Goal: Task Accomplishment & Management: Manage account settings

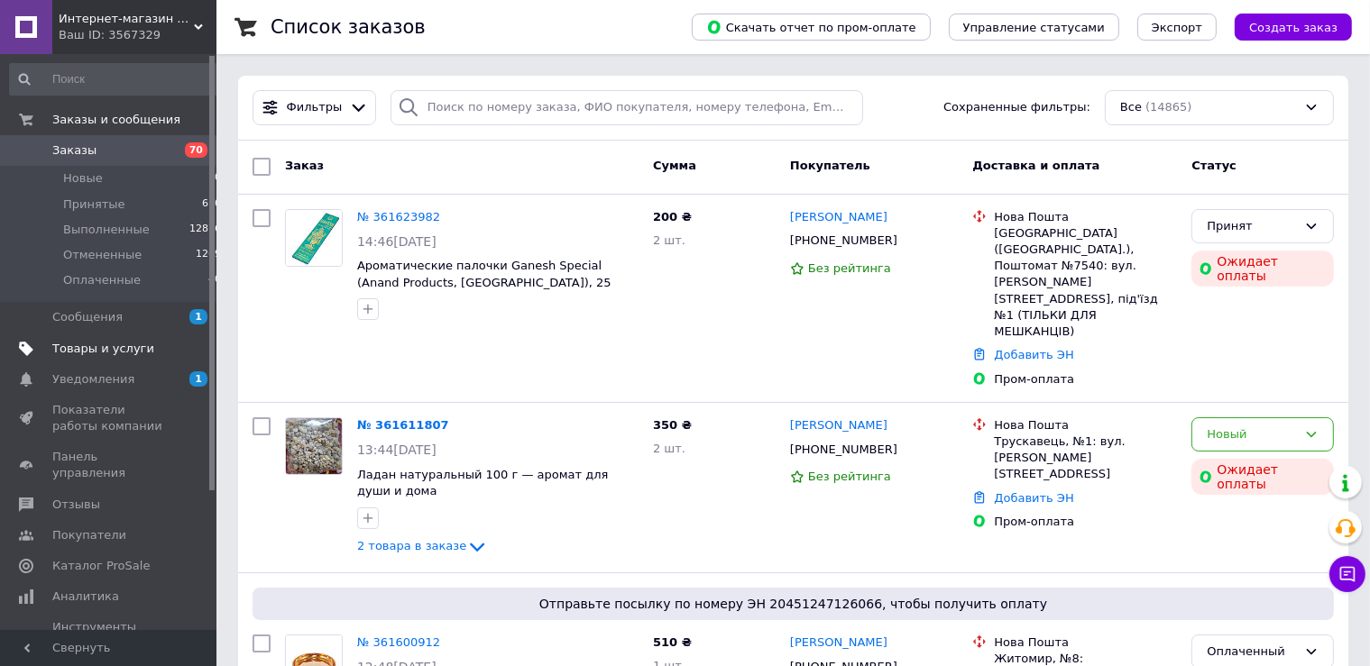
click at [150, 343] on span "Товары и услуги" at bounding box center [109, 349] width 115 height 16
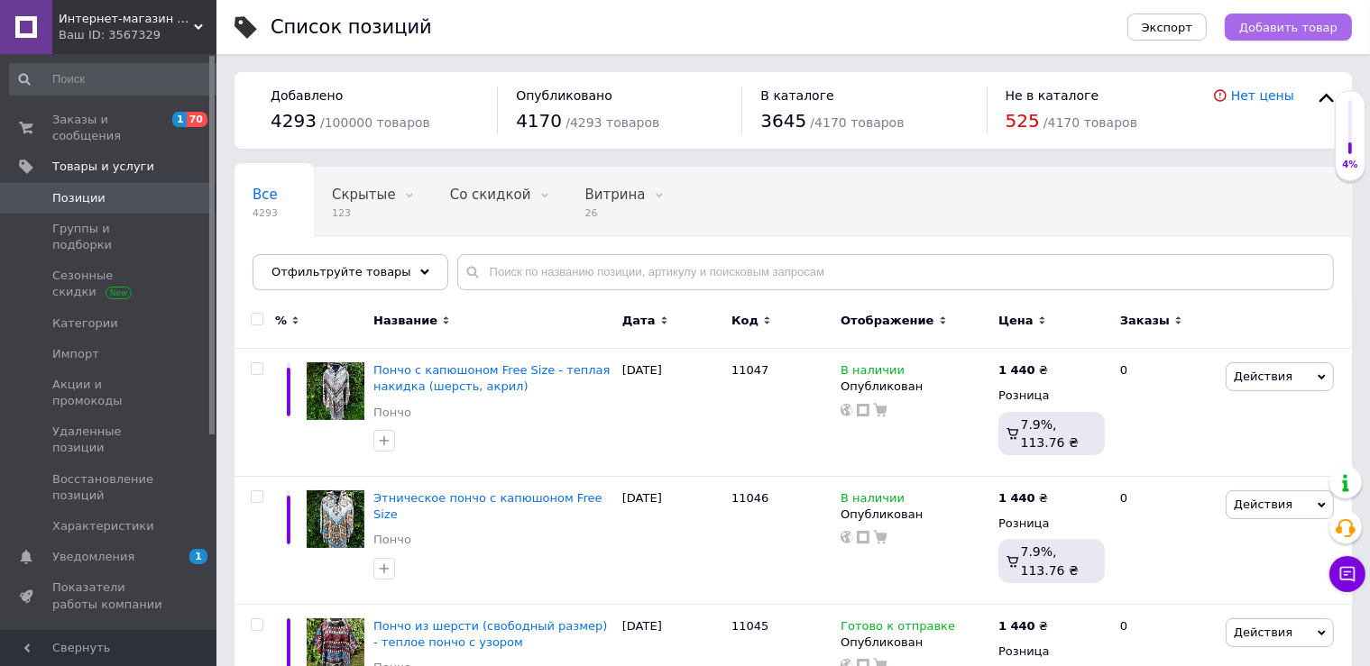
click at [1329, 23] on span "Добавить товар" at bounding box center [1288, 28] width 98 height 14
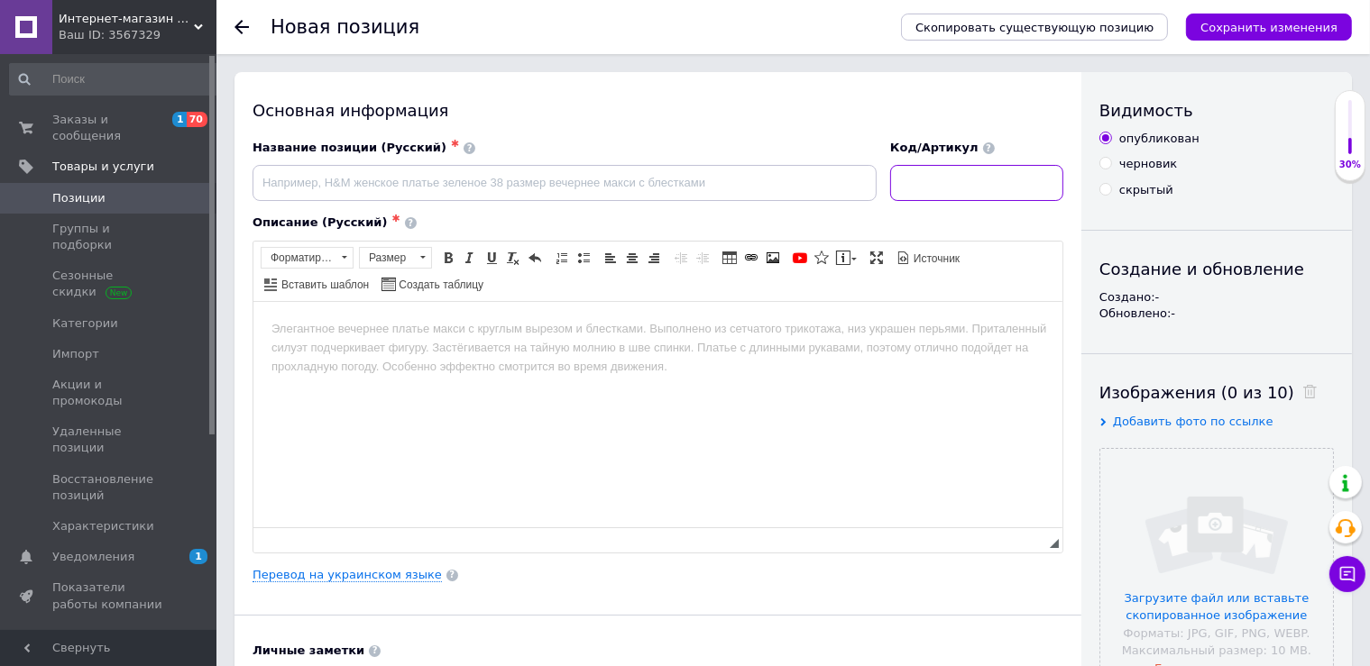
click at [953, 178] on input at bounding box center [976, 183] width 173 height 36
type input "11048"
click at [1220, 566] on input "file" at bounding box center [1216, 565] width 233 height 233
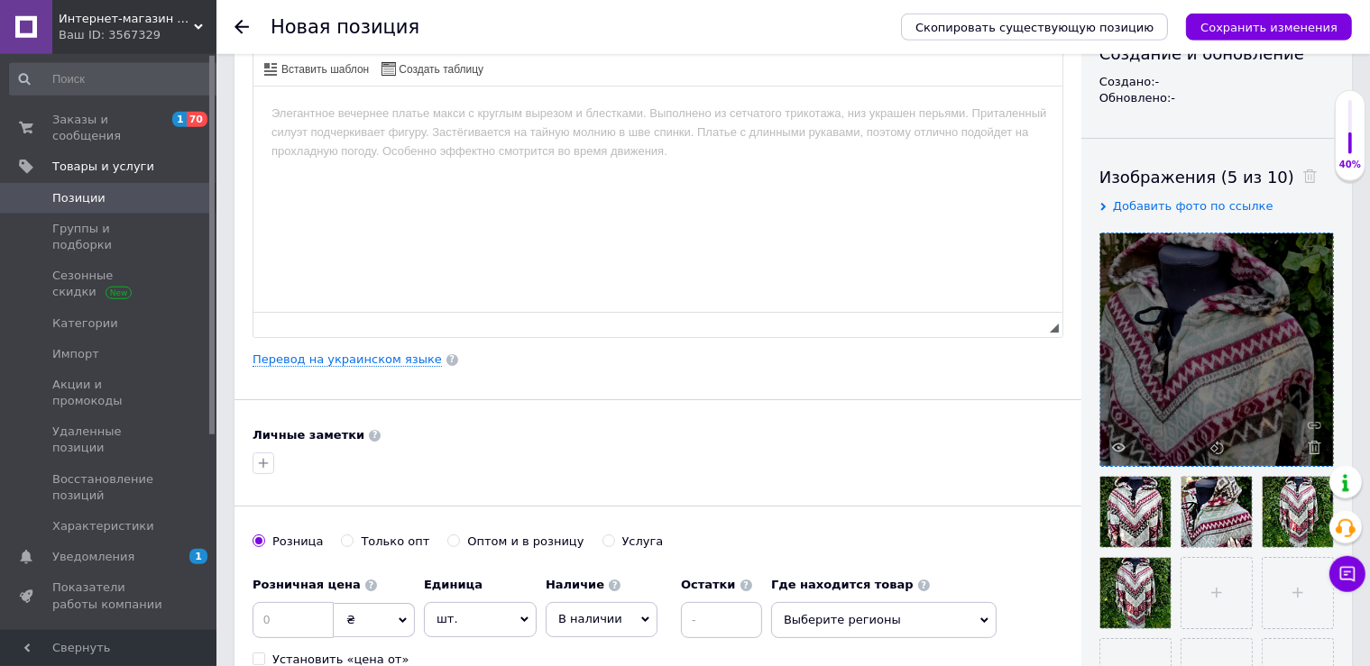
scroll to position [317, 0]
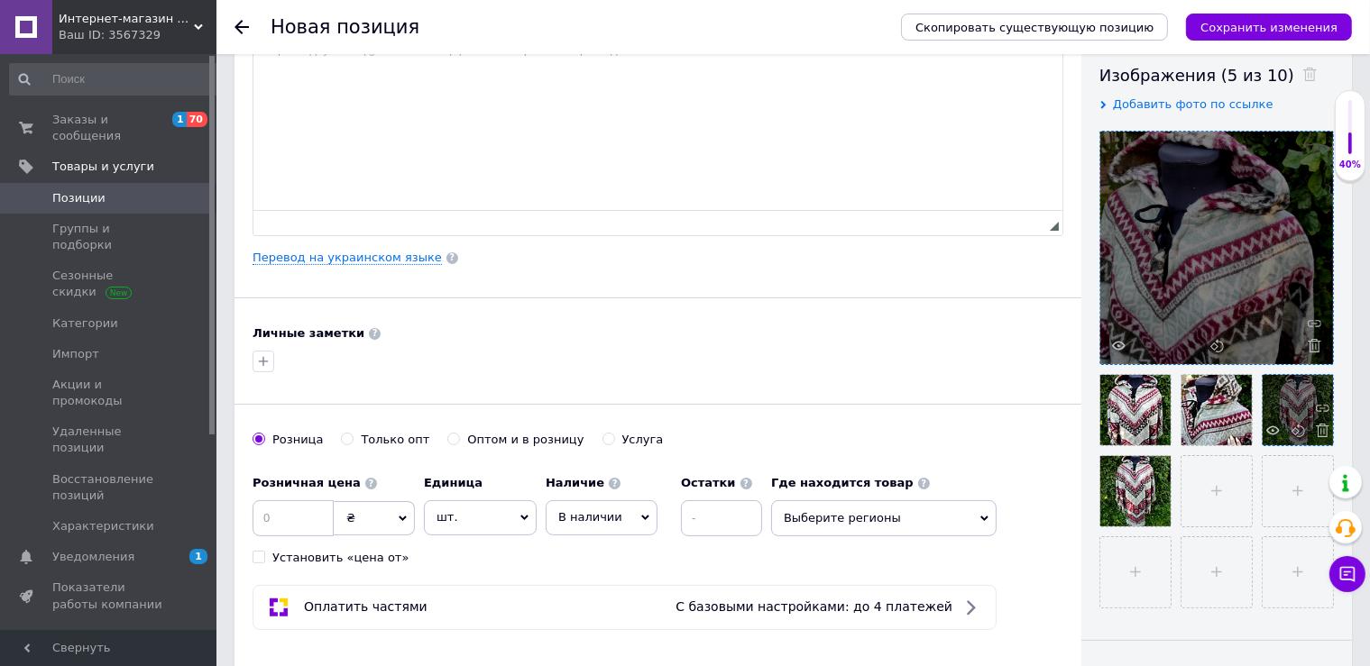
click at [1300, 402] on div at bounding box center [1298, 410] width 70 height 70
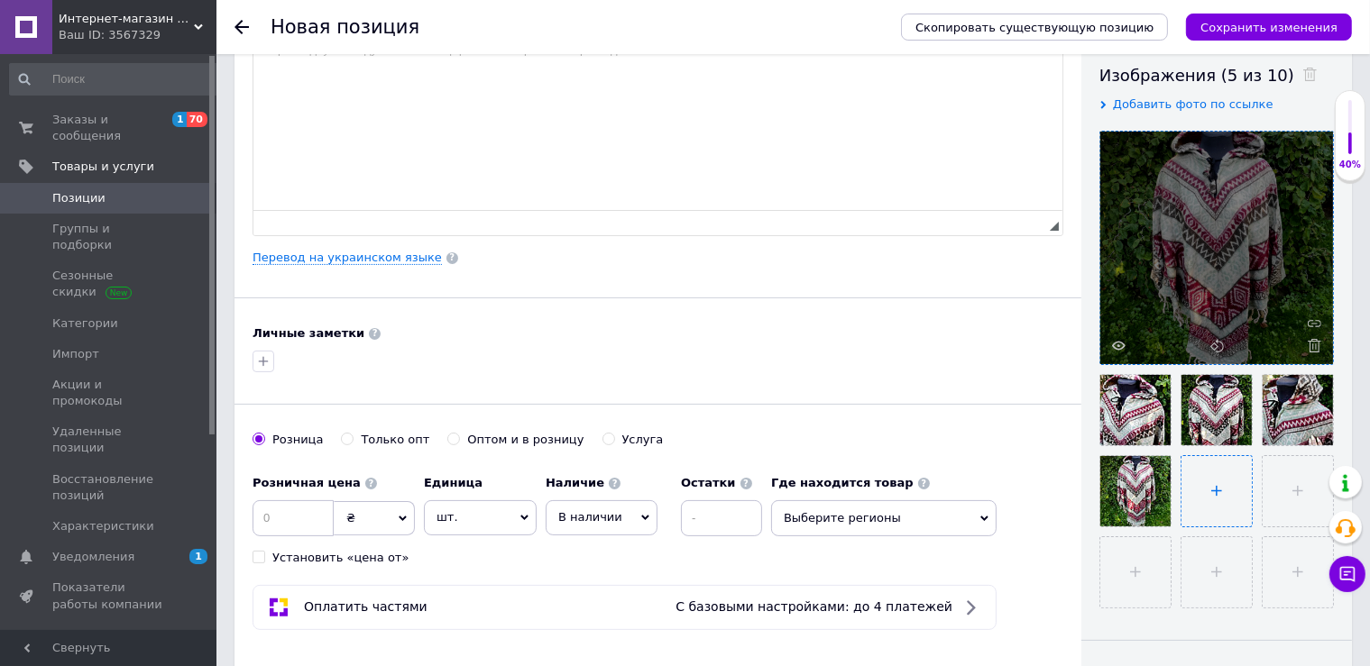
click at [1188, 478] on input "file" at bounding box center [1216, 491] width 70 height 70
type input "C:\fakepath\photo_2025-09-12_14-43-59.jpg"
click at [316, 518] on input at bounding box center [293, 518] width 81 height 36
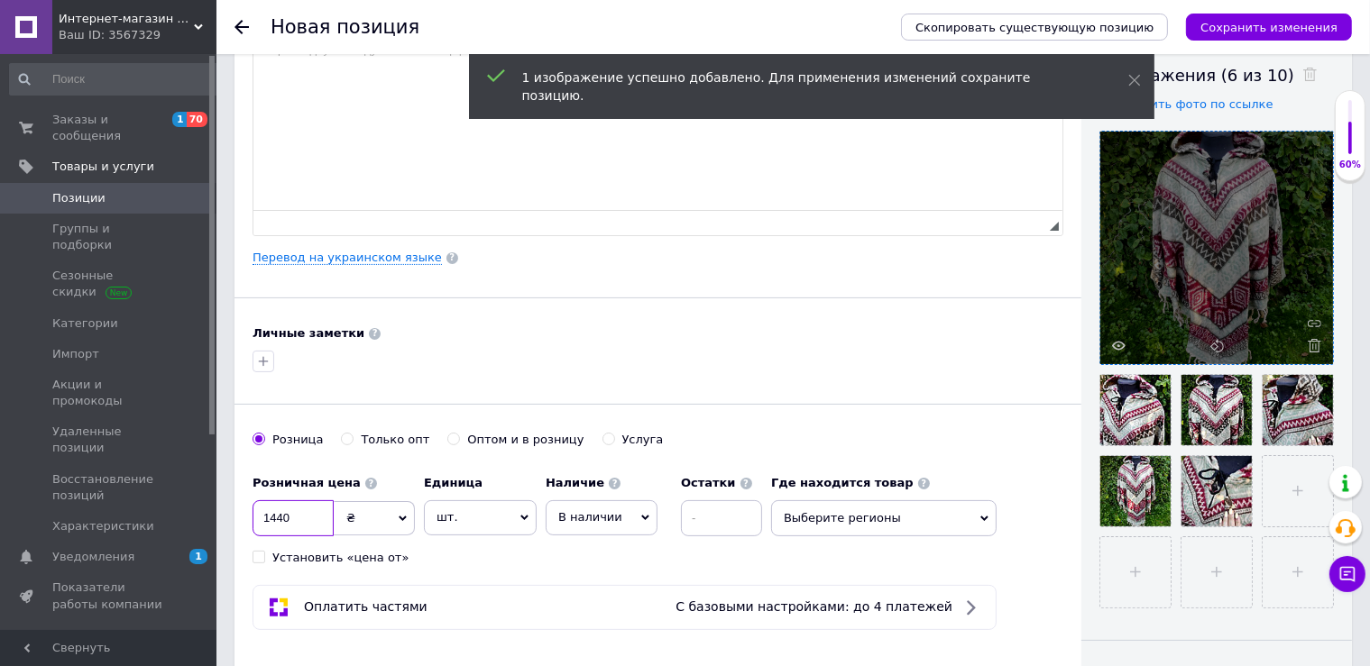
type input "1440"
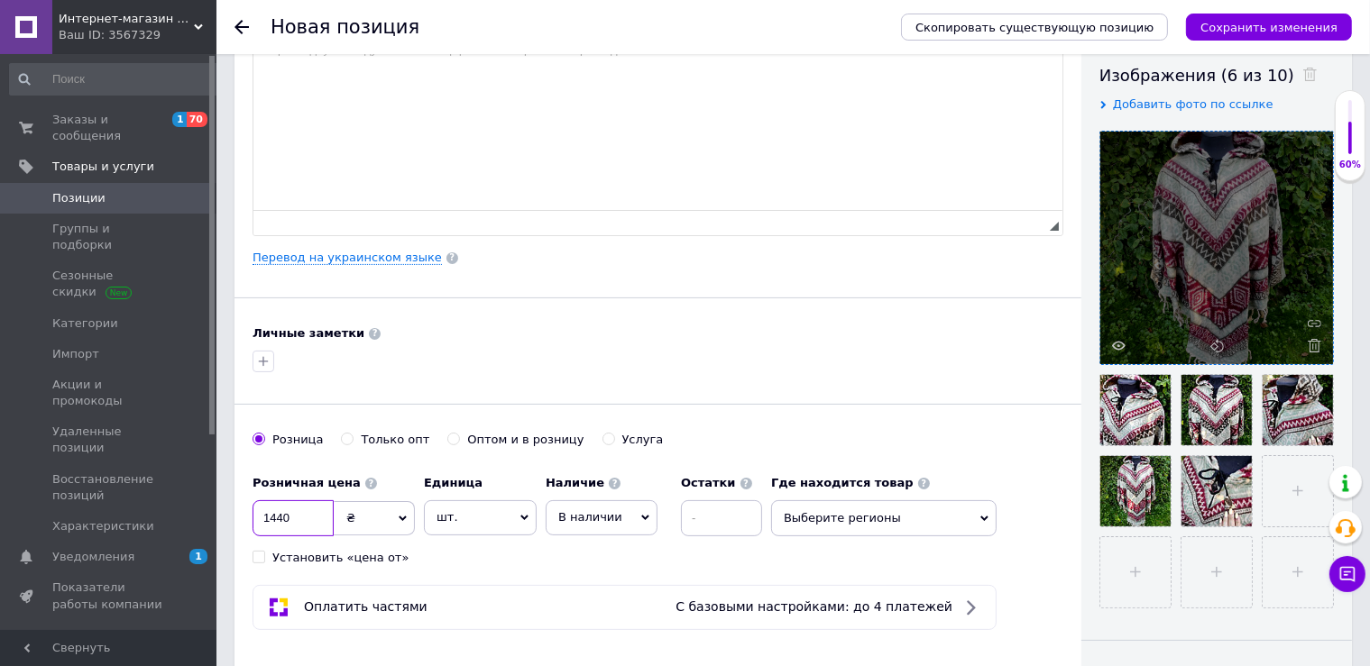
scroll to position [0, 0]
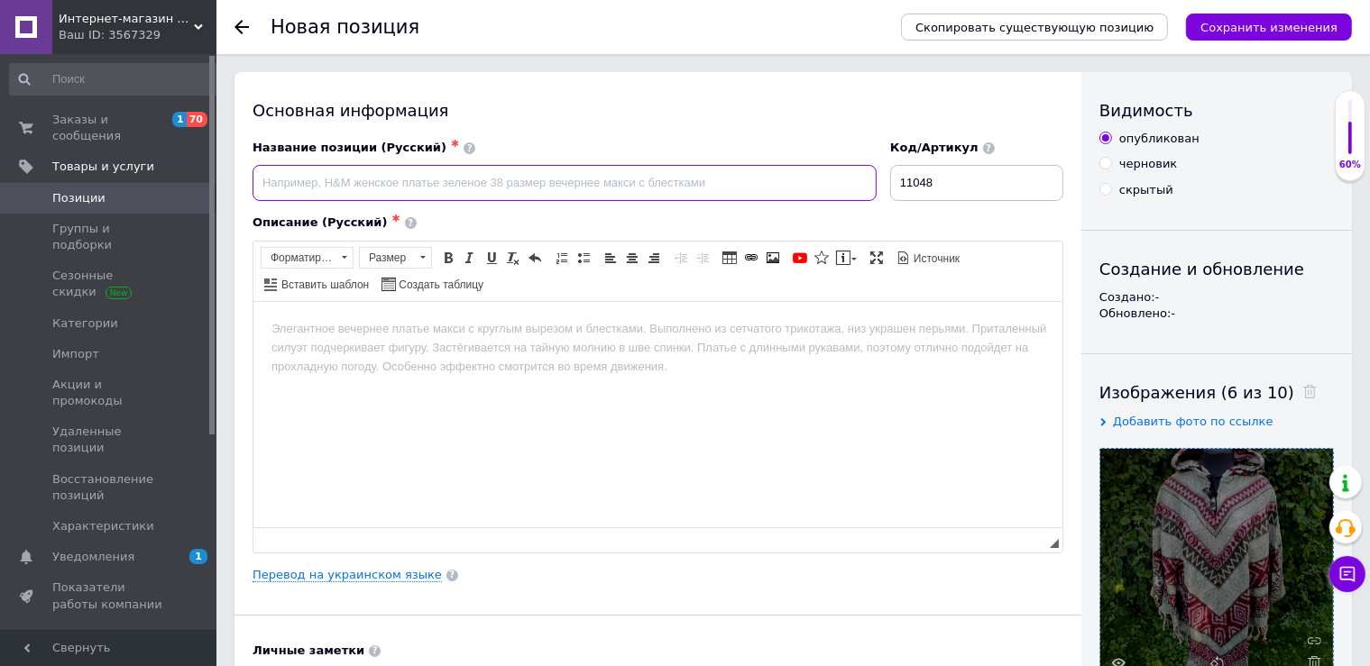
click at [403, 186] on input at bounding box center [565, 183] width 624 height 36
paste input "Этническое пончо с капюшоном бордовый орнамент Free Size, длина 90–100 см"
type input "Этническое пончо с капюшоном бордовый орнамент Free Size, длина 90–100 см"
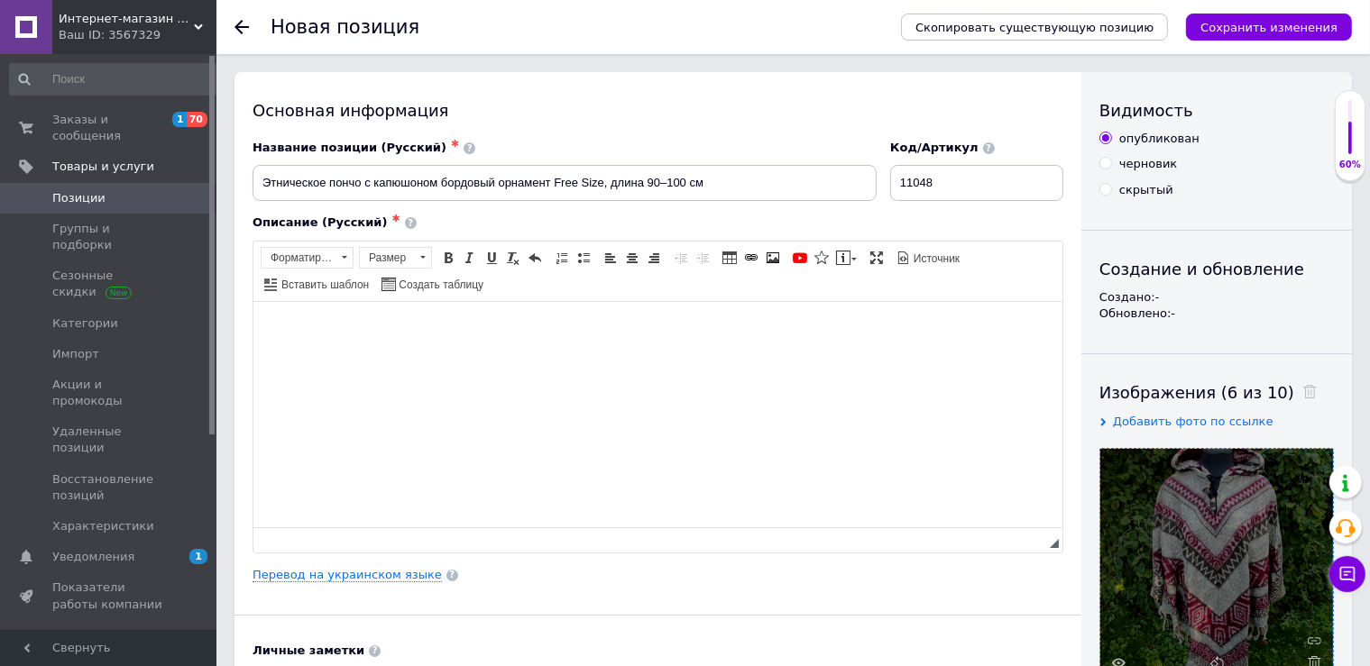
click at [400, 310] on html at bounding box center [657, 413] width 809 height 225
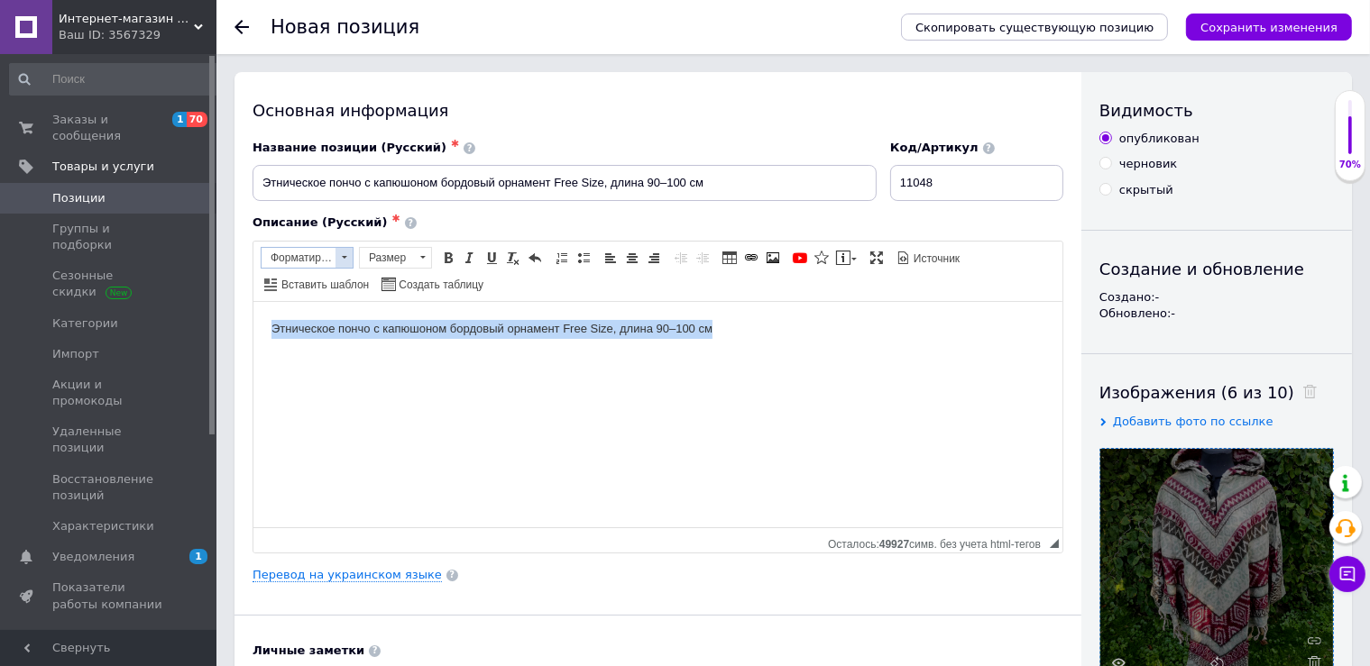
click at [345, 257] on span at bounding box center [344, 257] width 5 height 3
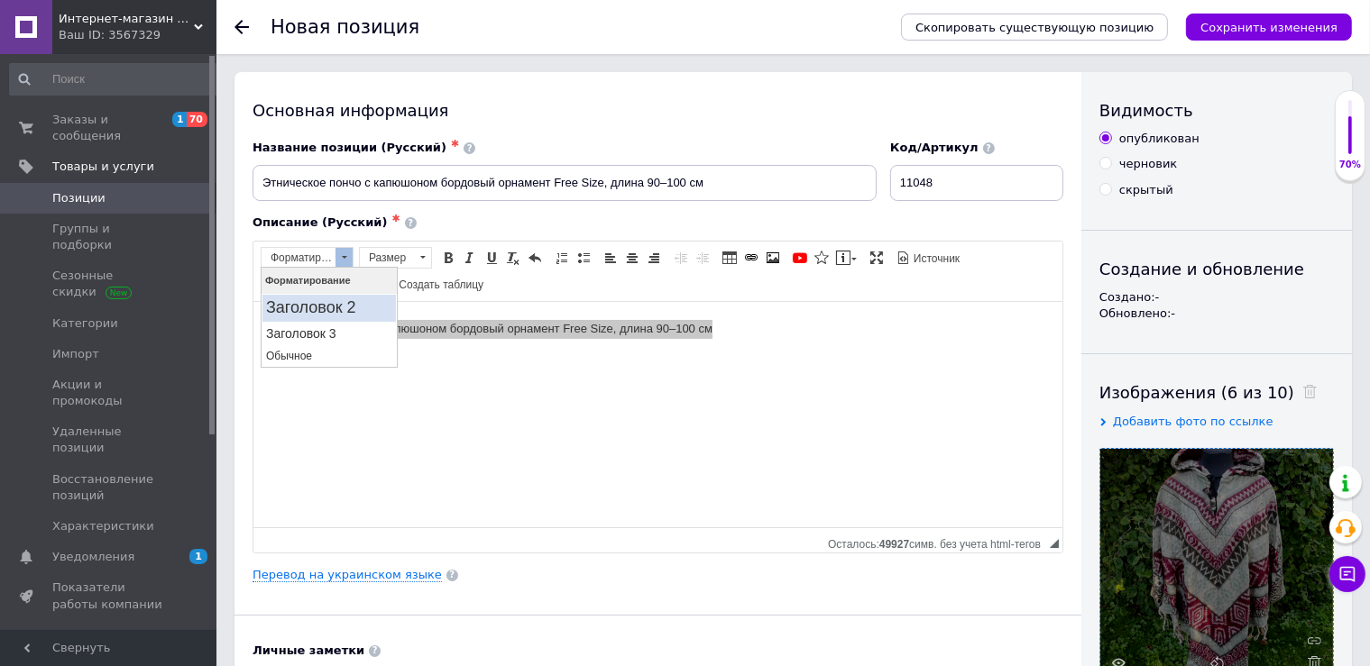
drag, startPoint x: 341, startPoint y: 298, endPoint x: 713, endPoint y: 543, distance: 445.5
click at [341, 298] on h2 "Заголовок 2" at bounding box center [328, 308] width 126 height 20
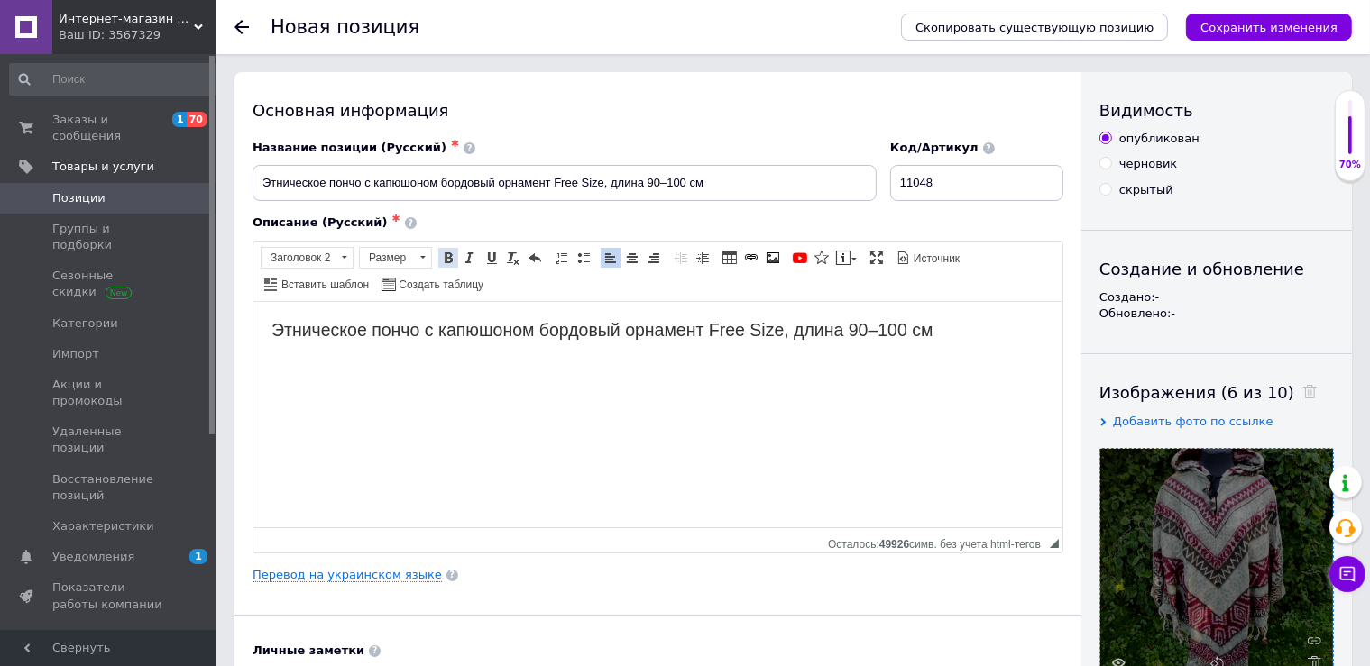
click at [449, 256] on span at bounding box center [448, 258] width 14 height 14
click at [1013, 331] on h2 "Этническое пончо с капюшоном бордовый орнамент Free Size, длина 90–100 см" at bounding box center [657, 329] width 773 height 21
click at [345, 257] on span at bounding box center [344, 257] width 5 height 3
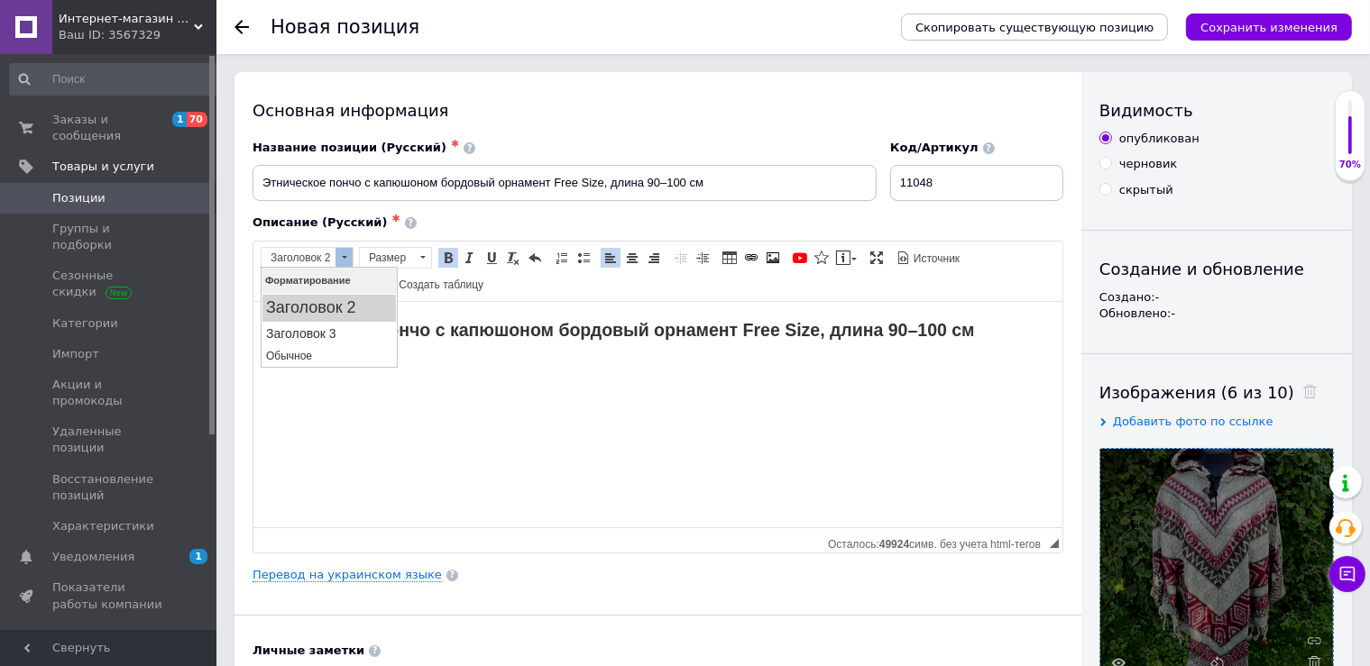
click at [338, 344] on ul "Заголовок 2 Заголовок 3 Обычное" at bounding box center [328, 329] width 135 height 70
drag, startPoint x: 341, startPoint y: 355, endPoint x: 350, endPoint y: 318, distance: 38.1
click at [341, 355] on p "Обычное" at bounding box center [328, 355] width 126 height 13
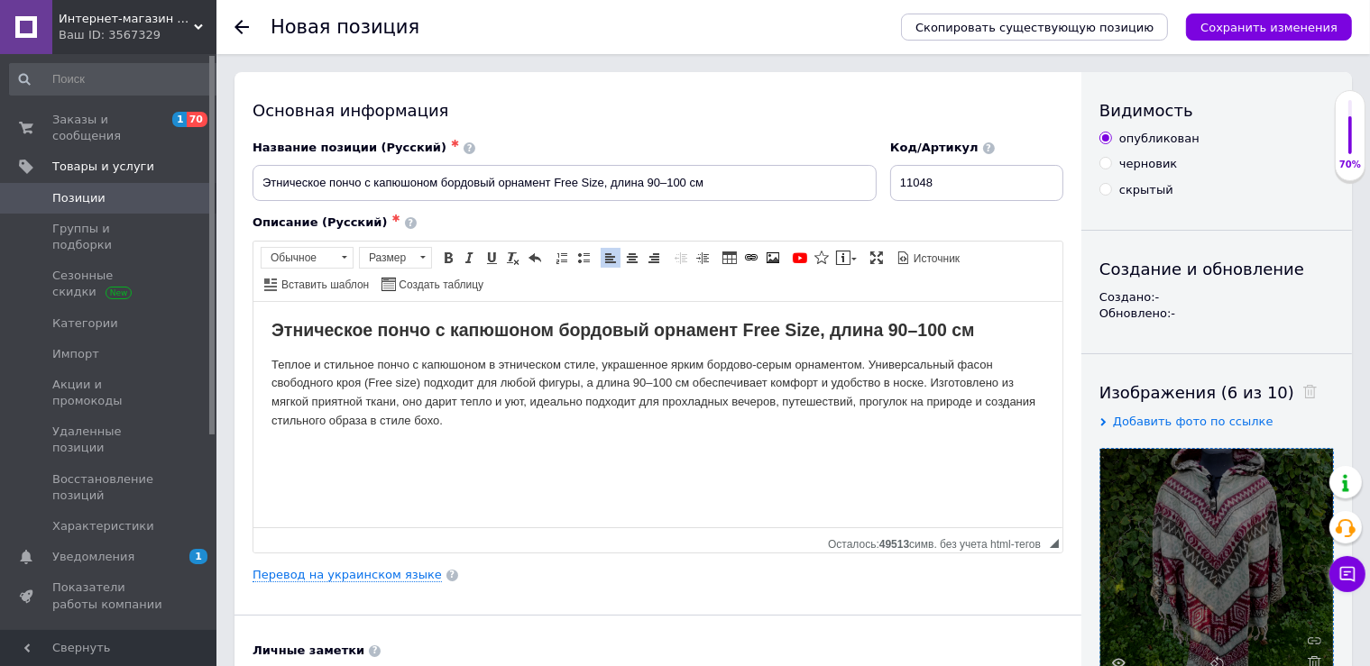
click at [929, 384] on p "Теплое и стильное пончо с капюшоном в этническом стиле, украшенное ярким бордов…" at bounding box center [657, 392] width 773 height 75
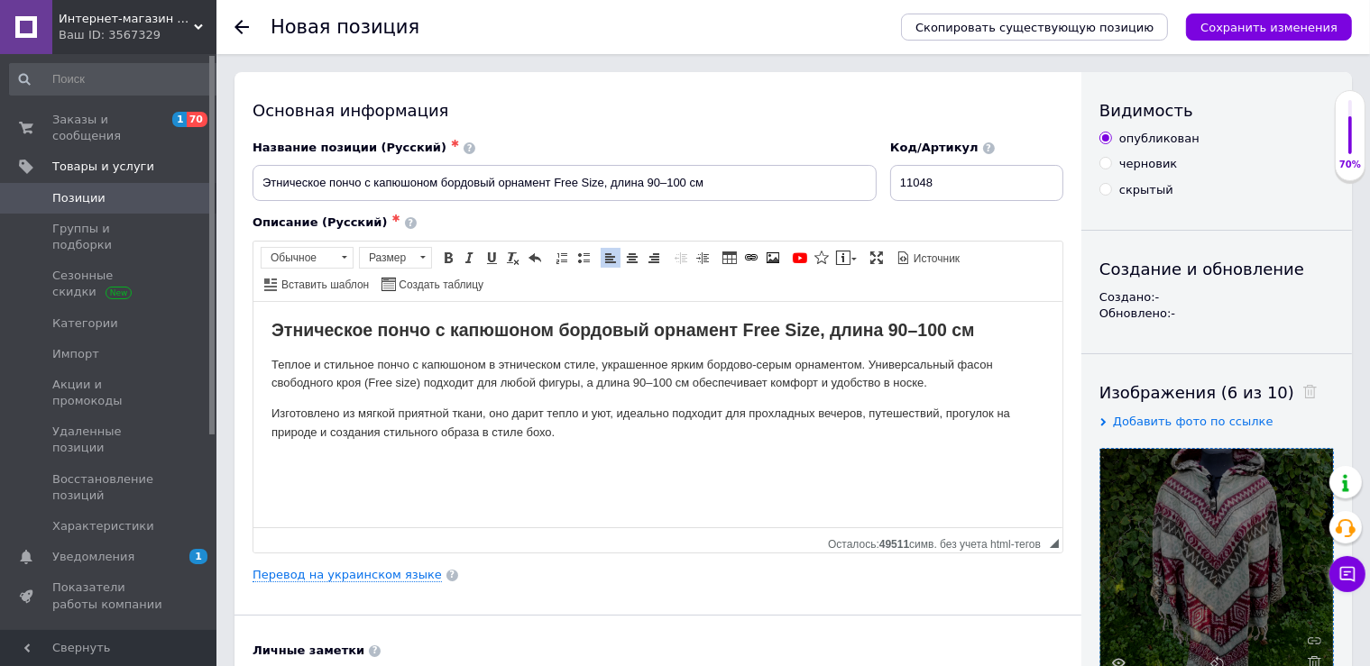
click at [654, 431] on p "Изготовлено из мягкой приятной ткани, оно дарит тепло и уют, идеально подходит …" at bounding box center [657, 423] width 773 height 38
drag, startPoint x: 461, startPoint y: 463, endPoint x: 648, endPoint y: 468, distance: 187.7
click at [648, 468] on p "Размер: oversize (S-XL). Длина 90 см, ширина 130 см." at bounding box center [657, 463] width 773 height 19
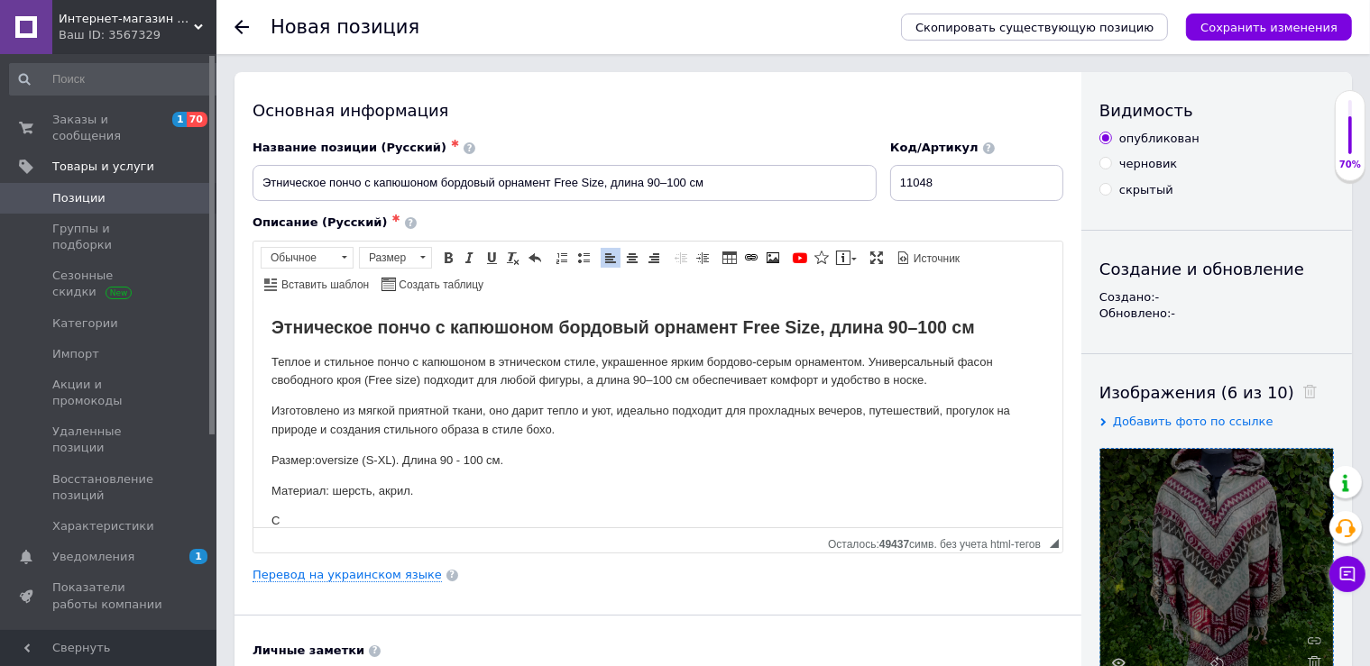
scroll to position [4, 0]
drag, startPoint x: 316, startPoint y: 458, endPoint x: 146, endPoint y: 461, distance: 169.6
click at [253, 461] on html "Этническое пончо с капюшоном бордовый орнамент Free Size, длина 90–100 см Тепло…" at bounding box center [657, 410] width 809 height 225
drag, startPoint x: 454, startPoint y: 255, endPoint x: 151, endPoint y: 62, distance: 359.2
click at [454, 255] on span at bounding box center [448, 258] width 14 height 14
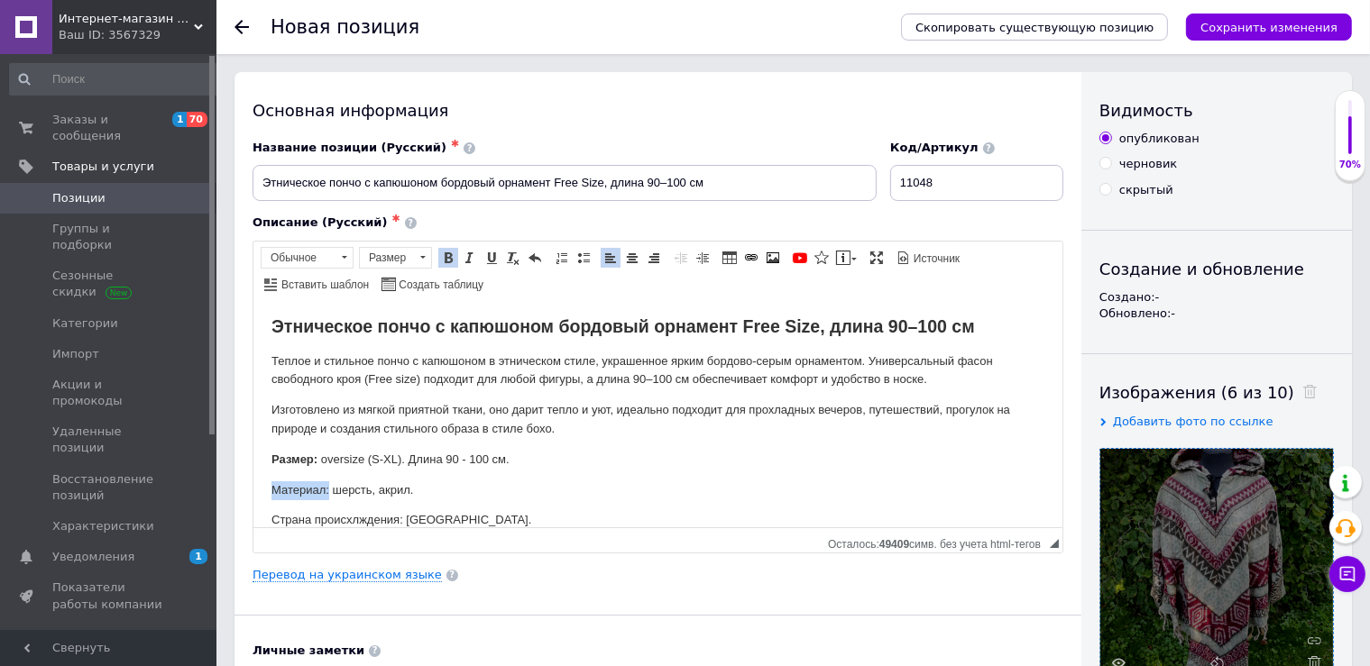
drag, startPoint x: 326, startPoint y: 493, endPoint x: 193, endPoint y: 487, distance: 133.6
click at [253, 487] on html "Этническое пончо с капюшоном бордовый орнамент Free Size, длина 90–100 см Тепло…" at bounding box center [657, 410] width 809 height 225
drag, startPoint x: 443, startPoint y: 254, endPoint x: 189, endPoint y: 39, distance: 332.7
click at [443, 254] on span at bounding box center [448, 258] width 14 height 14
drag, startPoint x: 402, startPoint y: 522, endPoint x: 280, endPoint y: 519, distance: 121.8
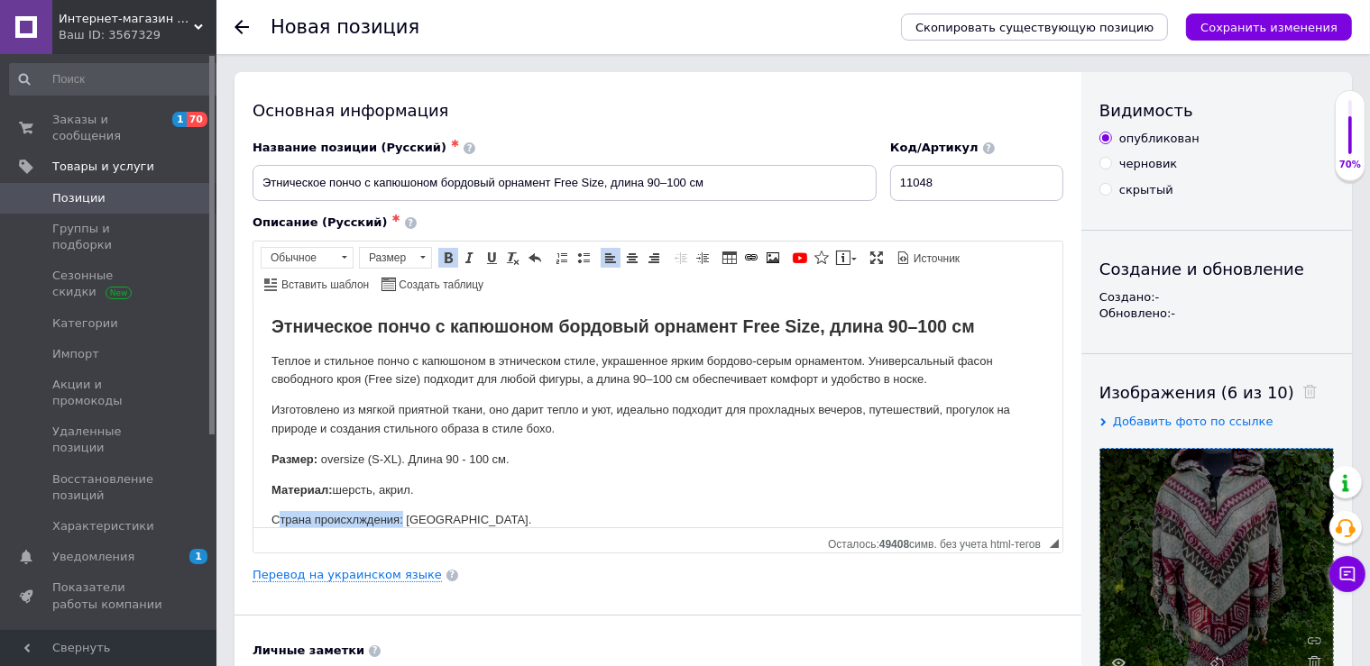
click at [280, 519] on p "Страна происхлждения: Индия." at bounding box center [657, 519] width 773 height 19
click at [280, 518] on p "Страна происхлждения: Индия." at bounding box center [657, 519] width 773 height 19
drag, startPoint x: 400, startPoint y: 522, endPoint x: 376, endPoint y: 428, distance: 96.9
click at [253, 521] on html "Этническое пончо с капюшоном бордовый орнамент Free Size, длина 90–100 см Тепло…" at bounding box center [657, 410] width 809 height 225
click at [449, 252] on span at bounding box center [448, 258] width 14 height 14
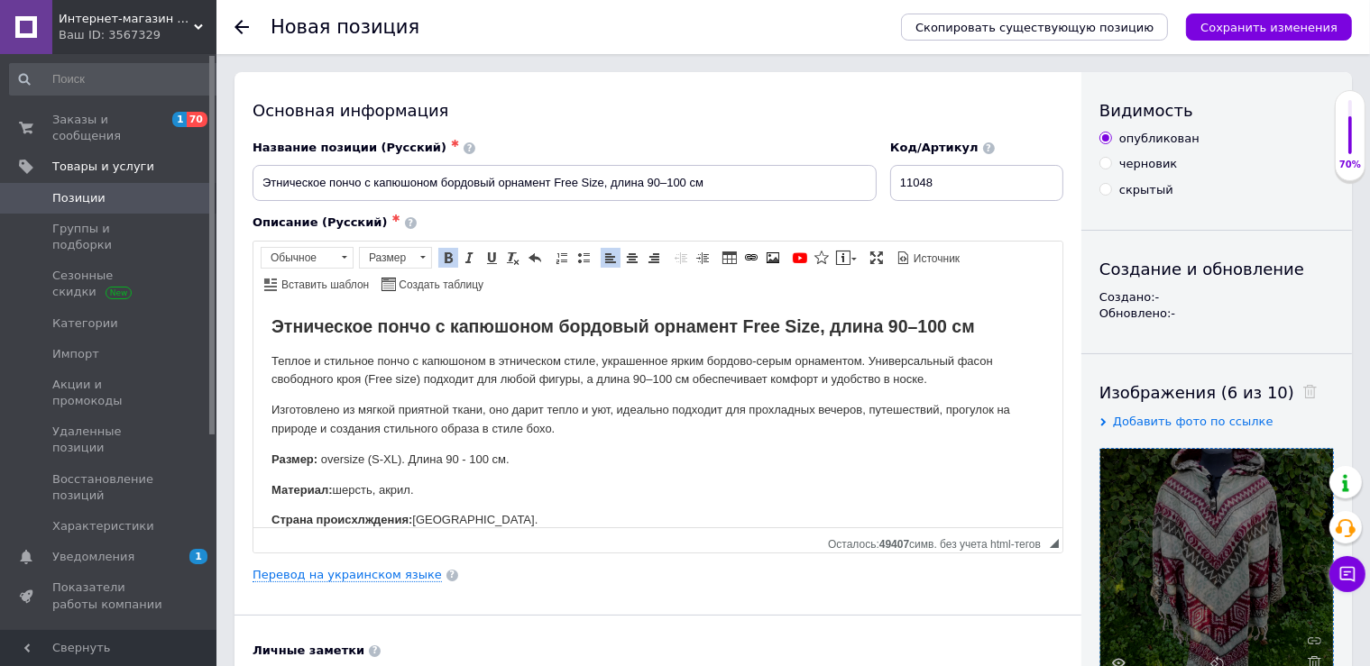
click at [449, 389] on body "Этническое пончо с капюшоном бордовый орнамент Free Size, длина 90–100 см Тепло…" at bounding box center [657, 423] width 773 height 214
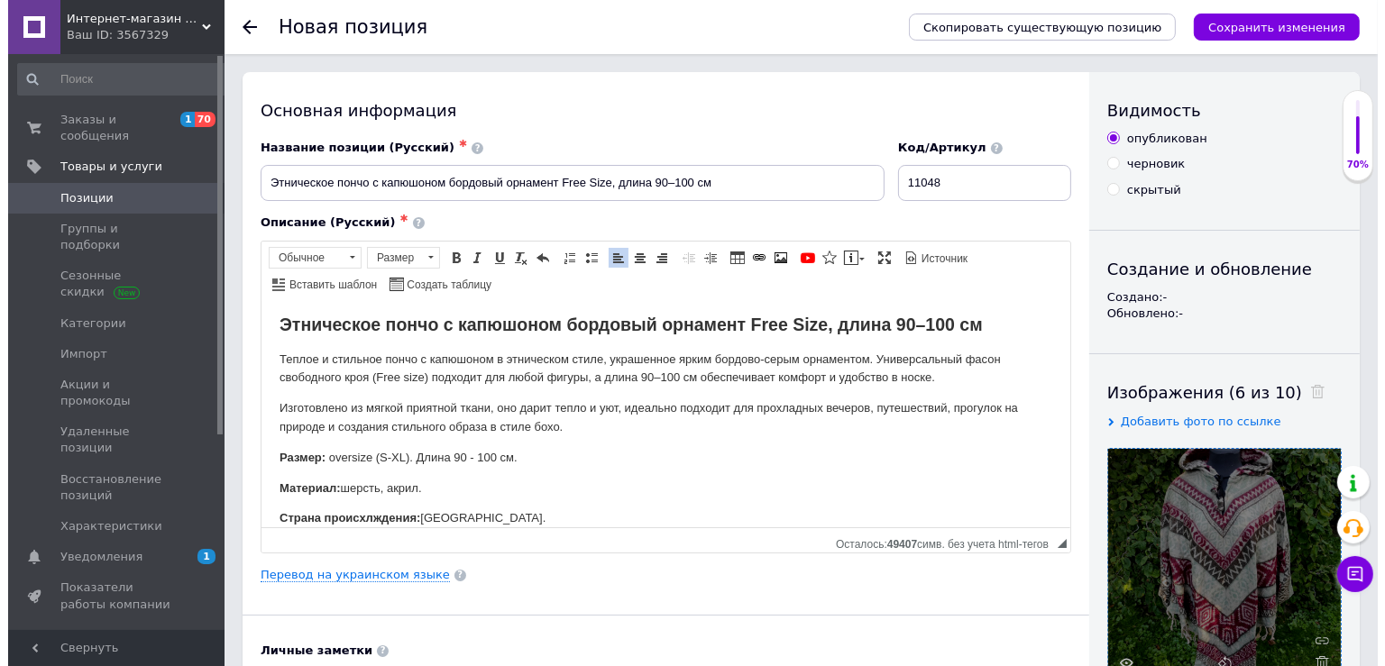
scroll to position [6, 0]
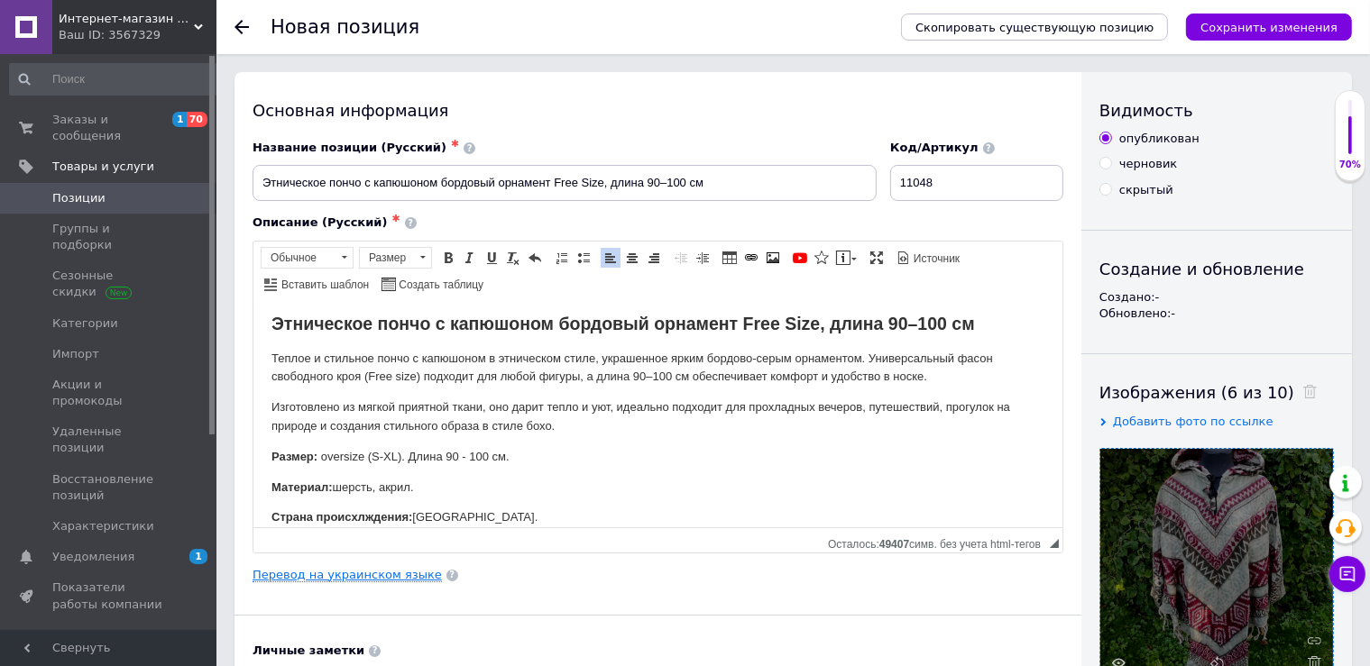
click at [378, 575] on link "Перевод на украинском языке" at bounding box center [347, 575] width 189 height 14
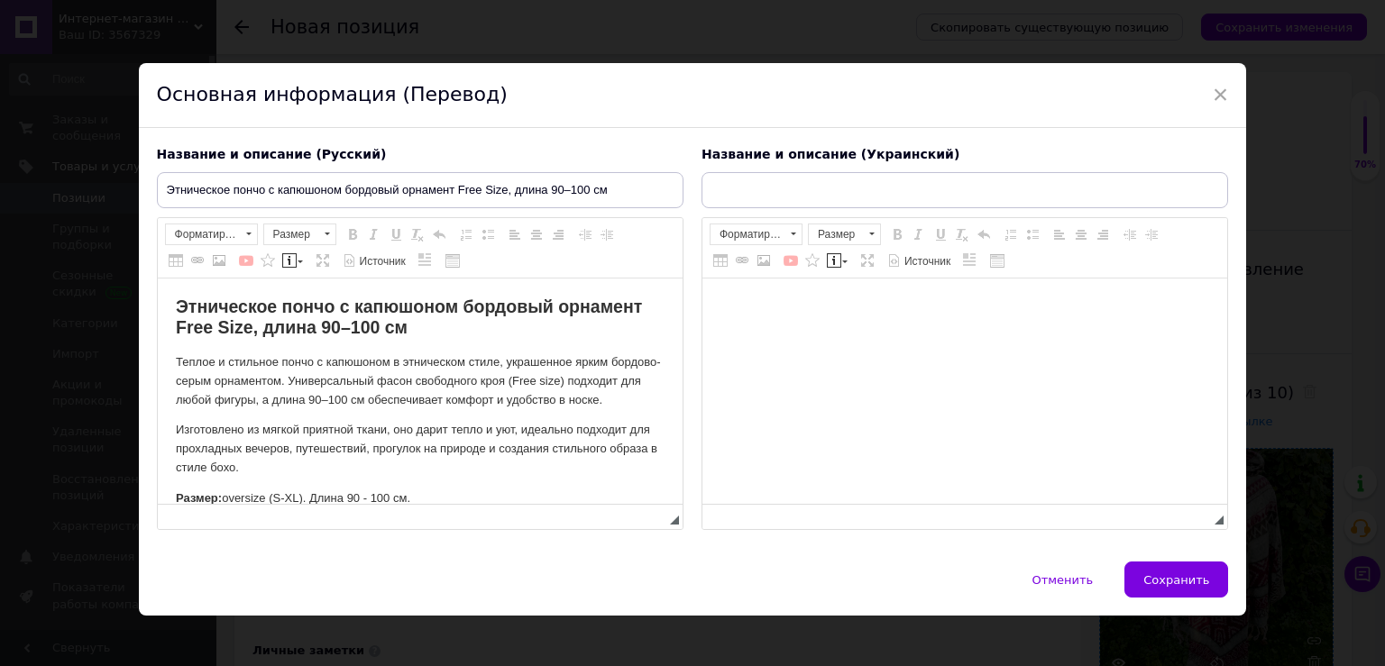
scroll to position [0, 0]
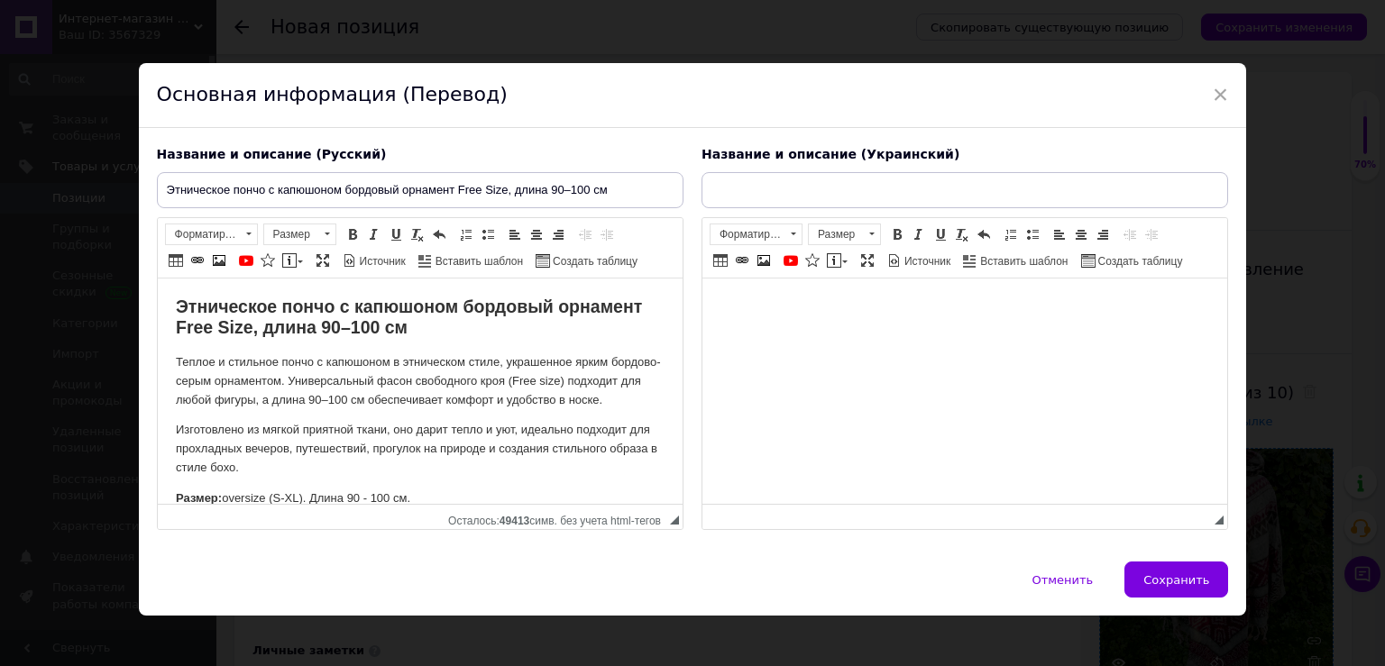
click at [729, 330] on html at bounding box center [964, 391] width 525 height 225
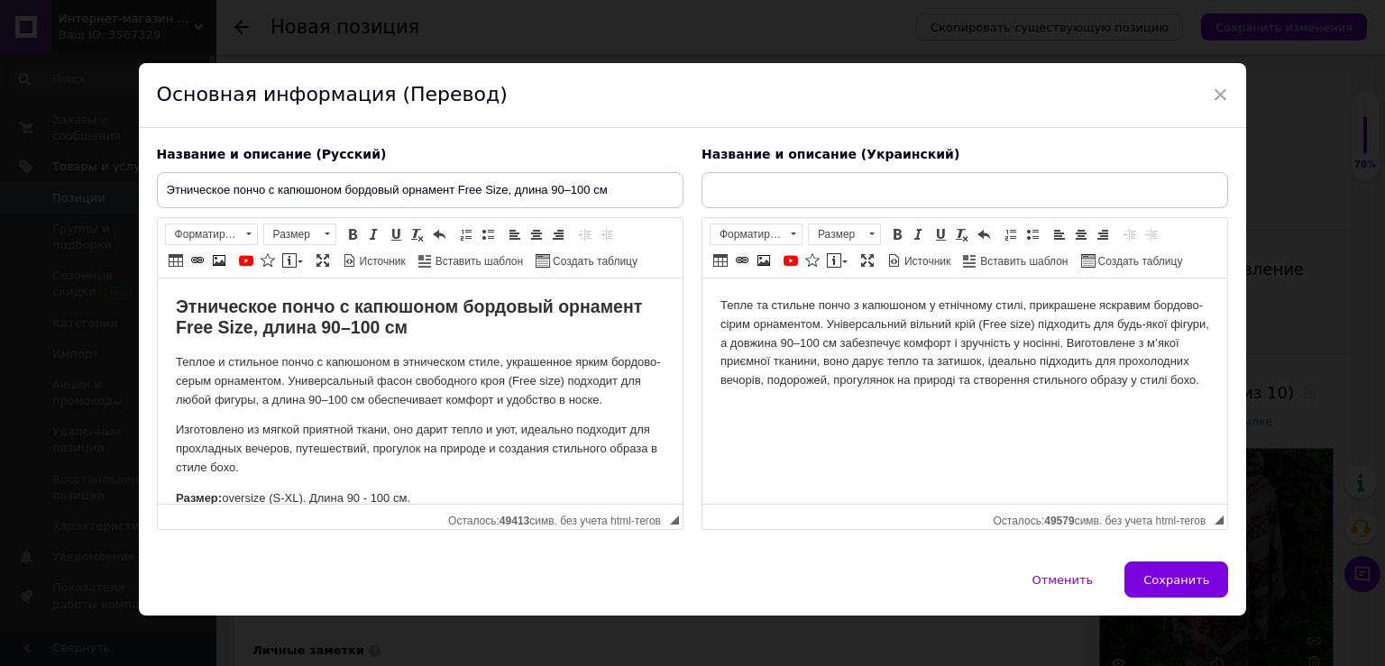
click at [1110, 342] on body "Тепле та стильне пончо з капюшоном у етнічному стилі, прикрашене яскравим бордо…" at bounding box center [964, 344] width 489 height 94
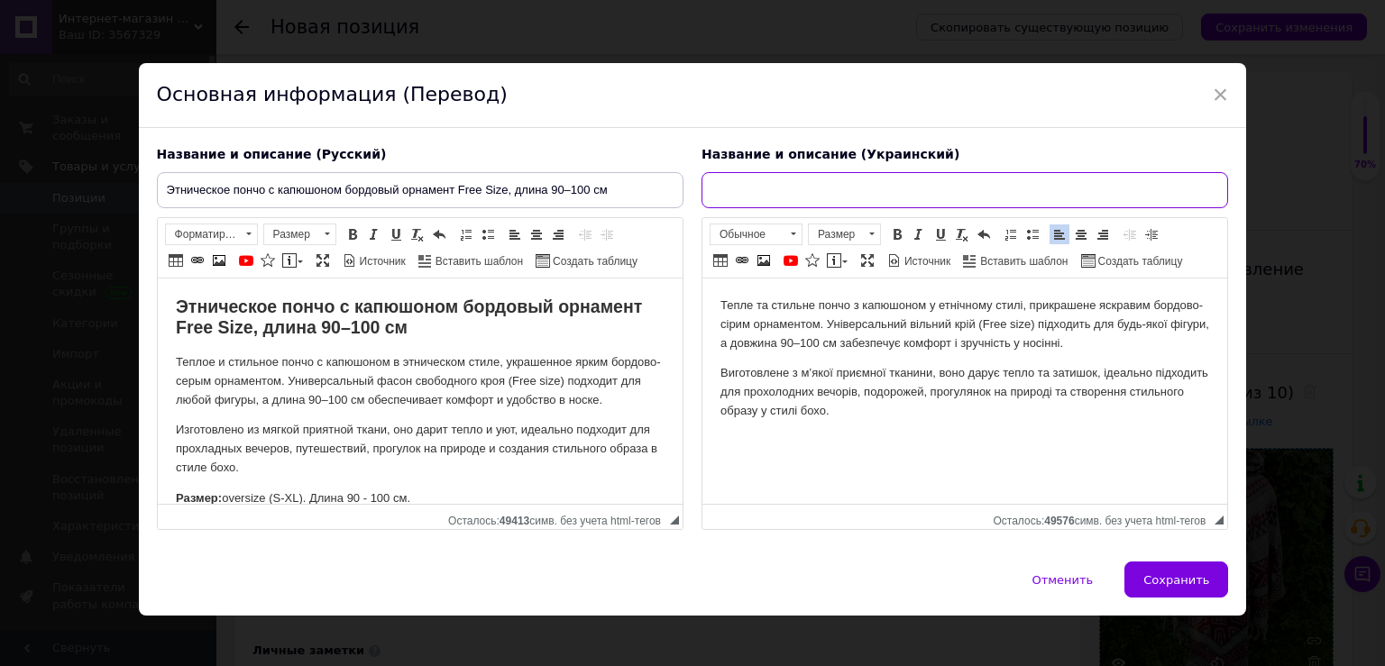
click at [736, 200] on input "text" at bounding box center [965, 190] width 527 height 36
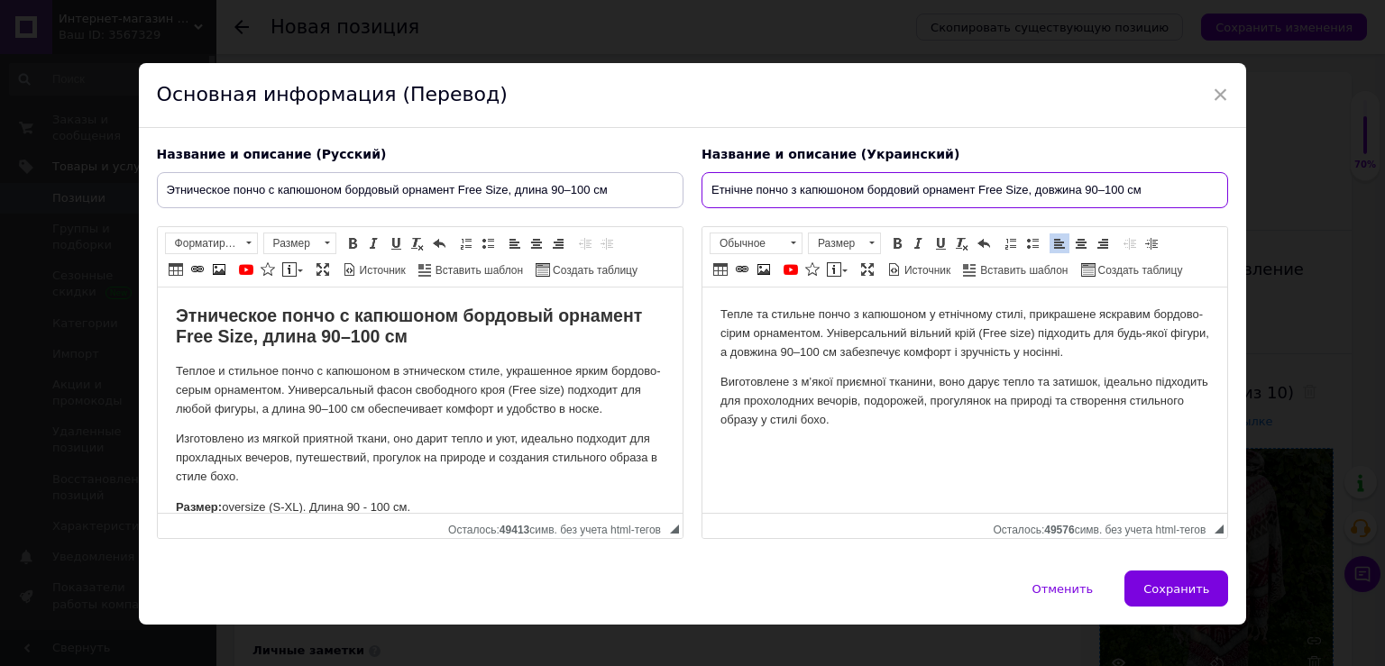
type input "Етнічне пончо з капюшоном бордовий орнамент Free Size, довжина 90–100 см"
click at [721, 308] on p "Тепле та стильне пончо з капюшоном у етнічному стилі, прикрашене яскравим бордо…" at bounding box center [964, 334] width 489 height 56
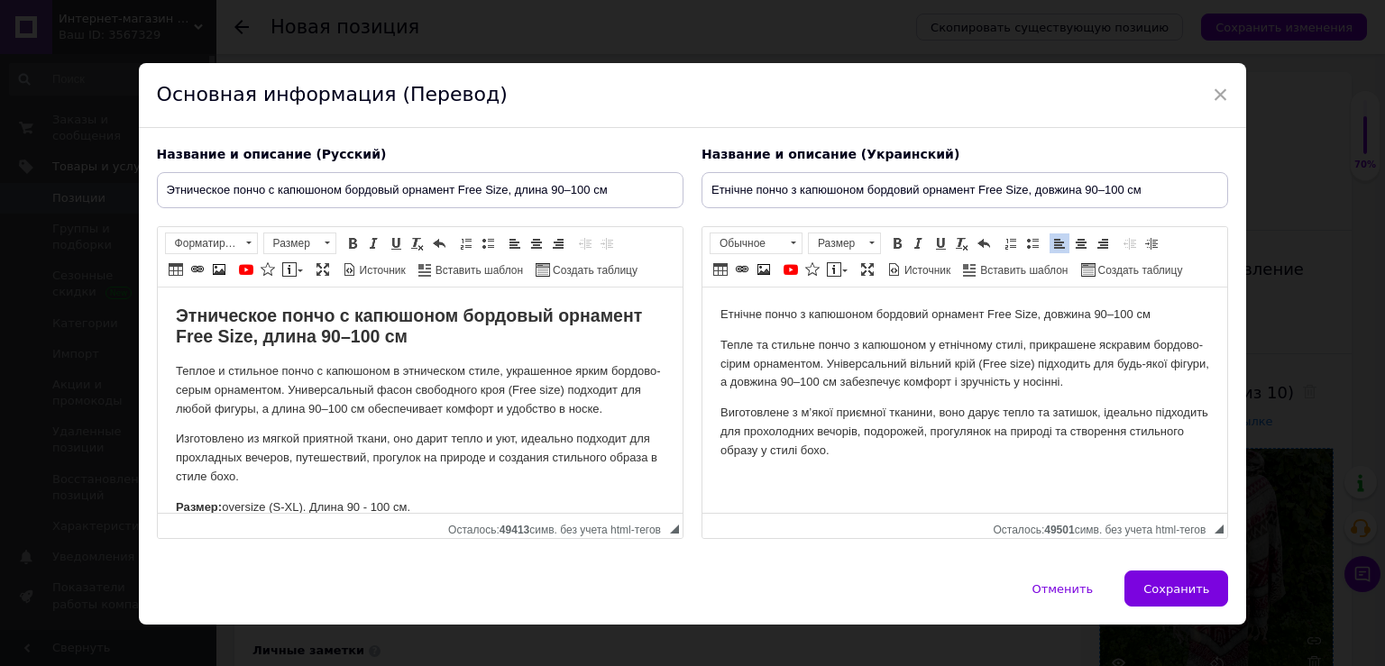
click at [869, 317] on p "Етнічне пончо з капюшоном бордовий орнамент Free Size, довжина 90–100 см" at bounding box center [964, 315] width 489 height 19
click at [774, 239] on span "Обычное" at bounding box center [748, 244] width 74 height 20
click at [794, 289] on h2 "Заголовок 2" at bounding box center [770, 294] width 126 height 20
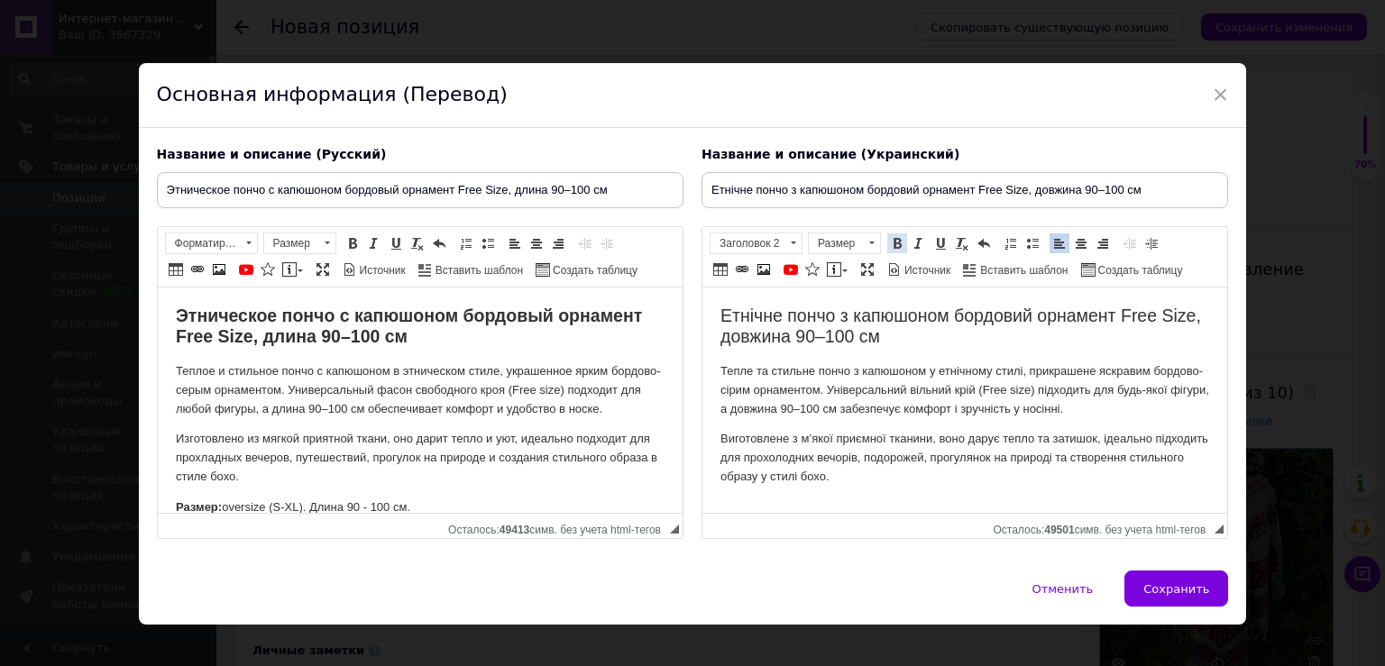
click at [896, 238] on link "Полужирный Комбинация клавиш Ctrl+B" at bounding box center [897, 244] width 20 height 20
click at [852, 432] on p "Виготовлене з м’якої приємної тканини, воно дарує тепло та затишок, ідеально пі…" at bounding box center [964, 458] width 489 height 56
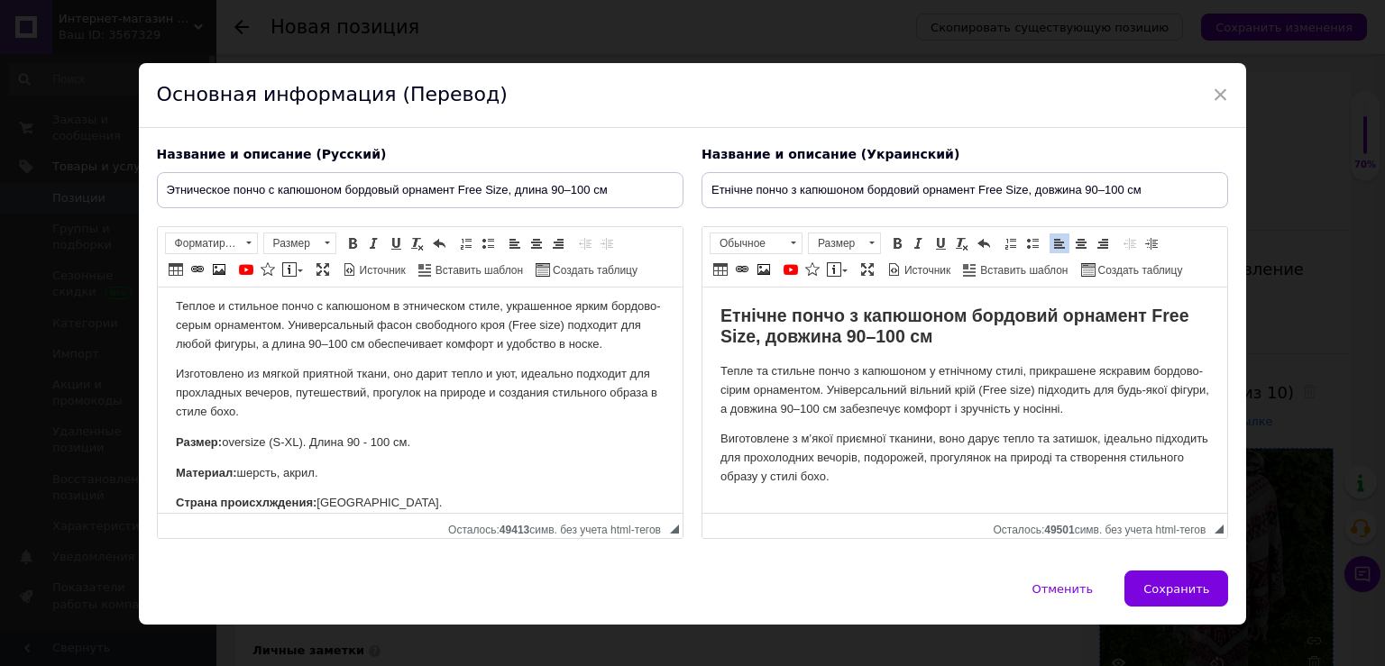
click at [913, 473] on p "Виготовлене з м’якої приємної тканини, воно дарує тепло та затишок, ідеально пі…" at bounding box center [964, 458] width 489 height 56
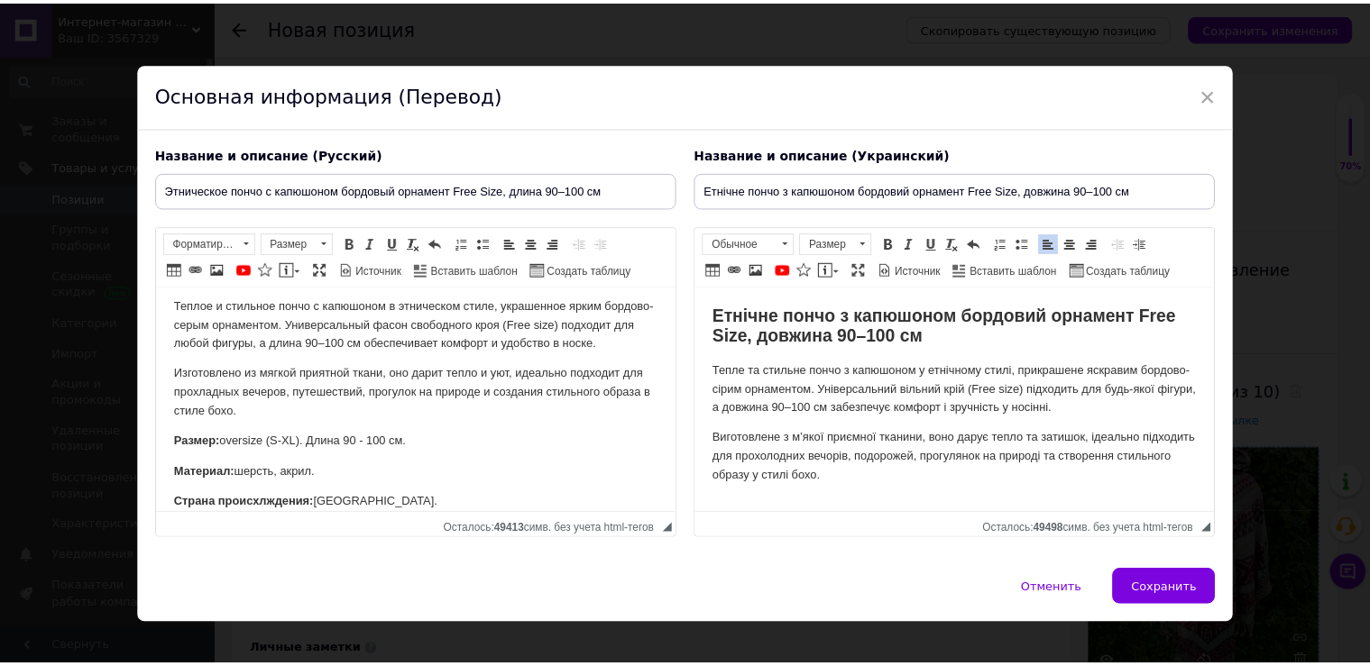
scroll to position [61, 0]
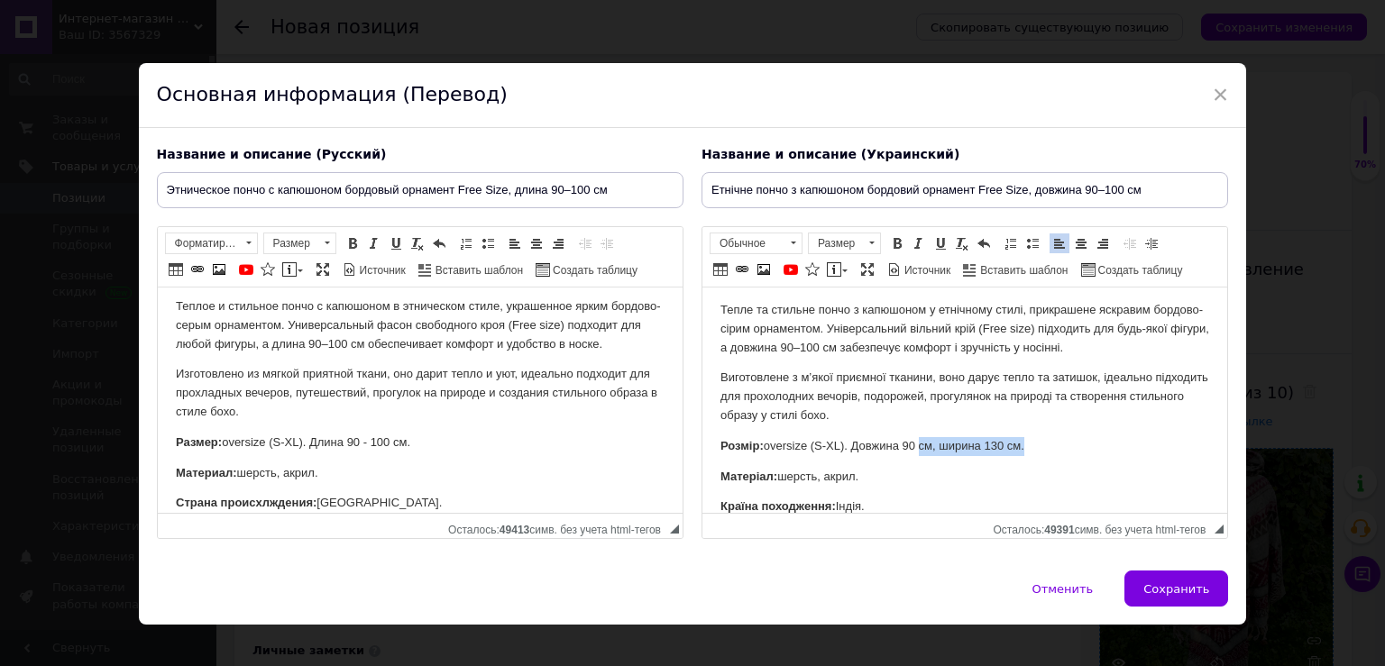
drag, startPoint x: 920, startPoint y: 448, endPoint x: 1119, endPoint y: 447, distance: 199.3
click at [1119, 447] on p "Розмір: oversize (S-XL). Довжина 90 см, ширина 130 см." at bounding box center [964, 446] width 489 height 19
click at [1175, 578] on button "Сохранить" at bounding box center [1177, 589] width 104 height 36
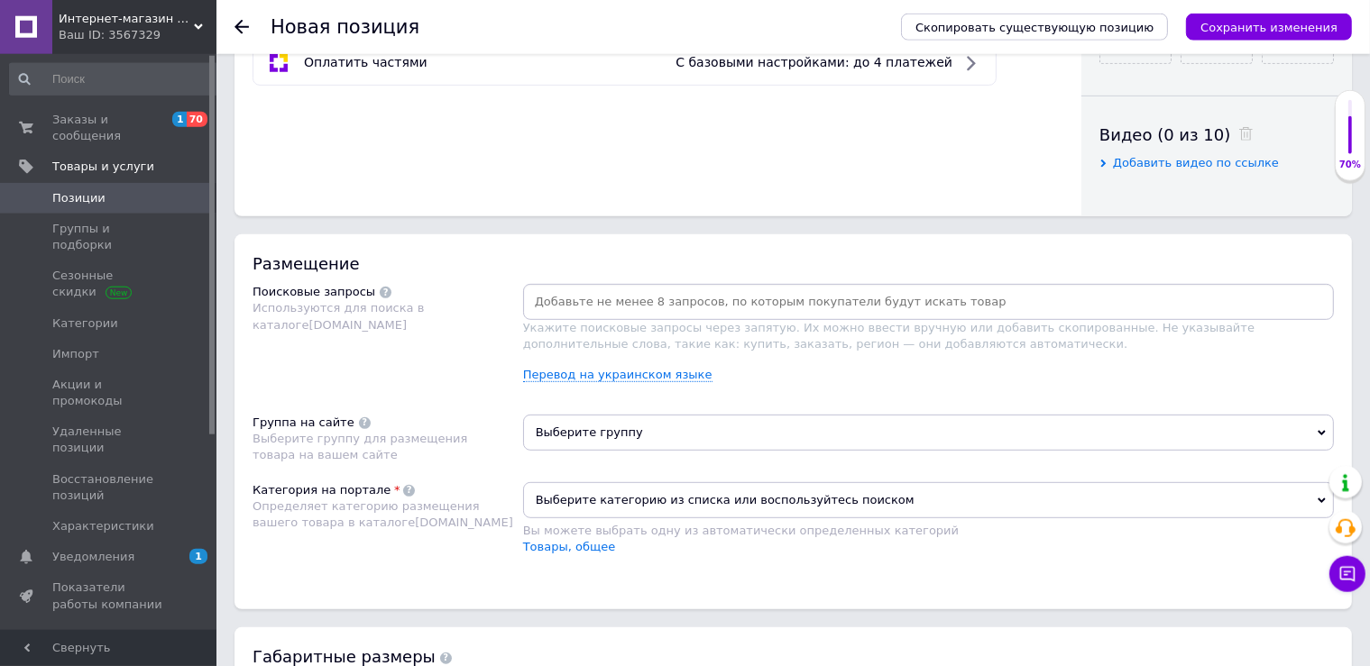
scroll to position [952, 0]
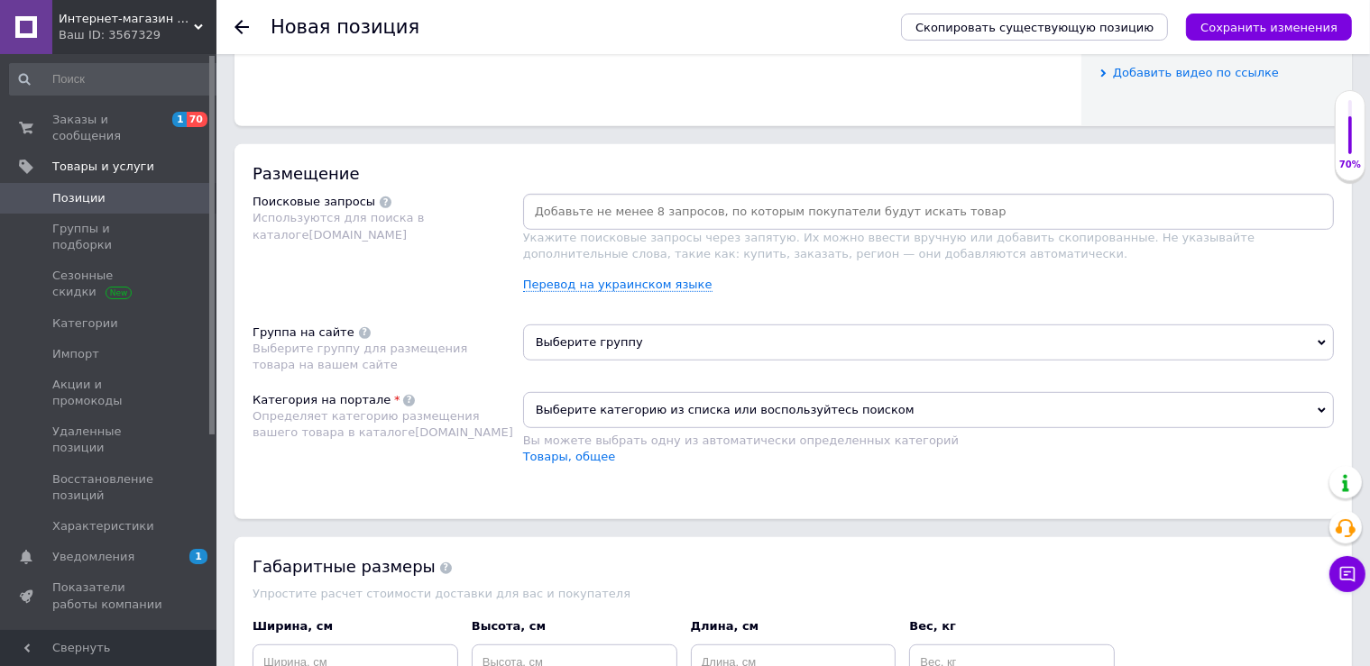
click at [644, 207] on input at bounding box center [929, 211] width 804 height 27
click at [546, 279] on link "Перевод на украинском языке" at bounding box center [617, 285] width 189 height 14
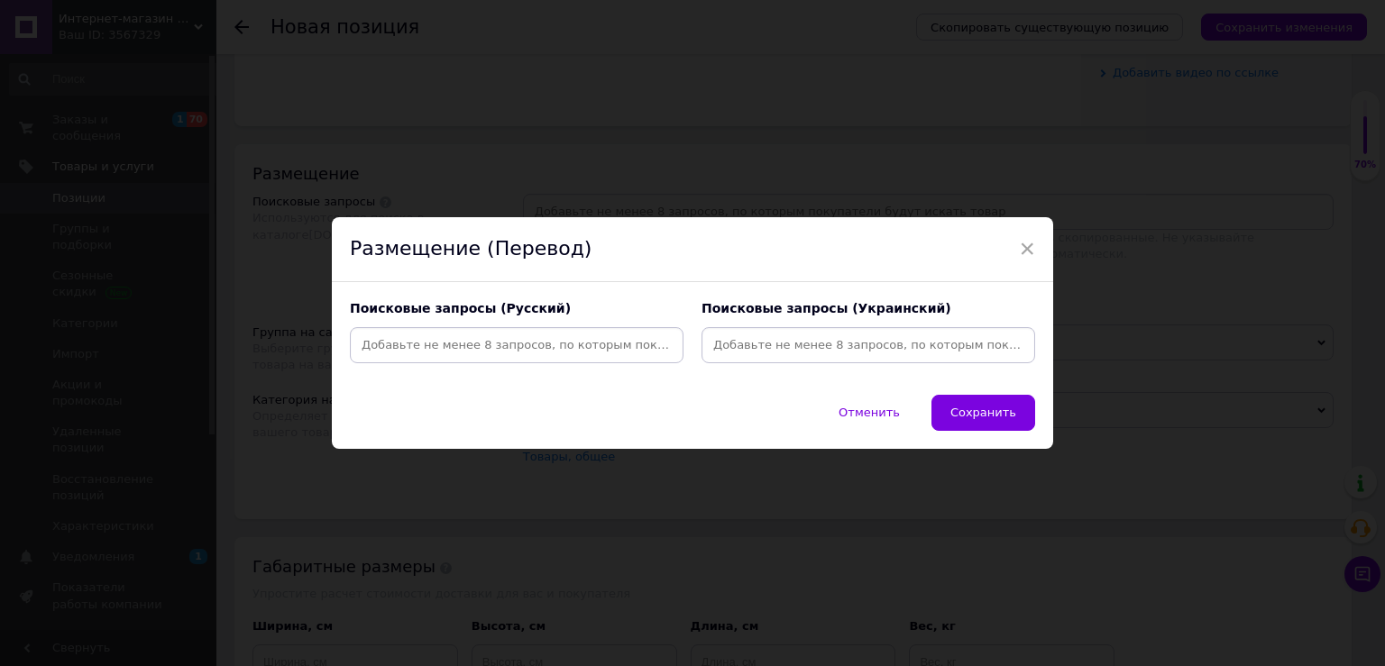
click at [852, 333] on input at bounding box center [868, 345] width 326 height 27
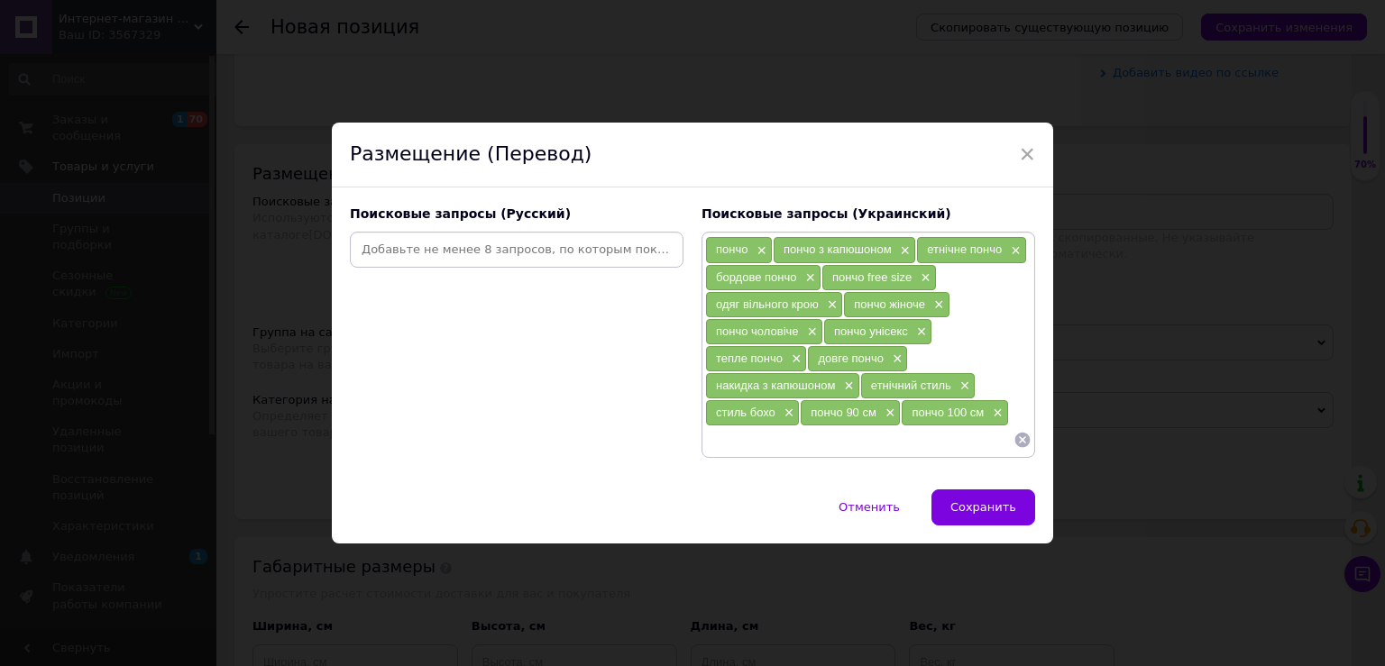
click at [510, 254] on input at bounding box center [517, 249] width 326 height 27
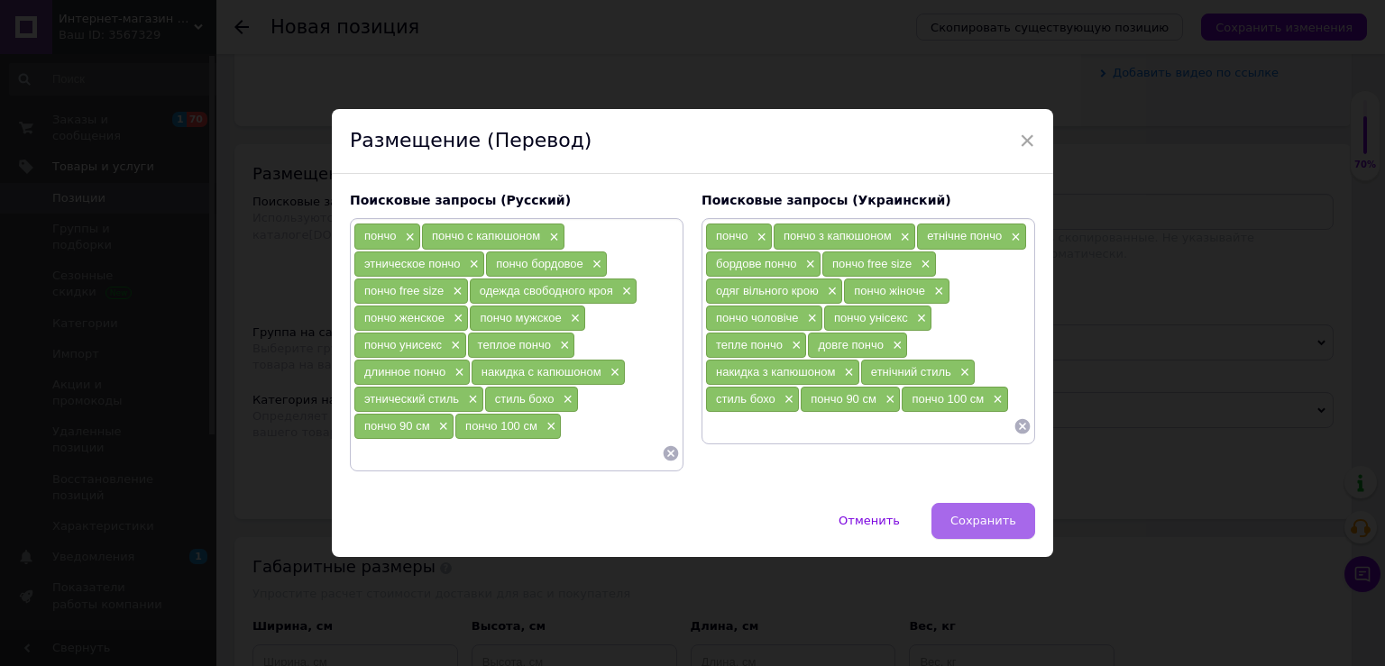
click at [994, 526] on span "Сохранить" at bounding box center [983, 521] width 66 height 14
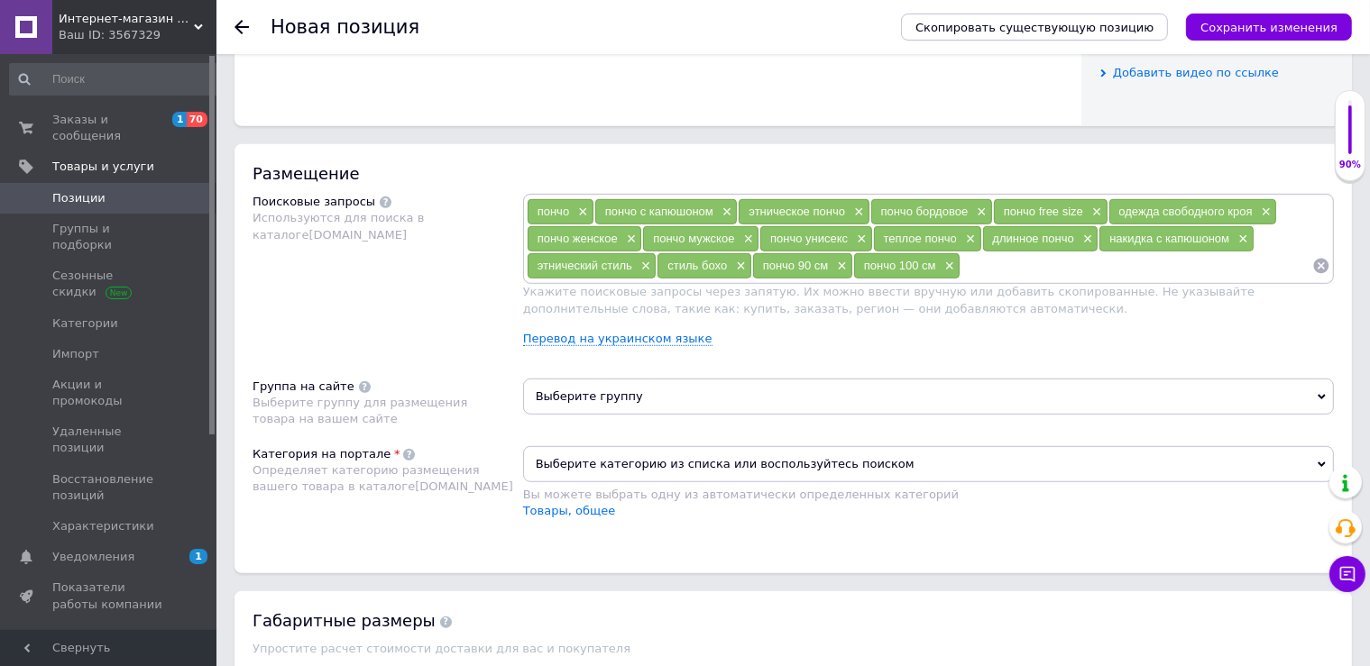
click at [734, 402] on span "Выберите группу" at bounding box center [928, 397] width 811 height 36
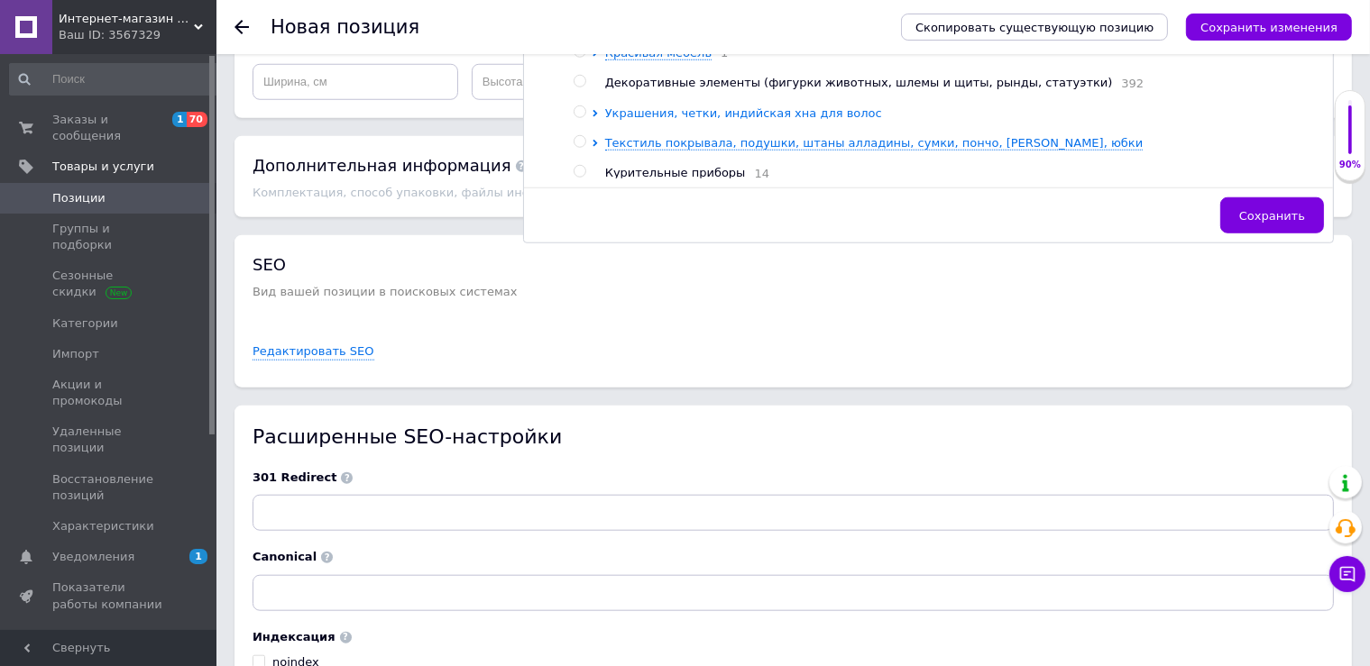
scroll to position [161, 0]
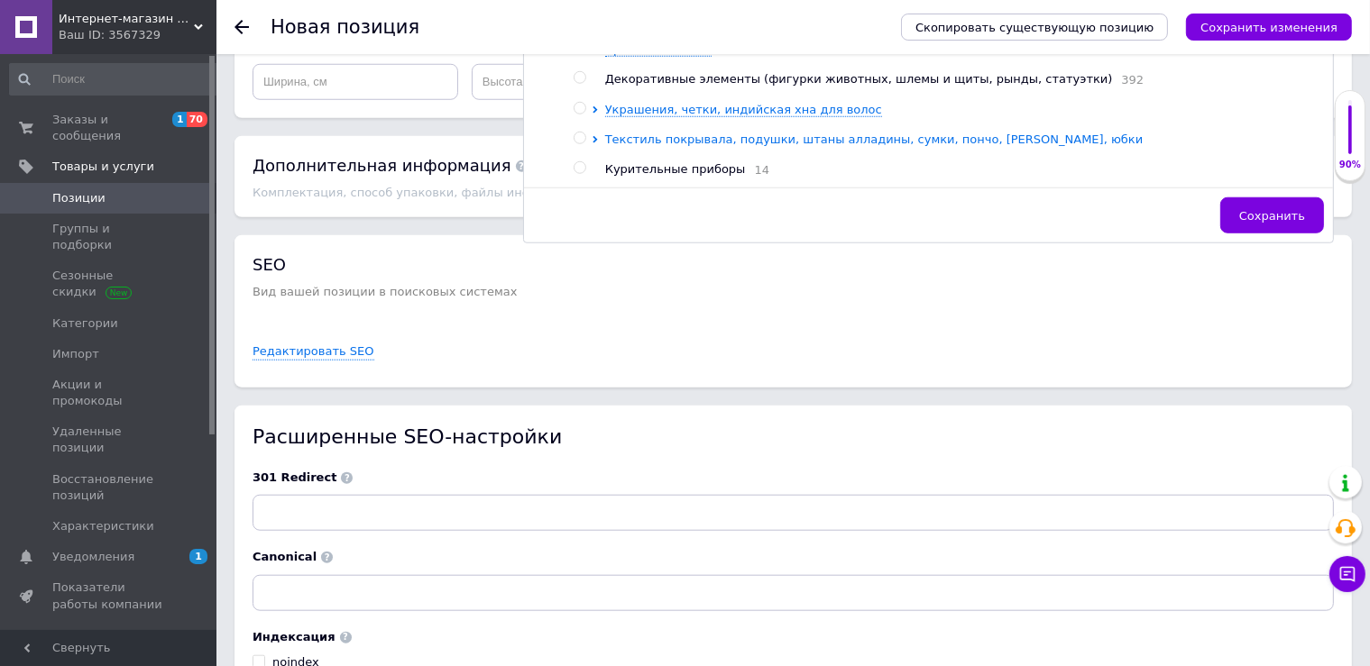
click at [769, 133] on span "Текстиль покрывала, подушки, штаны алладины, сумки, пончо, туники, юбки" at bounding box center [874, 140] width 538 height 14
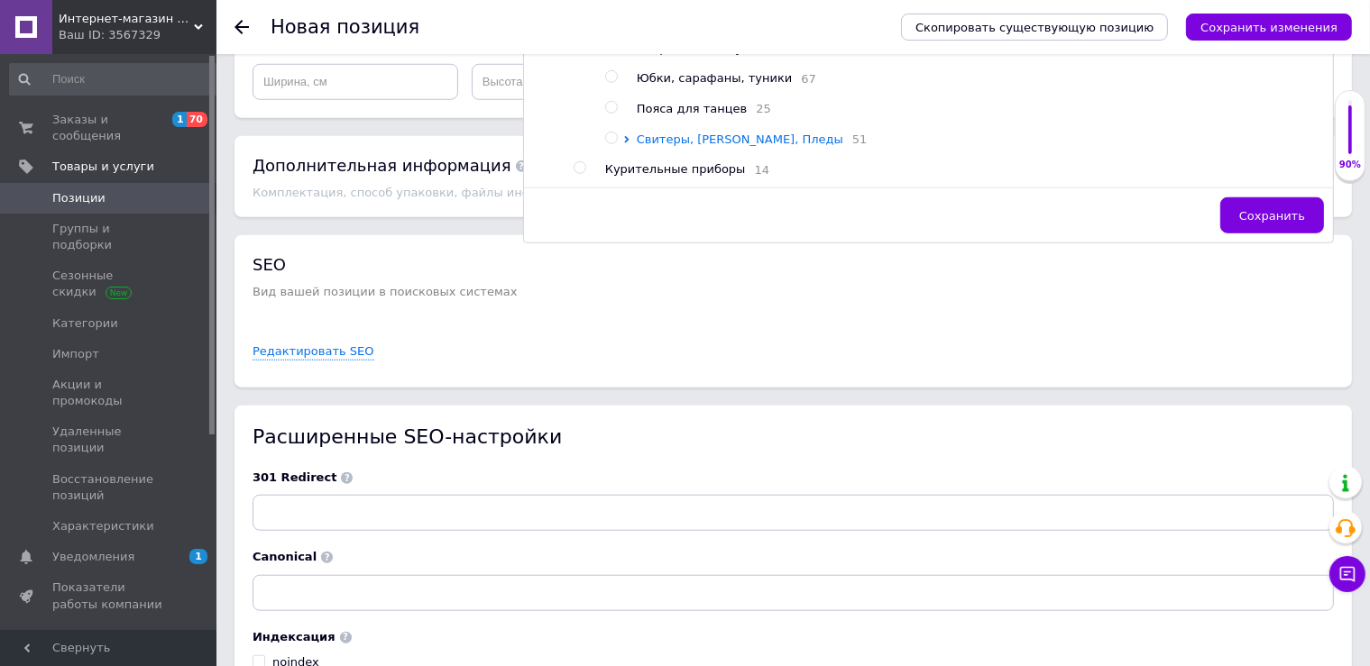
drag, startPoint x: 753, startPoint y: 135, endPoint x: 766, endPoint y: 131, distance: 13.4
click at [752, 134] on span "Свитеры, Пончо, Пледы" at bounding box center [740, 140] width 207 height 14
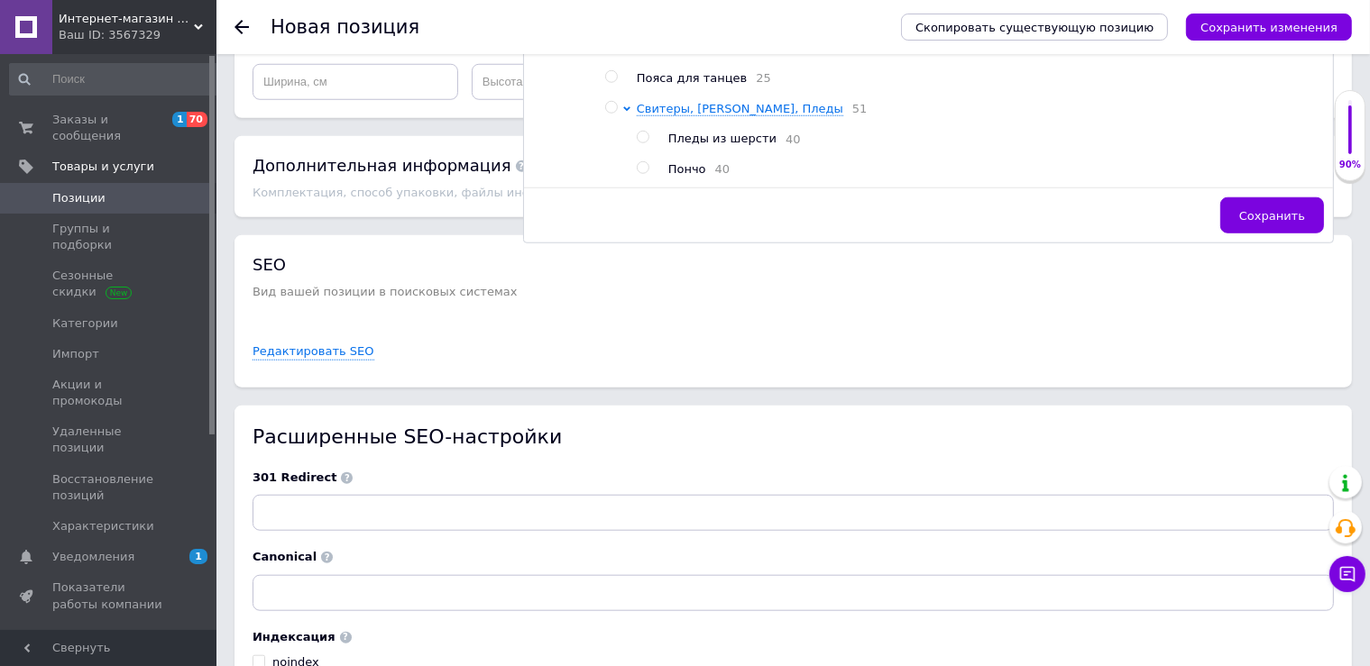
scroll to position [386, 0]
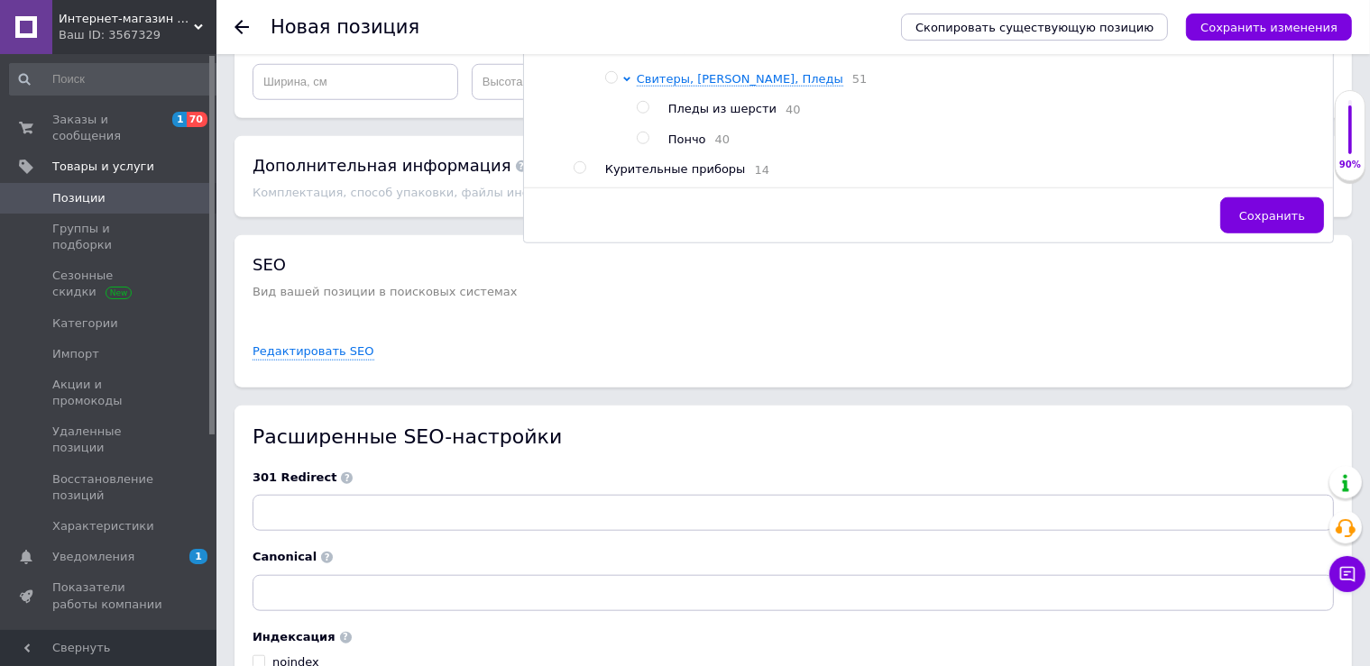
click at [687, 135] on span "Пончо" at bounding box center [687, 140] width 38 height 14
radio input "true"
click at [1264, 209] on span "Сохранить" at bounding box center [1272, 216] width 66 height 14
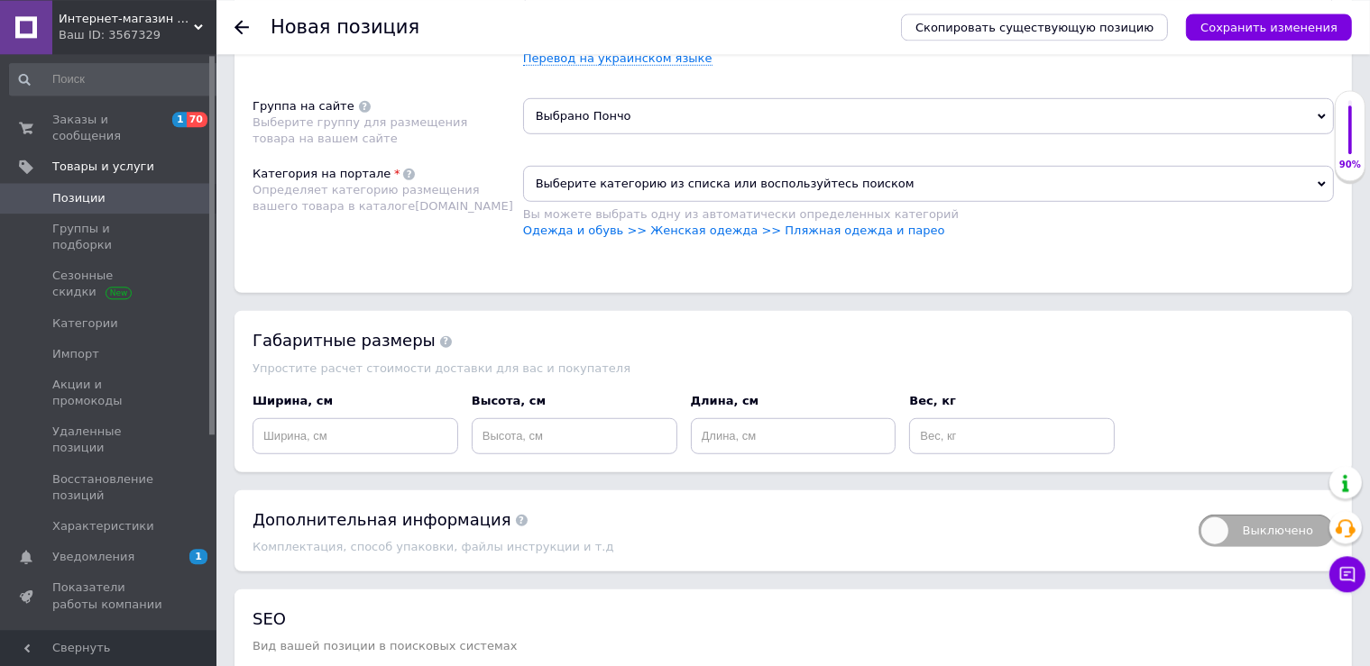
scroll to position [1111, 0]
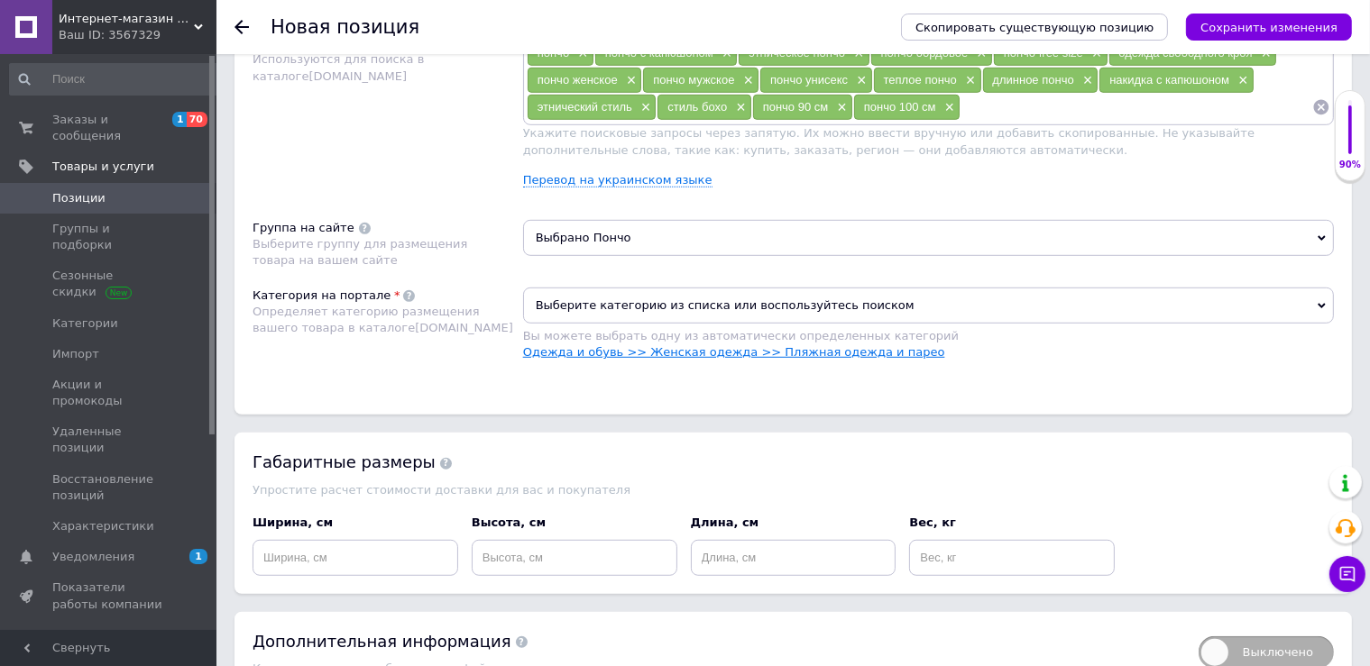
click at [647, 354] on link "Одежда и обувь >> Женская одежда >> Пляжная одежда и парео" at bounding box center [734, 352] width 422 height 14
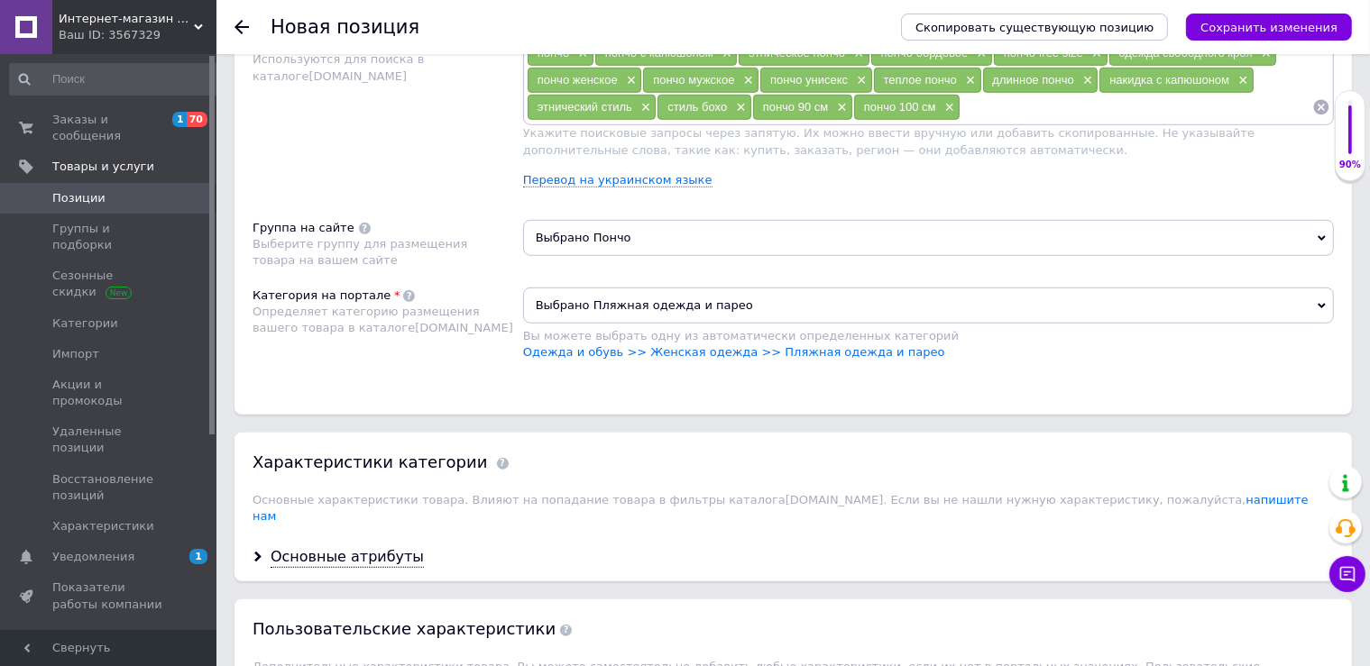
click at [637, 307] on span "Выбрано Пляжная одежда и парео" at bounding box center [928, 306] width 811 height 36
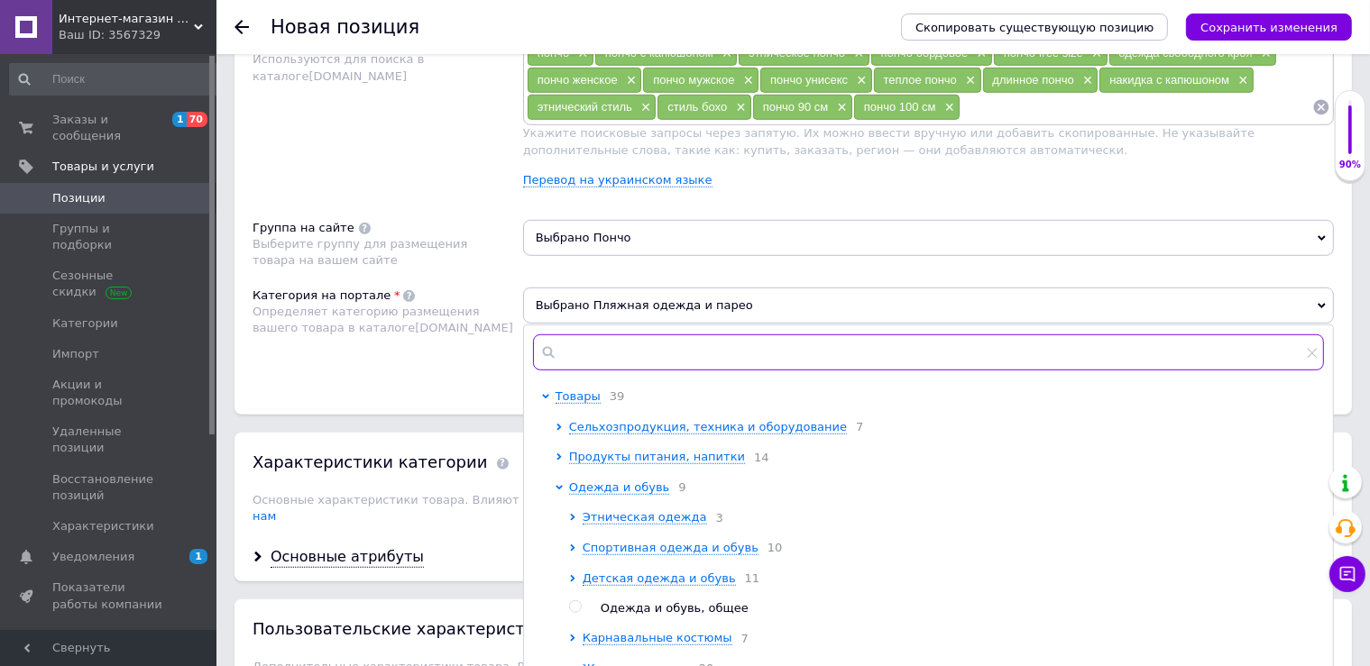
click at [626, 353] on input "text" at bounding box center [928, 353] width 791 height 36
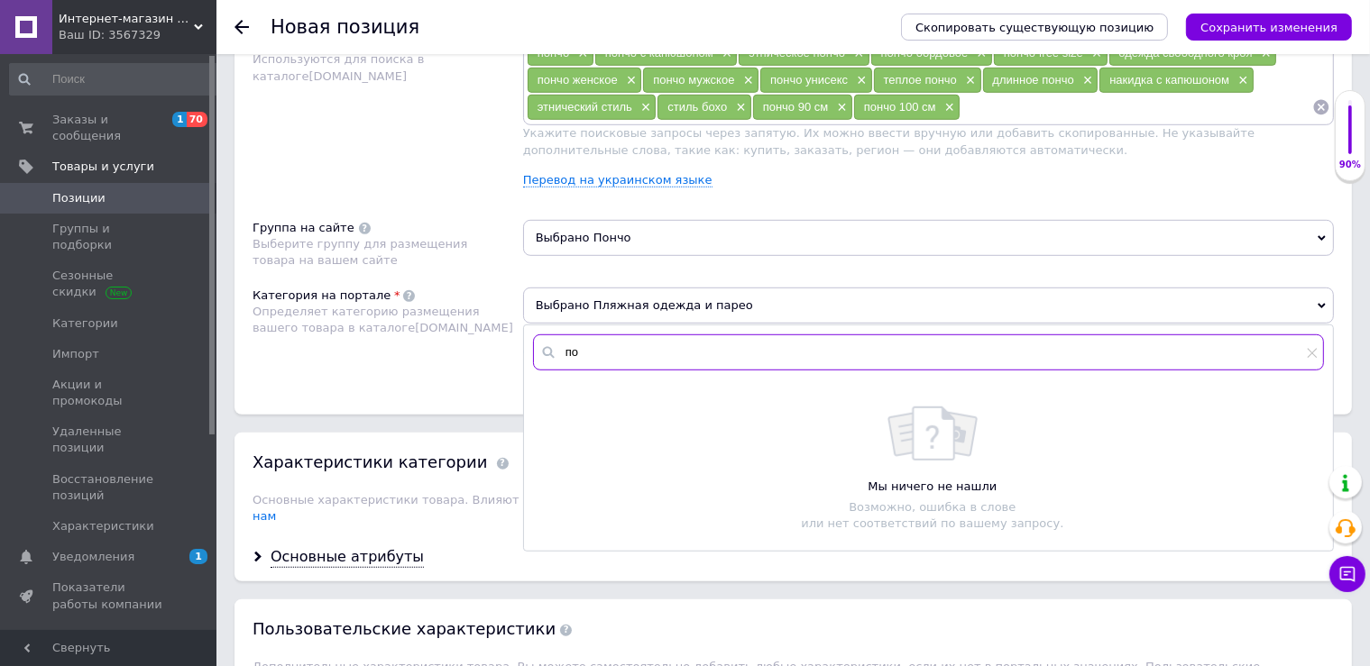
type input "п"
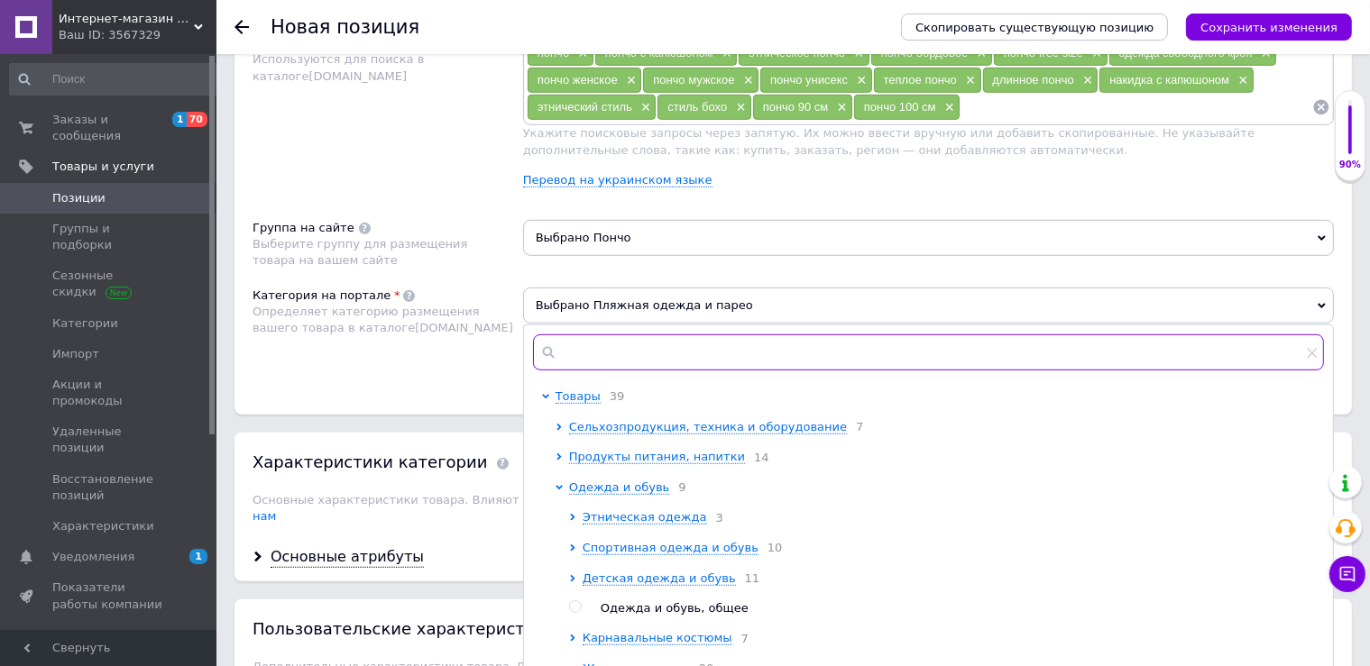
type input "."
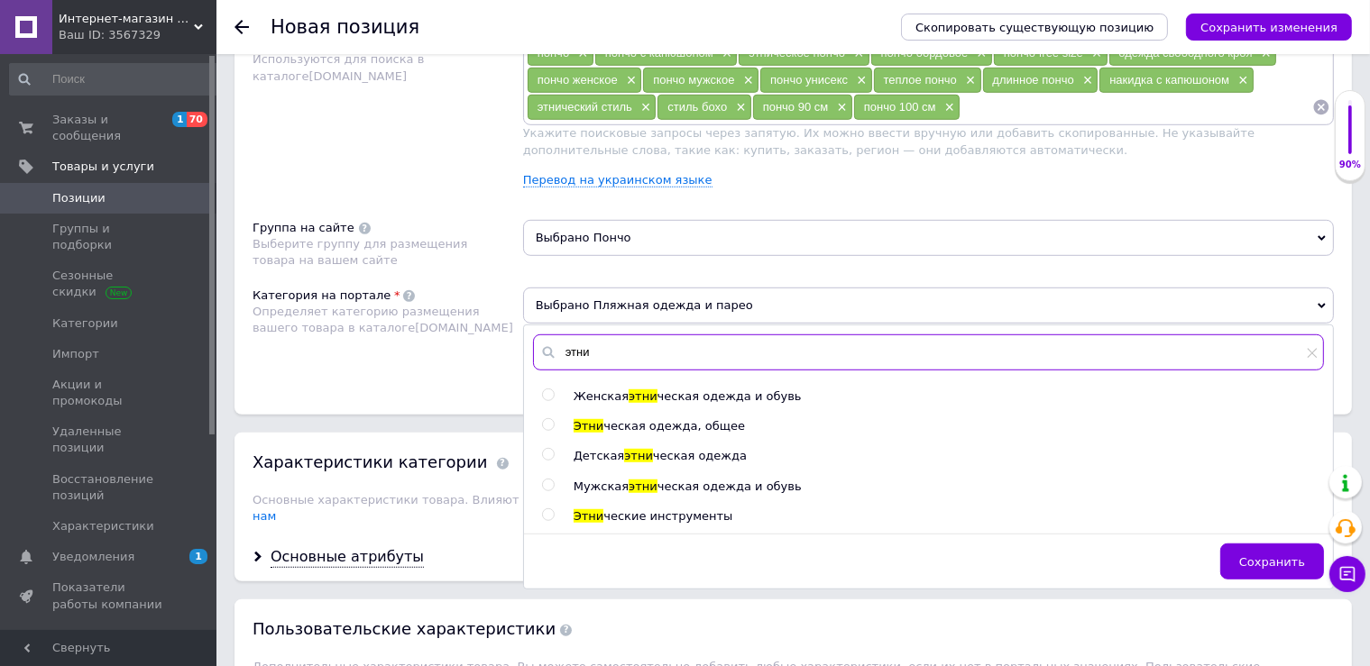
type input "этни"
click at [680, 393] on span "ческая одежда и обувь" at bounding box center [729, 397] width 144 height 14
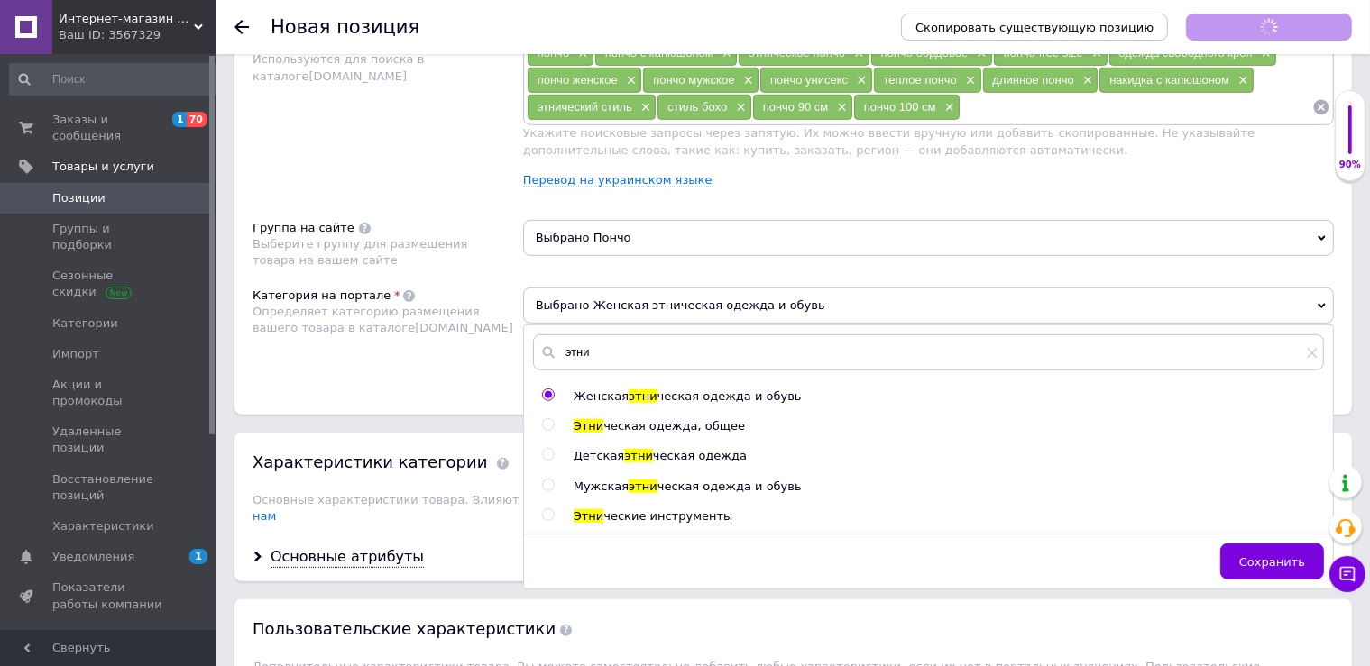
radio input "true"
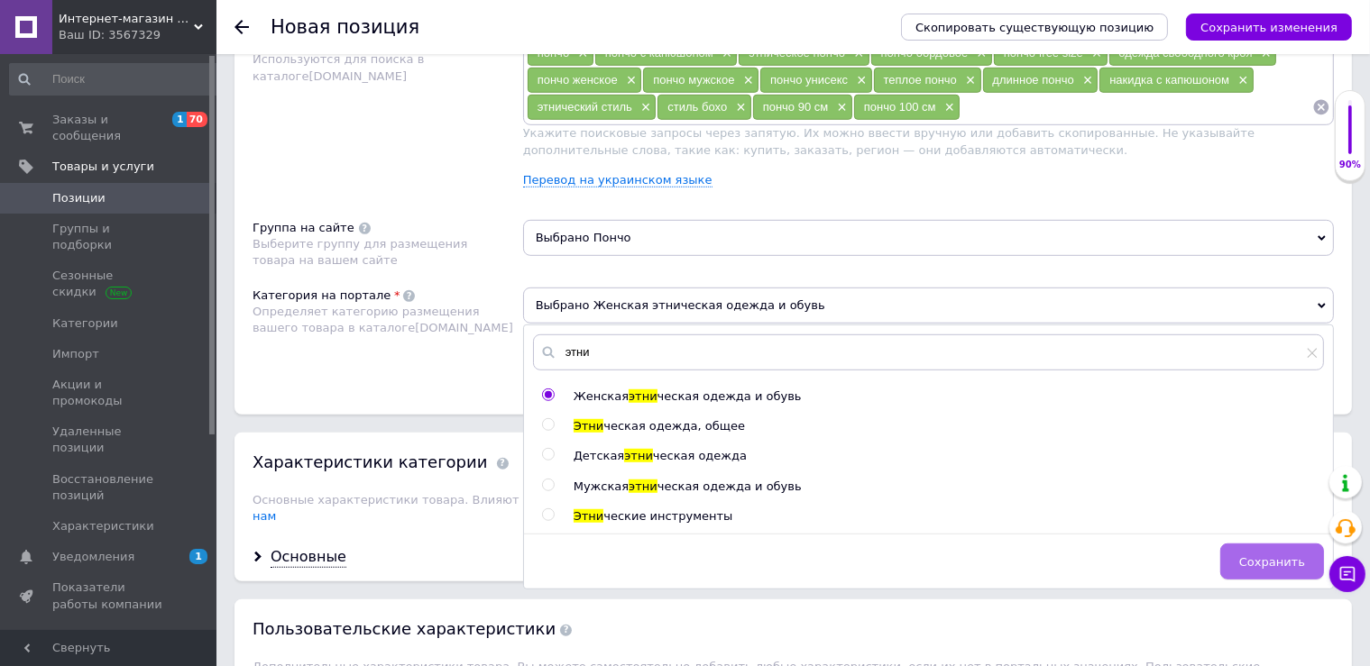
click at [1283, 564] on span "Сохранить" at bounding box center [1272, 563] width 66 height 14
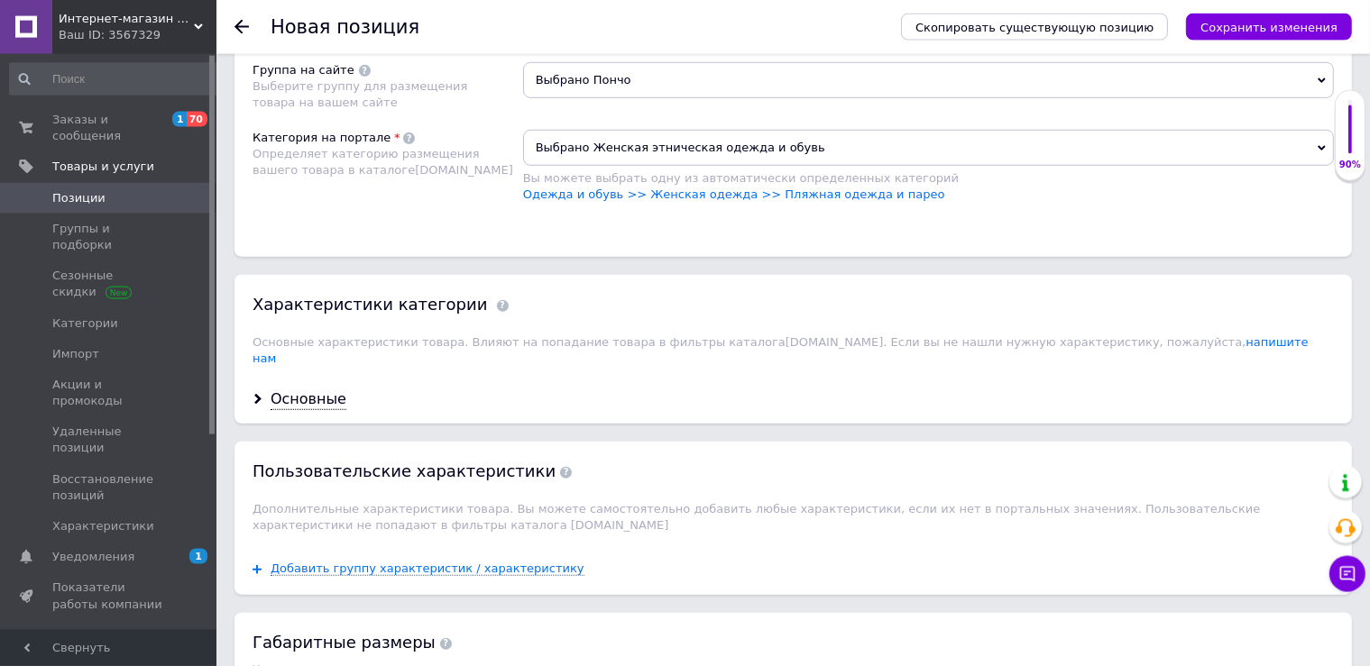
scroll to position [1270, 0]
click at [292, 389] on div "Основные" at bounding box center [309, 399] width 76 height 21
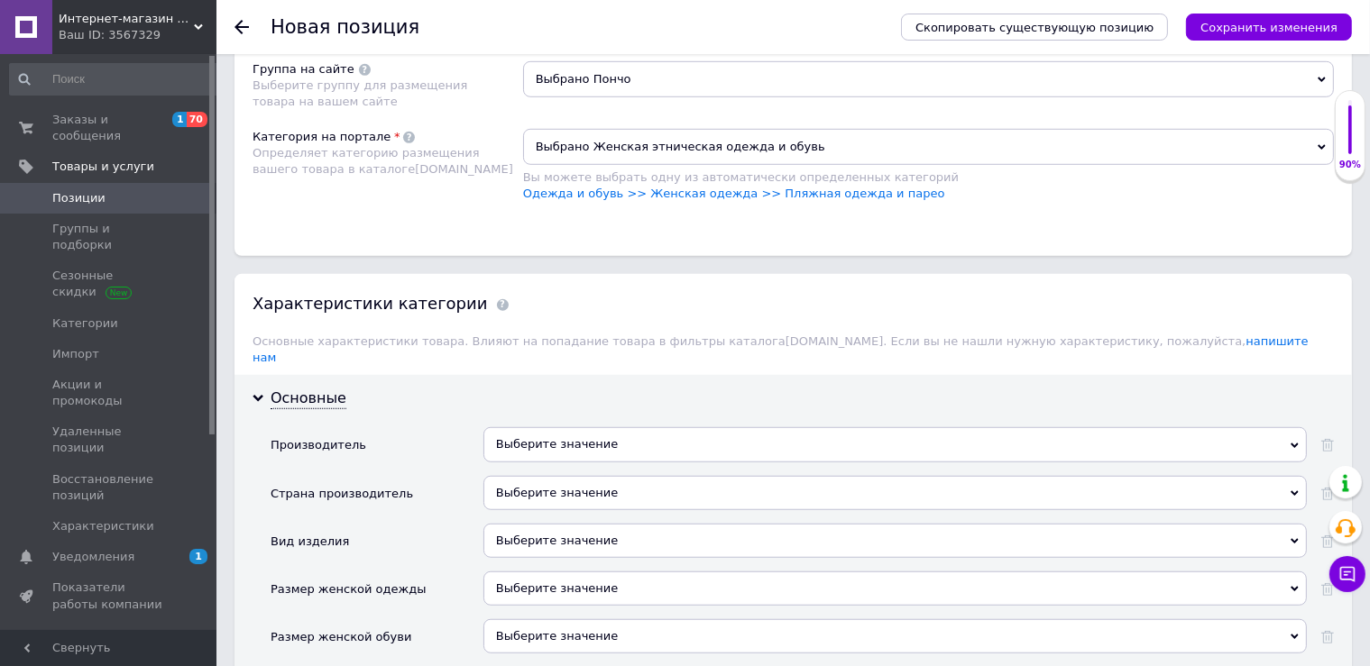
click at [525, 476] on div "Выберите значение" at bounding box center [894, 493] width 823 height 34
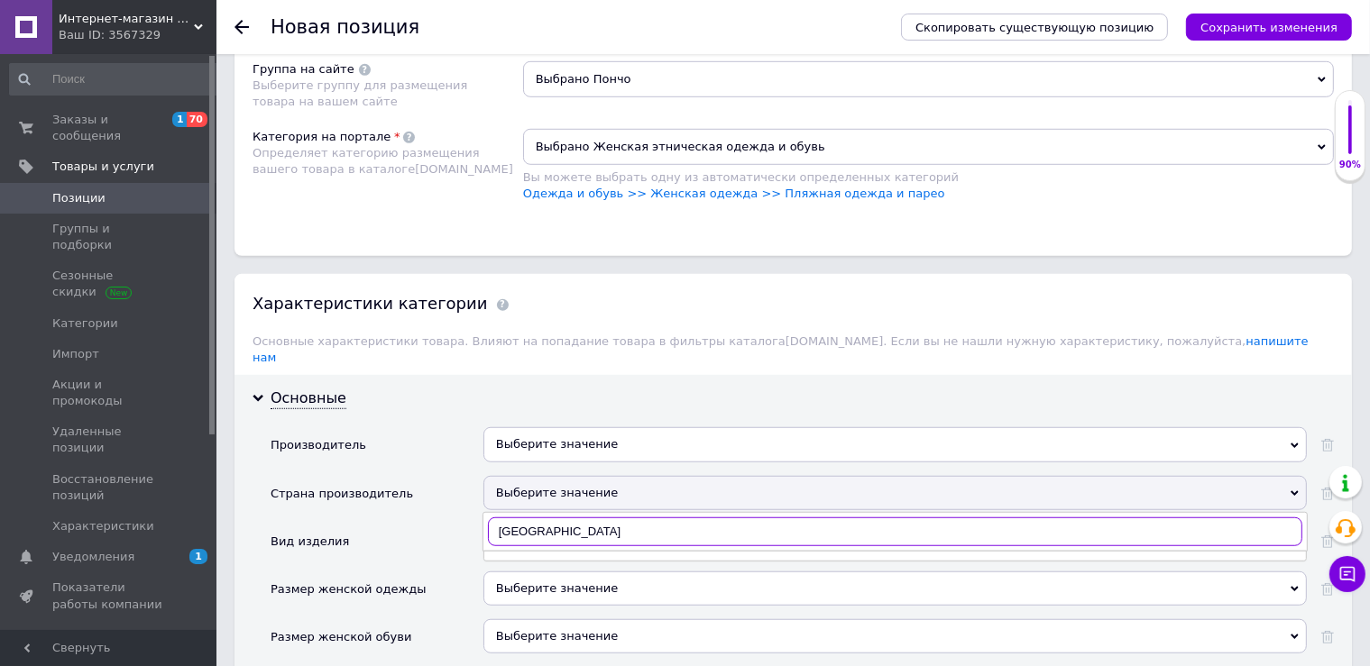
type input "Индия"
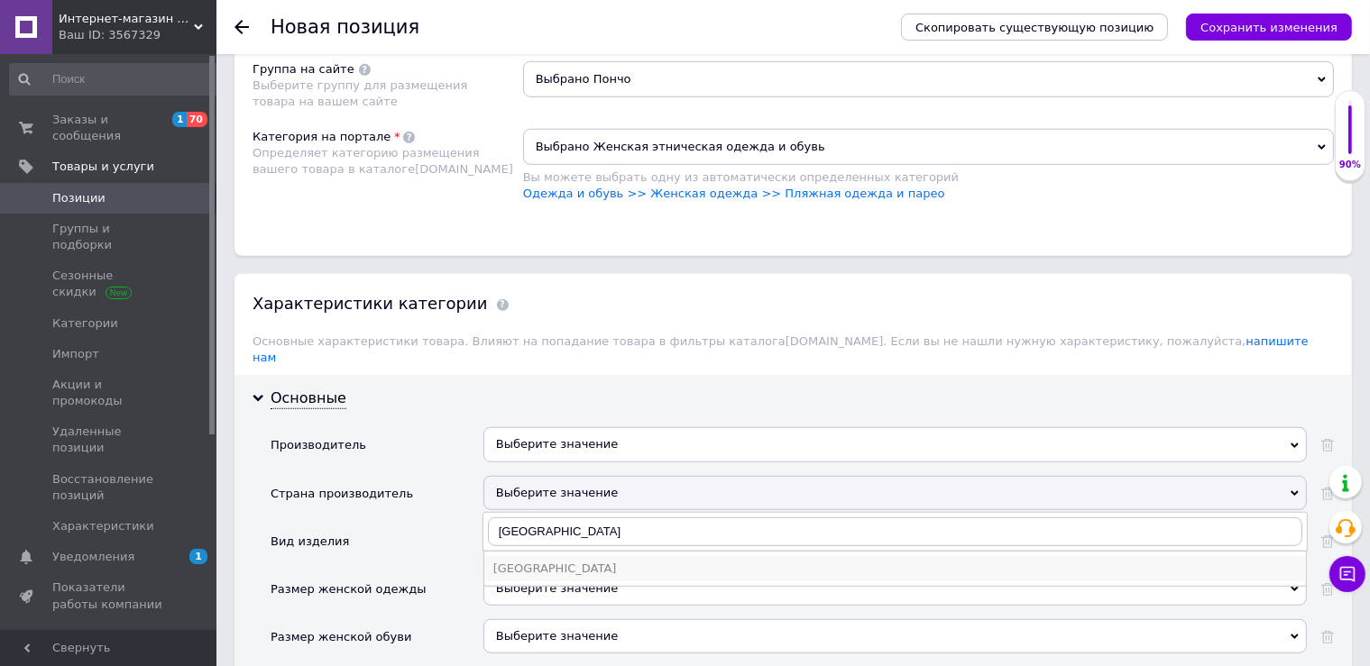
click at [528, 561] on div "Индия" at bounding box center [895, 569] width 804 height 16
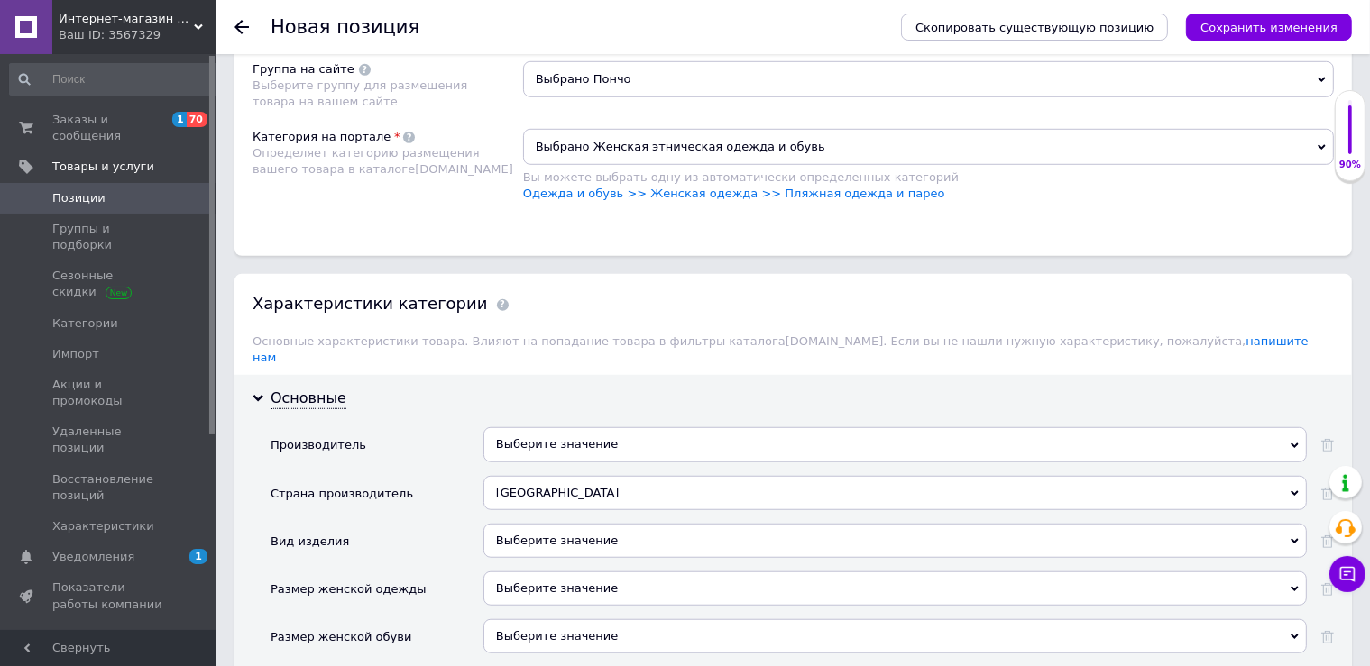
click at [510, 549] on div "Выберите значение" at bounding box center [894, 548] width 823 height 48
click at [593, 528] on div "Выберите значение" at bounding box center [894, 541] width 823 height 34
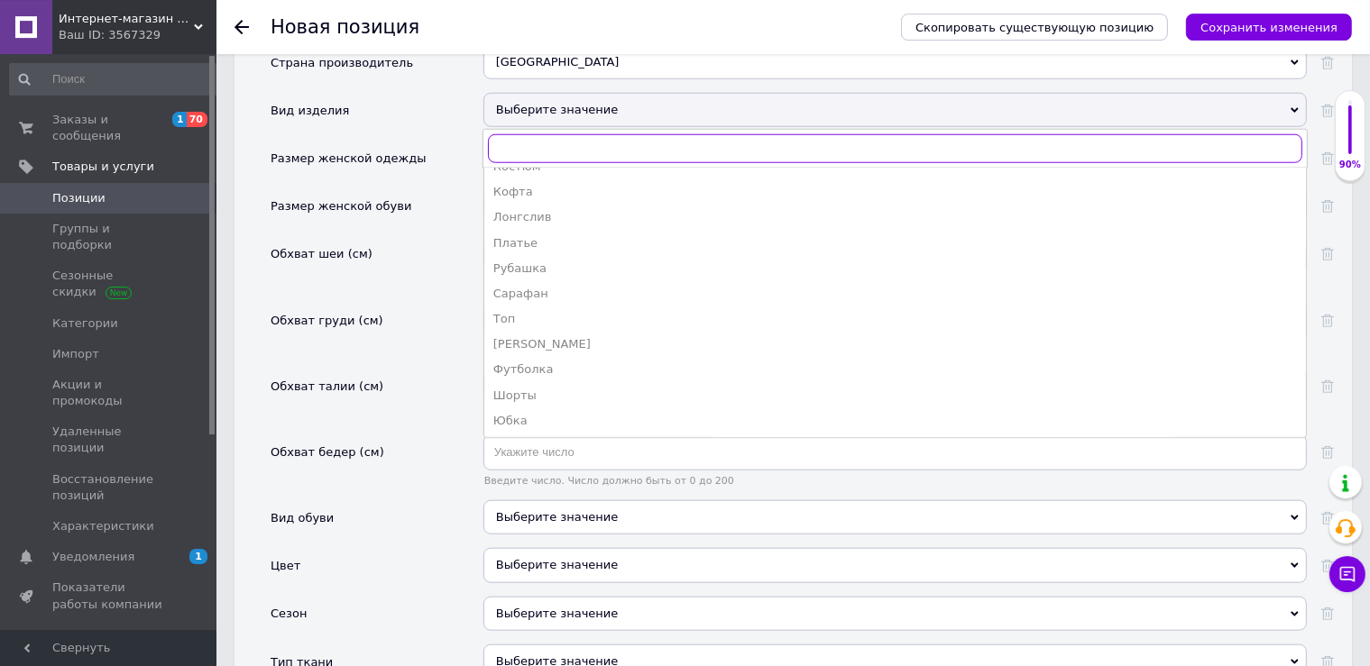
scroll to position [1746, 0]
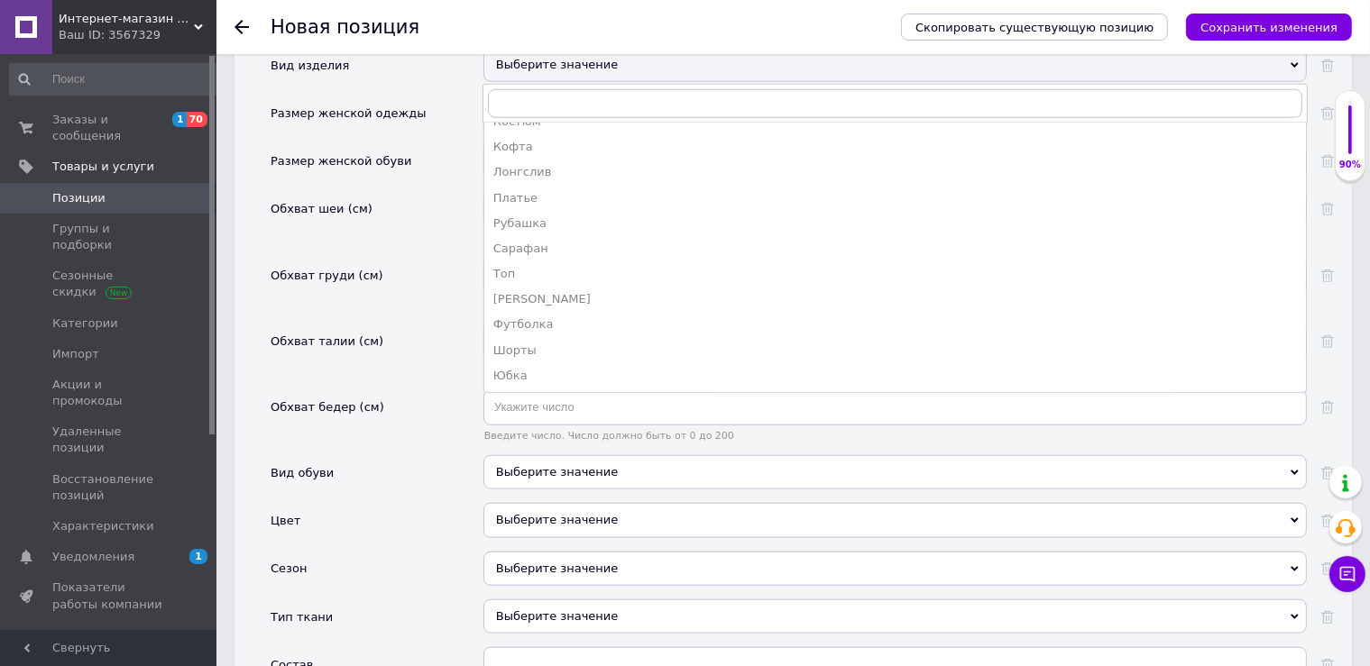
click at [422, 402] on div "Обхват бедер (см)" at bounding box center [377, 423] width 213 height 66
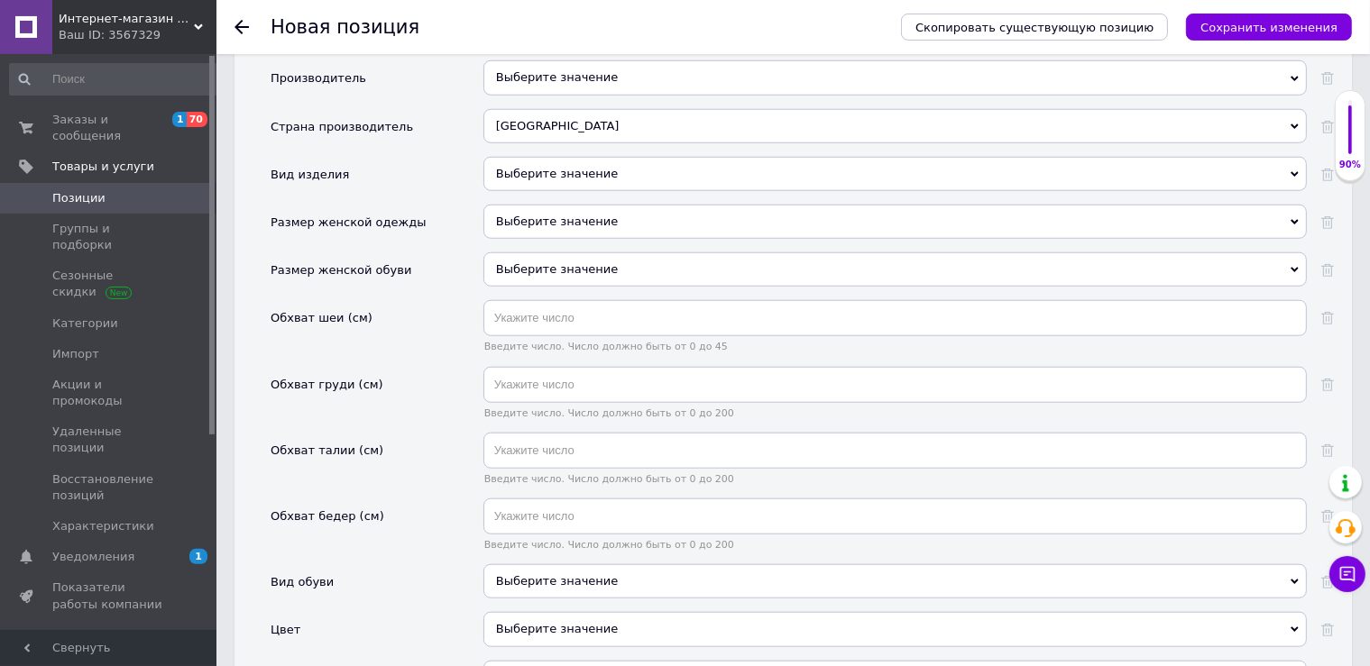
scroll to position [1587, 0]
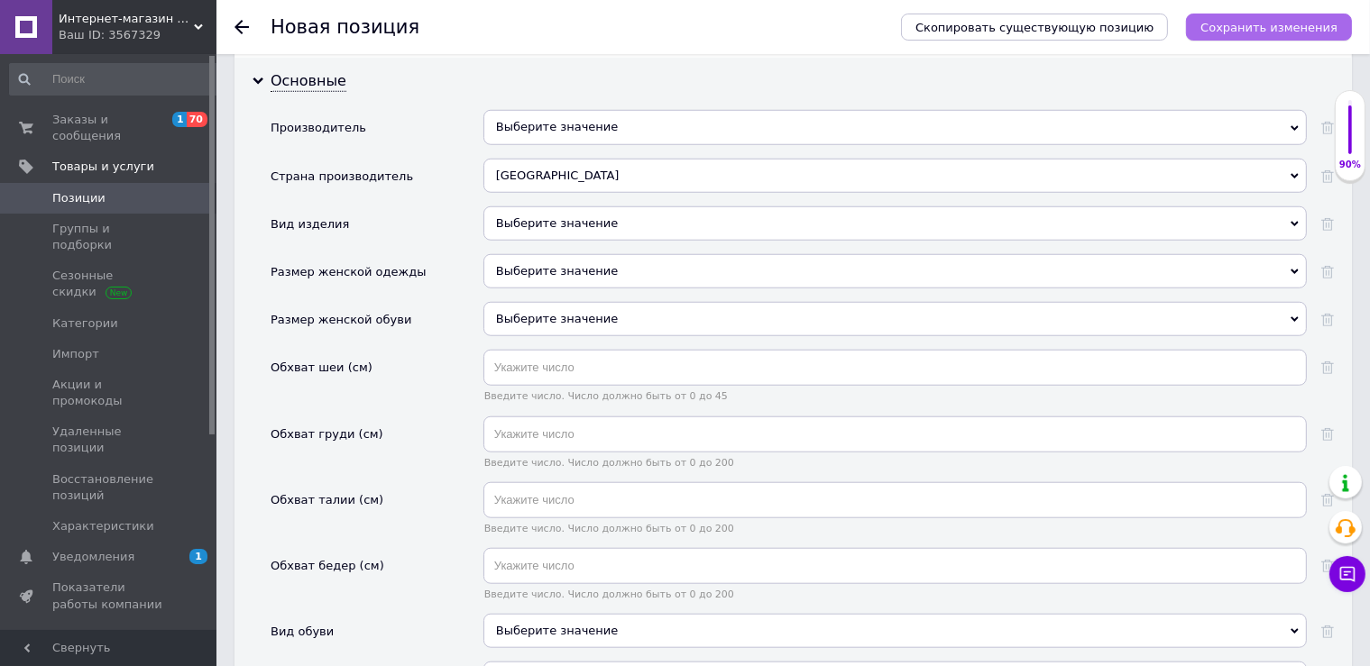
click at [1308, 23] on icon "Сохранить изменения" at bounding box center [1268, 28] width 137 height 14
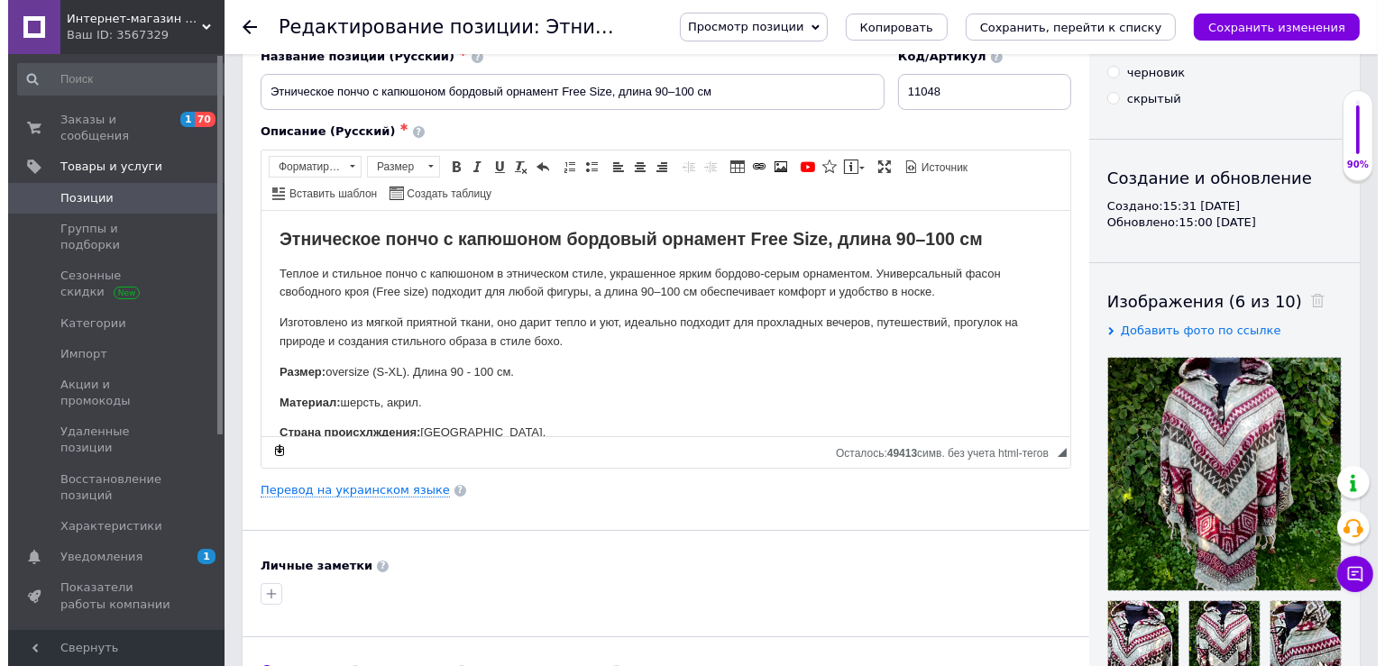
scroll to position [159, 0]
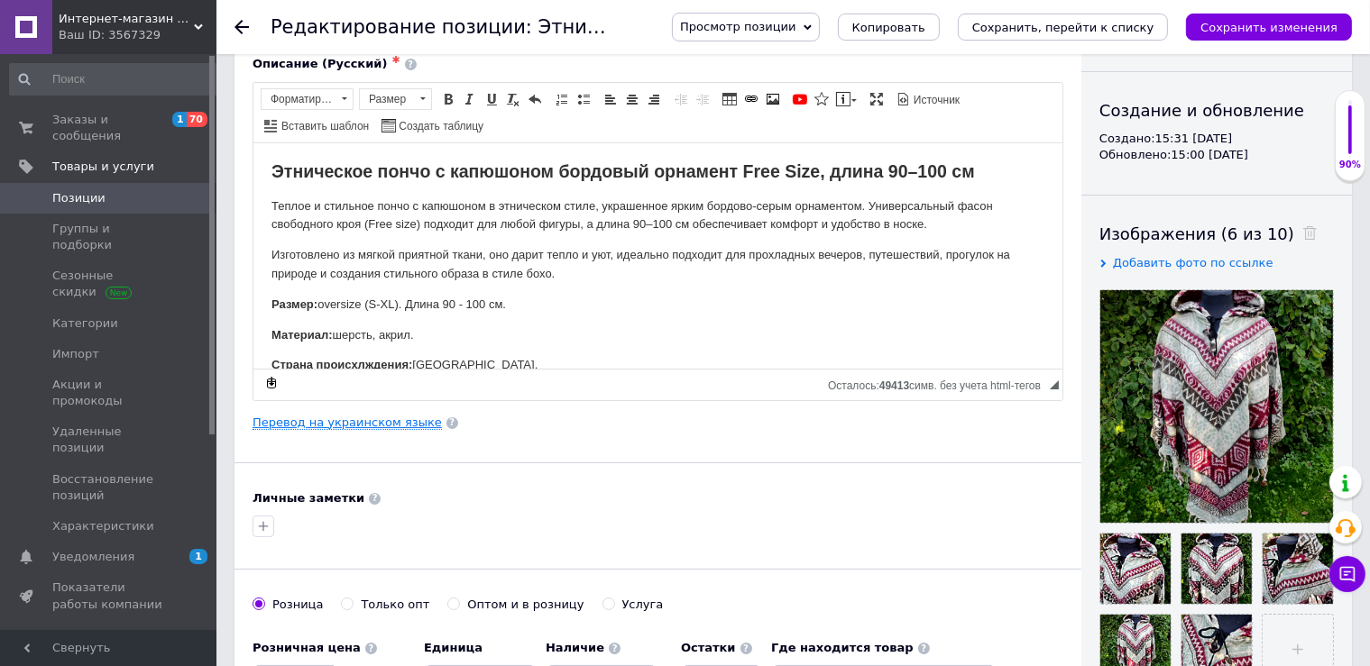
click at [394, 418] on link "Перевод на украинском языке" at bounding box center [347, 423] width 189 height 14
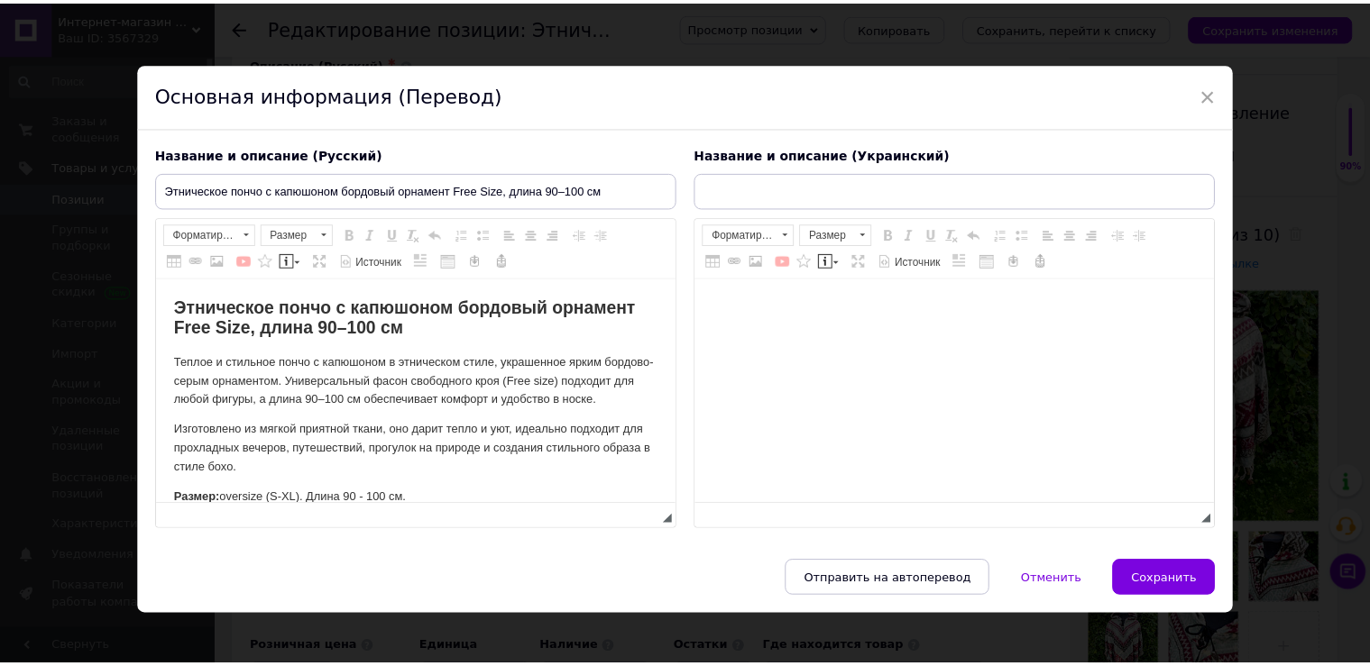
scroll to position [0, 0]
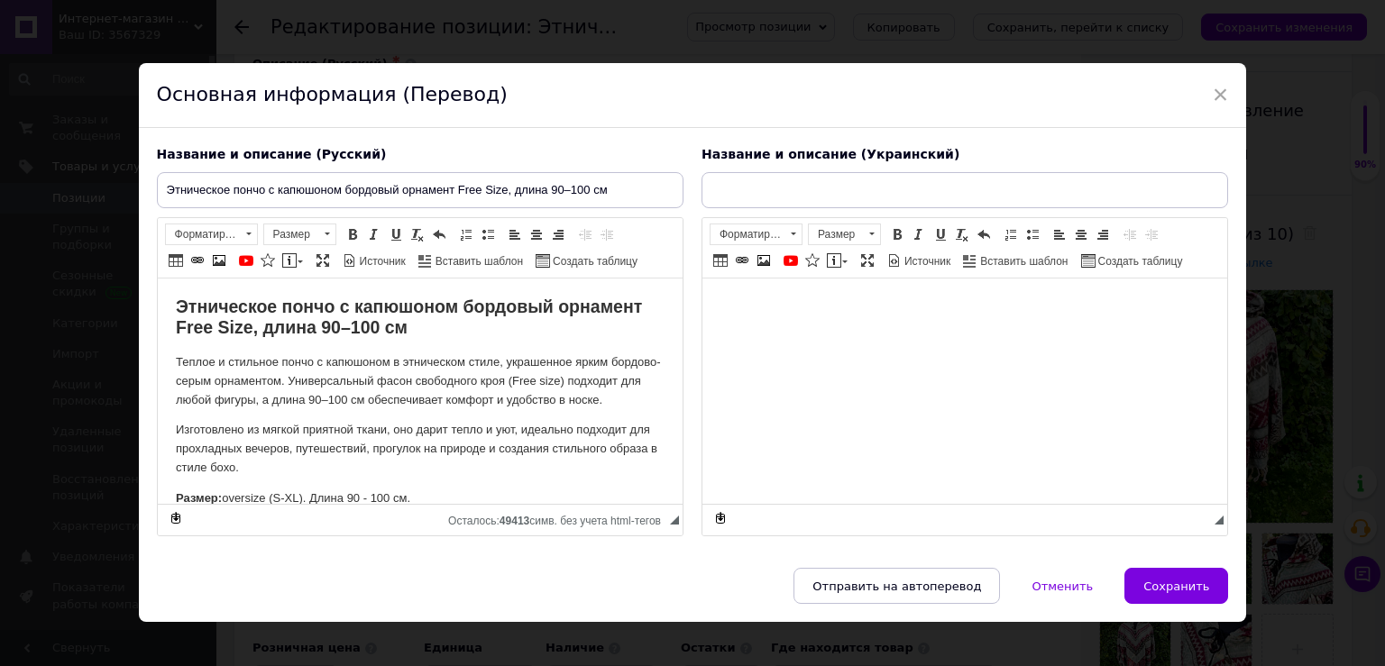
type input "Етнічне пончо з капюшоном бордовий орнамент Free Size, довжина 90–100 см"
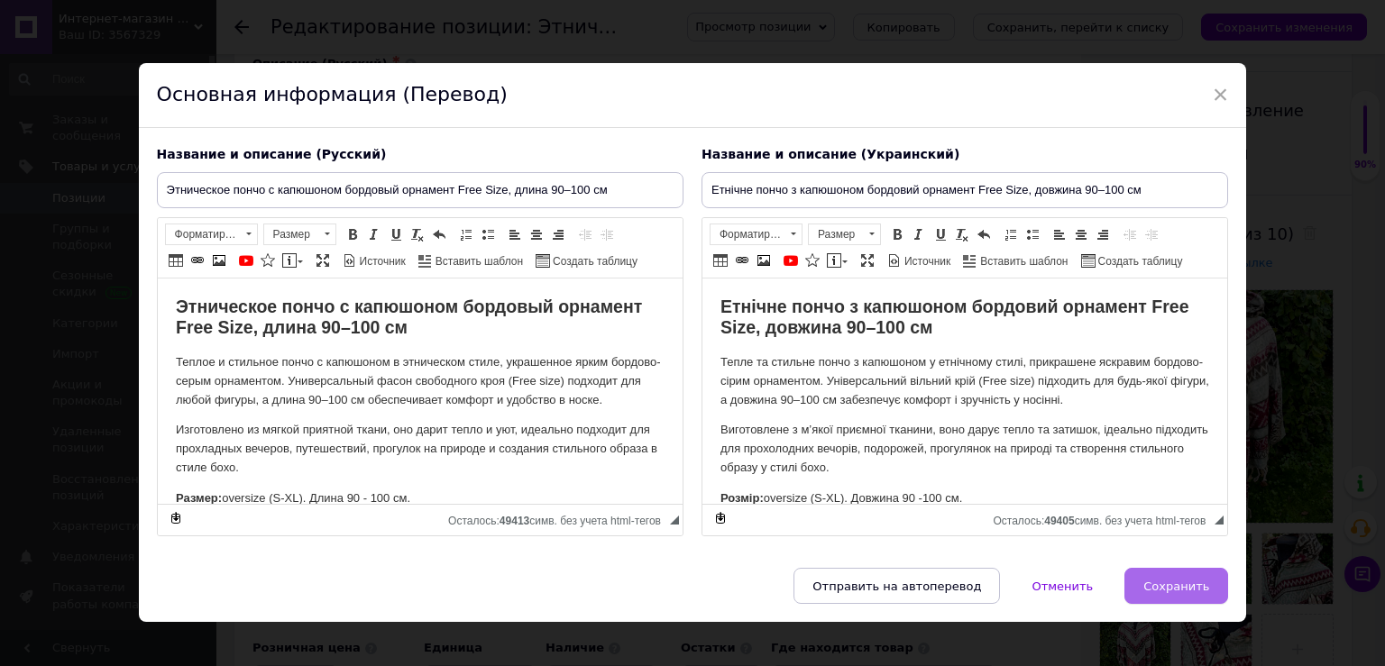
click at [1177, 581] on span "Сохранить" at bounding box center [1176, 587] width 66 height 14
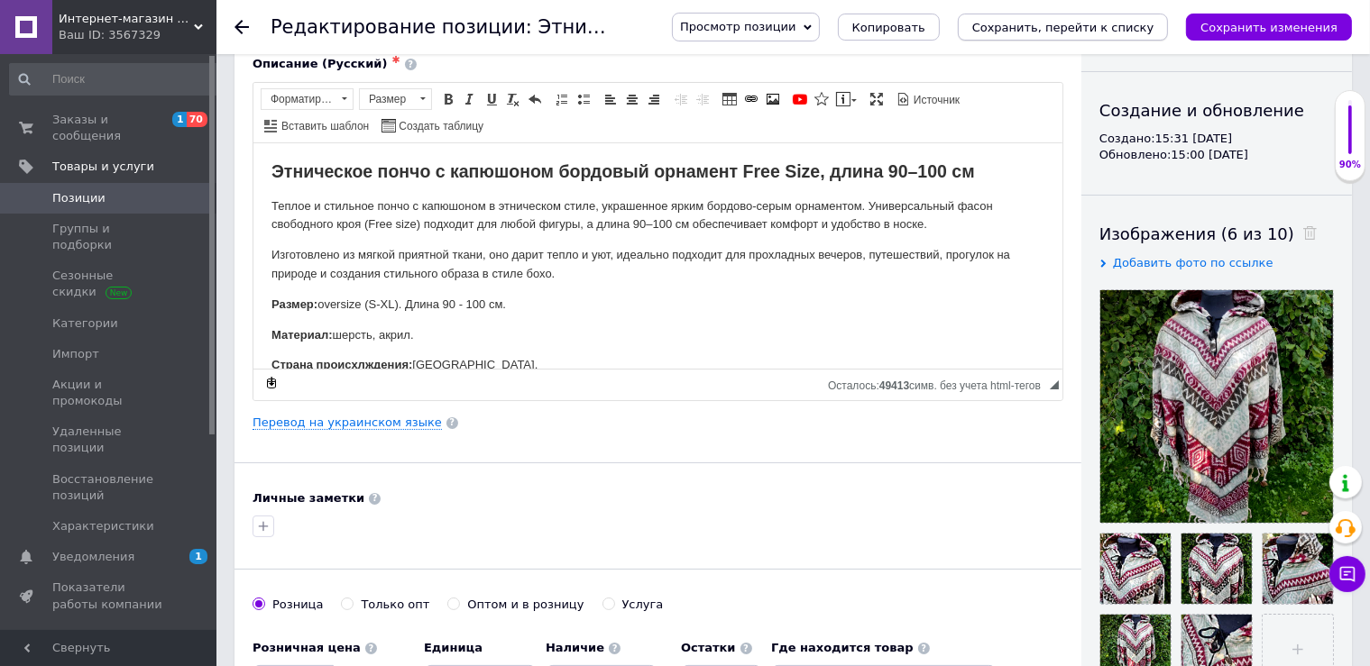
click at [1069, 27] on icon "Сохранить, перейти к списку" at bounding box center [1063, 28] width 182 height 14
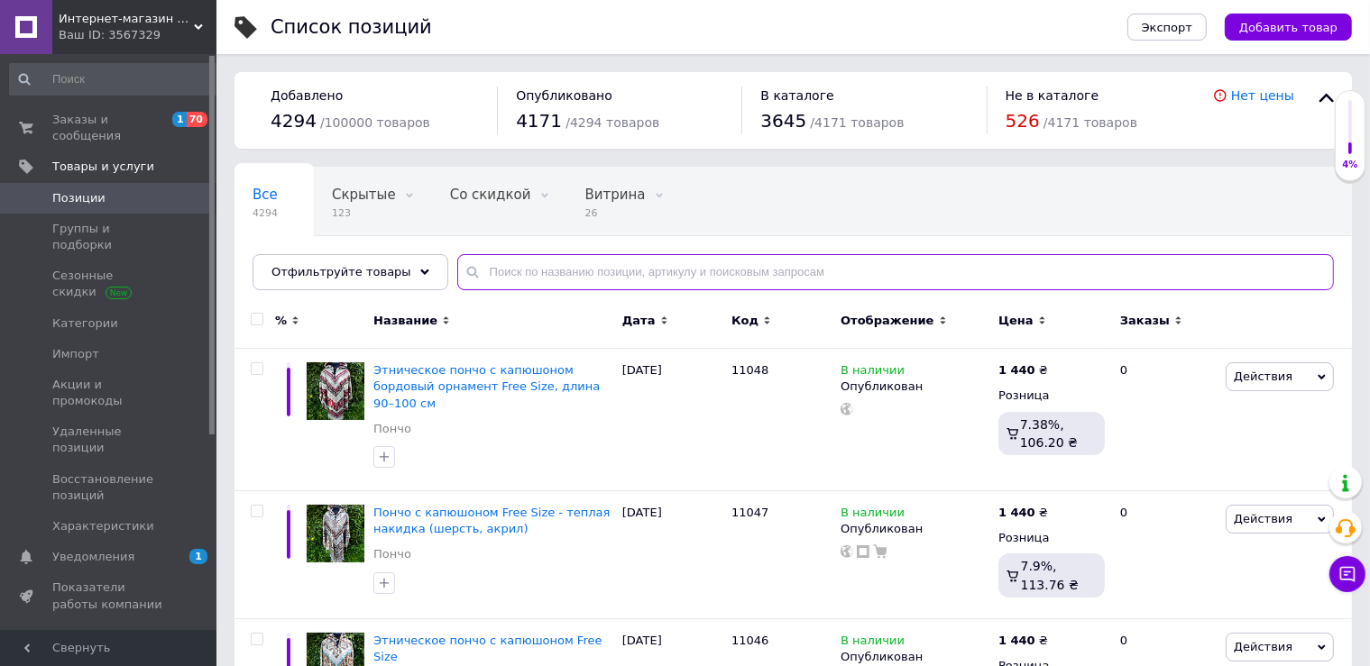
click at [583, 270] on input "text" at bounding box center [895, 272] width 877 height 36
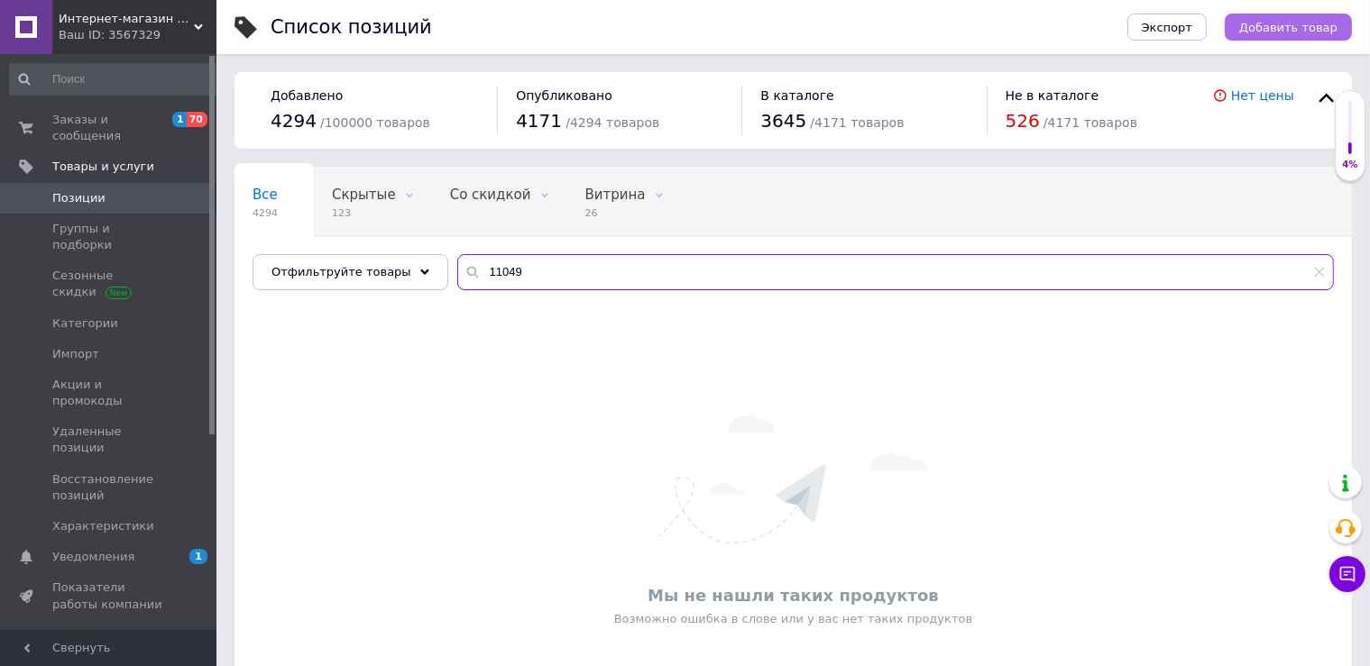
type input "11049"
click at [1286, 31] on span "Добавить товар" at bounding box center [1288, 28] width 98 height 14
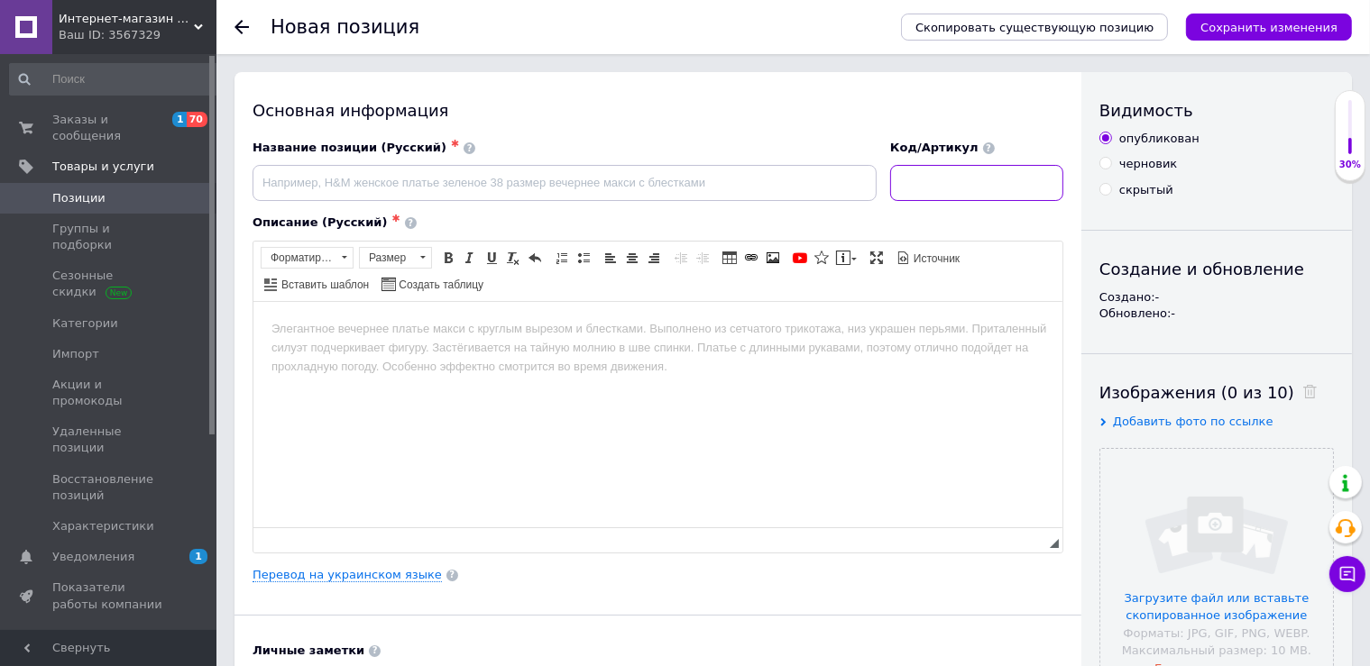
click at [951, 186] on input at bounding box center [976, 183] width 173 height 36
type input "11049"
click at [1187, 555] on input "file" at bounding box center [1216, 565] width 233 height 233
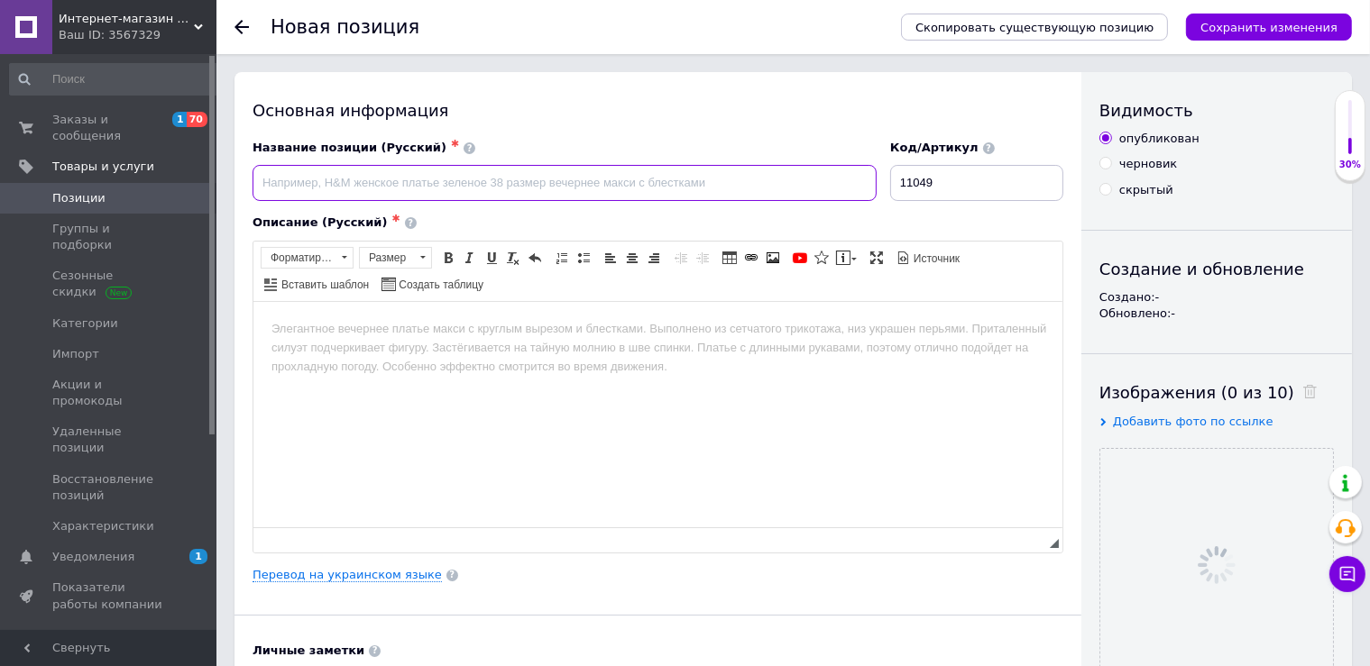
click at [518, 181] on input at bounding box center [565, 183] width 624 height 36
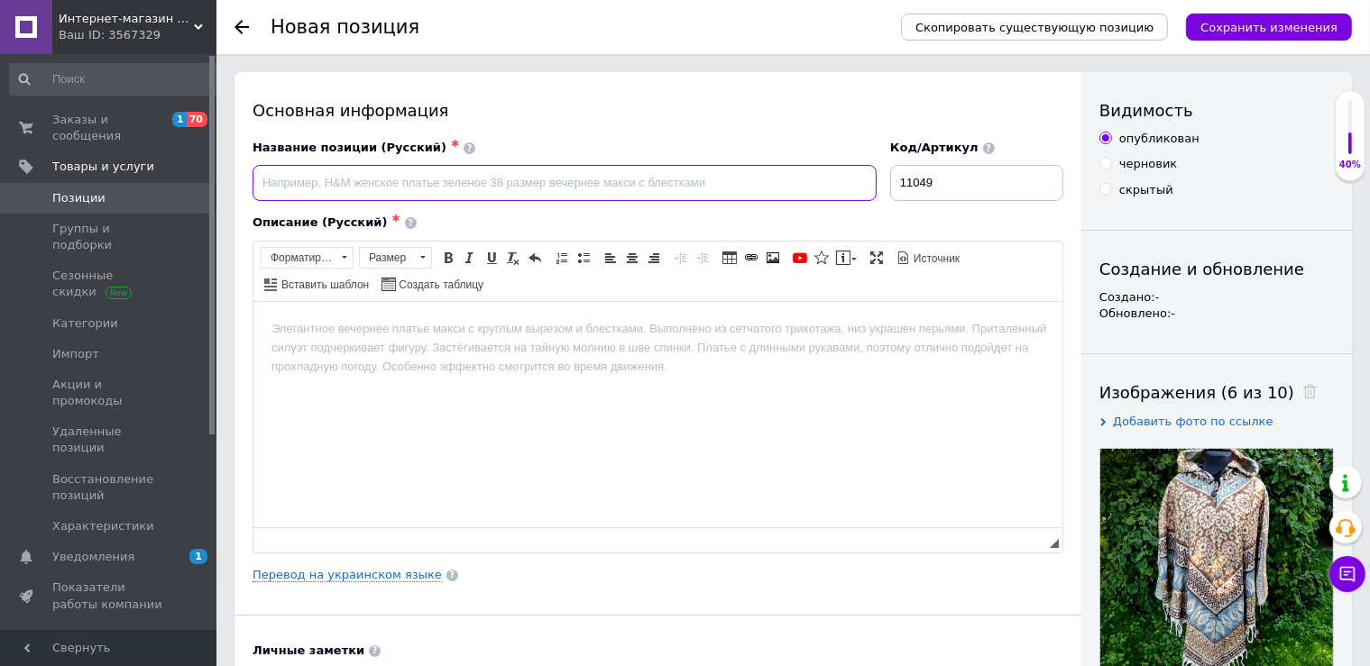
click at [526, 189] on input at bounding box center [565, 183] width 624 height 36
paste input "Этническое пончо с капюшоном цветочный орнамент Free Size, длина 90–100 см"
type input "Этническое пончо с капюшоном цветочный орнамент Free Size, длина 90–100 см"
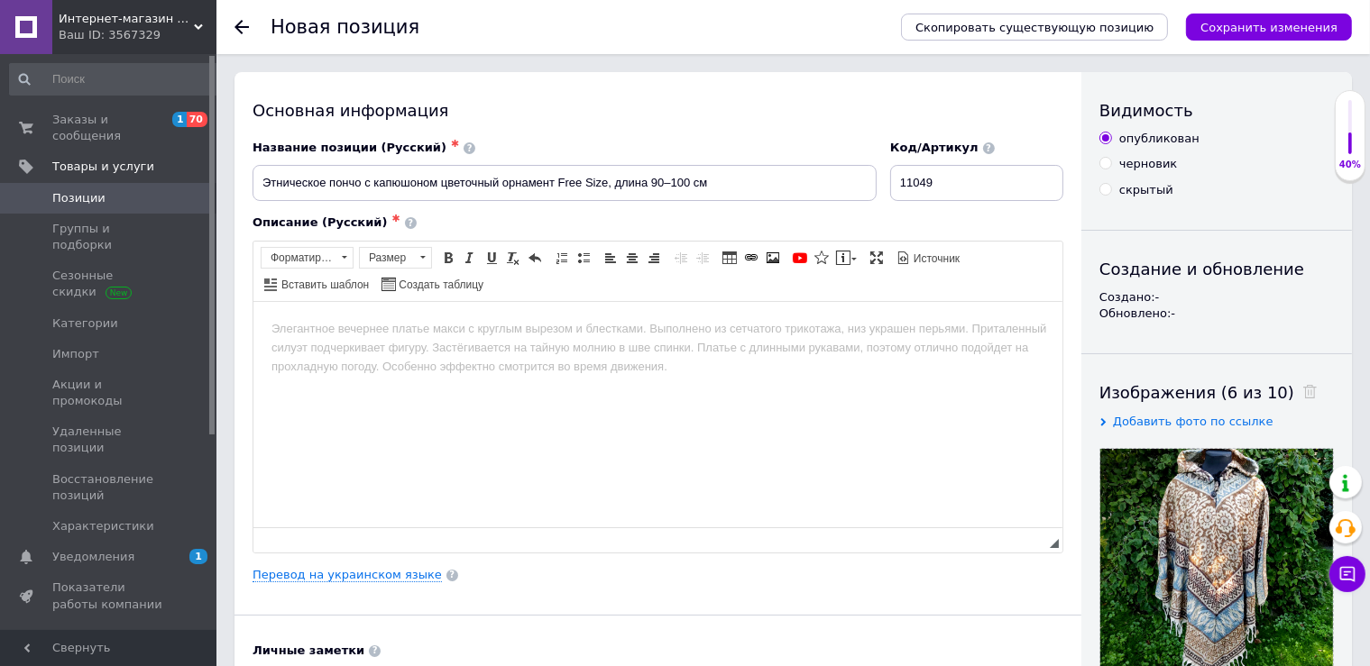
click at [459, 327] on body "Визуальный текстовый редактор, 12BB825A-DA73-4124-A74C-7BFE6392108F" at bounding box center [657, 328] width 773 height 19
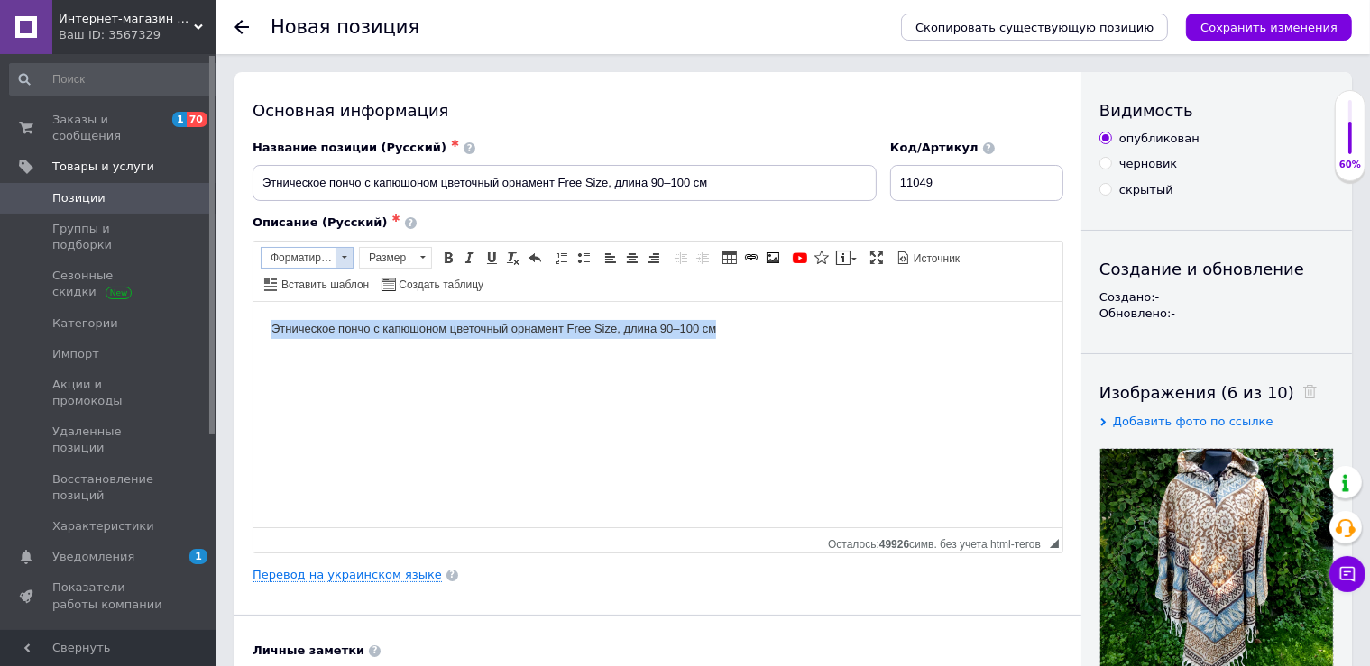
click at [342, 250] on span at bounding box center [343, 258] width 17 height 20
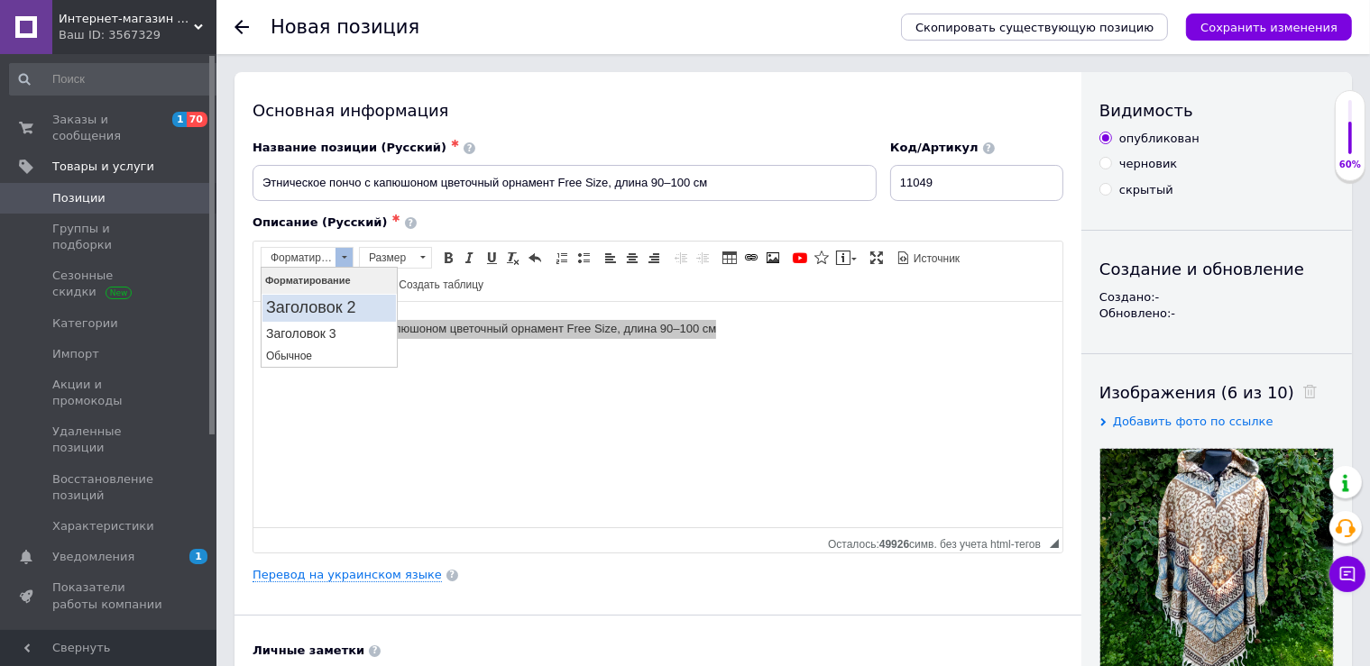
click at [347, 308] on h2 "Заголовок 2" at bounding box center [328, 308] width 126 height 20
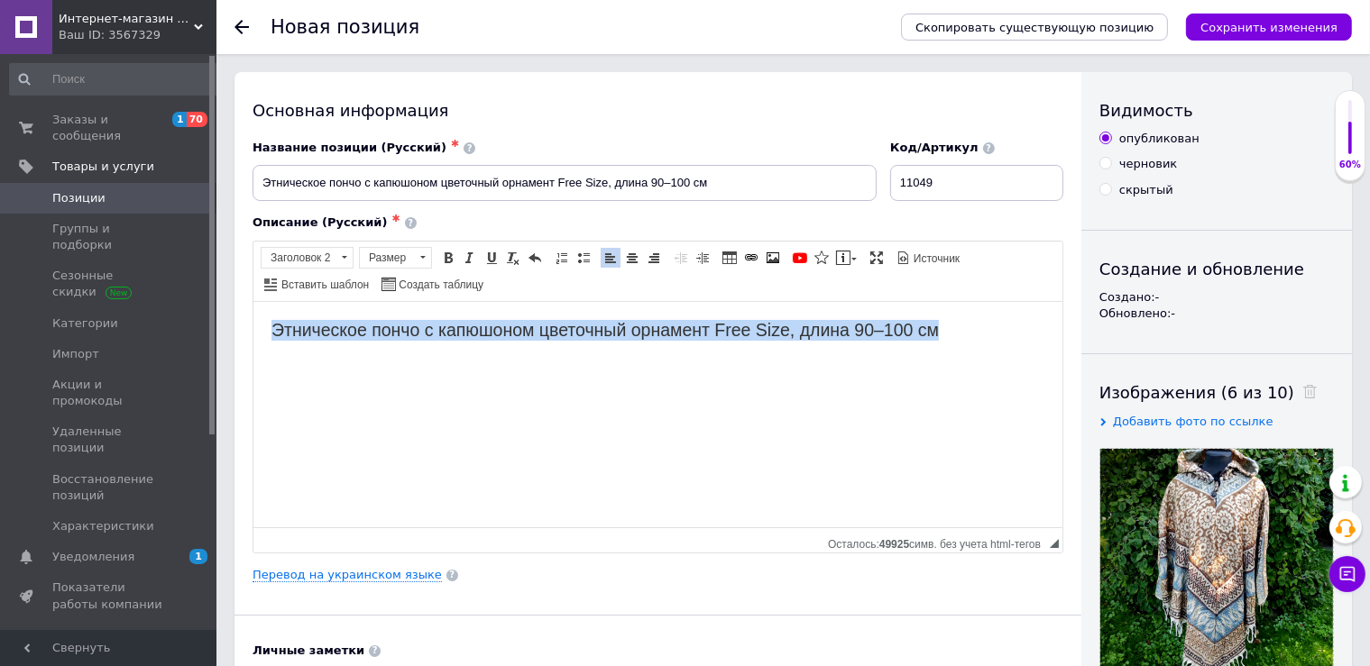
click at [446, 257] on span at bounding box center [448, 258] width 14 height 14
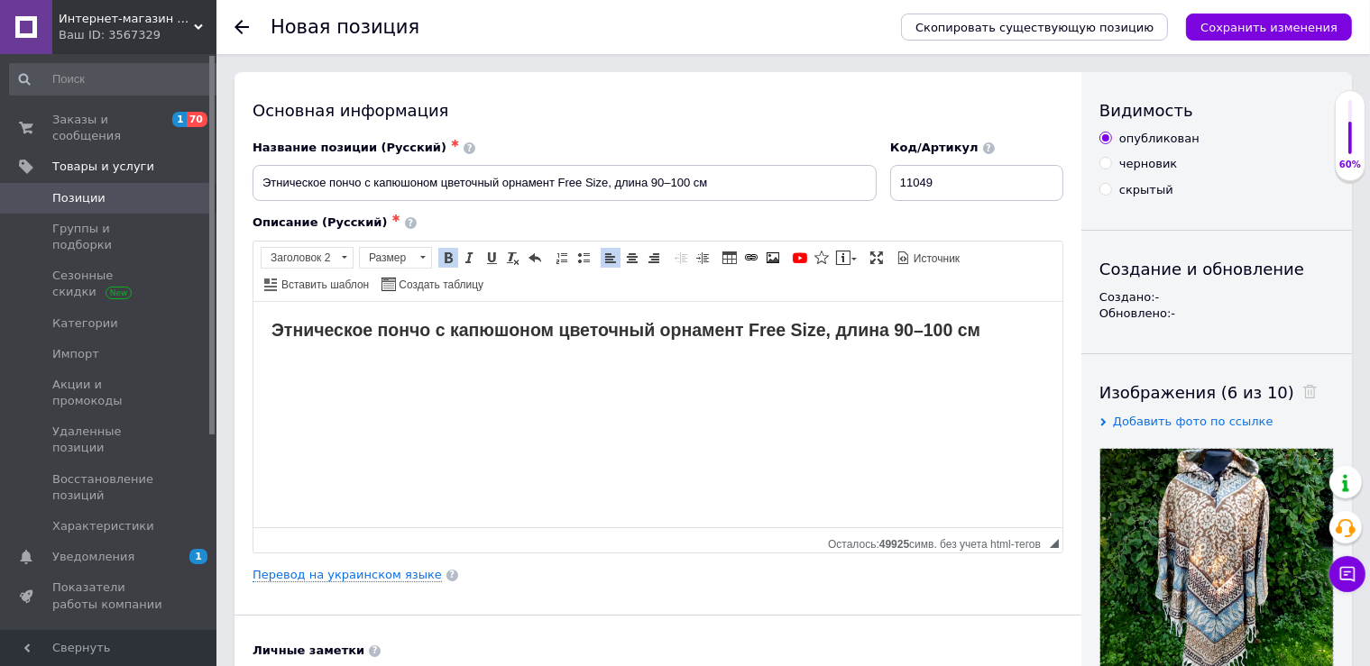
click at [401, 396] on html "Этническое пончо с капюшоном цветочный орнамент Free Size, длина 90–100 см" at bounding box center [657, 413] width 809 height 225
click at [1004, 340] on h2 "Этническое пончо с капюшоном цветочный орнамент Free Size, длина 90–100 см" at bounding box center [657, 329] width 773 height 21
drag, startPoint x: 445, startPoint y: 253, endPoint x: 395, endPoint y: 255, distance: 50.6
click at [444, 253] on span at bounding box center [448, 258] width 14 height 14
click at [344, 253] on span at bounding box center [343, 258] width 17 height 20
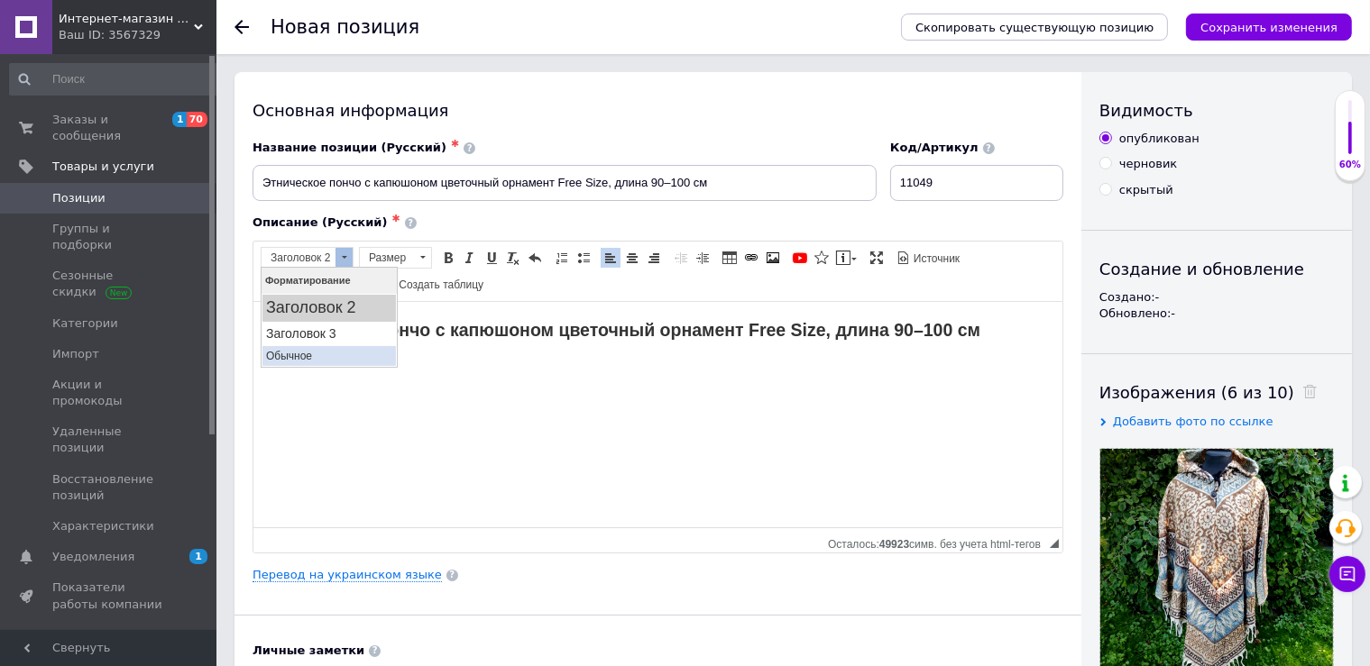
click at [344, 361] on p "Обычное" at bounding box center [328, 355] width 126 height 13
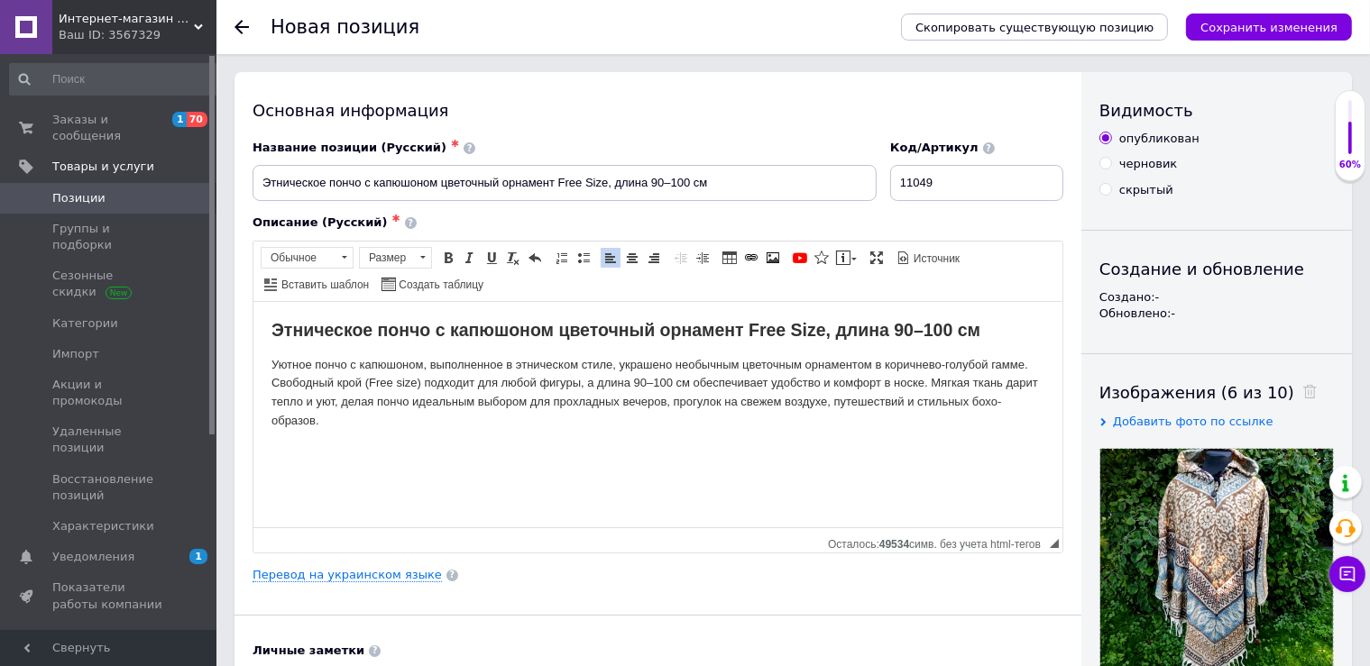
click at [928, 384] on p "Уютное пончо с капюшоном, выполненное в этническом стиле, украшено необычным цв…" at bounding box center [657, 392] width 773 height 75
click at [932, 384] on p "Уютное пончо с капюшоном, выполненное в этническом стиле, украшено необычным цв…" at bounding box center [657, 392] width 773 height 75
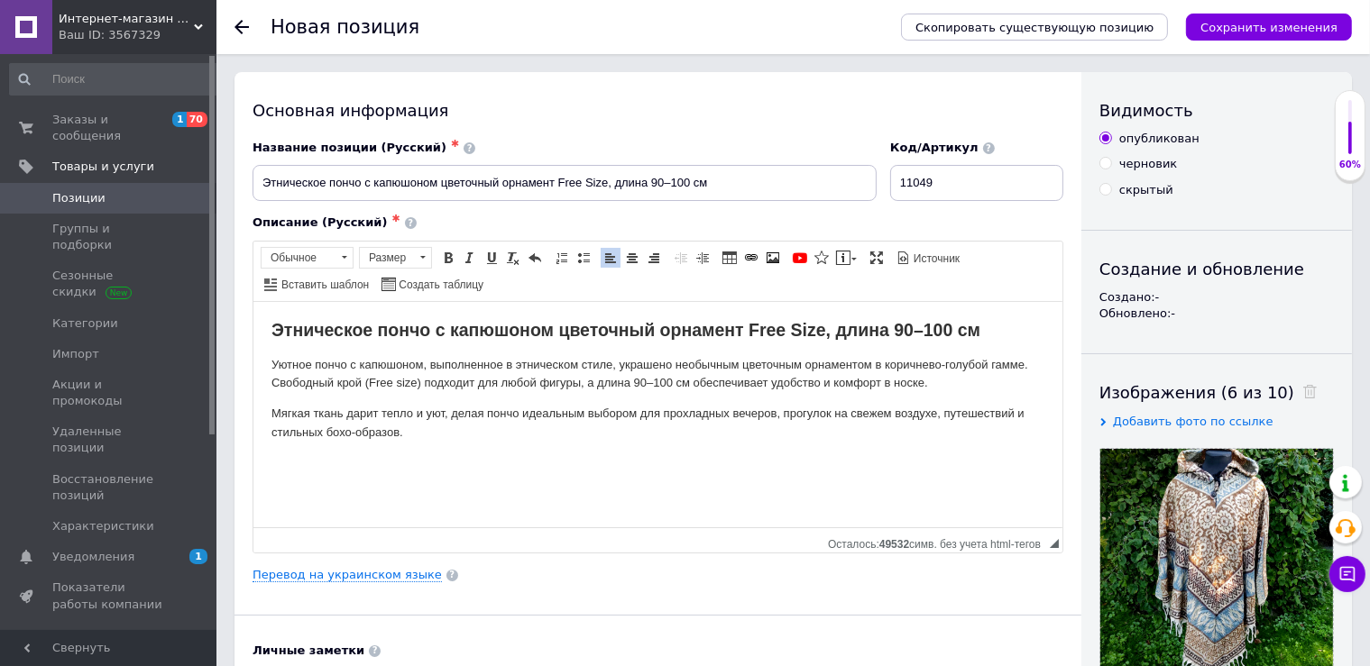
click at [521, 437] on p "Мягкая ткань дарит тепло и уют, делая пончо идеальным выбором для прохладных ве…" at bounding box center [657, 423] width 773 height 38
paste body "Визуальный текстовый редактор, 12BB825A-DA73-4124-A74C-7BFE6392108F"
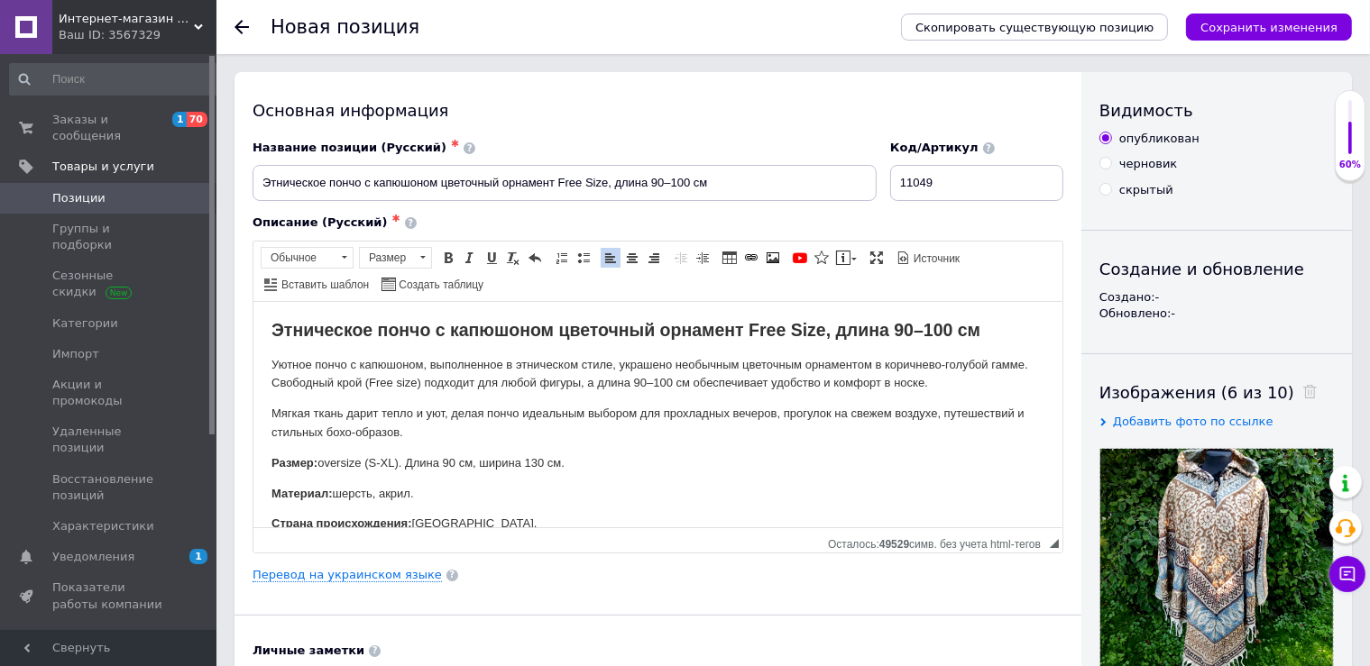
scroll to position [3, 0]
drag, startPoint x: 477, startPoint y: 461, endPoint x: 644, endPoint y: 464, distance: 166.9
click at [644, 464] on p "Размер: oversize (S-XL). Длина 90 см, ширина 130 см." at bounding box center [657, 460] width 773 height 19
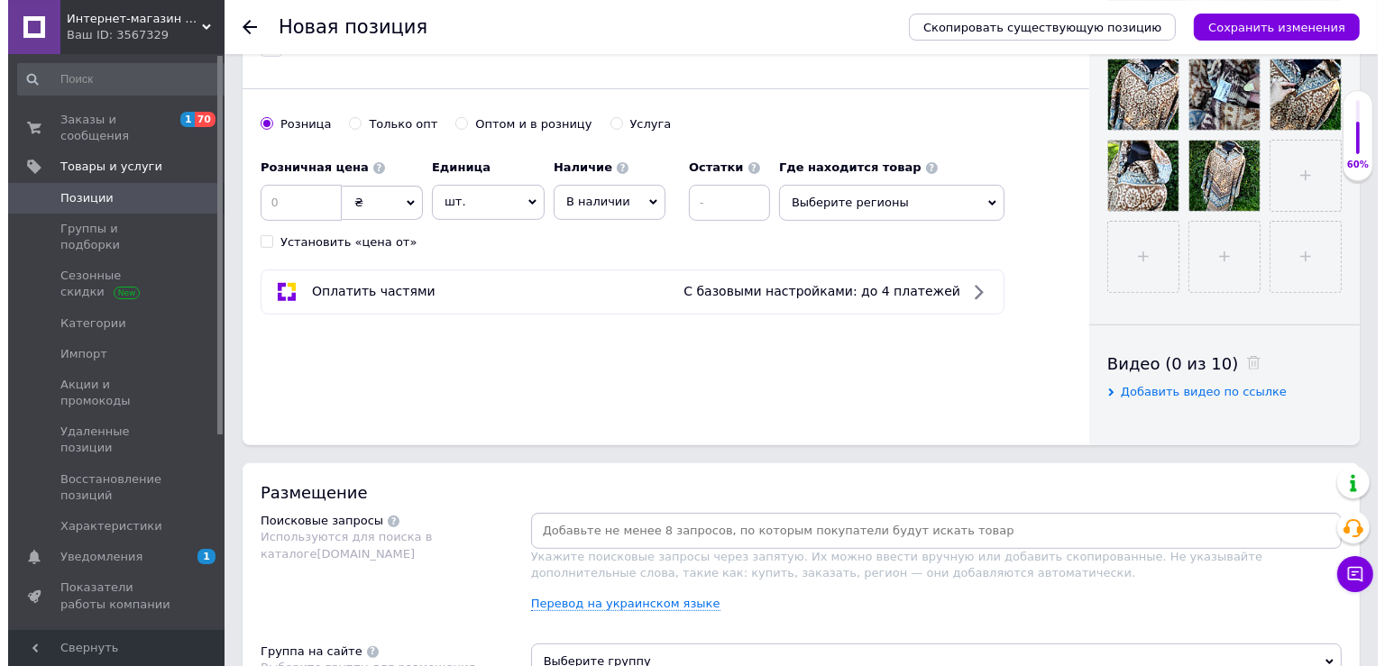
scroll to position [317, 0]
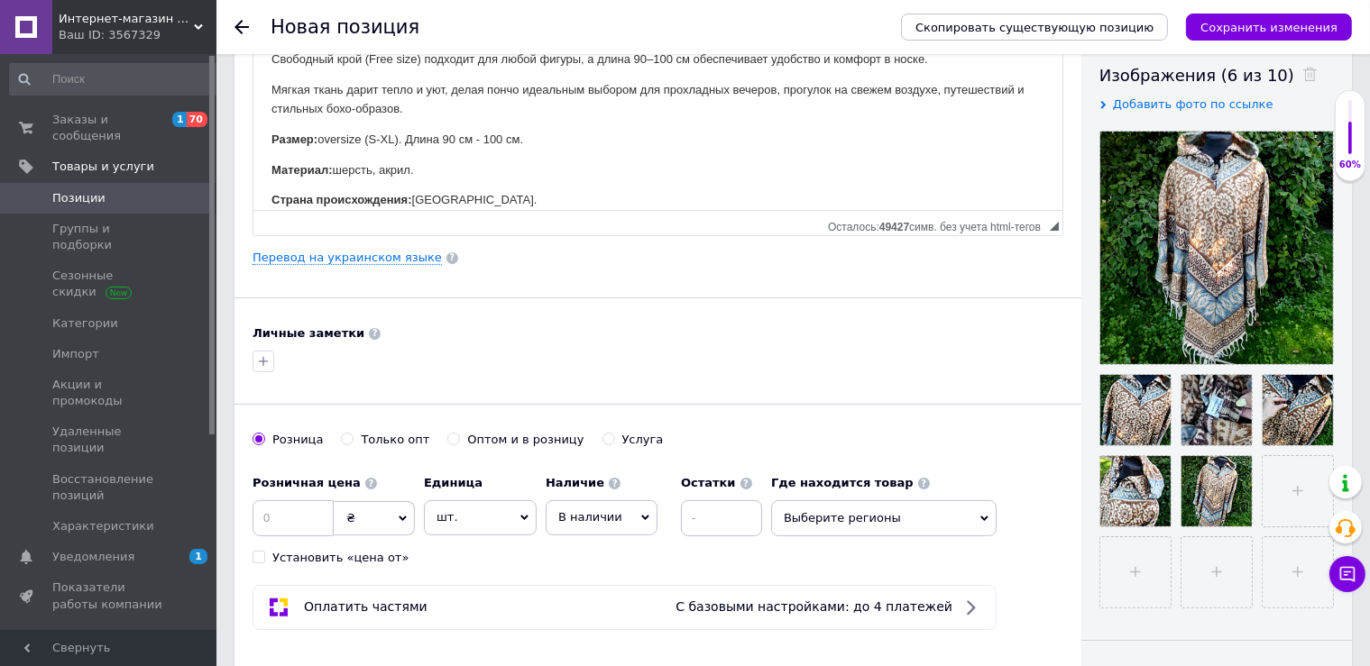
click at [271, 514] on input at bounding box center [293, 518] width 81 height 36
type input "1440"
click at [337, 250] on div "Перевод на украинском языке" at bounding box center [658, 258] width 811 height 16
click at [287, 253] on link "Перевод на украинском языке" at bounding box center [347, 258] width 189 height 14
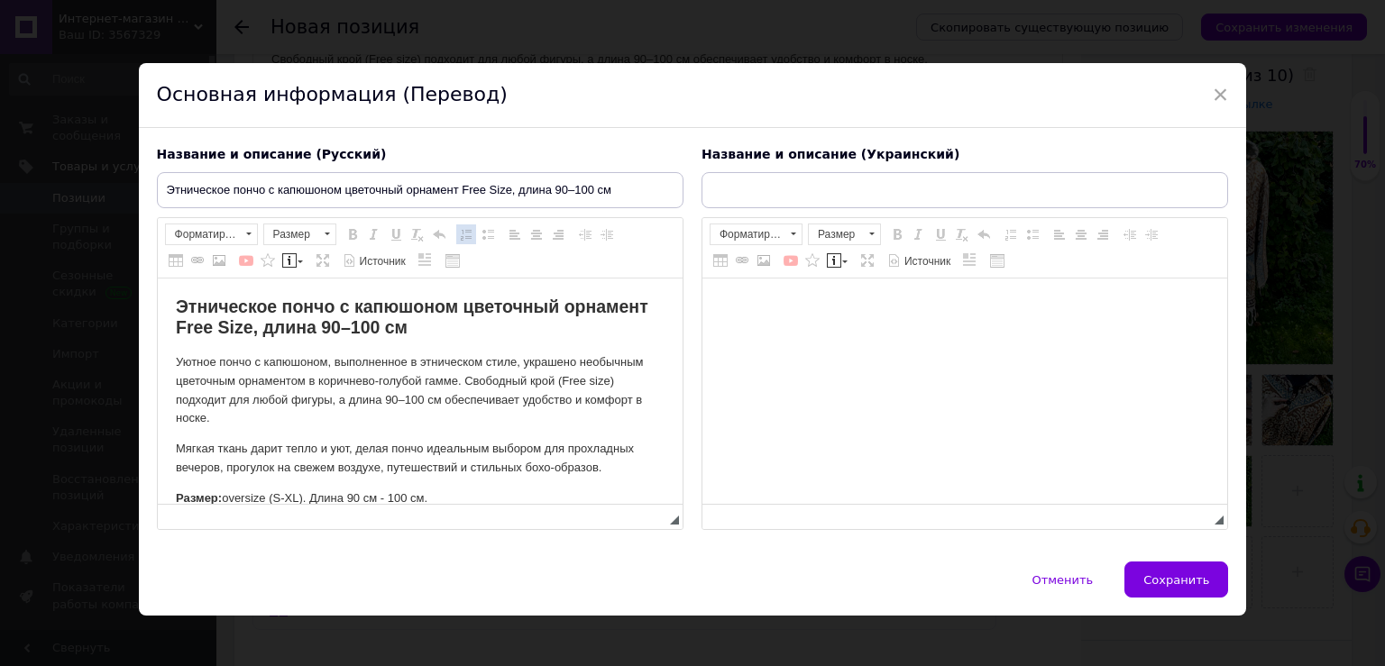
scroll to position [0, 0]
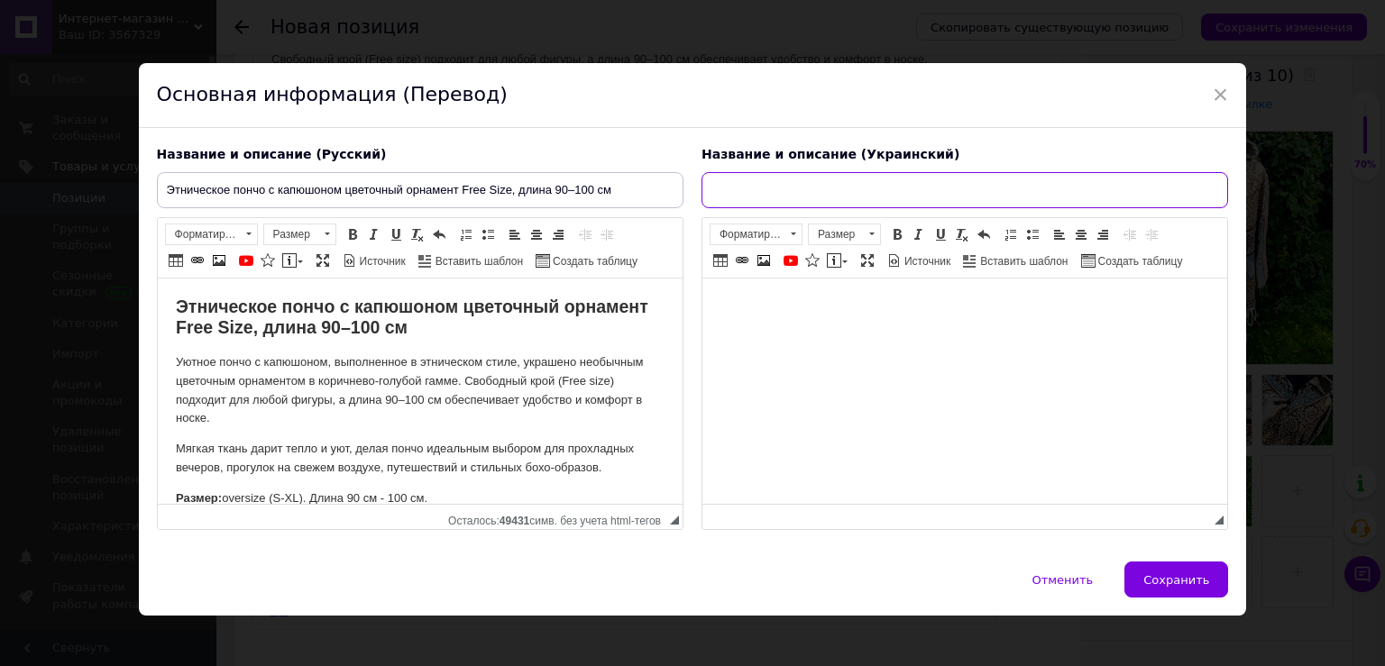
click at [759, 190] on input "text" at bounding box center [965, 190] width 527 height 36
paste input "Етнічне пончо з капюшоном квітковий орнамент Free Size, довжина 90–100 см"
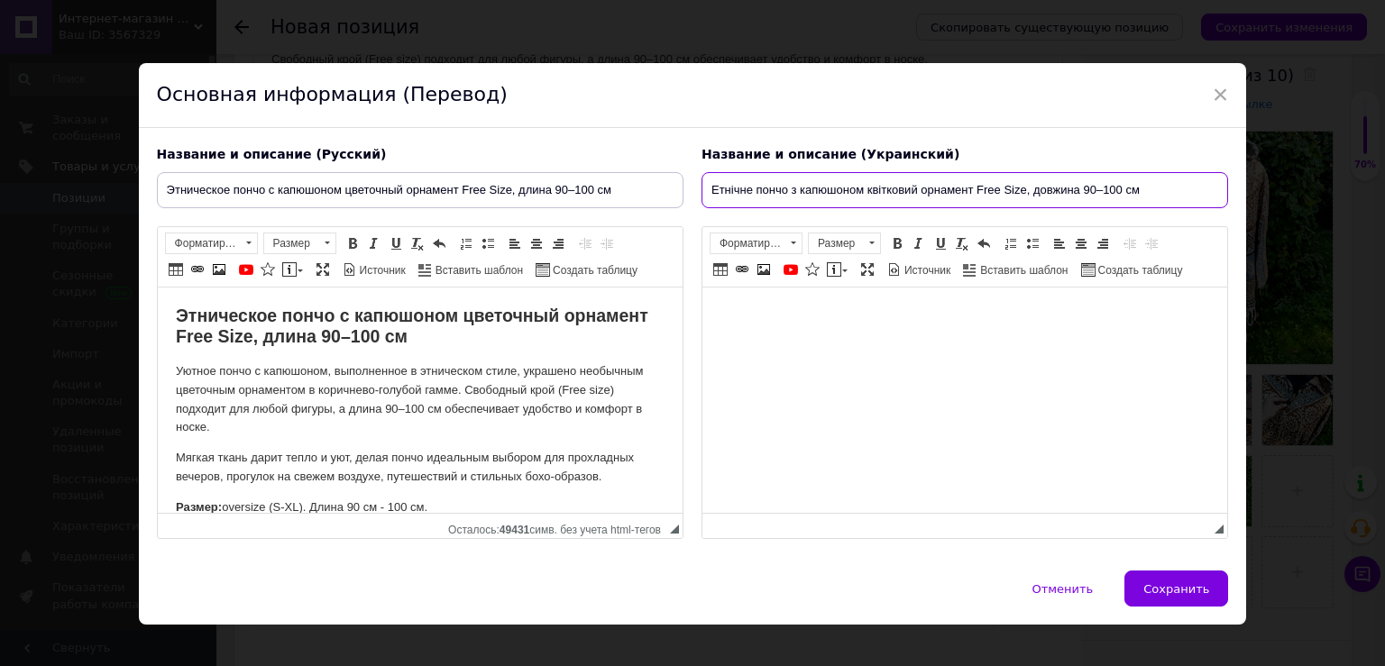
type input "Етнічне пончо з капюшоном квітковий орнамент Free Size, довжина 90–100 см"
click at [753, 333] on html at bounding box center [964, 400] width 525 height 225
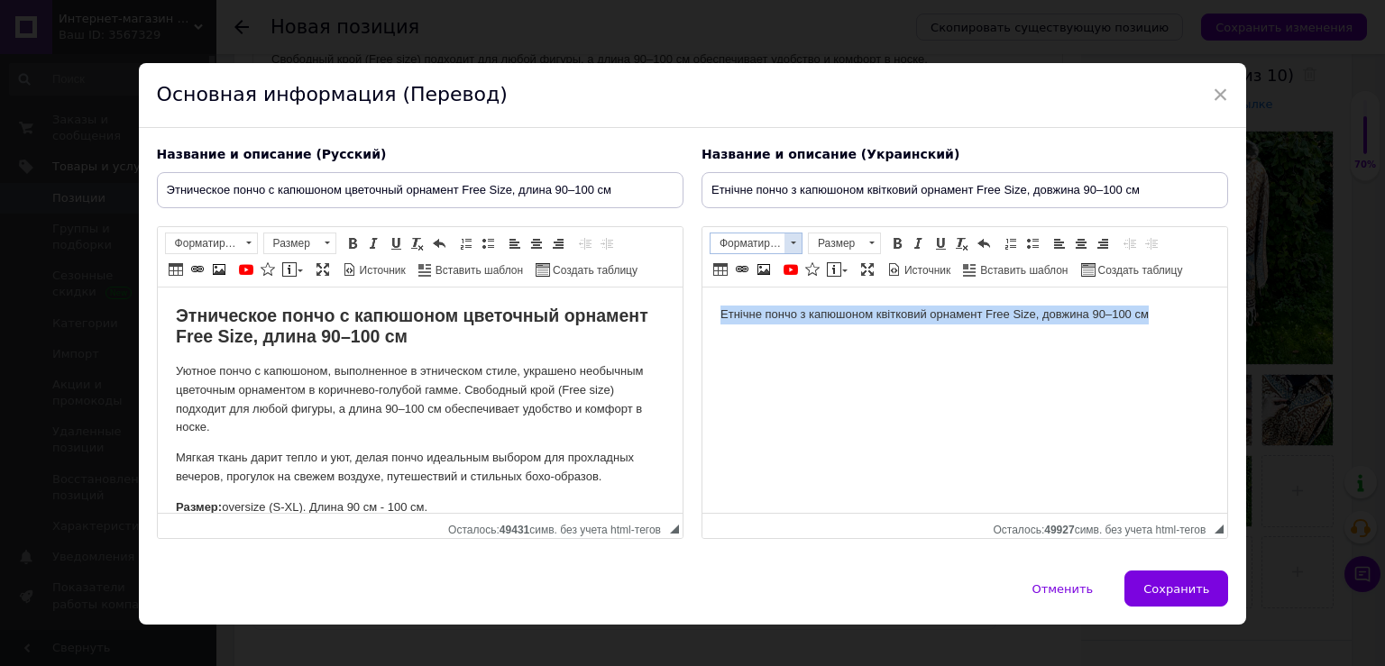
click at [775, 238] on span "Форматирование" at bounding box center [748, 244] width 74 height 20
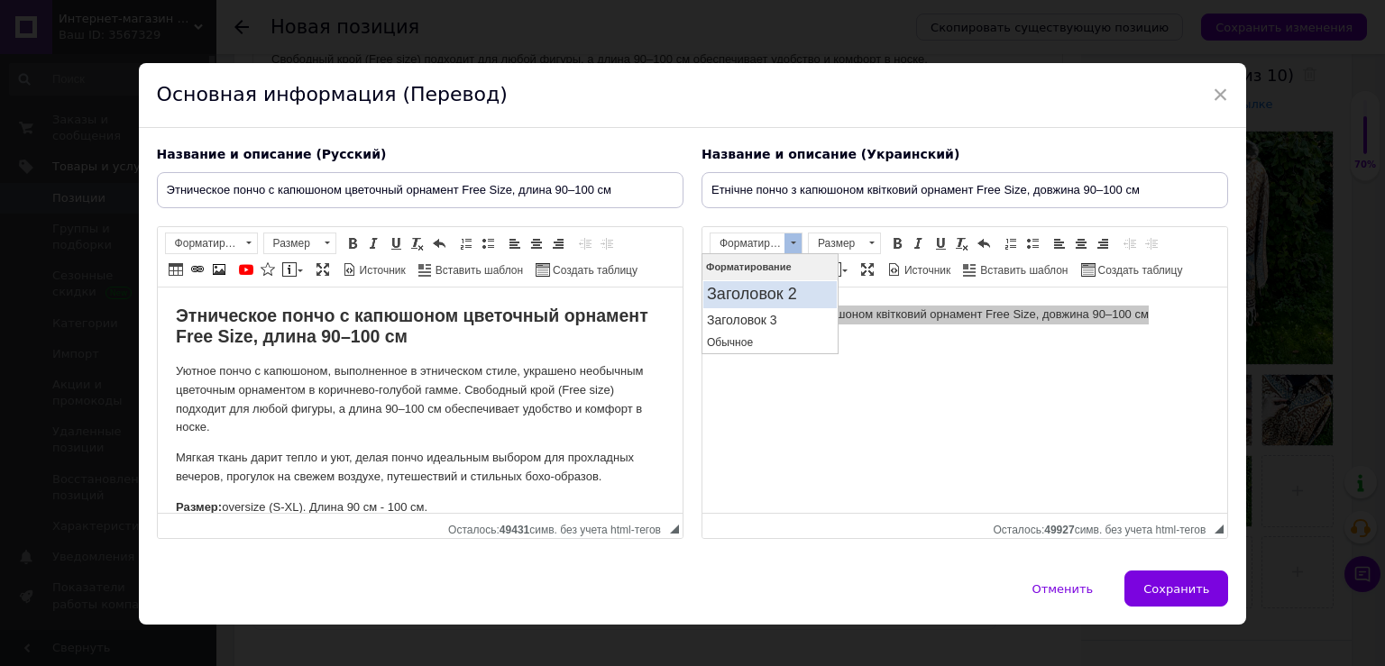
click at [779, 294] on h2 "Заголовок 2" at bounding box center [770, 294] width 126 height 20
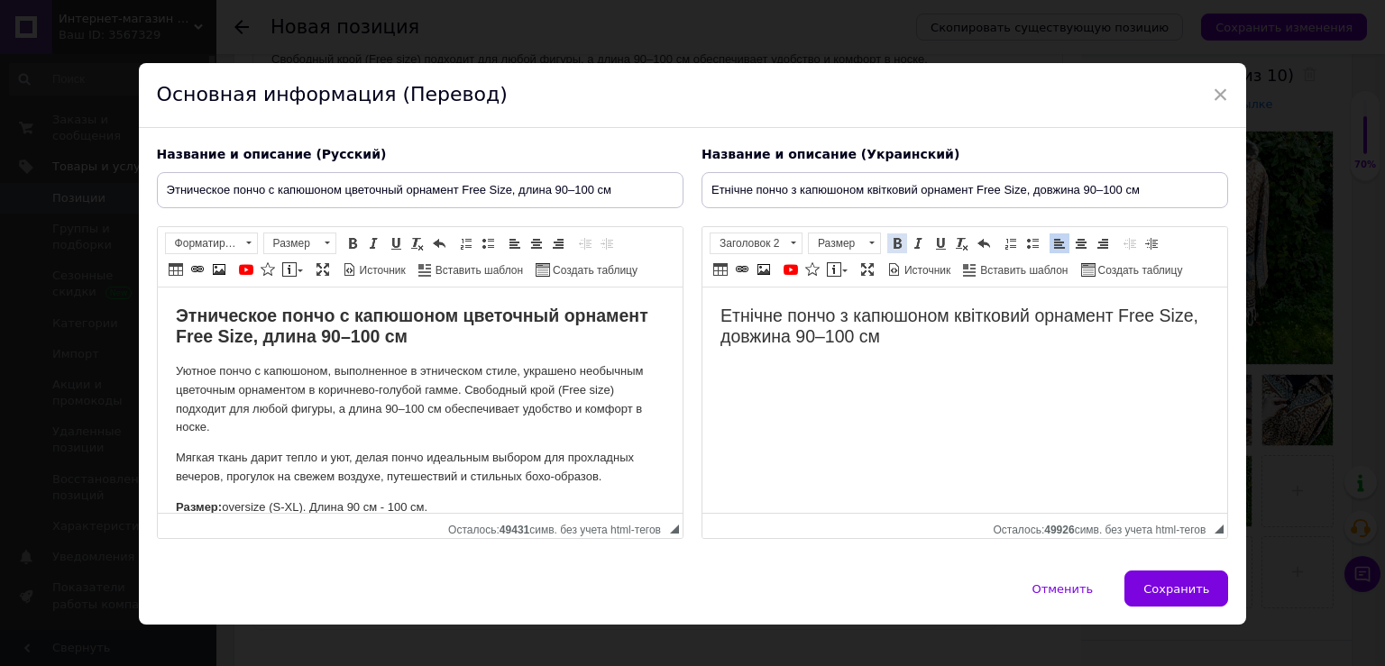
click at [895, 235] on link "Полужирный Комбинация клавиш Ctrl+B" at bounding box center [897, 244] width 20 height 20
click at [956, 350] on html "Етнічне пончо з капюшоном квітковий орнамент Free Size, довжина 90–100 см" at bounding box center [964, 400] width 525 height 225
click at [785, 240] on span at bounding box center [793, 244] width 17 height 20
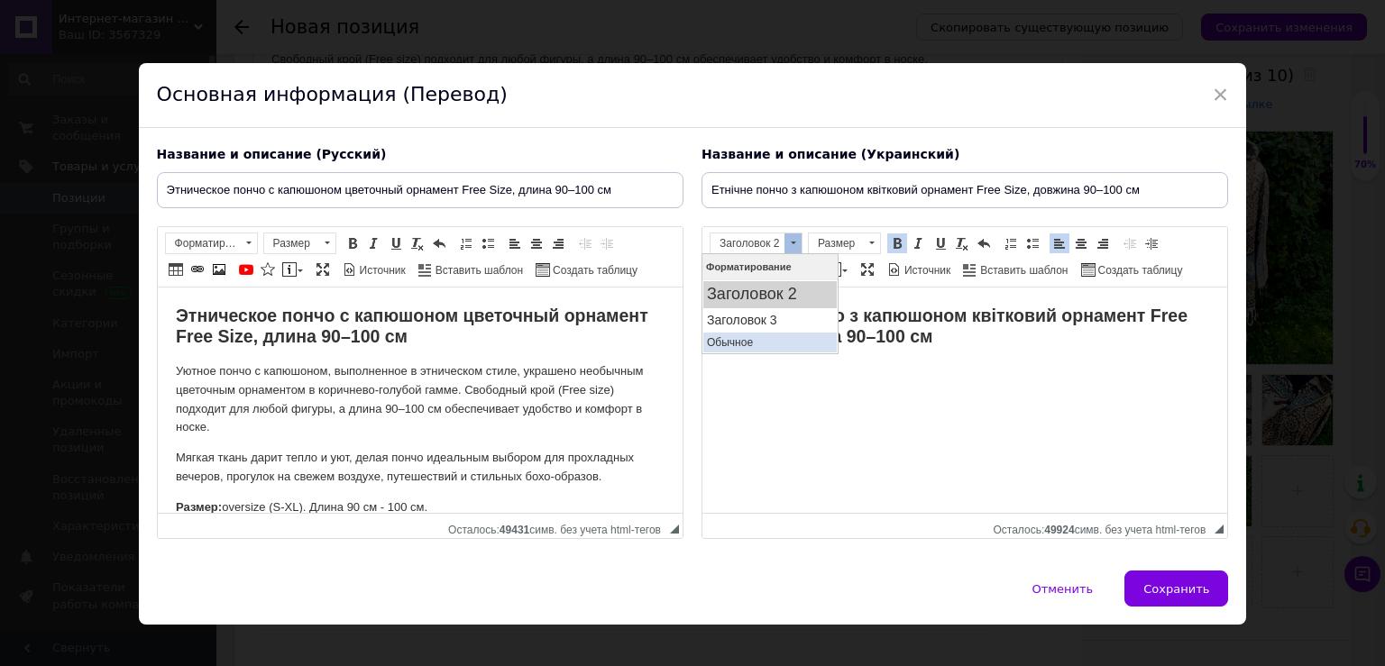
drag, startPoint x: 766, startPoint y: 347, endPoint x: 798, endPoint y: 262, distance: 90.8
click at [766, 347] on p "Обычное" at bounding box center [770, 341] width 126 height 13
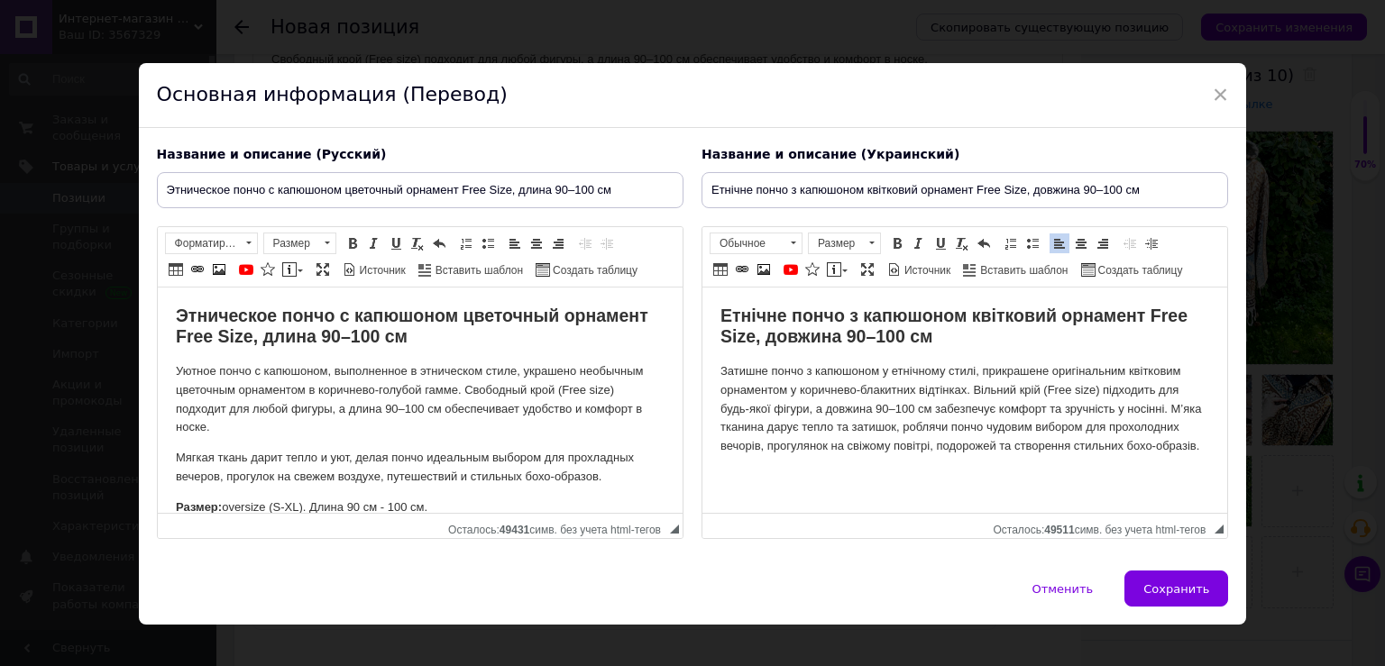
click at [1169, 409] on p "Затишне пончо з капюшоном у етнічному стилі, прикрашене оригінальним квітковим …" at bounding box center [964, 410] width 489 height 94
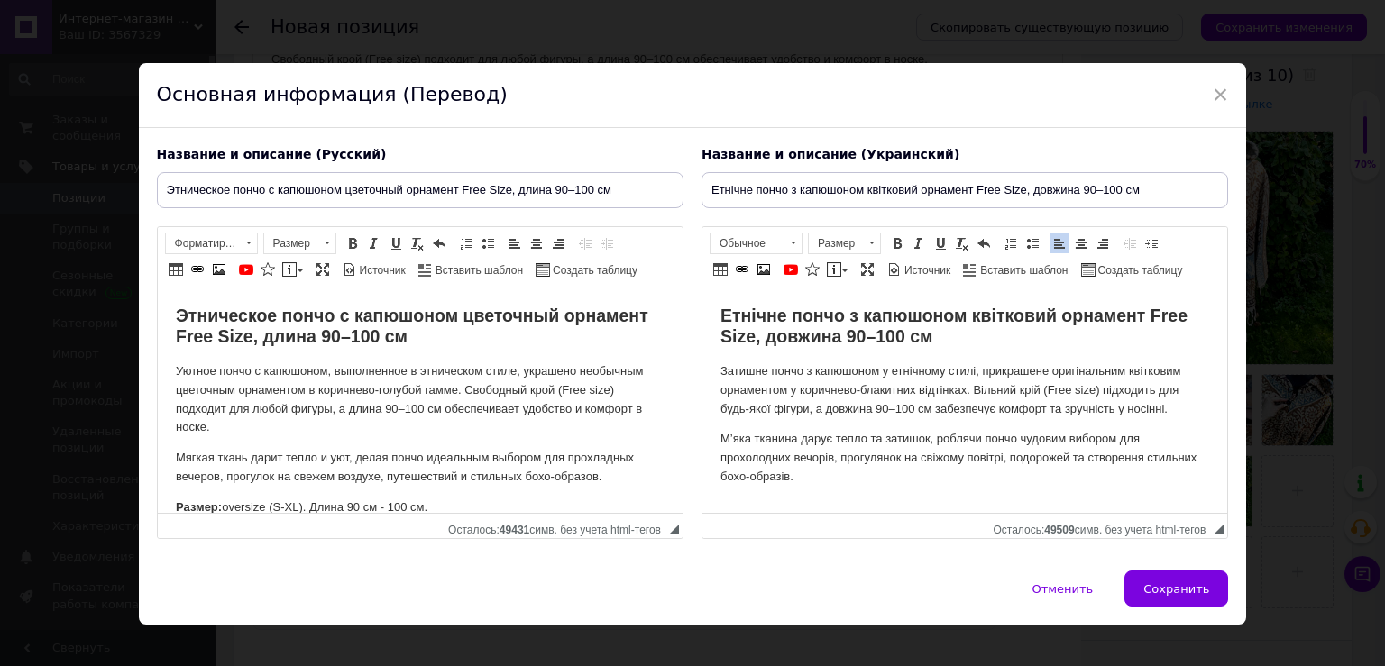
click at [832, 491] on html "Етнічне пончо з капюшоном квітковий орнамент Free Size, довжина 90–100 см Затиш…" at bounding box center [964, 400] width 525 height 225
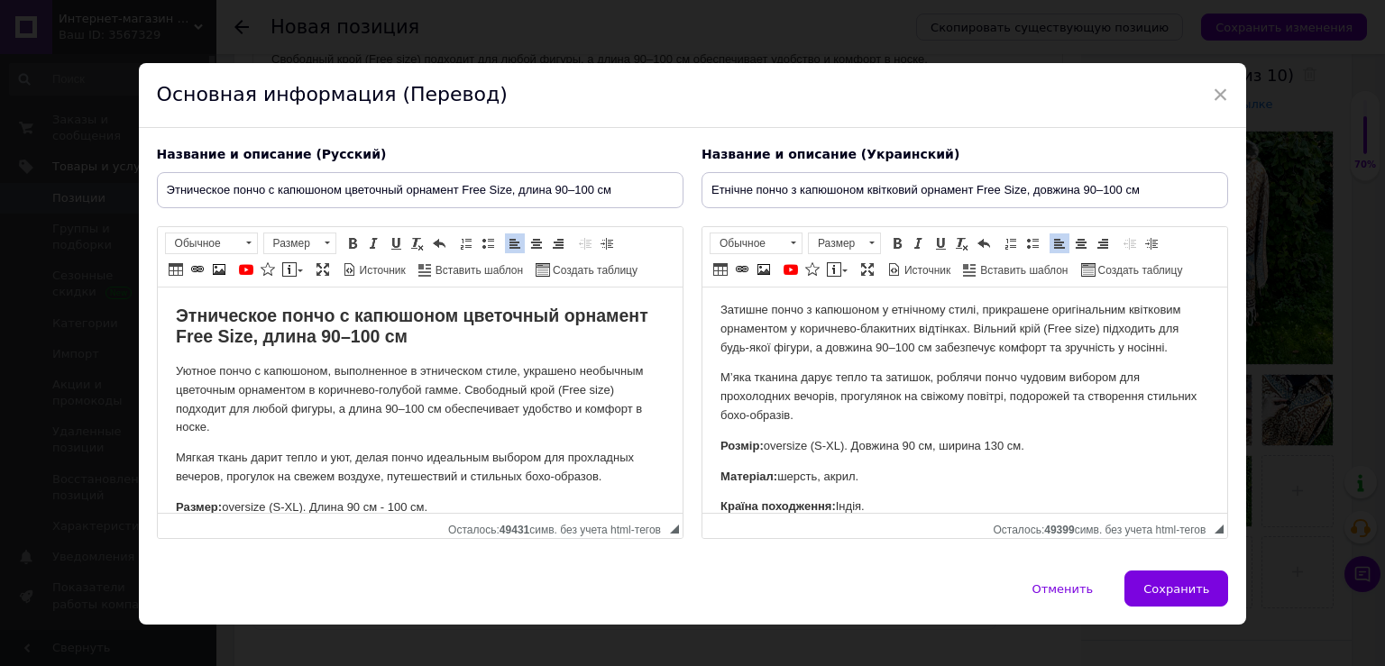
click at [415, 418] on p "Уютное пончо с капюшоном, выполненное в этническом стиле, украшено необычным цв…" at bounding box center [419, 400] width 489 height 75
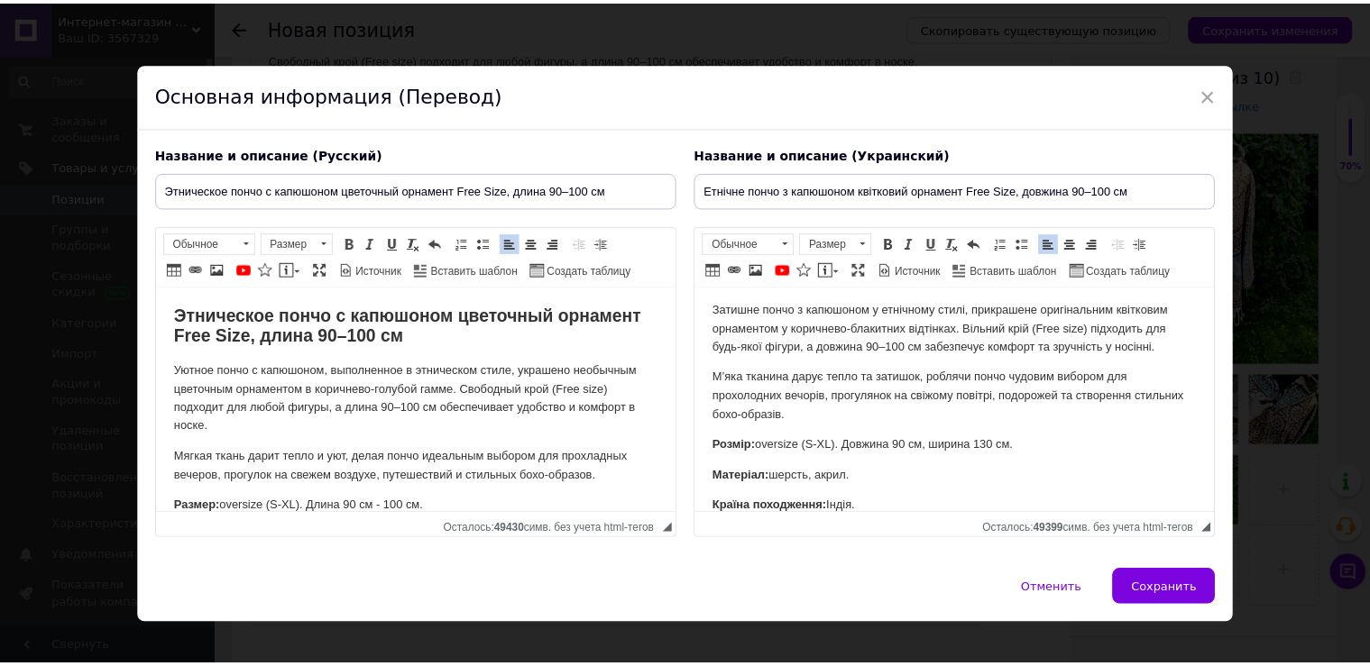
scroll to position [65, 0]
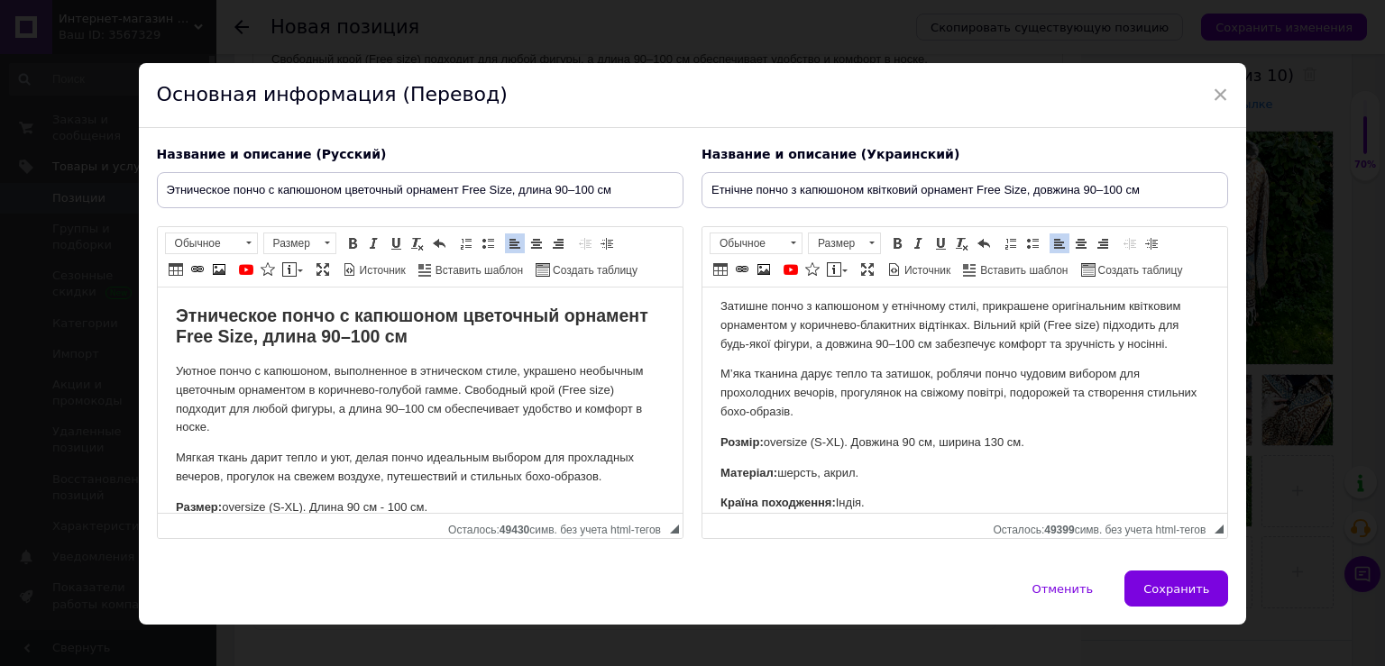
click at [920, 443] on p "Розмір: oversize (S-XL). Довжина 90 см, ширина 130 см." at bounding box center [964, 443] width 489 height 19
drag, startPoint x: 966, startPoint y: 445, endPoint x: 1073, endPoint y: 436, distance: 107.7
click at [1073, 436] on p "Розмір: oversize (S-XL). Довжина 90 - 100 см, ширина 130 см." at bounding box center [964, 443] width 489 height 19
click at [1180, 583] on span "Сохранить" at bounding box center [1176, 590] width 66 height 14
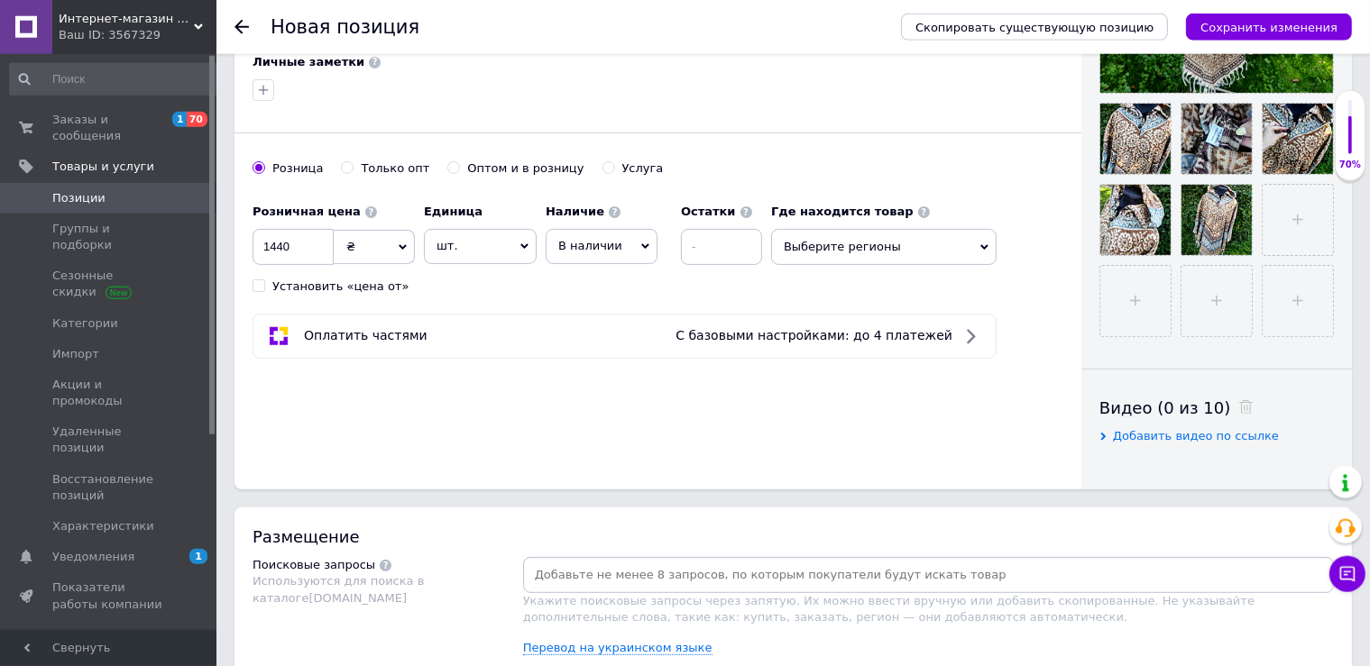
scroll to position [635, 0]
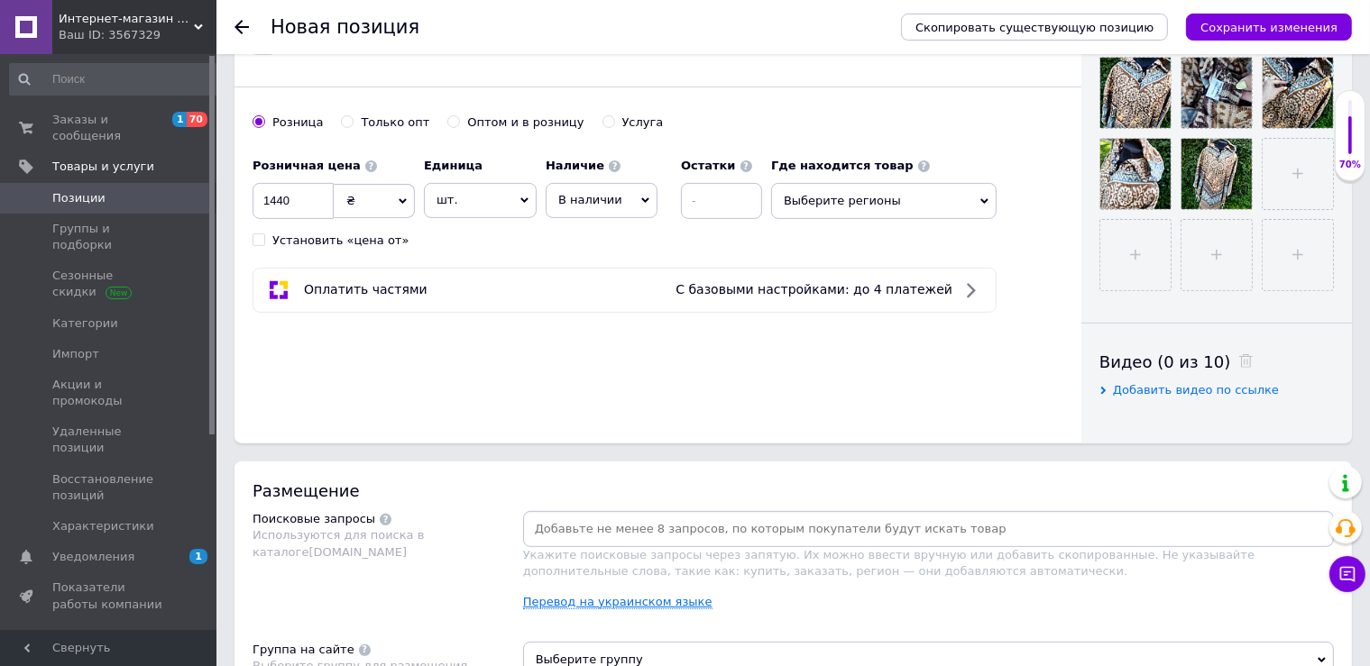
click at [623, 604] on link "Перевод на украинском языке" at bounding box center [617, 602] width 189 height 14
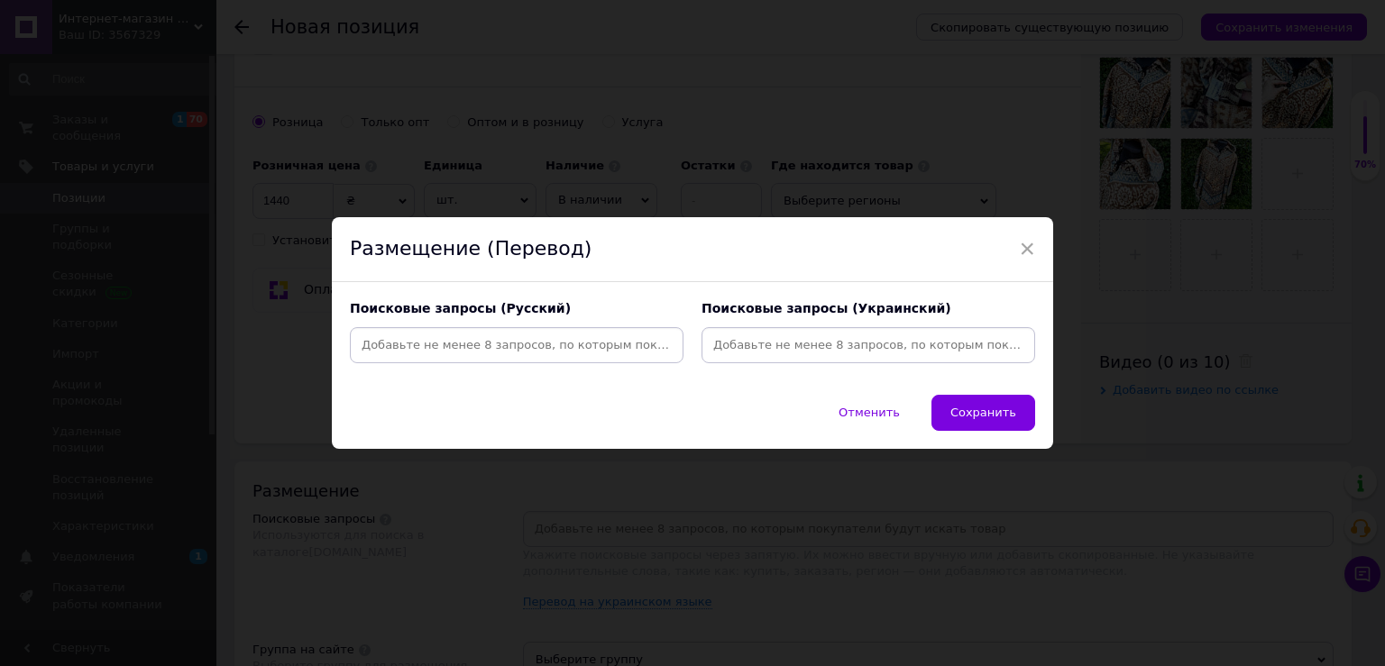
click at [489, 349] on input at bounding box center [517, 345] width 326 height 27
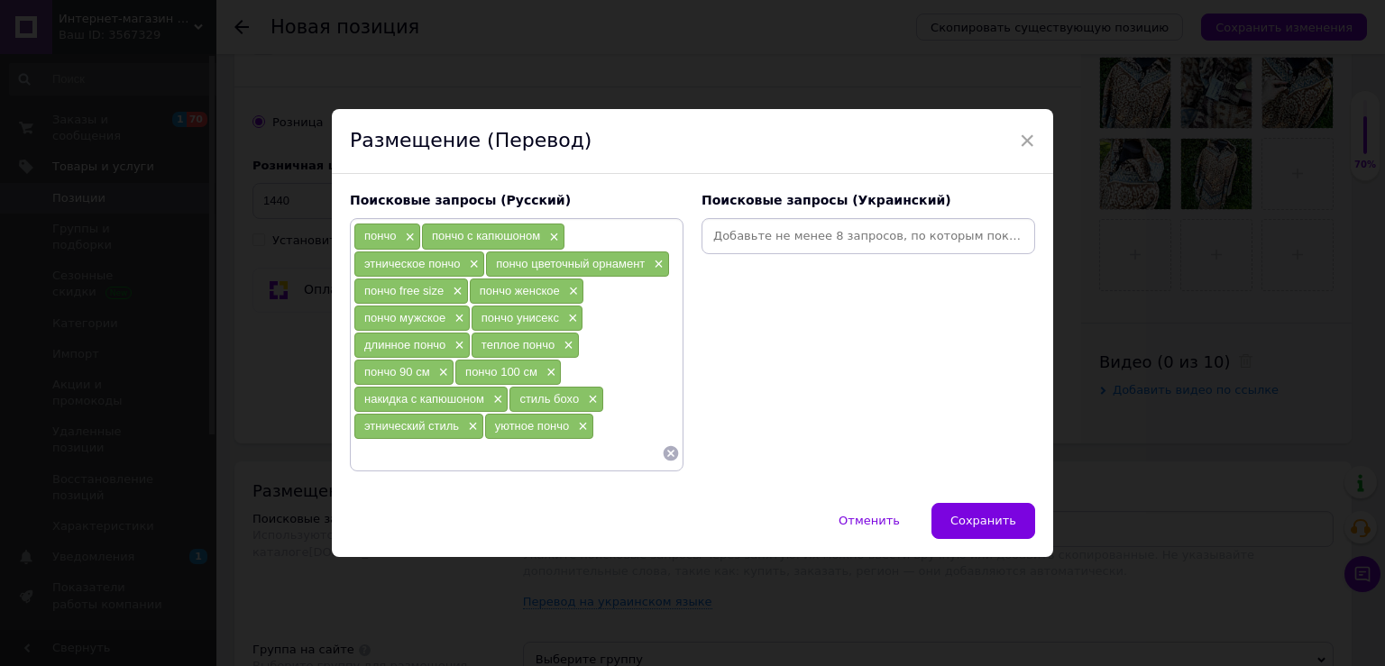
click at [730, 238] on input at bounding box center [868, 236] width 326 height 27
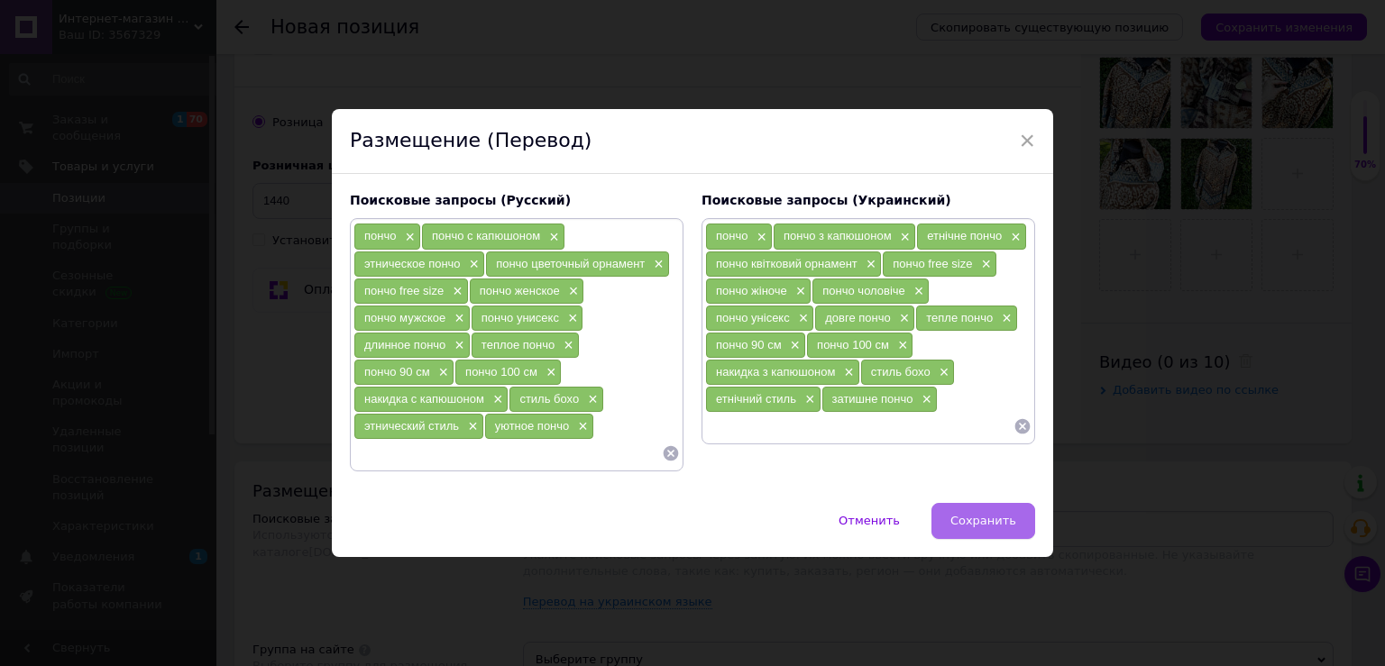
click at [1001, 528] on span "Сохранить" at bounding box center [983, 521] width 66 height 14
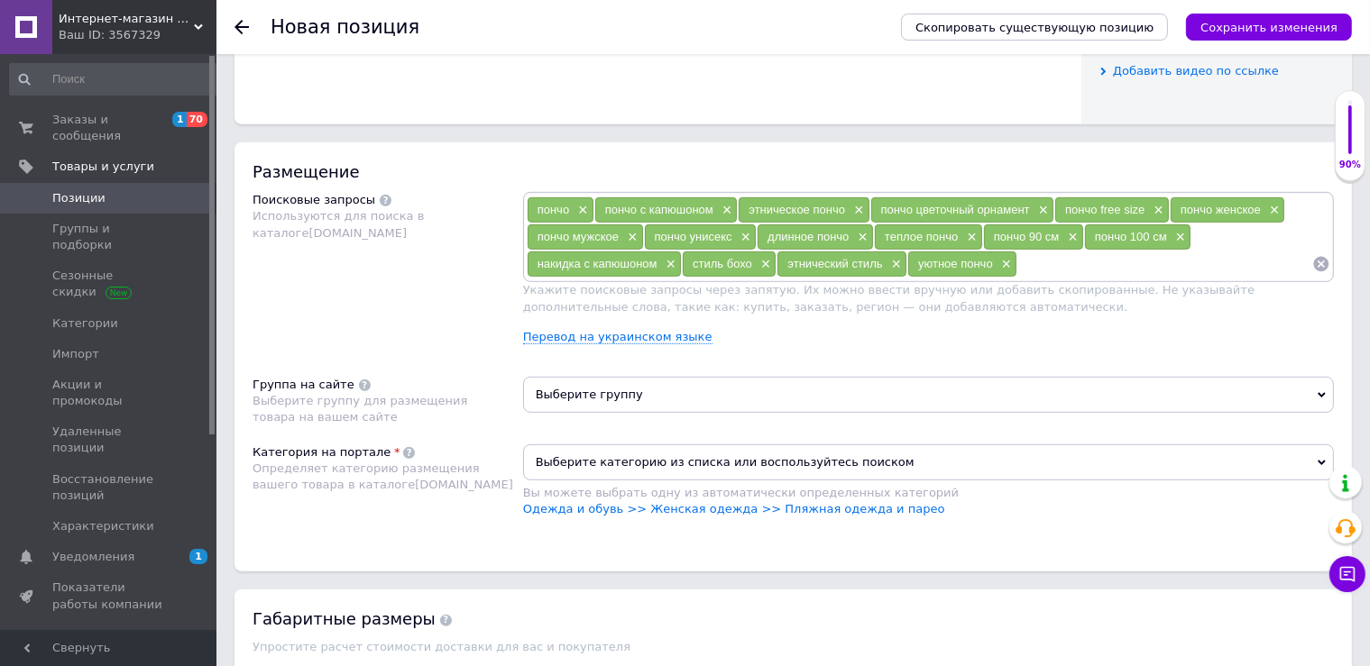
scroll to position [1111, 0]
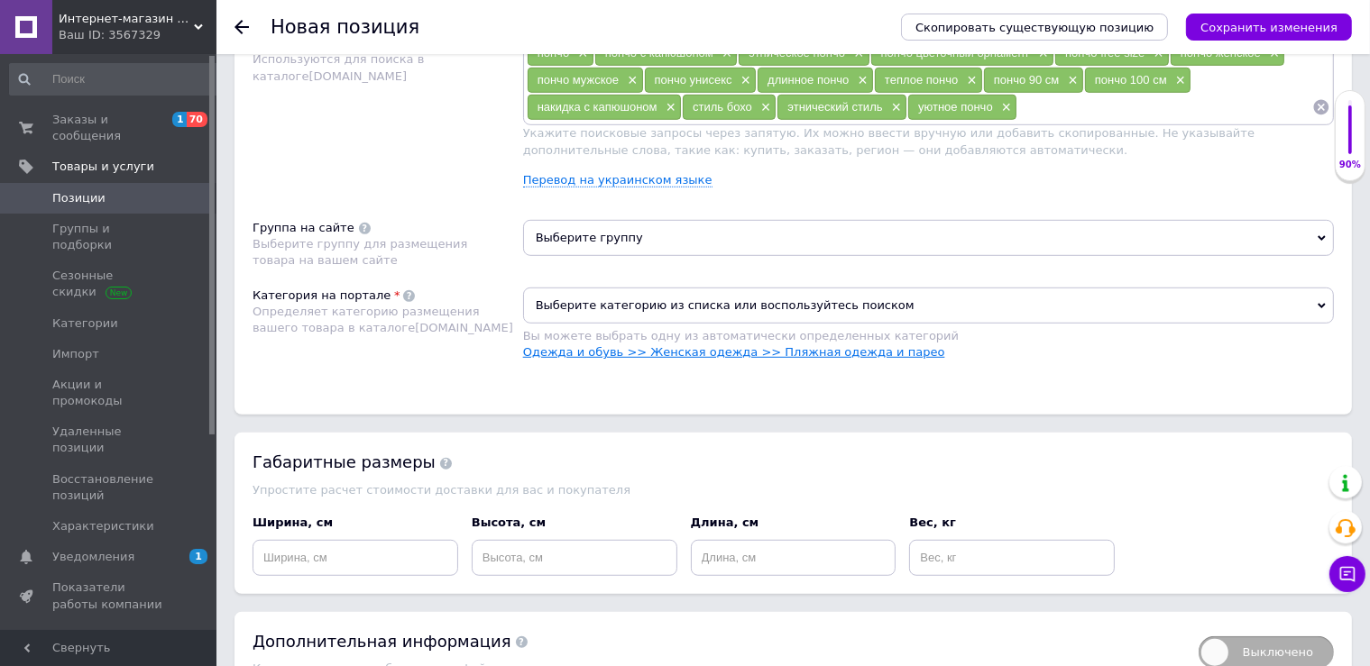
click at [745, 356] on link "Одежда и обувь >> Женская одежда >> Пляжная одежда и парео" at bounding box center [734, 352] width 422 height 14
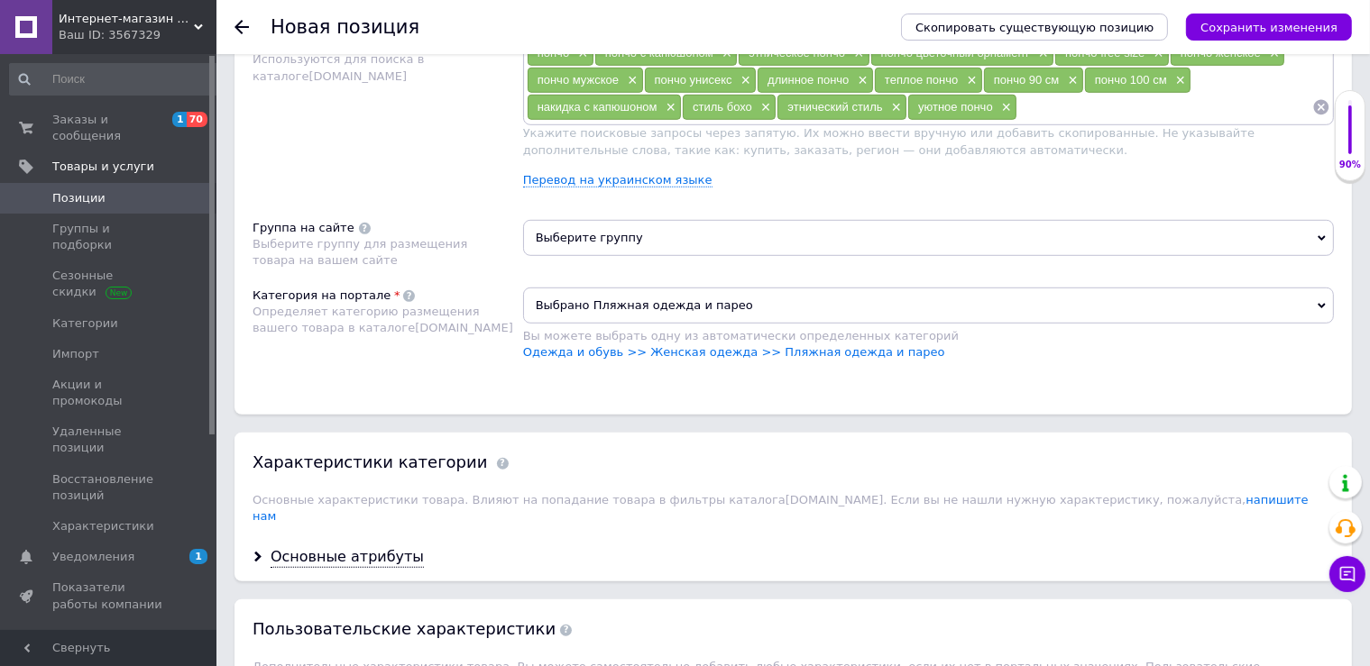
click at [687, 250] on span "Выберите группу" at bounding box center [928, 238] width 811 height 36
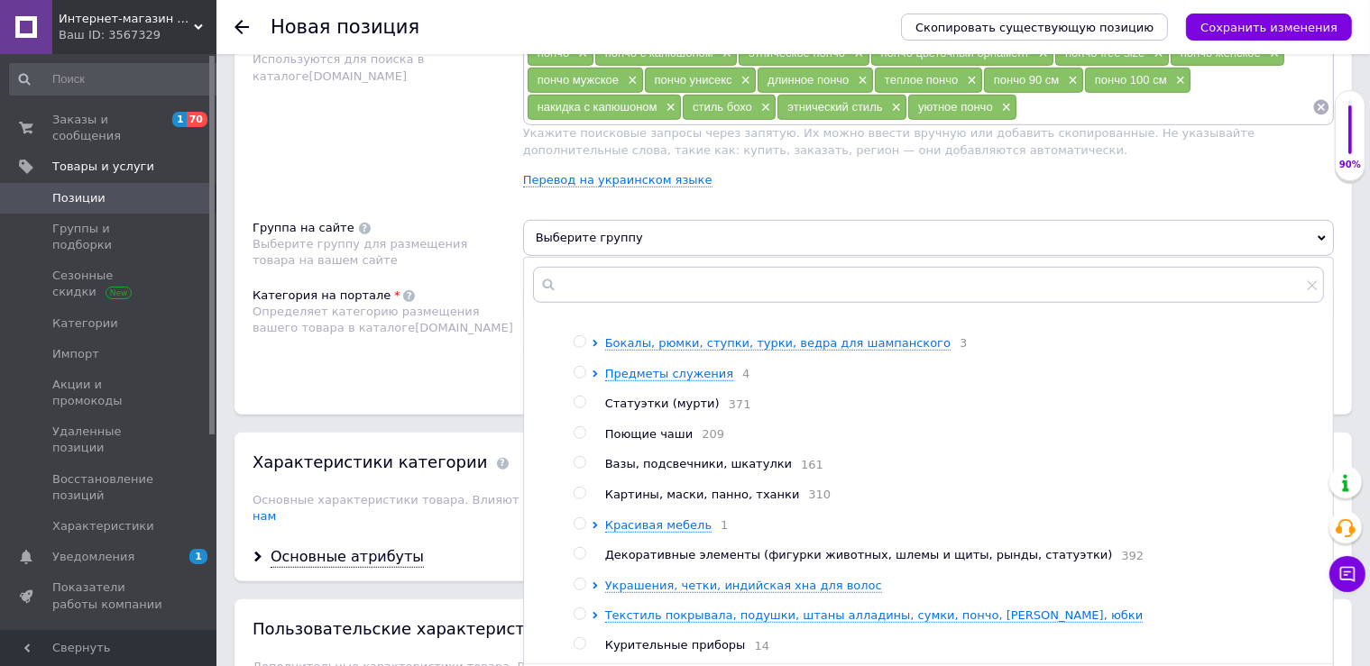
scroll to position [161, 0]
click at [844, 611] on span "Текстиль покрывала, подушки, штаны алладины, сумки, пончо, туники, юбки" at bounding box center [874, 616] width 538 height 14
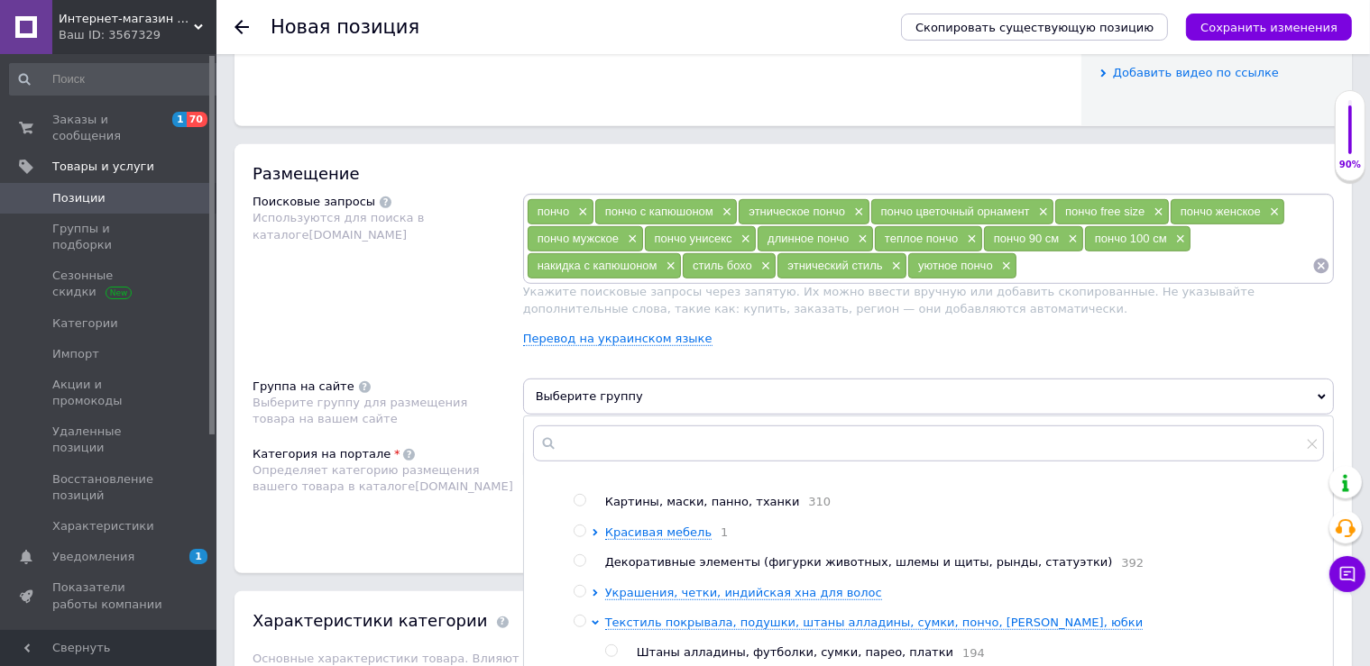
scroll to position [1111, 0]
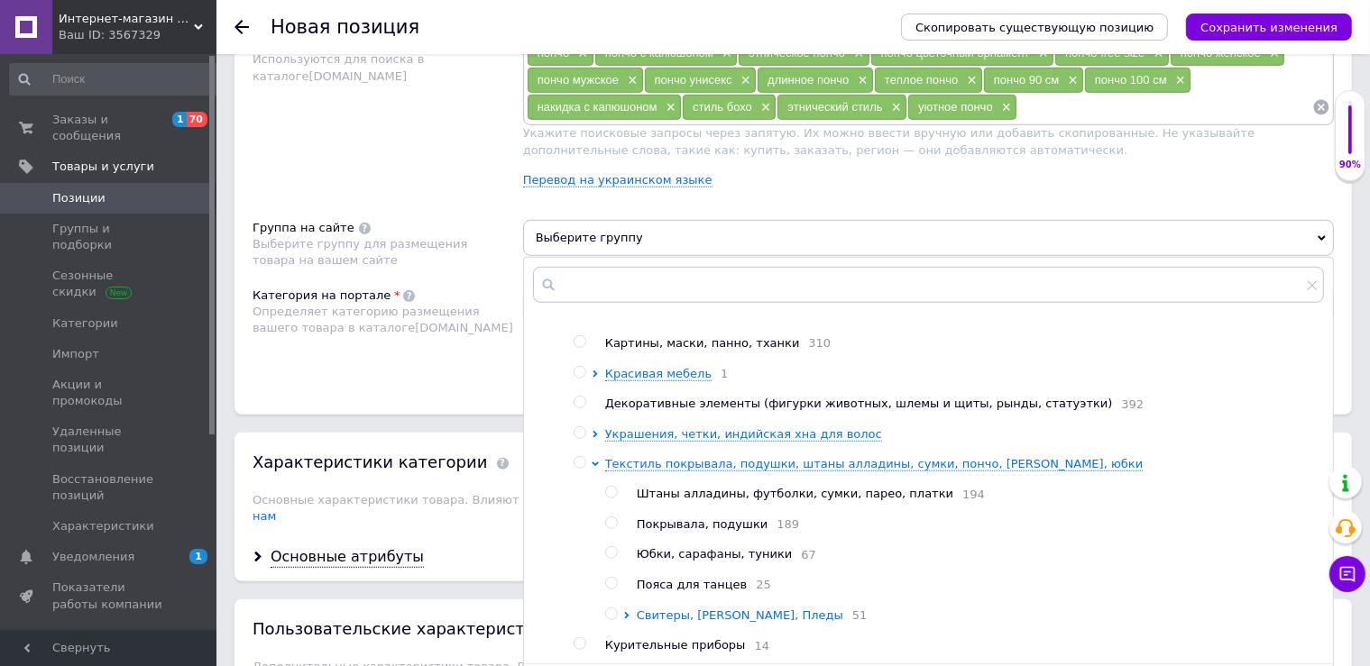
click at [696, 611] on span "Свитеры, Пончо, Пледы" at bounding box center [740, 616] width 207 height 14
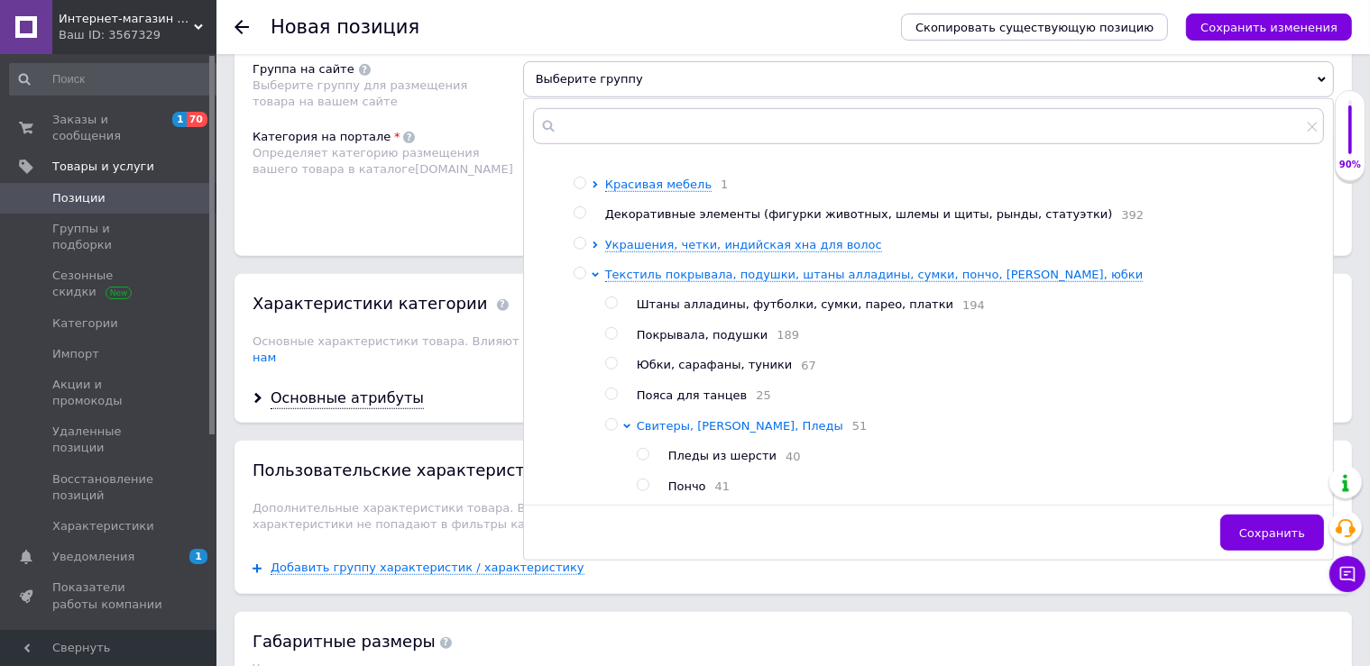
scroll to position [386, 0]
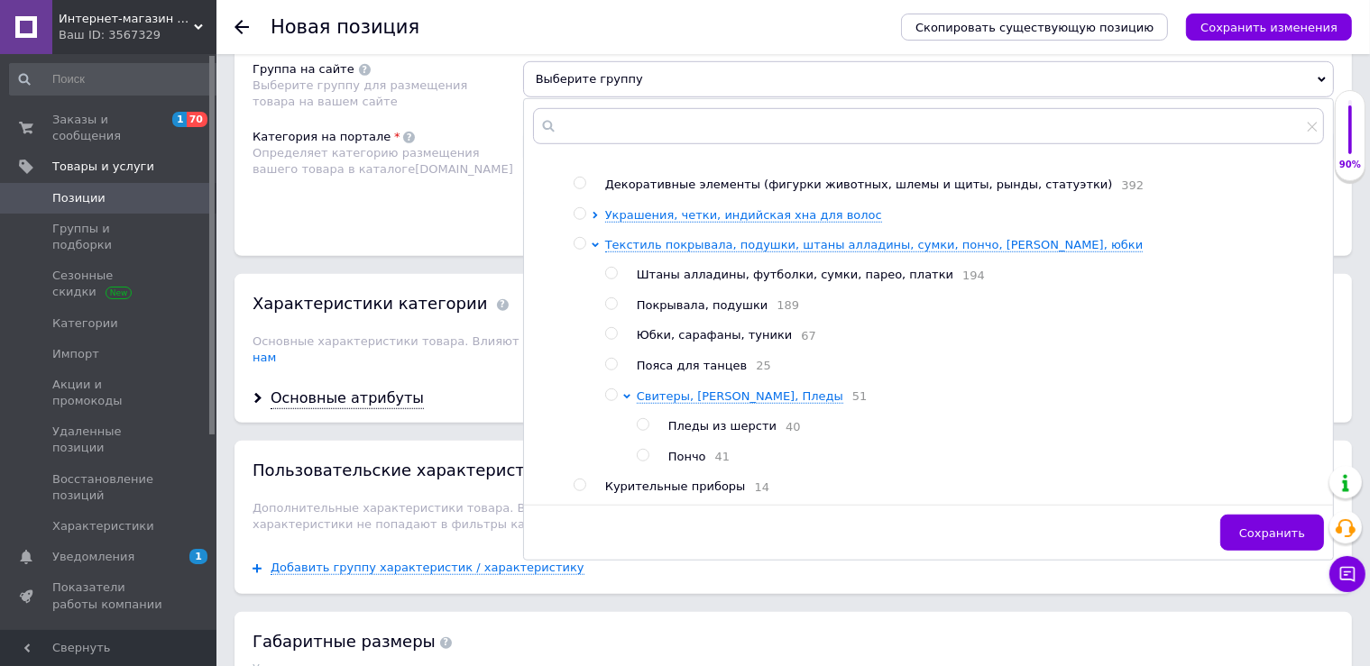
click at [696, 450] on span "Пончо" at bounding box center [687, 457] width 38 height 14
radio input "true"
click at [1287, 523] on button "Сохранить" at bounding box center [1272, 533] width 104 height 36
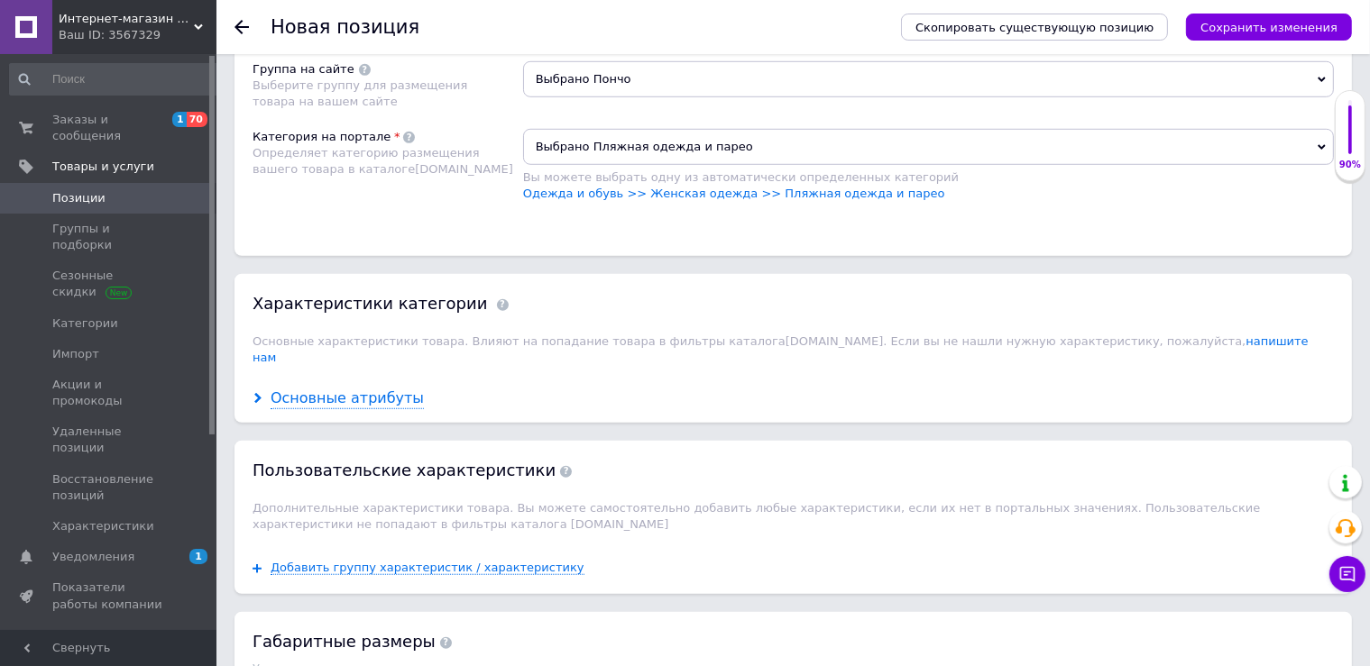
click at [326, 389] on div "Основные атрибуты" at bounding box center [347, 399] width 153 height 21
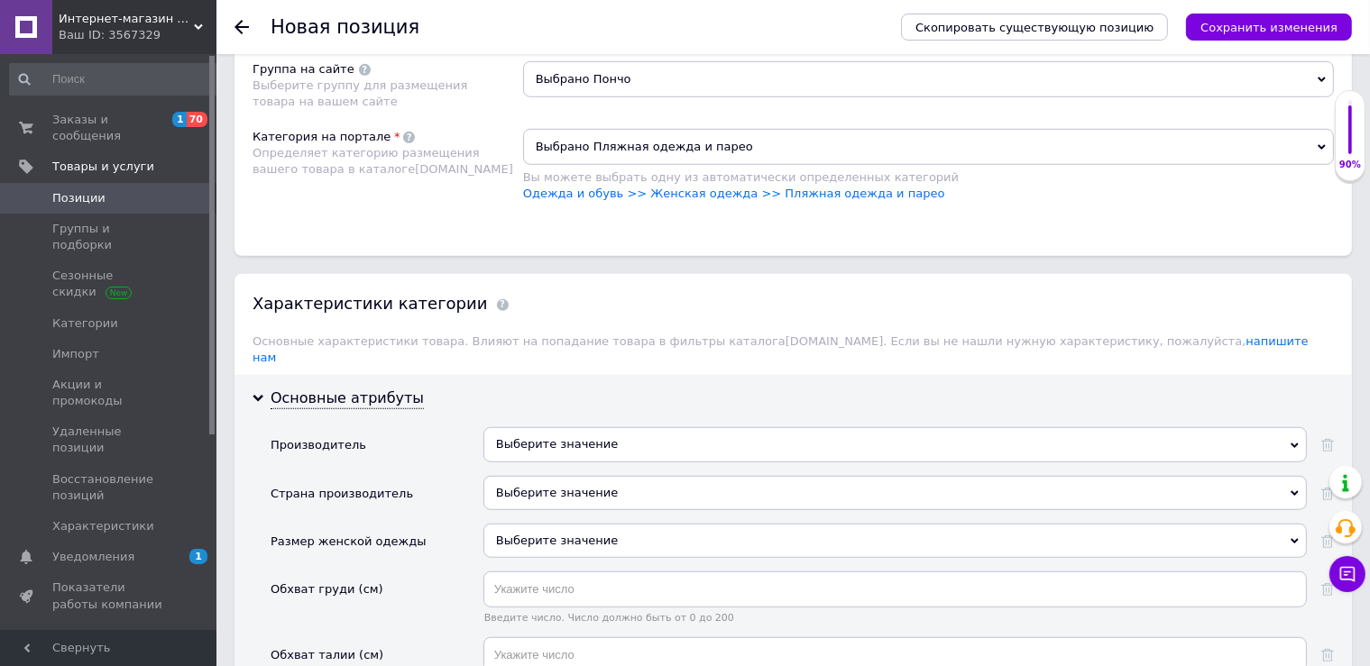
click at [550, 476] on div "Выберите значение" at bounding box center [894, 493] width 823 height 34
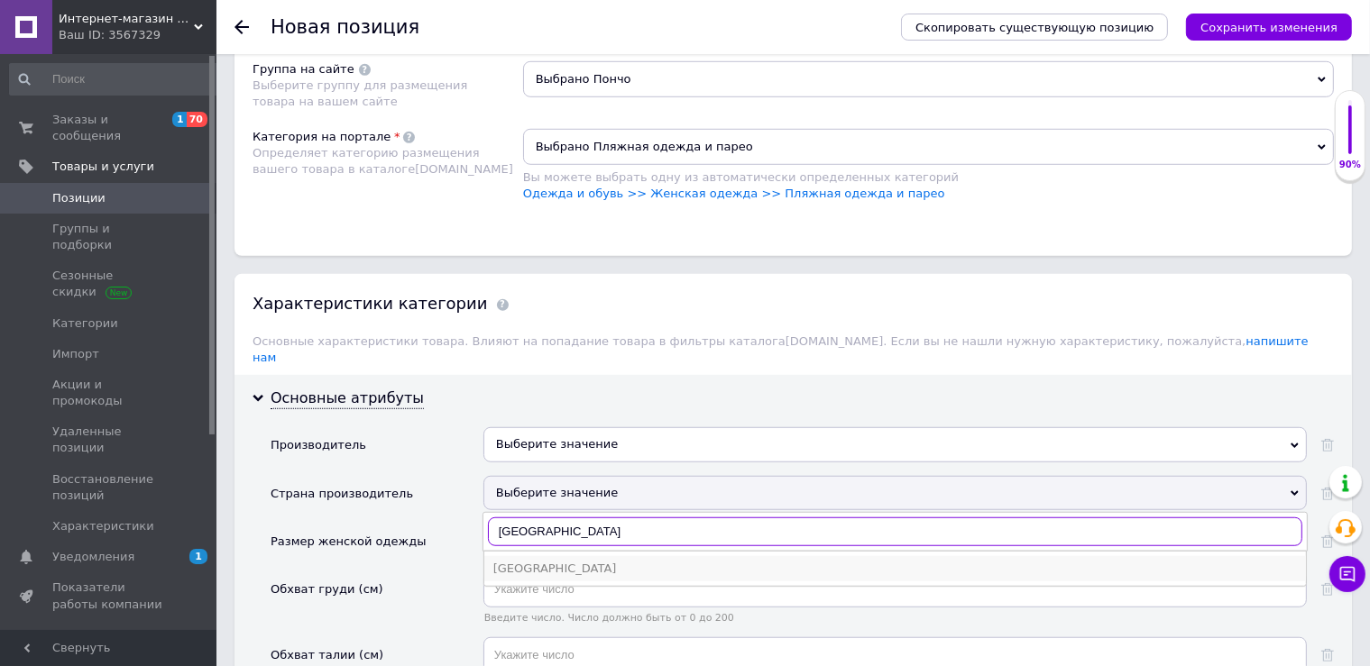
type input "Индия"
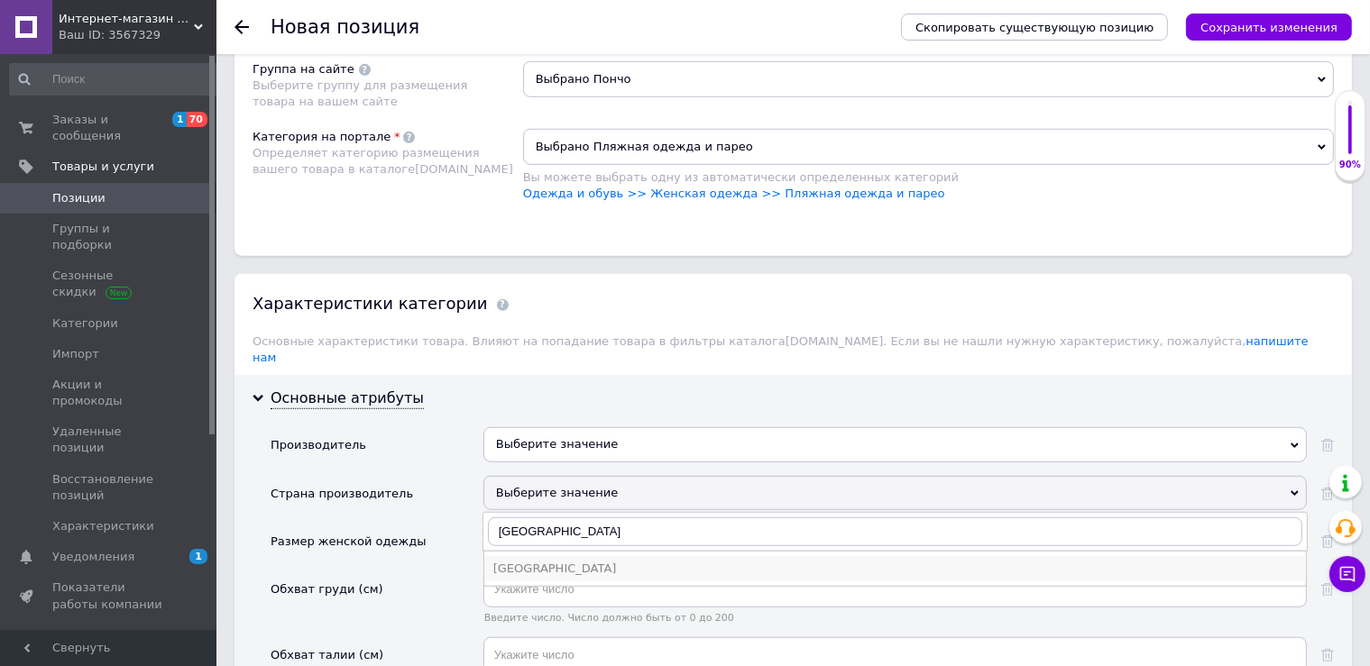
click at [520, 561] on div "Индия" at bounding box center [895, 569] width 804 height 16
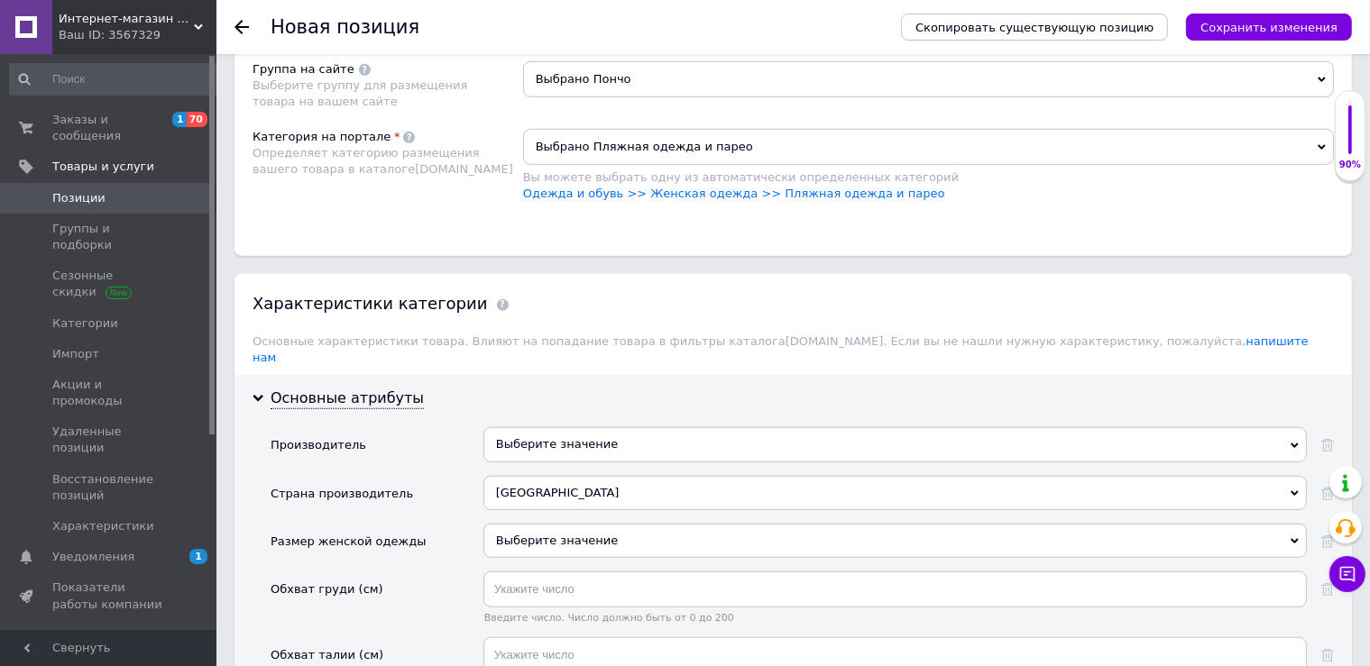
scroll to position [1270, 0]
click at [1263, 30] on icon "Сохранить изменения" at bounding box center [1268, 28] width 137 height 14
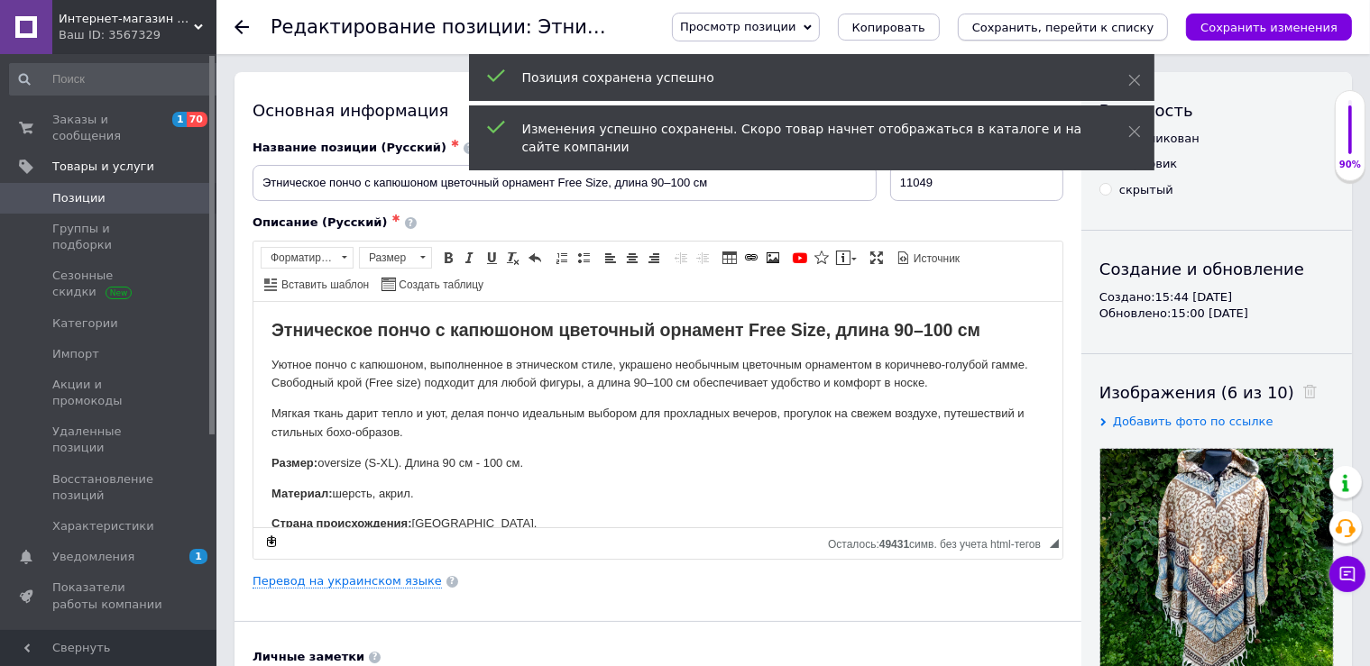
click at [1069, 21] on icon "Сохранить, перейти к списку" at bounding box center [1063, 28] width 182 height 14
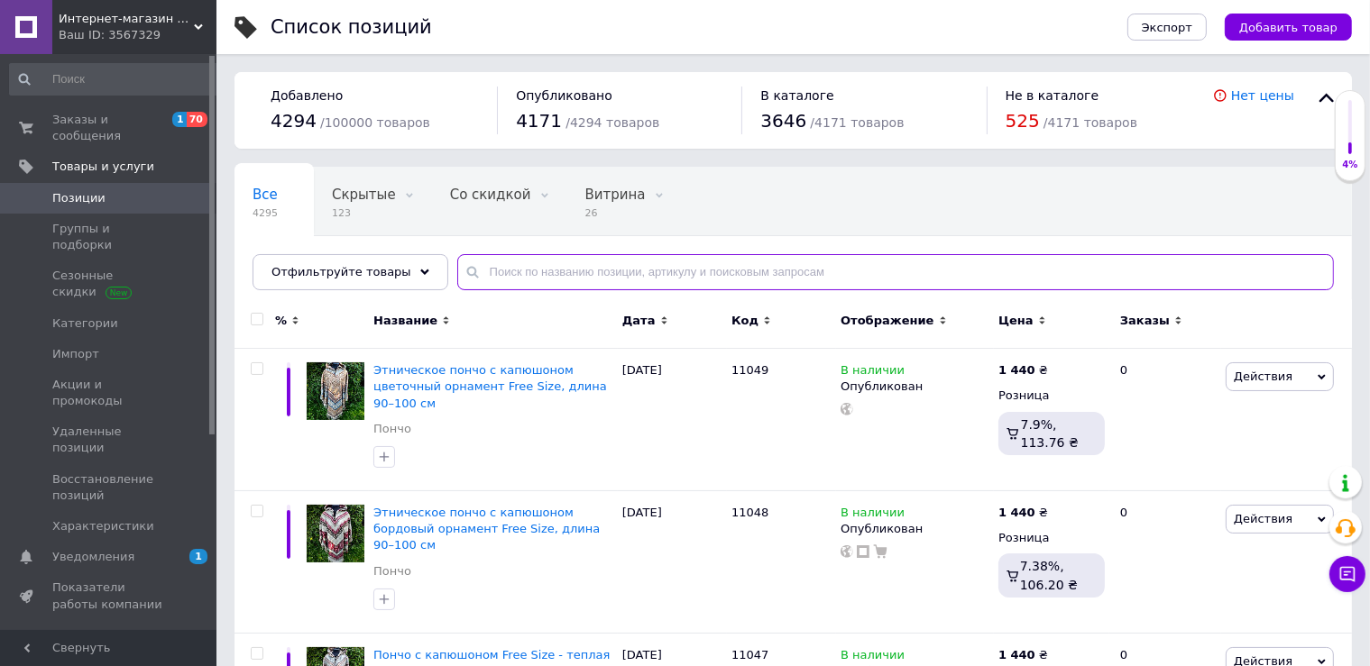
click at [804, 270] on input "text" at bounding box center [895, 272] width 877 height 36
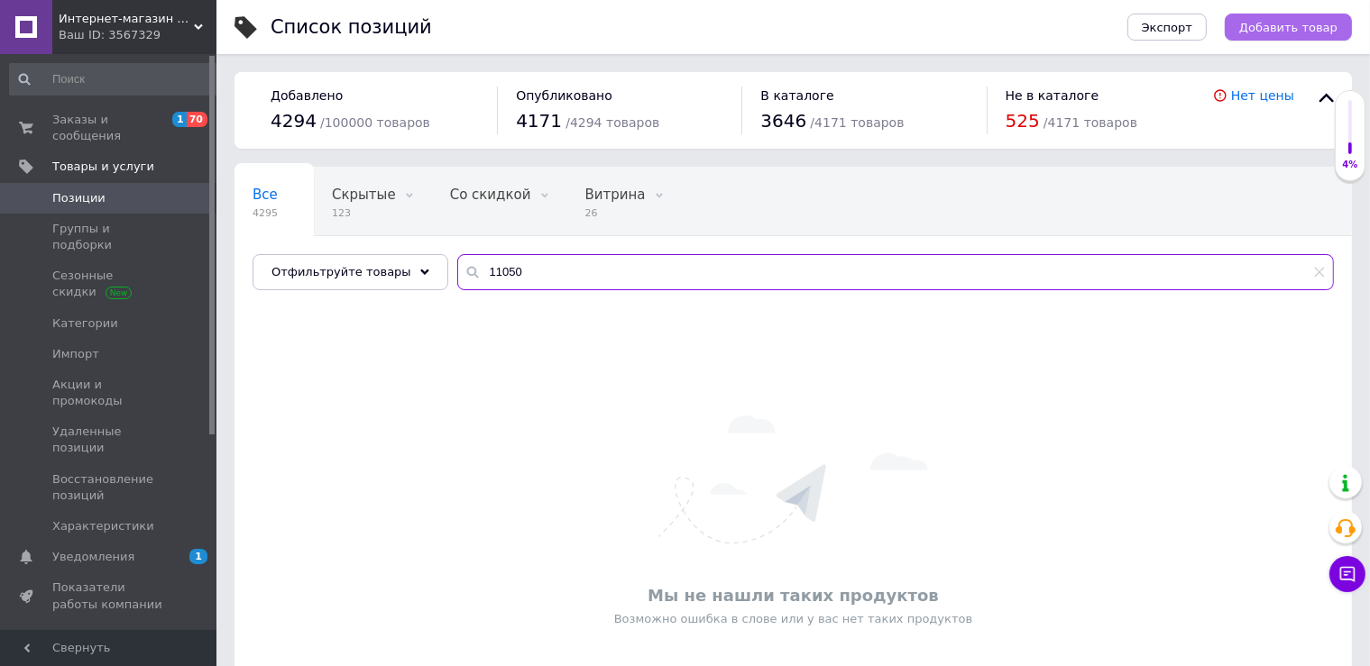
type input "11050"
click at [1276, 21] on span "Добавить товар" at bounding box center [1288, 28] width 98 height 14
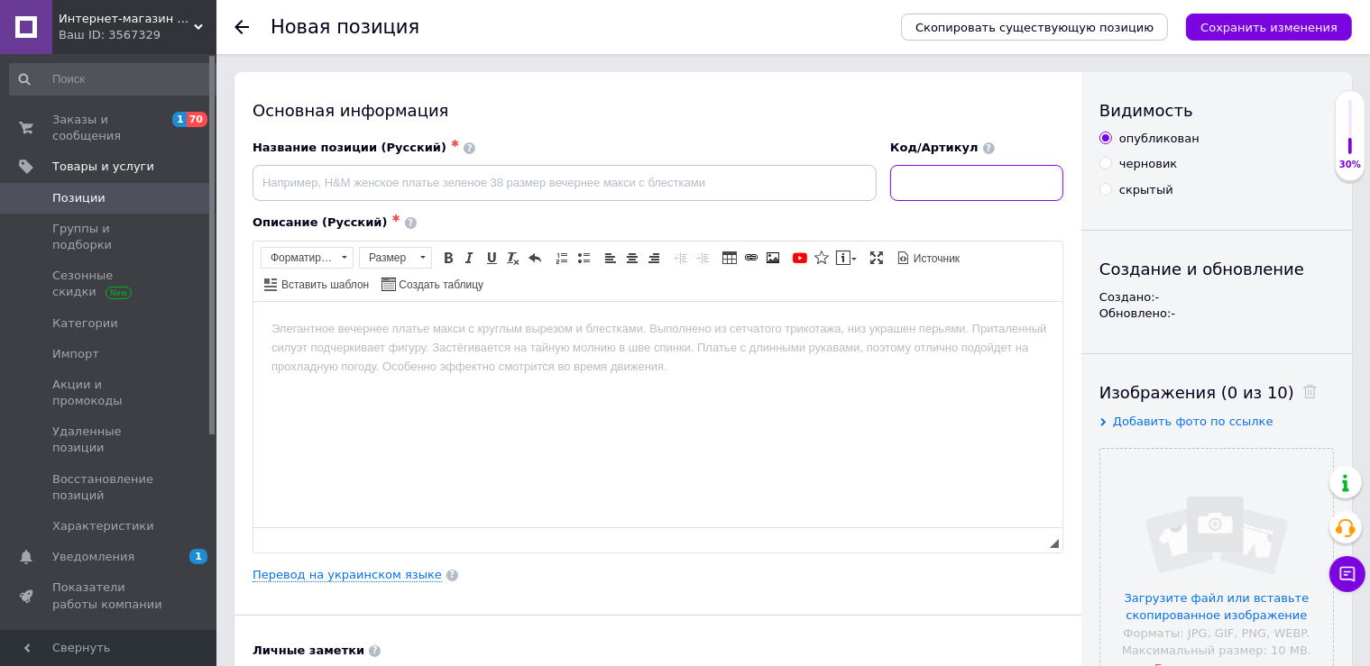
click at [940, 183] on input at bounding box center [976, 183] width 173 height 36
type input "11050"
click at [1174, 514] on input "file" at bounding box center [1216, 565] width 233 height 233
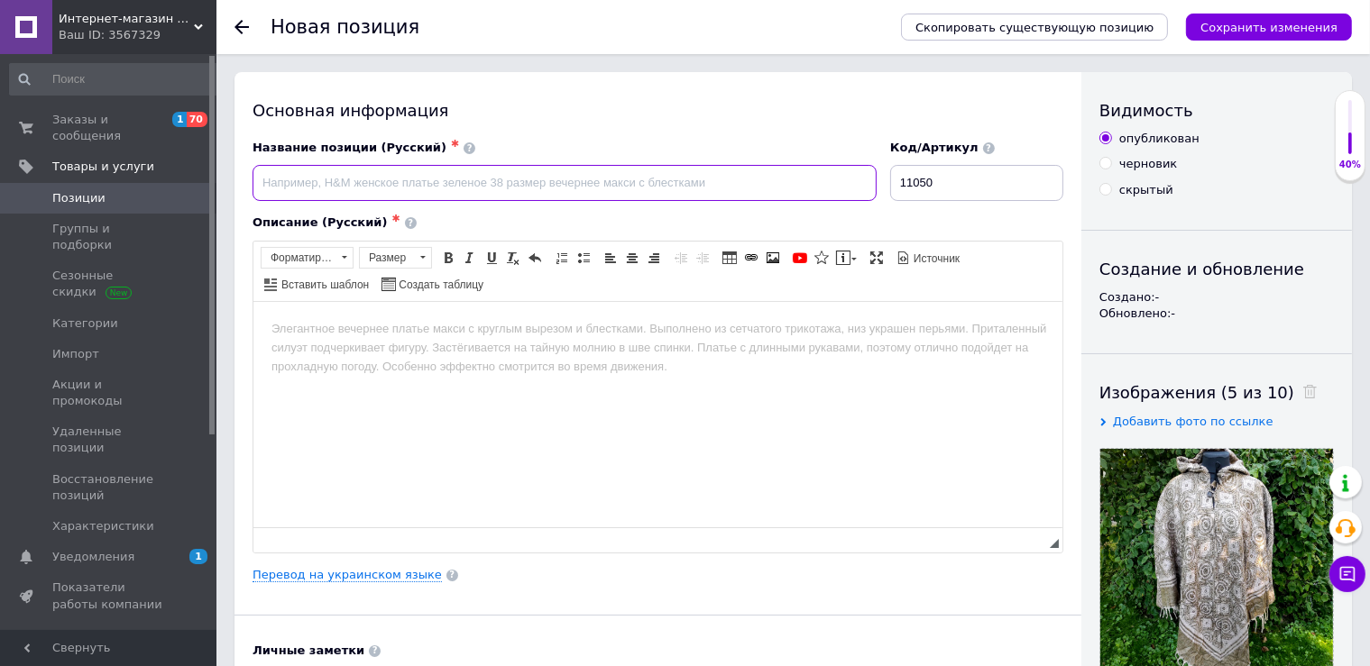
click at [417, 199] on input at bounding box center [565, 183] width 624 height 36
paste input "Этническое пончо с капюшоном узор Free Size, длина 90–100 см"
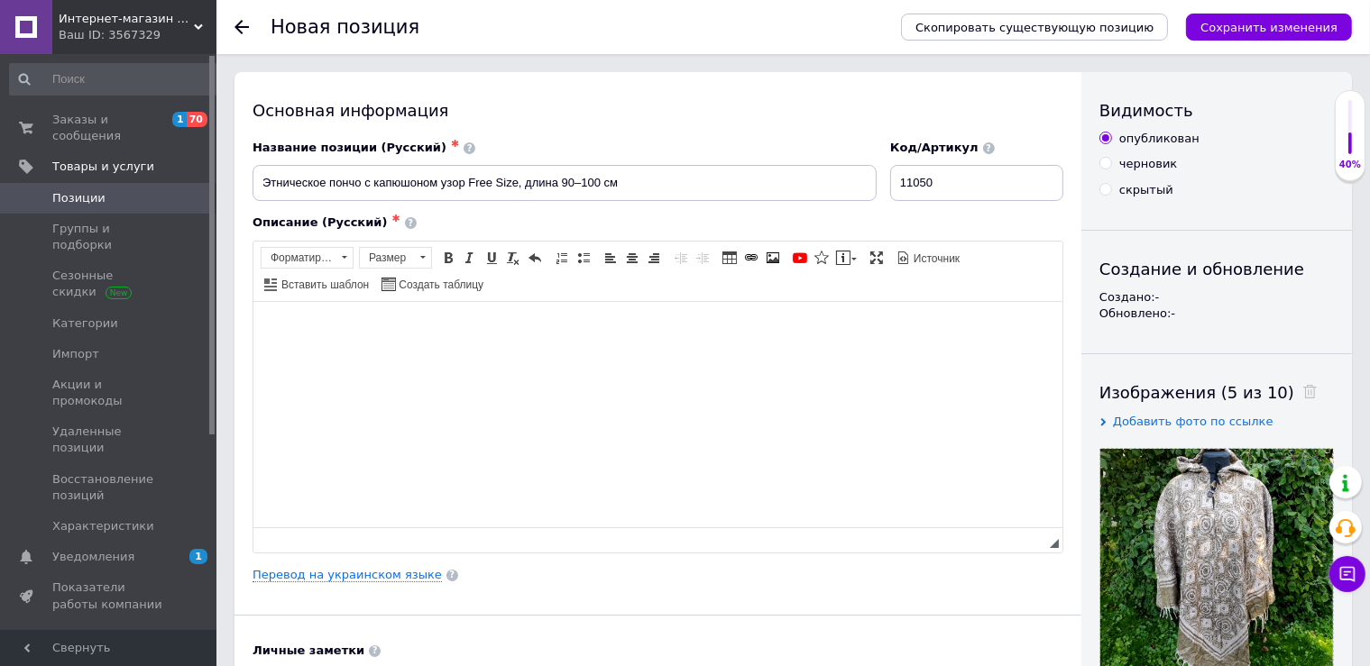
click at [317, 345] on html at bounding box center [657, 413] width 809 height 225
click at [318, 334] on body "Этническое пончо с капюшоном узор Free Size, длина 90–100 см" at bounding box center [657, 328] width 773 height 19
click at [319, 331] on body "Этническое пончо с капюшоном узор Free Size, длина 90–100 см" at bounding box center [657, 328] width 773 height 19
click at [319, 322] on body "Этническое пончо с капюшоном узор Free Size, длина 90–100 см" at bounding box center [657, 328] width 773 height 19
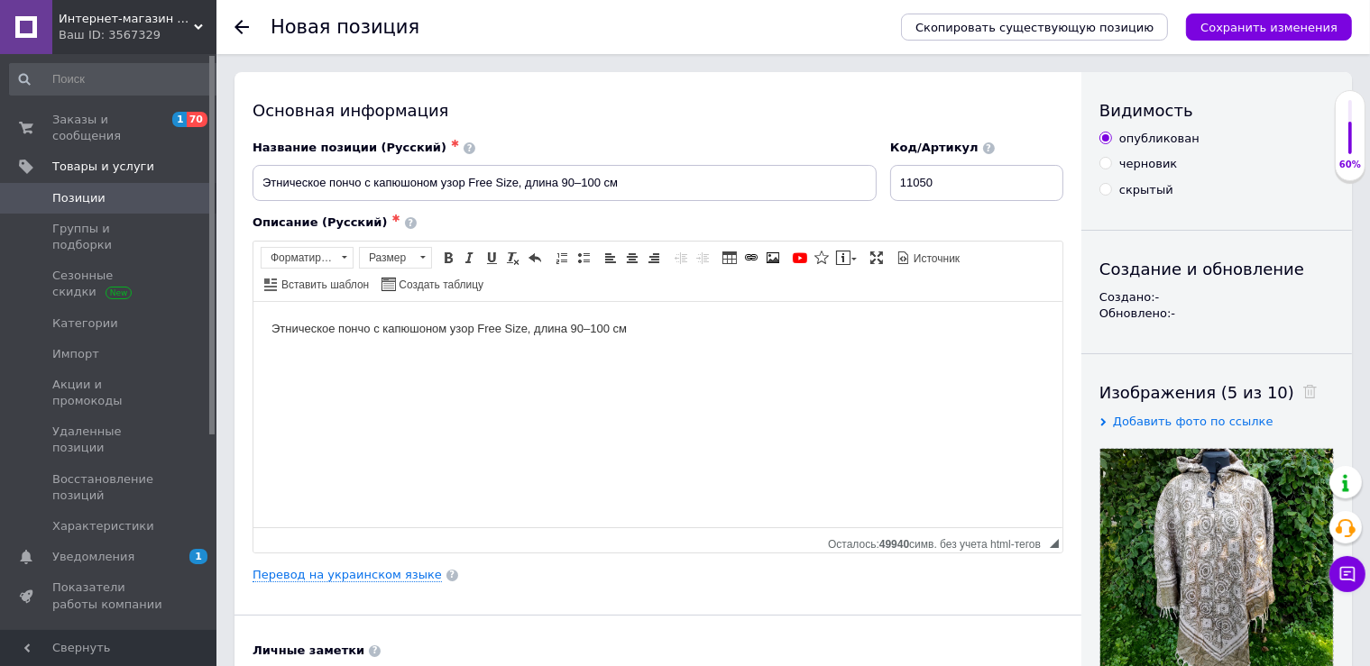
click at [319, 322] on body "Этническое пончо с капюшоном узор Free Size, длина 90–100 см" at bounding box center [657, 328] width 773 height 19
click at [341, 248] on span at bounding box center [343, 258] width 17 height 20
click at [339, 298] on link "Заголовок 2" at bounding box center [328, 307] width 133 height 27
drag, startPoint x: 335, startPoint y: 182, endPoint x: 243, endPoint y: 186, distance: 92.1
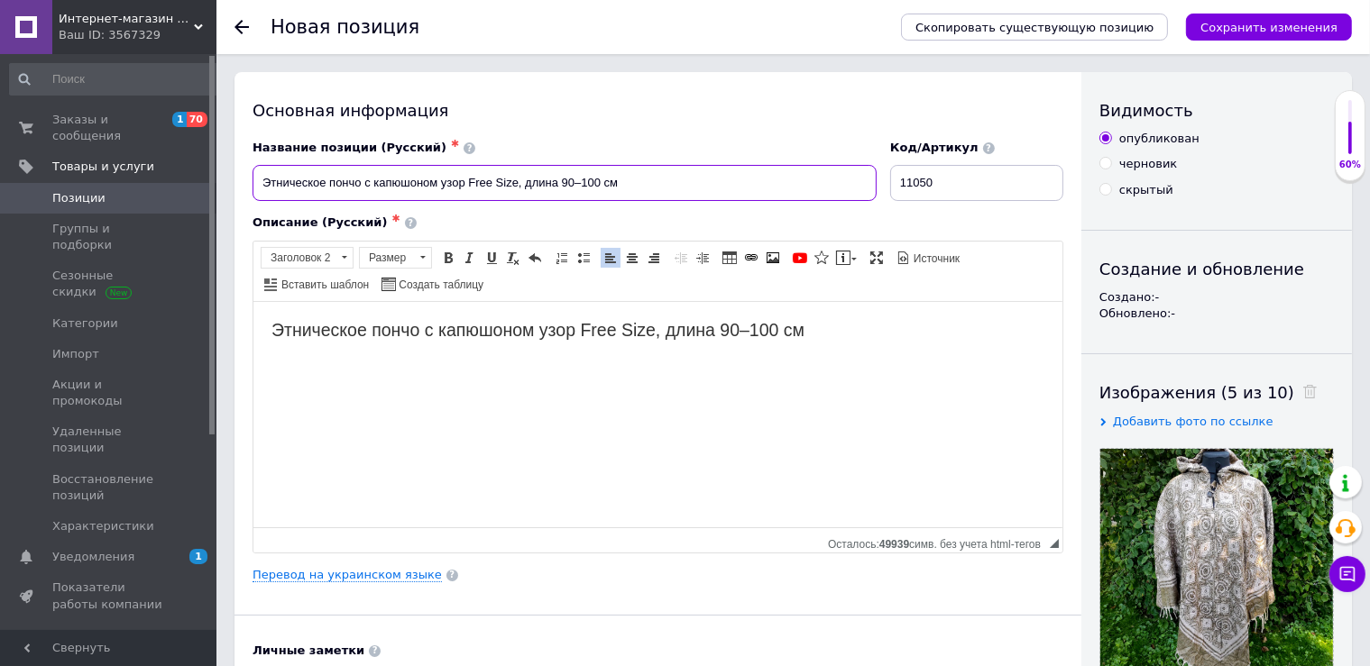
click at [253, 186] on input "Этническое пончо с капюшоном узор Free Size, длина 90–100 см" at bounding box center [565, 183] width 624 height 36
type input "Пончо с капюшоном узор Free Size, длина 90–100 см"
click at [358, 316] on html "Этническое пончо с капюшоном узор Free Size, длина 90–100 см" at bounding box center [657, 413] width 809 height 225
drag, startPoint x: 378, startPoint y: 335, endPoint x: 204, endPoint y: 337, distance: 174.1
click at [253, 337] on html "Этническое пончо с капюшоном узор Free Size, длина 90–100 см" at bounding box center [657, 413] width 809 height 225
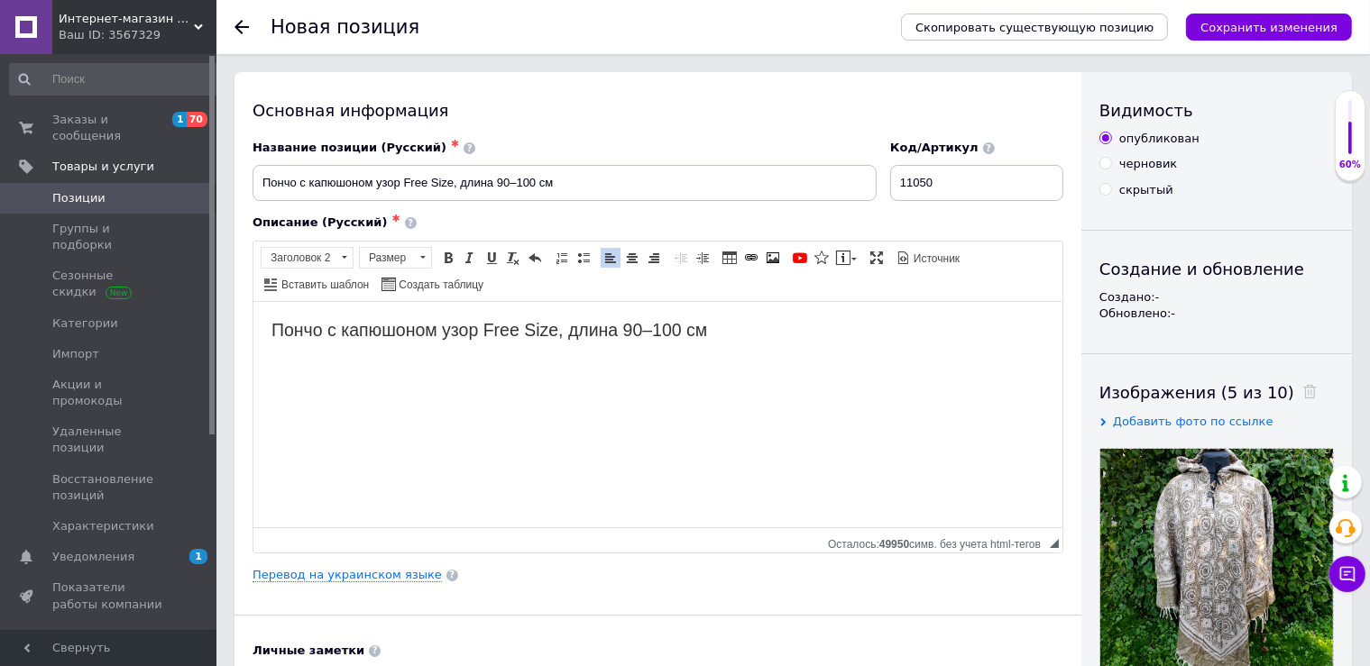
click at [474, 345] on html "Пончо с капюшоном узор Free Size, длина 90–100 см" at bounding box center [657, 413] width 809 height 225
click at [442, 259] on span at bounding box center [448, 258] width 14 height 14
click at [767, 347] on html "Пончо с капюшоном узор Free Size, длина 90–100 см" at bounding box center [657, 413] width 809 height 225
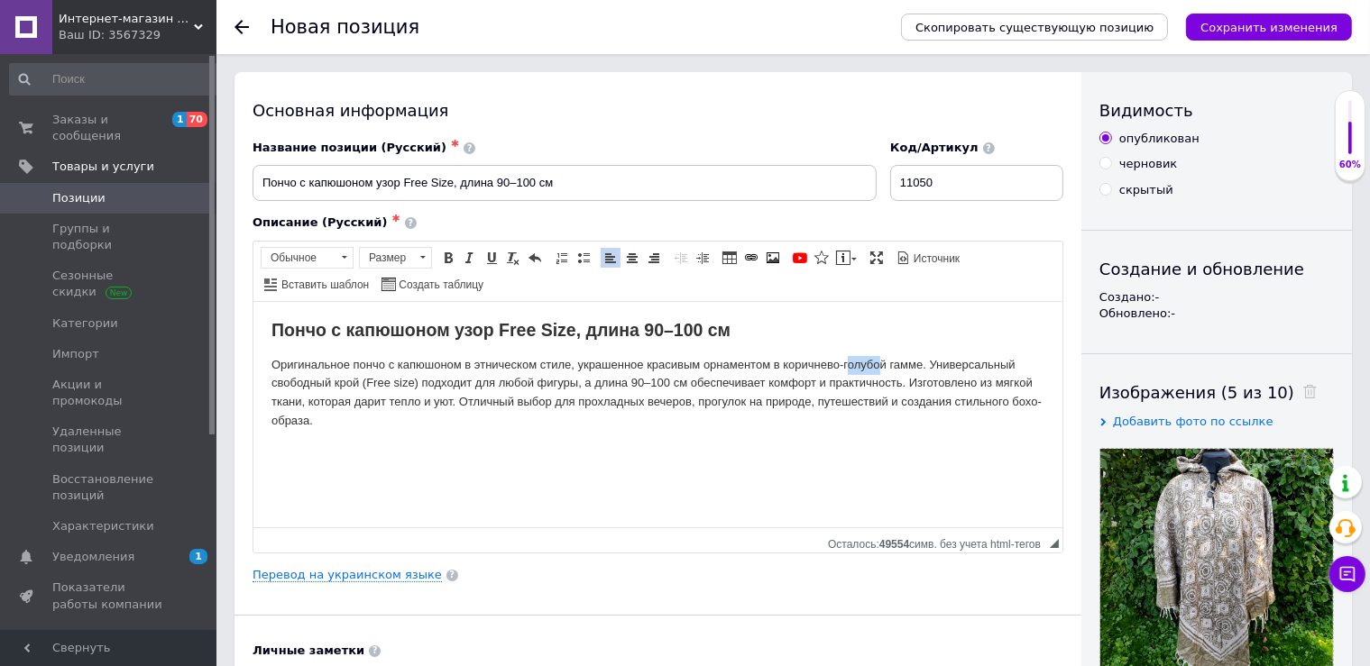
drag, startPoint x: 846, startPoint y: 364, endPoint x: 881, endPoint y: 366, distance: 35.2
click at [881, 366] on p "Оригинальное пончо с капюшоном в этническом стиле, украшенное красивым орнамент…" at bounding box center [657, 392] width 773 height 75
click at [308, 428] on p "Оригинальное пончо с капюшоном в этническом стиле, украшенное красивым орнамент…" at bounding box center [657, 392] width 773 height 75
click at [907, 383] on p "Оригинальное пончо с капюшоном в этническом стиле, украшенное красивым орнамент…" at bounding box center [657, 392] width 773 height 75
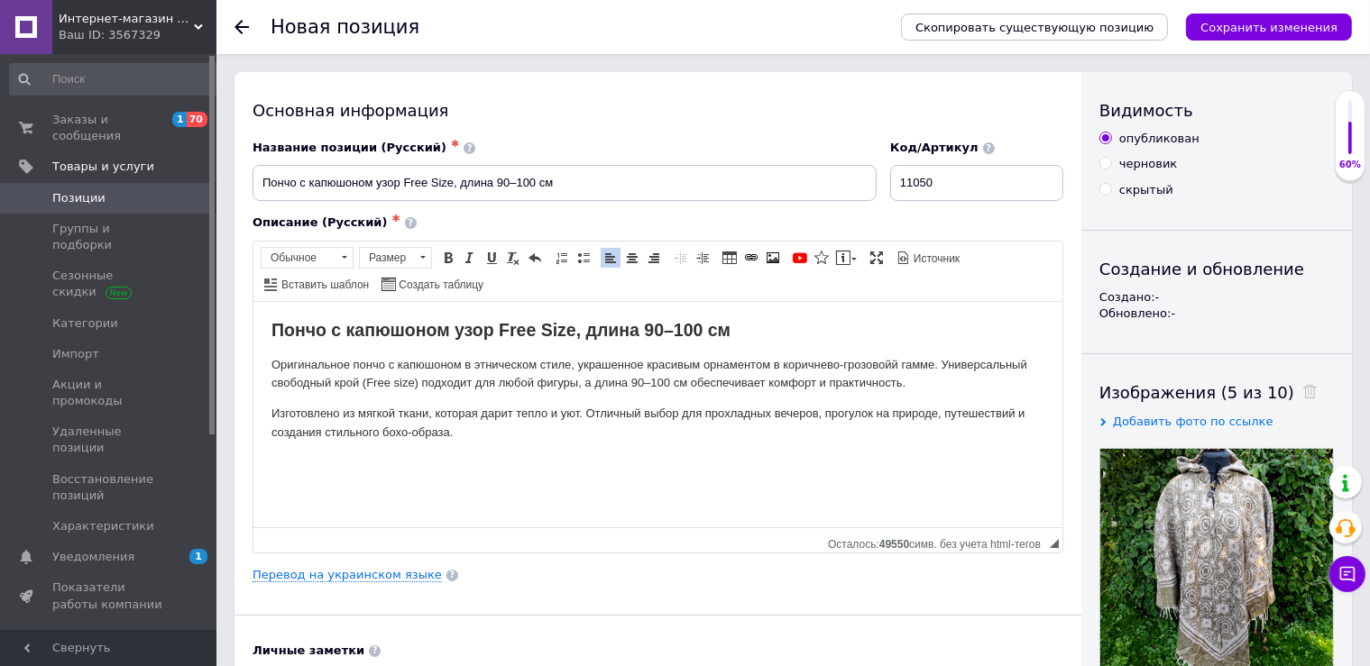
click at [565, 448] on html "Пончо с капюшоном узор Free Size, длина 90–100 см Оригинальное пончо с капюшоно…" at bounding box center [657, 413] width 809 height 225
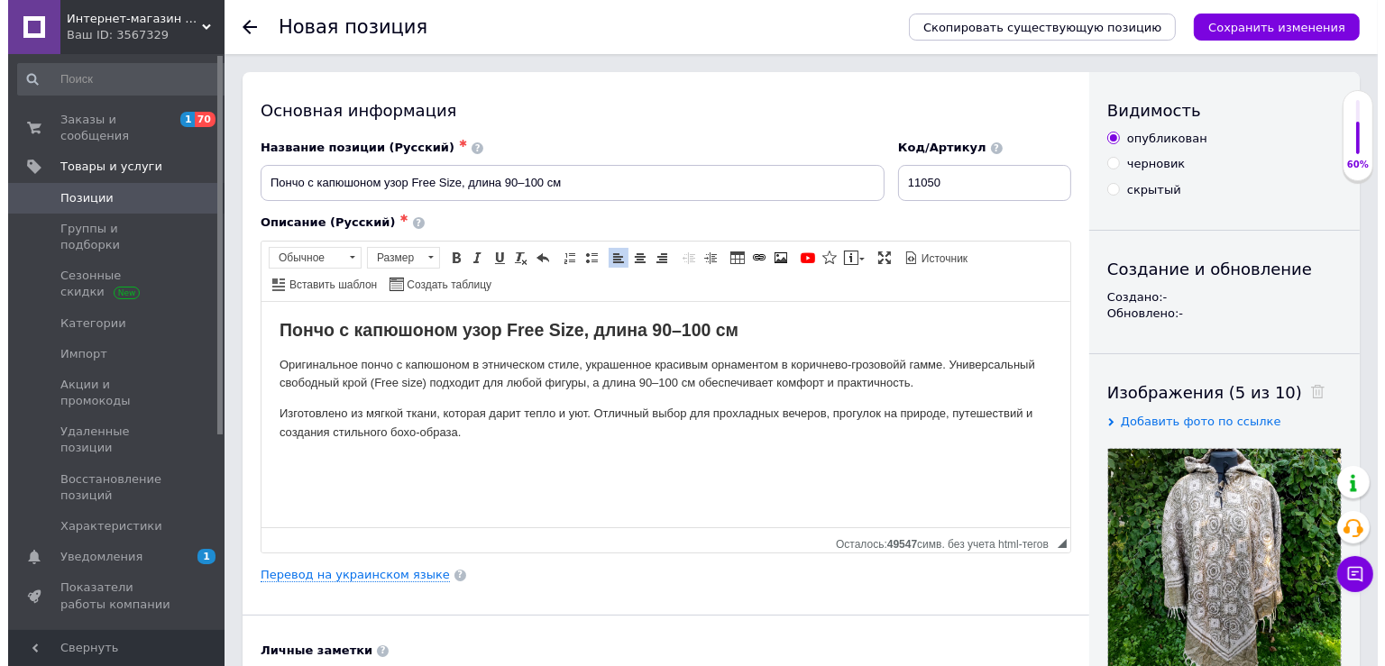
scroll to position [3, 0]
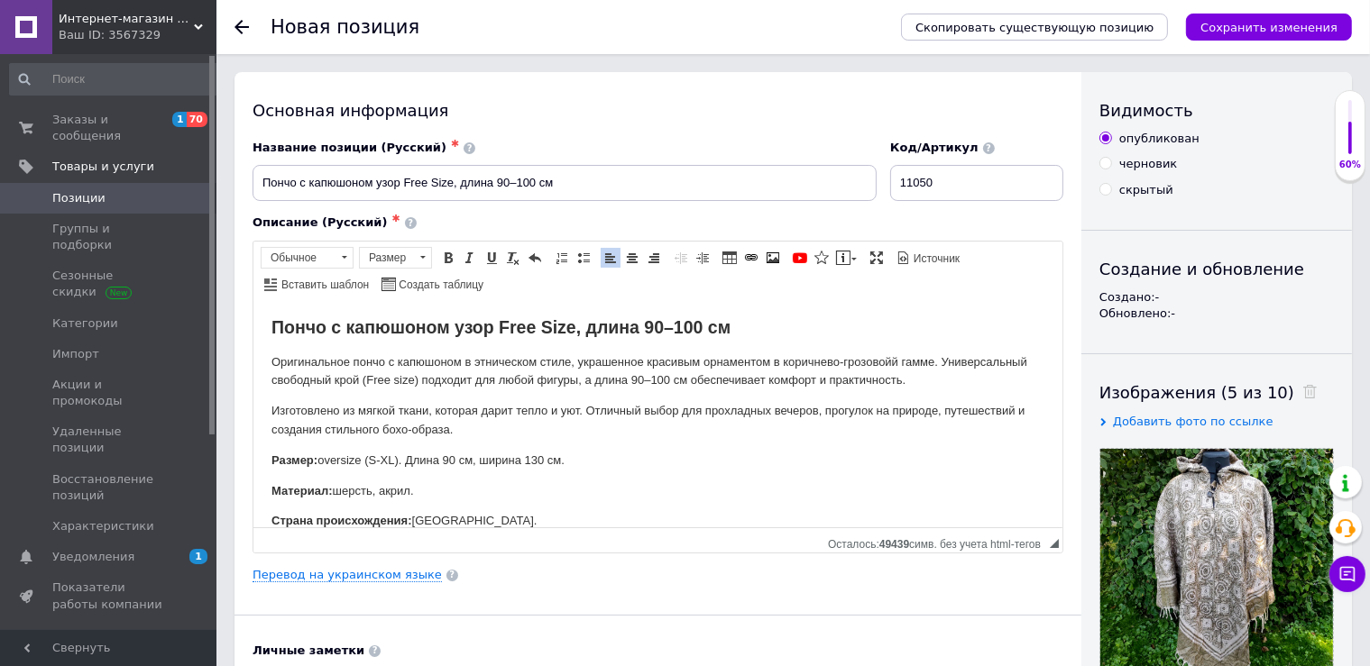
click at [460, 455] on p "Размер: oversize (S-XL). Длина 90 см, ширина 130 см." at bounding box center [657, 460] width 773 height 19
drag, startPoint x: 521, startPoint y: 465, endPoint x: 595, endPoint y: 462, distance: 74.0
click at [590, 464] on p "Размер: oversize (S-XL). Длина 90 - 100 см, ширина 130 см." at bounding box center [657, 460] width 773 height 19
click at [368, 573] on link "Перевод на украинском языке" at bounding box center [347, 575] width 189 height 14
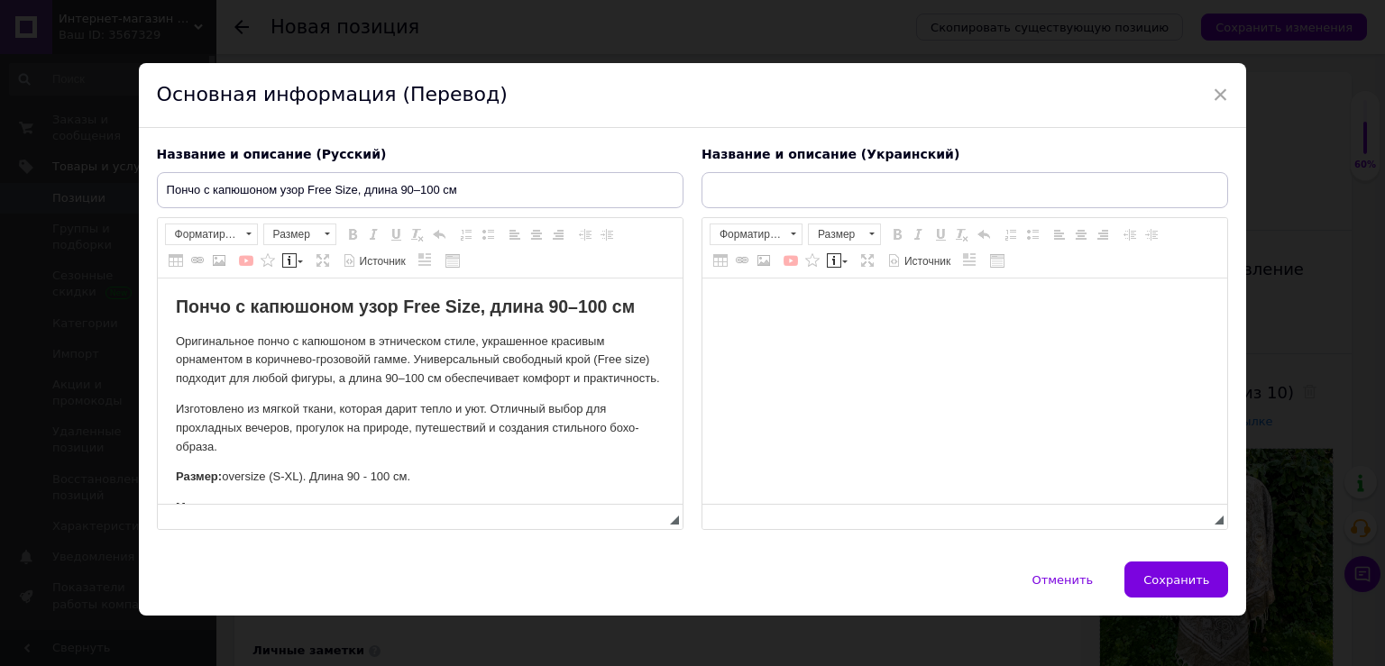
scroll to position [0, 0]
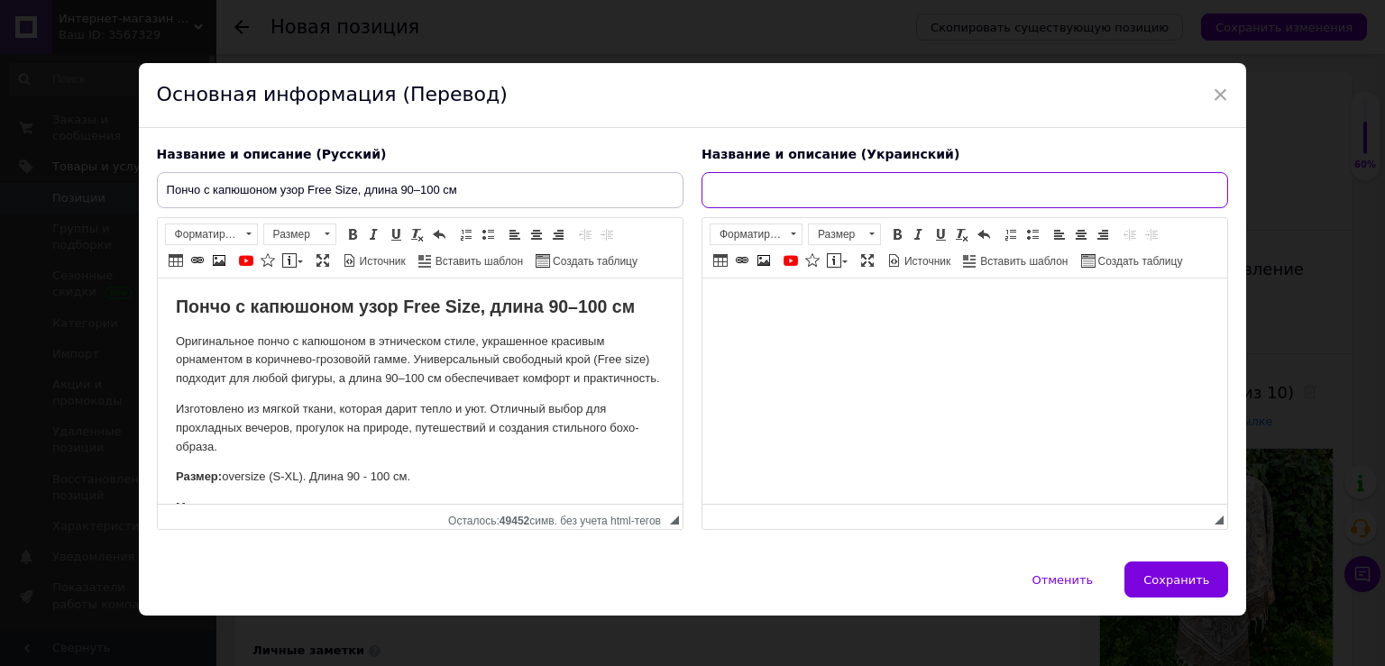
click at [748, 190] on input "text" at bounding box center [965, 190] width 527 height 36
paste input "пончо з капюшоном візерунок Free Size, довжина 90–100 см"
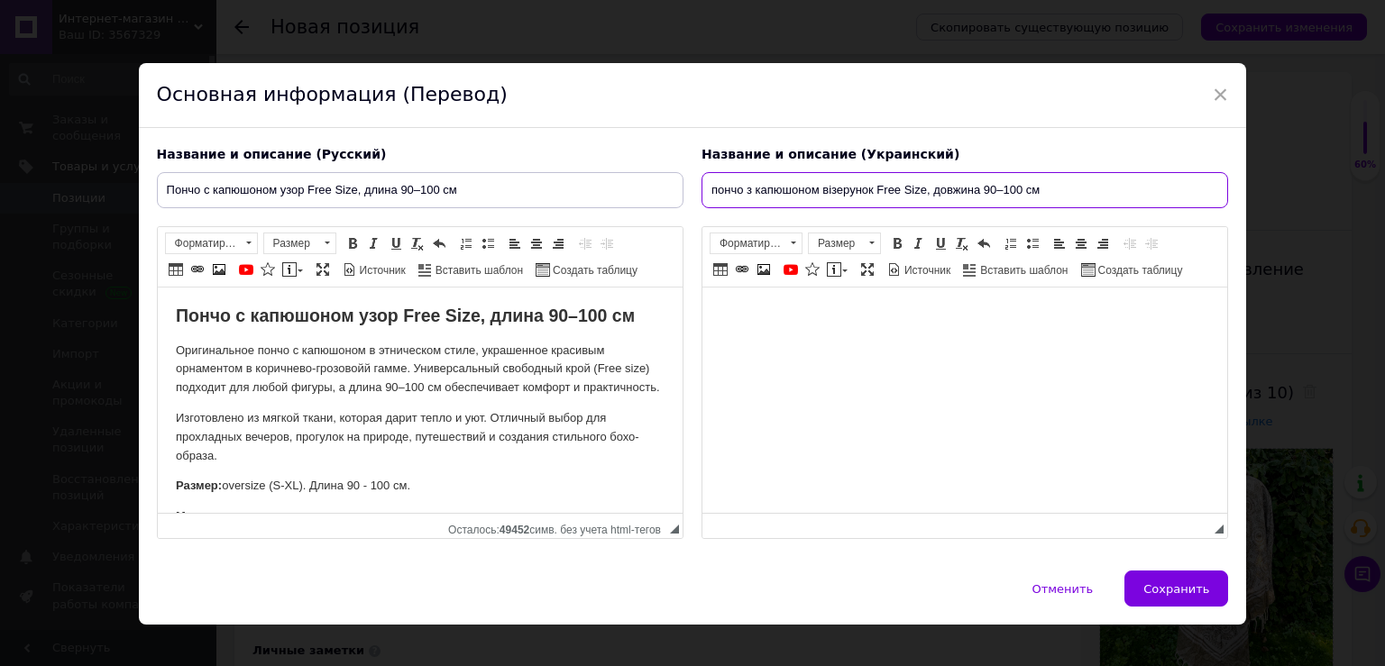
click at [709, 191] on input "пончо з капюшоном візерунок Free Size, довжина 90–100 см" at bounding box center [965, 190] width 527 height 36
click at [908, 197] on input "Пончо з капюшоном візерунок Free Size, довжина 90–100 см" at bounding box center [965, 190] width 527 height 36
type input "Пончо з капюшоном візерунок Free Size, довжина 90–100 см"
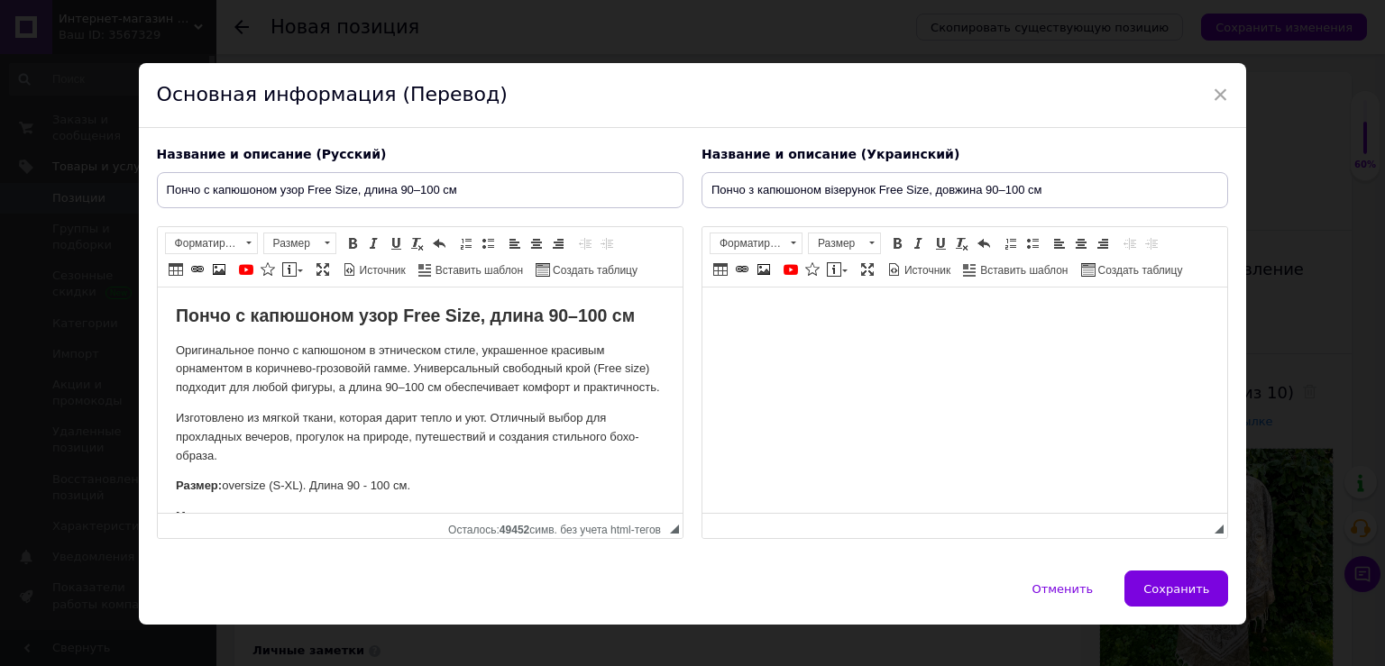
click at [822, 308] on body "Визуальный текстовый редактор, D8E4C8EC-CDE2-46CD-8549-2B214A61306E" at bounding box center [964, 315] width 489 height 19
click at [757, 243] on span "Форматирование" at bounding box center [748, 244] width 74 height 20
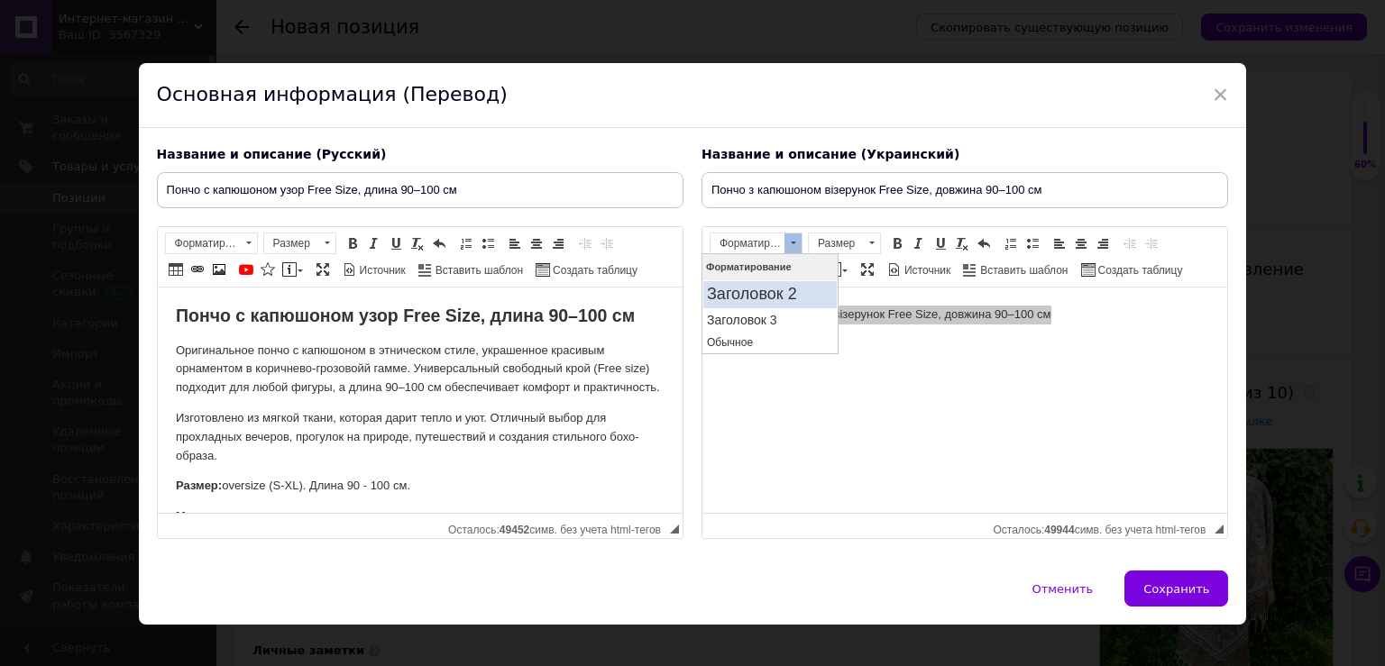
click at [770, 290] on h2 "Заголовок 2" at bounding box center [770, 294] width 126 height 20
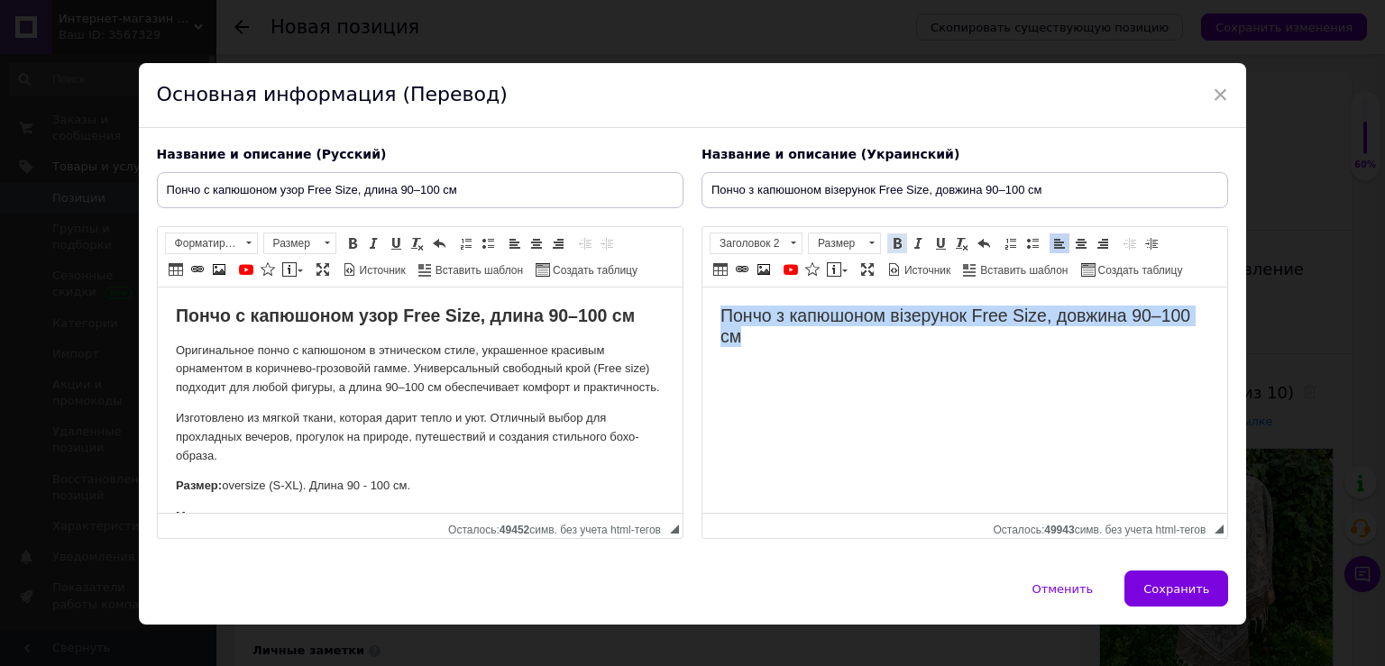
click at [890, 240] on span at bounding box center [897, 243] width 14 height 14
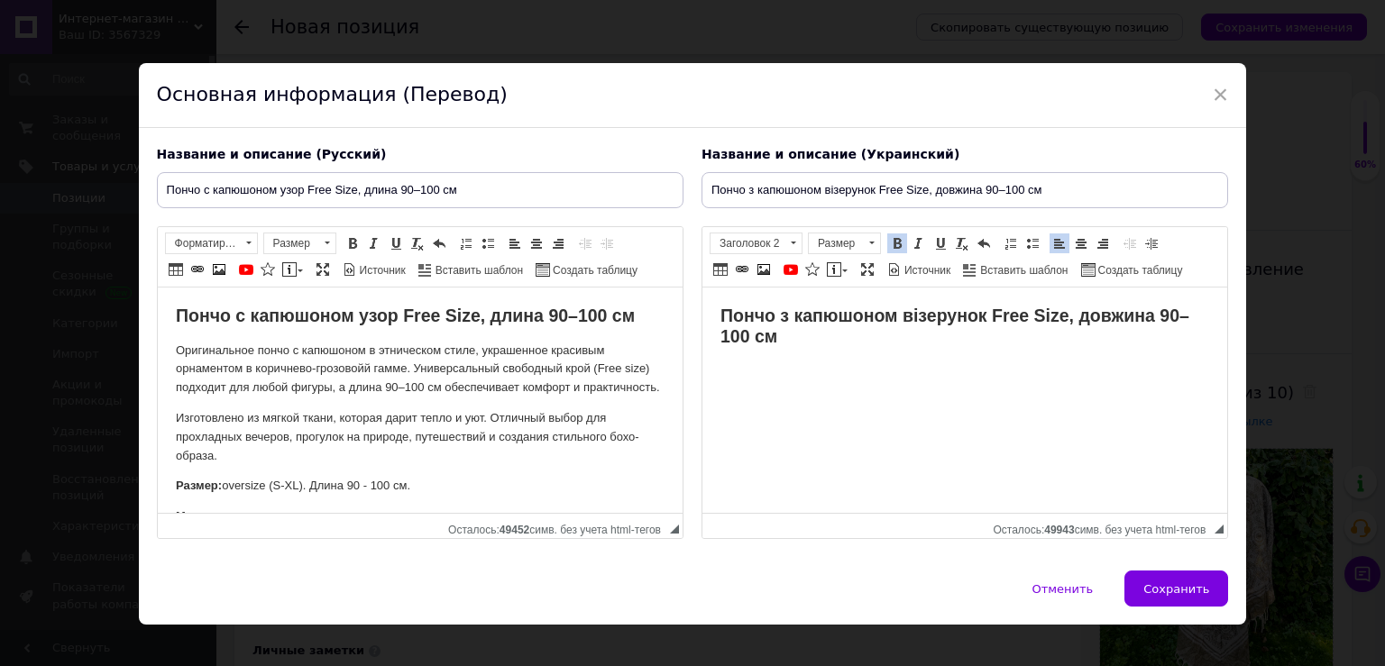
click at [821, 338] on h2 "Пончо з капюшоном візерунок Free Size, довжина 90–100 см" at bounding box center [964, 327] width 489 height 42
click at [730, 225] on div "Название и описание (Украинский) Пончо з капюшоном візерунок Free Size, довжина…" at bounding box center [965, 343] width 545 height 412
click at [730, 234] on span "Заголовок 2" at bounding box center [748, 244] width 74 height 20
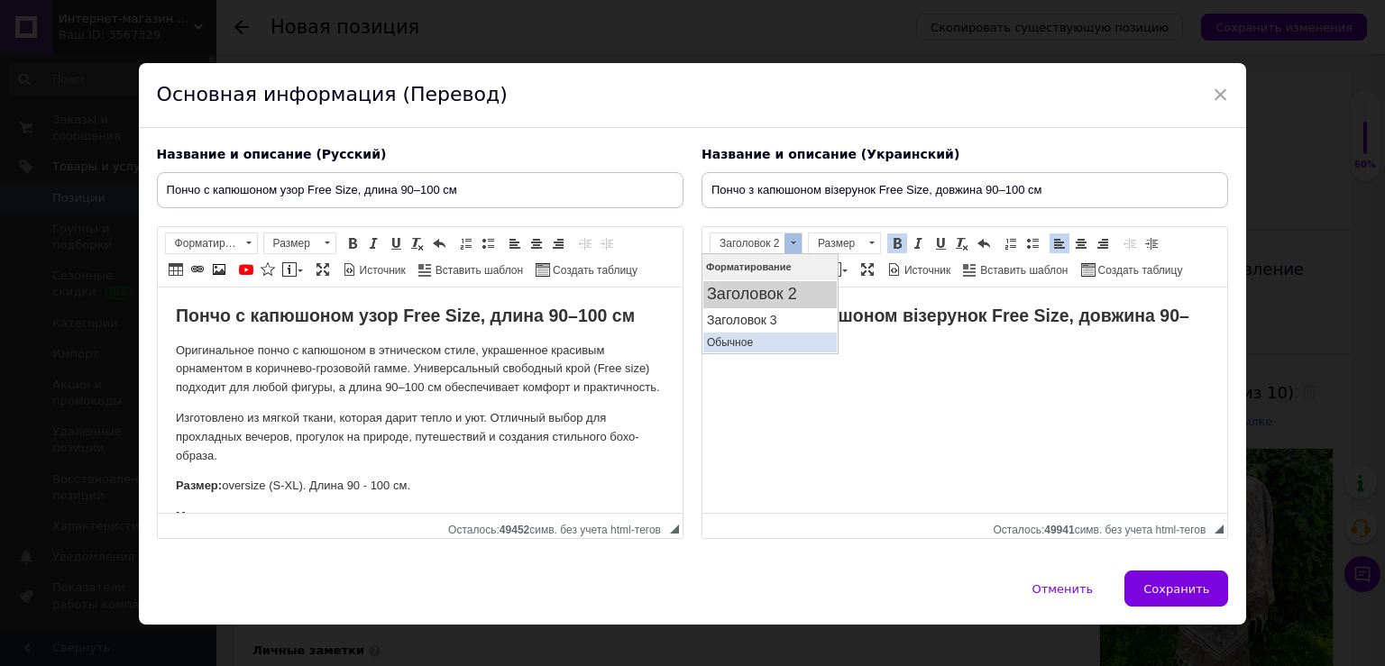
drag, startPoint x: 745, startPoint y: 344, endPoint x: 1691, endPoint y: 271, distance: 948.8
click at [745, 344] on p "Обычное" at bounding box center [770, 341] width 126 height 13
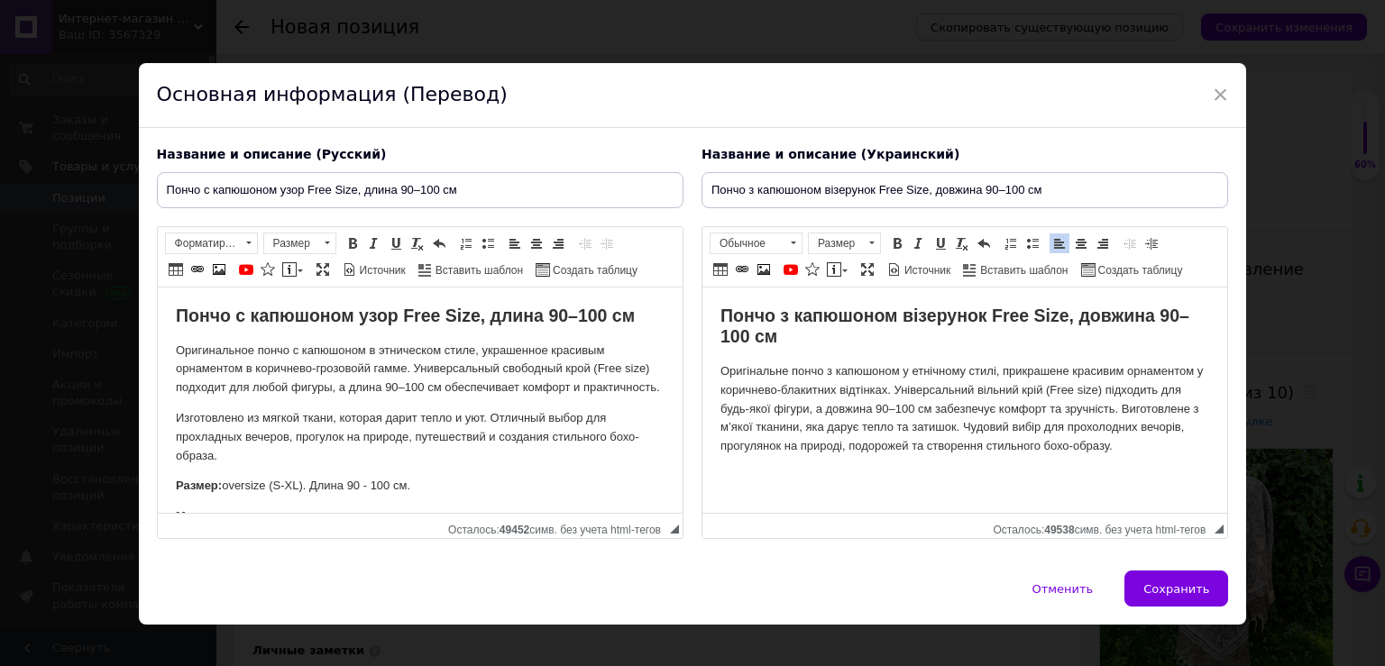
click at [1119, 414] on p "Оригінальне пончо з капюшоном у етнічному стилі, прикрашене красивим орнаментом…" at bounding box center [964, 410] width 489 height 94
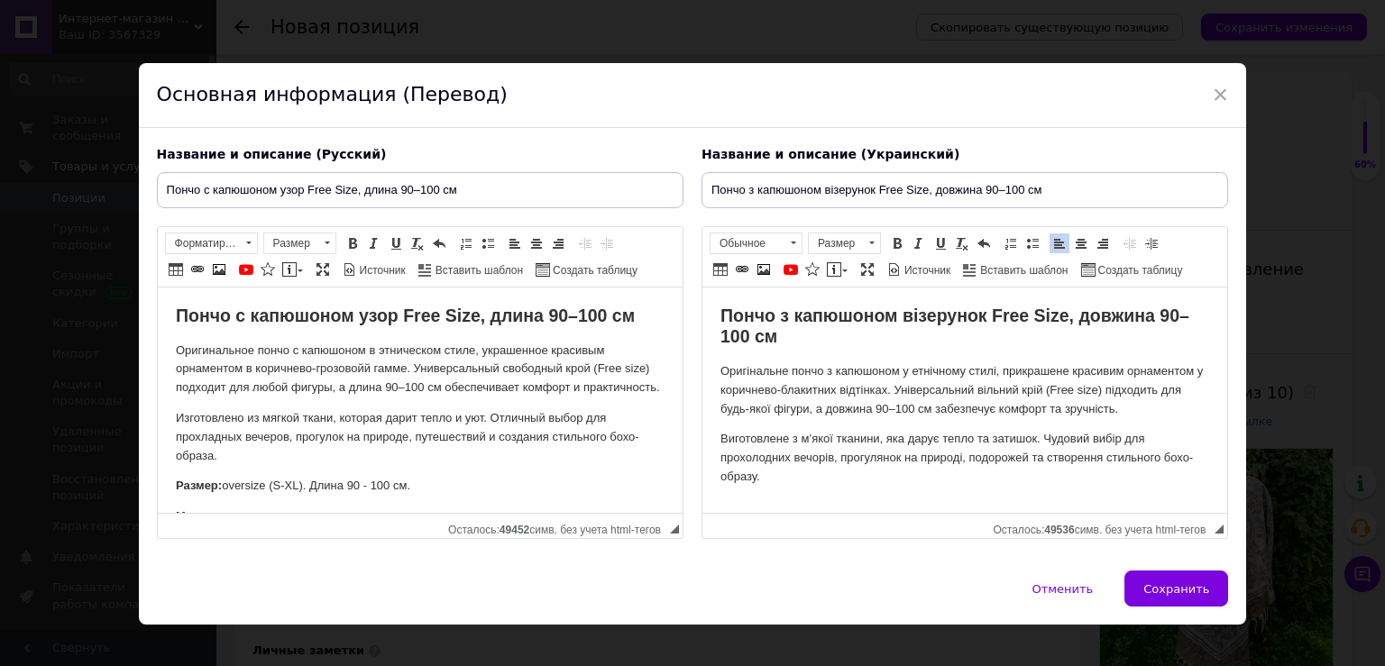
click at [808, 484] on p "Виготовлене з м’якої тканини, яка дарує тепло та затишок. Чудовий вибір для про…" at bounding box center [964, 458] width 489 height 56
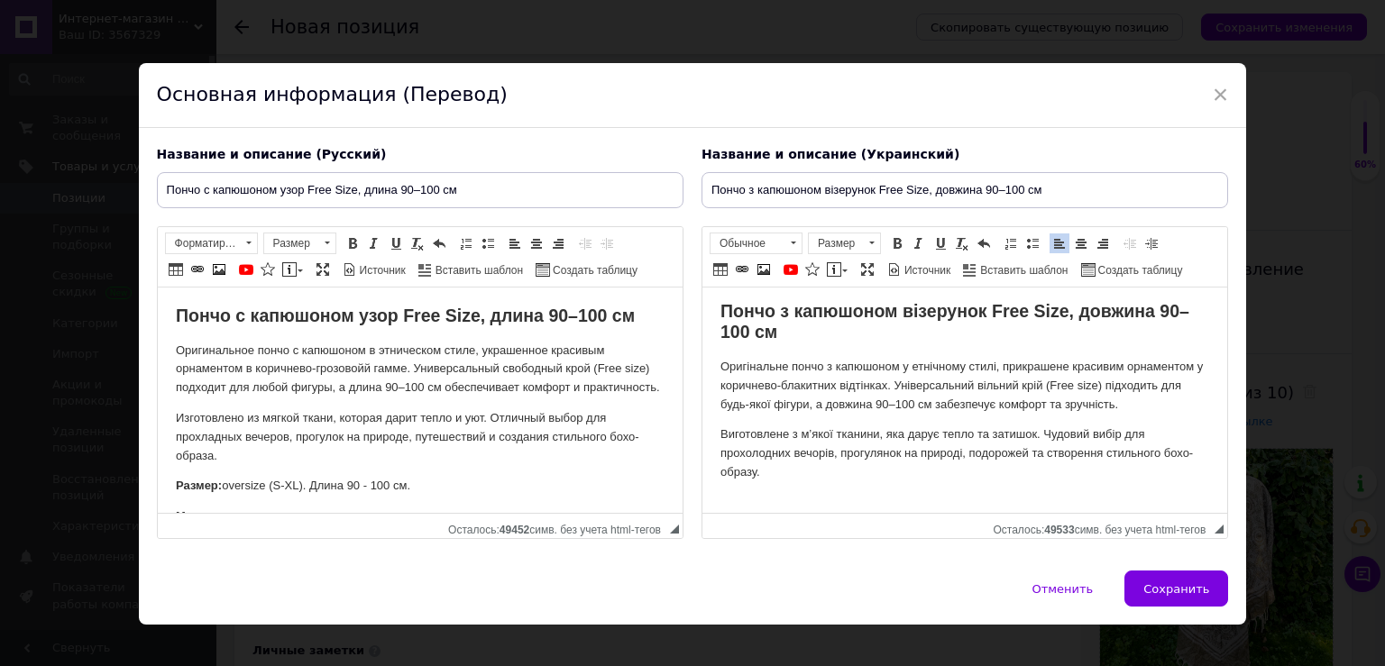
paste body "Визуальный текстовый редактор, D8E4C8EC-CDE2-46CD-8549-2B214A61306E"
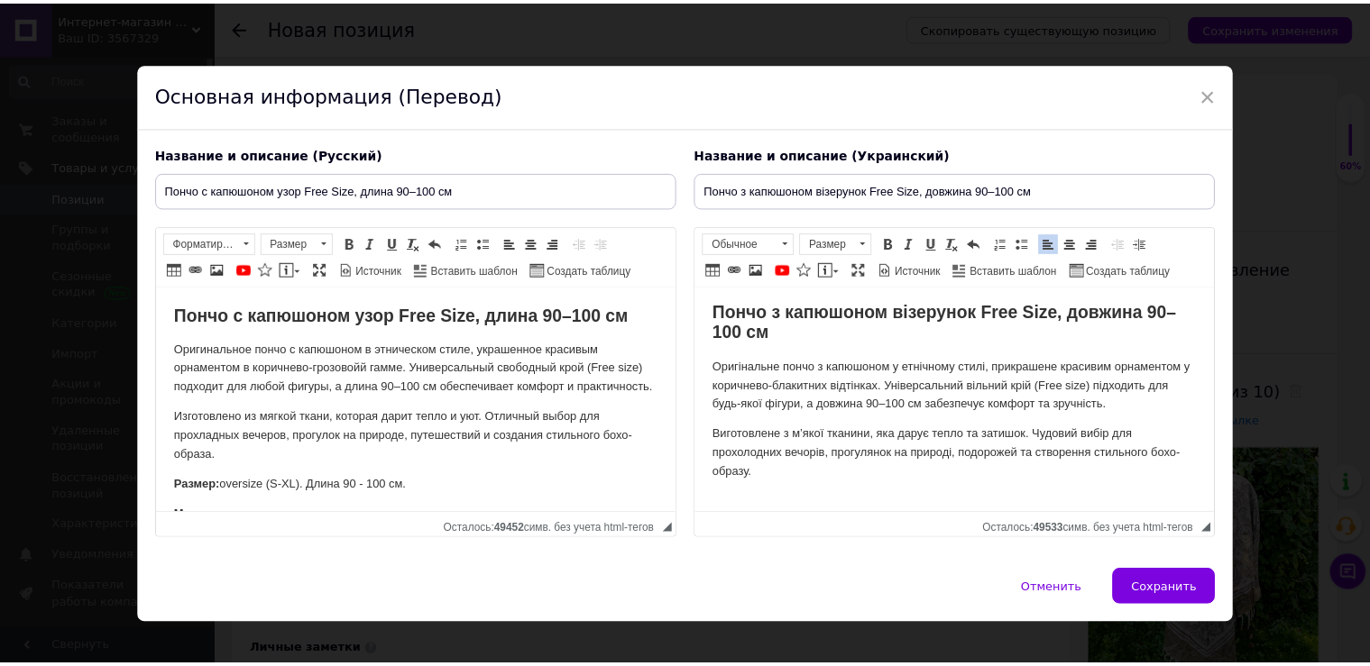
scroll to position [80, 0]
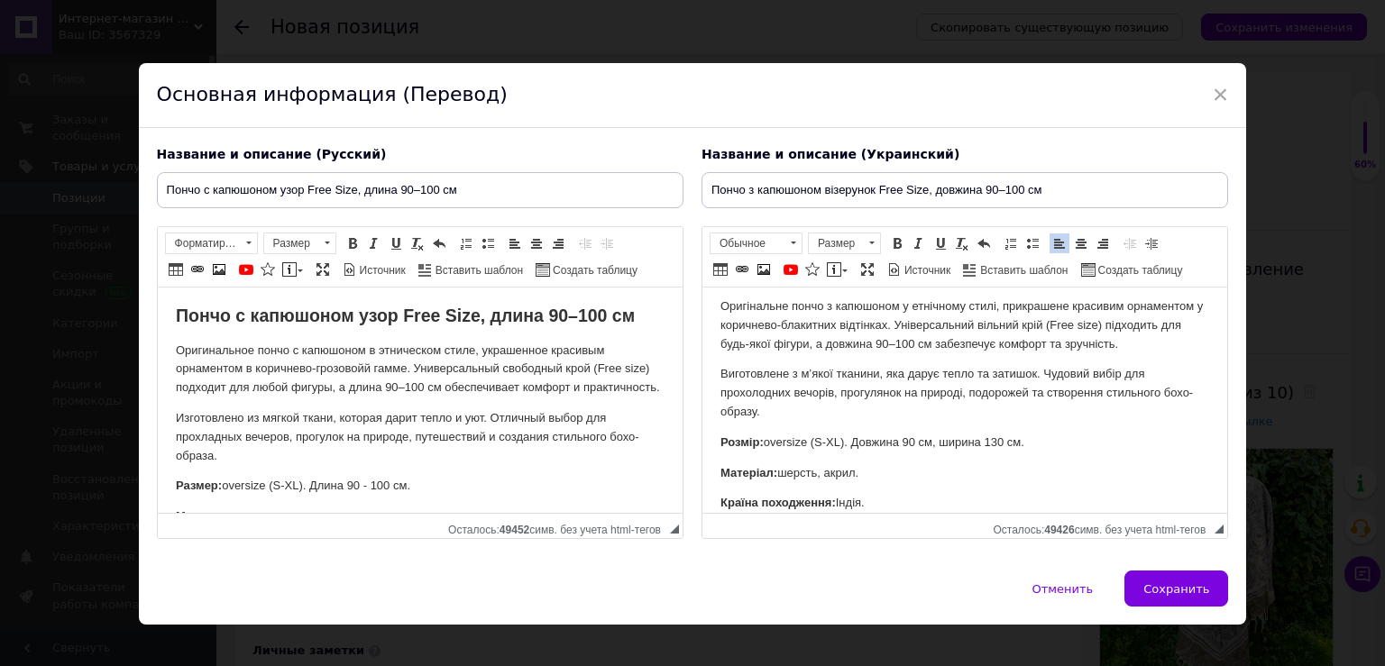
click at [917, 448] on p "Розмір: oversize (S-XL). Довжина 90 см, ширина 130 см." at bounding box center [964, 443] width 489 height 19
drag, startPoint x: 963, startPoint y: 448, endPoint x: 1057, endPoint y: 445, distance: 93.8
click at [1057, 445] on p "Розмір: oversize (S-XL). Довжина 90 - 100 см, ширина 130 см." at bounding box center [964, 443] width 489 height 19
click at [1139, 565] on div "Название и описание (Русский) Пончо с капюшоном узор Free Size, длина 90–100 см…" at bounding box center [693, 350] width 1108 height 444
click at [1144, 574] on button "Сохранить" at bounding box center [1177, 589] width 104 height 36
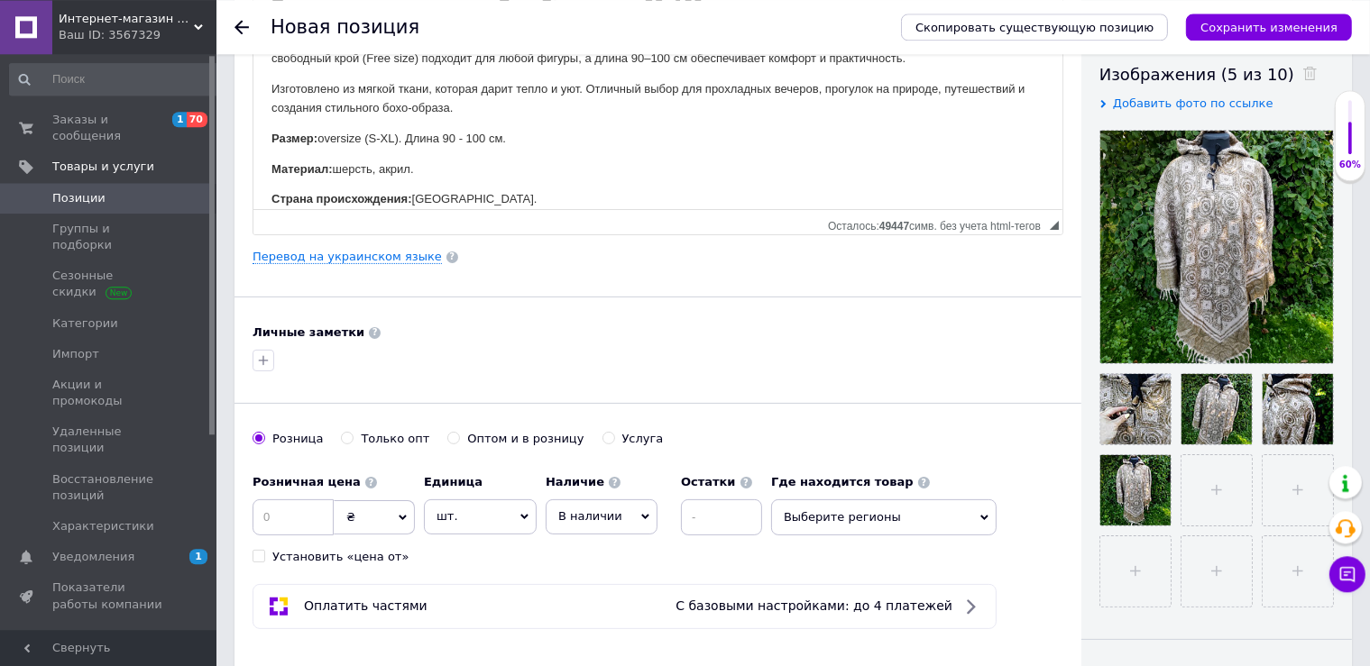
scroll to position [317, 0]
click at [272, 518] on input at bounding box center [293, 518] width 81 height 36
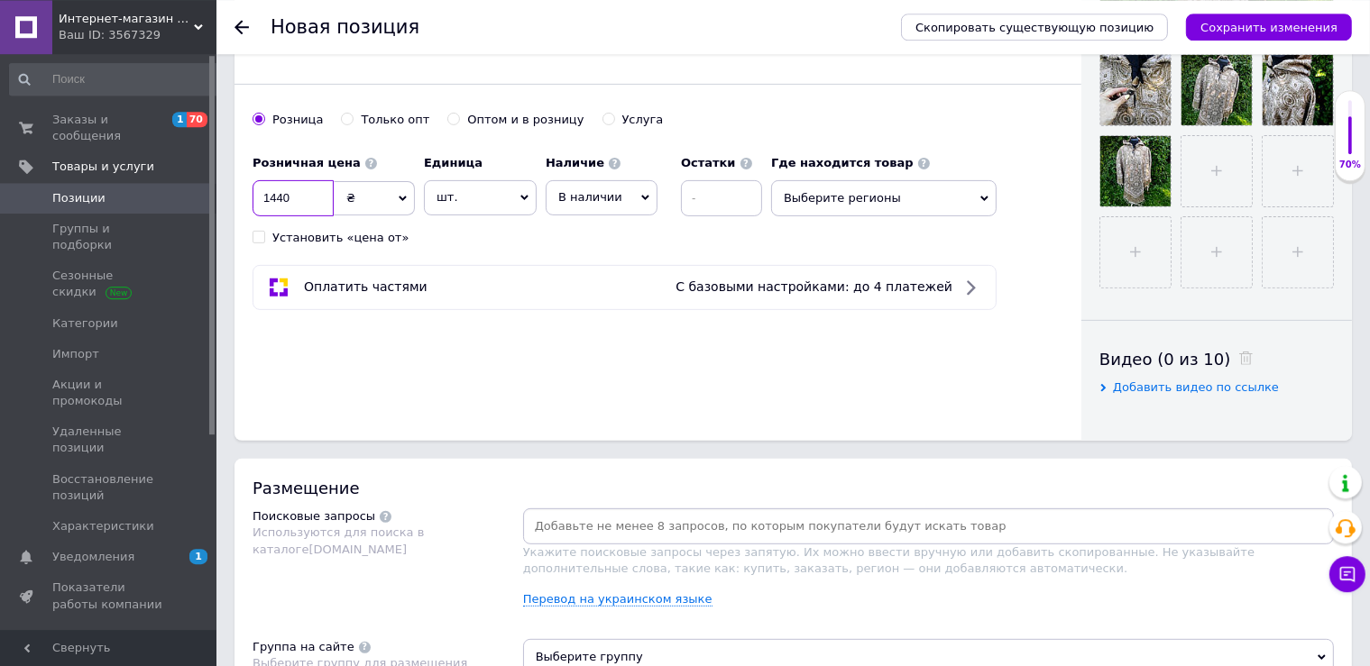
scroll to position [635, 0]
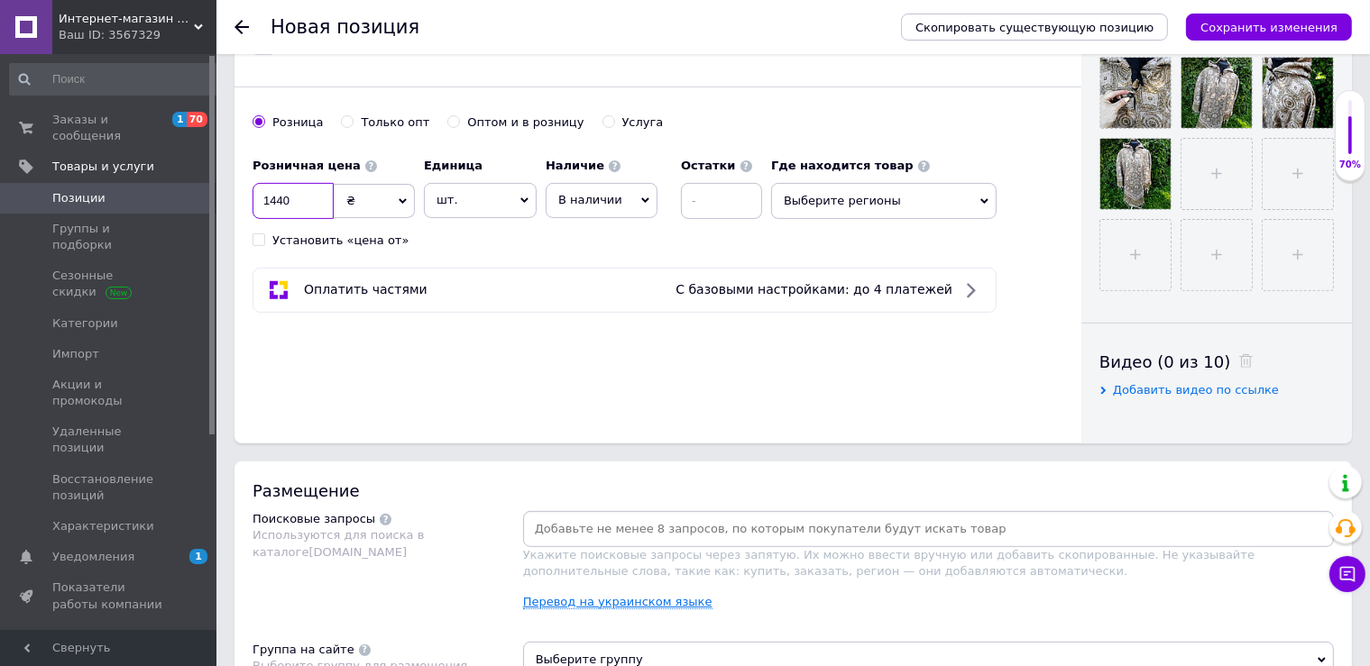
type input "1440"
click at [663, 601] on link "Перевод на украинском языке" at bounding box center [617, 602] width 189 height 14
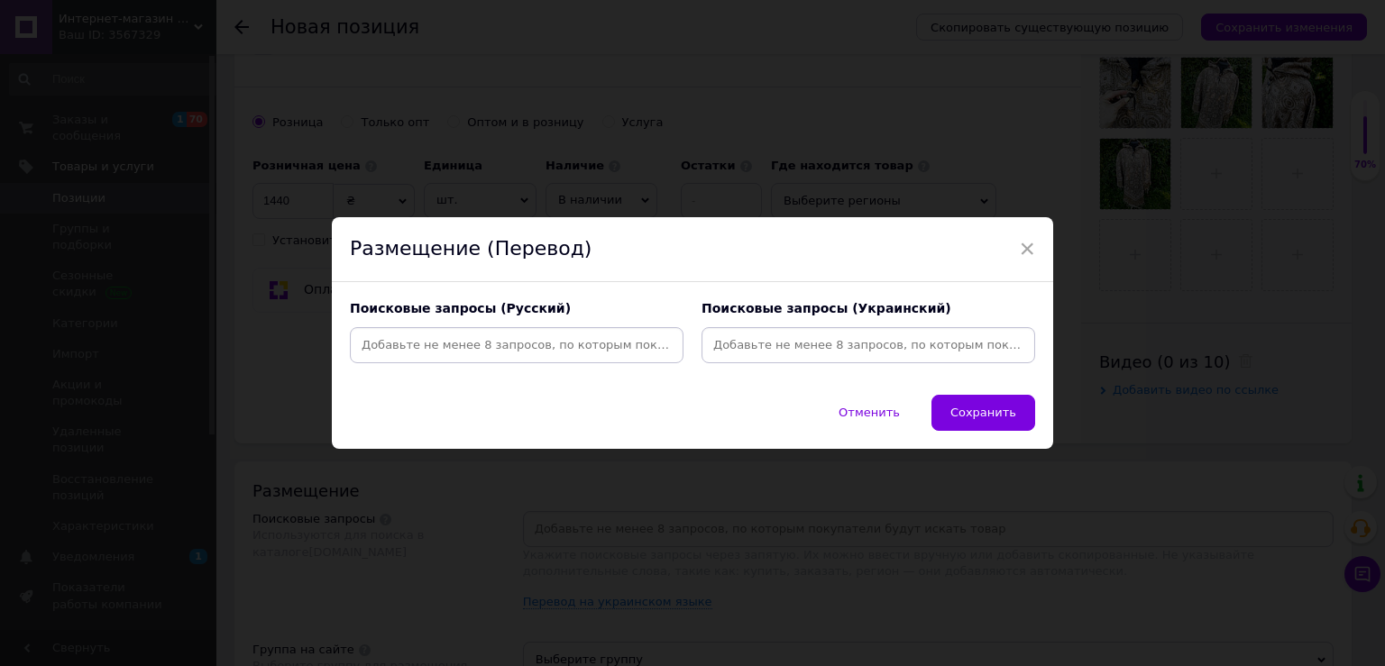
click at [725, 344] on input at bounding box center [868, 345] width 326 height 27
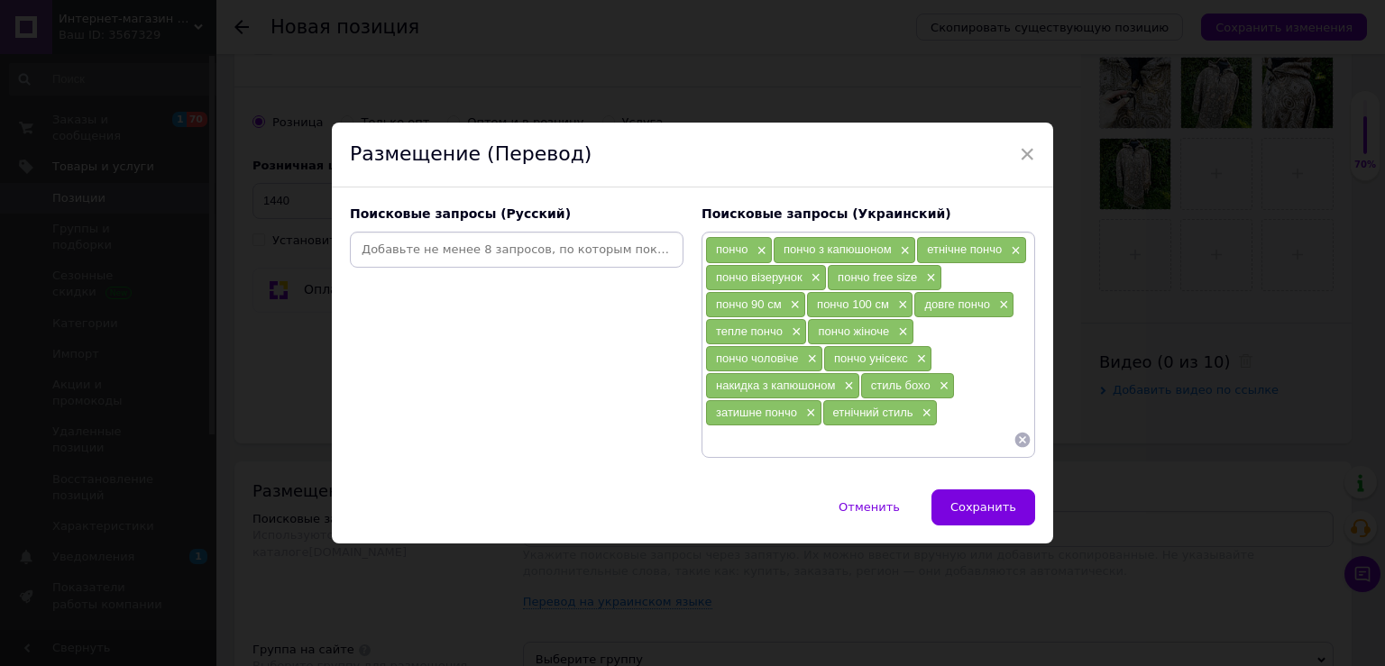
click at [528, 263] on input at bounding box center [517, 249] width 326 height 27
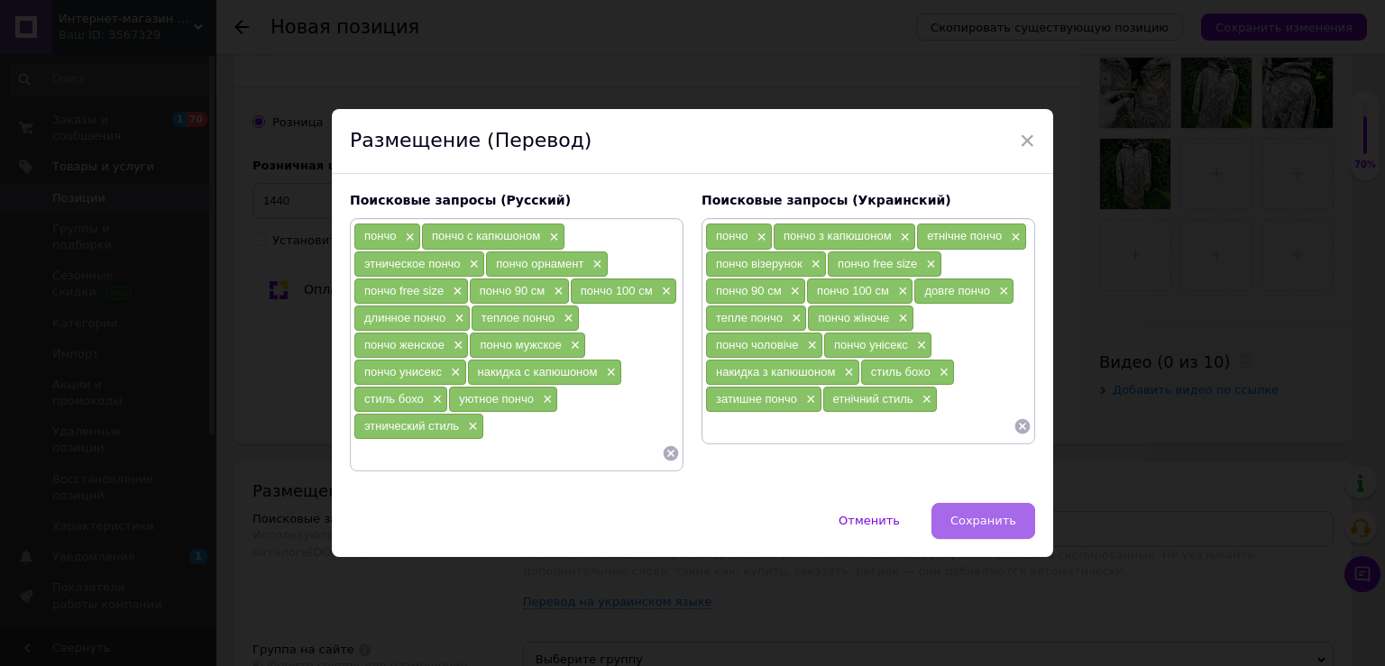
click at [995, 505] on button "Сохранить" at bounding box center [984, 521] width 104 height 36
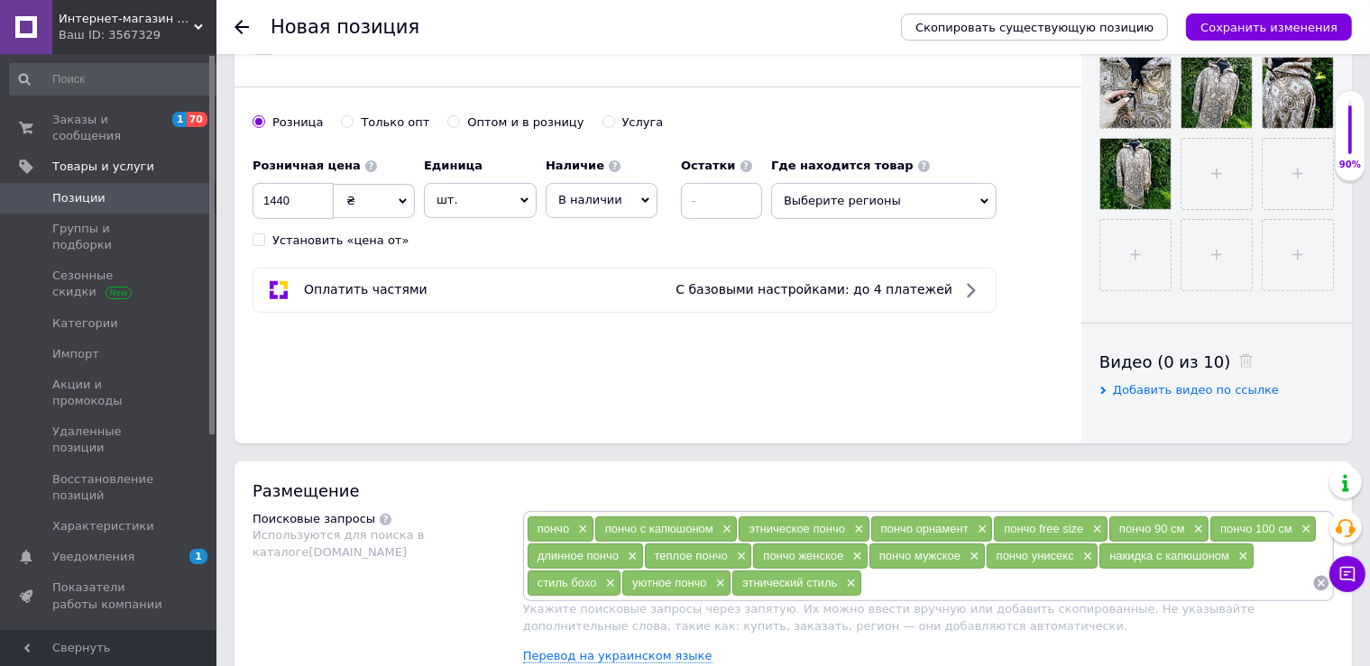
scroll to position [1111, 0]
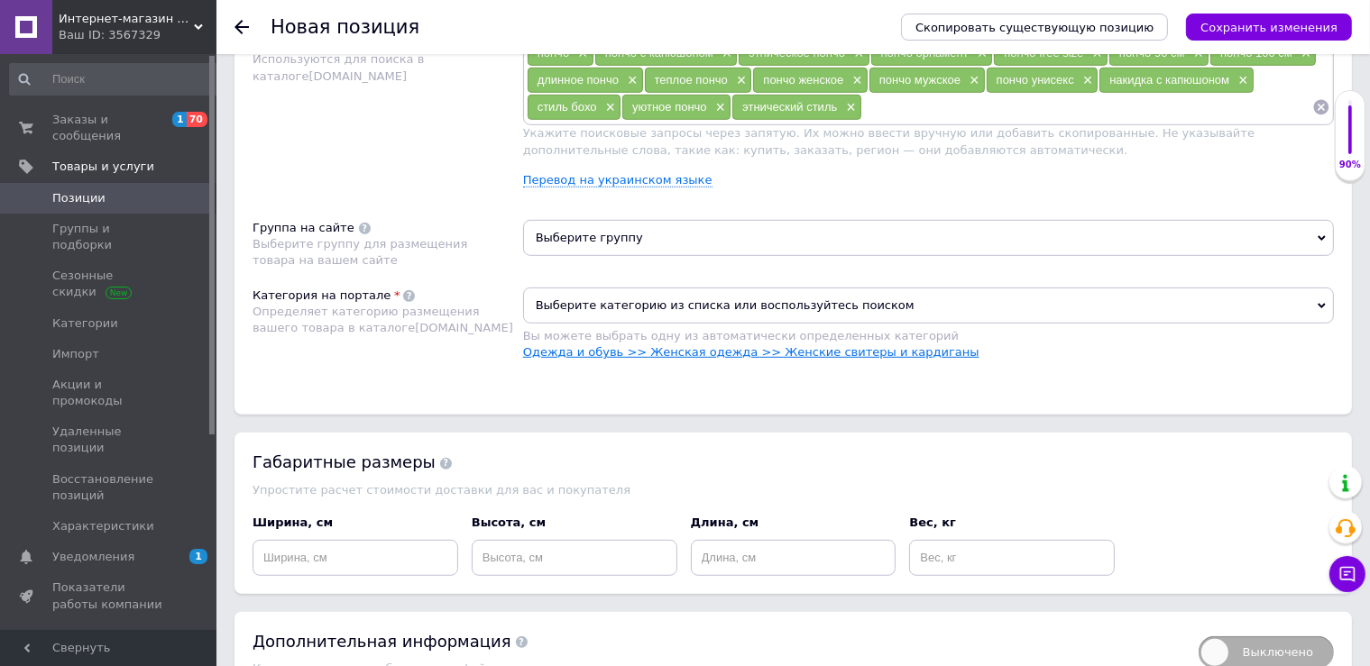
click at [740, 350] on link "Одежда и обувь >> Женская одежда >> Женские свитеры и кардиганы" at bounding box center [751, 352] width 456 height 14
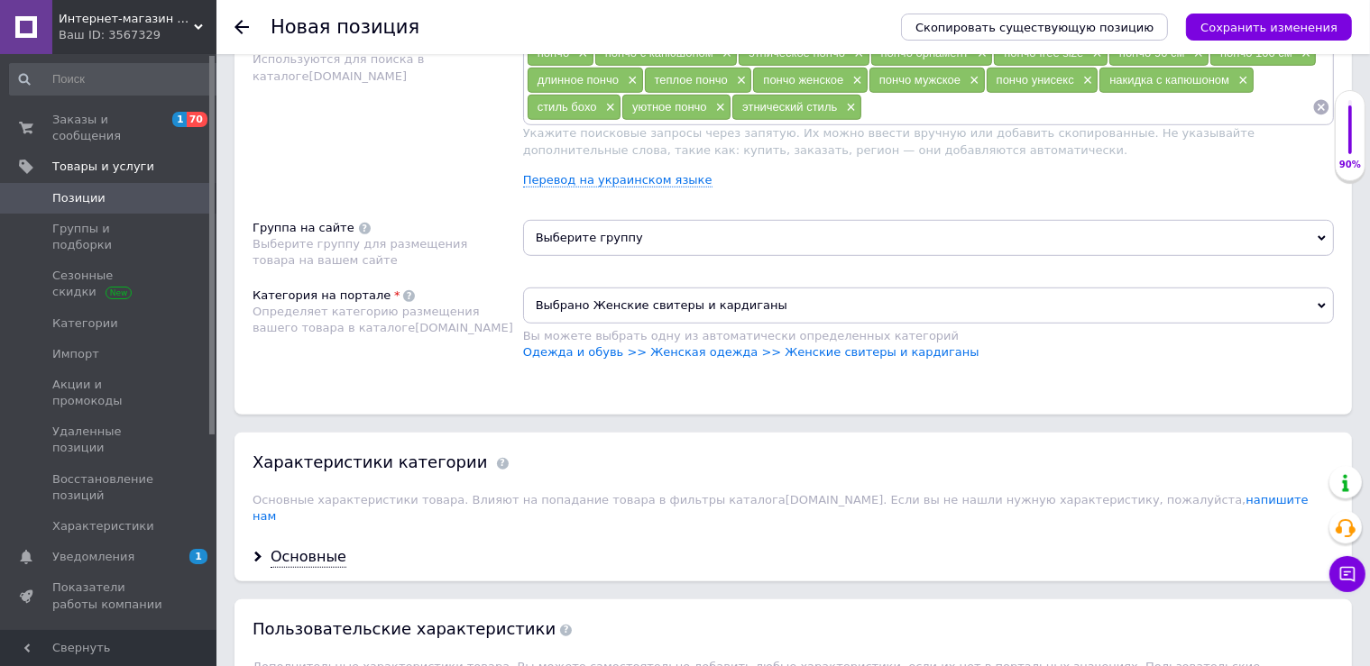
click at [679, 238] on span "Выберите группу" at bounding box center [928, 238] width 811 height 36
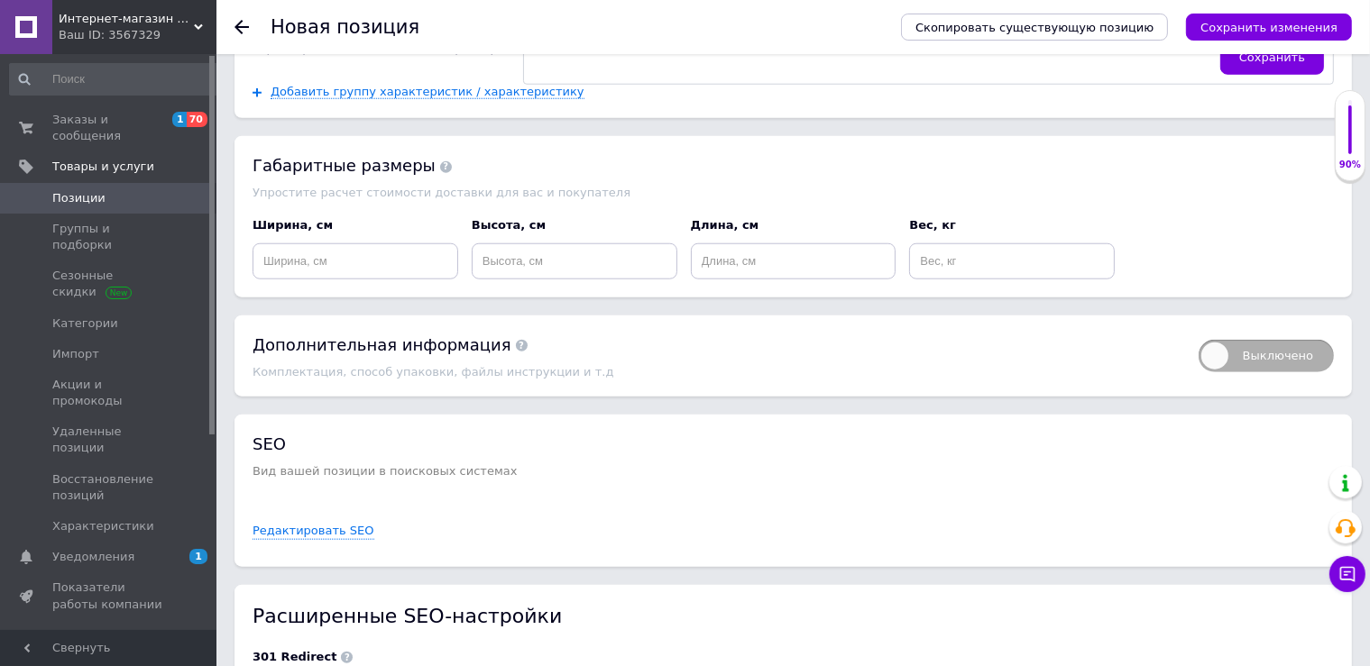
scroll to position [1428, 0]
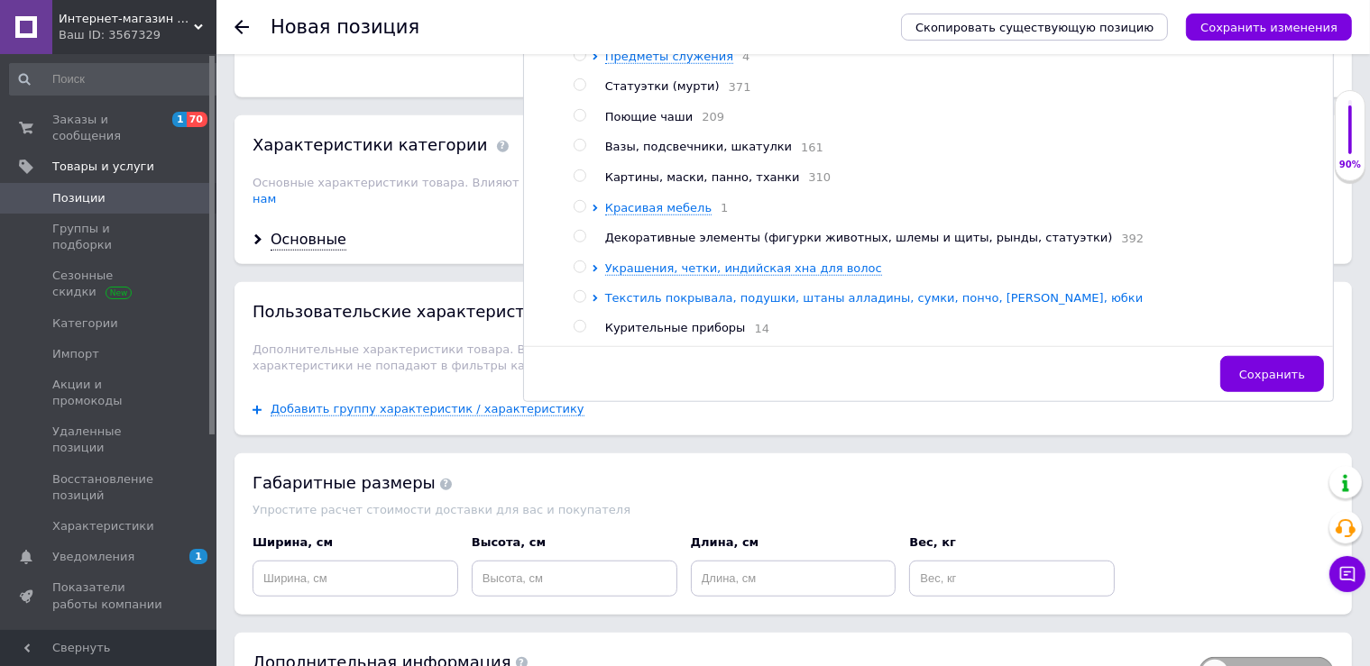
click at [787, 296] on span "Текстиль покрывала, подушки, штаны алладины, сумки, пончо, туники, юбки" at bounding box center [874, 298] width 538 height 14
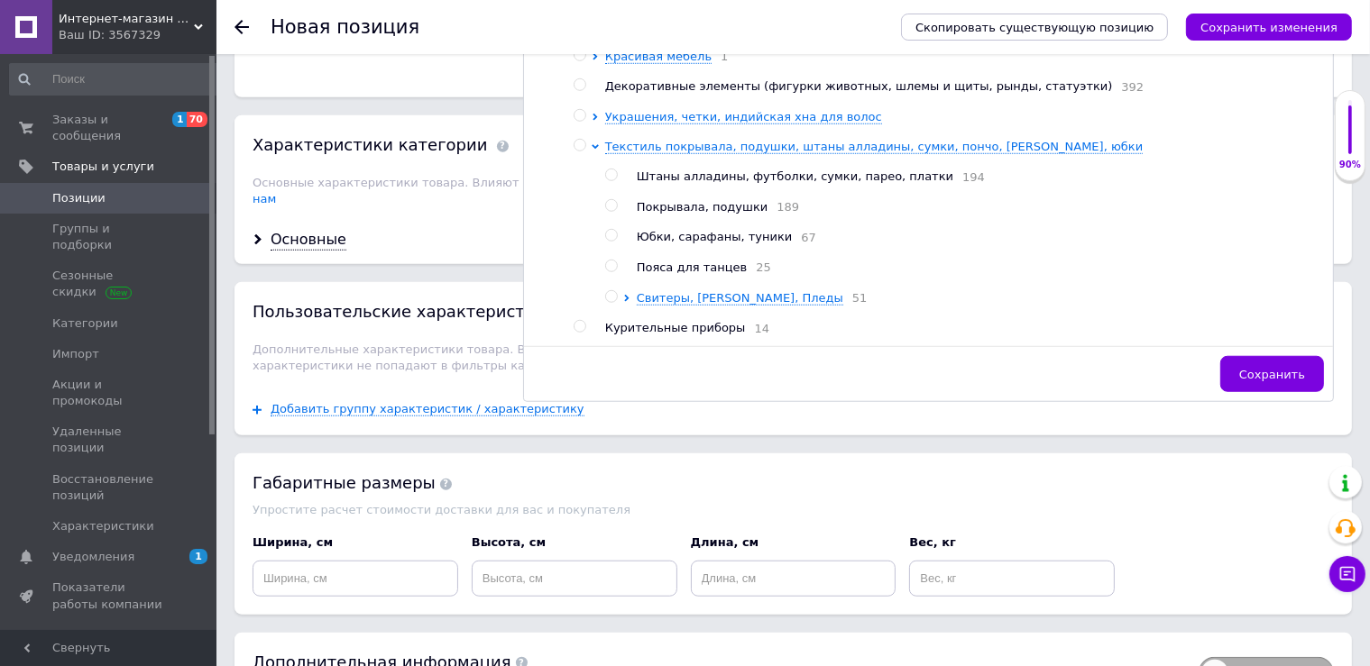
scroll to position [321, 0]
click at [736, 294] on span "Свитеры, Пончо, Пледы" at bounding box center [740, 298] width 207 height 14
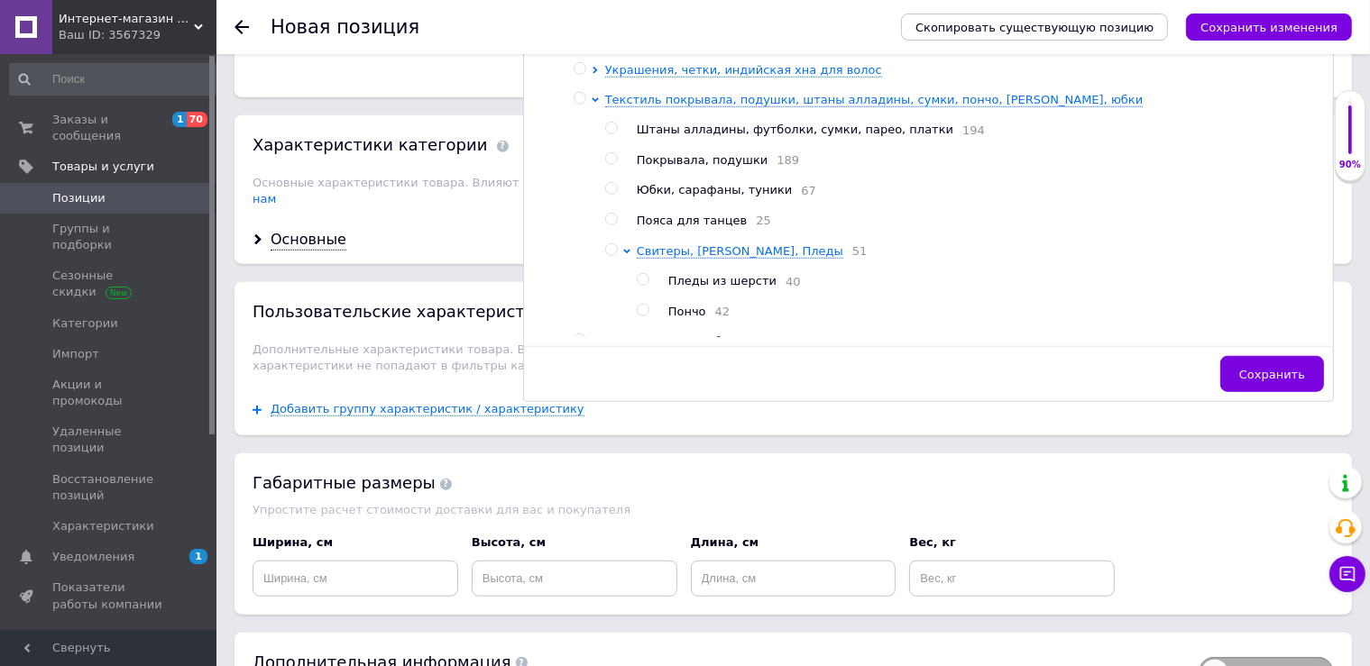
scroll to position [386, 0]
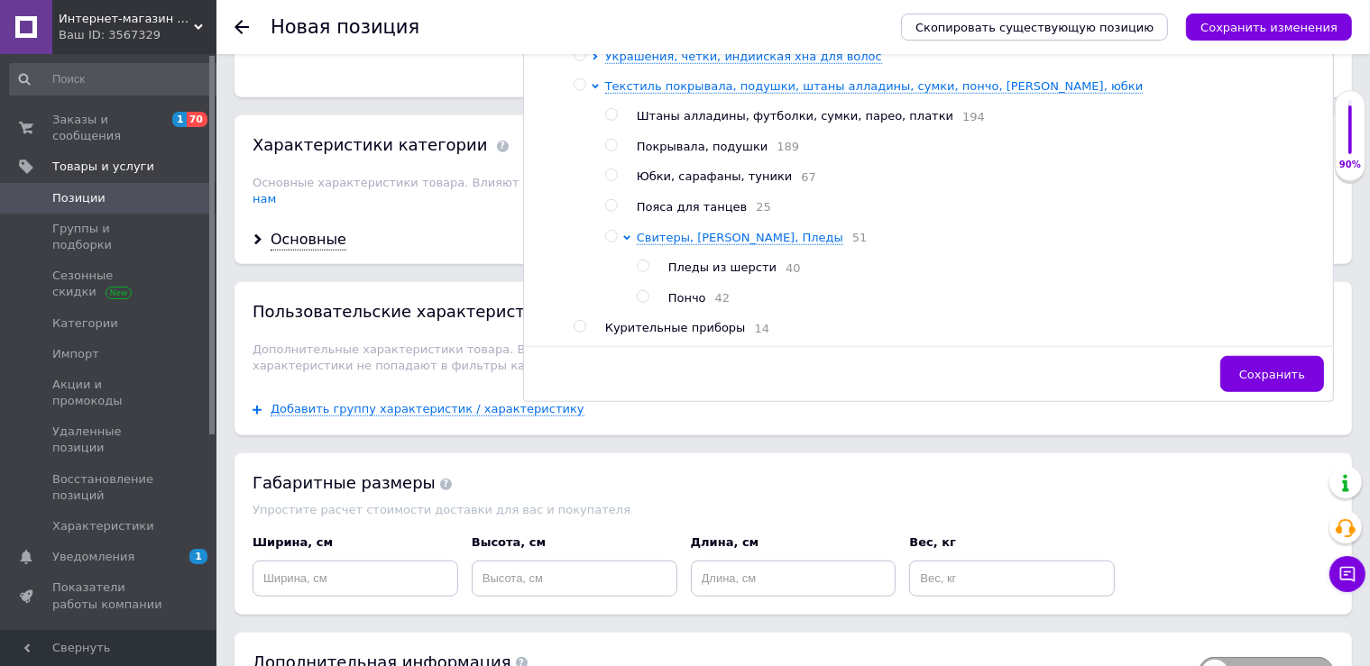
click at [687, 291] on span "Пончо" at bounding box center [687, 298] width 38 height 14
radio input "true"
click at [1303, 368] on span "Сохранить" at bounding box center [1272, 375] width 66 height 14
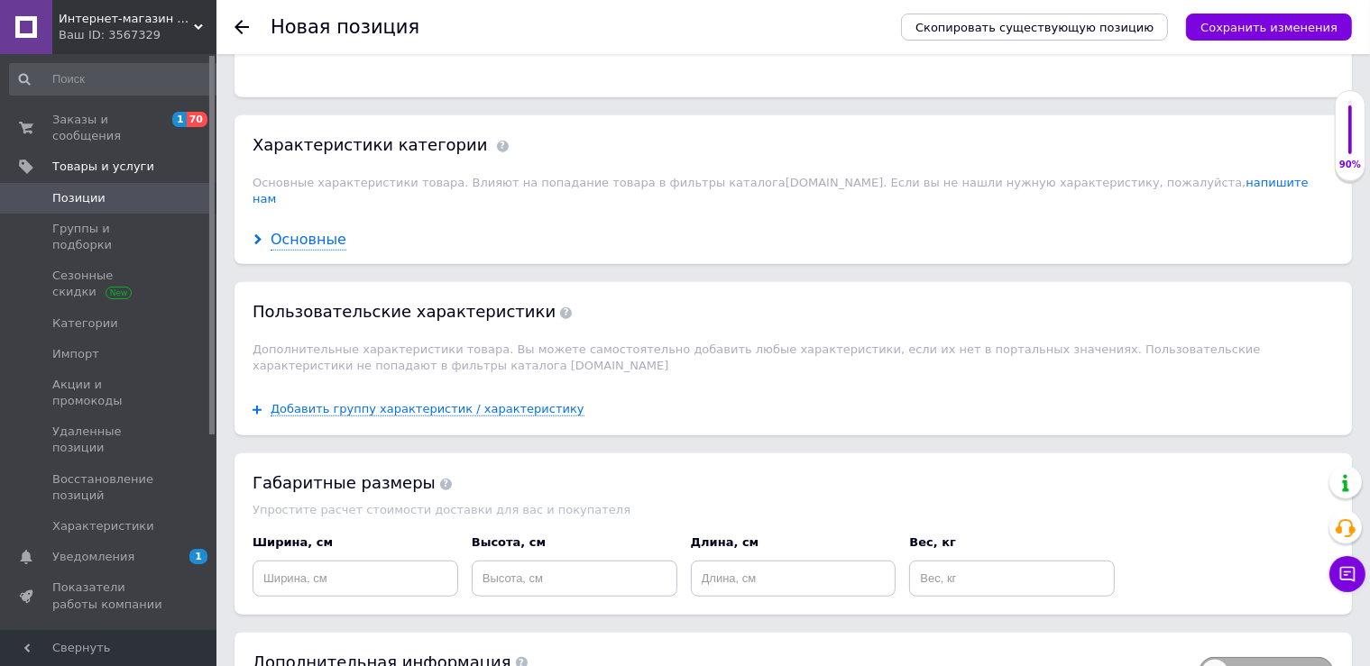
click at [316, 230] on div "Основные" at bounding box center [309, 240] width 76 height 21
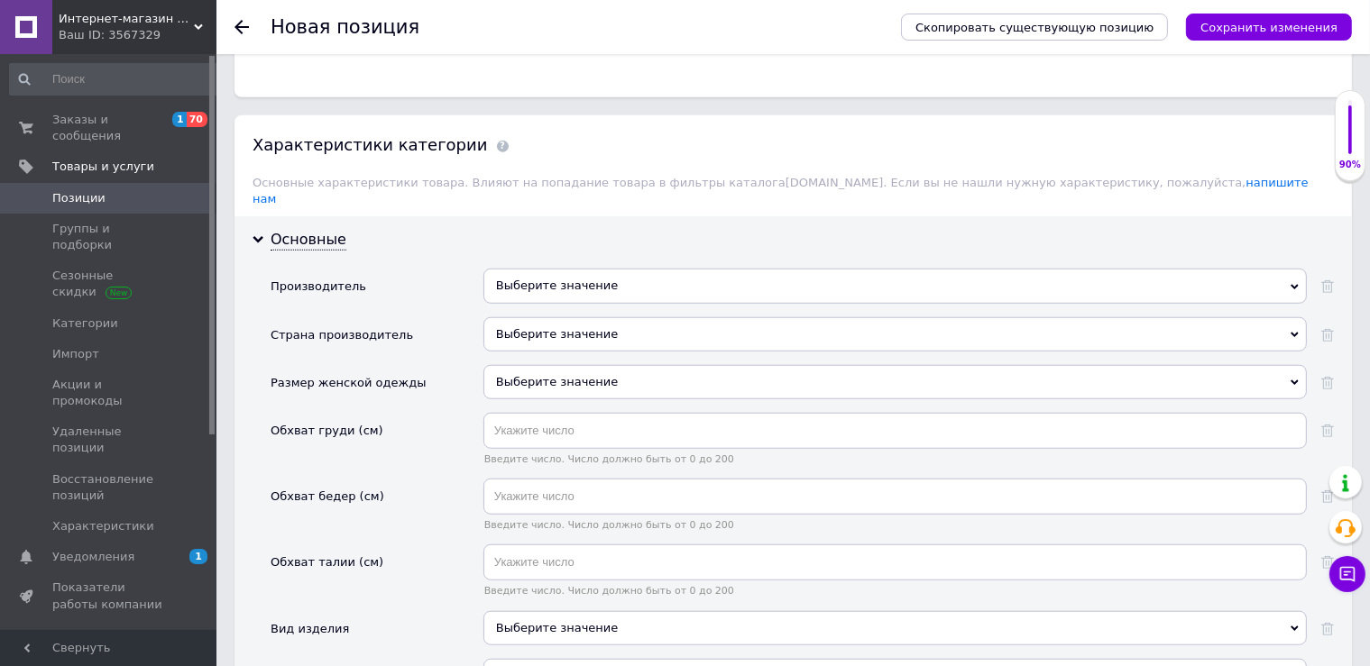
click at [616, 318] on div "Выберите значение" at bounding box center [894, 334] width 823 height 34
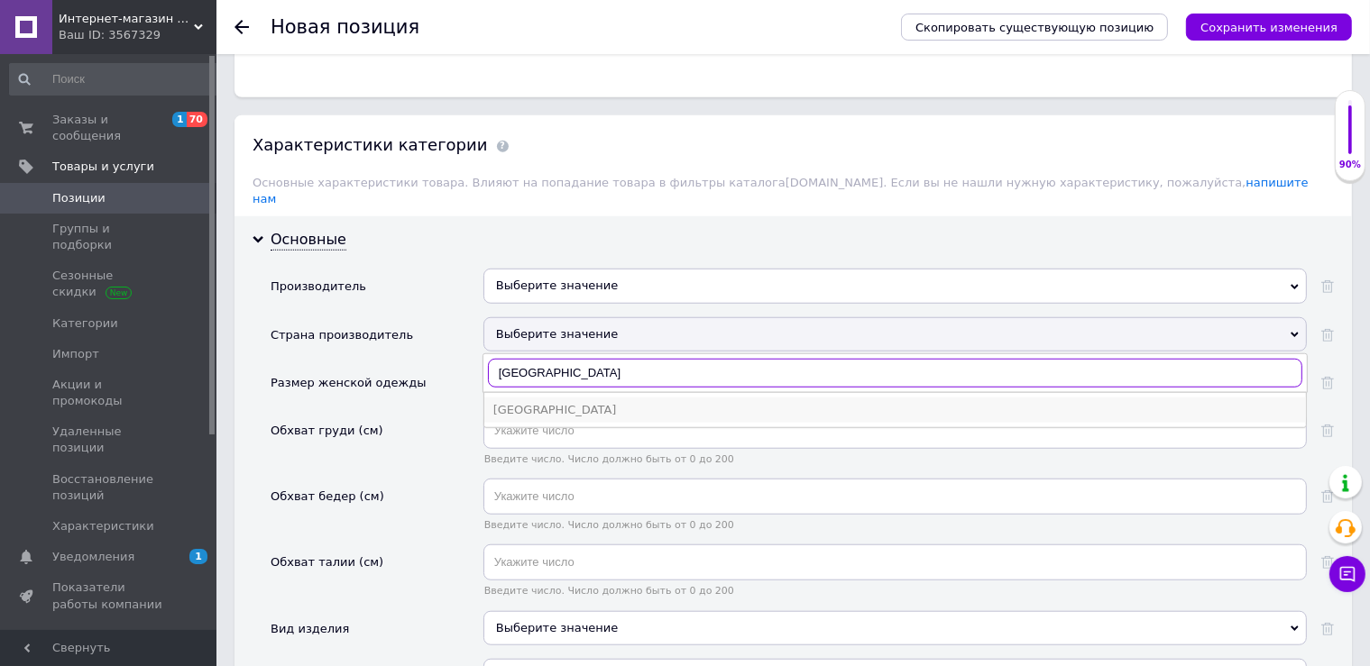
type input "Индия"
click at [541, 402] on div "Индия" at bounding box center [895, 410] width 804 height 16
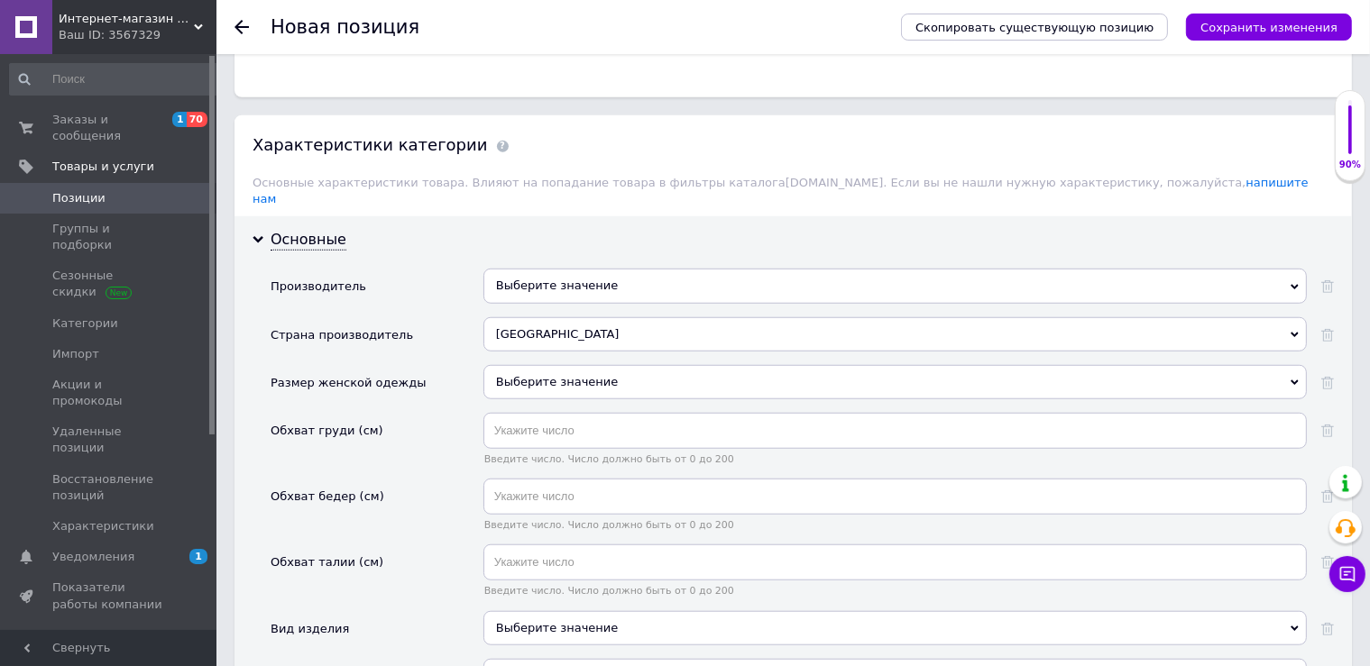
click at [553, 622] on div "Выберите значение" at bounding box center [894, 628] width 823 height 34
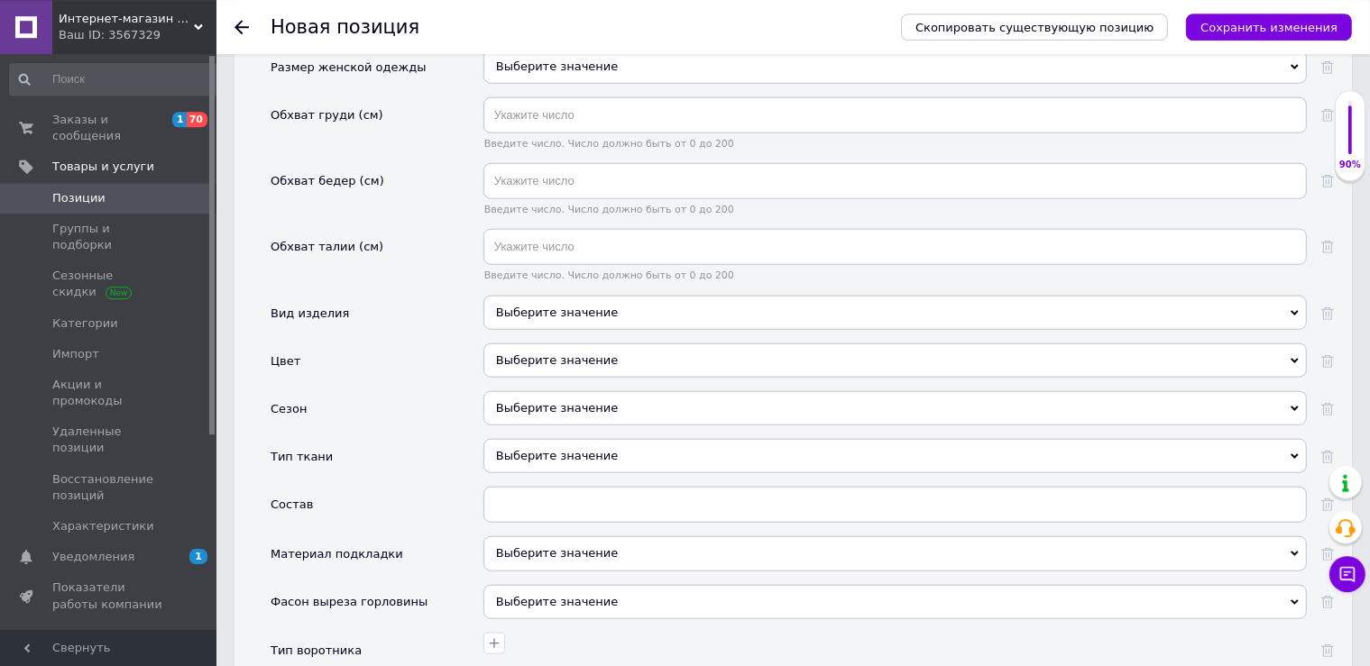
scroll to position [1758, 0]
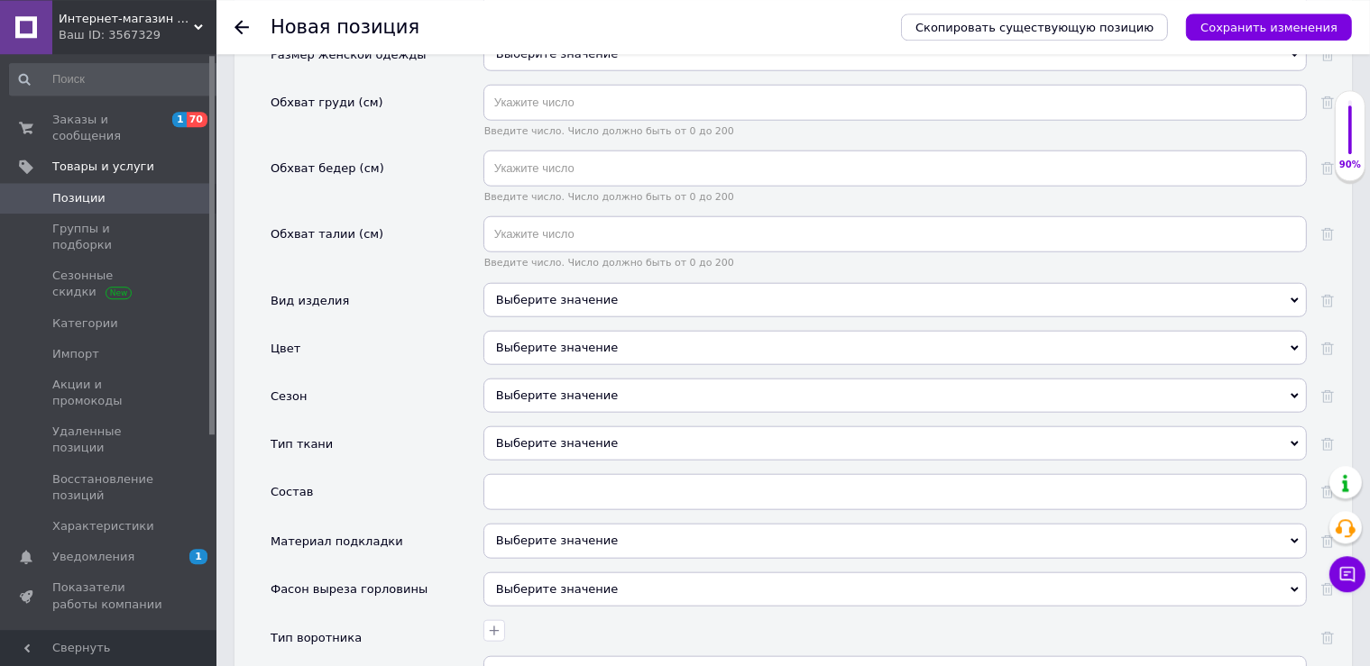
click at [673, 282] on div "Выберите значение" at bounding box center [894, 299] width 823 height 34
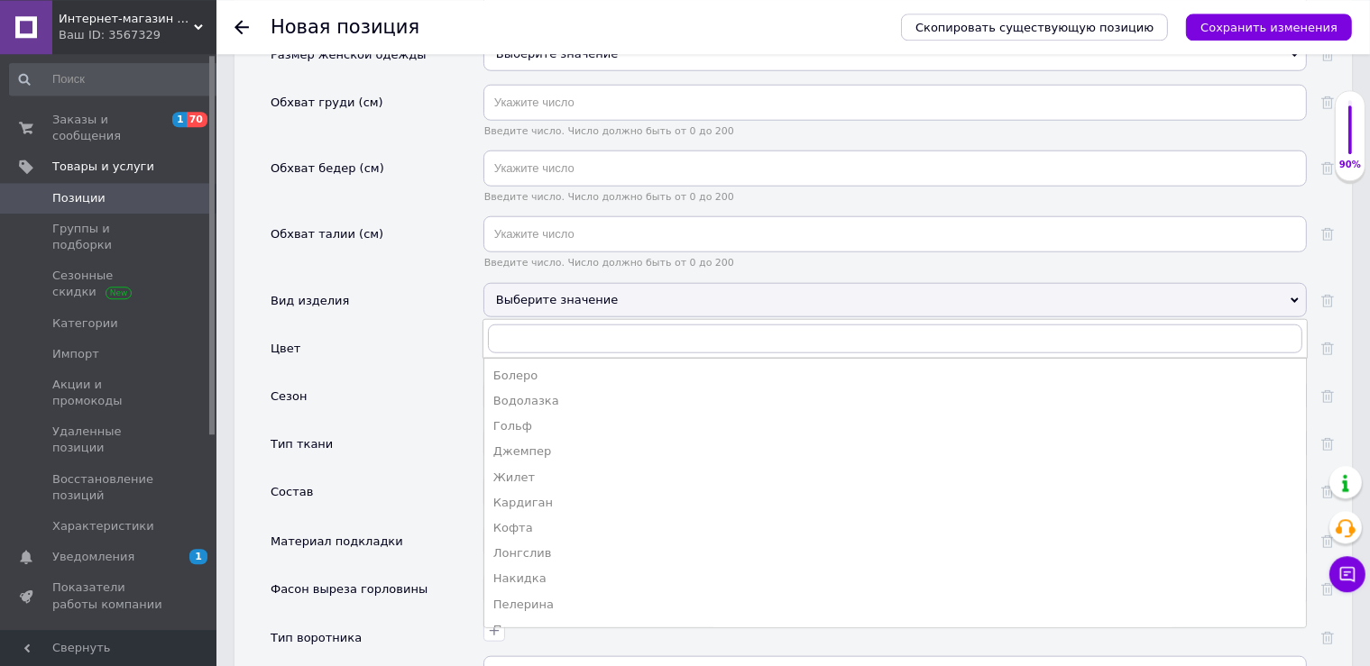
click at [673, 282] on div "Выберите значение" at bounding box center [894, 299] width 823 height 34
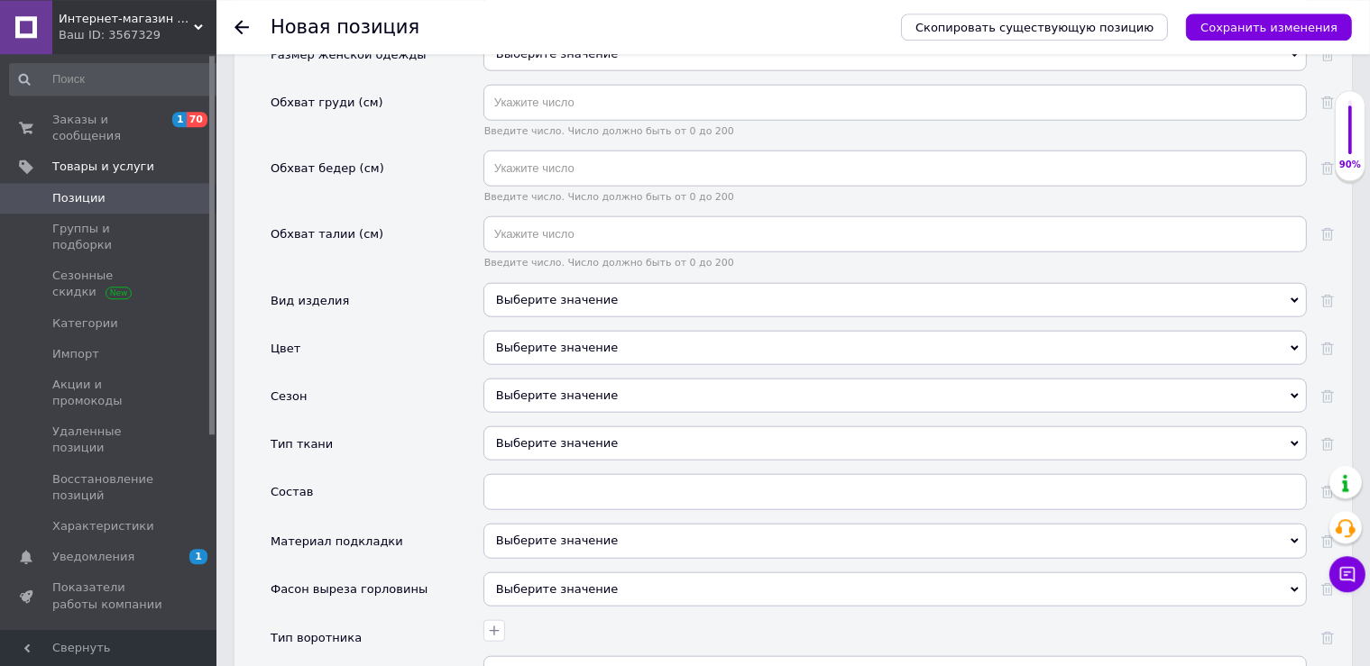
click at [669, 282] on div "Выберите значение" at bounding box center [894, 299] width 823 height 34
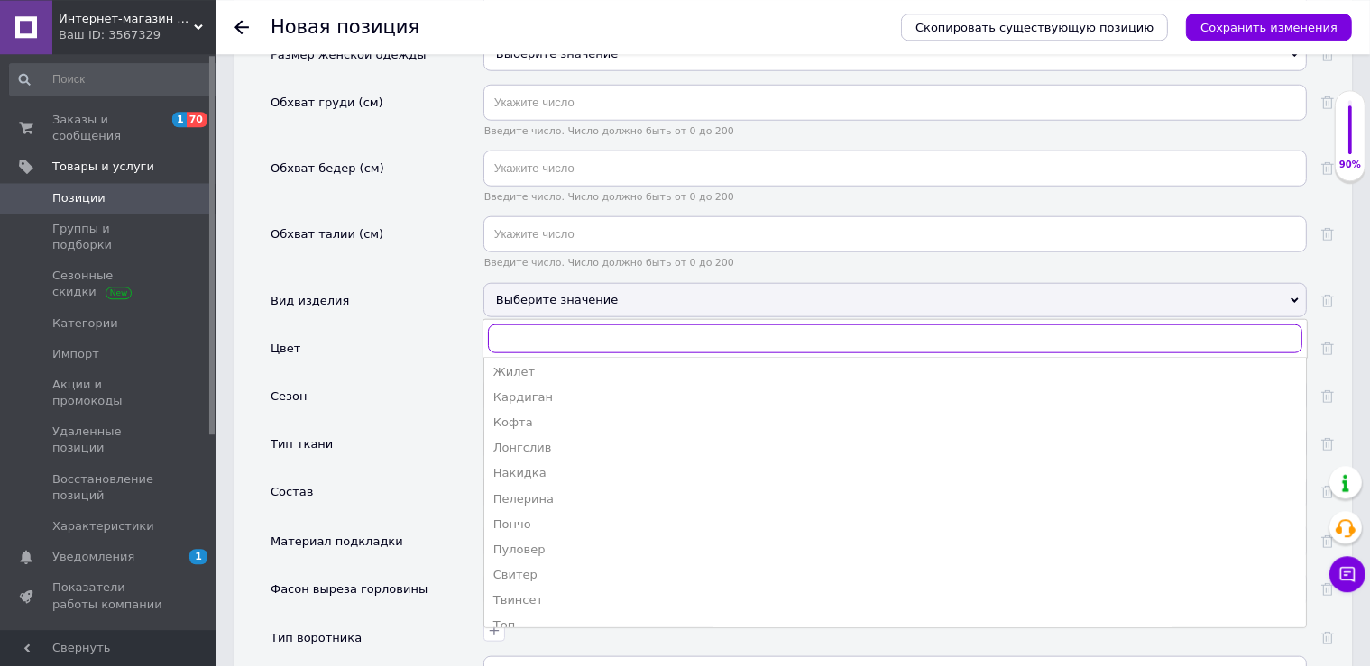
scroll to position [107, 0]
click at [525, 514] on div "Пончо" at bounding box center [895, 522] width 804 height 16
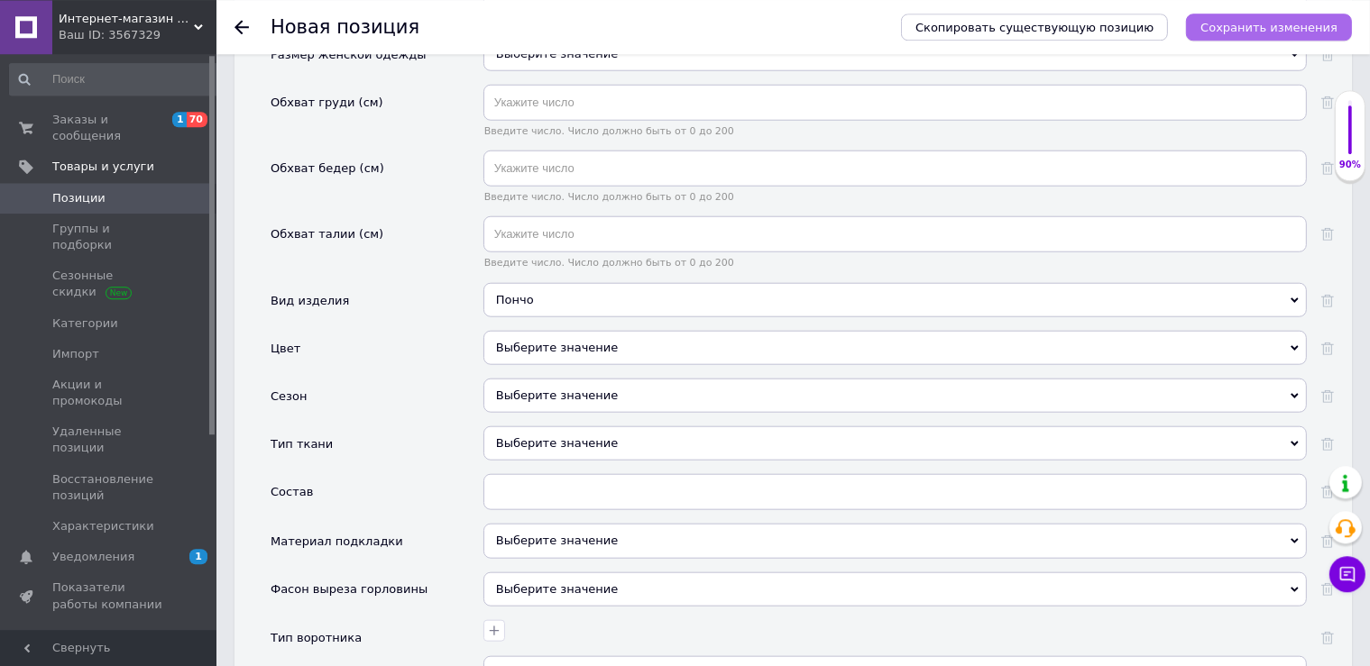
click at [1264, 27] on icon "Сохранить изменения" at bounding box center [1268, 28] width 137 height 14
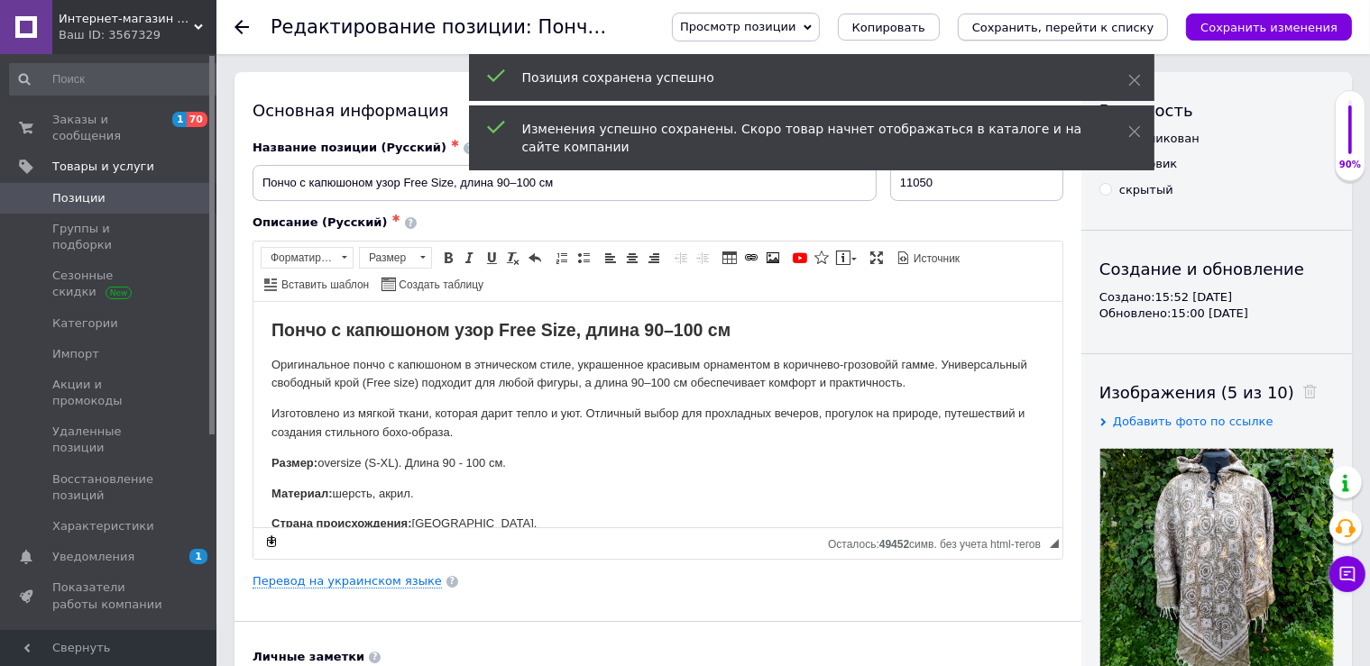
click at [1097, 33] on icon "Сохранить, перейти к списку" at bounding box center [1063, 28] width 182 height 14
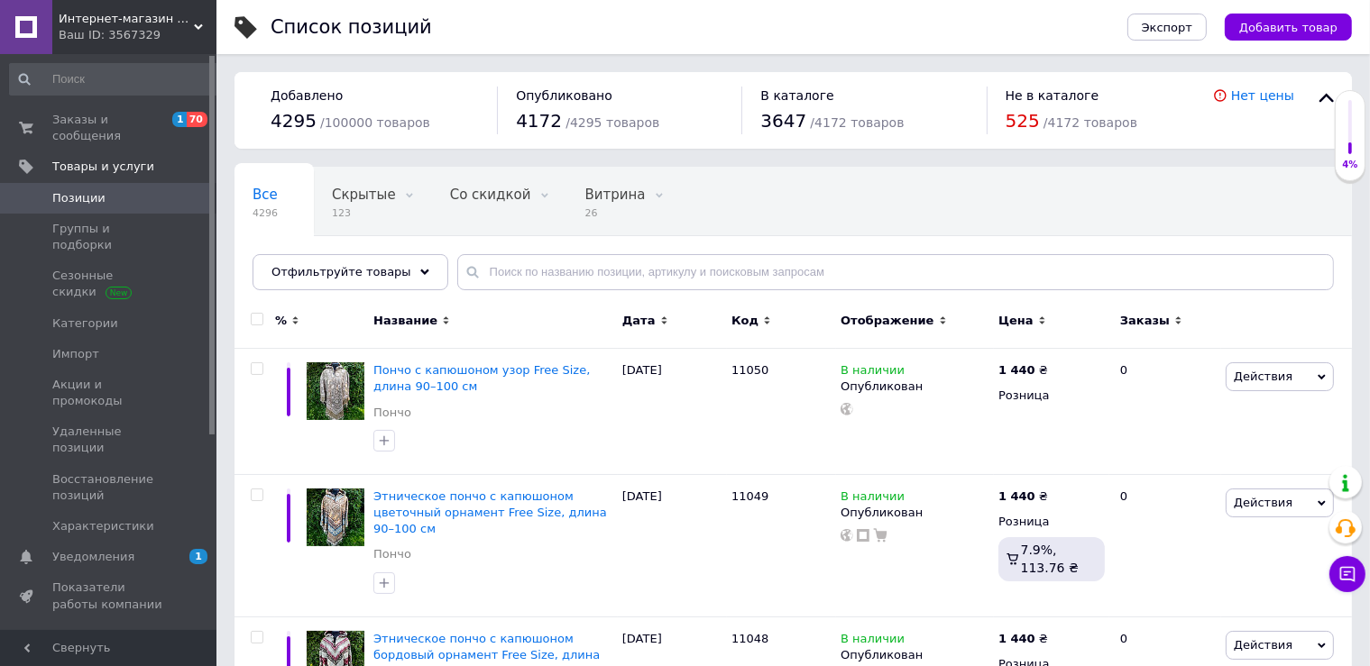
click at [128, 116] on span "Заказы и сообщения" at bounding box center [109, 128] width 115 height 32
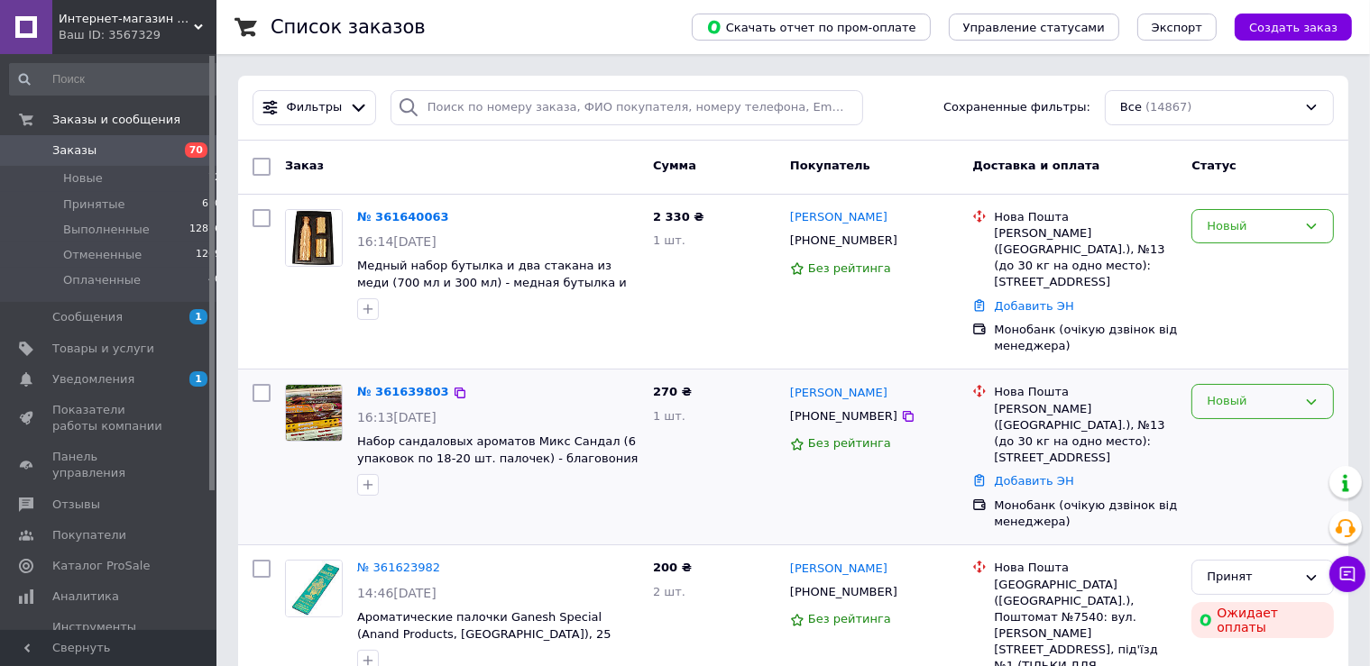
click at [1217, 392] on div "Новый" at bounding box center [1252, 401] width 90 height 19
drag, startPoint x: 1225, startPoint y: 427, endPoint x: 1228, endPoint y: 312, distance: 115.5
click at [1224, 427] on li "Принят" at bounding box center [1262, 439] width 141 height 33
click at [1223, 228] on div "Новый" at bounding box center [1252, 226] width 90 height 19
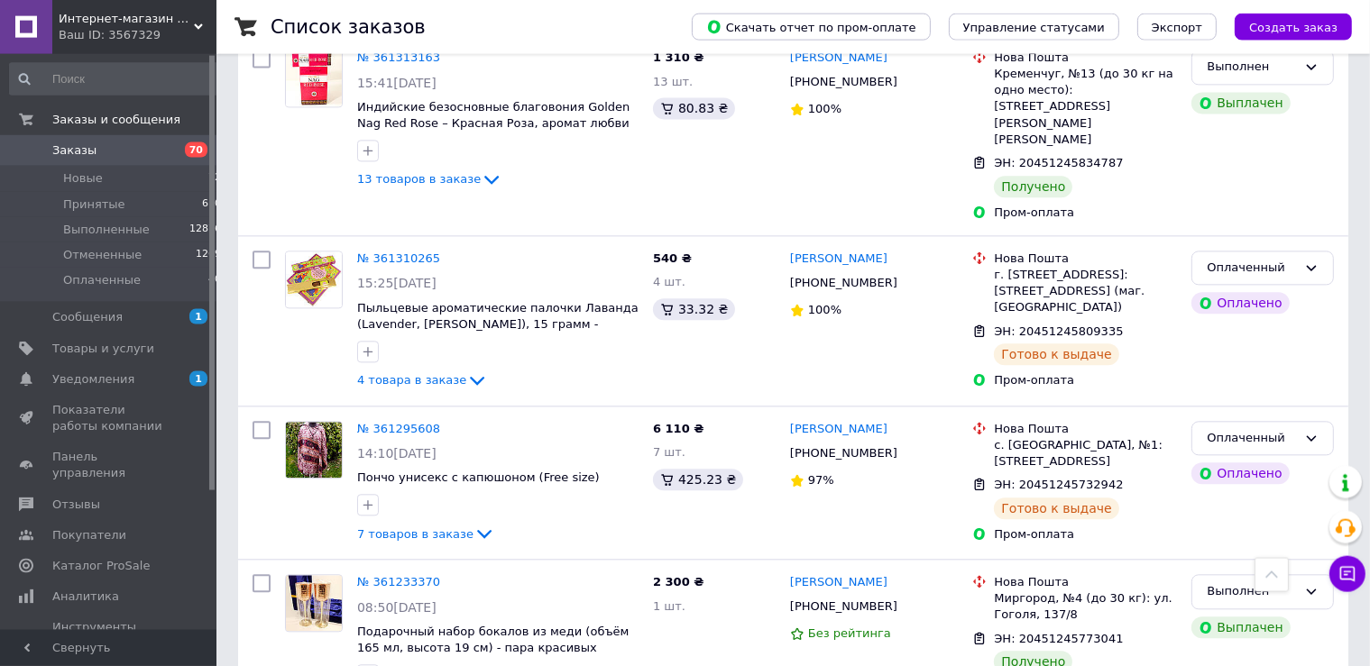
scroll to position [4127, 0]
click at [400, 422] on link "№ 361295608" at bounding box center [398, 429] width 83 height 14
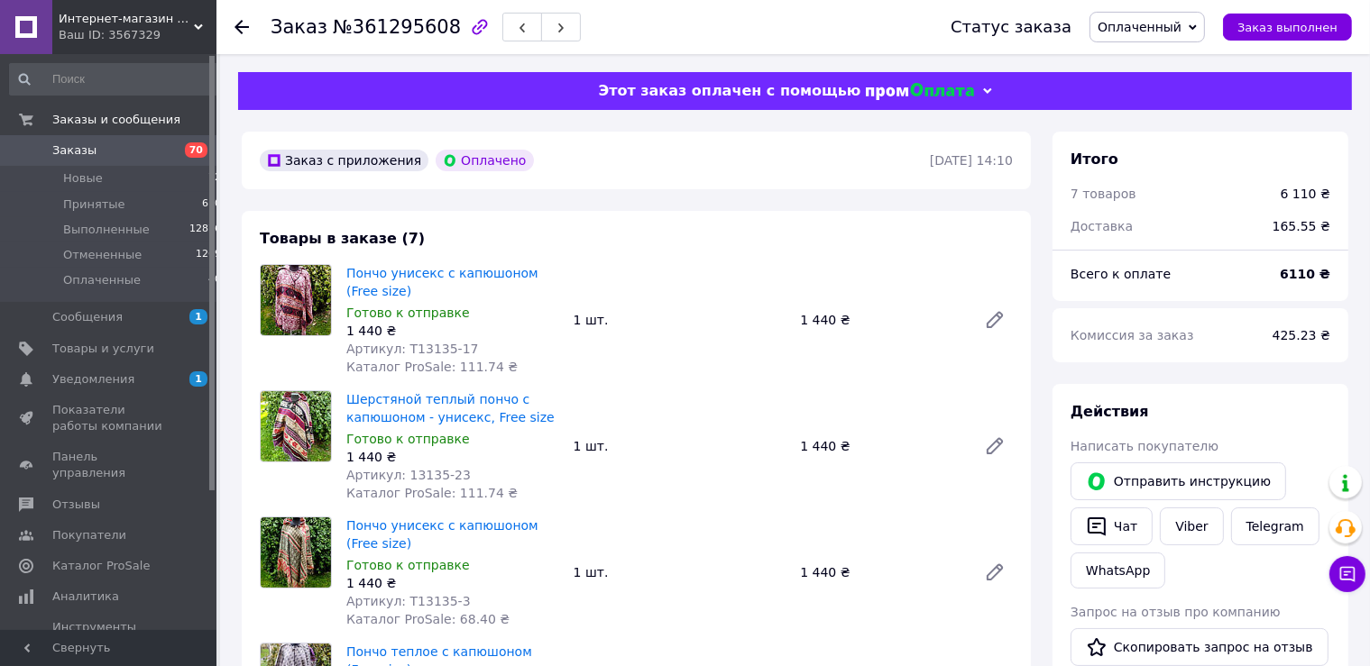
click at [156, 154] on span "Заказы" at bounding box center [109, 150] width 115 height 16
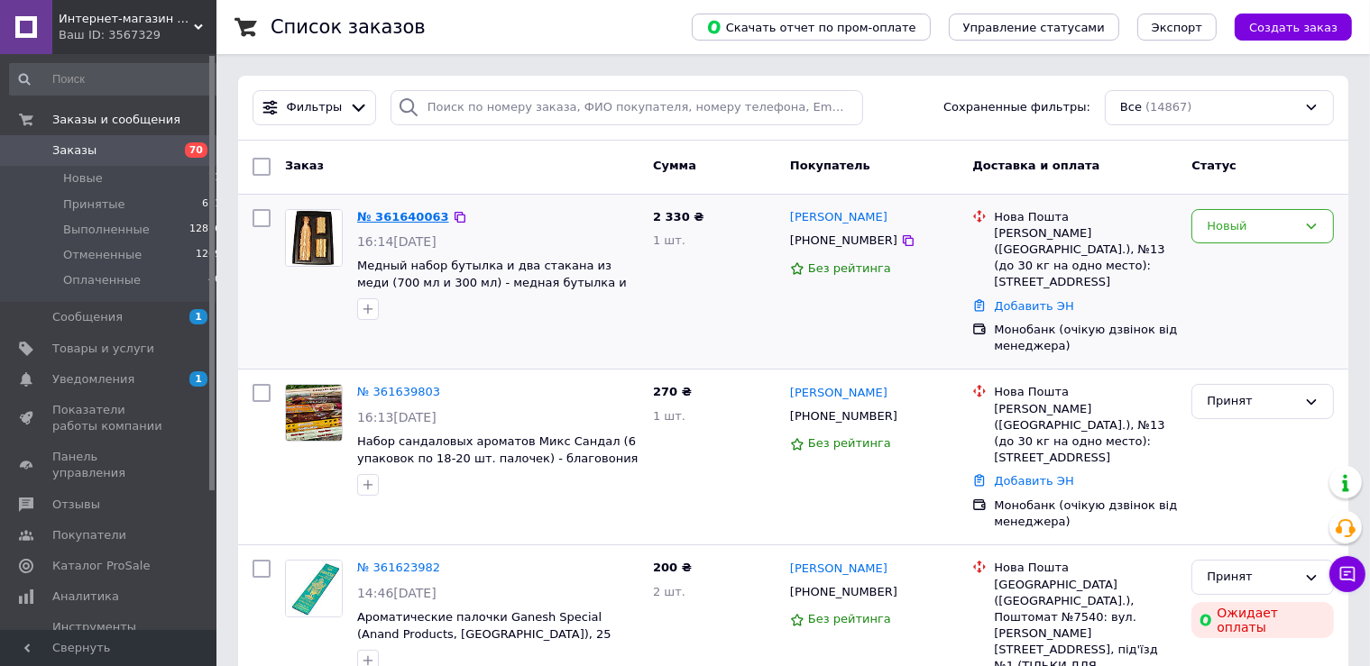
click at [390, 216] on link "№ 361640063" at bounding box center [403, 217] width 92 height 14
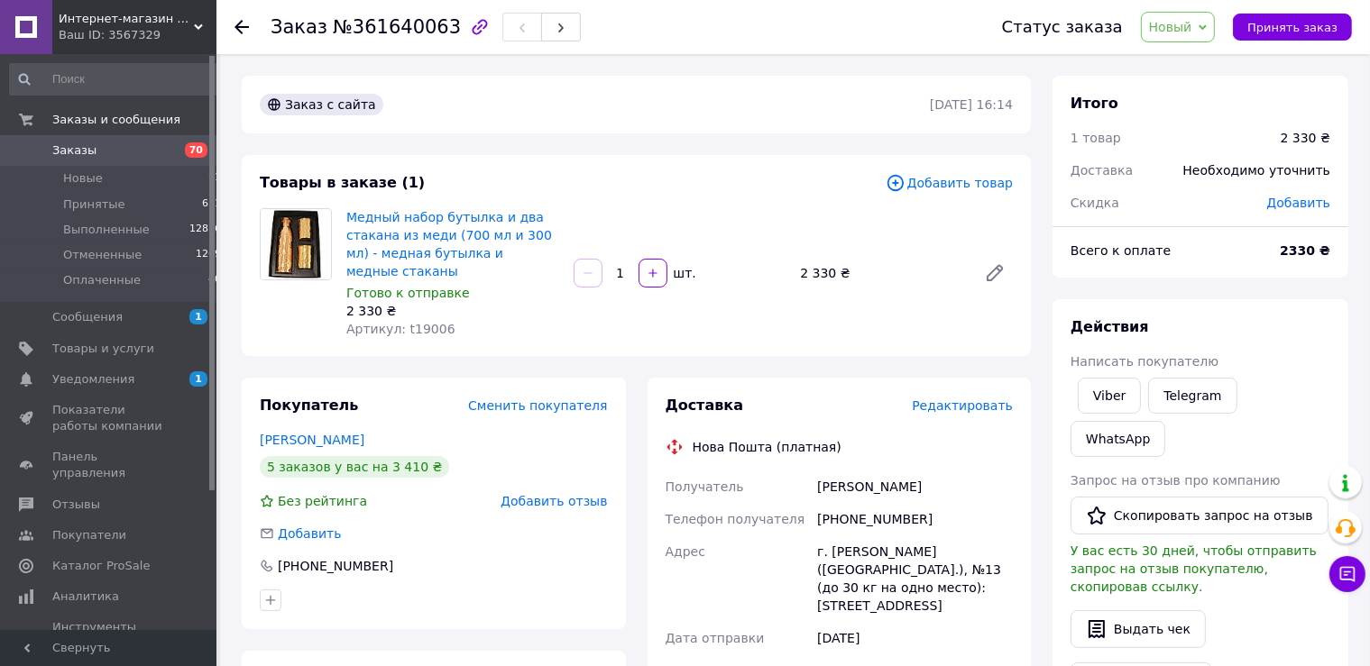
click at [848, 471] on div "Воробьёва Юлия" at bounding box center [914, 487] width 203 height 32
drag, startPoint x: 840, startPoint y: 502, endPoint x: 943, endPoint y: 502, distance: 102.8
click at [943, 503] on div "[PHONE_NUMBER]" at bounding box center [914, 519] width 203 height 32
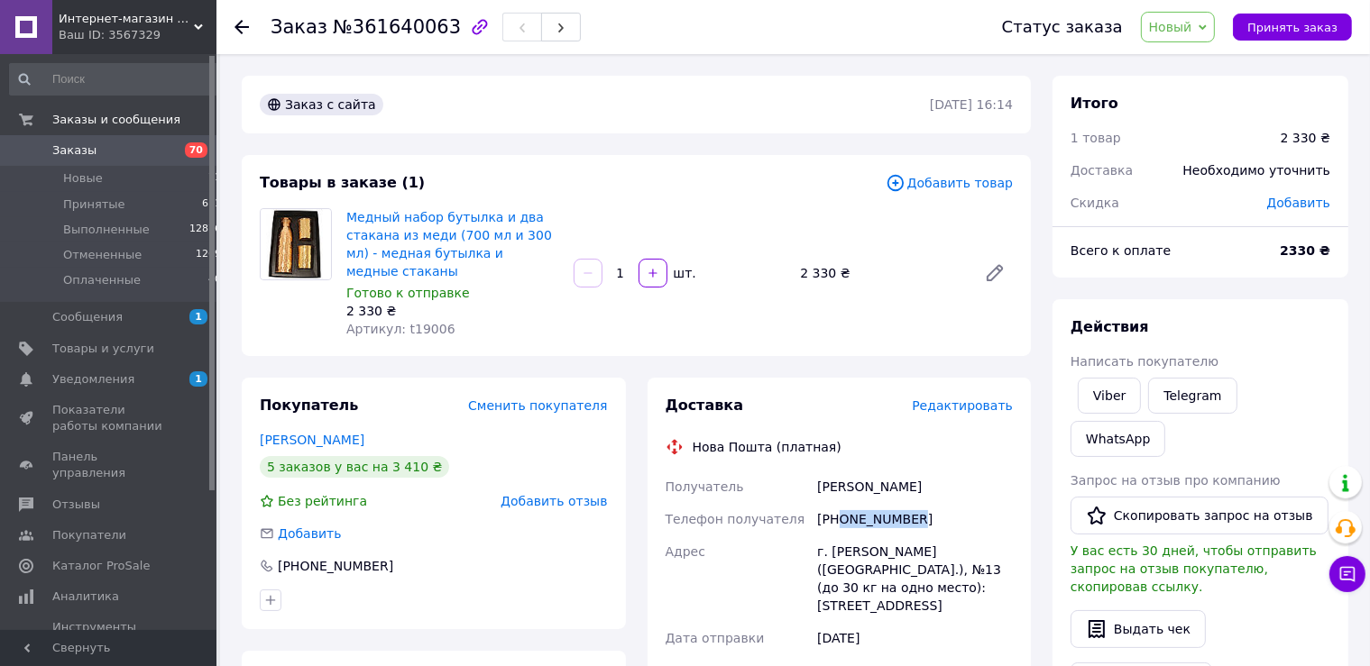
copy div "0973121745"
click at [1192, 25] on span "Новый" at bounding box center [1170, 27] width 43 height 14
click at [1193, 64] on li "Принят" at bounding box center [1190, 63] width 96 height 27
click at [160, 154] on span "Заказы" at bounding box center [109, 150] width 115 height 16
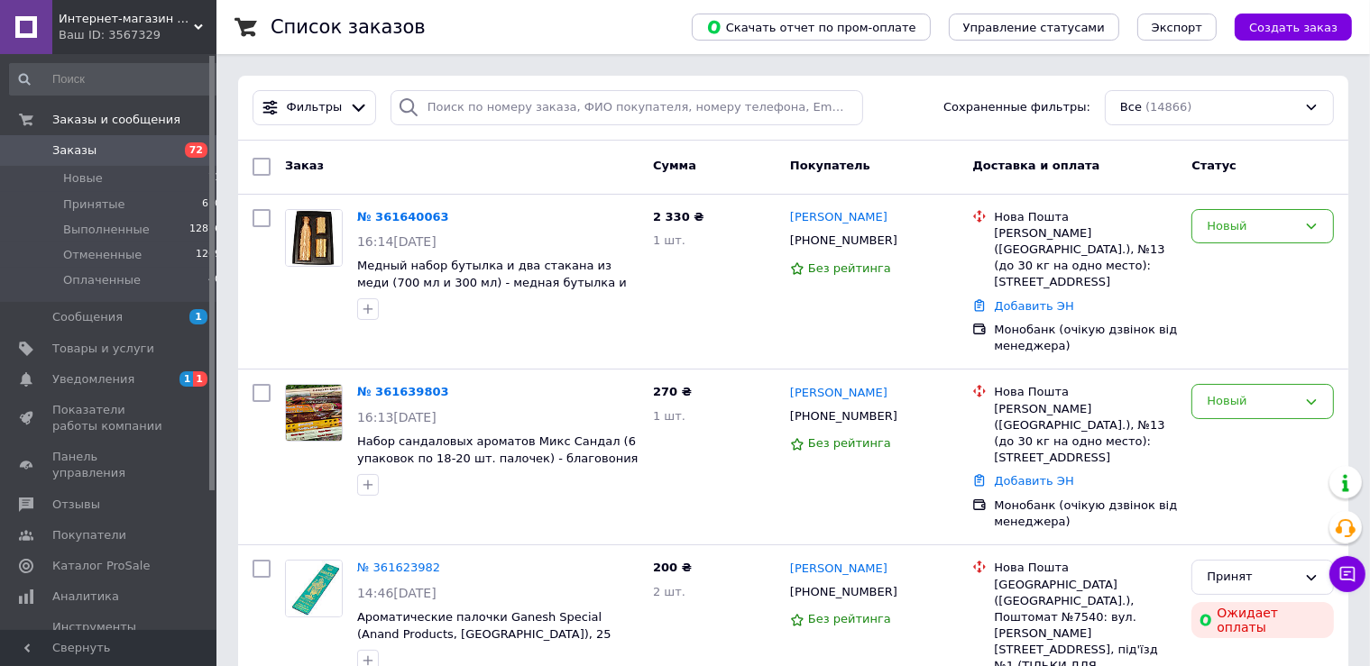
click at [751, 150] on div "Заказ Сумма Покупатель Доставка и оплата Статус" at bounding box center [793, 168] width 1110 height 54
click at [656, 13] on div "Список заказов" at bounding box center [463, 27] width 385 height 54
click at [91, 344] on span "Товары и услуги" at bounding box center [103, 349] width 102 height 16
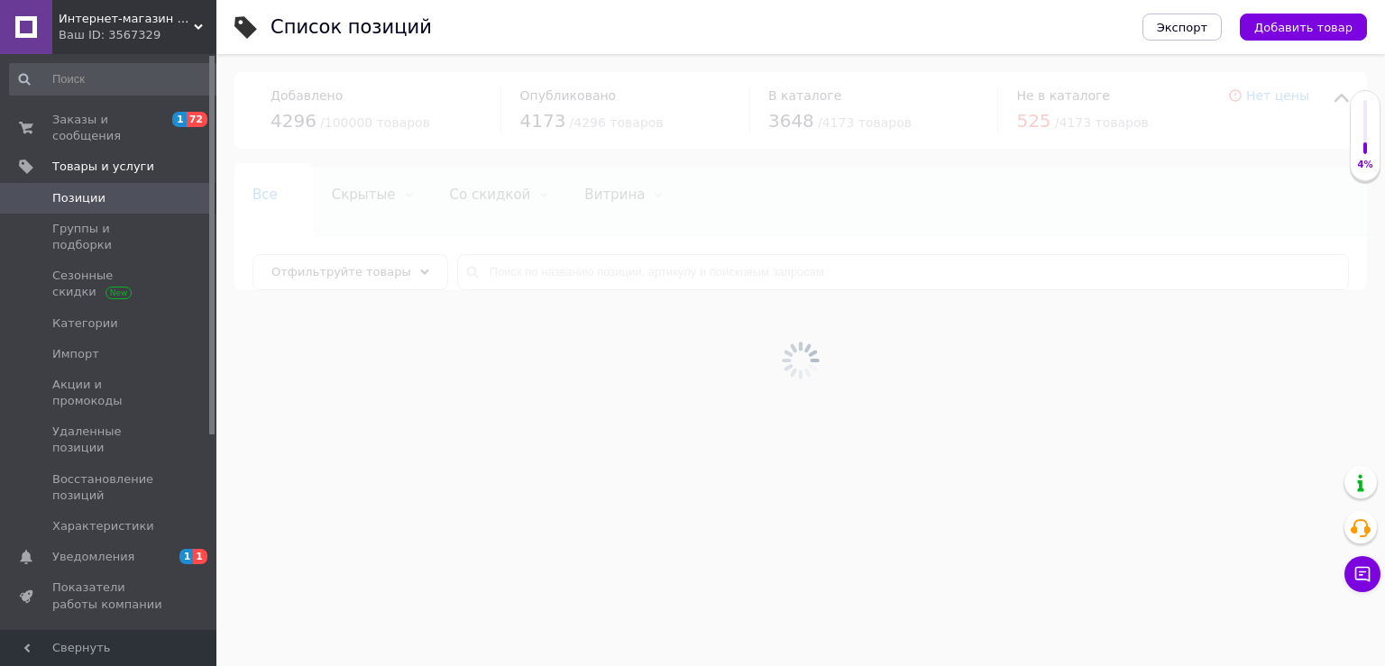
click at [505, 262] on div at bounding box center [800, 360] width 1169 height 612
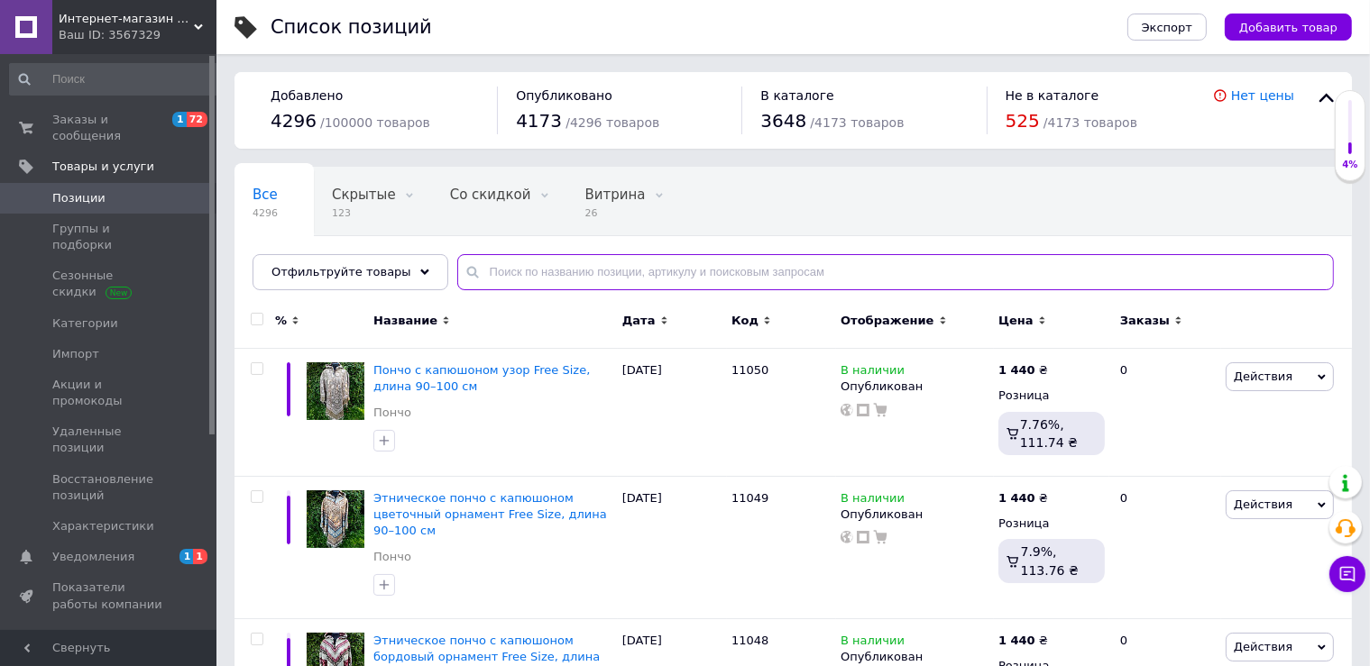
click at [505, 262] on input "text" at bounding box center [895, 272] width 877 height 36
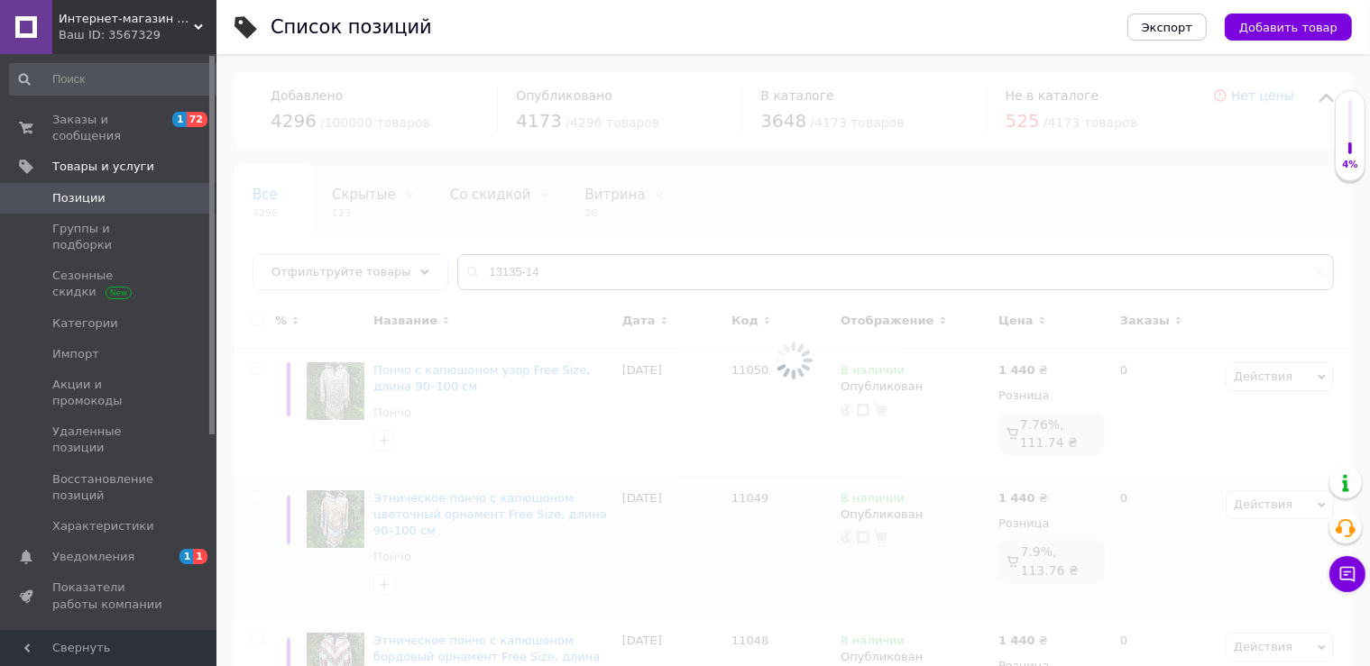
type input "13135-14"
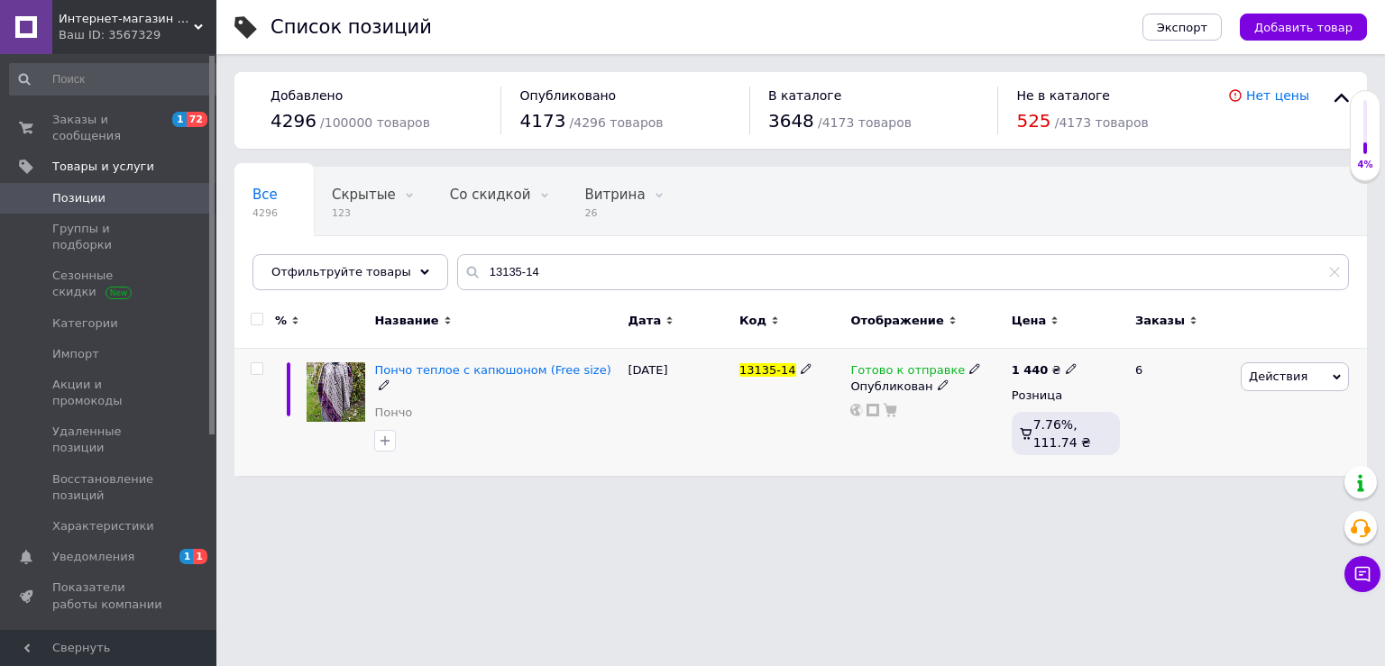
click at [969, 367] on use at bounding box center [974, 369] width 10 height 10
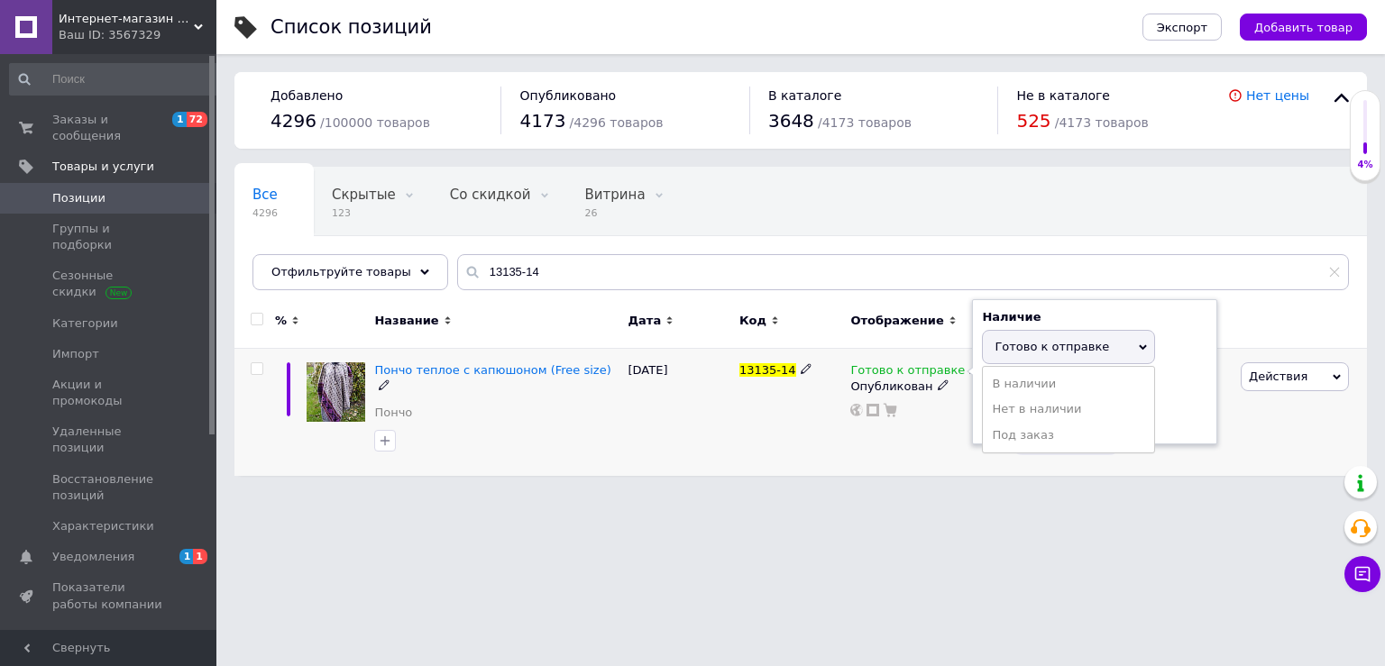
drag, startPoint x: 1010, startPoint y: 402, endPoint x: 886, endPoint y: 448, distance: 132.7
click at [1009, 402] on li "Нет в наличии" at bounding box center [1068, 409] width 171 height 25
click at [716, 486] on div "Список позиций Экспорт Добавить товар Добавлено 4296 / 100000 товаров Опубликов…" at bounding box center [800, 247] width 1169 height 494
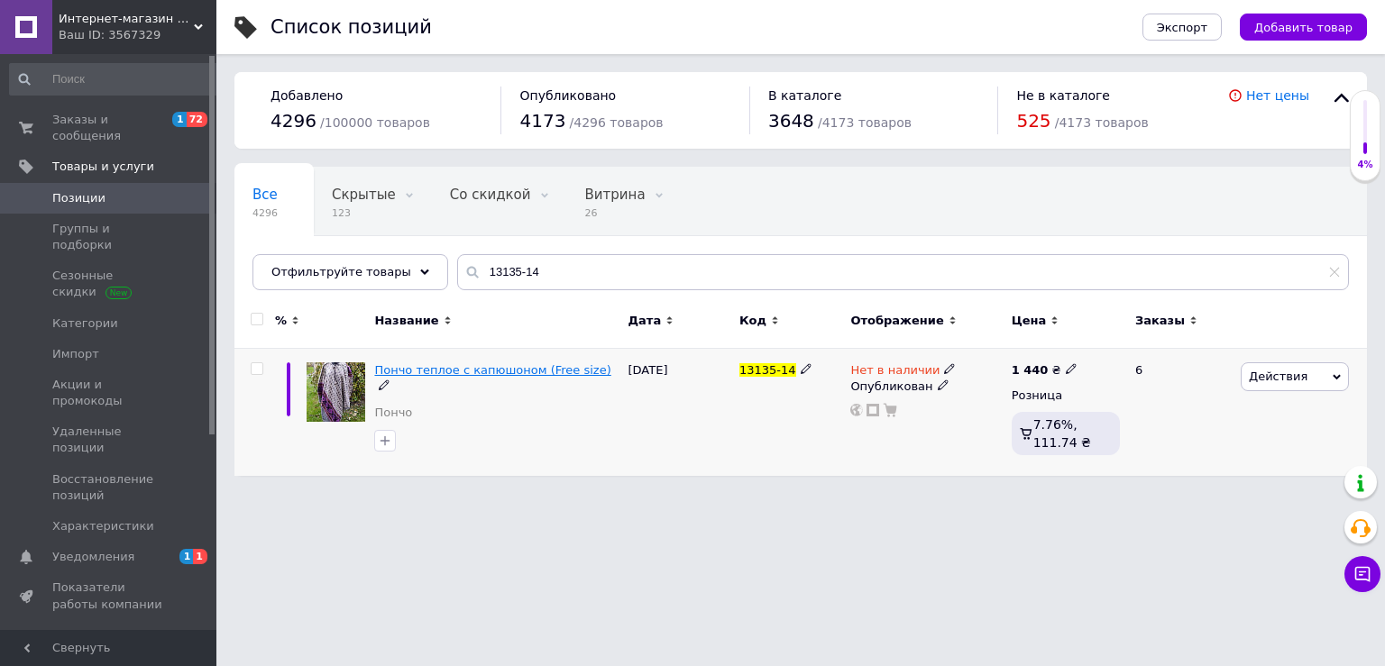
click at [423, 371] on span "Пончо теплое с капюшоном (Free size)" at bounding box center [492, 370] width 236 height 14
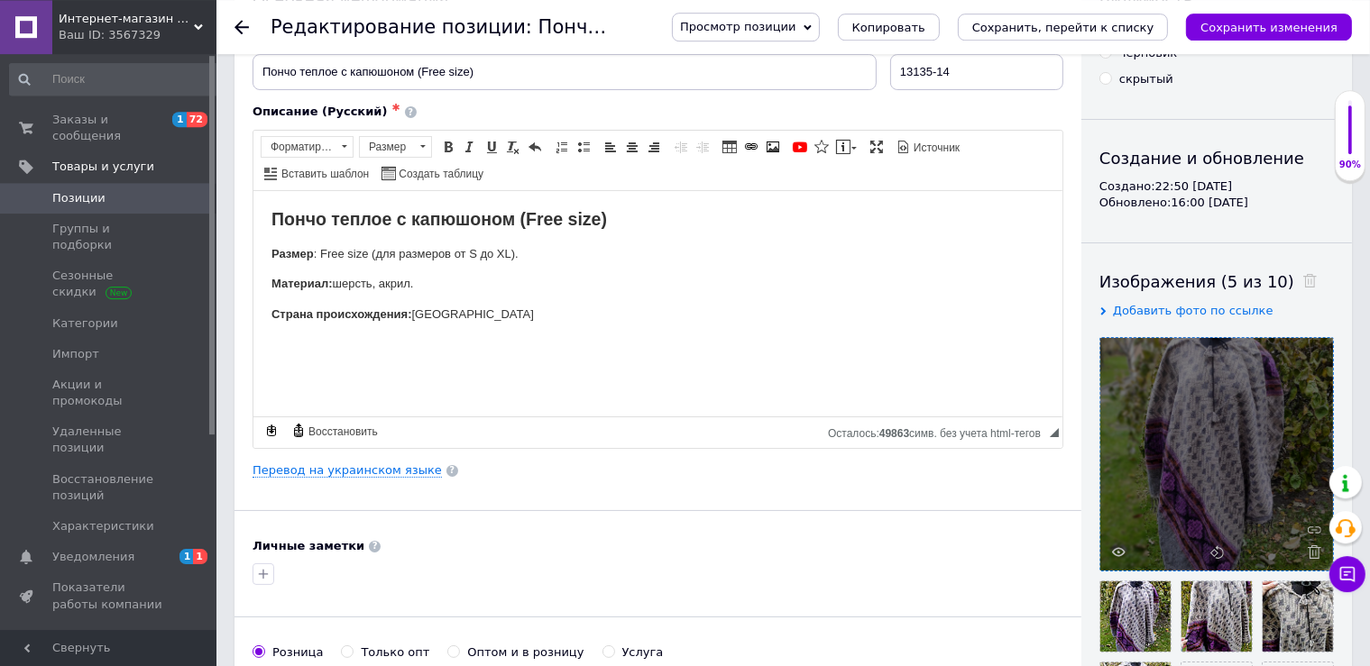
scroll to position [317, 0]
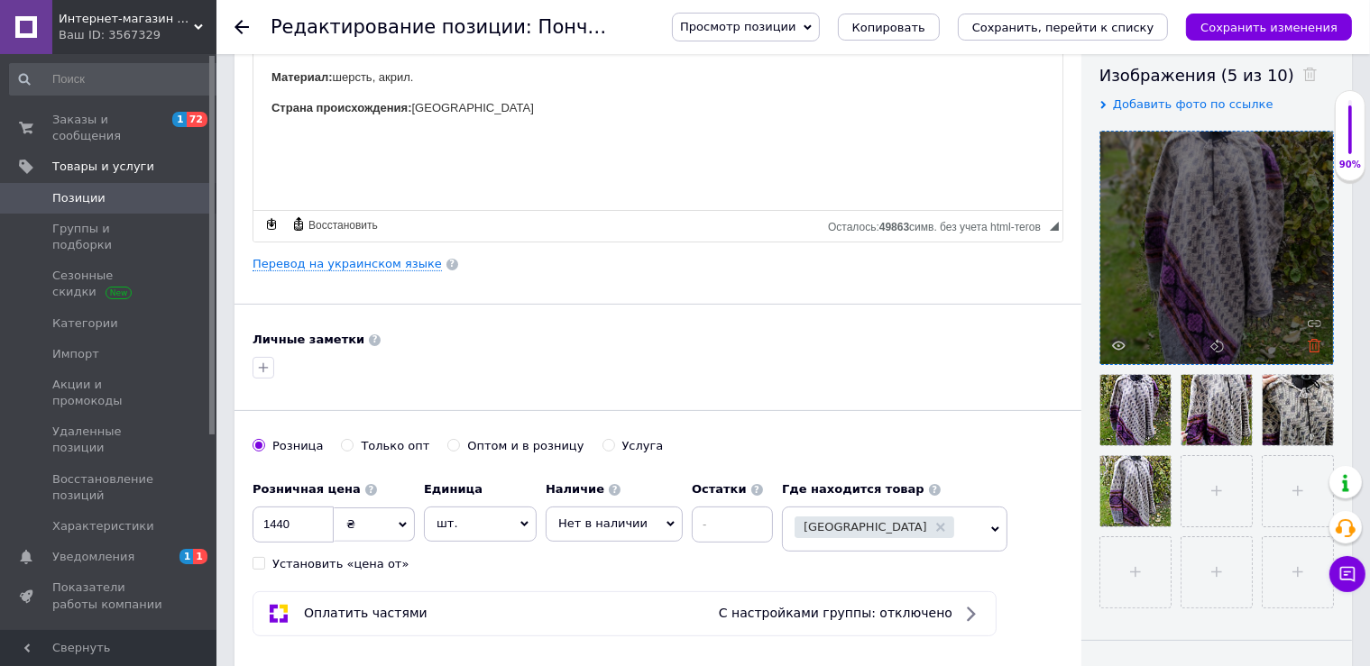
click at [1312, 346] on icon at bounding box center [1315, 346] width 14 height 14
click at [1312, 348] on div at bounding box center [1216, 248] width 233 height 233
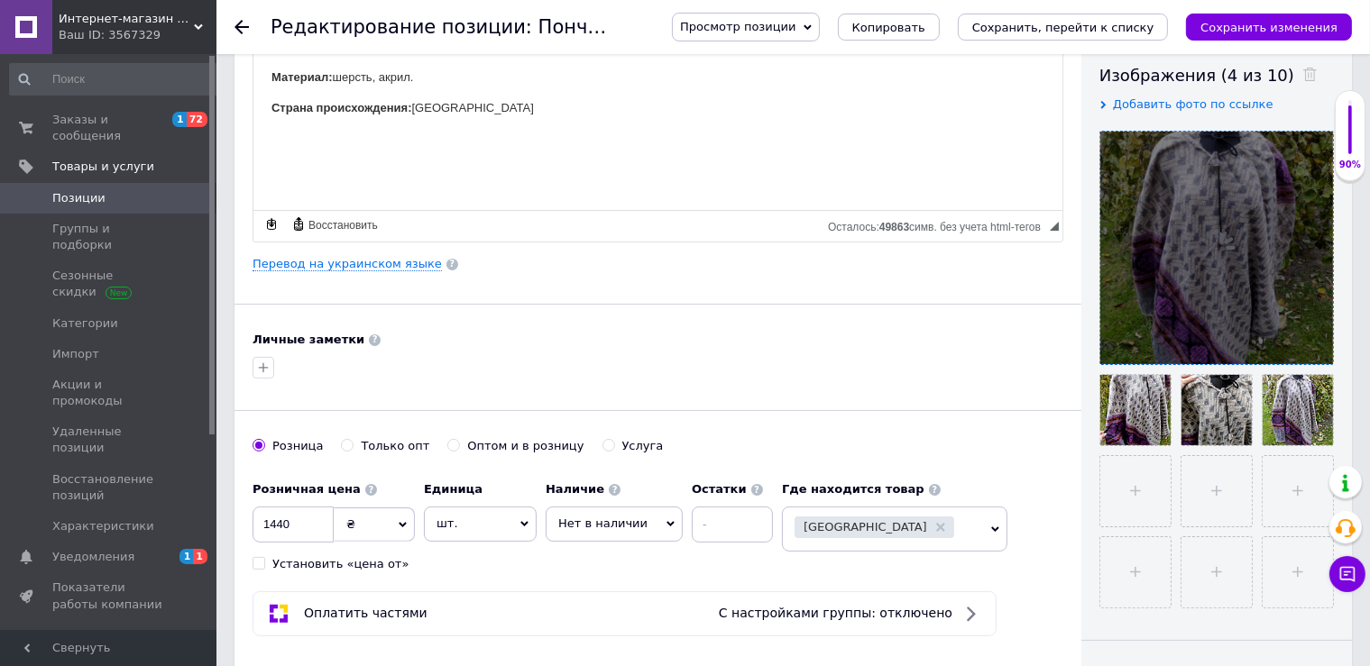
click at [1312, 348] on div at bounding box center [1216, 248] width 233 height 233
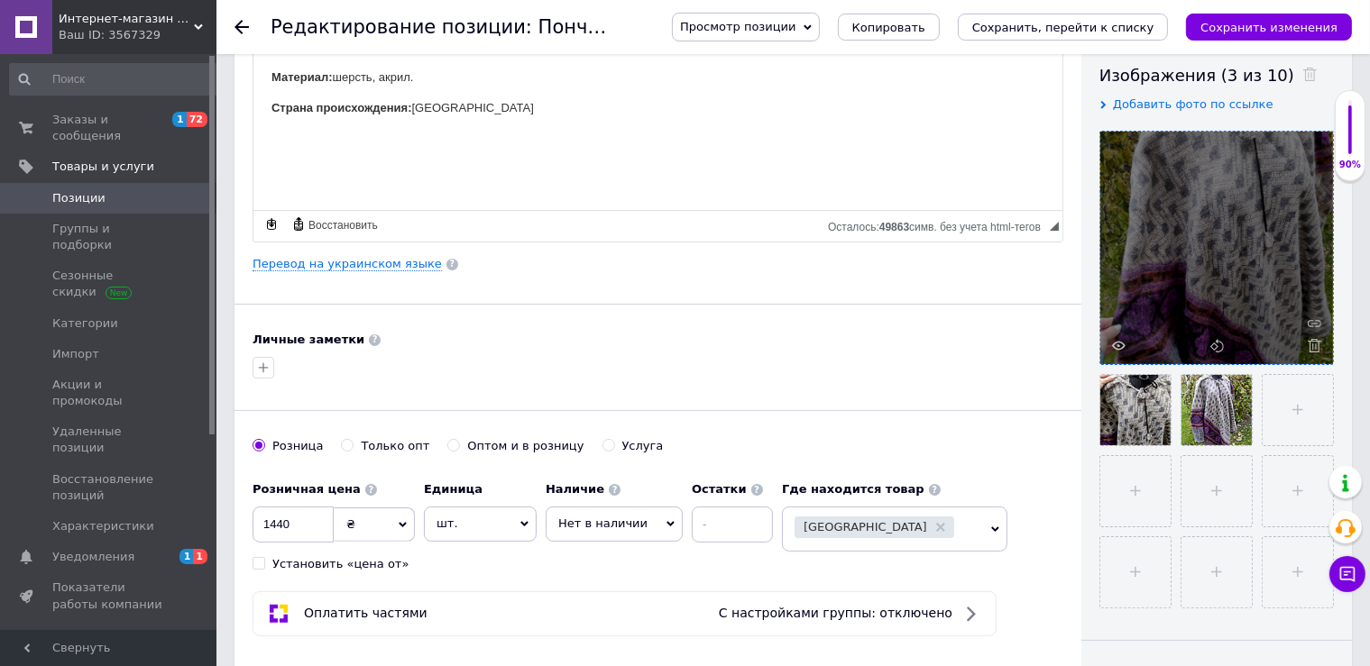
click at [1312, 348] on icon at bounding box center [1315, 346] width 14 height 14
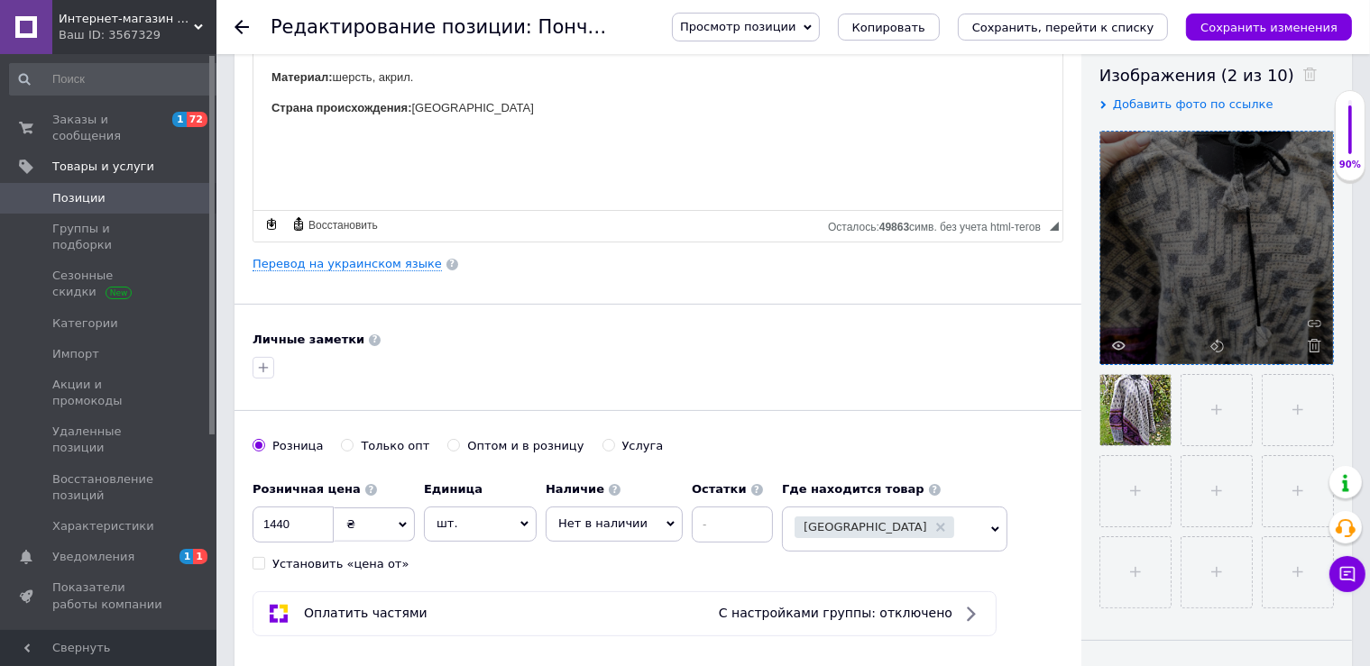
click at [1312, 348] on icon at bounding box center [1315, 346] width 14 height 14
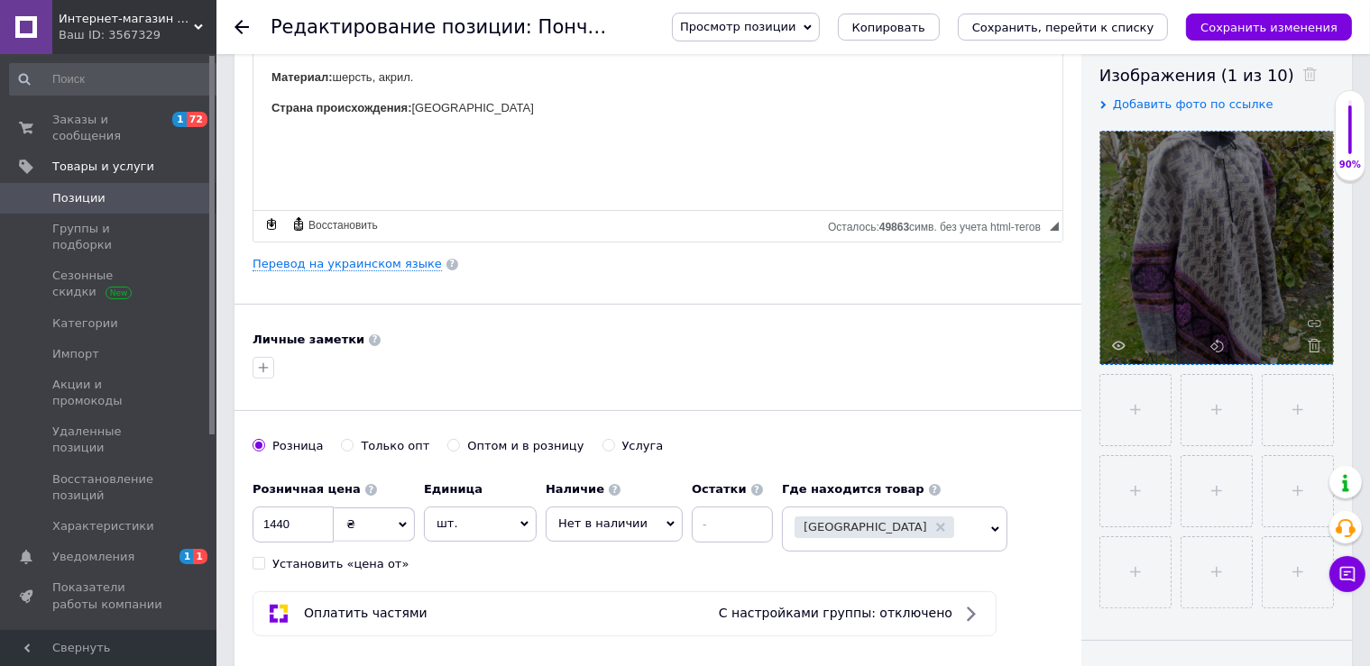
click at [1312, 348] on icon at bounding box center [1315, 346] width 14 height 14
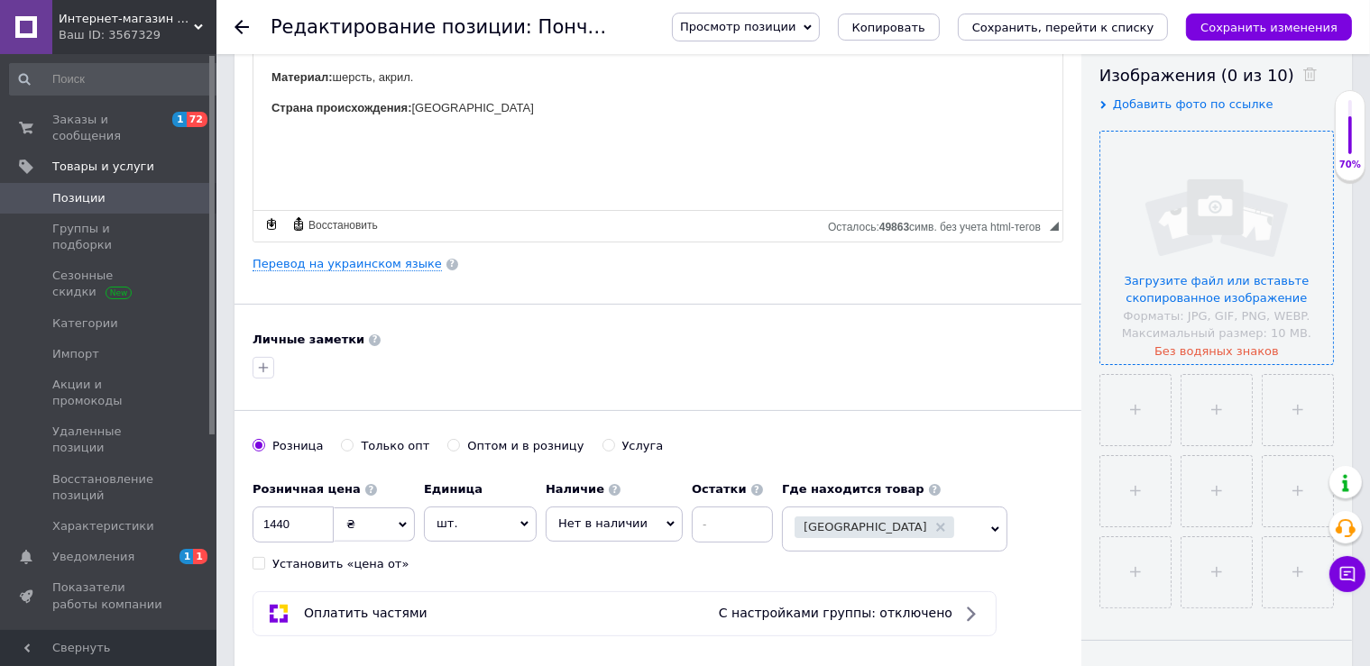
click at [1213, 265] on input "file" at bounding box center [1216, 248] width 233 height 233
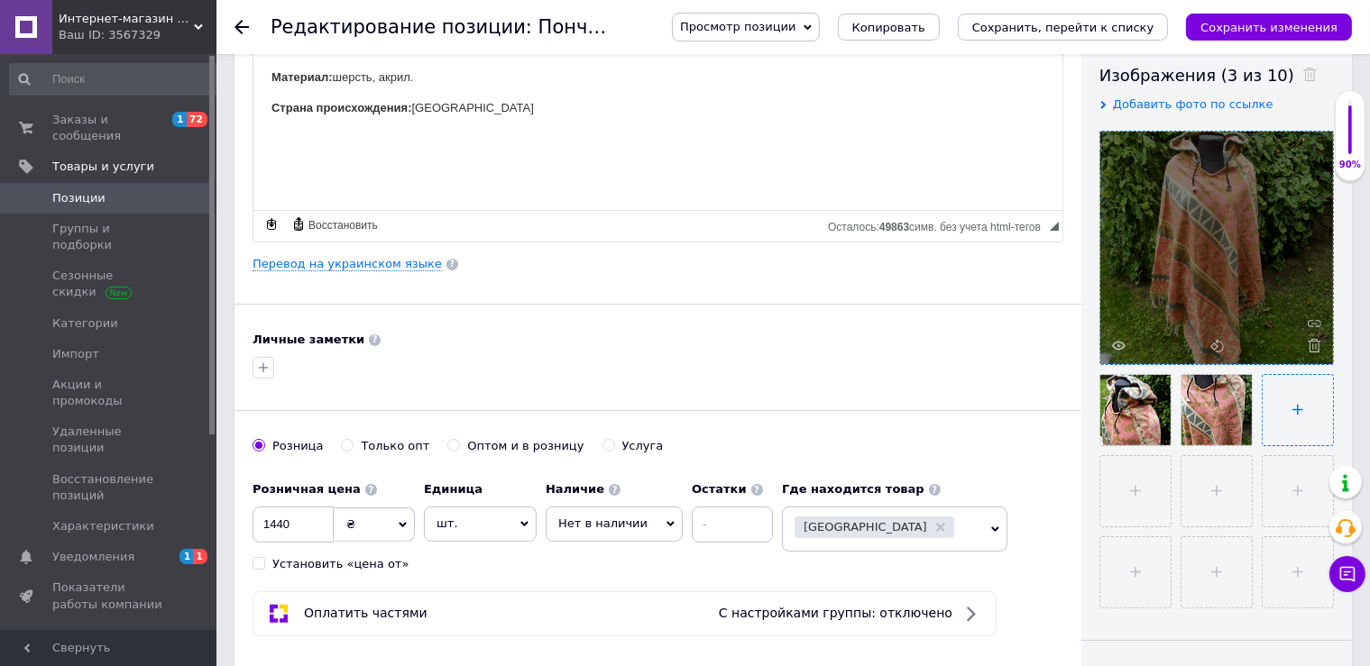
click at [1304, 406] on input "file" at bounding box center [1298, 410] width 70 height 70
type input "C:\fakepath\photo_2025-09-12_16-10-30.jpg"
click at [645, 528] on span "Нет в наличии" at bounding box center [614, 524] width 137 height 34
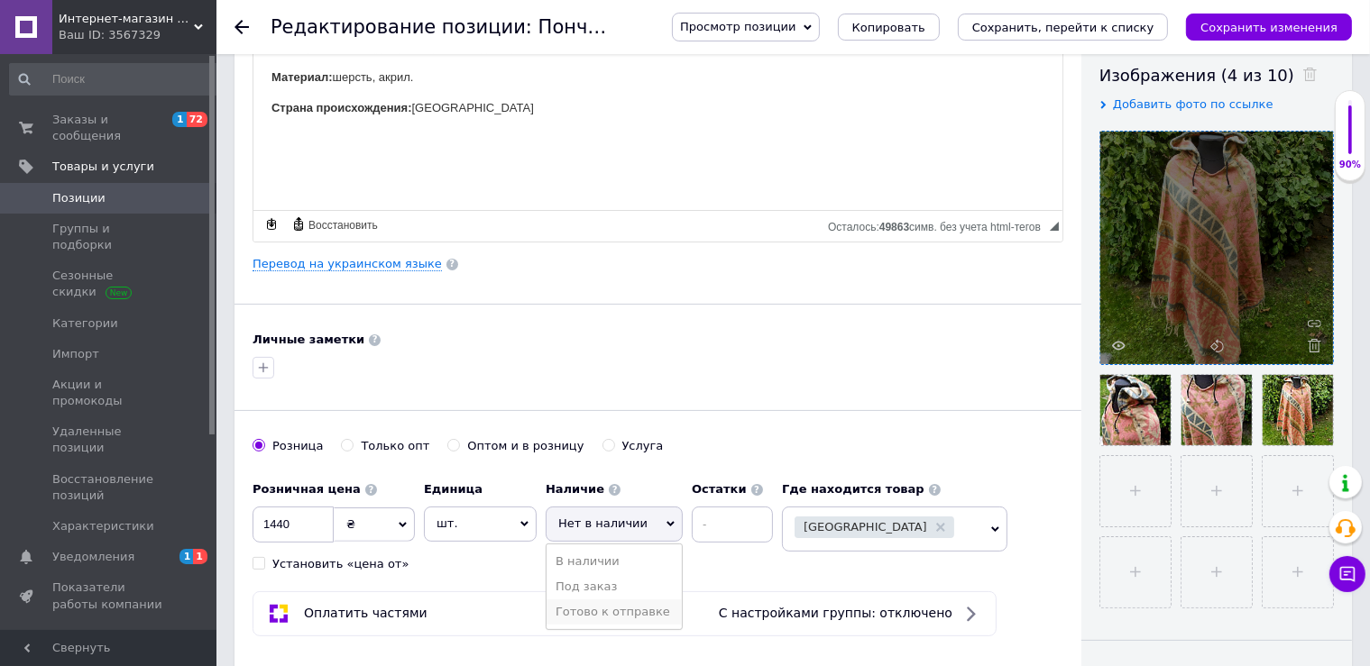
click at [620, 608] on li "Готово к отправке" at bounding box center [613, 612] width 135 height 25
click at [646, 368] on div at bounding box center [658, 368] width 818 height 29
click at [1113, 27] on icon "Сохранить, перейти к списку" at bounding box center [1063, 28] width 182 height 14
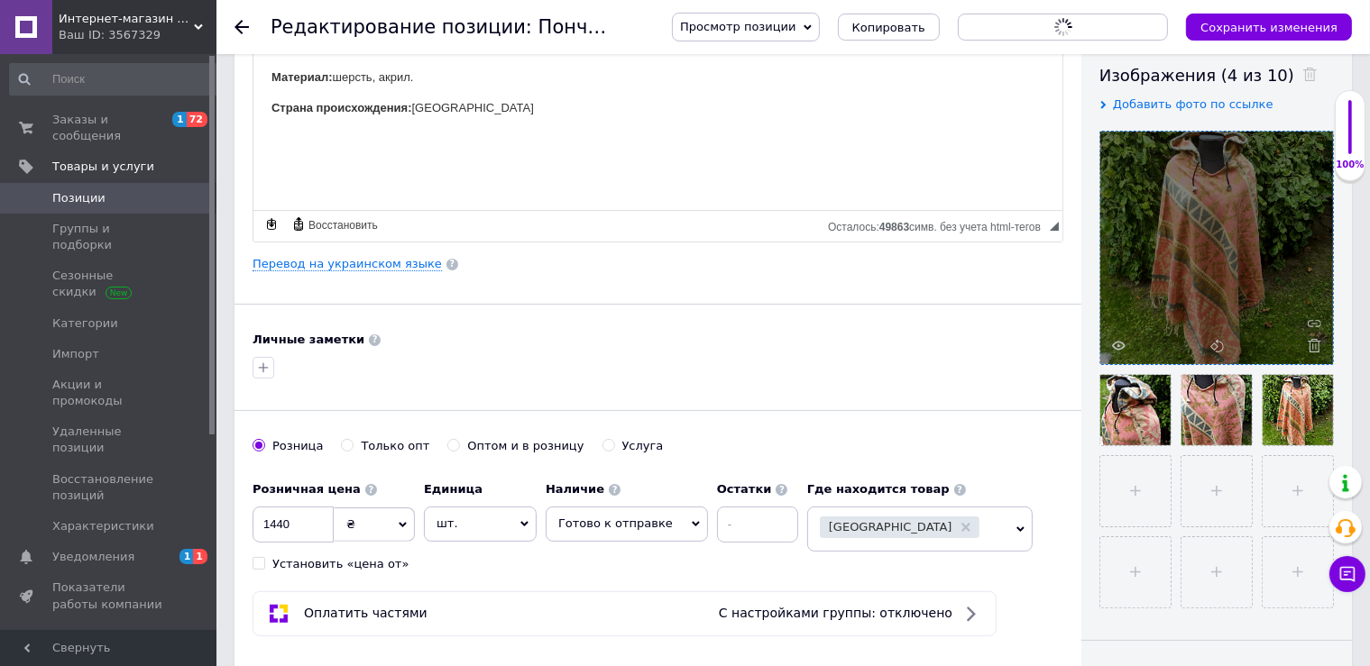
scroll to position [0, 0]
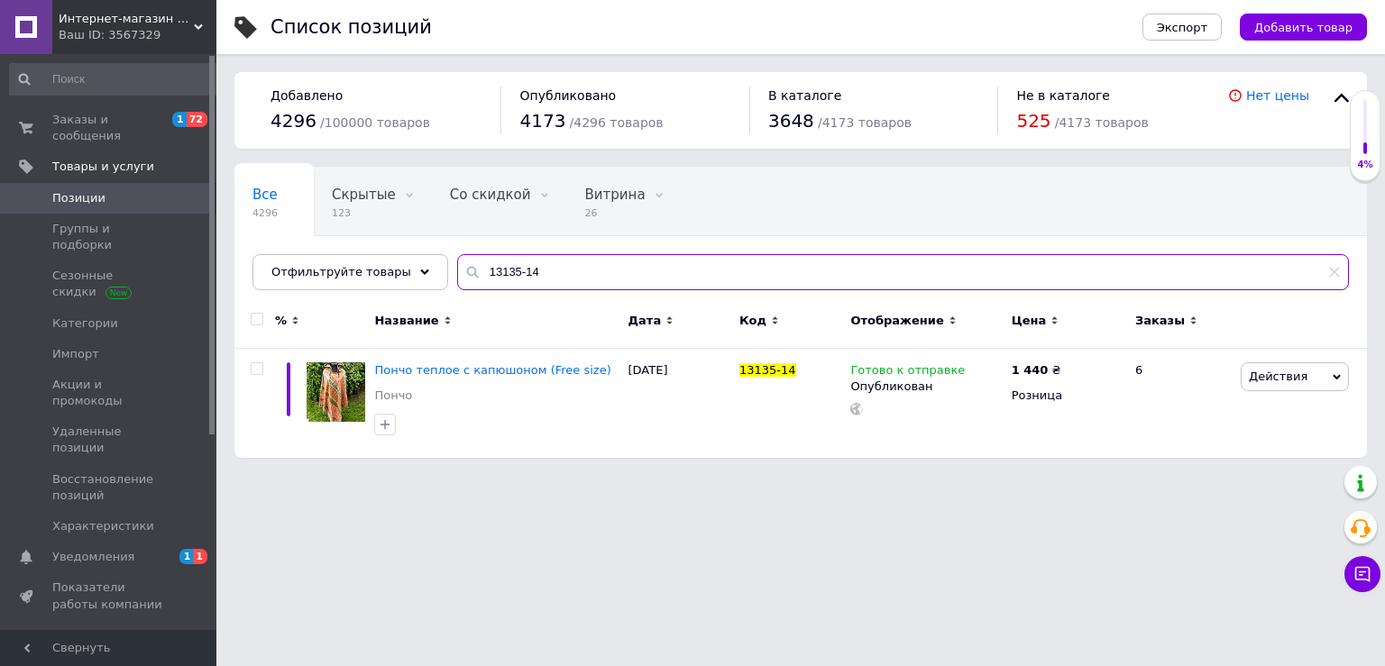
drag, startPoint x: 507, startPoint y: 270, endPoint x: 554, endPoint y: 270, distance: 46.9
click at [554, 270] on input "13135-14" at bounding box center [903, 272] width 892 height 36
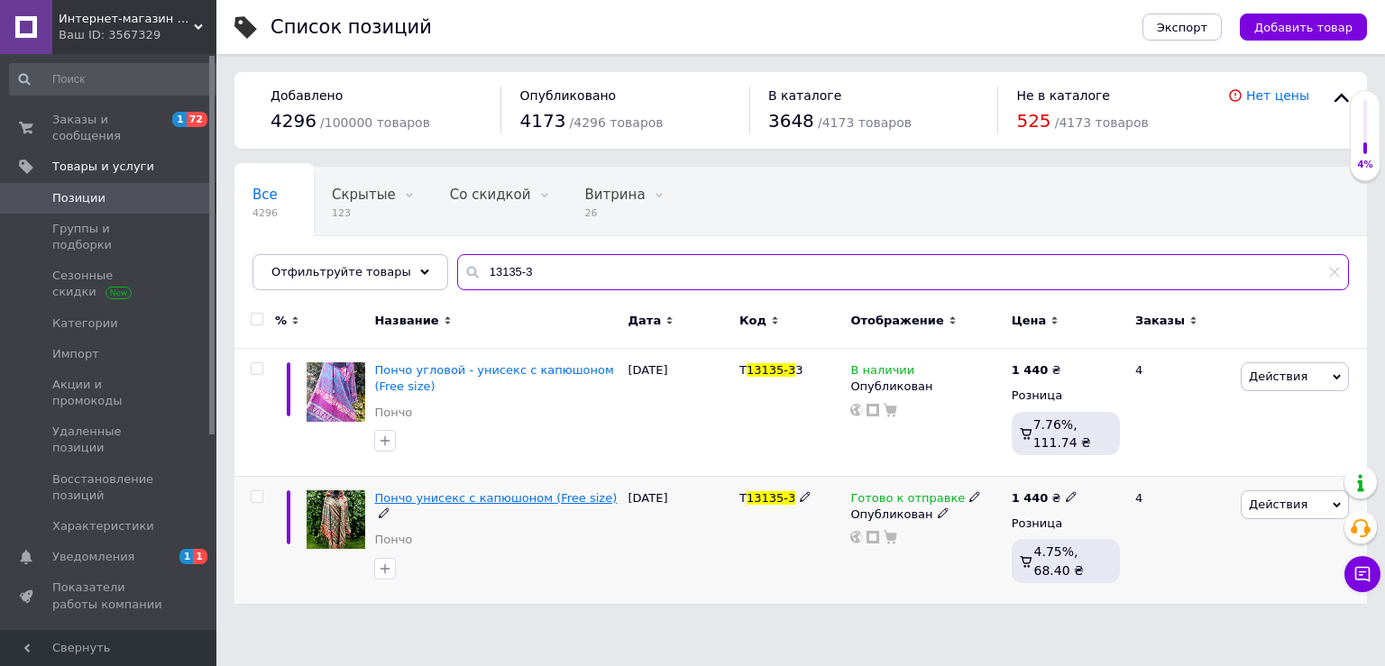
type input "13135-3"
click at [441, 494] on span "Пончо унисекс с капюшоном (Free size)" at bounding box center [495, 498] width 243 height 14
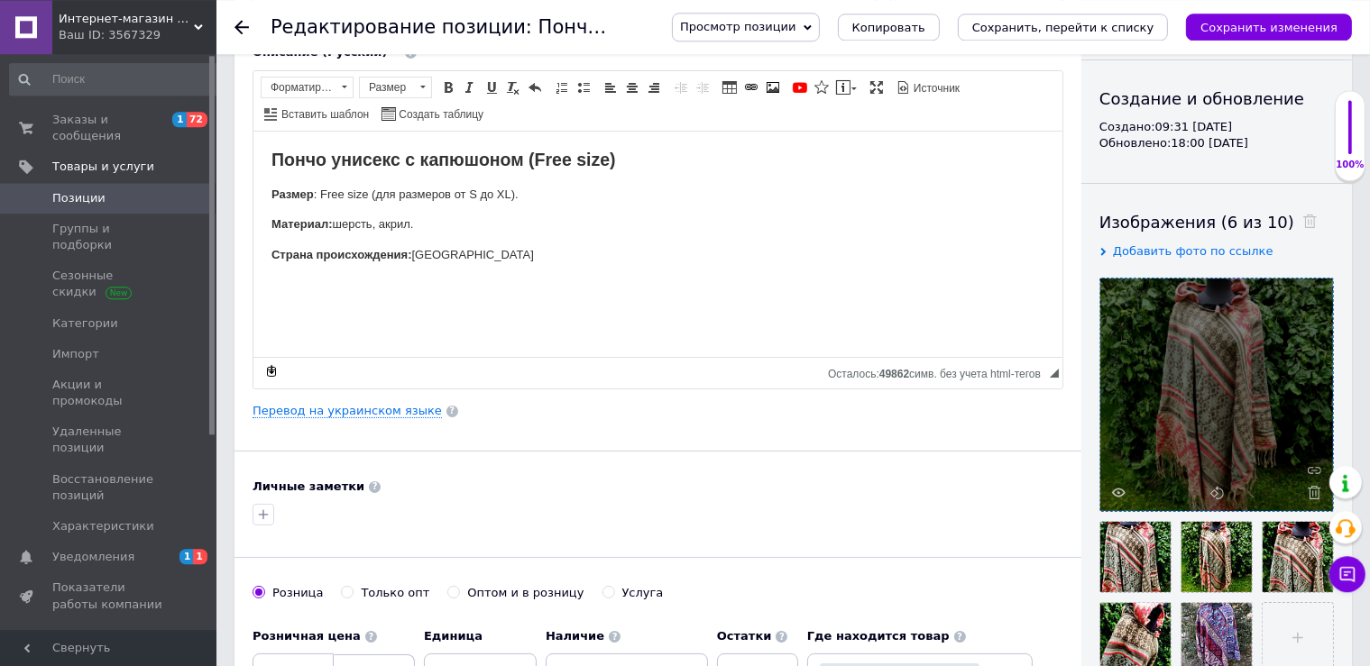
scroll to position [159, 0]
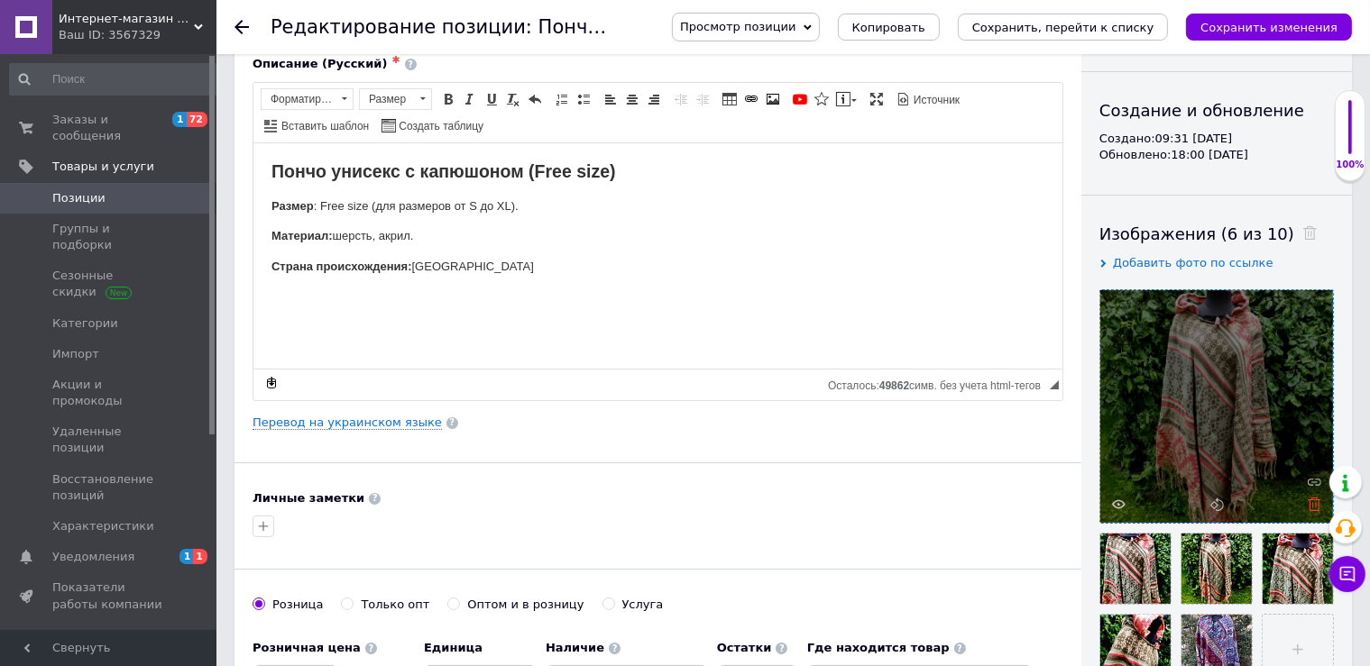
click at [1318, 507] on icon at bounding box center [1315, 505] width 14 height 14
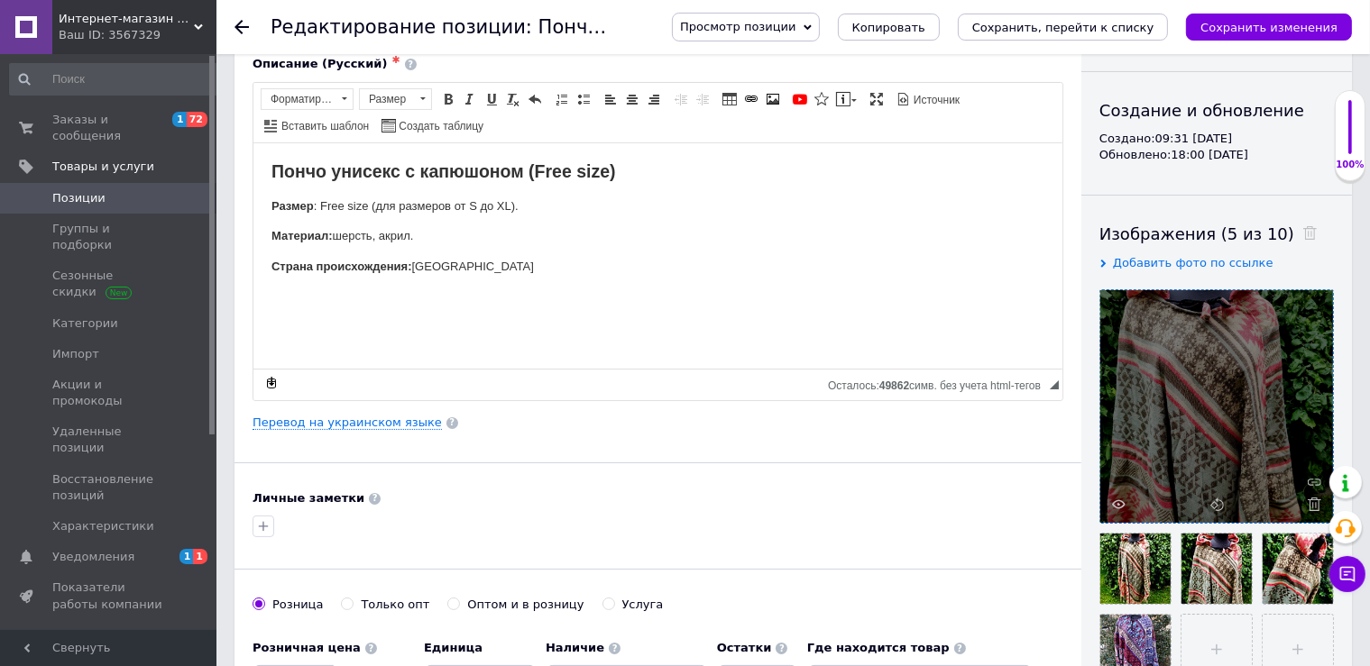
click at [1318, 507] on icon at bounding box center [1315, 505] width 14 height 14
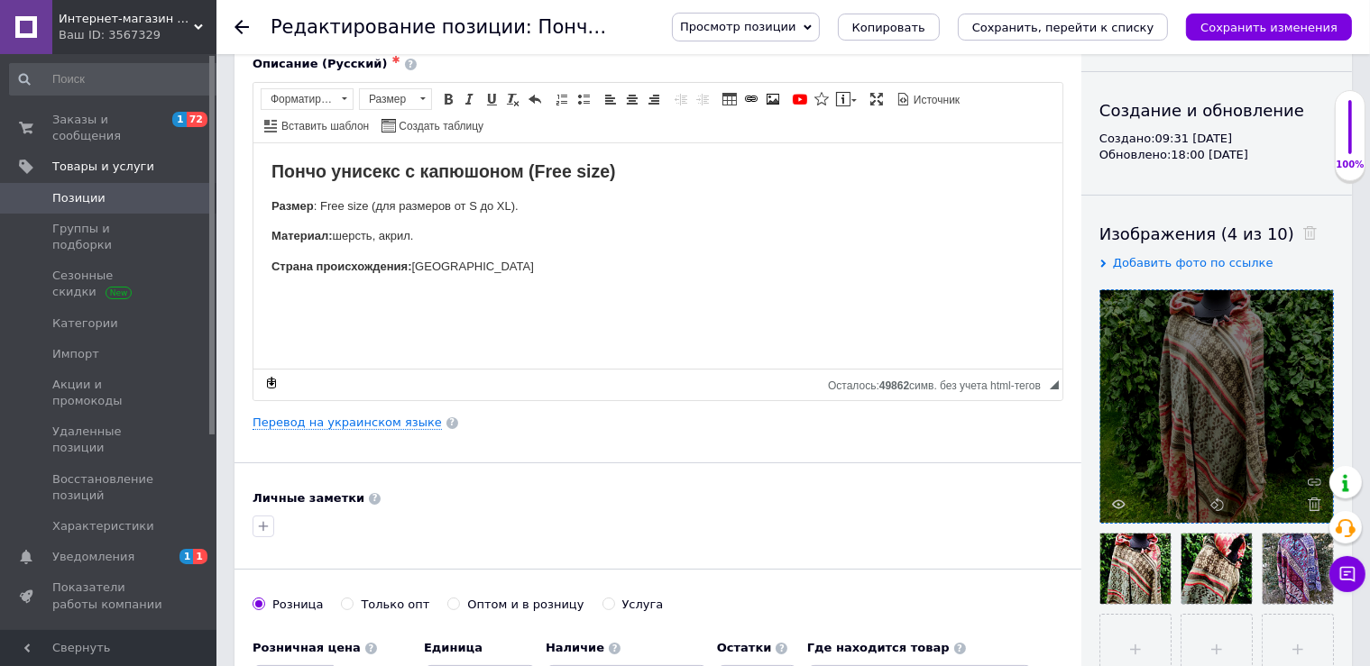
click at [1318, 507] on icon at bounding box center [1315, 505] width 14 height 14
click at [1318, 507] on div at bounding box center [1216, 406] width 233 height 233
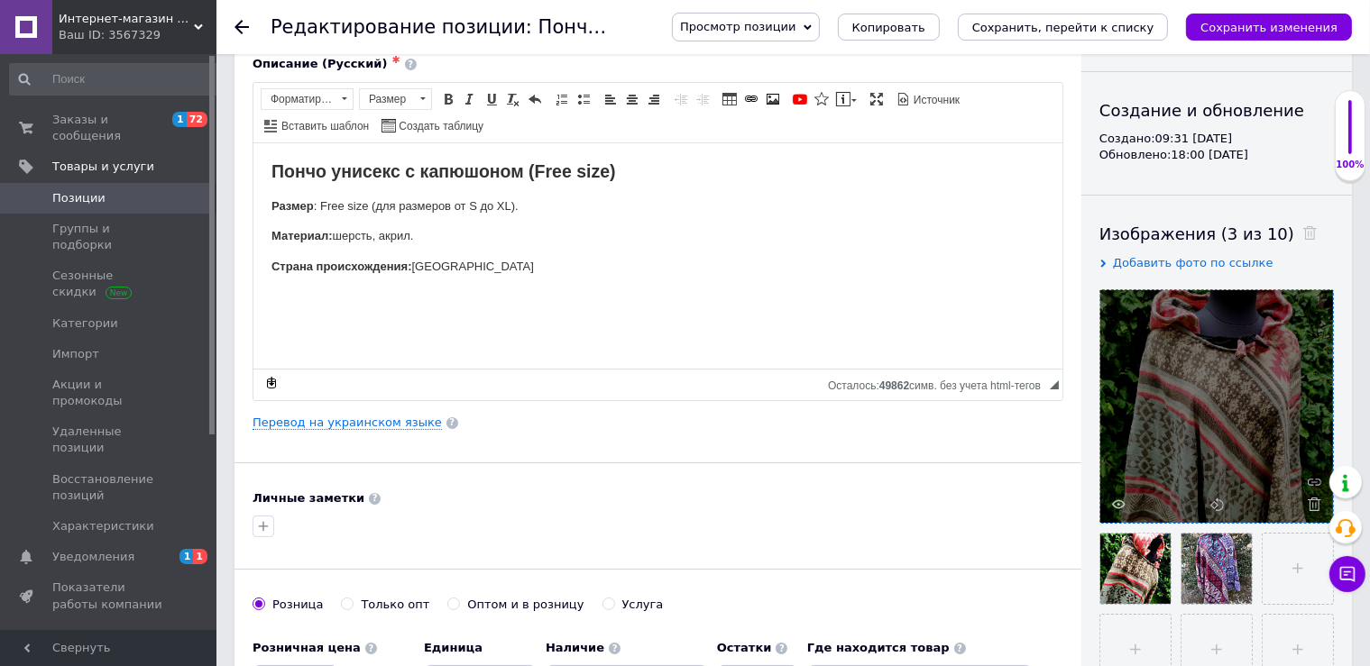
click at [1318, 507] on icon at bounding box center [1315, 505] width 14 height 14
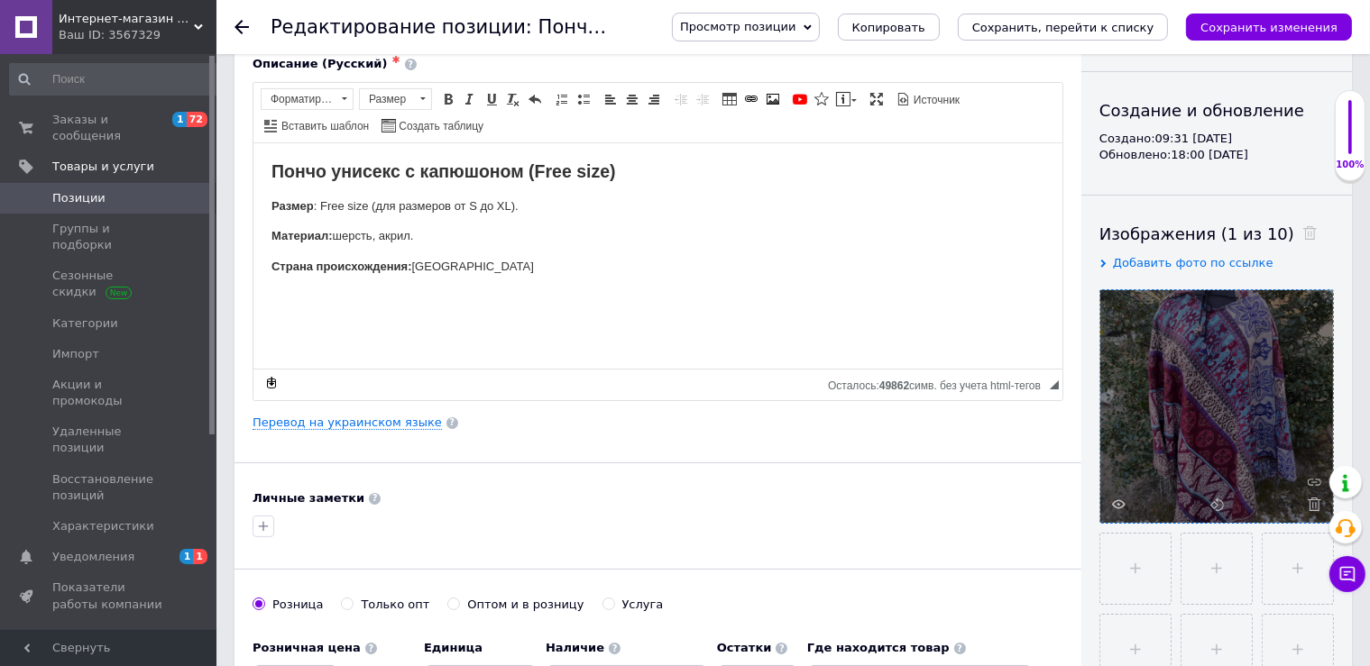
click at [1318, 507] on icon at bounding box center [1315, 505] width 14 height 14
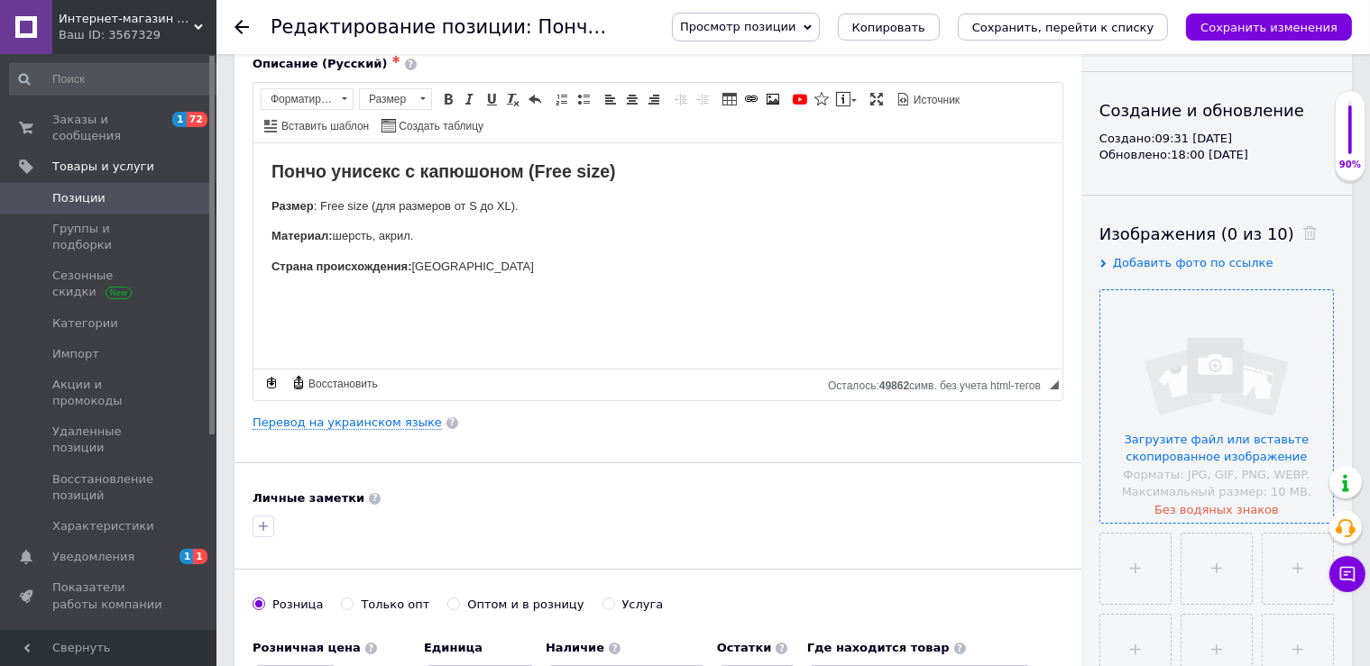
click at [1262, 368] on input "file" at bounding box center [1216, 406] width 233 height 233
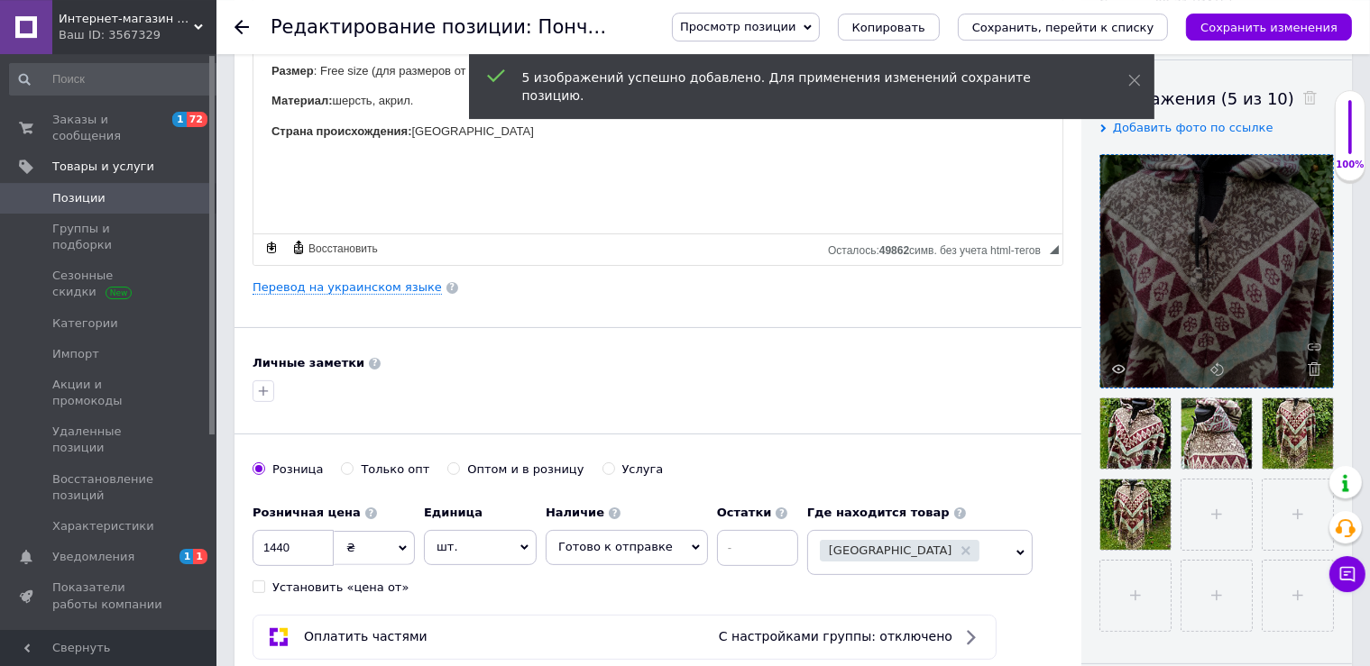
scroll to position [317, 0]
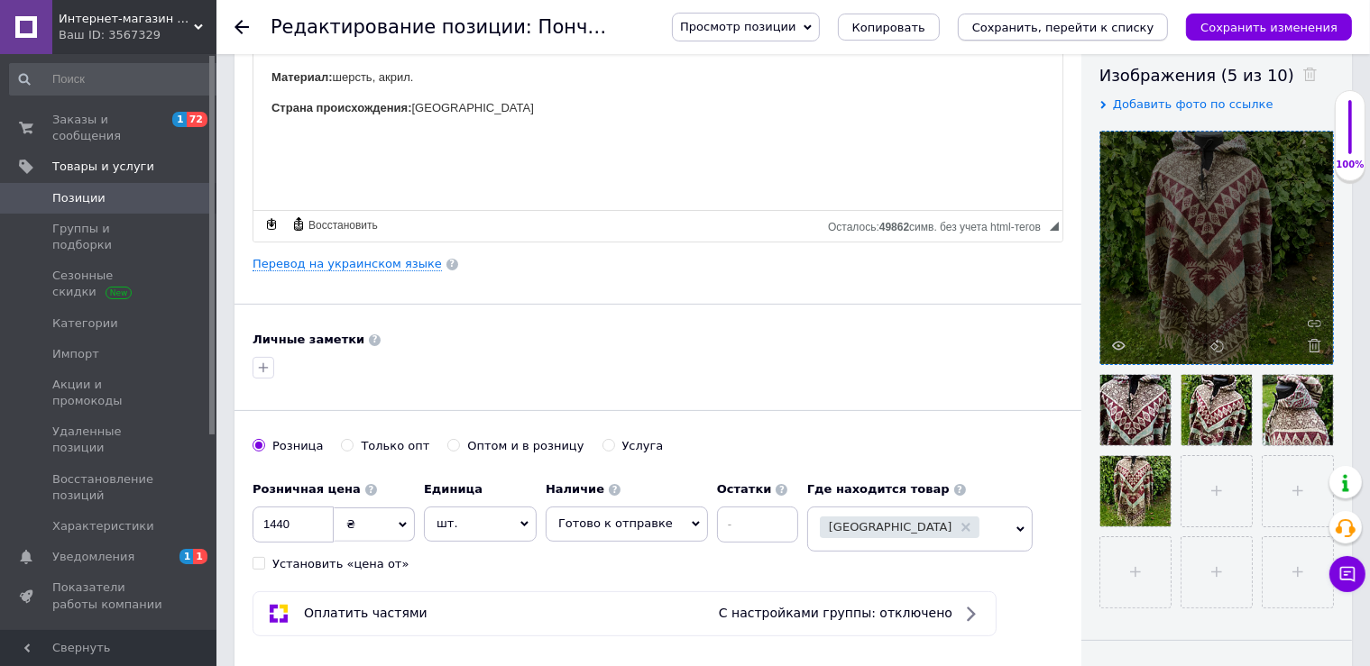
click at [1045, 27] on icon "Сохранить, перейти к списку" at bounding box center [1063, 28] width 182 height 14
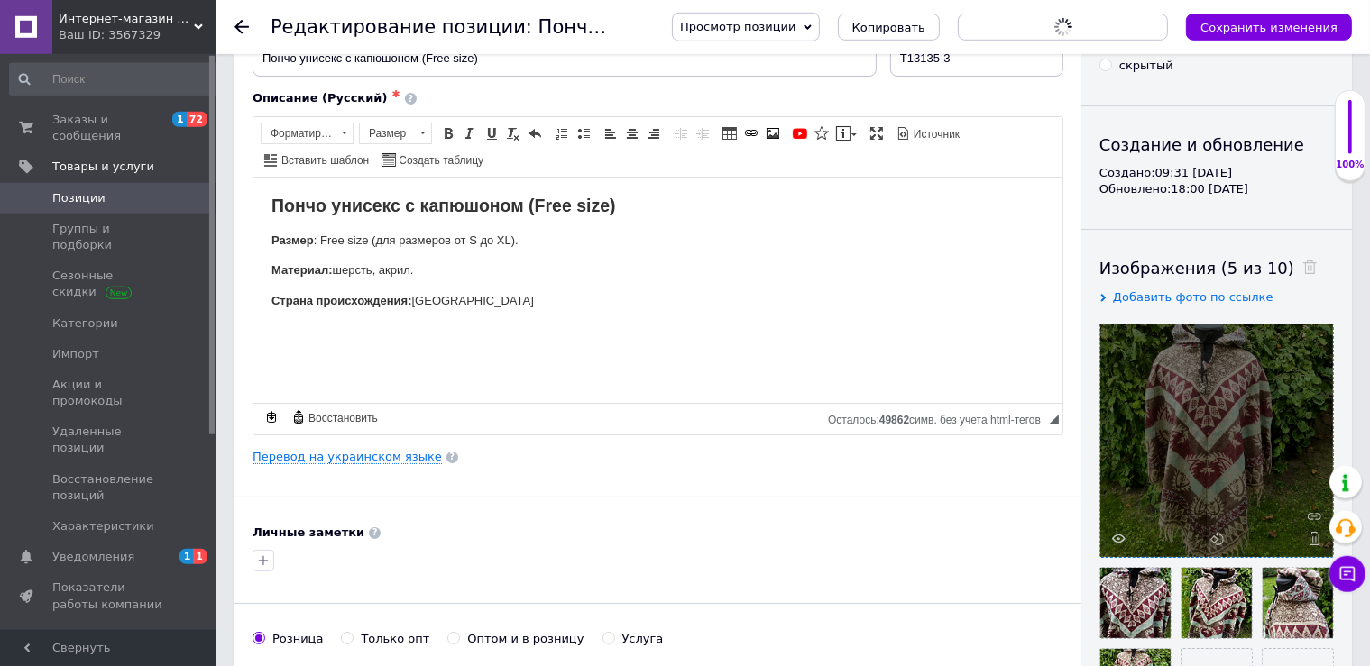
scroll to position [0, 0]
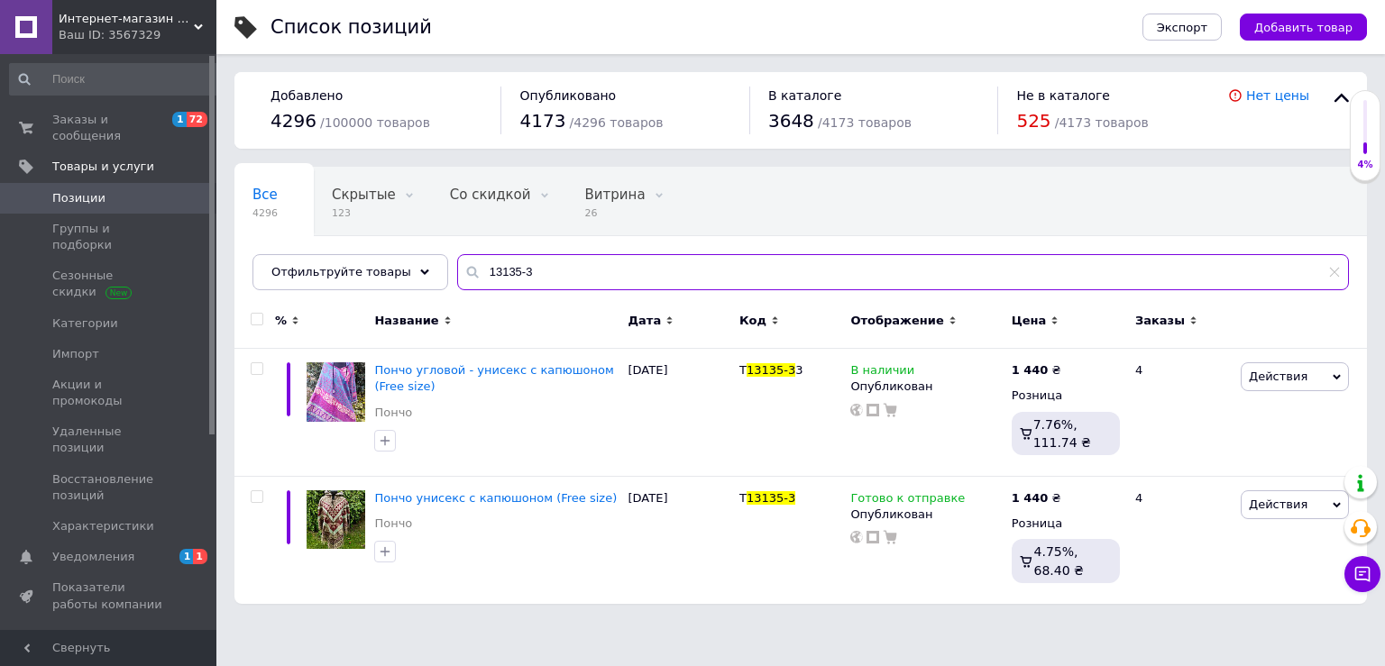
click at [503, 269] on input "13135-3" at bounding box center [903, 272] width 892 height 36
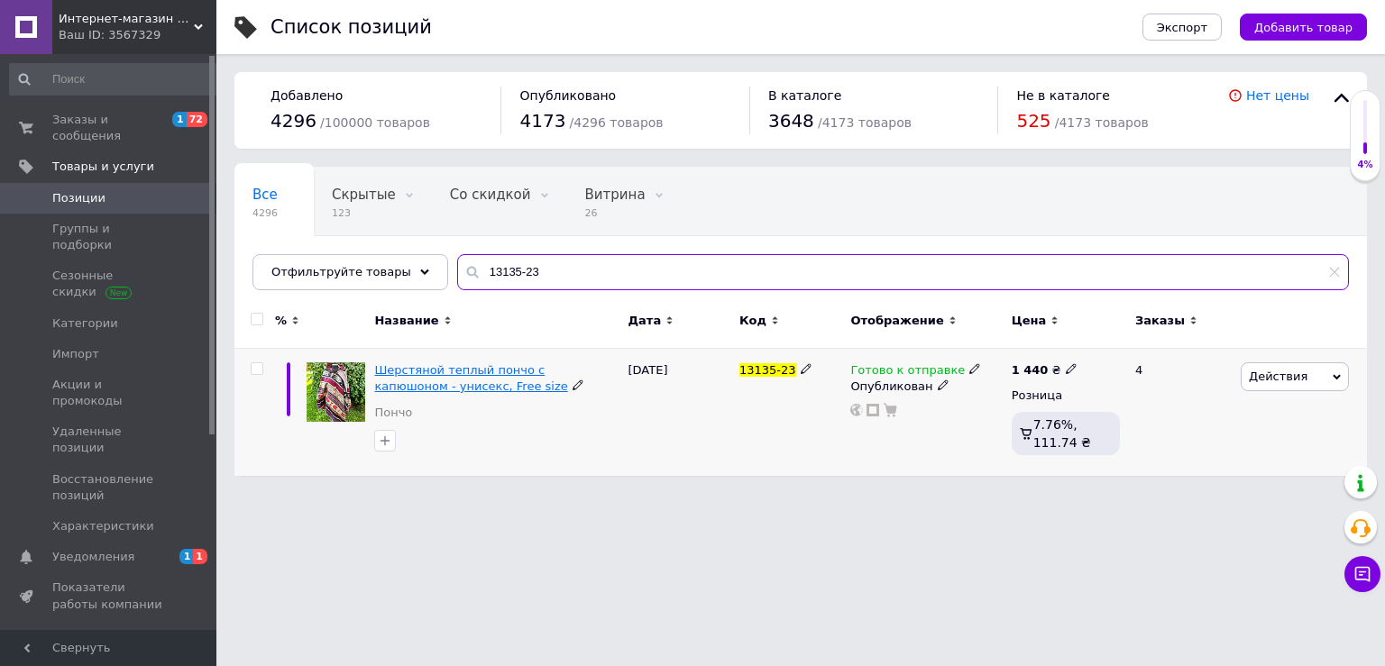
type input "13135-23"
click at [430, 381] on span "Шерстяной теплый пончо с капюшоном - унисекс, Free size" at bounding box center [470, 378] width 193 height 30
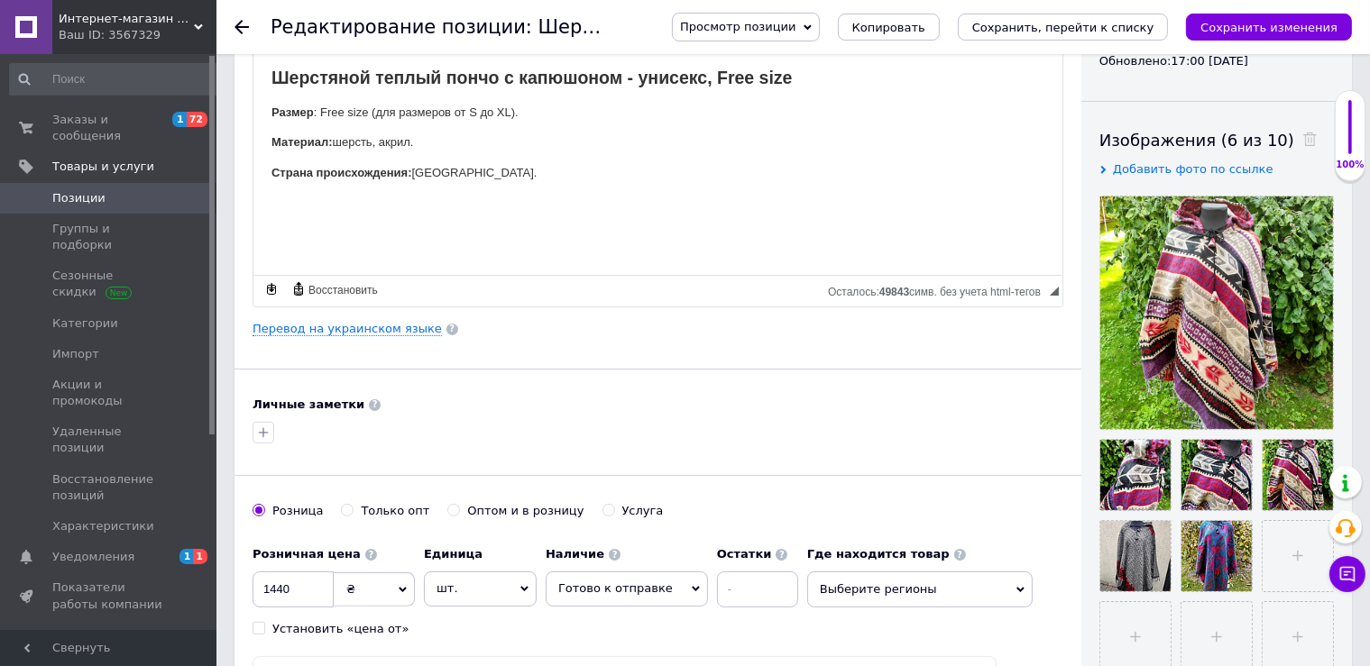
scroll to position [317, 0]
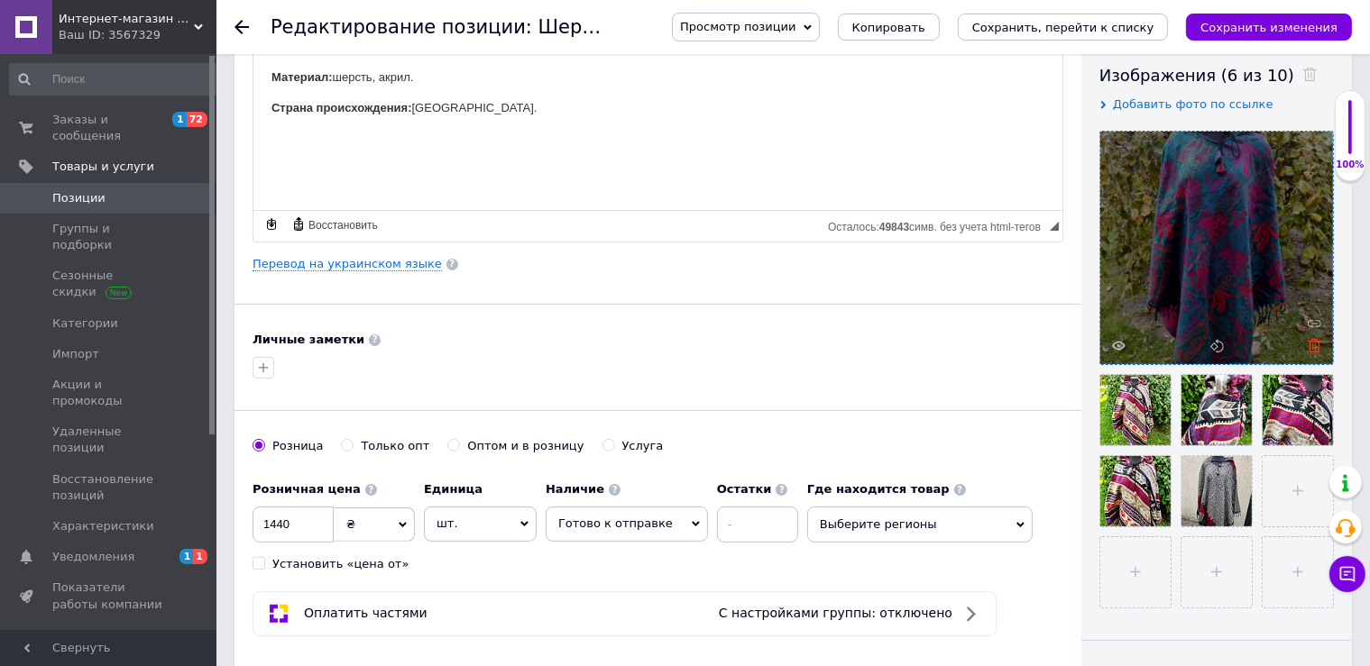
click at [1318, 344] on use at bounding box center [1315, 346] width 14 height 14
click at [1318, 344] on div at bounding box center [1216, 248] width 233 height 233
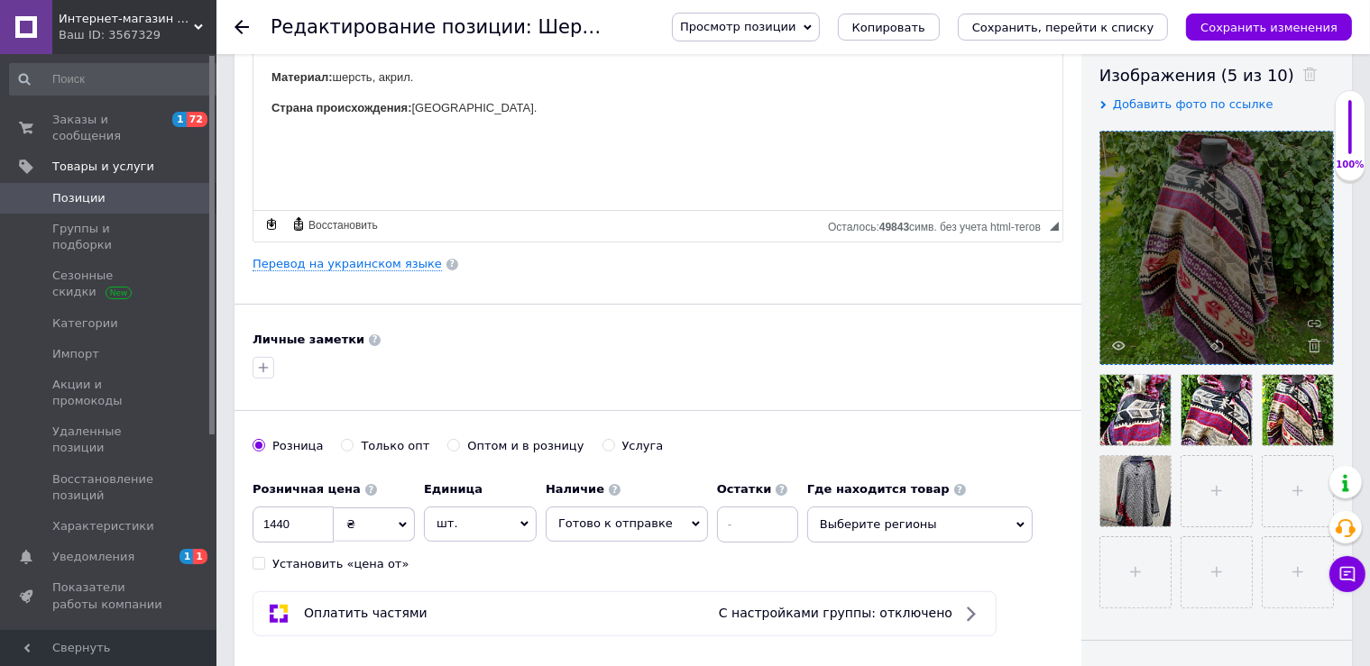
click at [1318, 344] on use at bounding box center [1315, 346] width 14 height 14
click at [1318, 344] on div at bounding box center [1216, 248] width 233 height 233
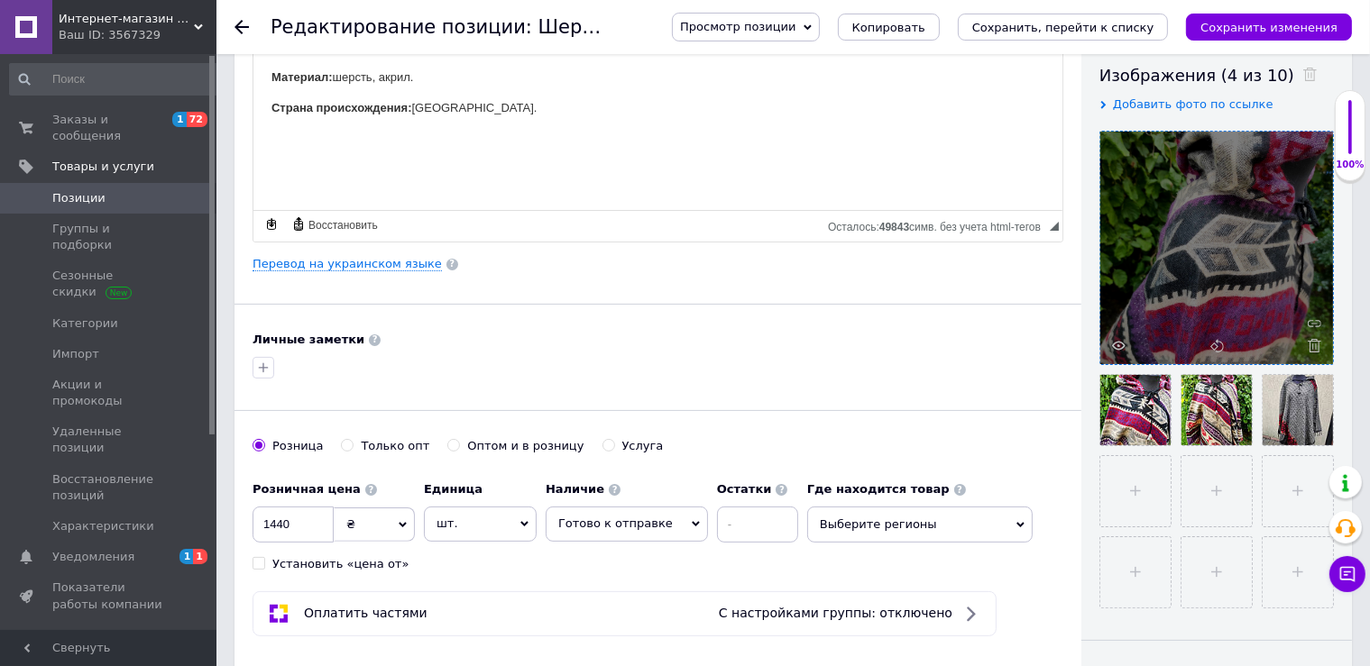
click at [1318, 344] on use at bounding box center [1315, 346] width 14 height 14
click at [1318, 344] on div at bounding box center [1216, 248] width 233 height 233
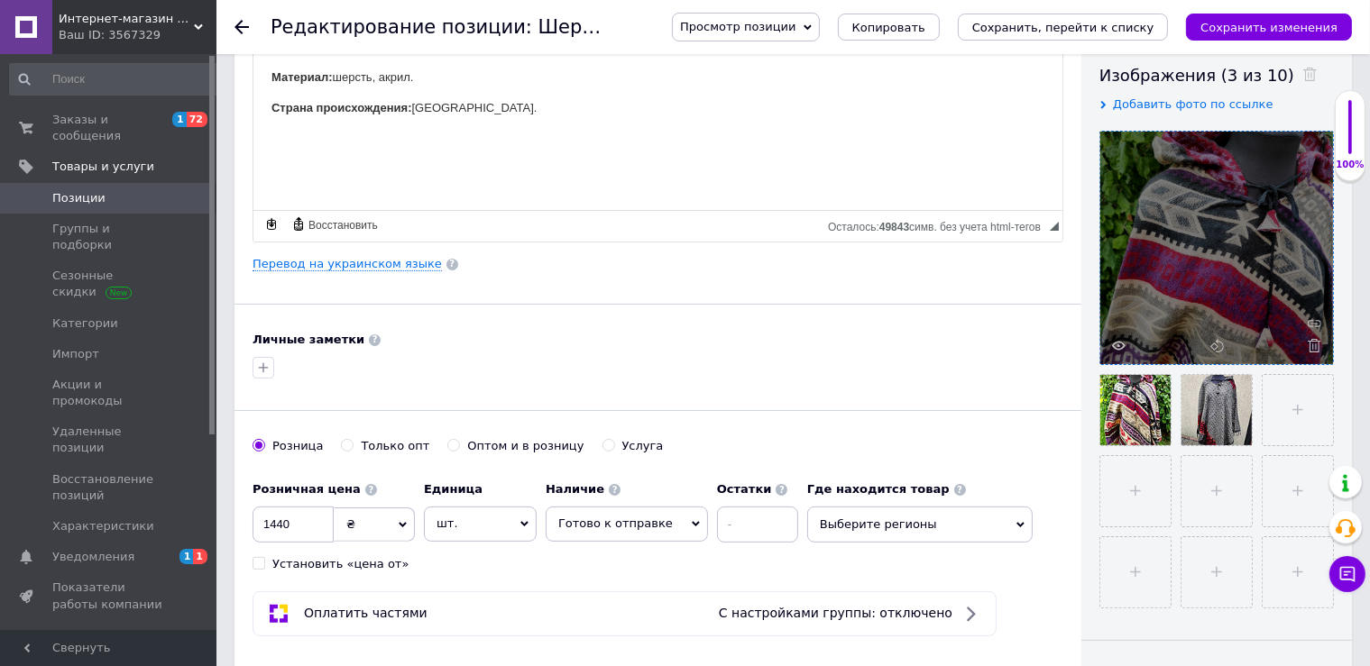
click at [1318, 344] on use at bounding box center [1315, 346] width 14 height 14
click at [1318, 344] on div at bounding box center [1216, 248] width 233 height 233
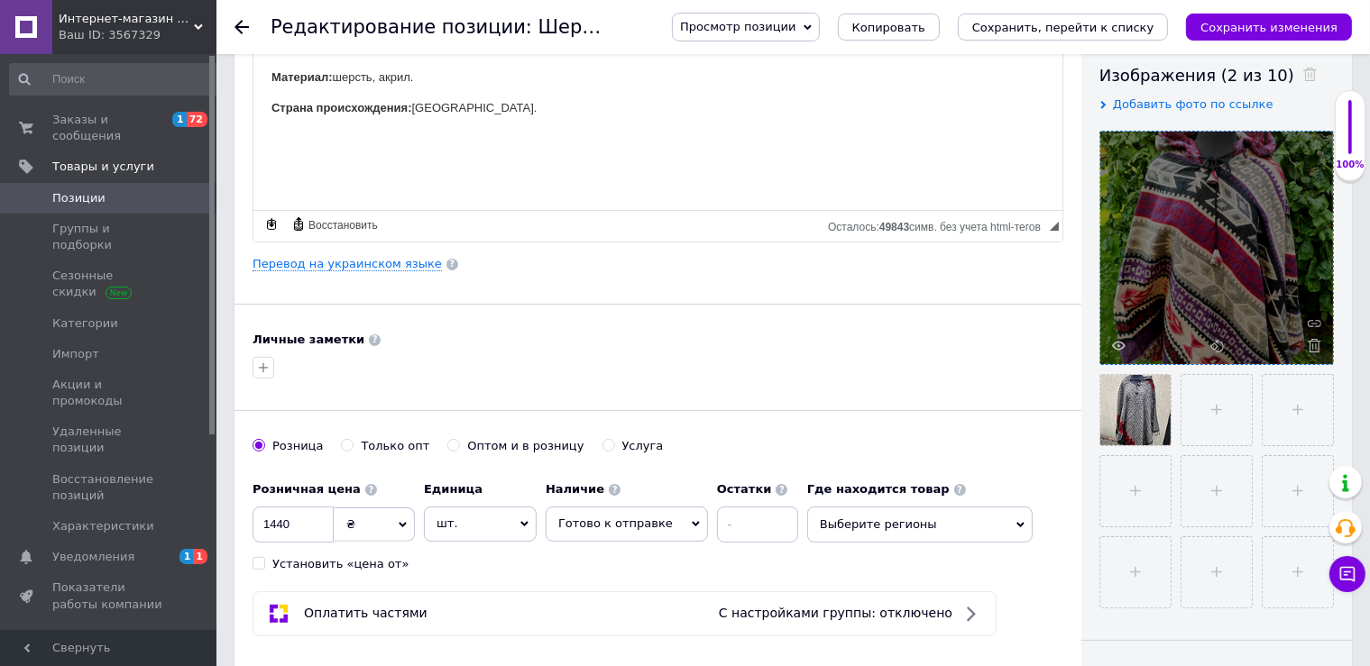
click at [1318, 344] on use at bounding box center [1315, 346] width 14 height 14
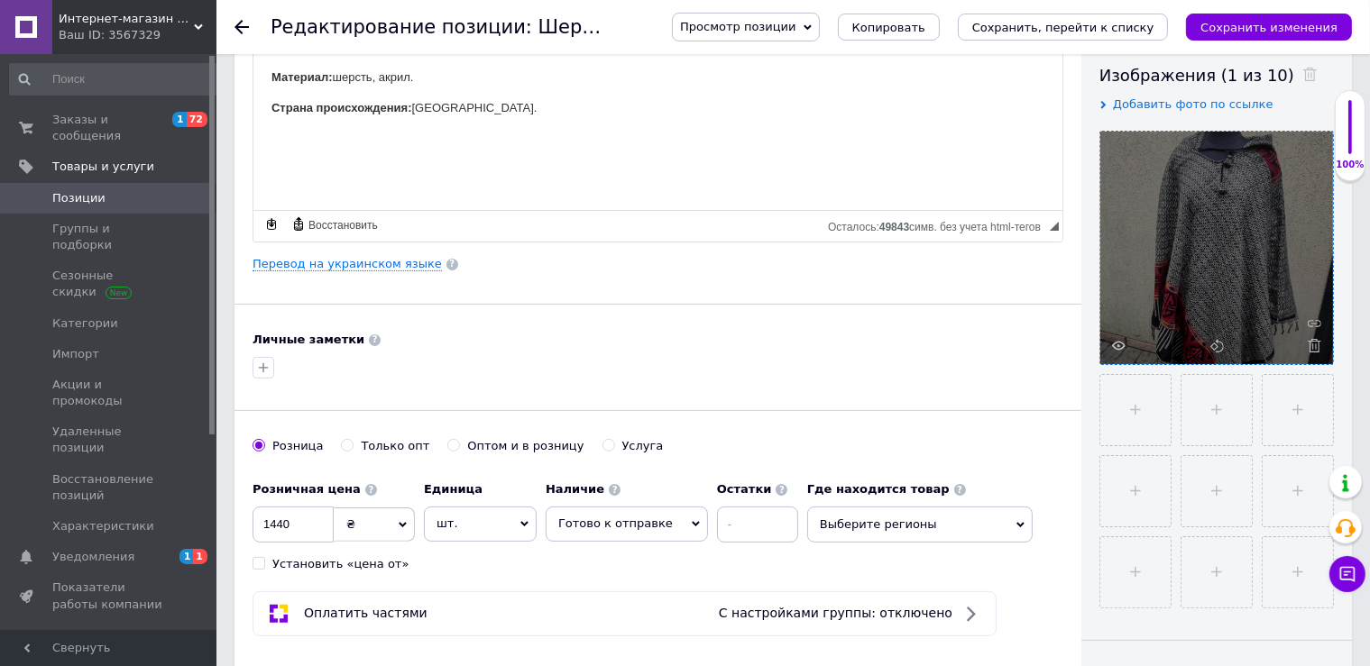
click at [1318, 344] on use at bounding box center [1315, 346] width 14 height 14
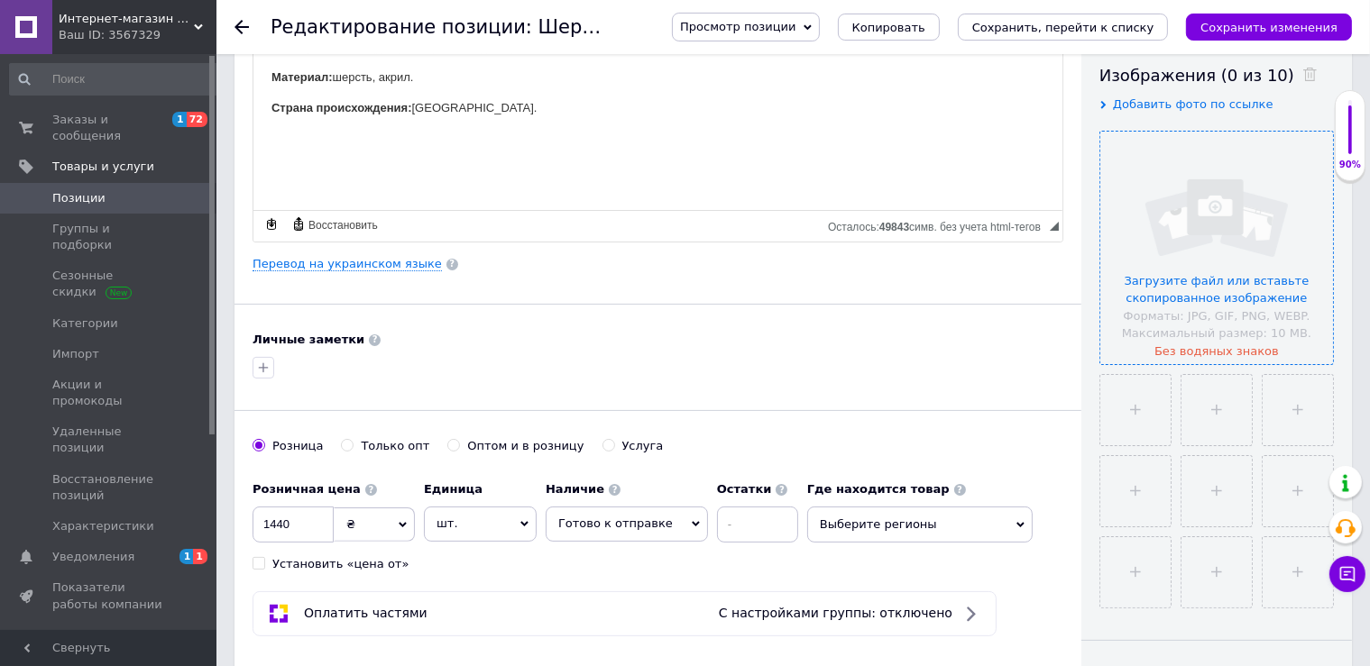
click at [1226, 241] on input "file" at bounding box center [1216, 248] width 233 height 233
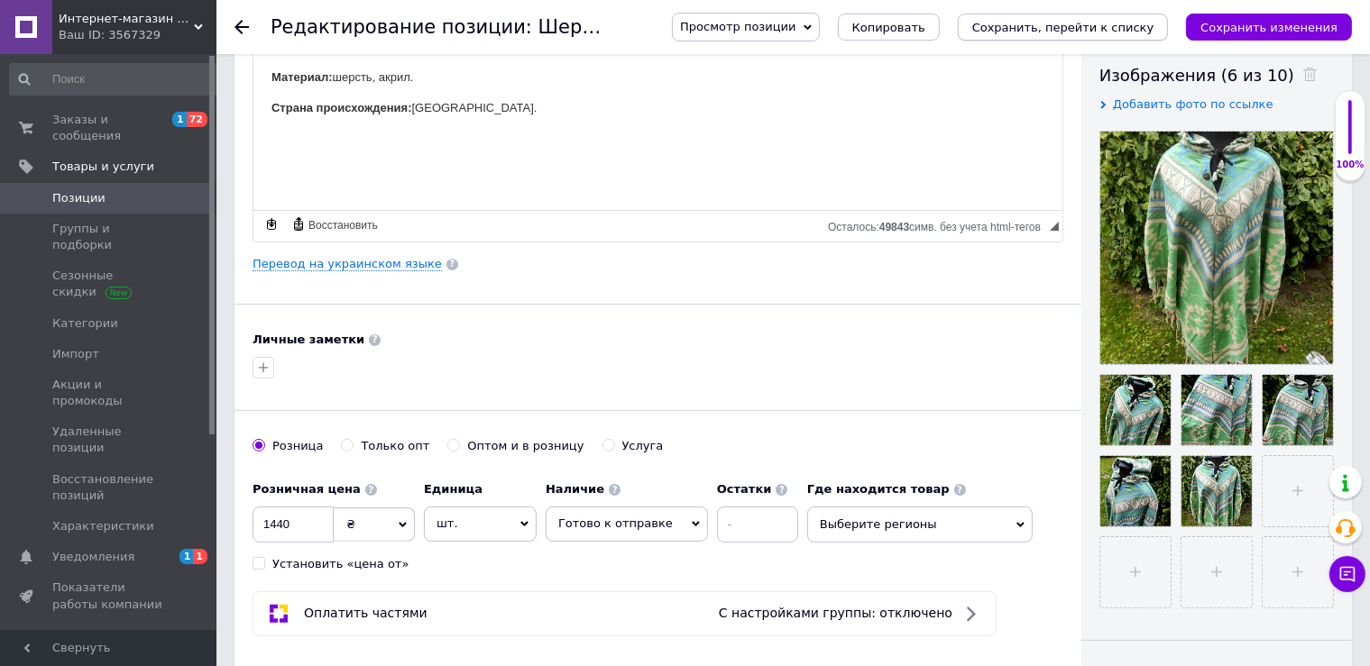
click at [1067, 24] on icon "Сохранить, перейти к списку" at bounding box center [1063, 28] width 182 height 14
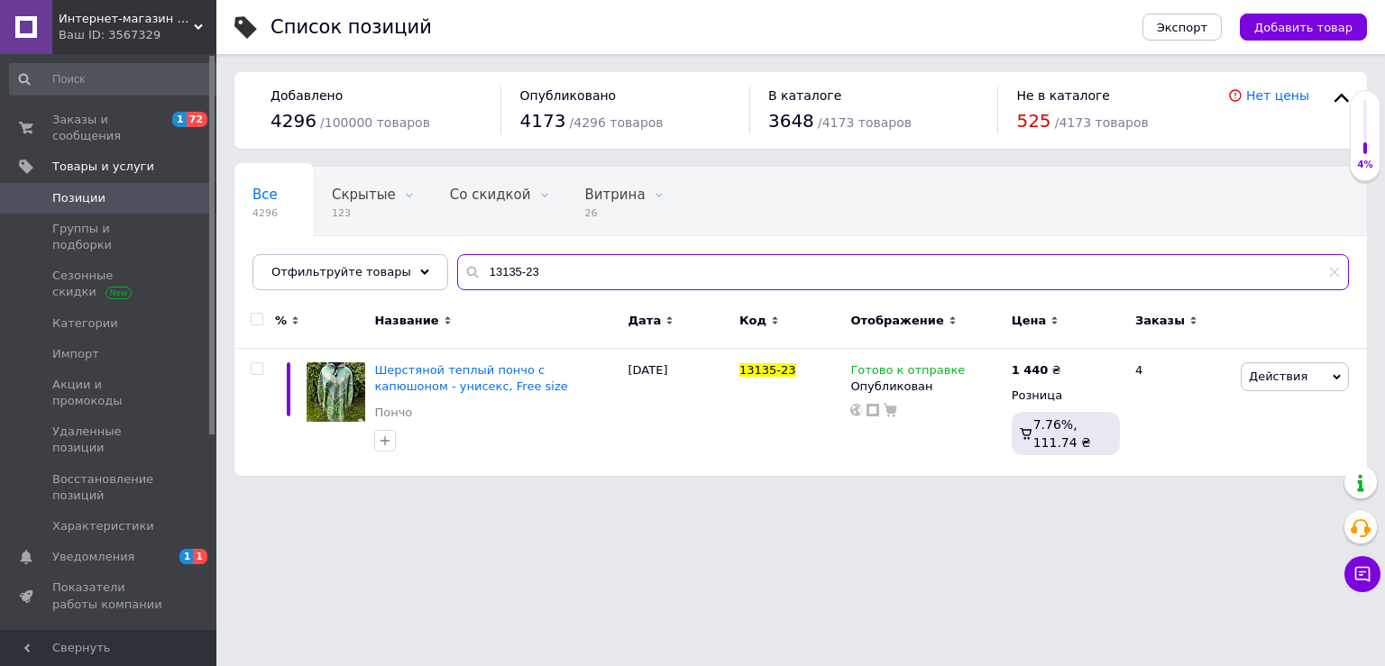
drag, startPoint x: 506, startPoint y: 270, endPoint x: 555, endPoint y: 270, distance: 48.7
click at [555, 270] on input "13135-23" at bounding box center [903, 272] width 892 height 36
type input "13135-17"
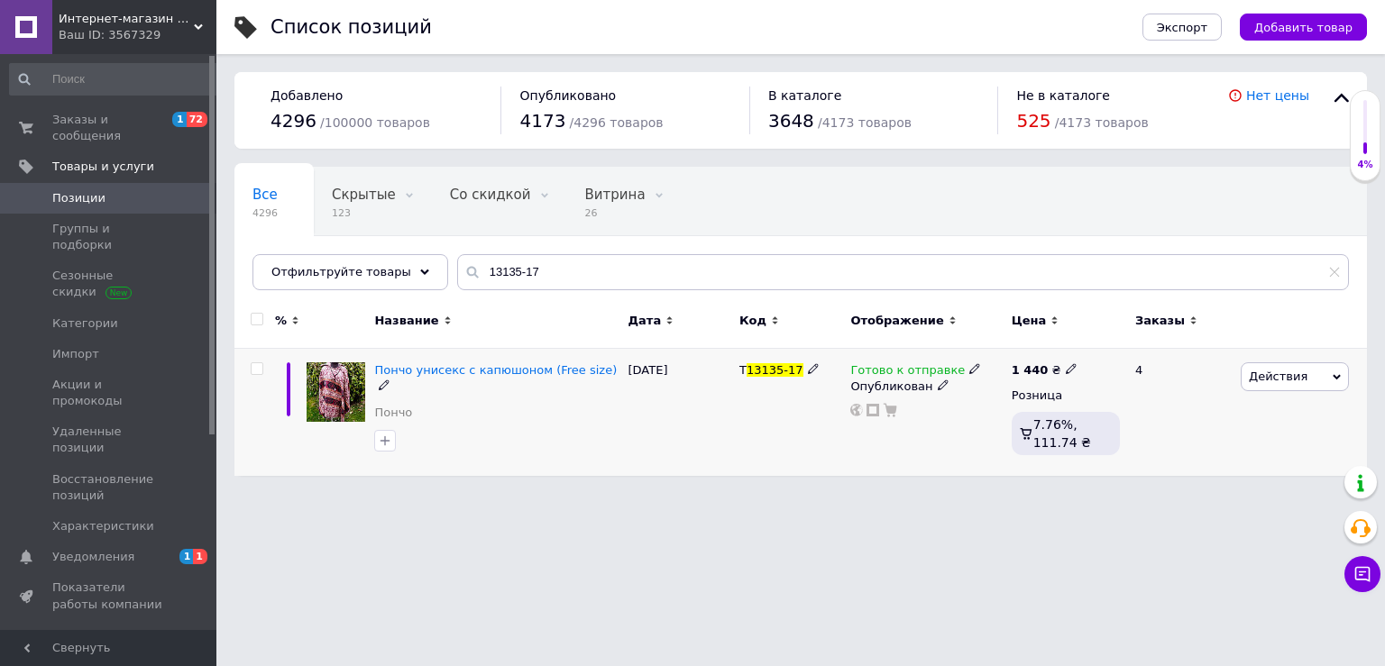
click at [969, 364] on icon at bounding box center [974, 368] width 11 height 11
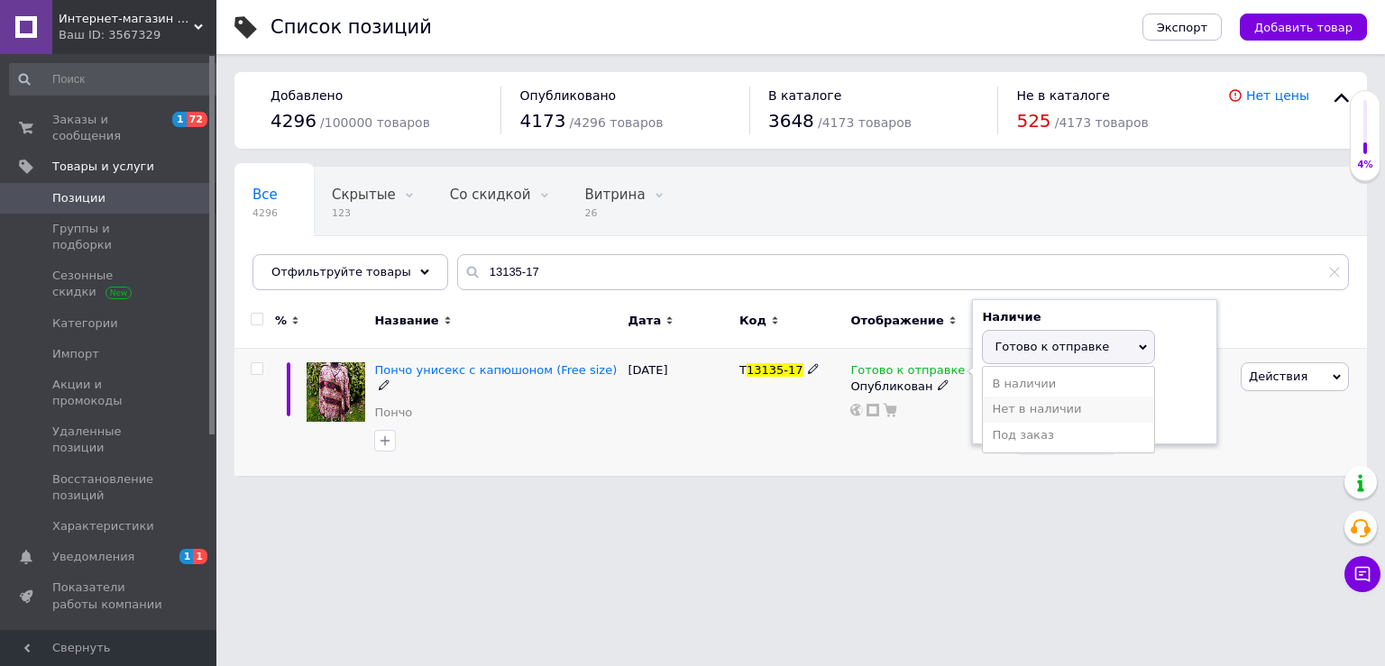
click at [1005, 409] on li "Нет в наличии" at bounding box center [1068, 409] width 171 height 25
click at [893, 449] on div "Готово к отправке Наличие Нет в наличии В наличии Под заказ Готово к отправке О…" at bounding box center [926, 412] width 161 height 127
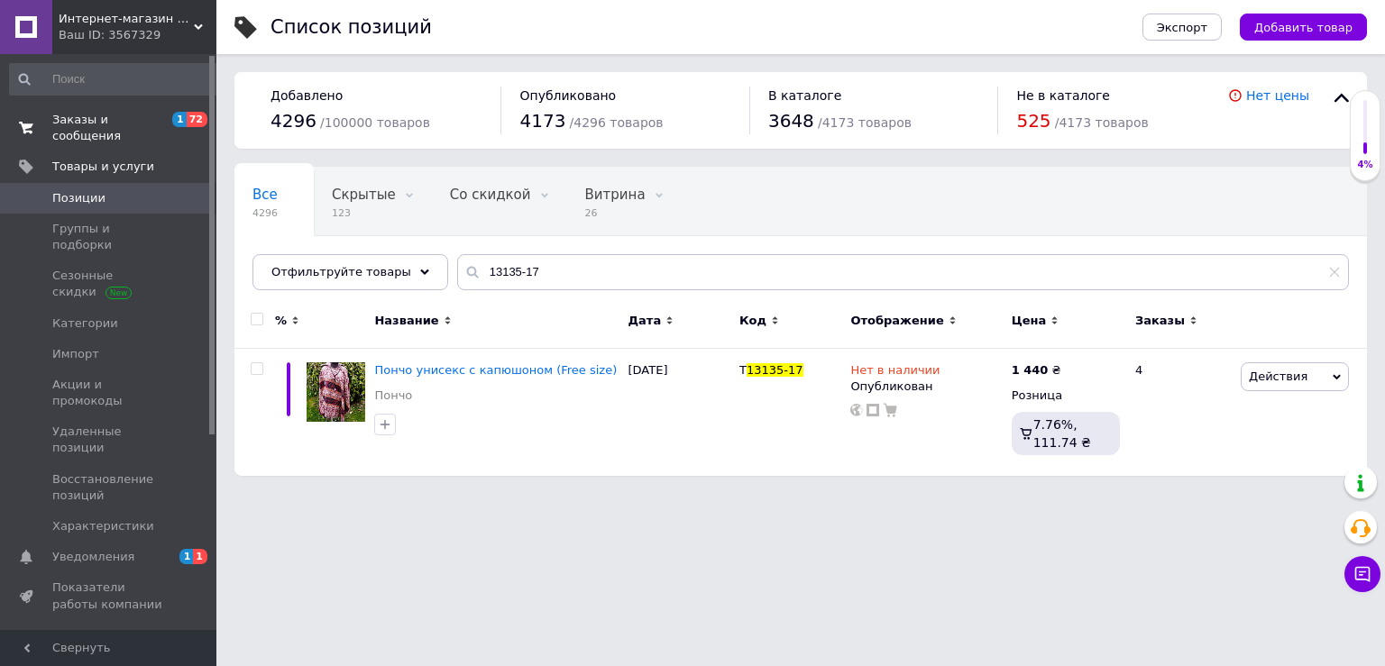
click at [140, 112] on span "Заказы и сообщения" at bounding box center [109, 128] width 115 height 32
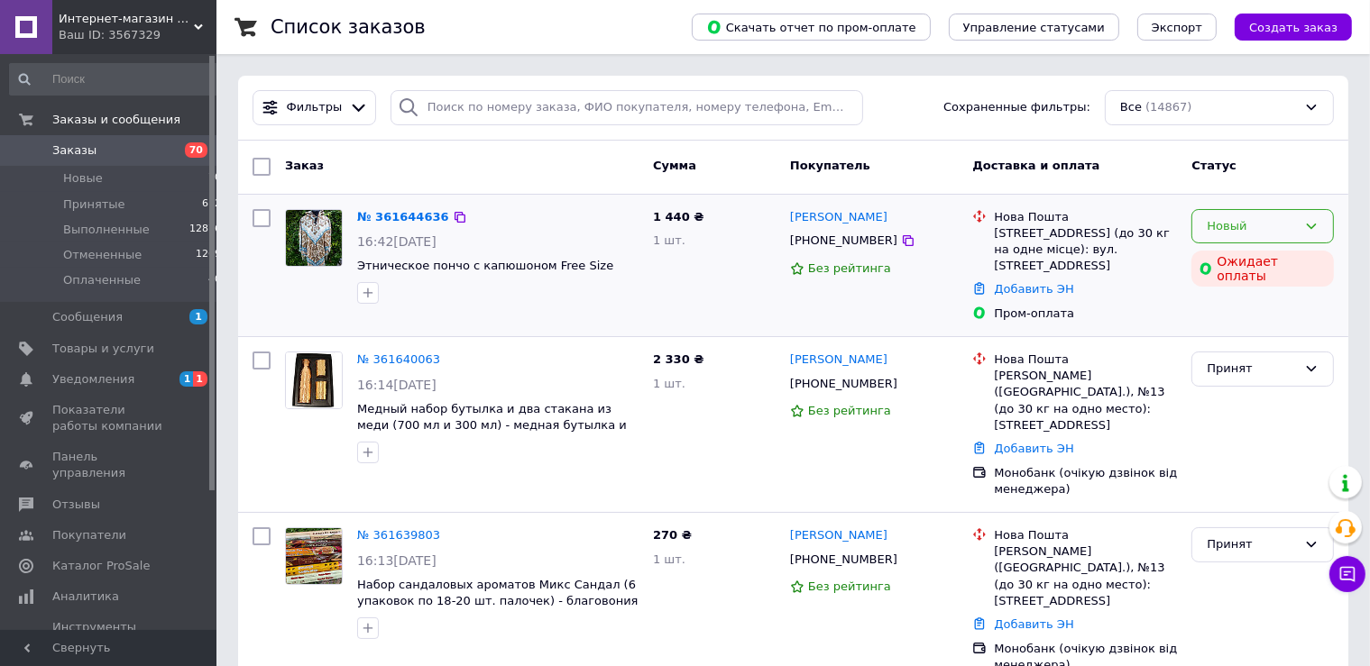
click at [1260, 230] on div "Новый" at bounding box center [1252, 226] width 90 height 19
click at [1258, 268] on li "Принят" at bounding box center [1262, 263] width 141 height 33
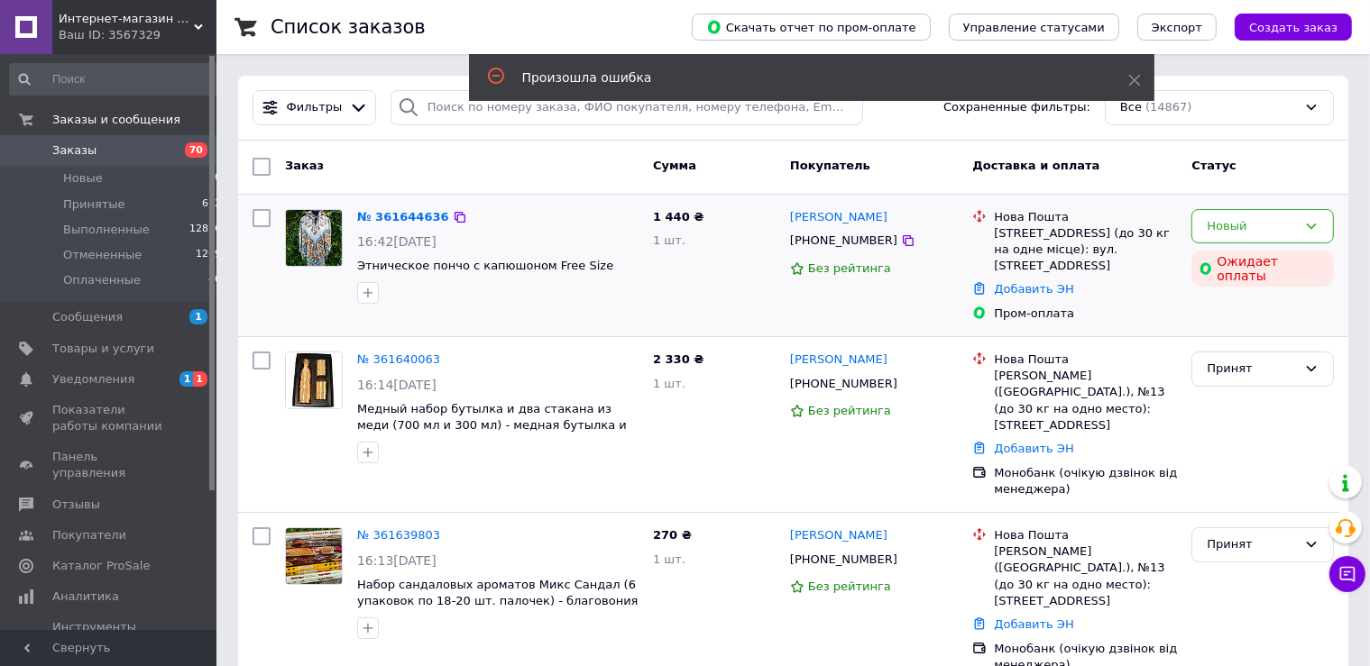
click at [53, 153] on span "Заказы" at bounding box center [74, 150] width 44 height 16
click at [153, 382] on span "Уведомления" at bounding box center [109, 380] width 115 height 16
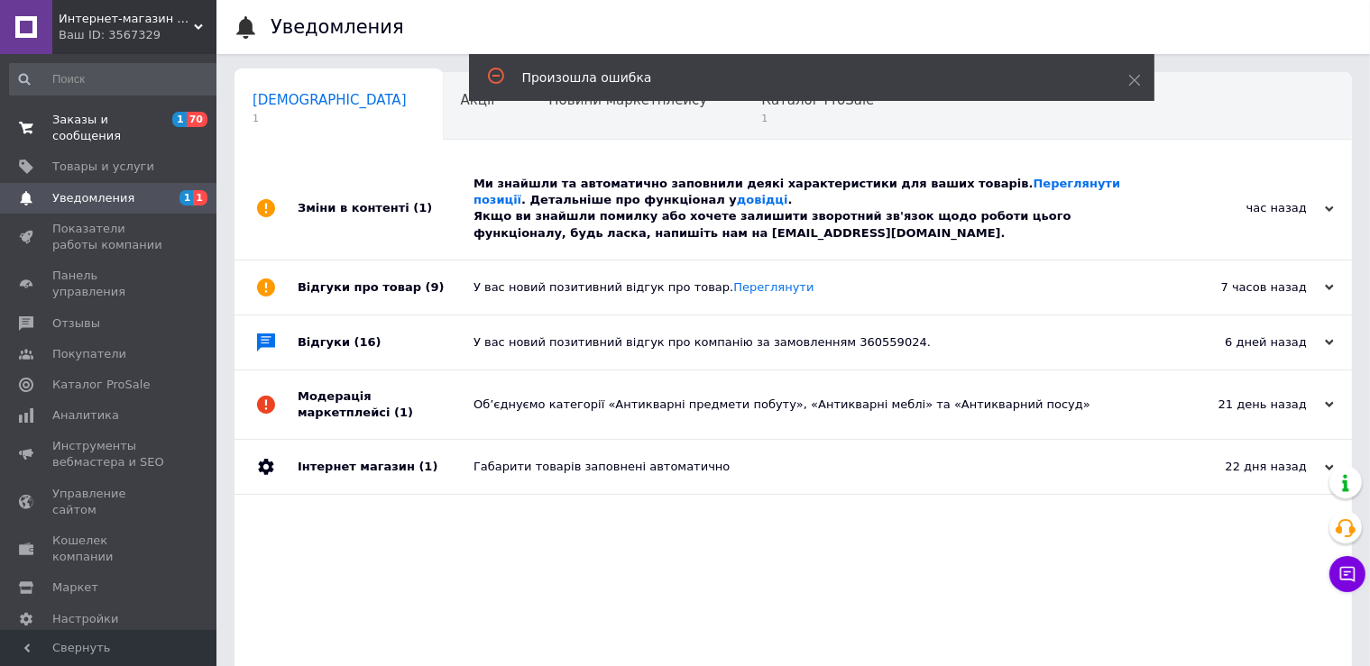
click at [148, 114] on span "Заказы и сообщения" at bounding box center [109, 128] width 115 height 32
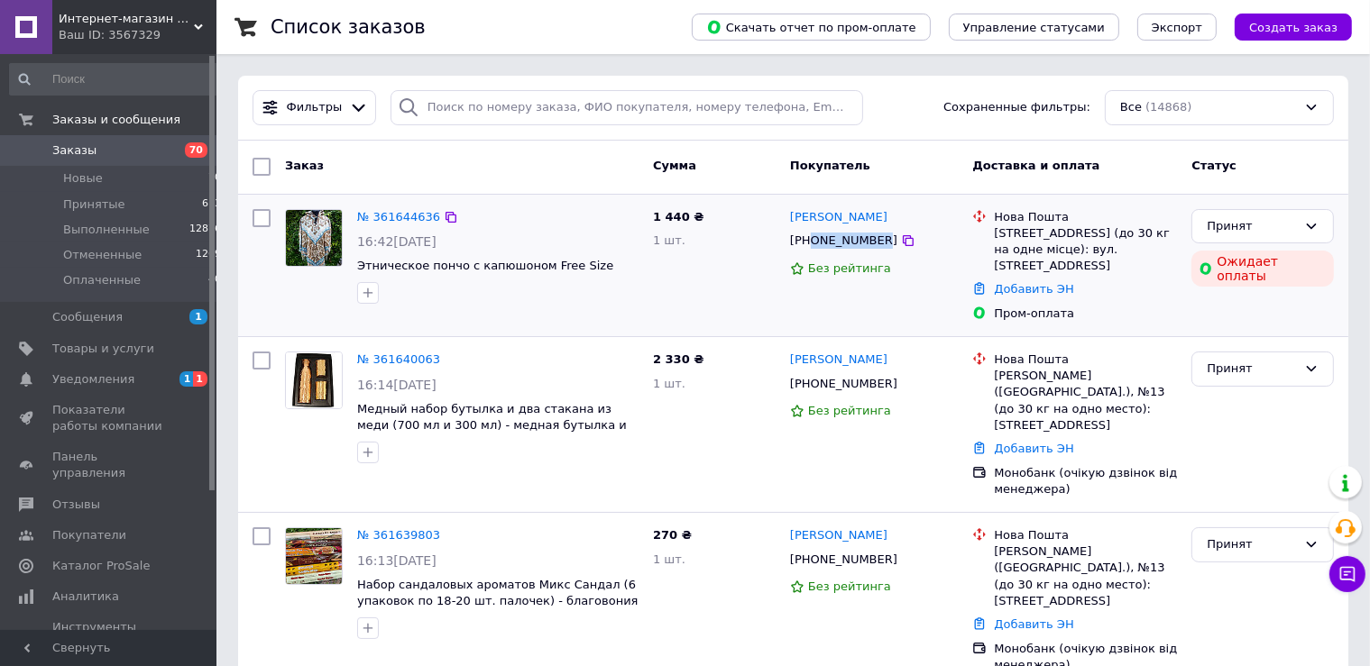
drag, startPoint x: 810, startPoint y: 240, endPoint x: 875, endPoint y: 240, distance: 64.9
click at [875, 240] on div "[PHONE_NUMBER]" at bounding box center [843, 240] width 115 height 23
click at [362, 211] on link "№ 361644636" at bounding box center [398, 217] width 83 height 14
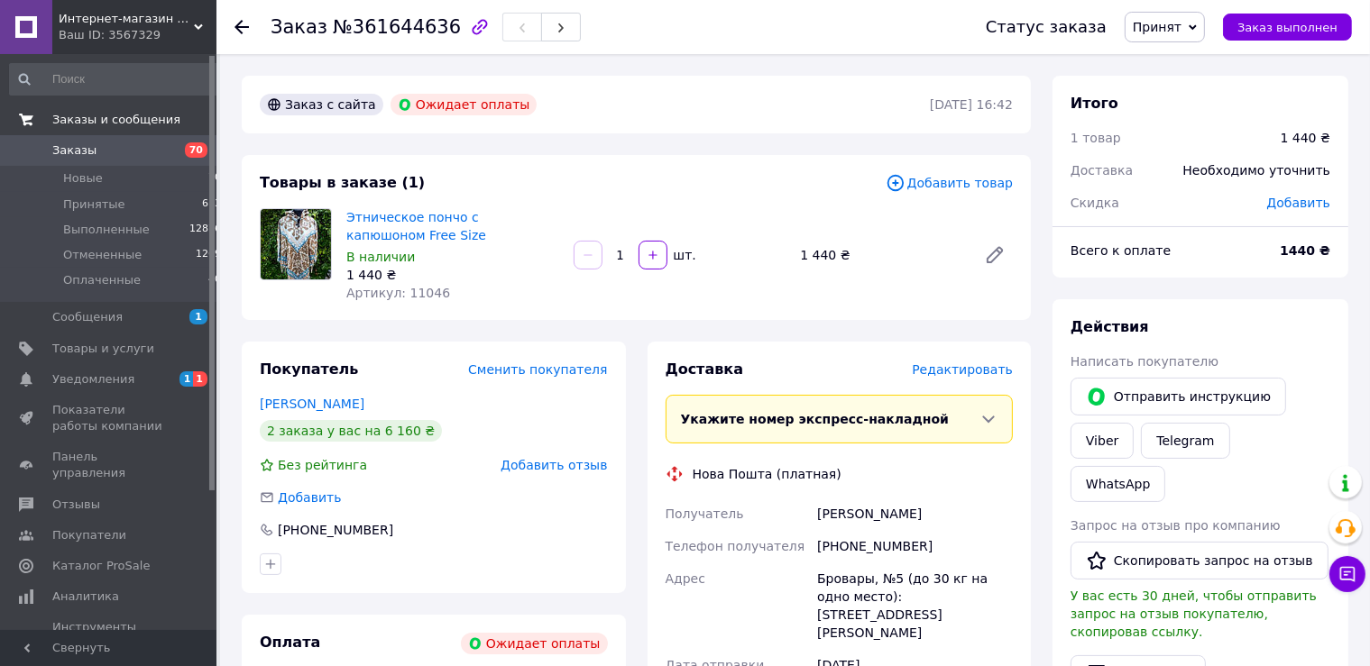
click at [152, 133] on link "Заказы и сообщения" at bounding box center [116, 120] width 232 height 31
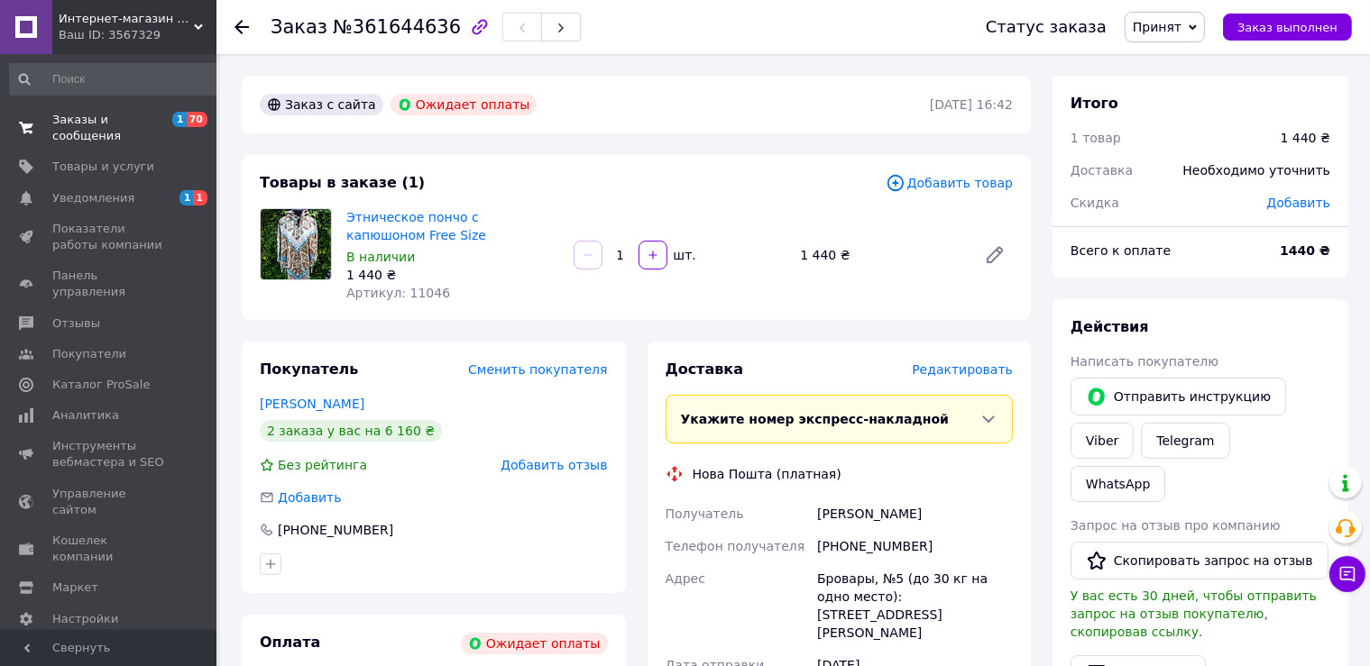
click at [160, 126] on span "Заказы и сообщения" at bounding box center [109, 128] width 115 height 32
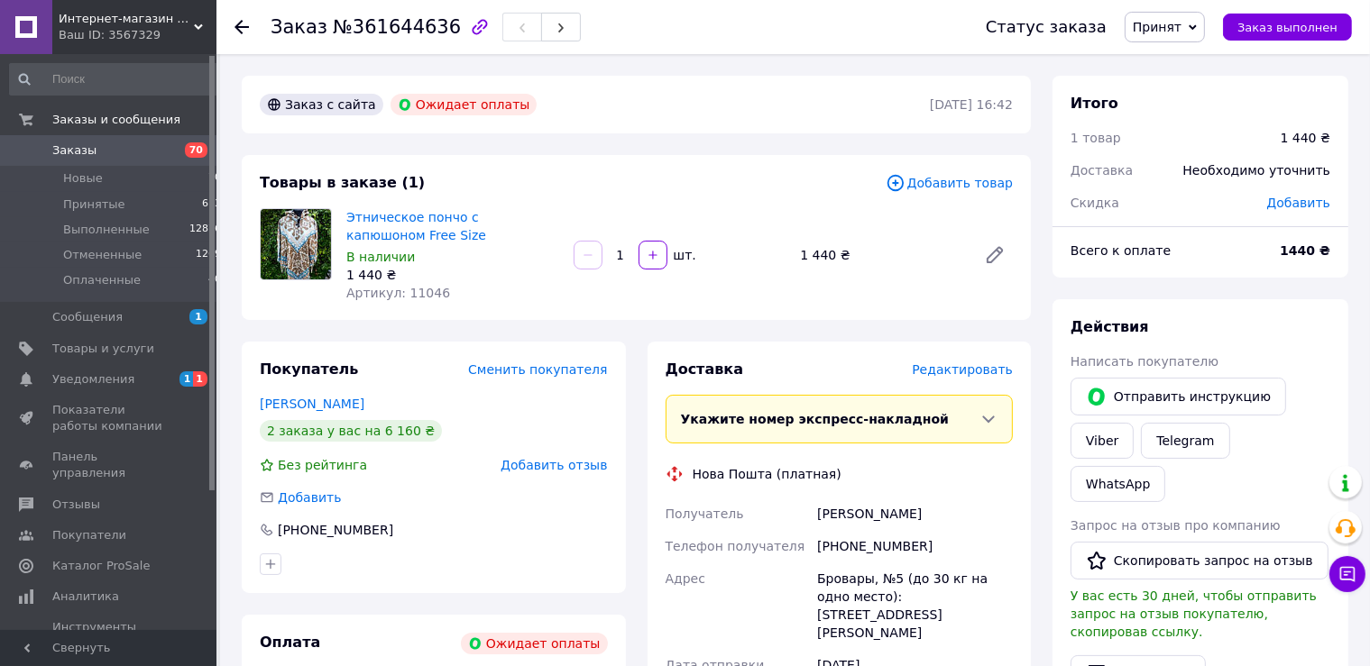
click at [142, 151] on span "Заказы" at bounding box center [109, 150] width 115 height 16
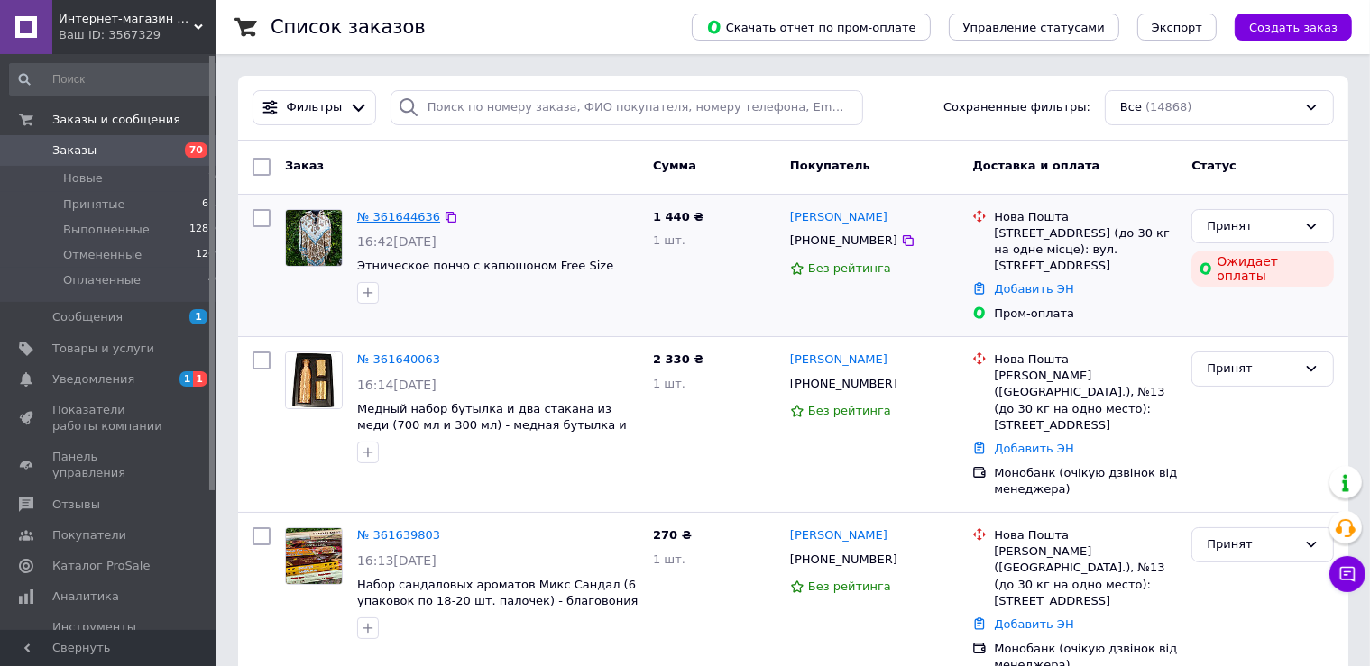
click at [390, 218] on link "№ 361644636" at bounding box center [398, 217] width 83 height 14
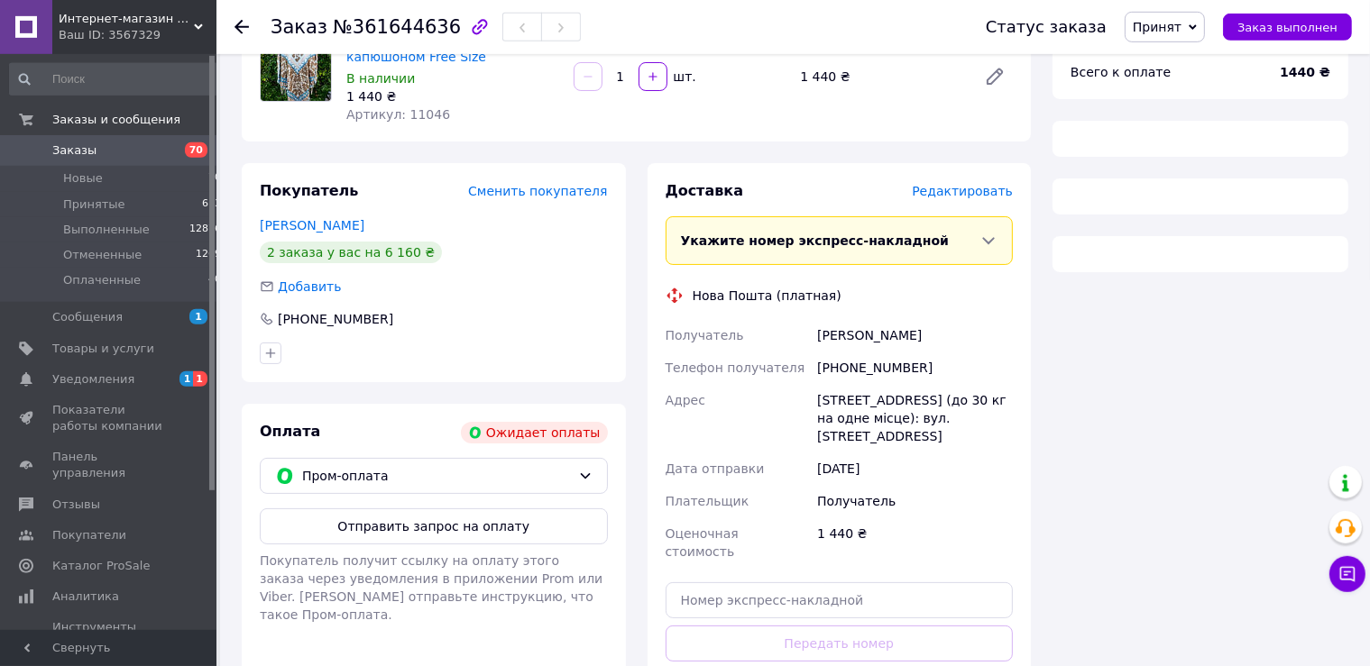
scroll to position [314, 0]
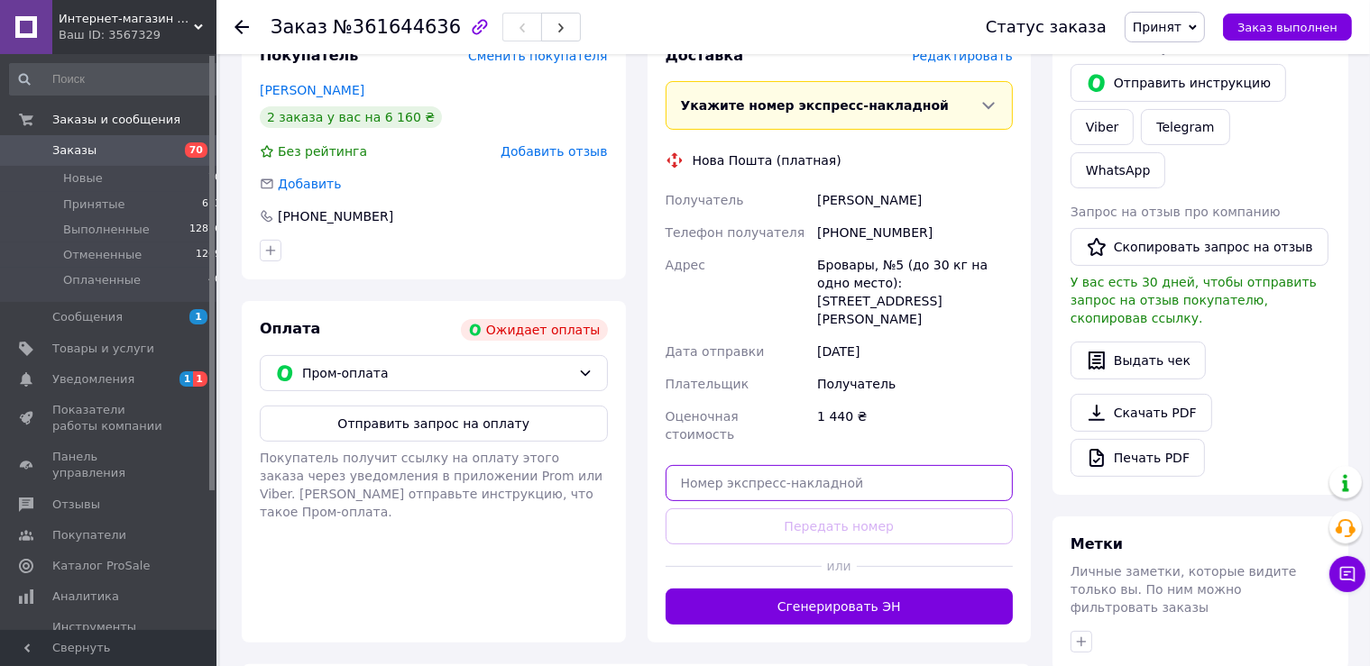
click at [770, 465] on input "text" at bounding box center [840, 483] width 348 height 36
paste input "20451247381475"
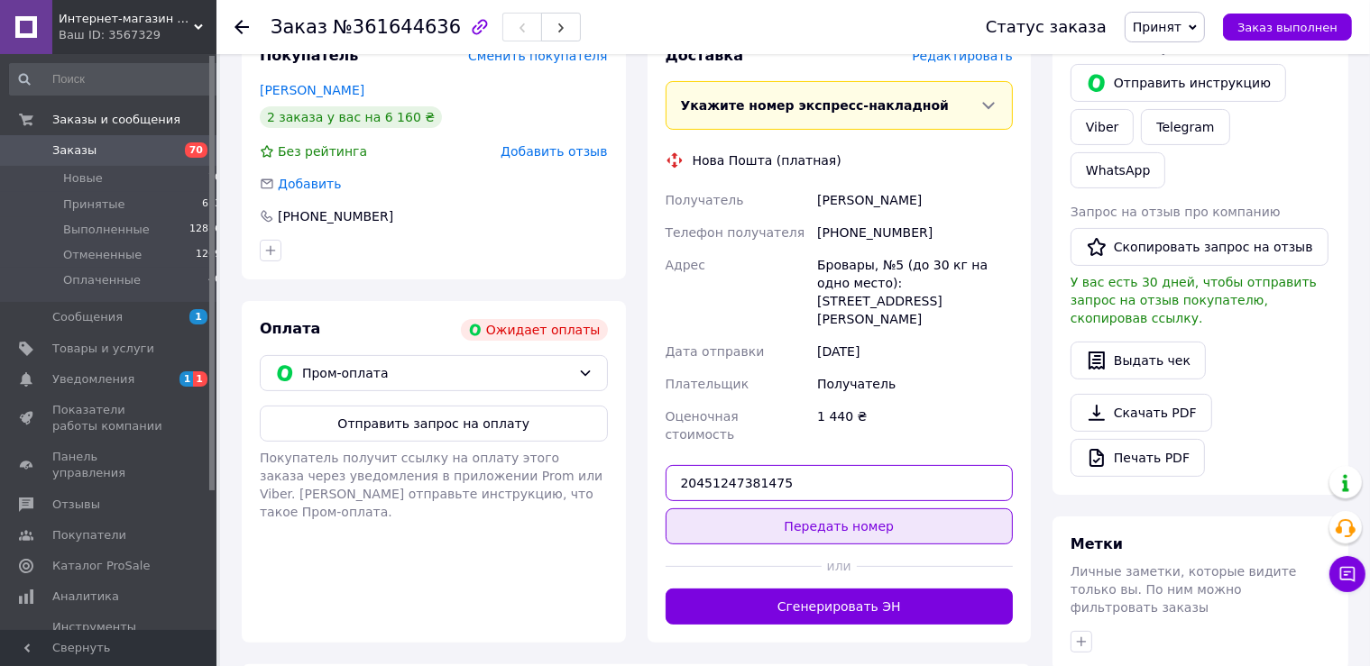
type input "20451247381475"
click at [816, 509] on button "Передать номер" at bounding box center [840, 527] width 348 height 36
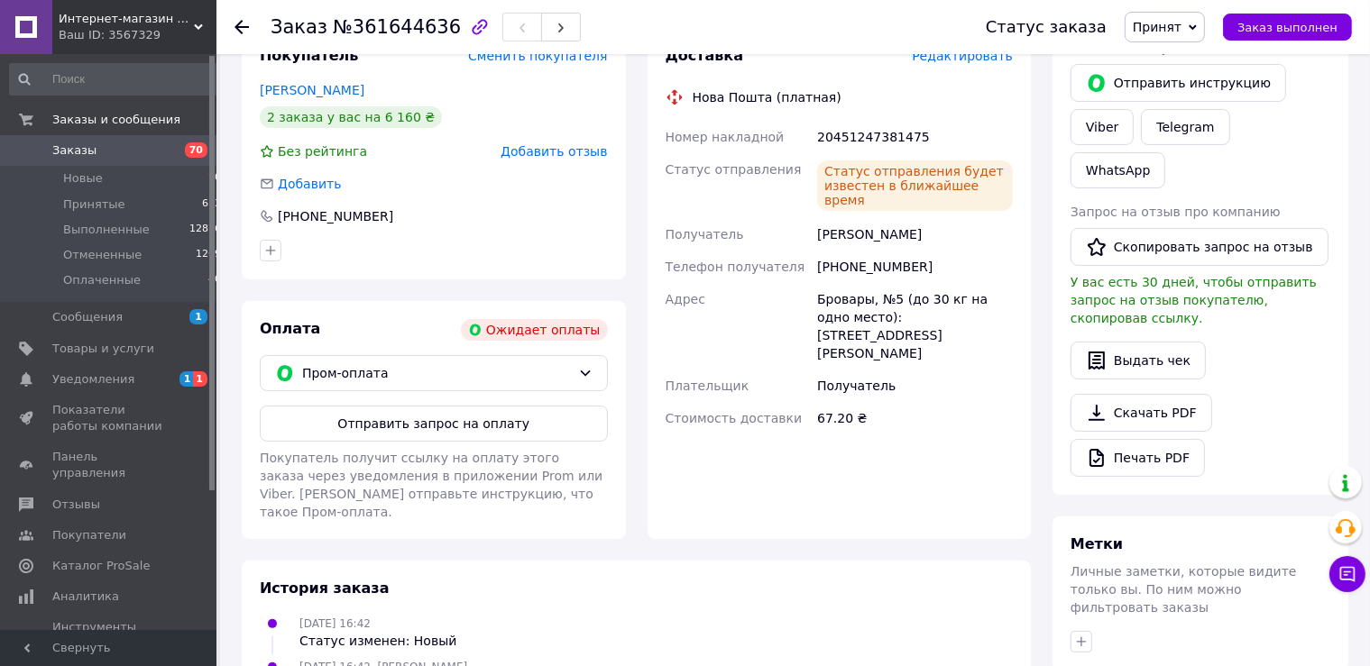
click at [105, 154] on span "Заказы" at bounding box center [109, 150] width 115 height 16
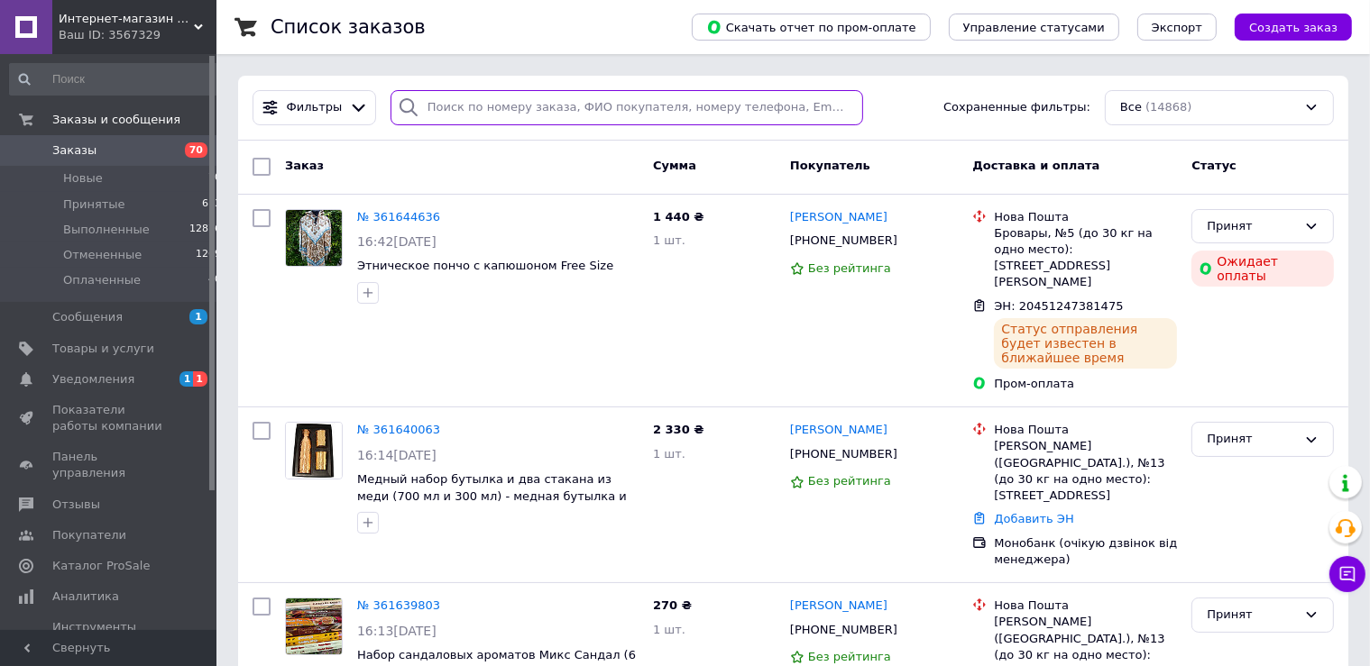
click at [436, 118] on input "search" at bounding box center [626, 107] width 473 height 35
paste input "360961478"
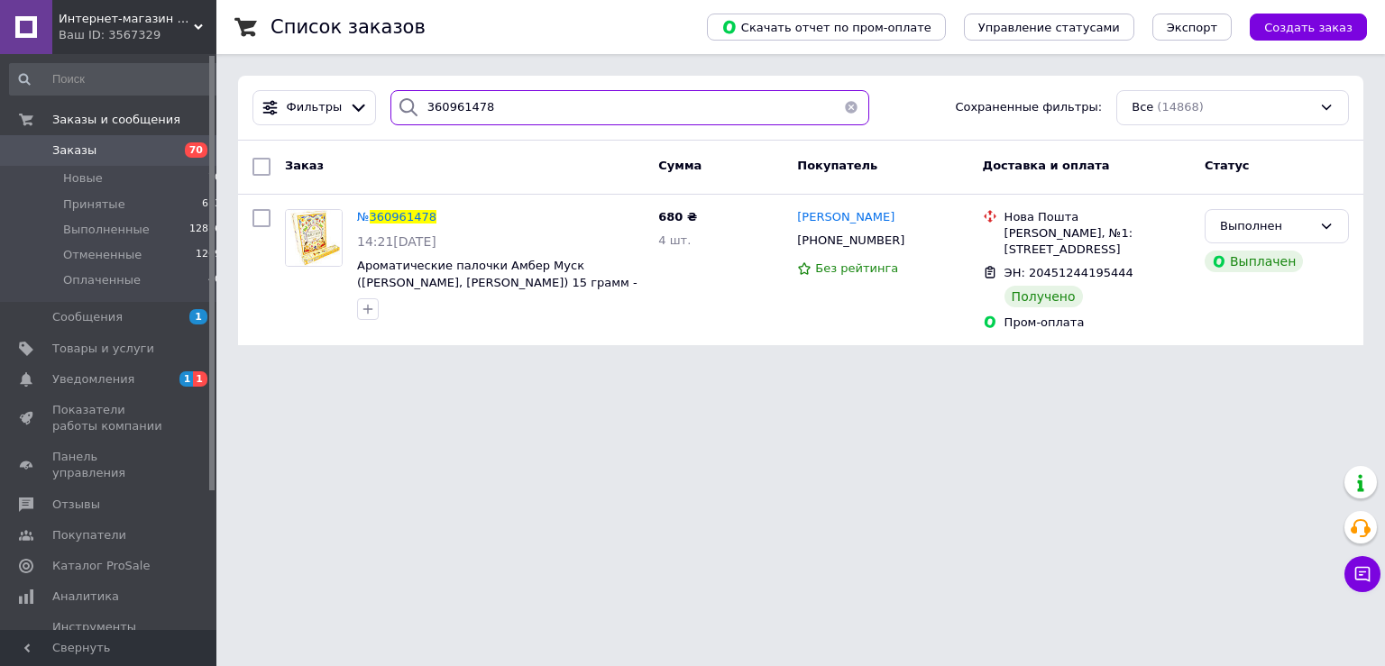
click at [483, 101] on input "360961478" at bounding box center [630, 107] width 480 height 35
paste input "1043876"
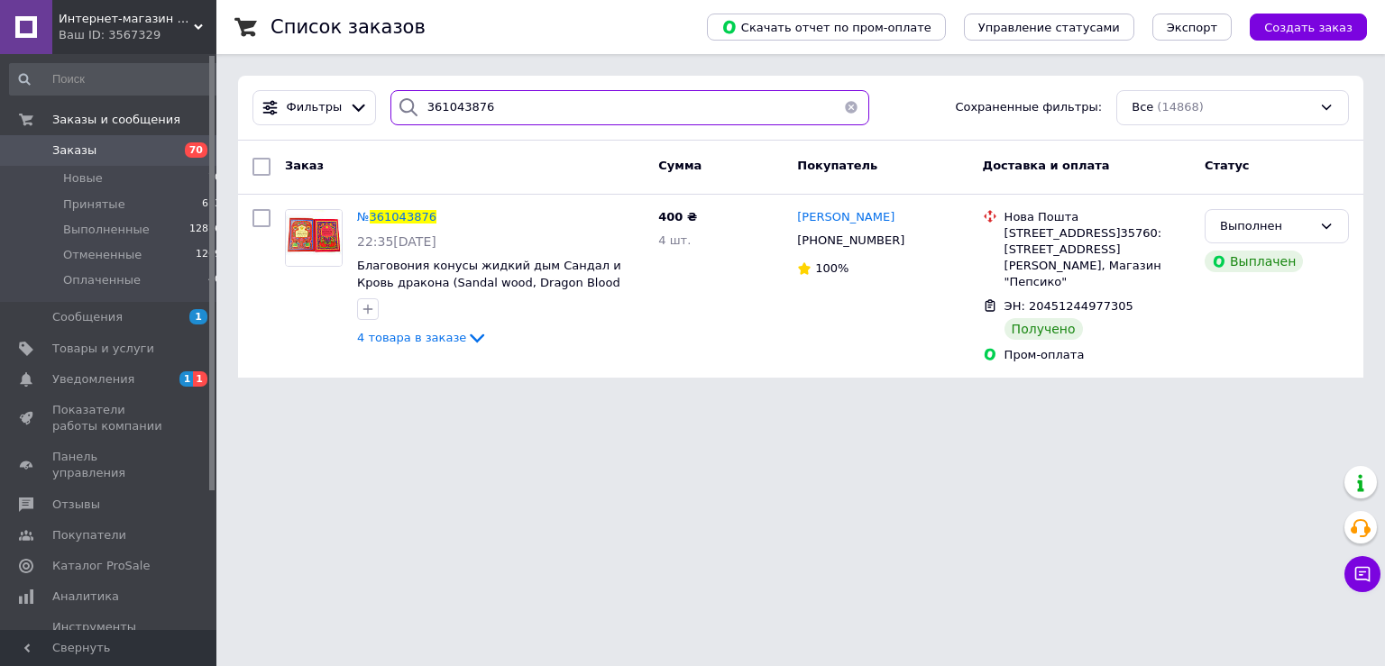
click at [551, 108] on input "361043876" at bounding box center [630, 107] width 480 height 35
paste input "0520560"
click at [471, 99] on input "360520560" at bounding box center [630, 107] width 480 height 35
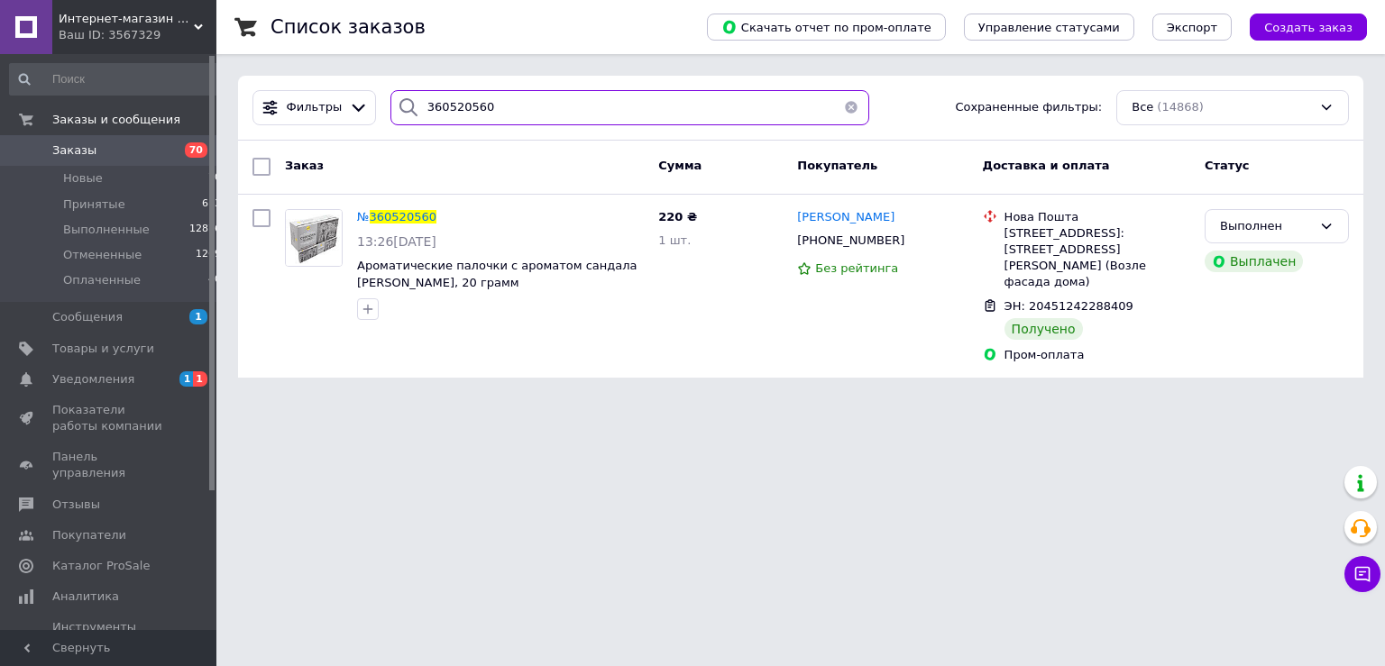
paste input "658906"
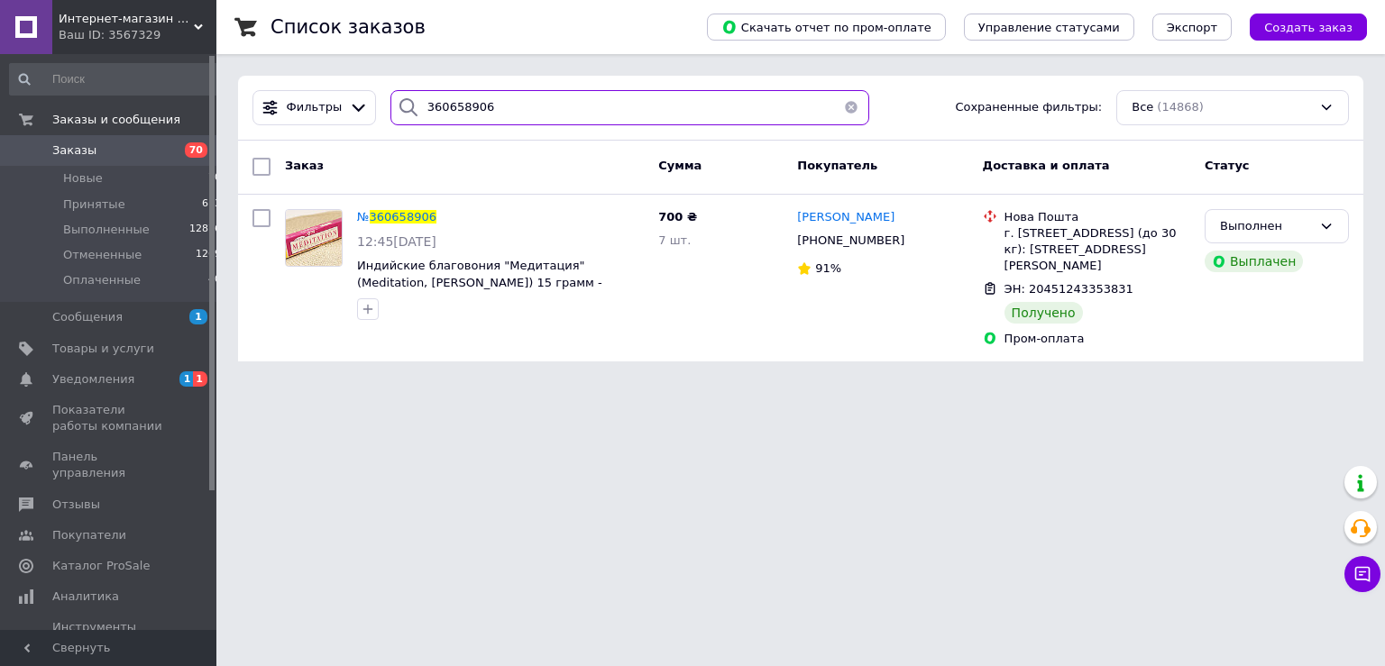
click at [529, 115] on input "360658906" at bounding box center [630, 107] width 480 height 35
paste input "814960"
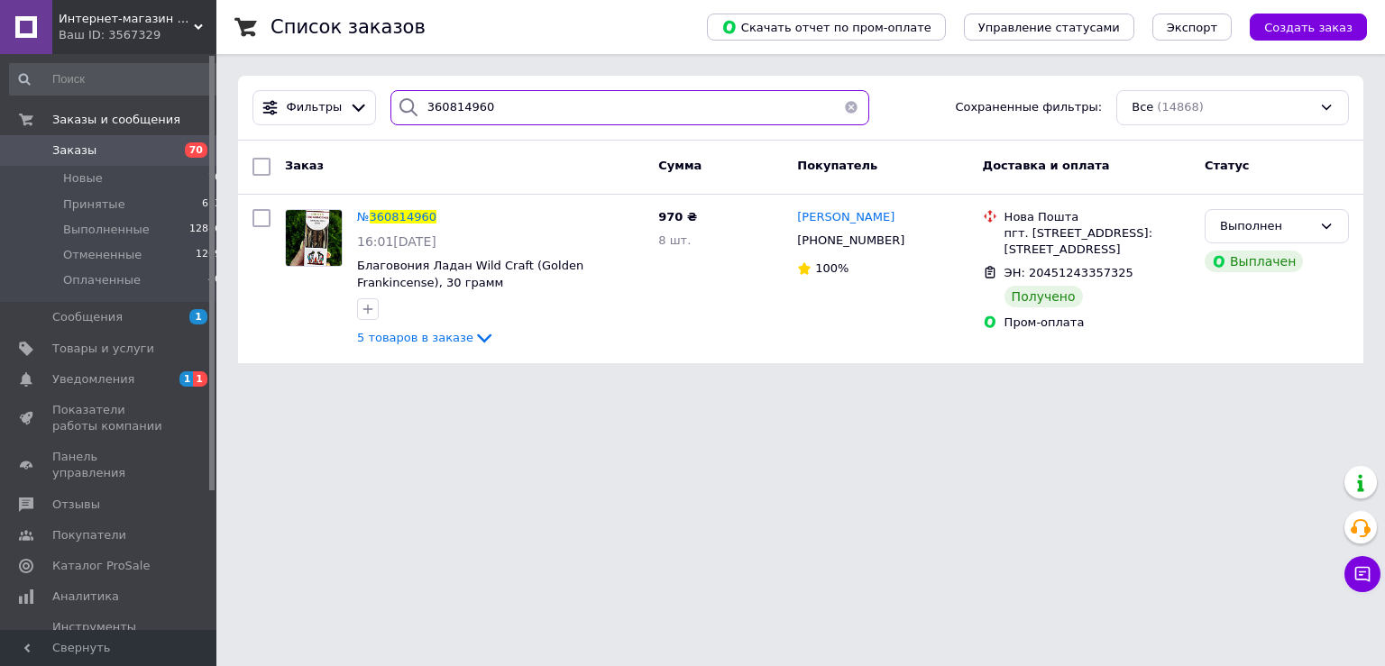
click at [442, 99] on input "360814960" at bounding box center [630, 107] width 480 height 35
paste input "1187468"
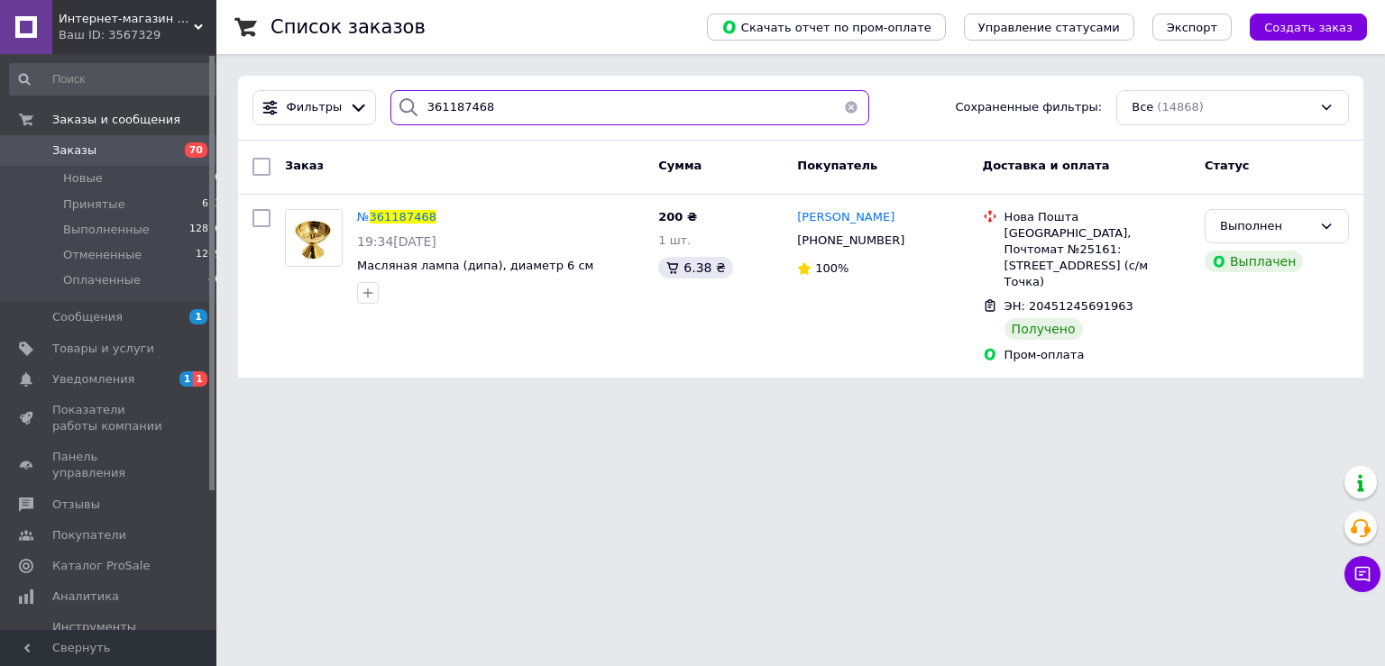
click at [439, 100] on input "361187468" at bounding box center [630, 107] width 480 height 35
click at [439, 101] on input "361187468" at bounding box center [630, 107] width 480 height 35
paste input "041405"
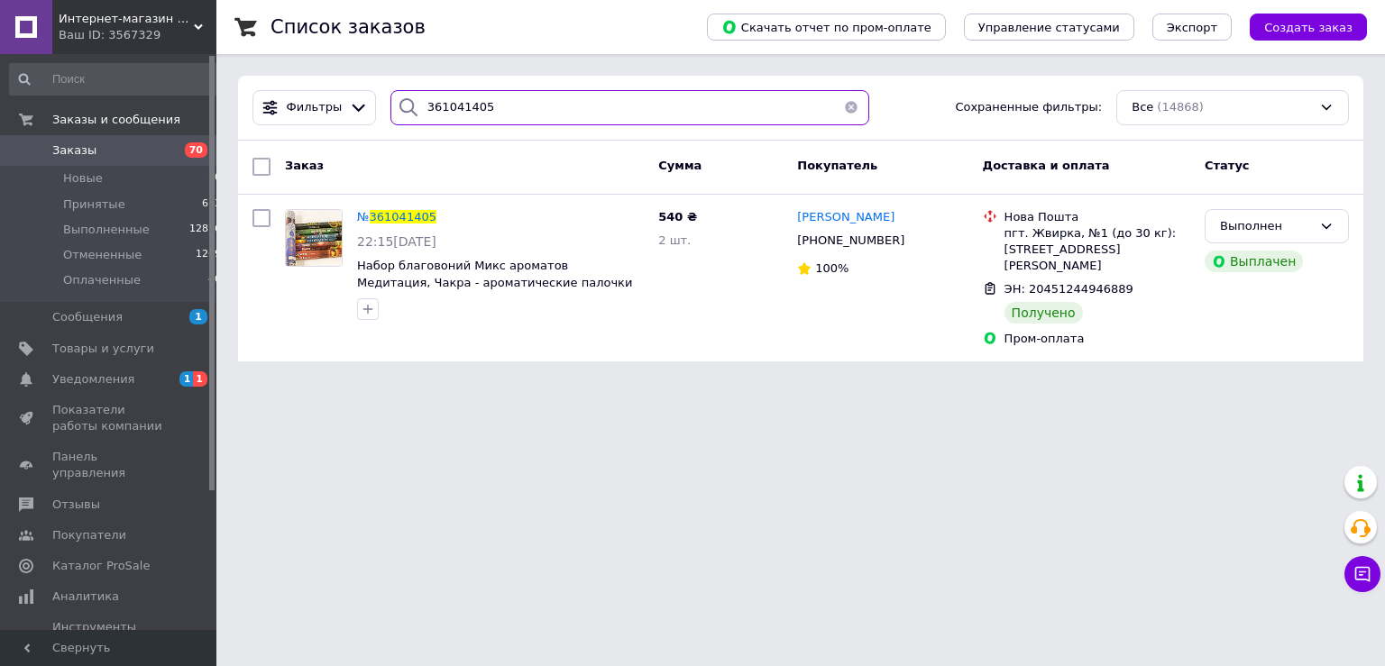
click at [440, 101] on input "361041405" at bounding box center [630, 107] width 480 height 35
paste input "313163"
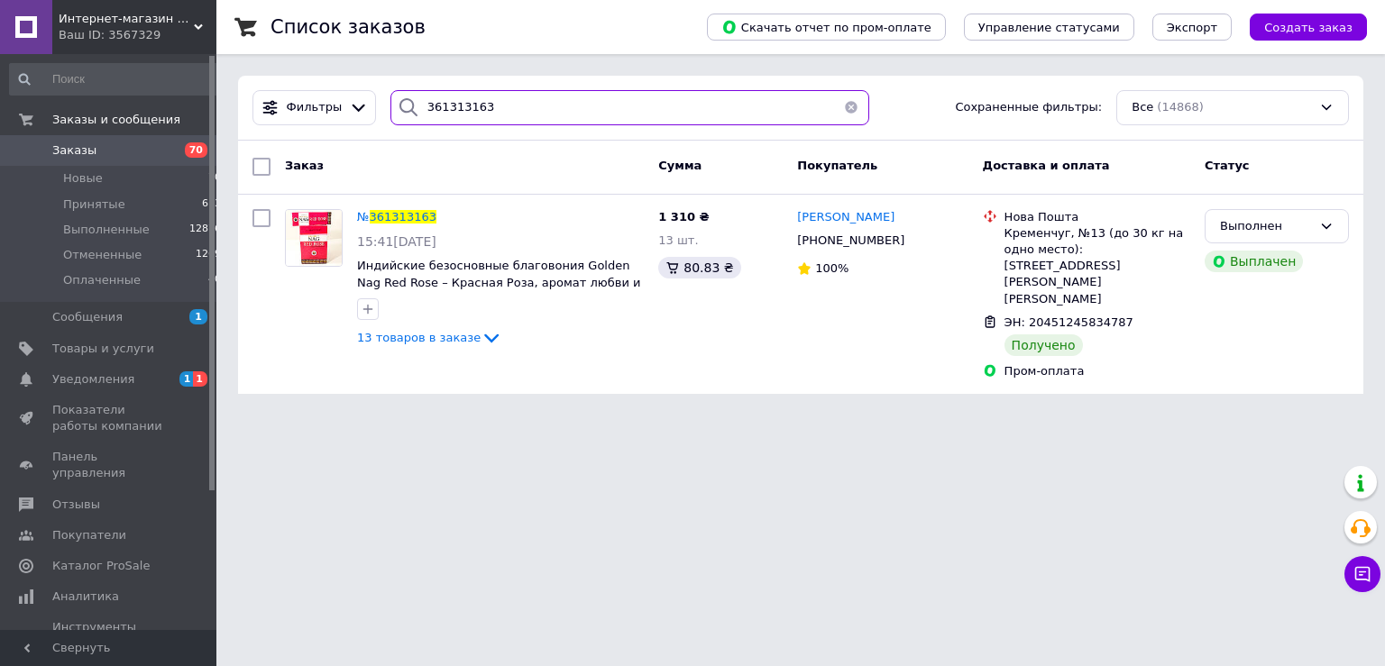
type input "361313163"
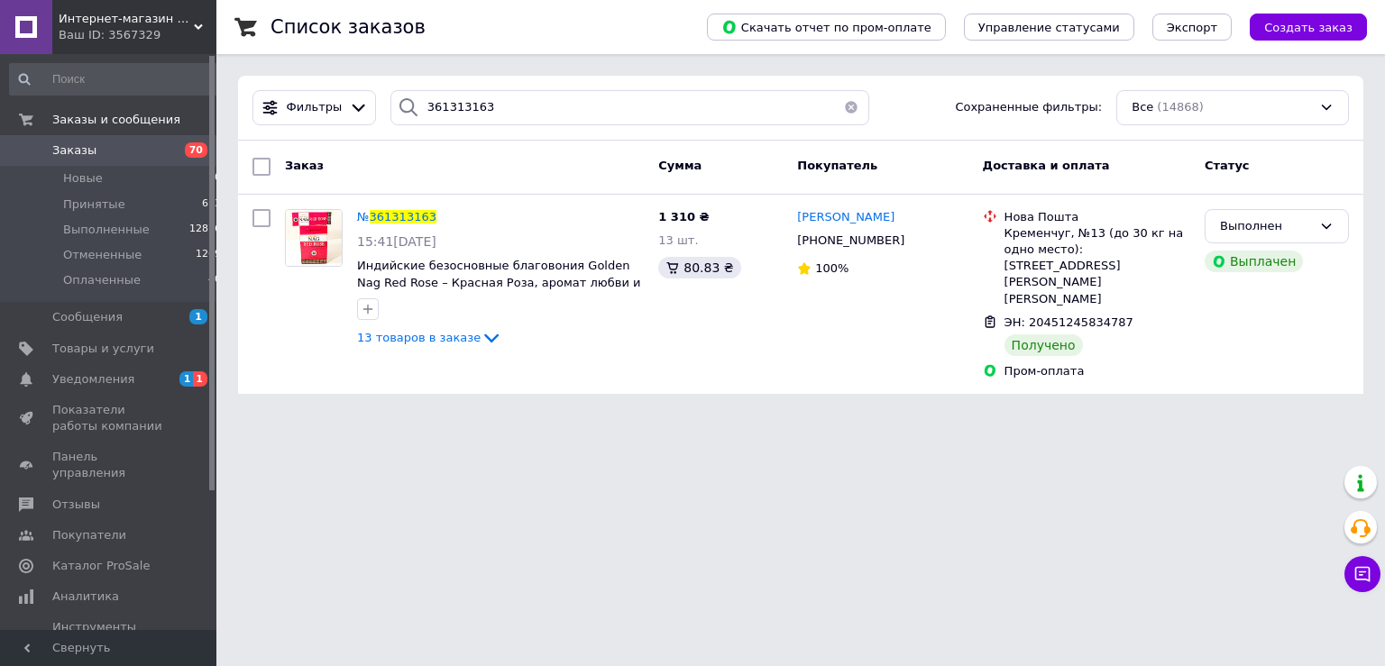
click at [115, 151] on span "Заказы" at bounding box center [109, 150] width 115 height 16
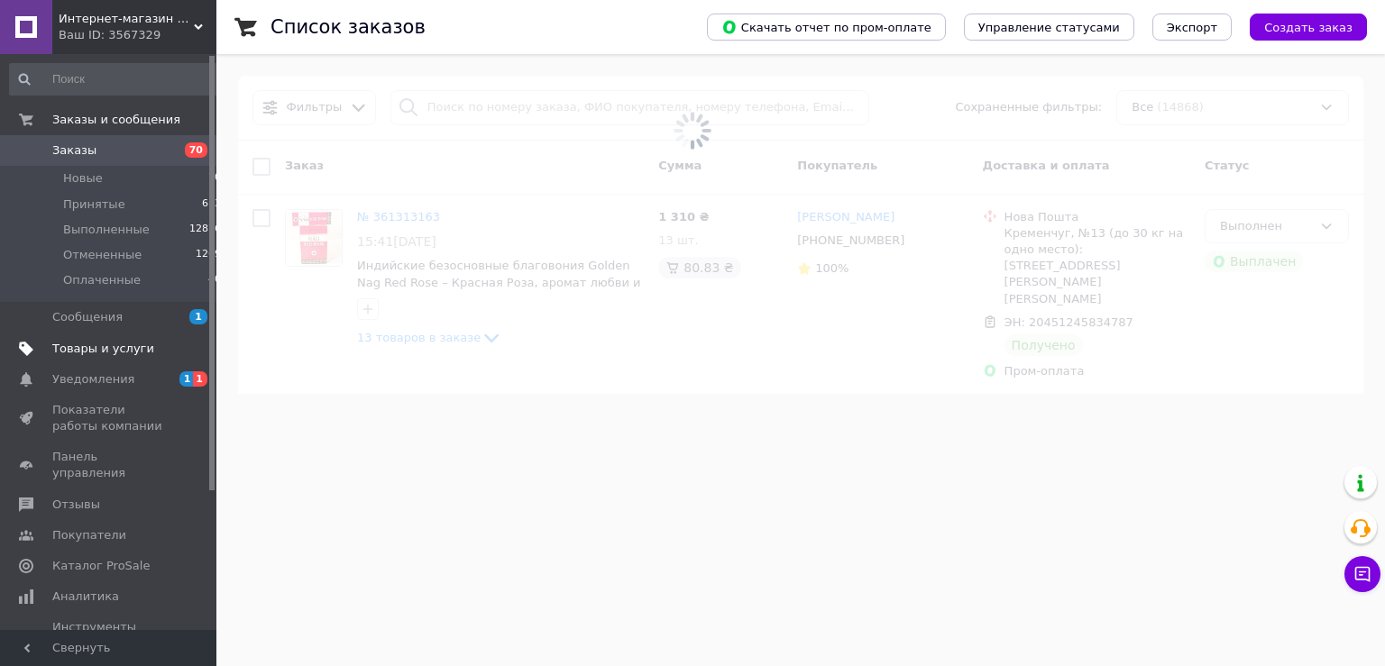
click at [134, 342] on span "Товары и услуги" at bounding box center [103, 349] width 102 height 16
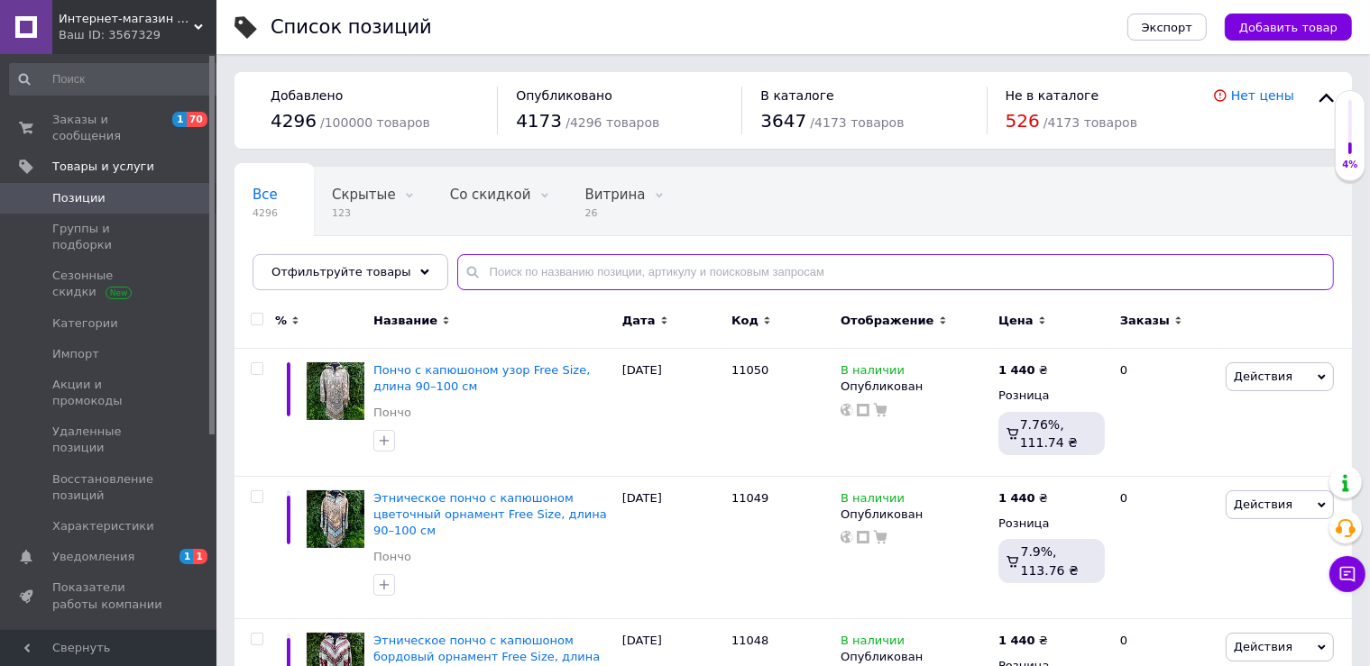
click at [485, 272] on input "text" at bounding box center [895, 272] width 877 height 36
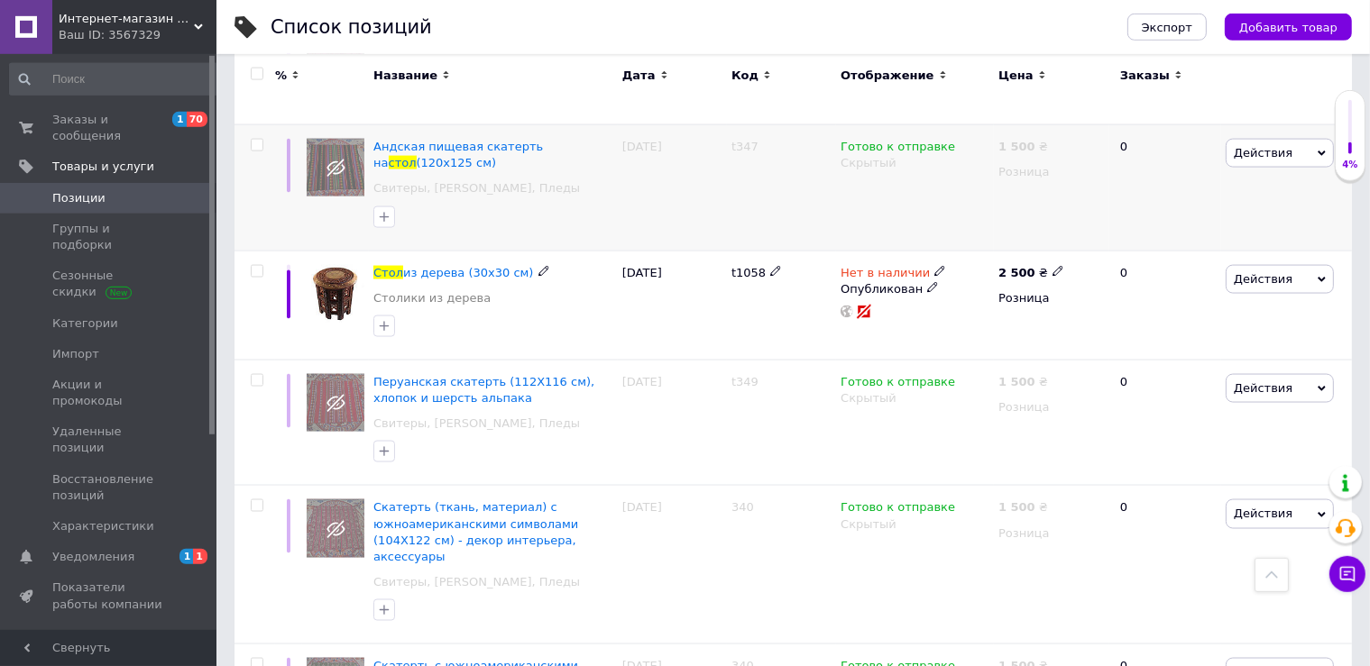
scroll to position [2698, 0]
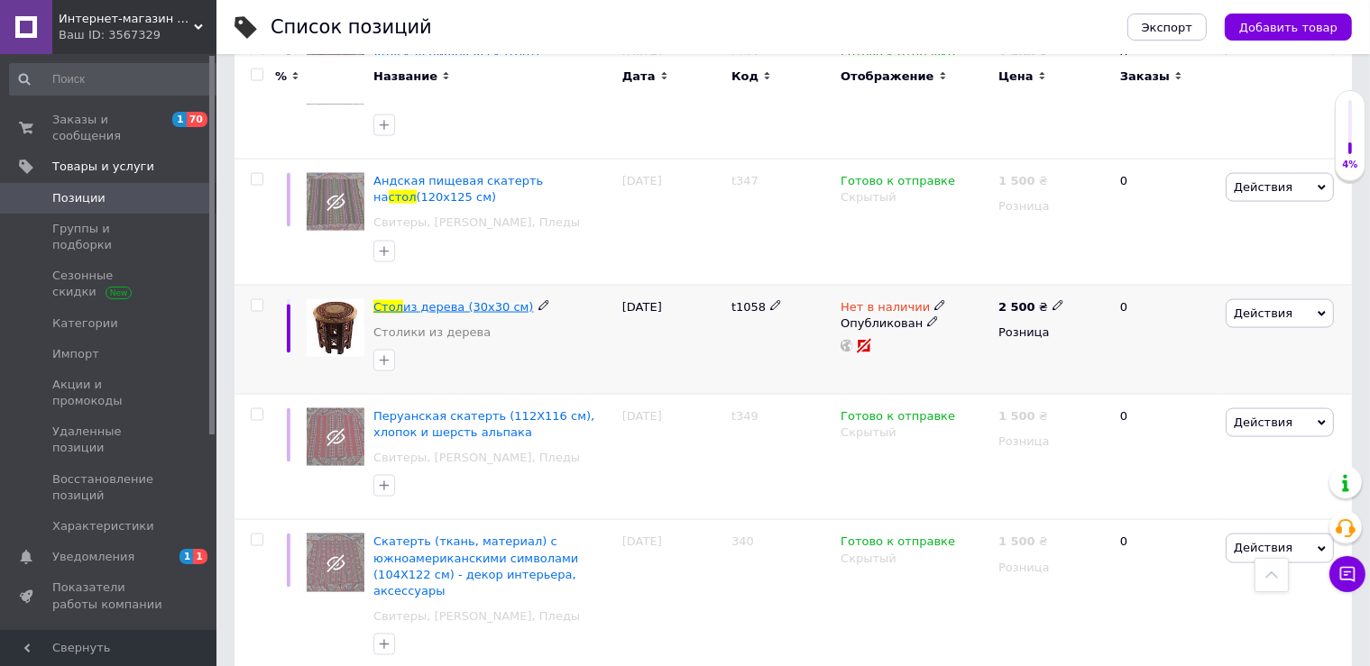
type input "стол"
click at [441, 300] on span "из дерева (30х30 см)" at bounding box center [468, 307] width 131 height 14
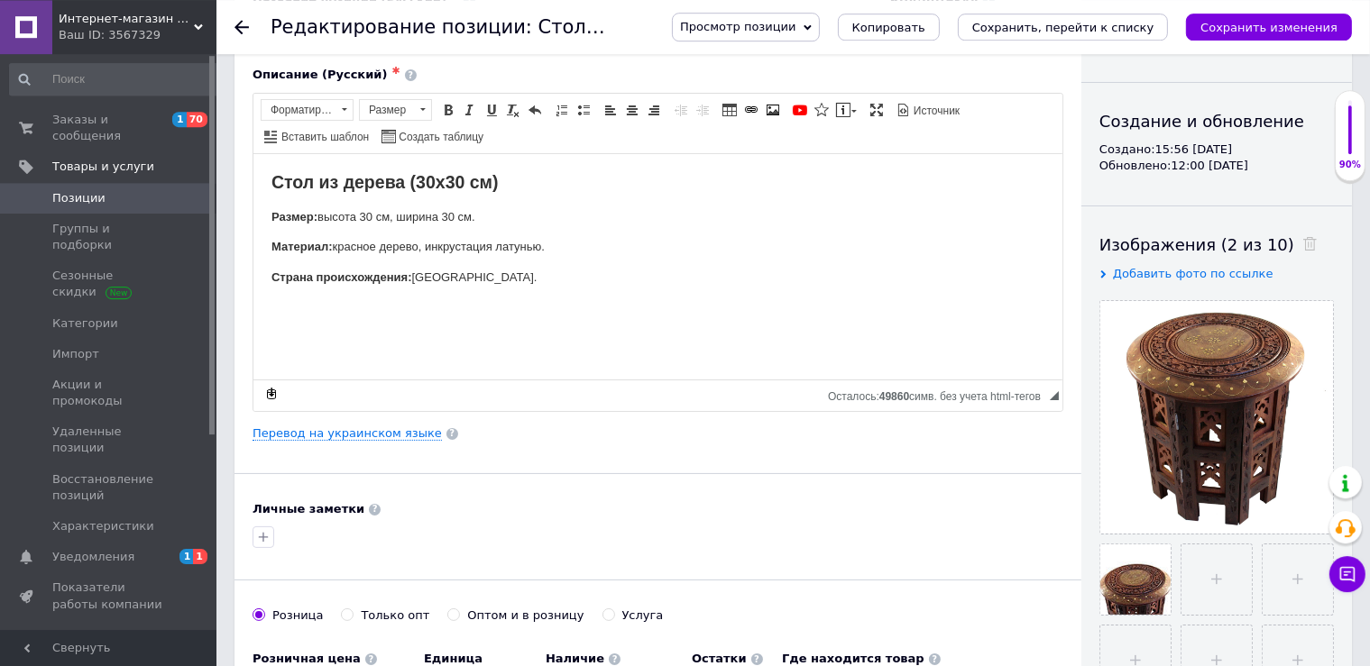
scroll to position [317, 0]
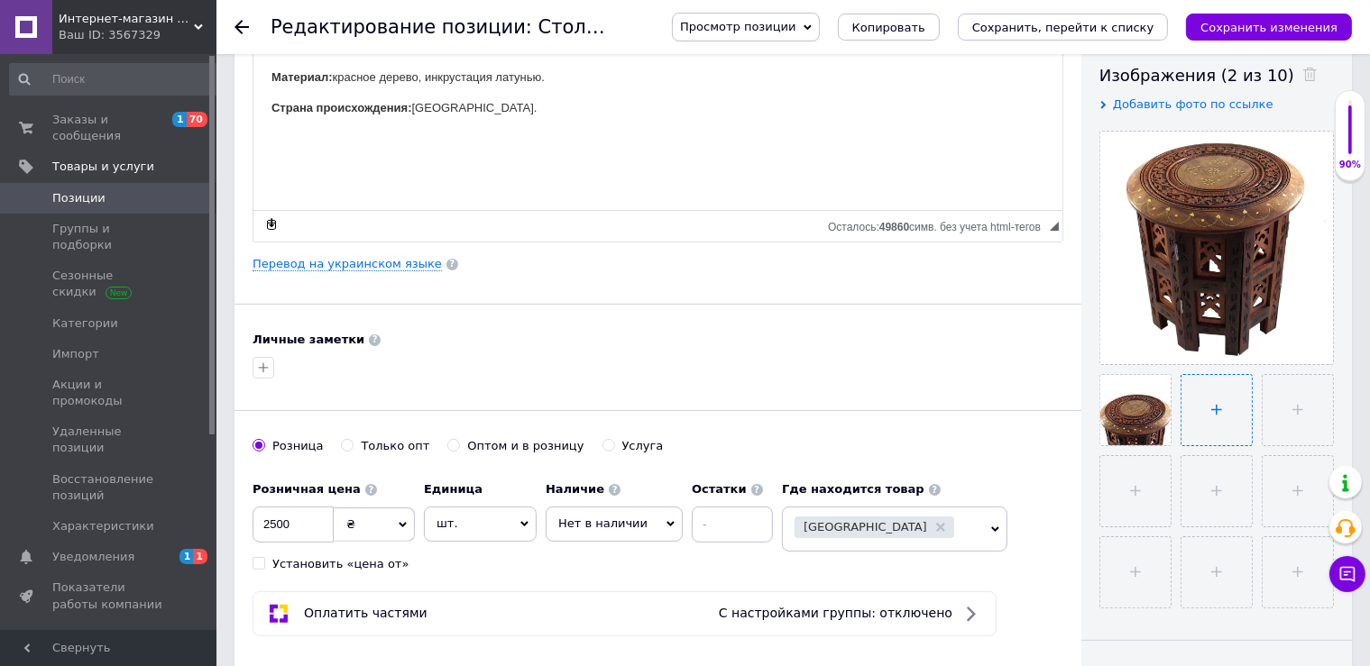
click at [1219, 424] on input "file" at bounding box center [1216, 410] width 70 height 70
click at [107, 190] on span "Позиции" at bounding box center [109, 198] width 115 height 16
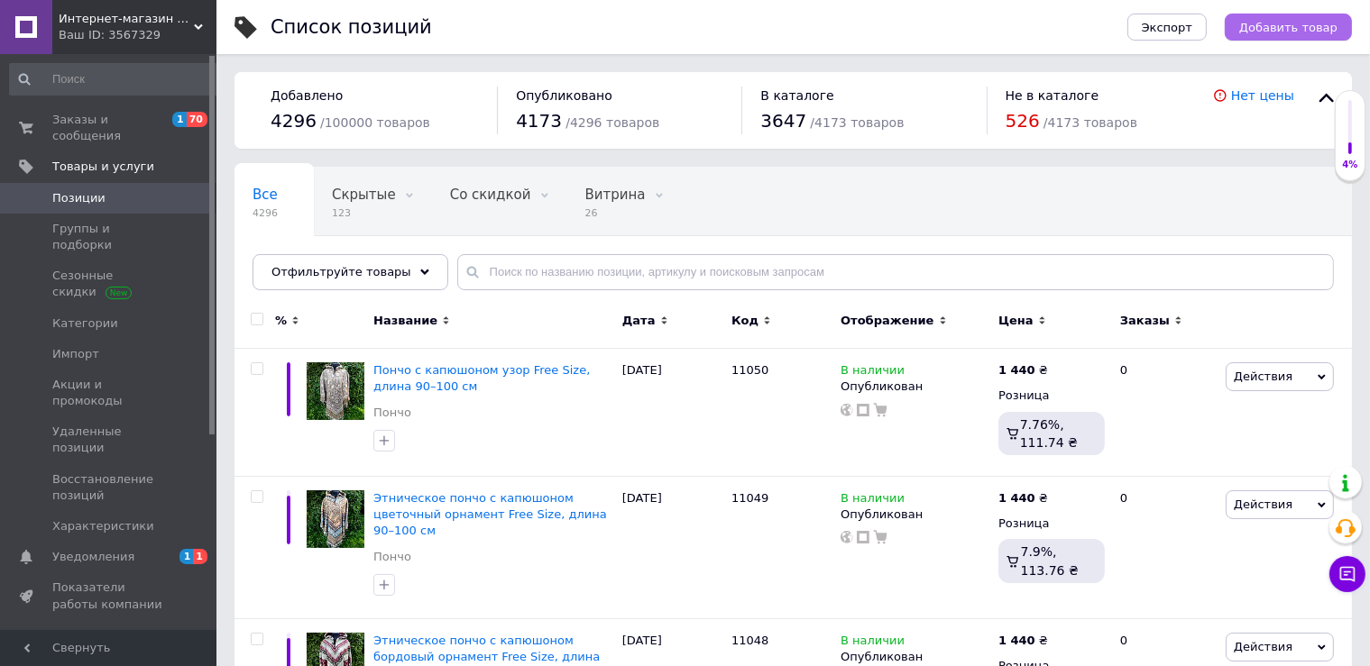
click at [1285, 31] on span "Добавить товар" at bounding box center [1288, 28] width 98 height 14
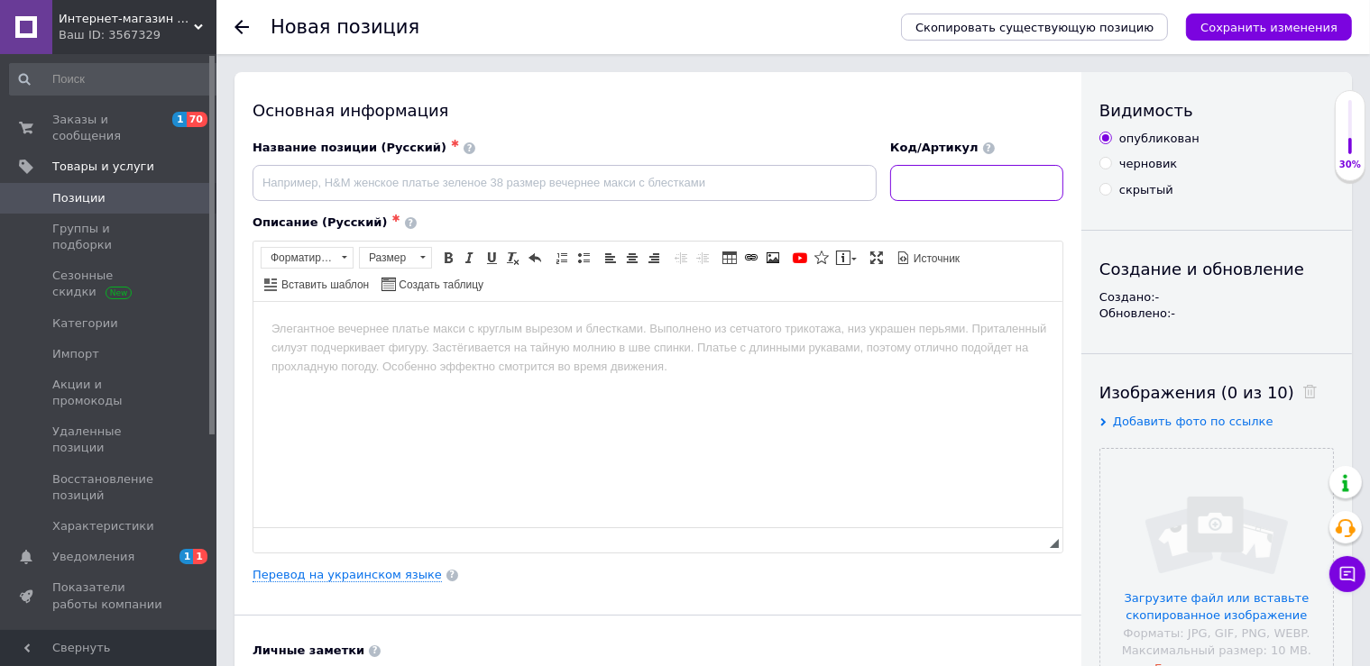
click at [972, 179] on input at bounding box center [976, 183] width 173 height 36
type input "15018"
click at [1255, 556] on input "file" at bounding box center [1216, 565] width 233 height 233
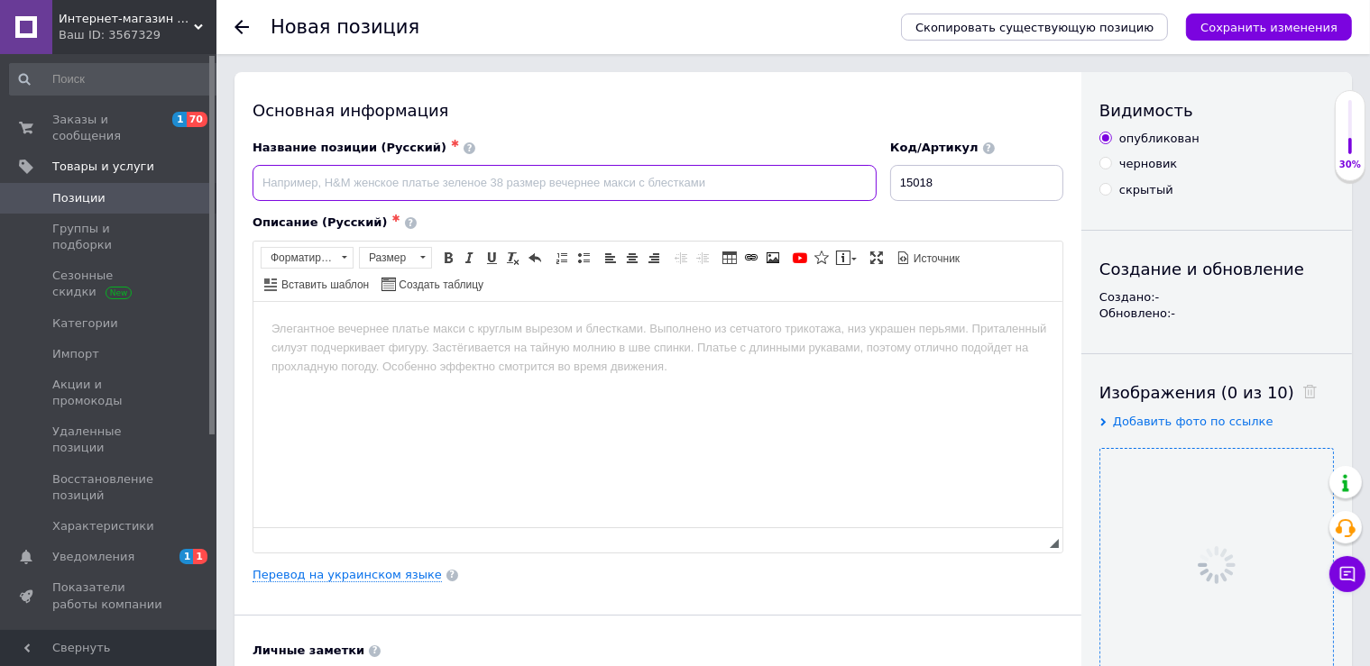
click at [374, 173] on input at bounding box center [565, 183] width 624 height 36
paste input "Деревянный стол-ширма ручной работы из Индии 45×45 см"
type input "Деревянный стол-ширма ручной работы из Индии 45×45 см"
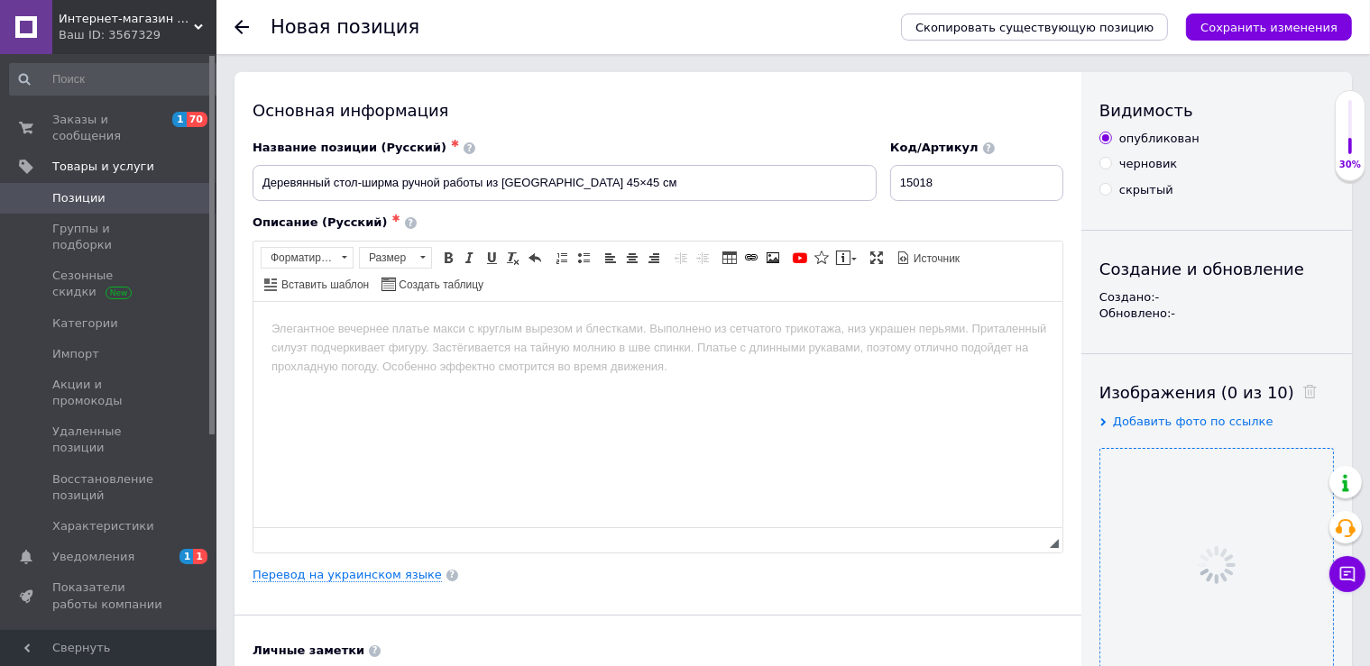
click at [384, 359] on html at bounding box center [657, 413] width 809 height 225
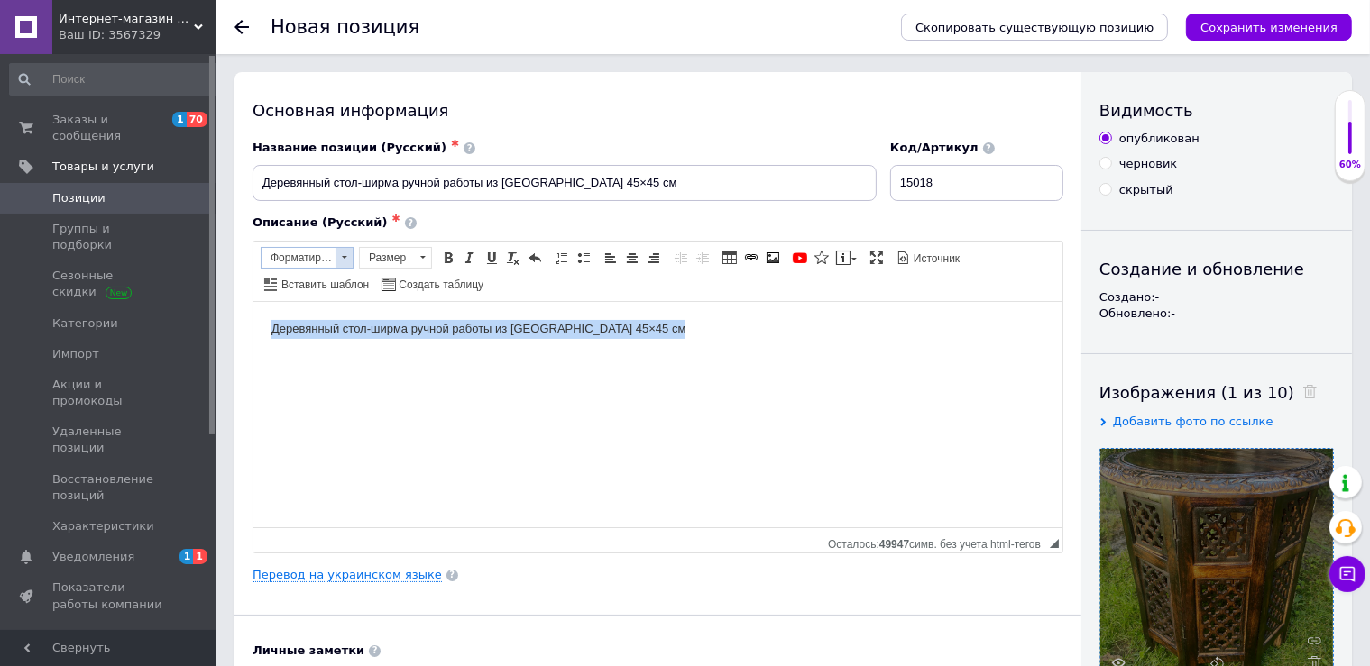
click at [335, 257] on span at bounding box center [343, 258] width 17 height 20
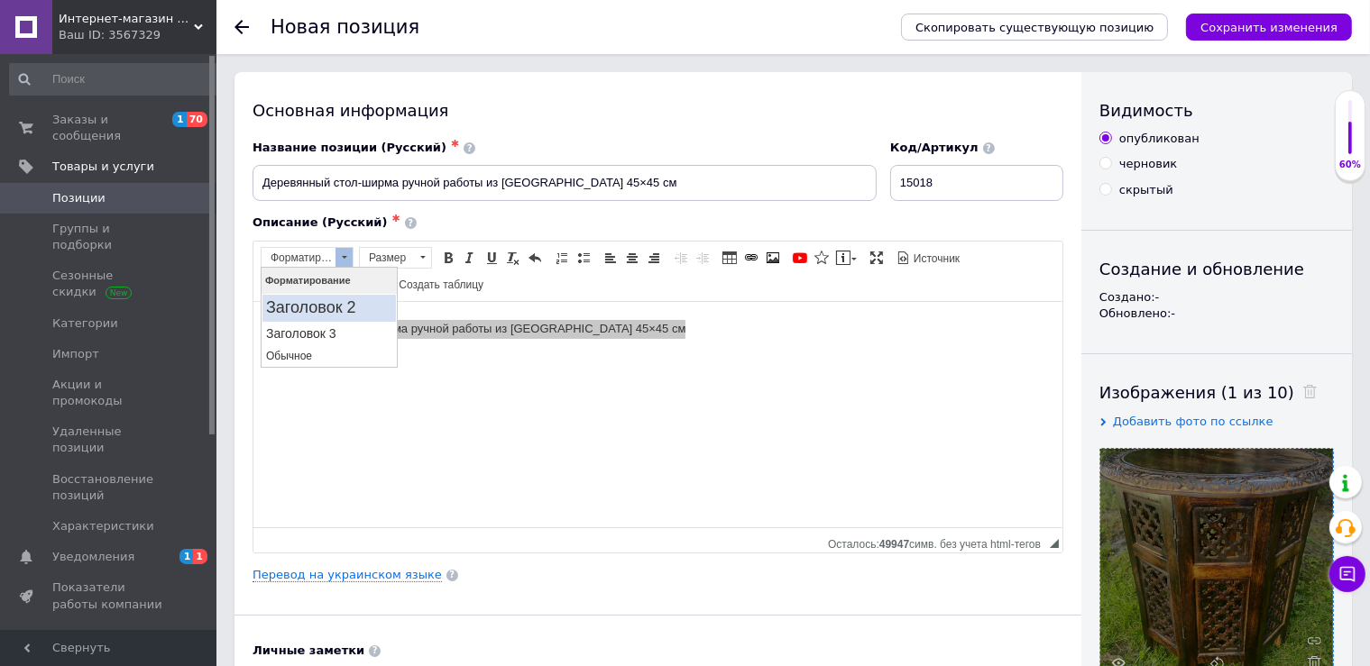
drag, startPoint x: 345, startPoint y: 302, endPoint x: 757, endPoint y: 510, distance: 461.0
click at [345, 302] on h2 "Заголовок 2" at bounding box center [328, 308] width 126 height 20
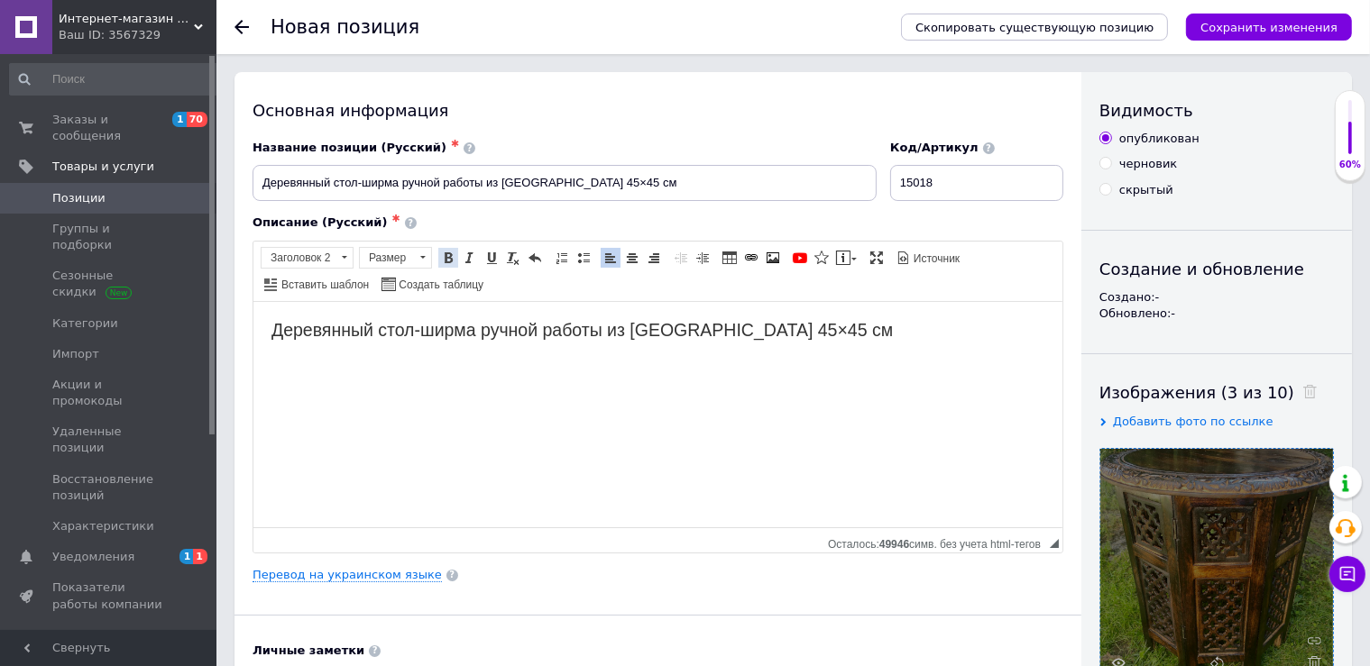
drag, startPoint x: 446, startPoint y: 253, endPoint x: 615, endPoint y: 285, distance: 171.7
click at [450, 253] on span at bounding box center [448, 258] width 14 height 14
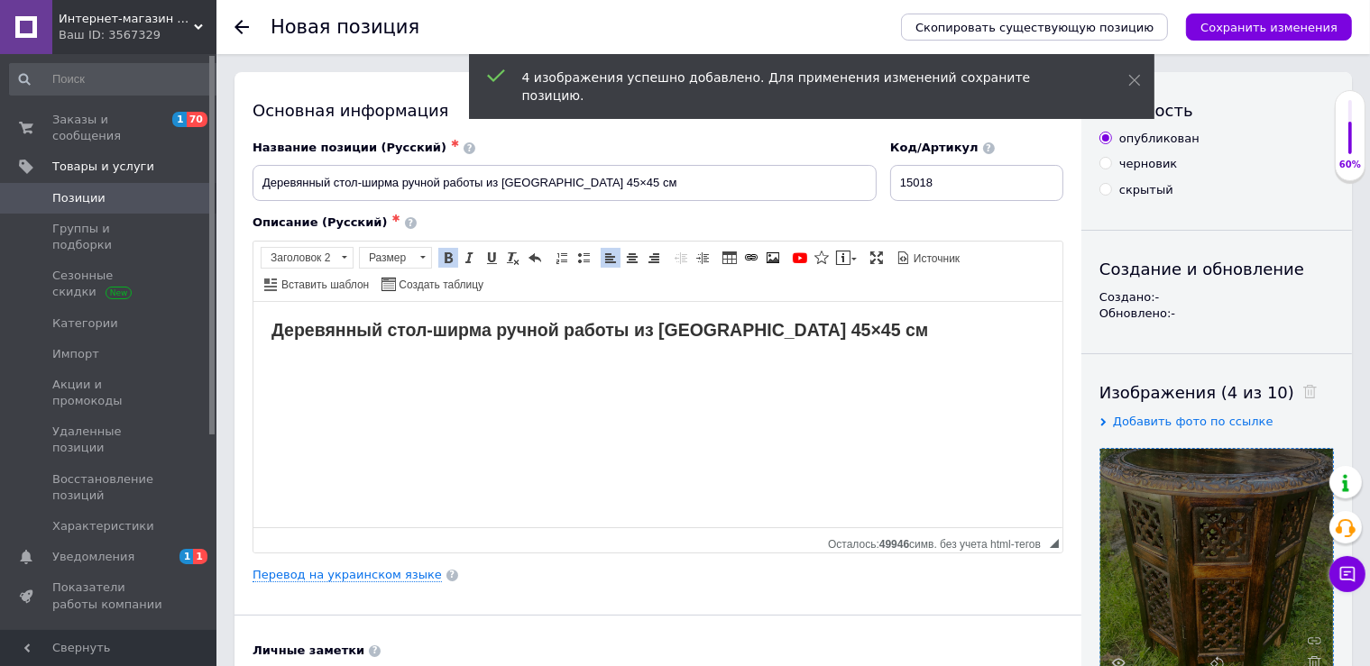
click at [819, 338] on h2 "Деревянный стол-ширма ручной работы из Индии 45×45 см" at bounding box center [657, 329] width 773 height 21
drag, startPoint x: 341, startPoint y: 255, endPoint x: 342, endPoint y: 269, distance: 13.6
click at [341, 258] on span at bounding box center [343, 258] width 17 height 20
click at [335, 350] on p "Обычное" at bounding box center [328, 355] width 126 height 13
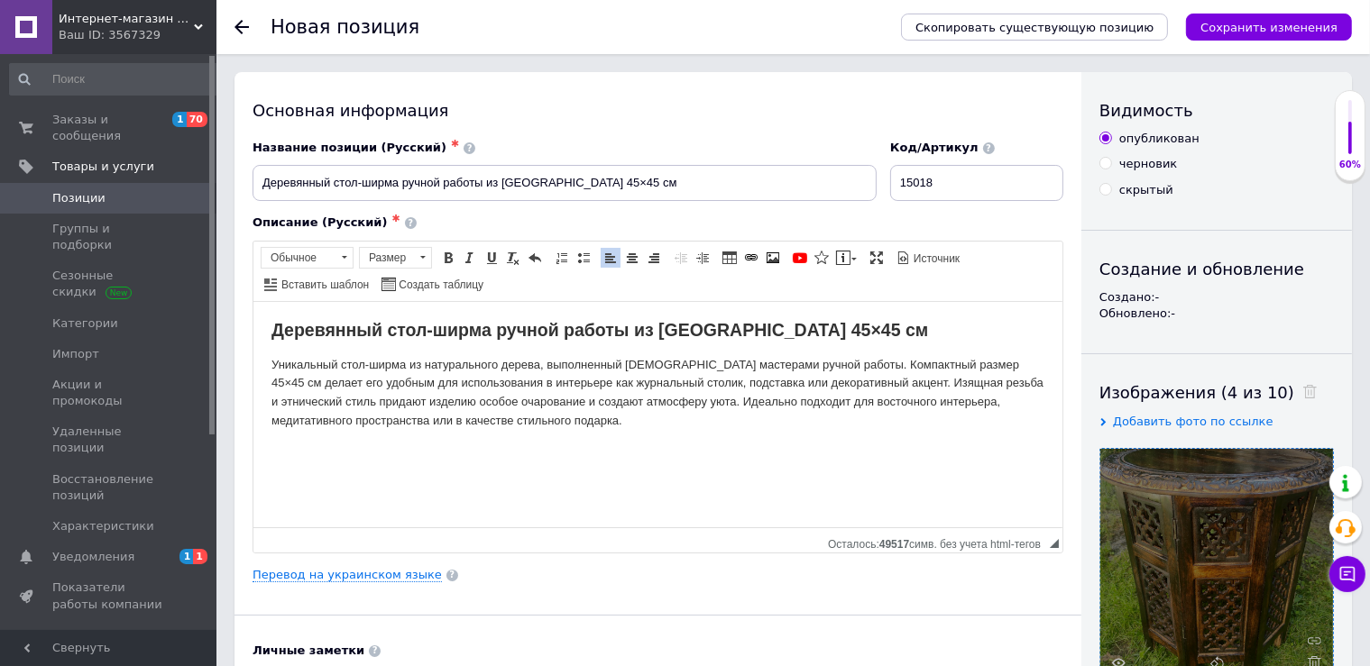
click at [898, 382] on p "Уникальный стол-ширма из натурального дерева, выполненный индийскими мастерами …" at bounding box center [657, 392] width 773 height 75
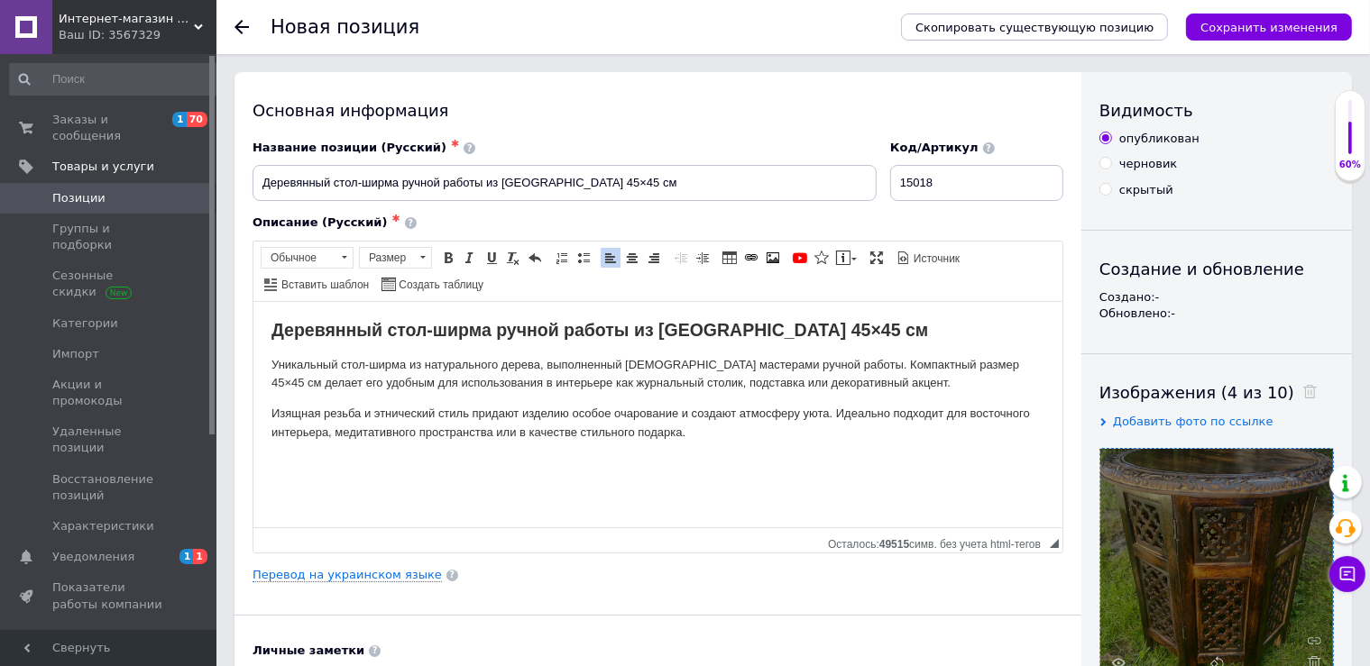
click at [739, 445] on html "Деревянный стол-ширма ручной работы из Индии 45×45 см Уникальный стол-ширма из …" at bounding box center [657, 413] width 809 height 225
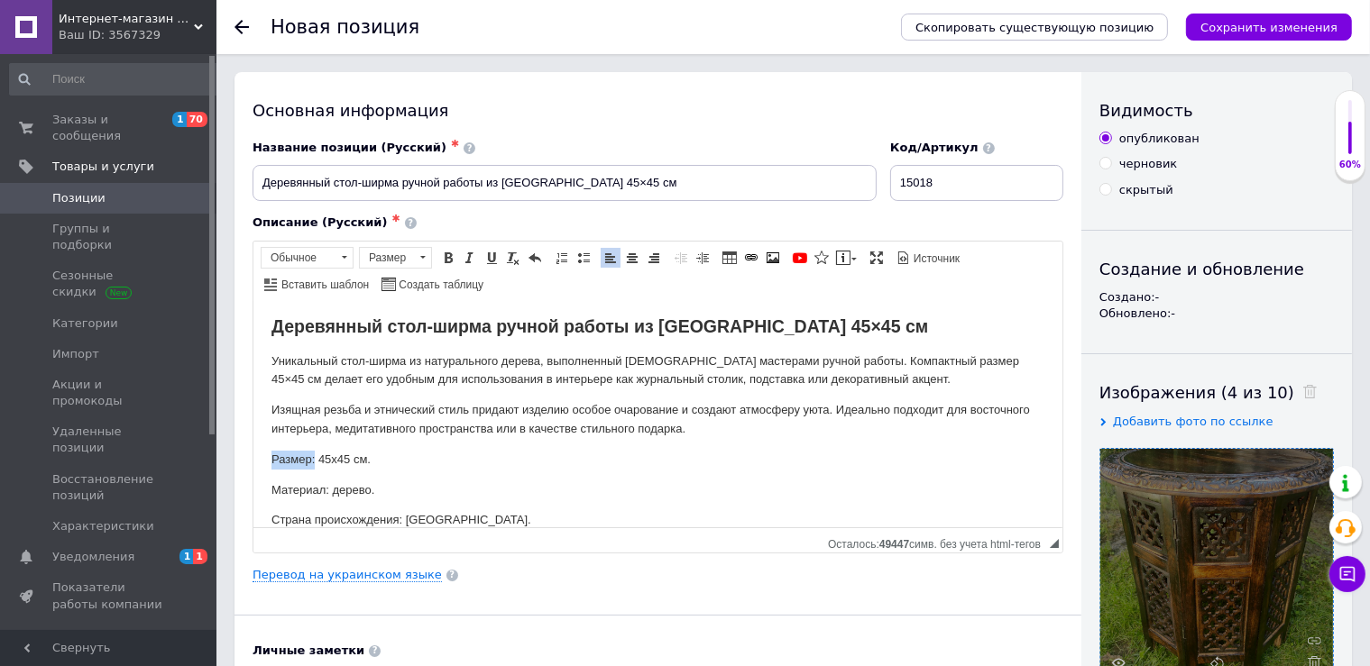
drag, startPoint x: 316, startPoint y: 453, endPoint x: 228, endPoint y: 460, distance: 87.8
click at [253, 460] on html "Деревянный стол-ширма ручной работы из Индии 45×45 см Уникальный стол-ширма из …" at bounding box center [657, 410] width 809 height 225
drag, startPoint x: 451, startPoint y: 257, endPoint x: 449, endPoint y: 269, distance: 11.9
click at [450, 257] on span at bounding box center [448, 258] width 14 height 14
drag, startPoint x: 329, startPoint y: 491, endPoint x: 288, endPoint y: 410, distance: 91.1
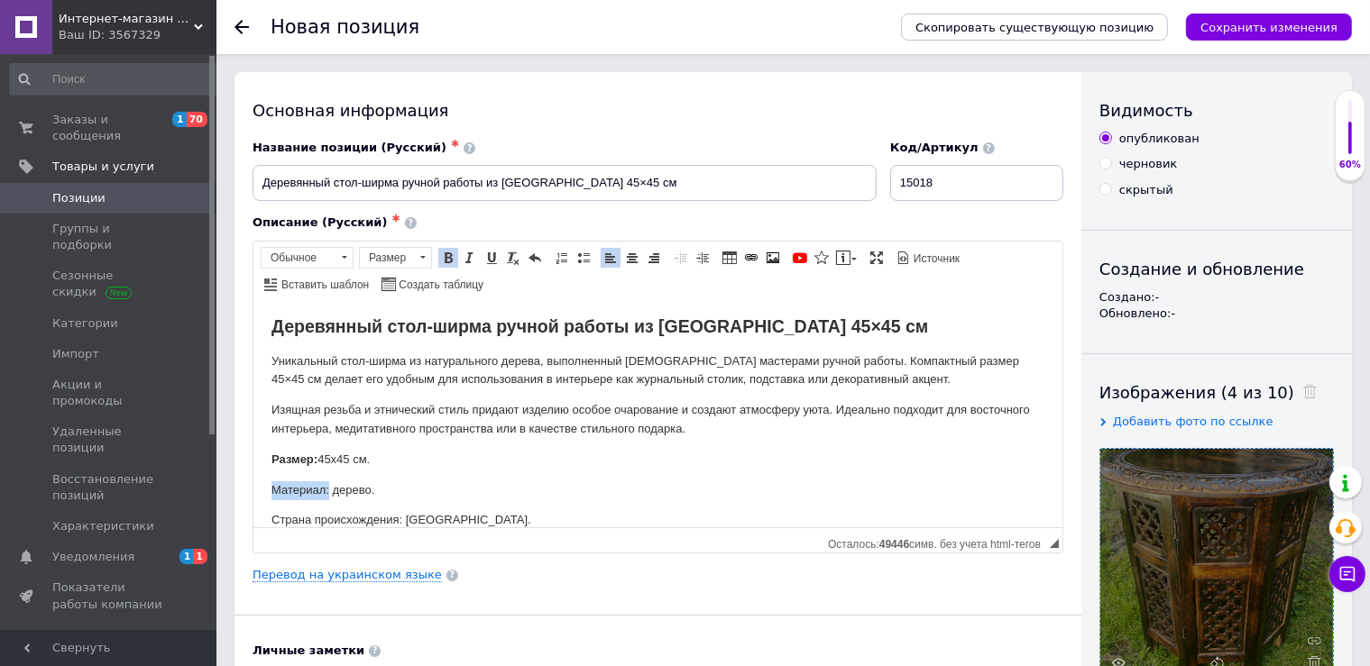
click at [253, 492] on html "Деревянный стол-ширма ручной работы из Индии 45×45 см Уникальный стол-ширма из …" at bounding box center [657, 410] width 809 height 225
click at [445, 251] on span at bounding box center [448, 258] width 14 height 14
drag, startPoint x: 403, startPoint y: 521, endPoint x: 307, endPoint y: 437, distance: 127.8
click at [253, 519] on html "Деревянный стол-ширма ручной работы из Индии 45×45 см Уникальный стол-ширма из …" at bounding box center [657, 410] width 809 height 225
click at [448, 262] on span at bounding box center [448, 258] width 14 height 14
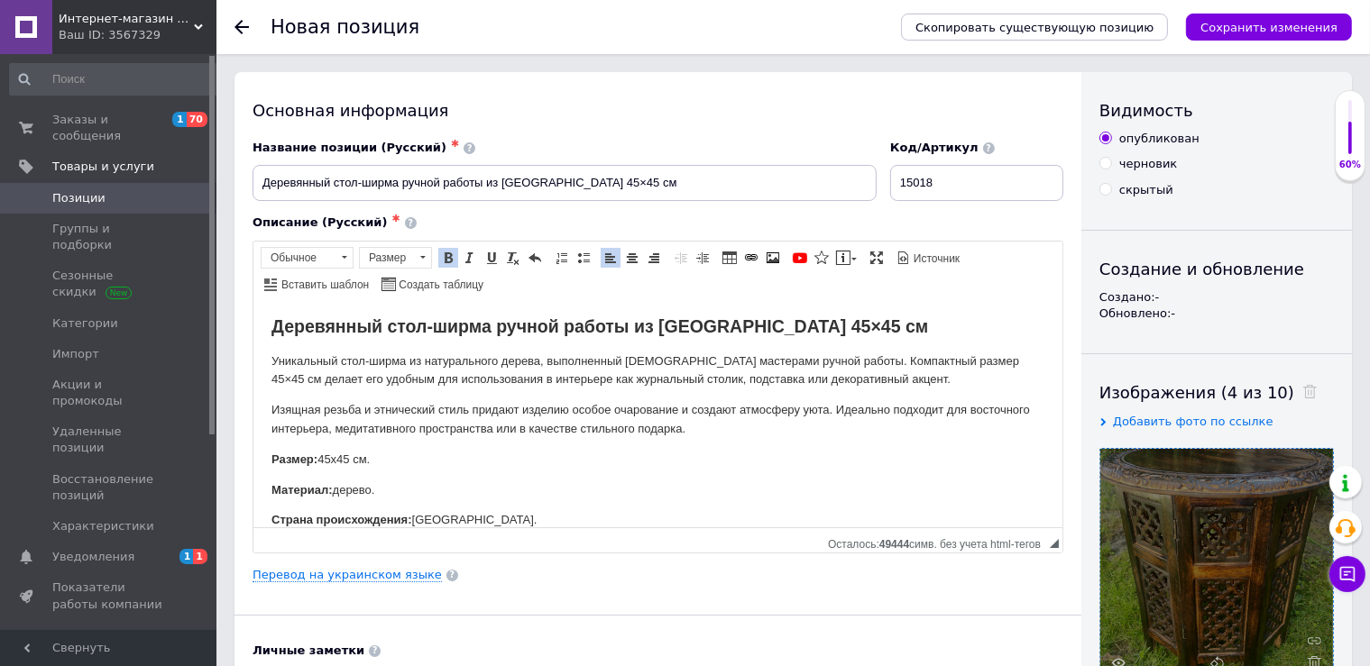
click at [452, 382] on p "Уникальный стол-ширма из натурального дерева, выполненный индийскими мастерами …" at bounding box center [657, 371] width 773 height 38
drag, startPoint x: 284, startPoint y: 362, endPoint x: 442, endPoint y: 360, distance: 157.8
click at [542, 363] on p "Уникальный стол-ширма из натурального дерева, выполненный индийскими мастерами …" at bounding box center [657, 371] width 773 height 38
click at [298, 356] on p "Уникальный стол-ширма из натурального дерева, выполненный индийскими мастерами …" at bounding box center [657, 371] width 773 height 38
drag, startPoint x: 269, startPoint y: 355, endPoint x: 543, endPoint y: 363, distance: 274.2
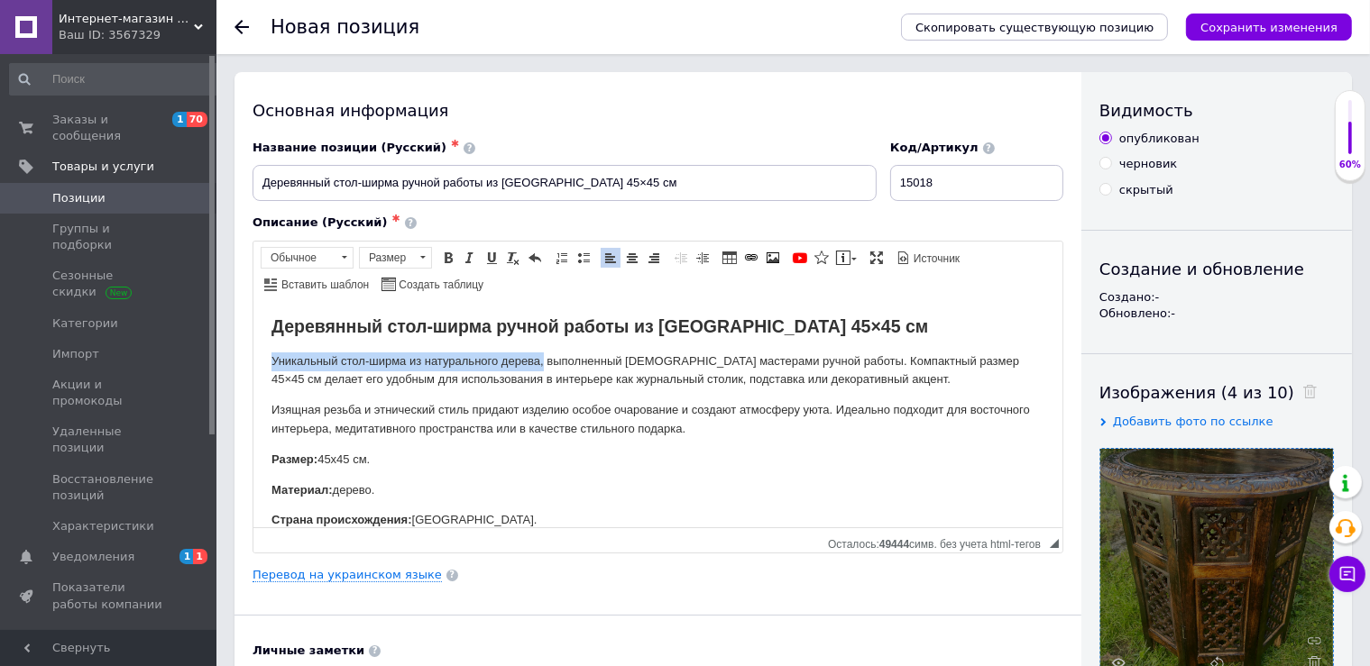
click at [543, 363] on html "Деревянный стол-ширма ручной работы из Индии 45×45 см Уникальный стол-ширма из …" at bounding box center [657, 410] width 809 height 225
click at [456, 254] on link "Полужирный Комбинация клавиш Ctrl+B" at bounding box center [448, 258] width 20 height 20
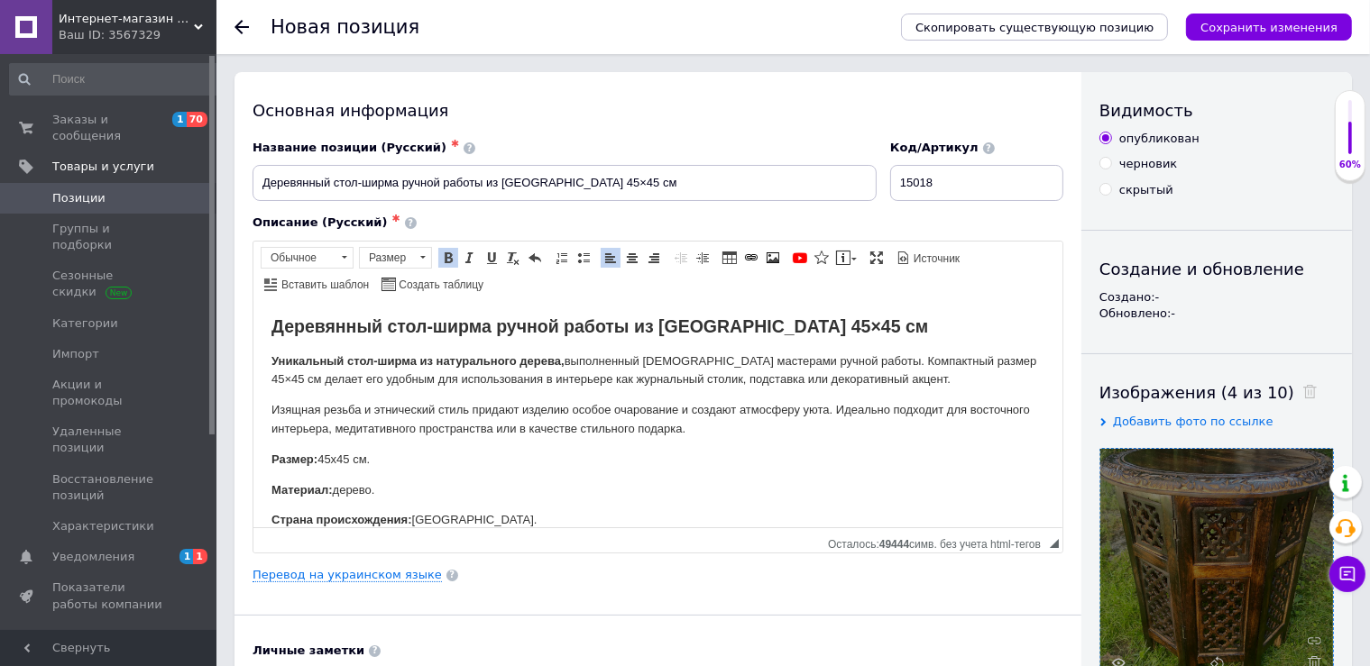
click at [582, 368] on p "Уникальный стол-ширма из натурального дерева, выполненный индийскими мастерами …" at bounding box center [657, 371] width 773 height 38
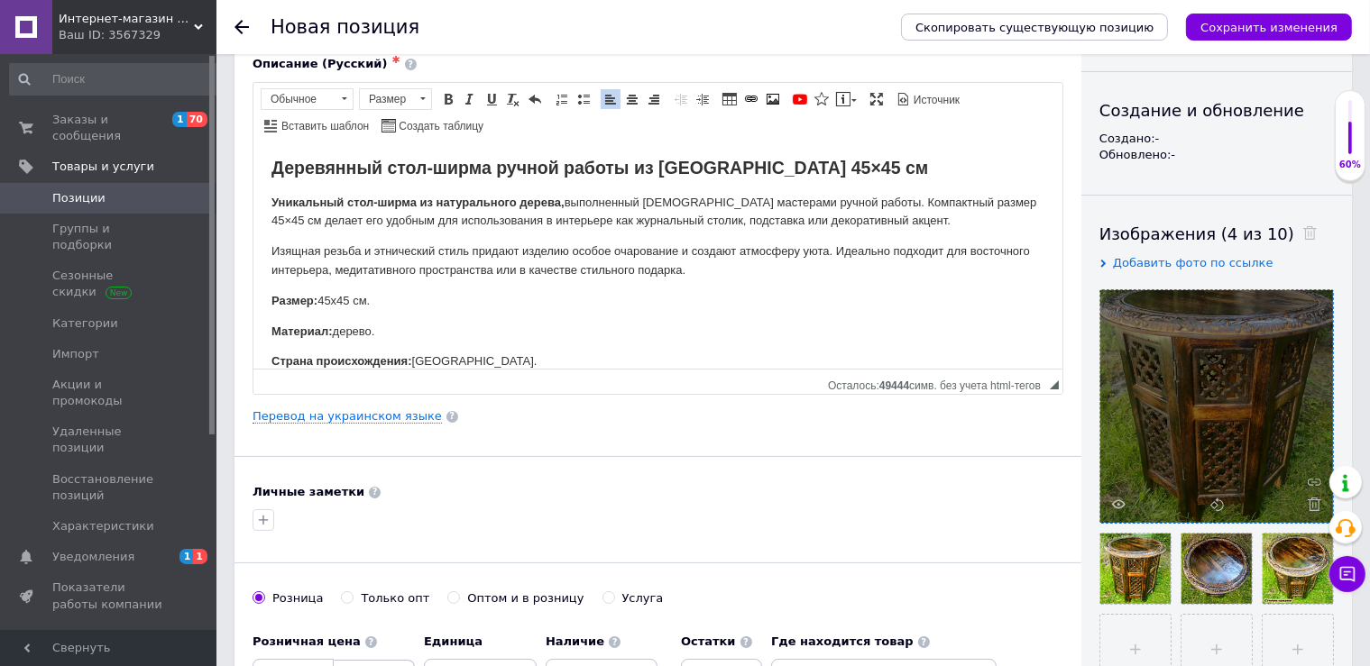
scroll to position [317, 0]
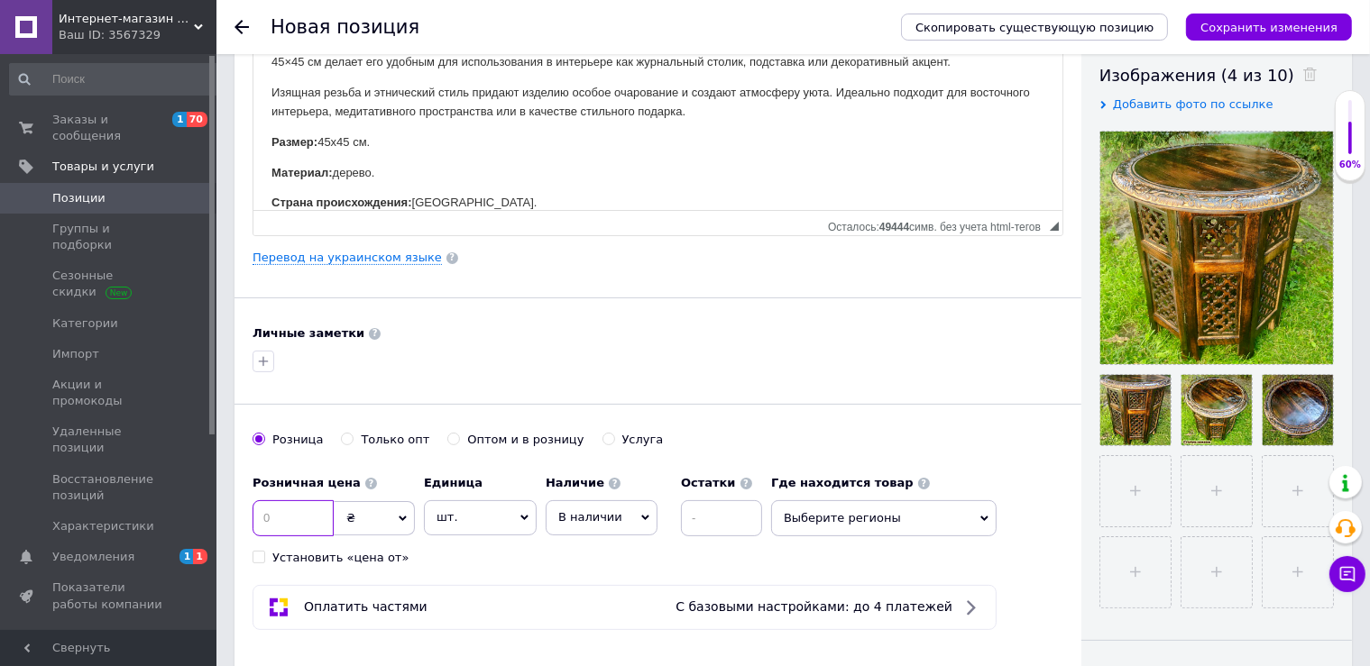
click at [313, 519] on input at bounding box center [293, 518] width 81 height 36
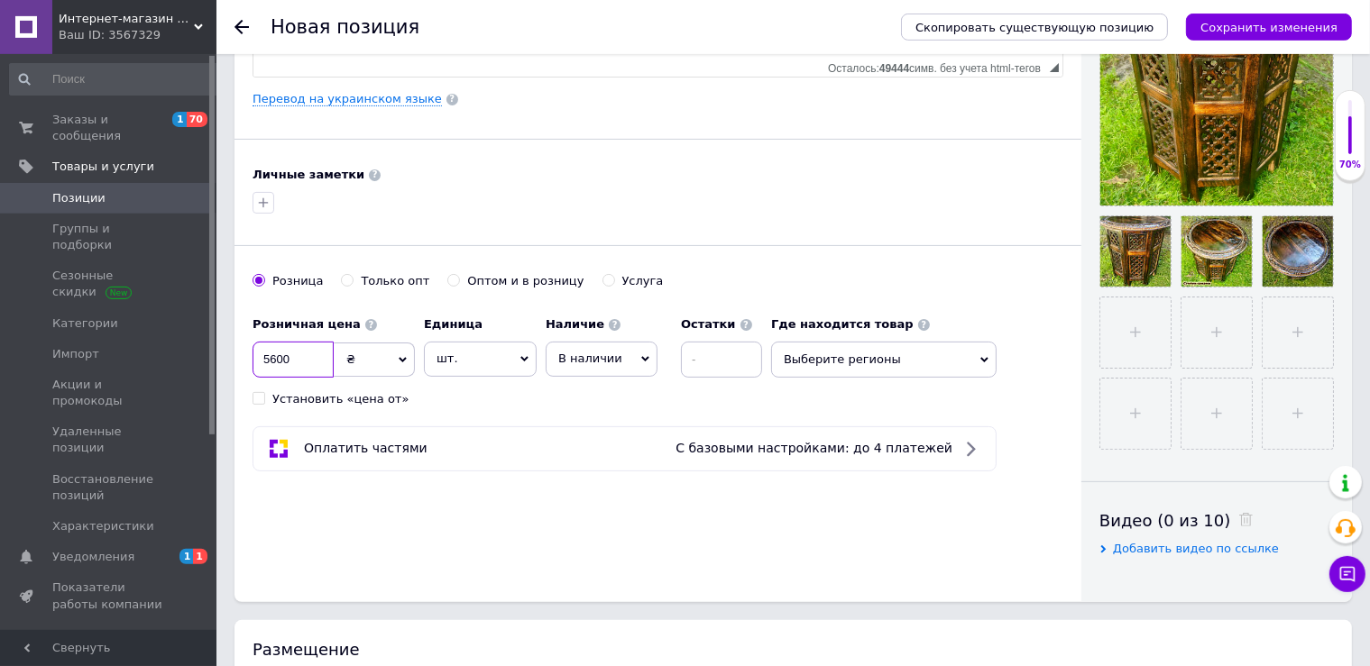
scroll to position [635, 0]
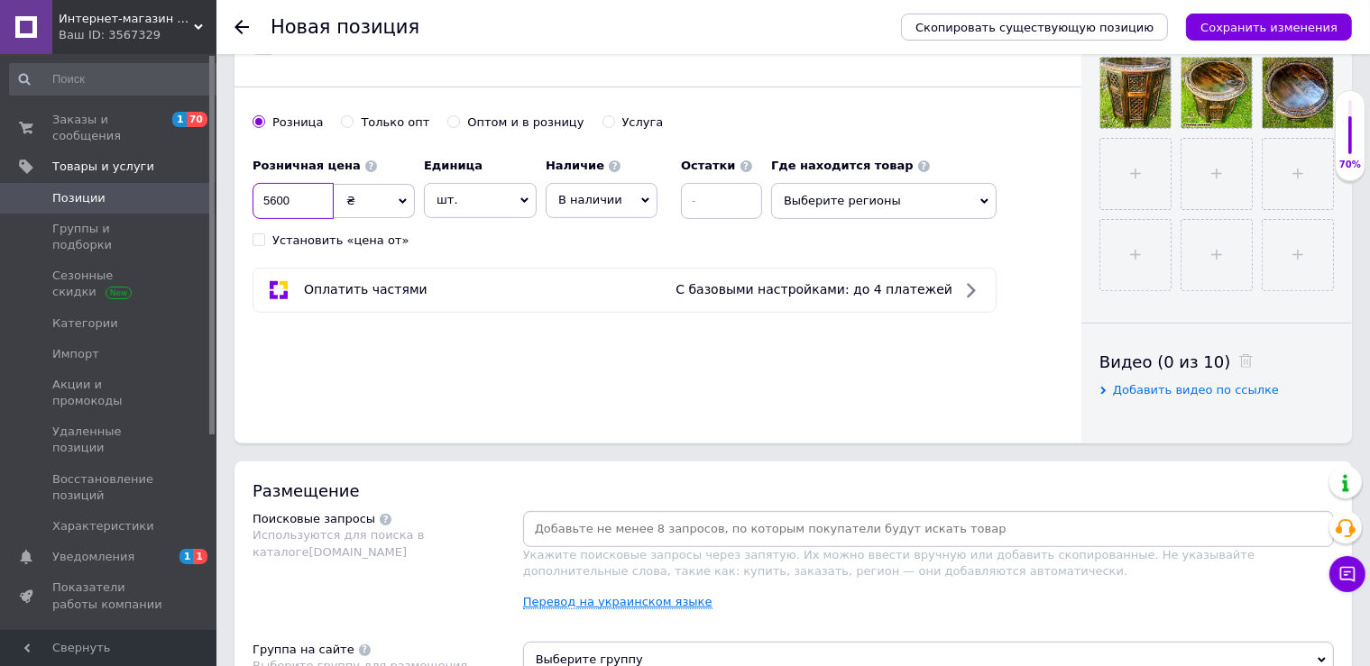
type input "5600"
click at [617, 603] on link "Перевод на украинском языке" at bounding box center [617, 602] width 189 height 14
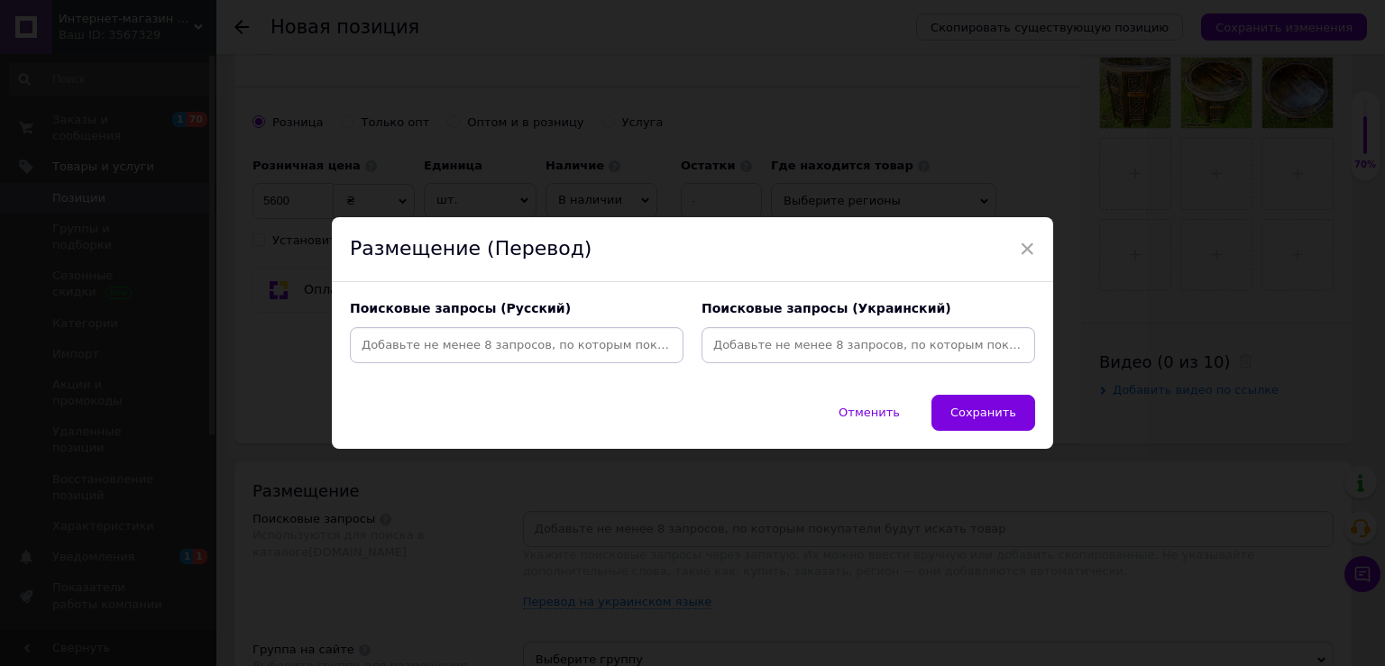
click at [516, 347] on input at bounding box center [517, 345] width 326 height 27
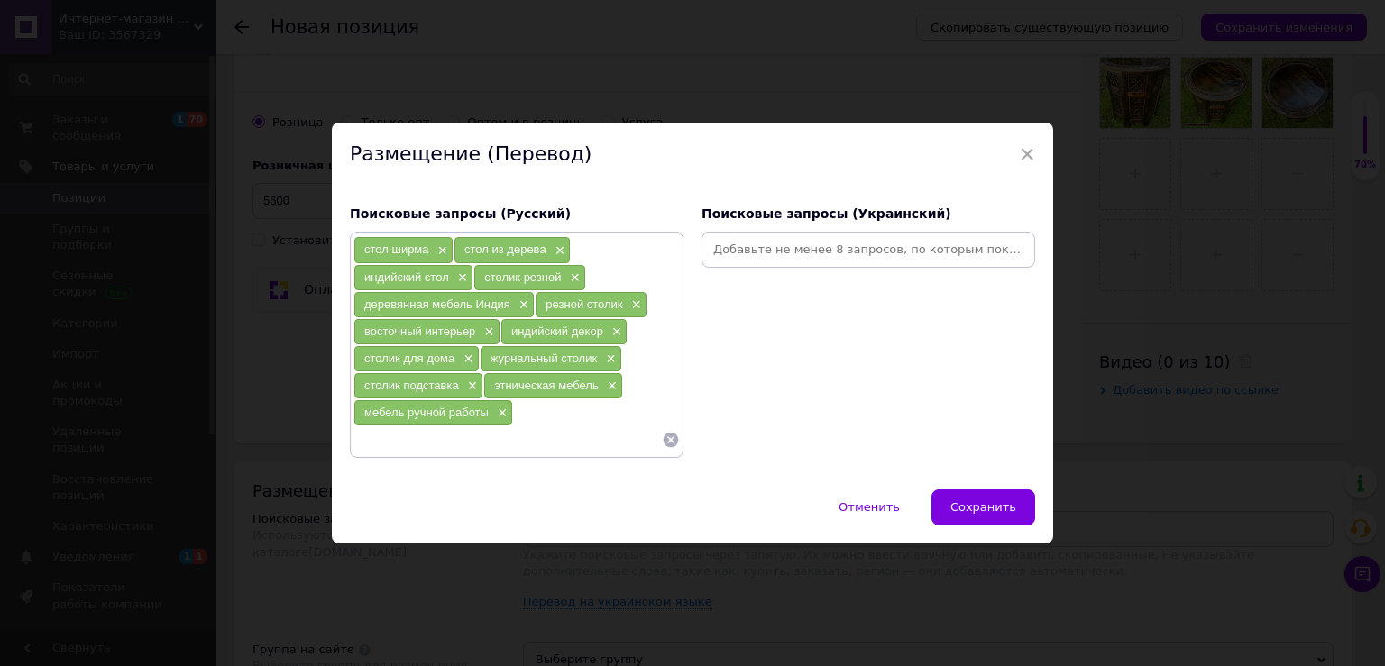
drag, startPoint x: 831, startPoint y: 251, endPoint x: 938, endPoint y: 99, distance: 185.1
click at [832, 247] on input at bounding box center [868, 249] width 326 height 27
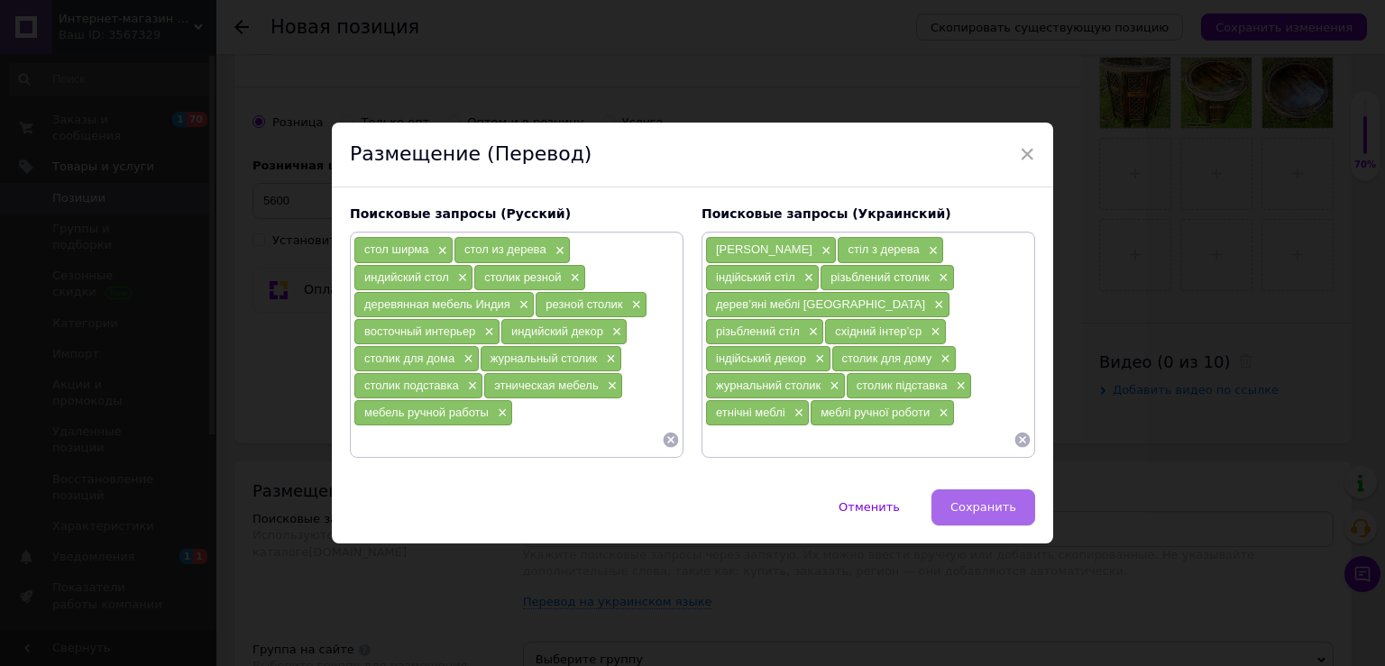
click at [981, 505] on span "Сохранить" at bounding box center [983, 507] width 66 height 14
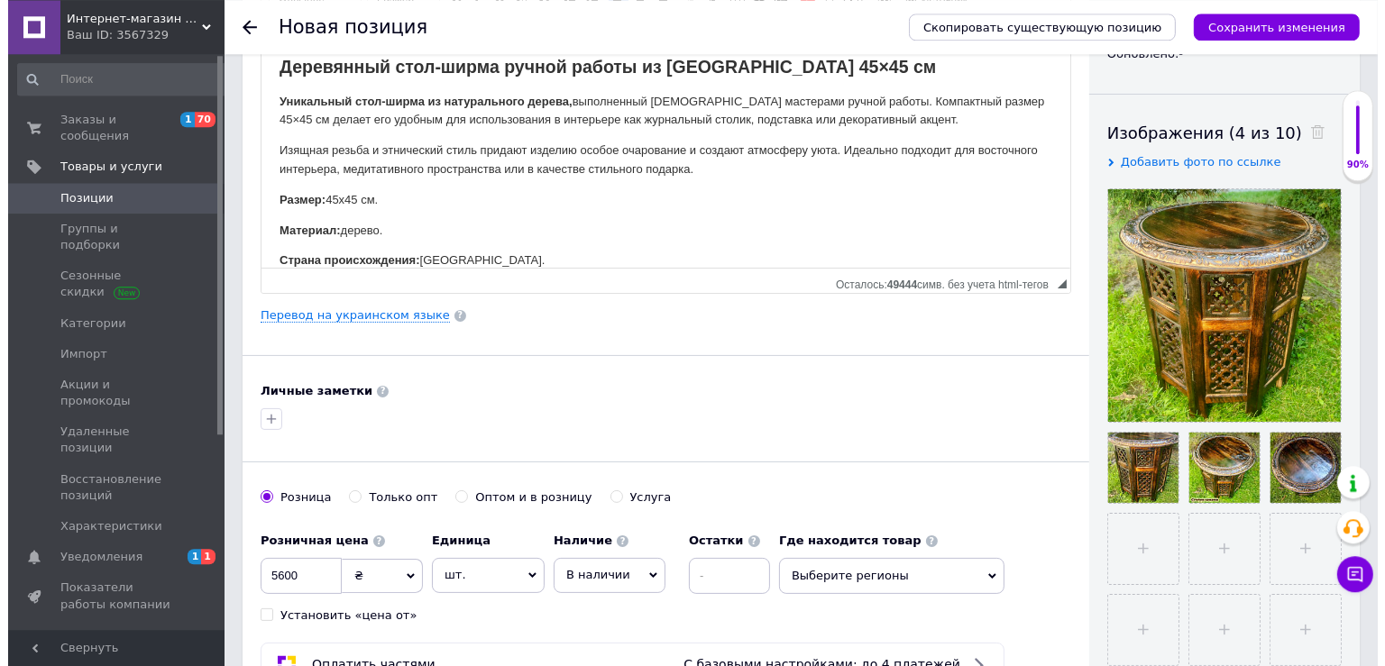
scroll to position [159, 0]
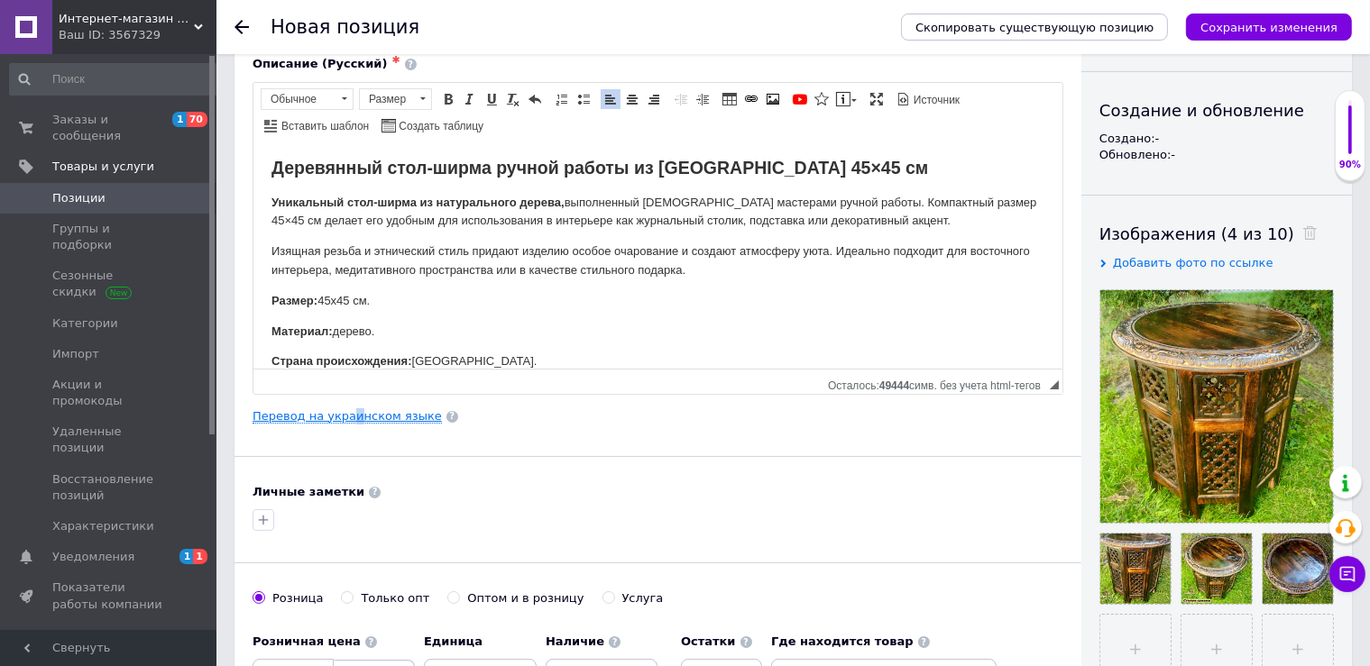
click at [348, 410] on link "Перевод на украинском языке" at bounding box center [347, 416] width 189 height 14
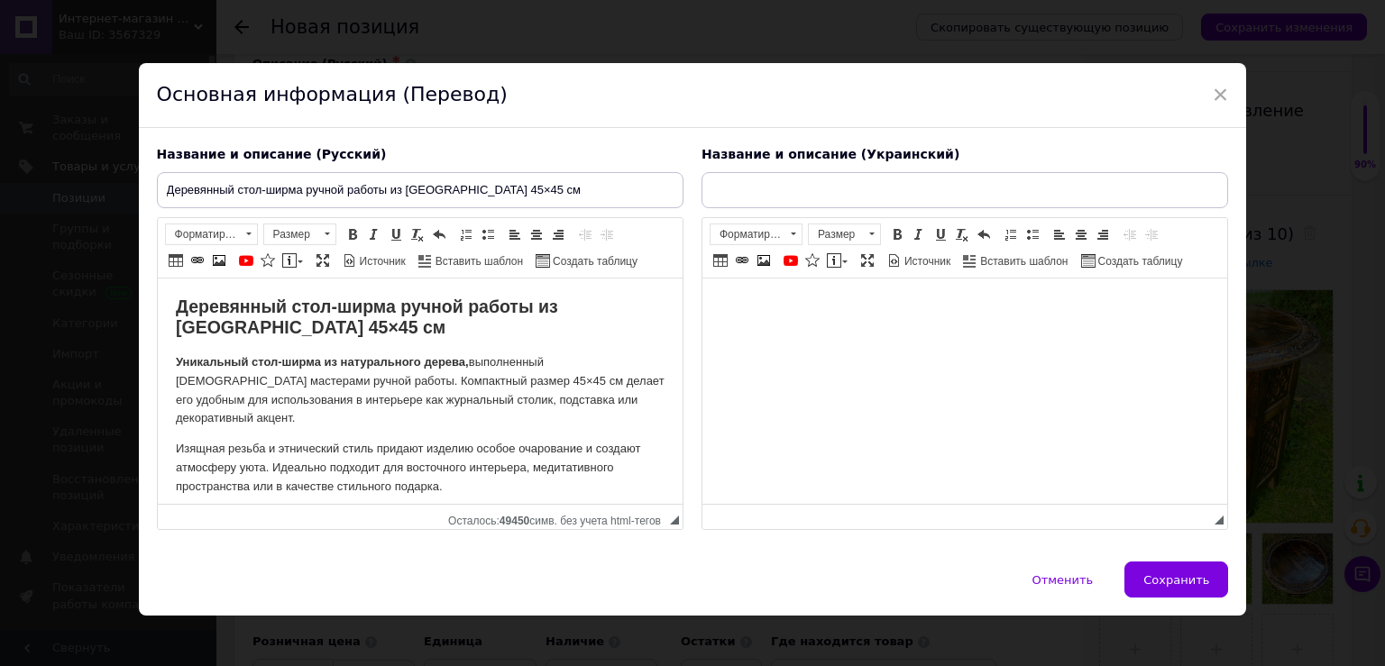
scroll to position [0, 0]
click at [790, 195] on input "text" at bounding box center [965, 190] width 527 height 36
paste input "Дерев’яний стіл-ширма ручної роботи з Індії 45×45 см"
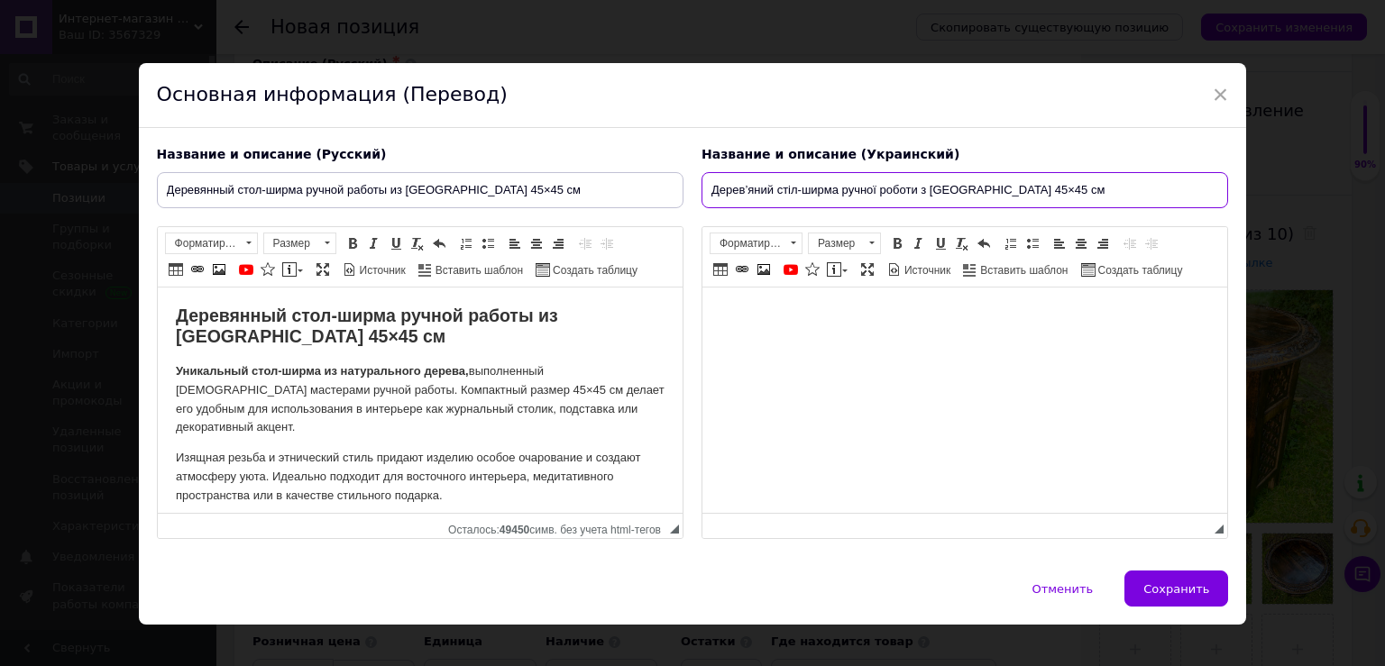
type input "Дерев’яний стіл-ширма ручної роботи з Індії 45×45 см"
click at [764, 344] on html at bounding box center [964, 400] width 525 height 225
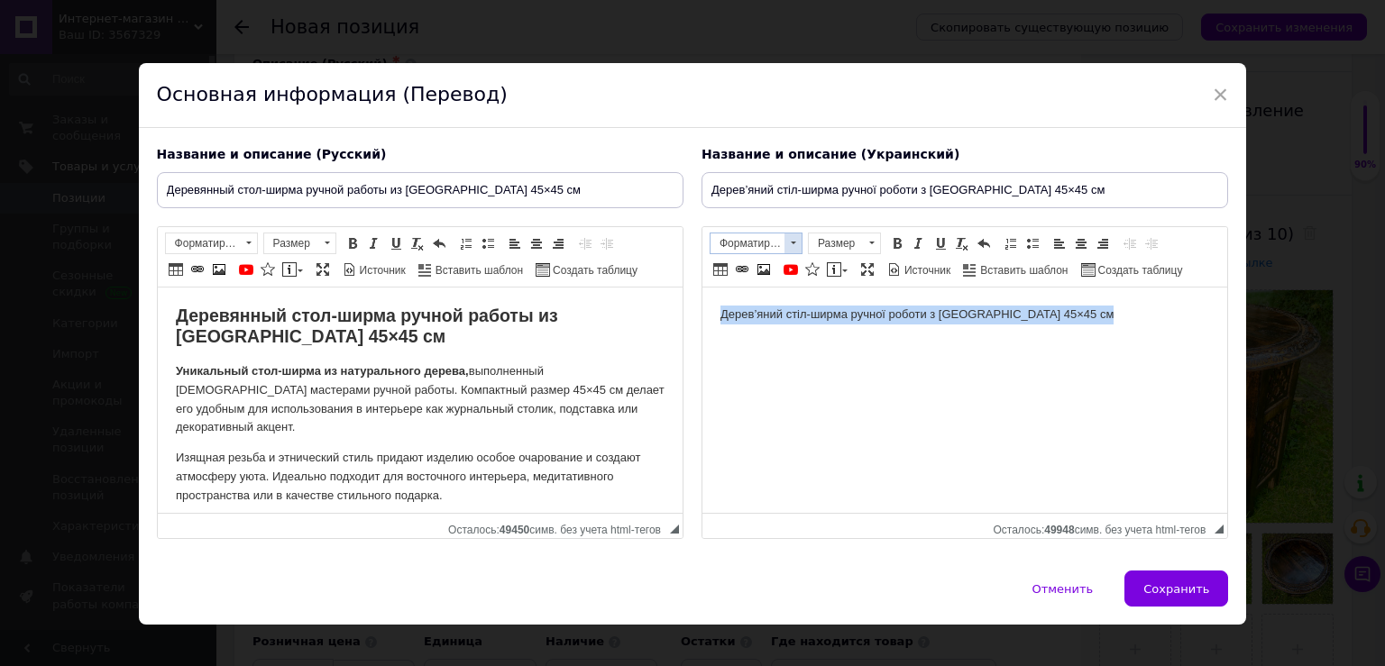
click at [775, 235] on span "Форматирование" at bounding box center [748, 244] width 74 height 20
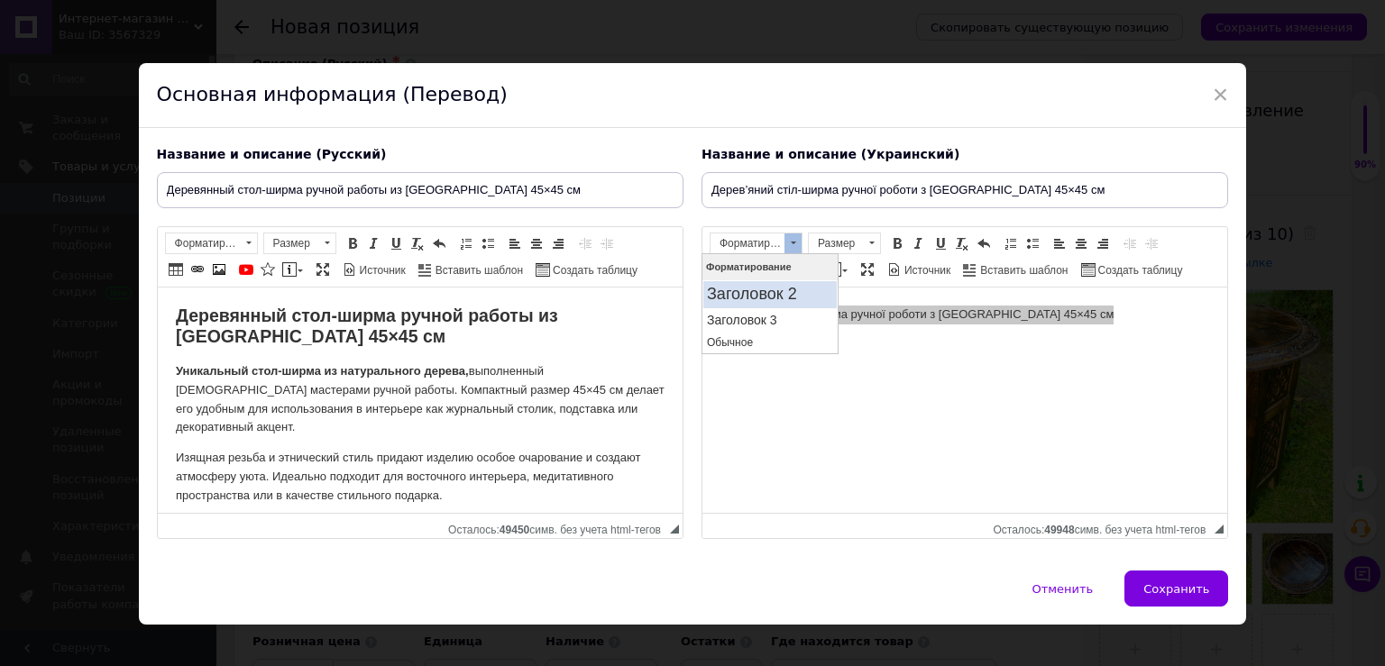
drag, startPoint x: 1500, startPoint y: 537, endPoint x: 777, endPoint y: 292, distance: 762.6
click at [777, 292] on h2 "Заголовок 2" at bounding box center [770, 294] width 126 height 20
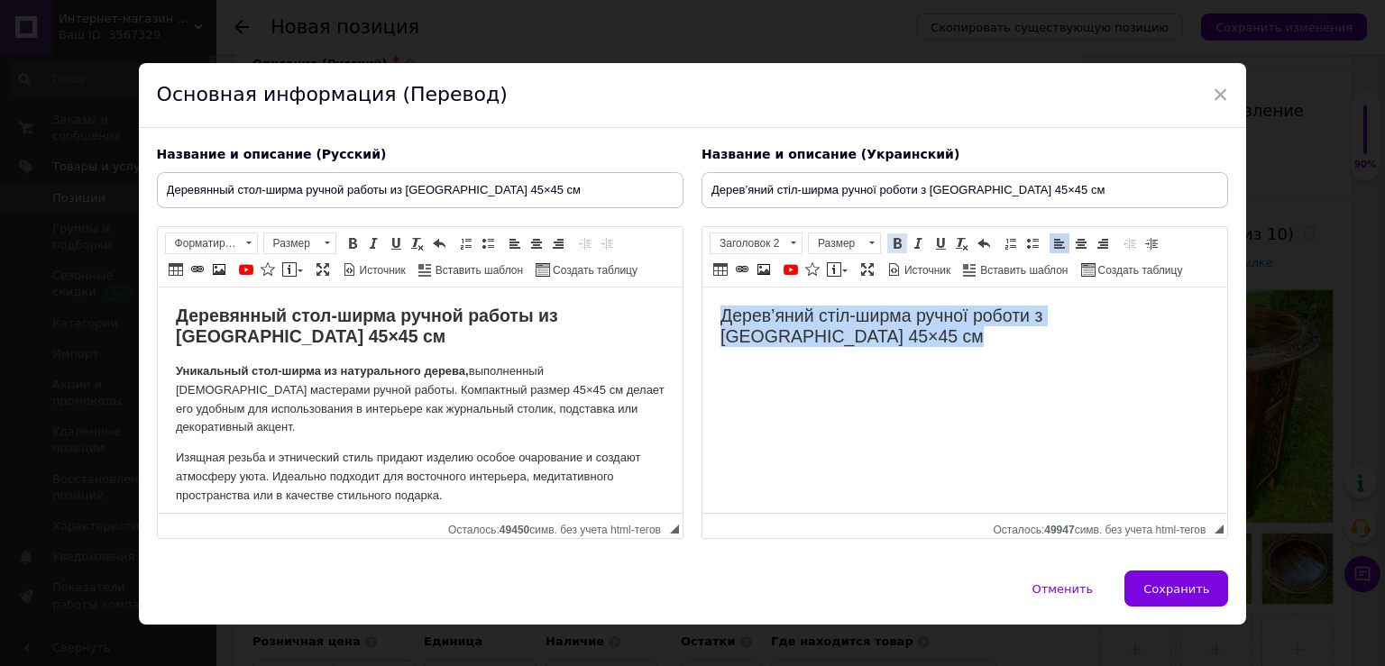
drag, startPoint x: 887, startPoint y: 242, endPoint x: 914, endPoint y: 276, distance: 43.7
click at [890, 243] on span at bounding box center [897, 243] width 14 height 14
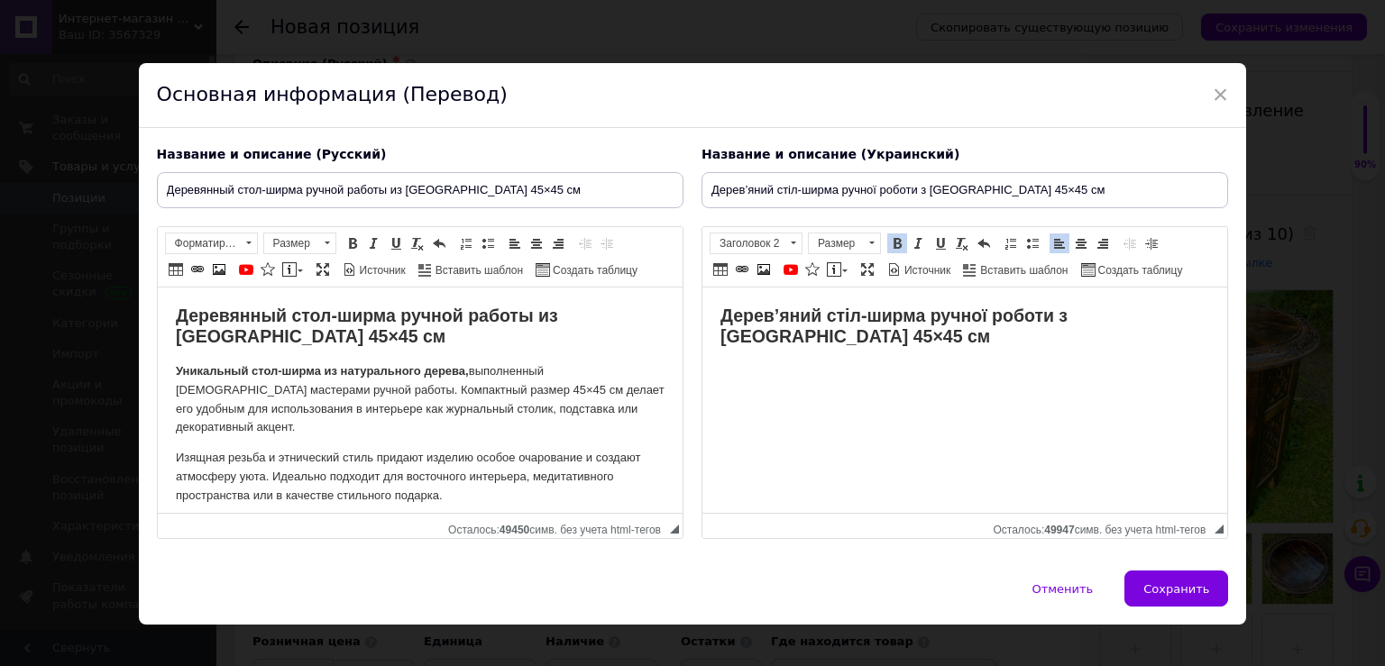
click at [1207, 321] on html "Дерев’яний стіл-ширма ручної роботи з Індії 45×45 см" at bounding box center [964, 400] width 525 height 225
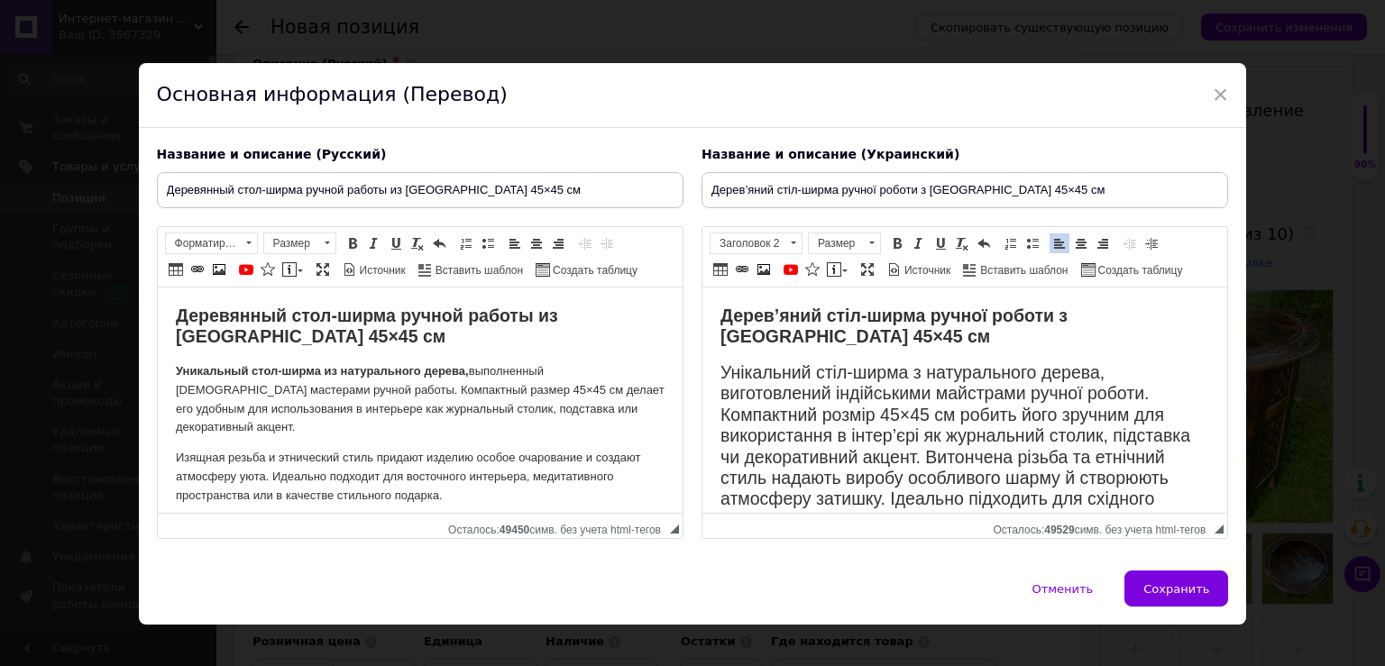
scroll to position [39, 0]
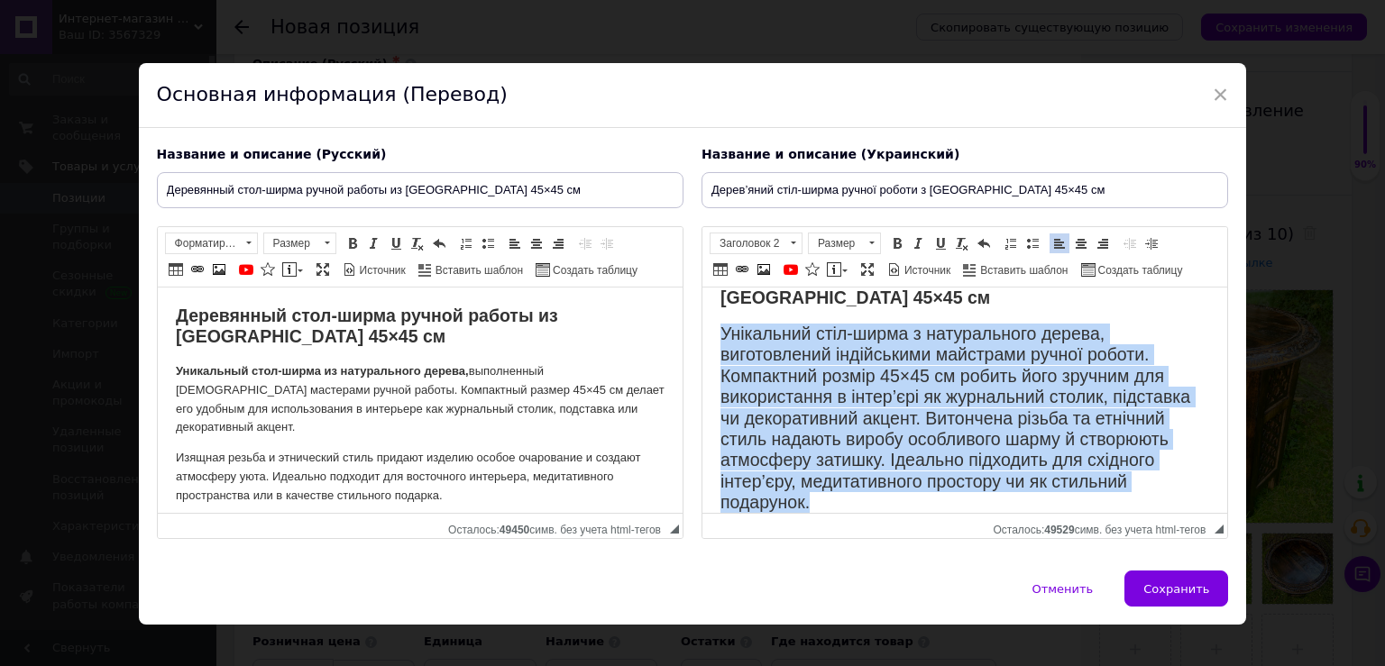
drag, startPoint x: 725, startPoint y: 333, endPoint x: 897, endPoint y: 505, distance: 243.6
click at [898, 510] on h2 "Унікальний стіл-ширма з натурального дерева, виготовлений індійськими майстрами…" at bounding box center [964, 419] width 489 height 190
click at [785, 239] on span at bounding box center [793, 244] width 17 height 20
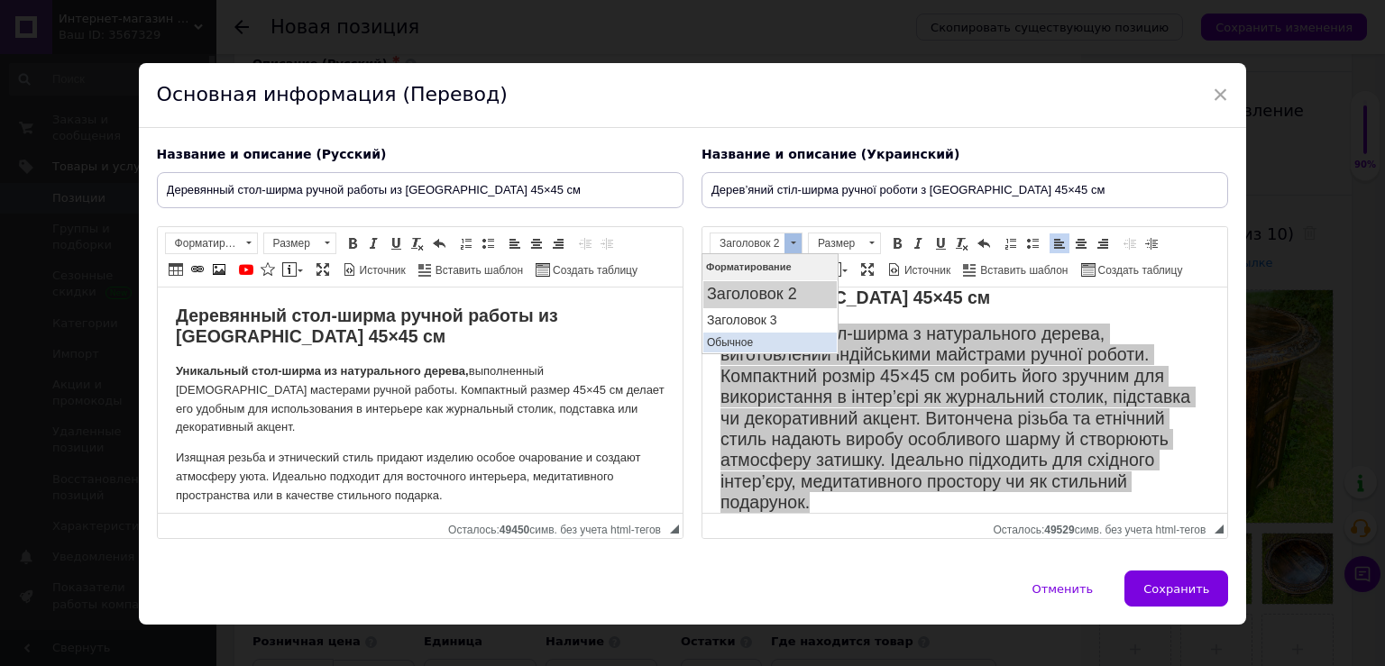
click at [761, 343] on p "Обычное" at bounding box center [770, 341] width 126 height 13
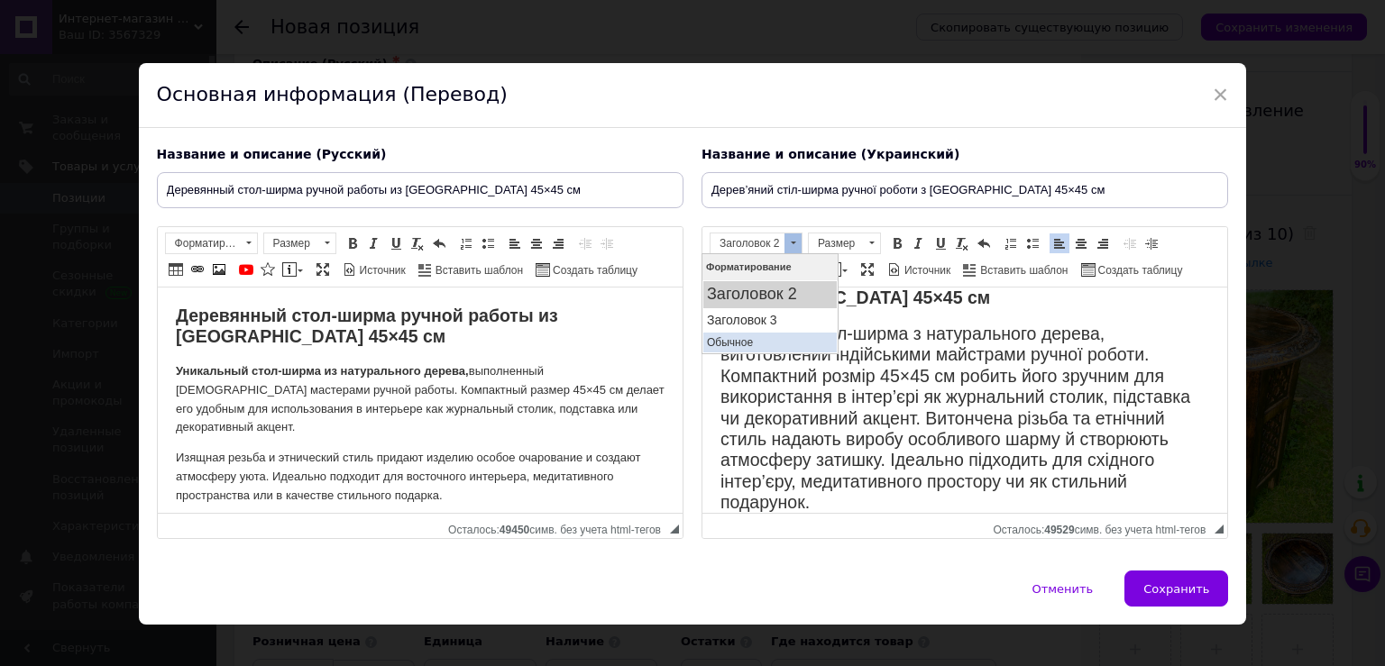
scroll to position [0, 0]
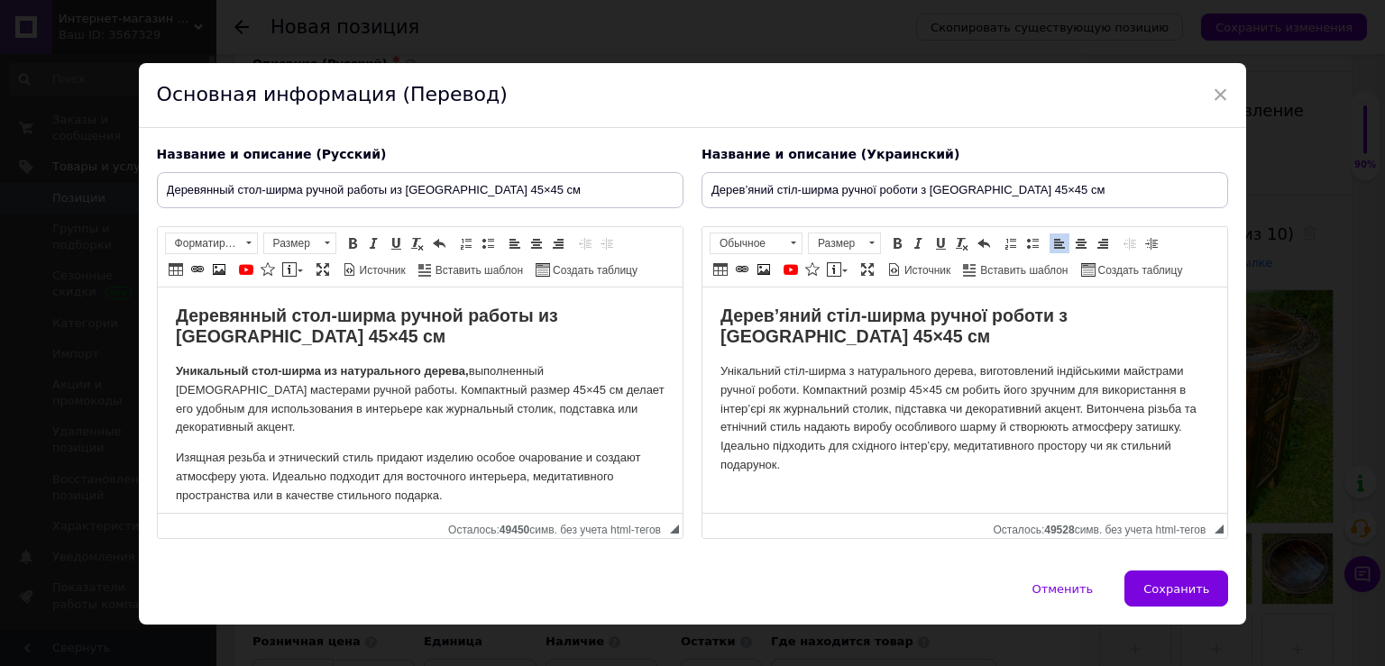
click at [439, 388] on p "Уникальный стол-ширма из натурального дерева, выполненный индийскими мастерами …" at bounding box center [419, 400] width 489 height 75
drag, startPoint x: 867, startPoint y: 419, endPoint x: 849, endPoint y: 415, distance: 18.6
click at [866, 419] on p "Унікальний стіл-ширма з натурального дерева, виготовлений індійськими майстрами…" at bounding box center [964, 419] width 489 height 113
click at [1086, 387] on p "Унікальний стіл-ширма з натурального дерева, виготовлений індійськими майстрами…" at bounding box center [964, 419] width 489 height 113
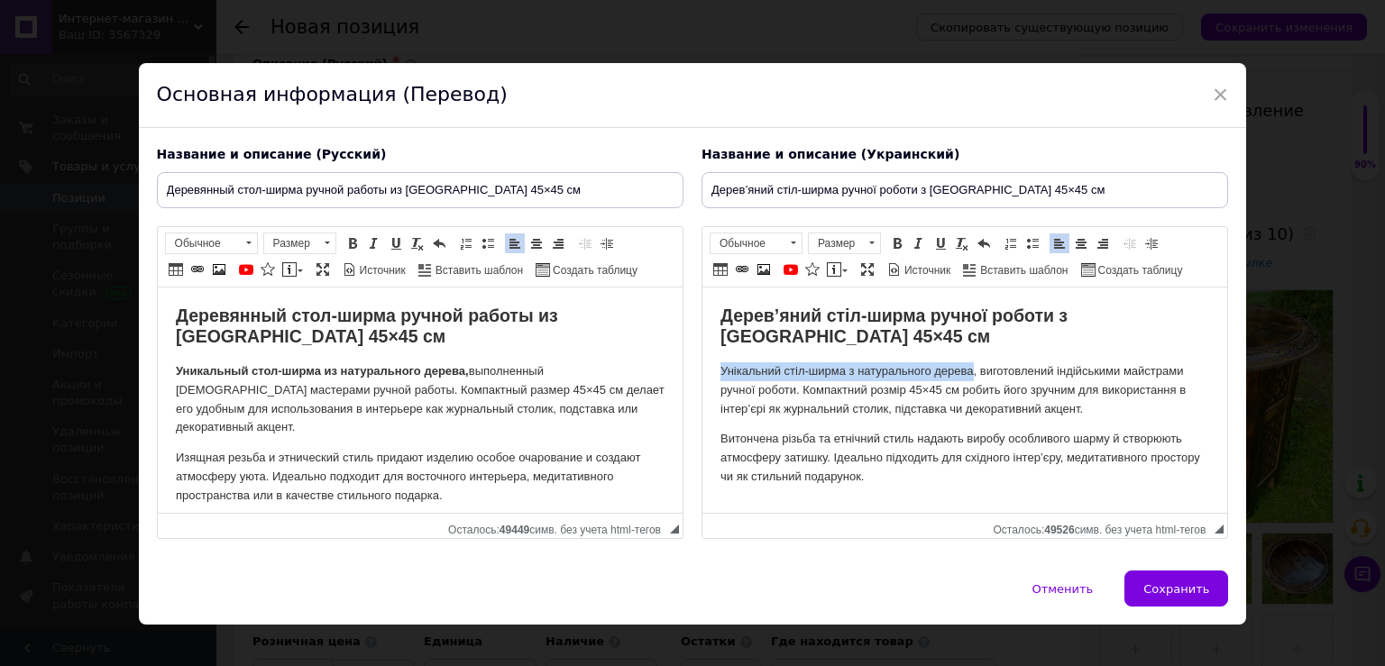
drag, startPoint x: 972, startPoint y: 351, endPoint x: 704, endPoint y: 349, distance: 267.8
click at [704, 349] on html "Дерев’яний стіл-ширма ручної роботи з Індії 45×45 см Унікальний стіл-ширма з на…" at bounding box center [964, 400] width 525 height 225
click at [890, 243] on span at bounding box center [897, 243] width 14 height 14
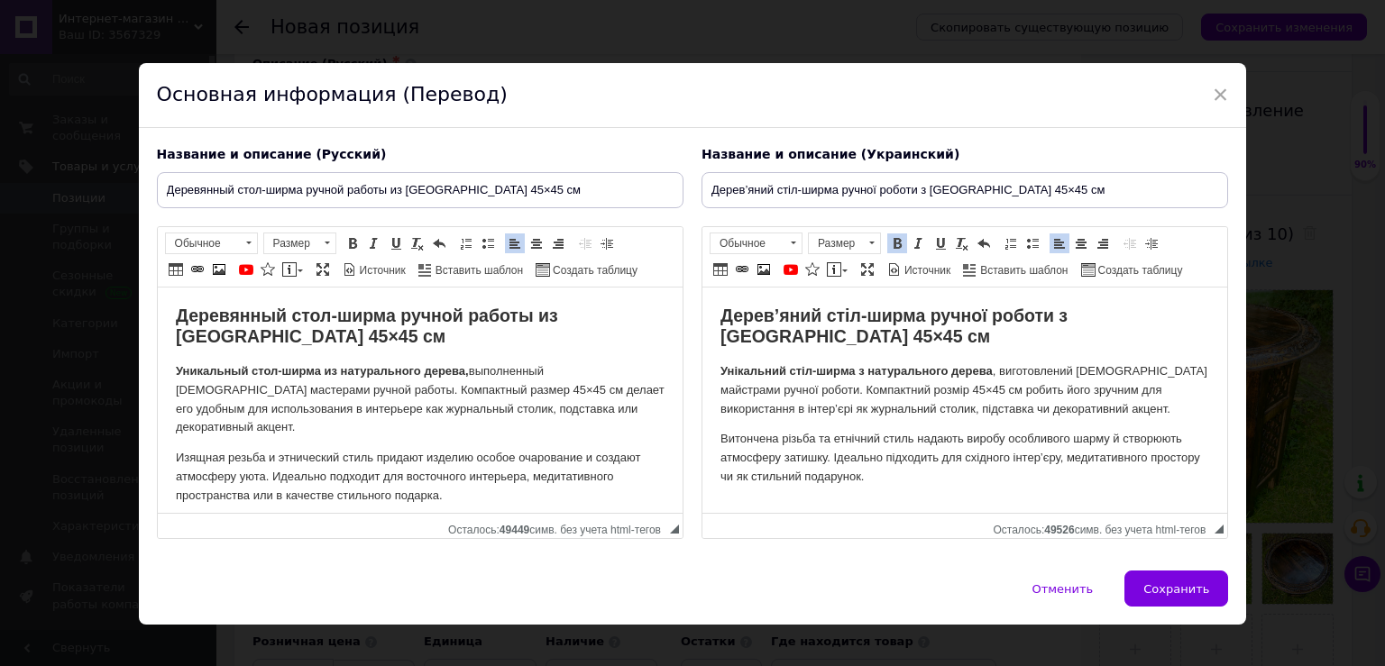
click at [895, 459] on p "Витончена різьба та етнічний стиль надають виробу особливого шарму й створюють …" at bounding box center [964, 458] width 489 height 56
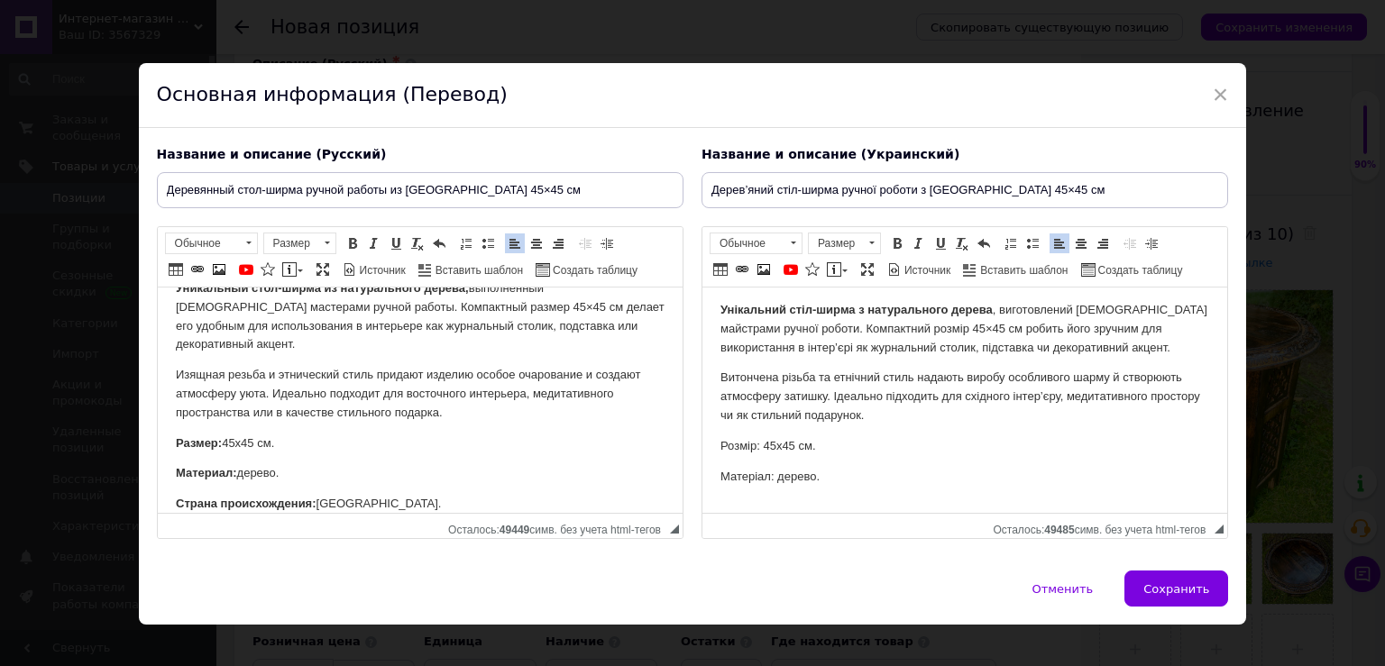
scroll to position [61, 0]
drag, startPoint x: 776, startPoint y: 475, endPoint x: 613, endPoint y: 476, distance: 162.3
click at [702, 452] on html "Дерев’яний стіл-ширма ручної роботи з Індії 45×45 см Унікальний стіл-ширма з на…" at bounding box center [964, 338] width 525 height 225
drag, startPoint x: 896, startPoint y: 246, endPoint x: 889, endPoint y: 258, distance: 13.8
click at [896, 246] on link "Полужирный Комбинация клавиш Ctrl+B" at bounding box center [897, 244] width 20 height 20
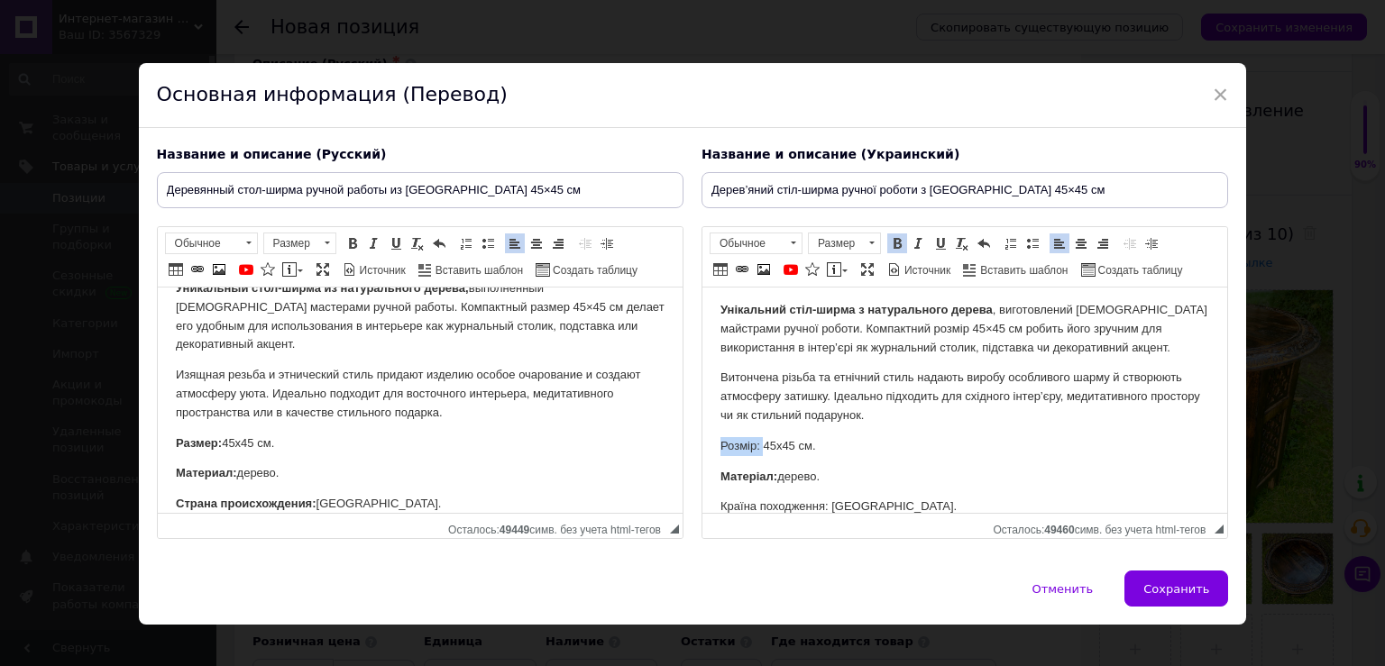
drag, startPoint x: 758, startPoint y: 448, endPoint x: 671, endPoint y: 451, distance: 86.6
click at [702, 451] on html "Дерев’яний стіл-ширма ручної роботи з Індії 45×45 см Унікальний стіл-ширма з на…" at bounding box center [964, 338] width 525 height 225
click at [890, 242] on span at bounding box center [897, 243] width 14 height 14
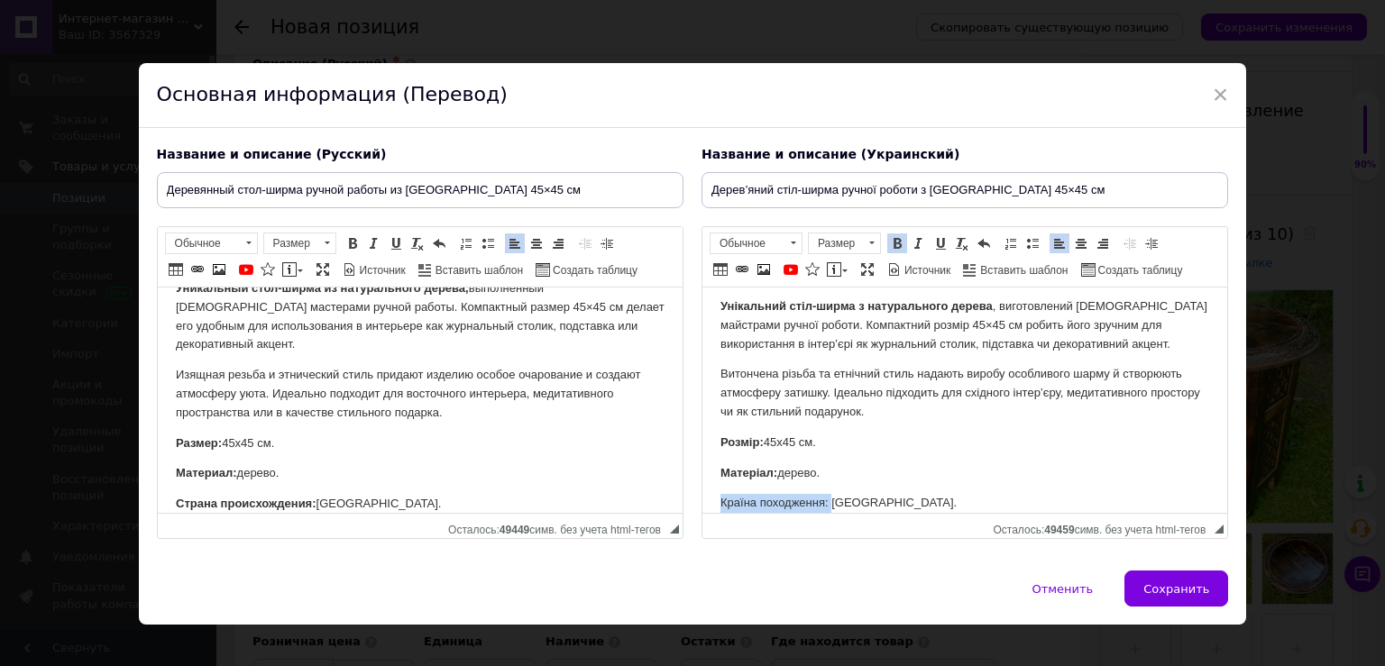
drag, startPoint x: 789, startPoint y: 511, endPoint x: 675, endPoint y: 517, distance: 113.8
click at [702, 448] on html "Дерев’яний стіл-ширма ручної роботи з Індії 45×45 см Унікальний стіл-ширма з на…" at bounding box center [964, 335] width 525 height 225
click at [890, 241] on span at bounding box center [897, 243] width 14 height 14
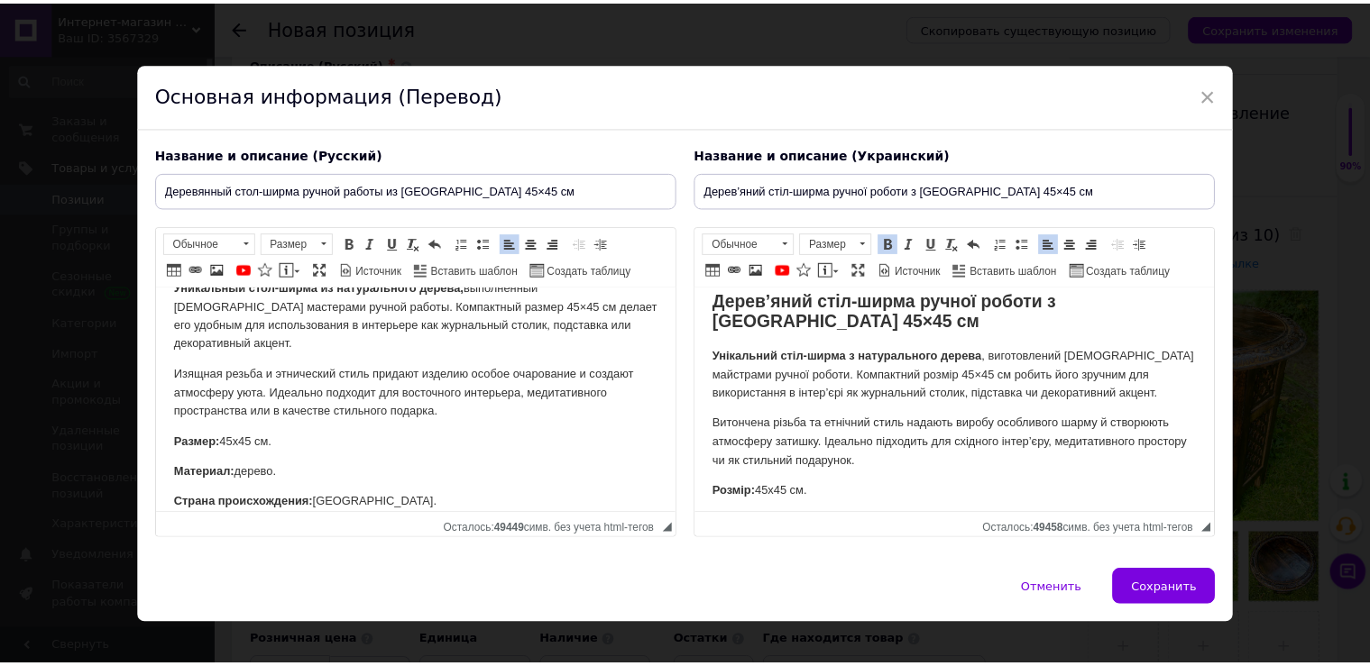
scroll to position [0, 0]
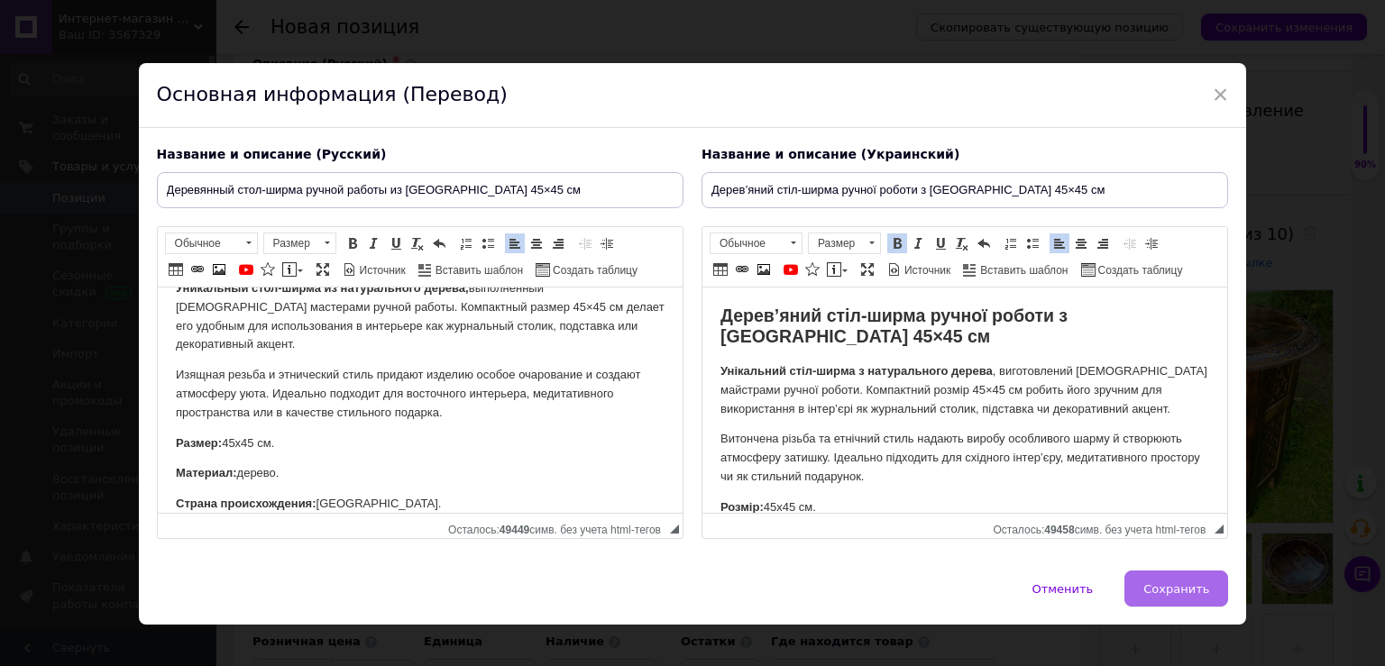
click at [1160, 583] on span "Сохранить" at bounding box center [1176, 590] width 66 height 14
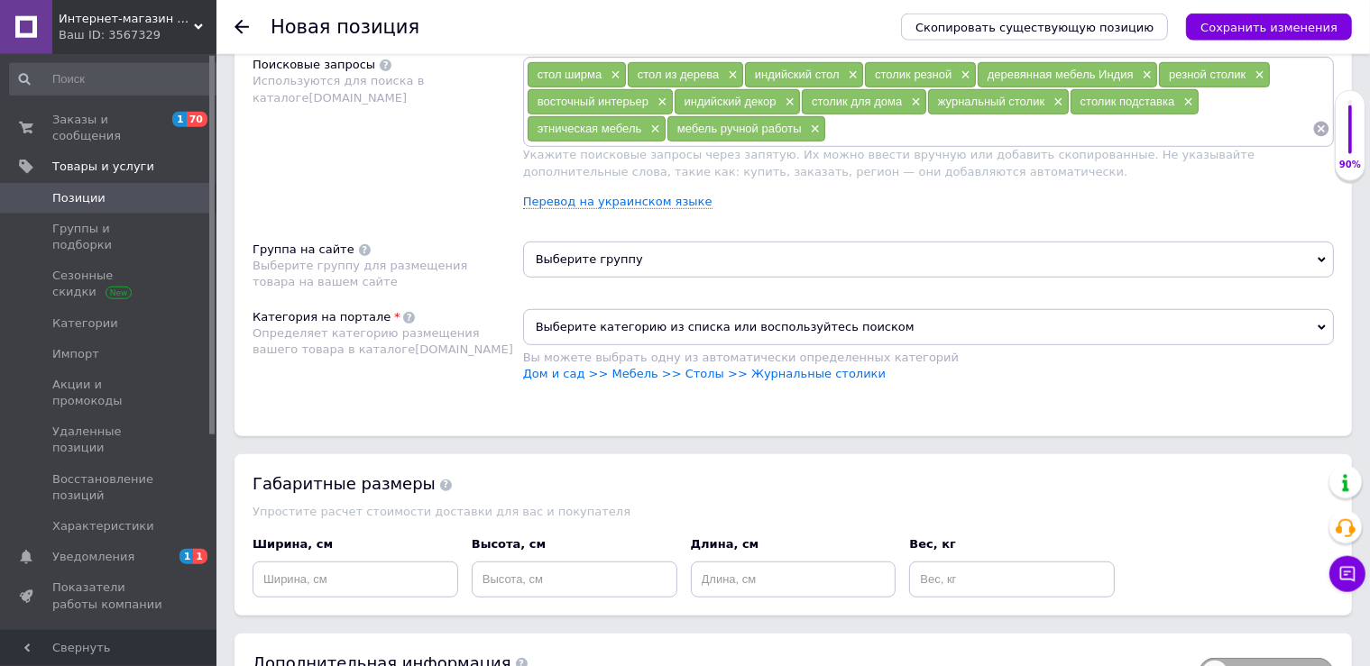
scroll to position [776, 0]
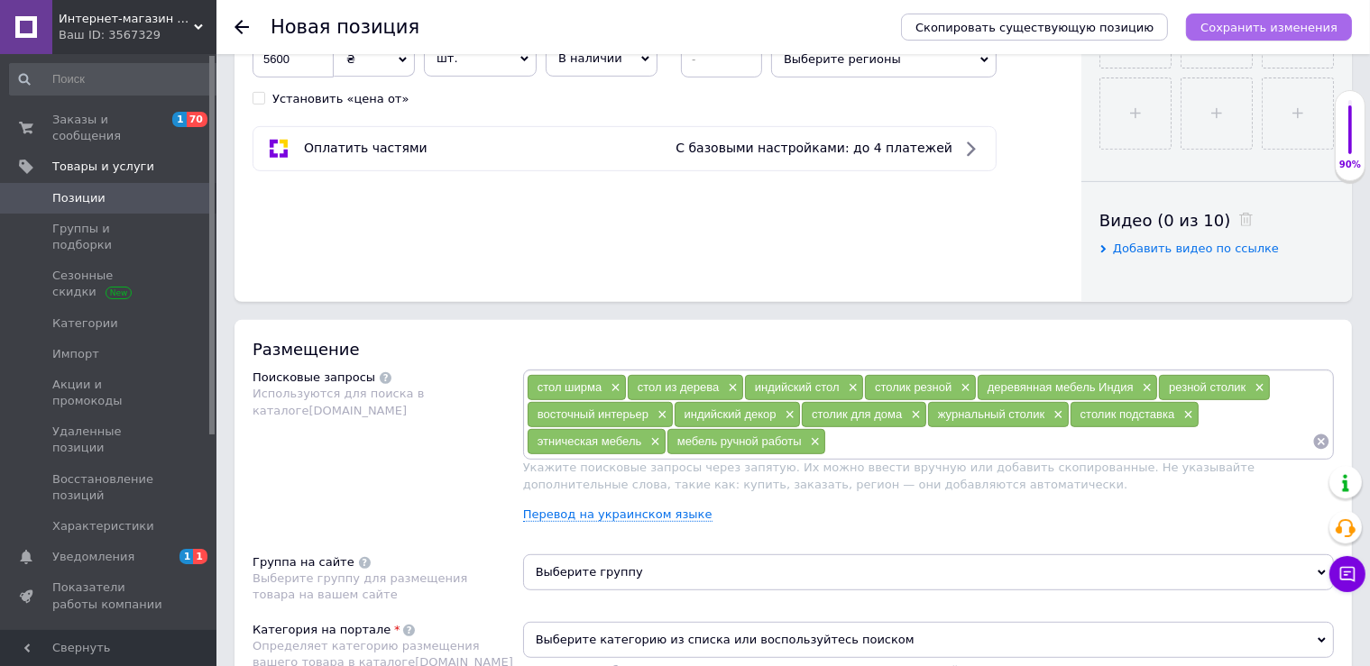
click at [1268, 32] on icon "Сохранить изменения" at bounding box center [1268, 28] width 137 height 14
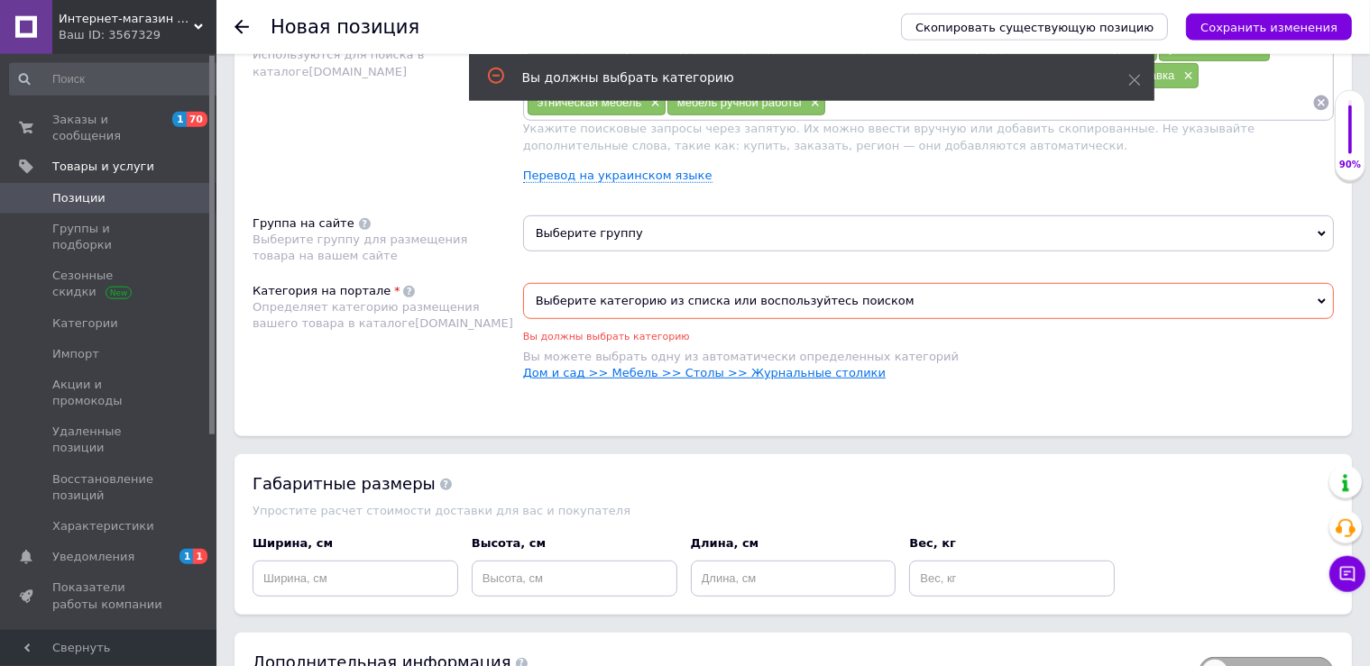
scroll to position [1116, 0]
click at [654, 372] on link "Дом и сад >> Мебель >> Столы >> Журнальные столики" at bounding box center [704, 372] width 363 height 14
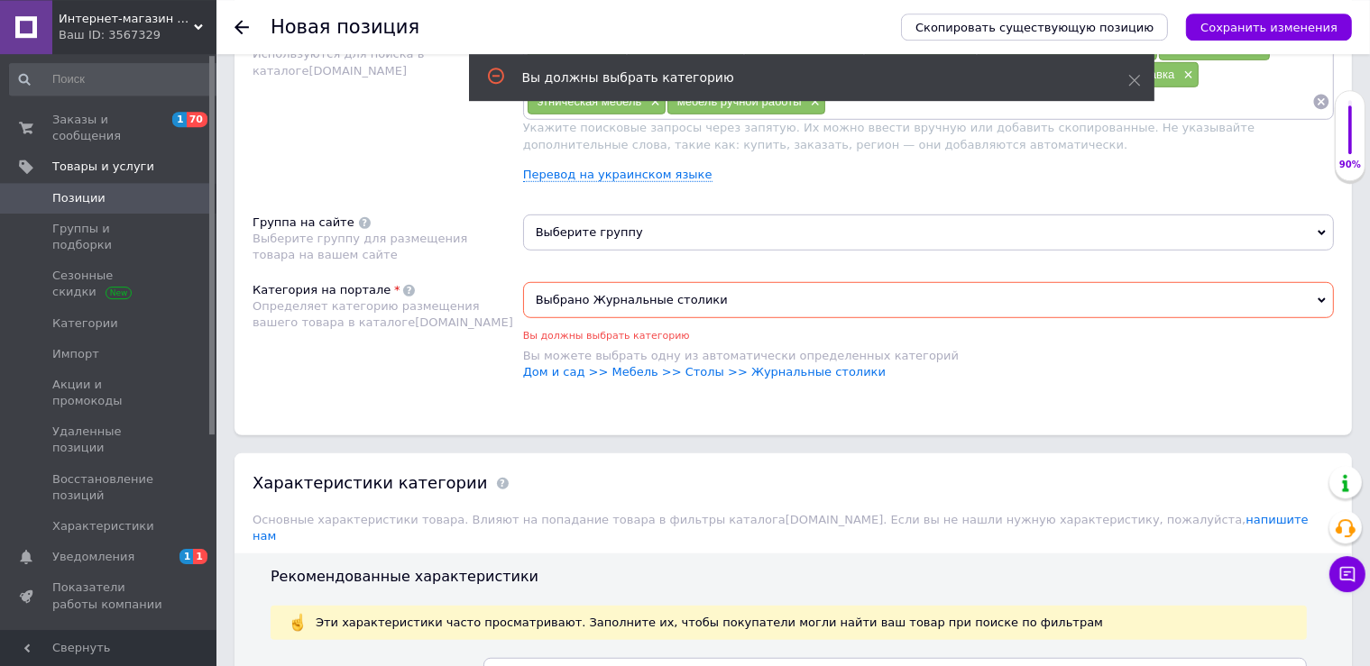
click at [622, 229] on span "Выберите группу" at bounding box center [928, 233] width 811 height 36
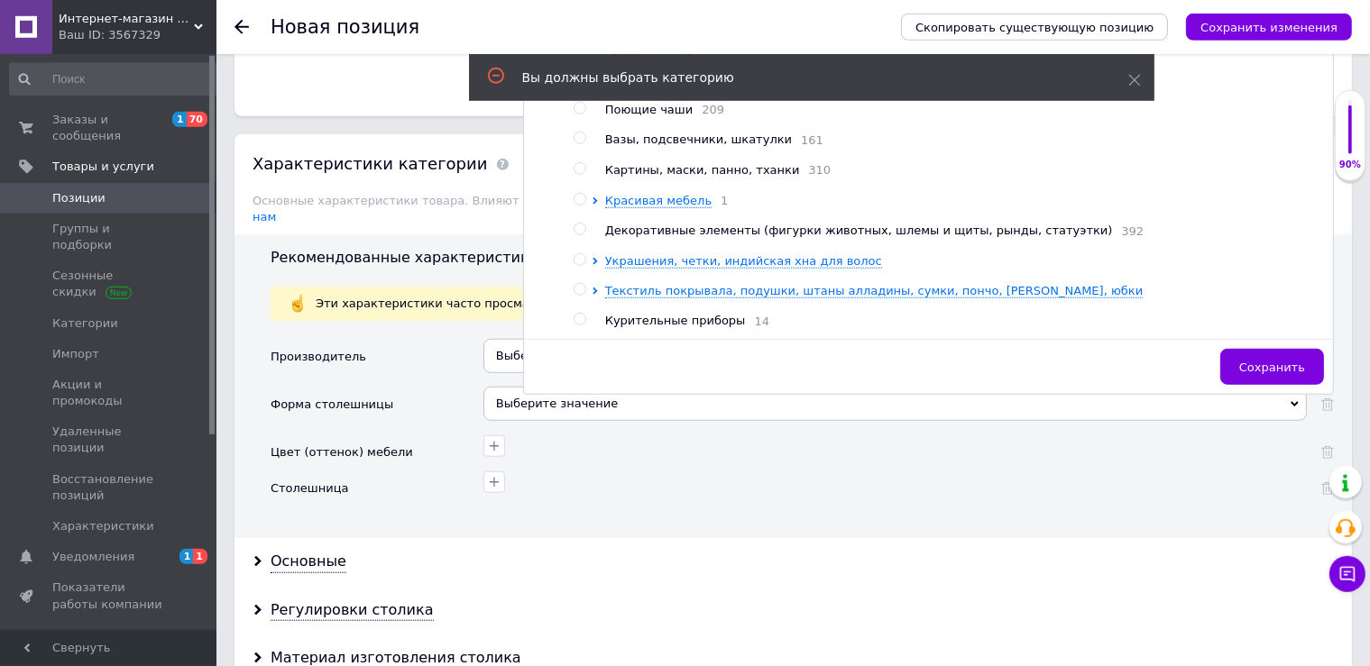
scroll to position [1275, 0]
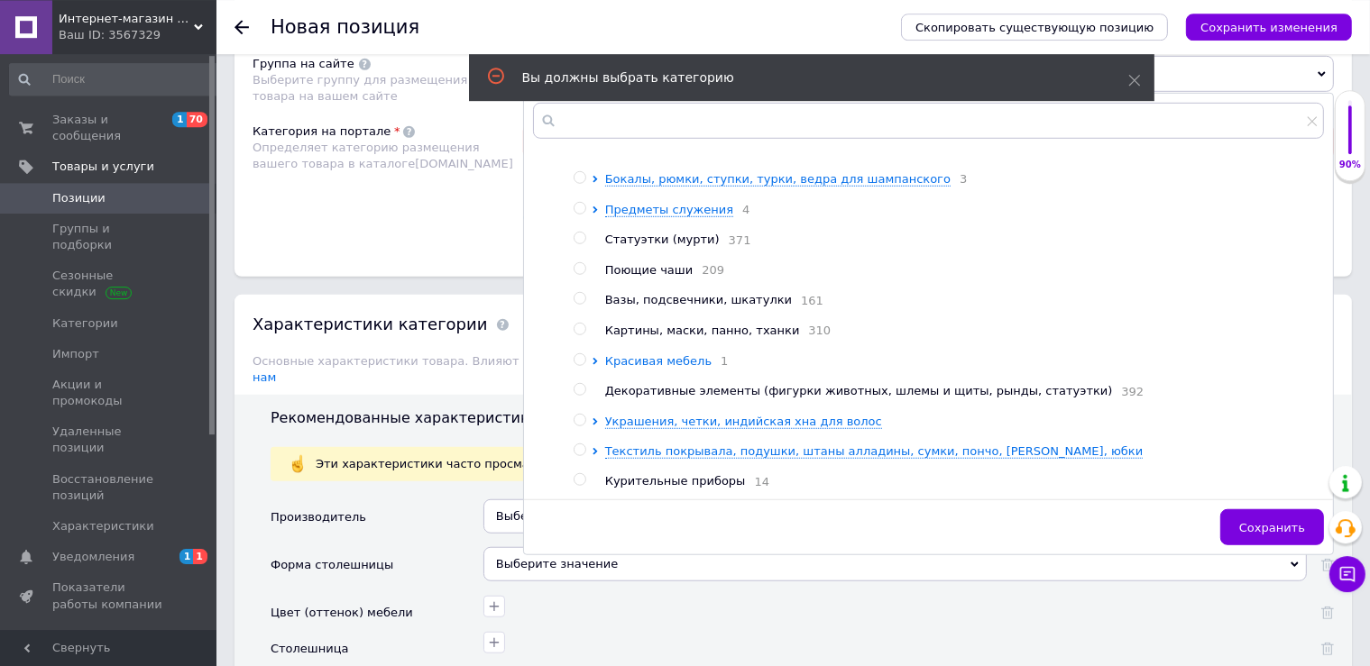
click at [679, 354] on span "Красивая мебель" at bounding box center [658, 361] width 106 height 14
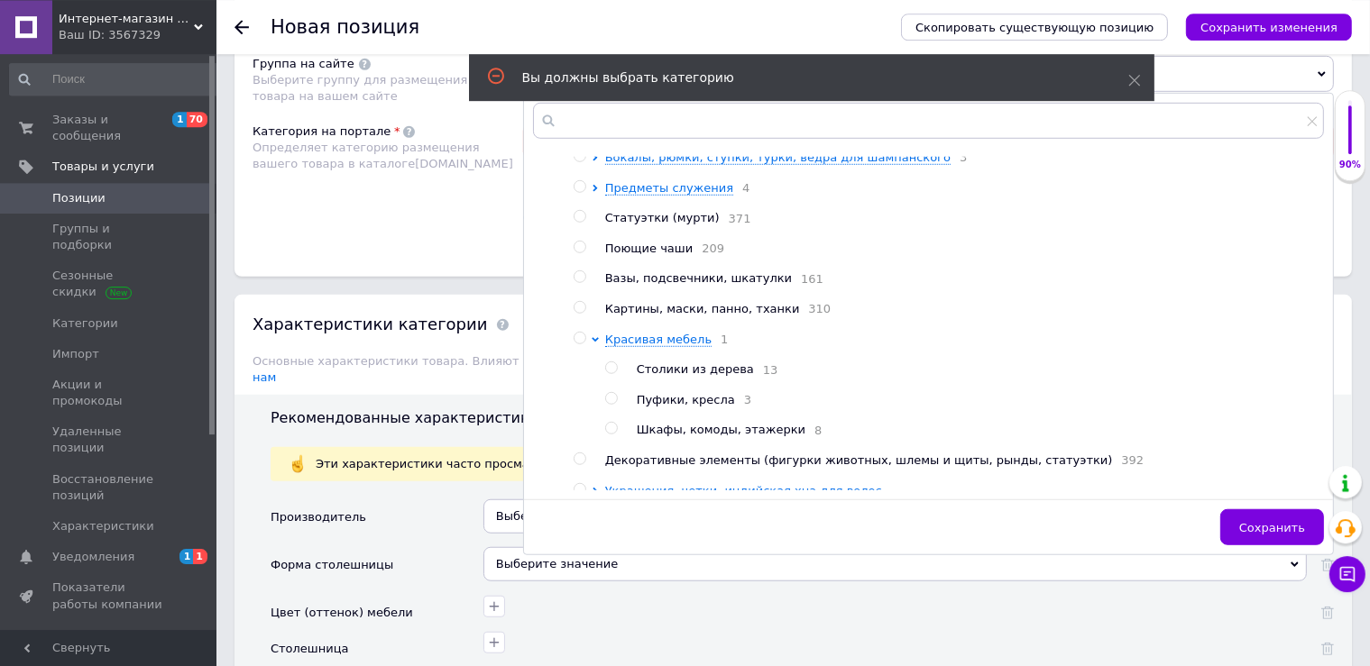
click at [699, 376] on span "Столики из дерева" at bounding box center [695, 370] width 117 height 14
radio input "true"
click at [1268, 521] on span "Сохранить" at bounding box center [1272, 528] width 66 height 14
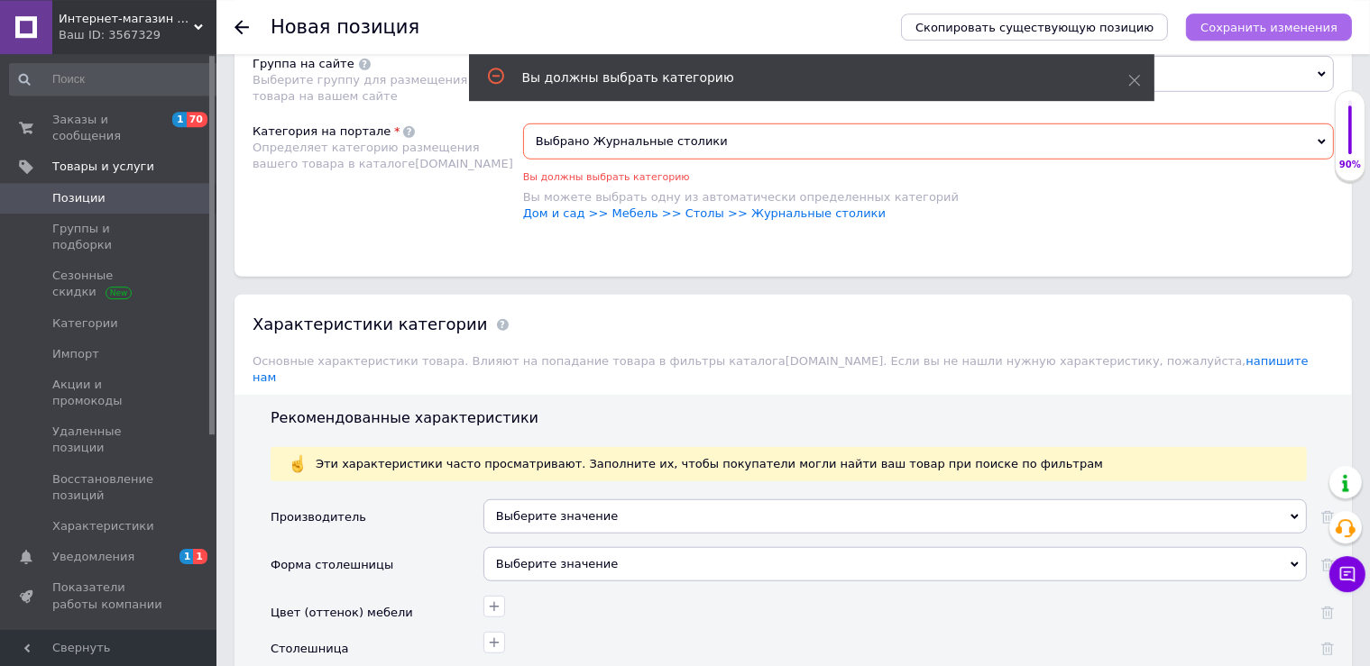
click at [1252, 27] on icon "Сохранить изменения" at bounding box center [1268, 28] width 137 height 14
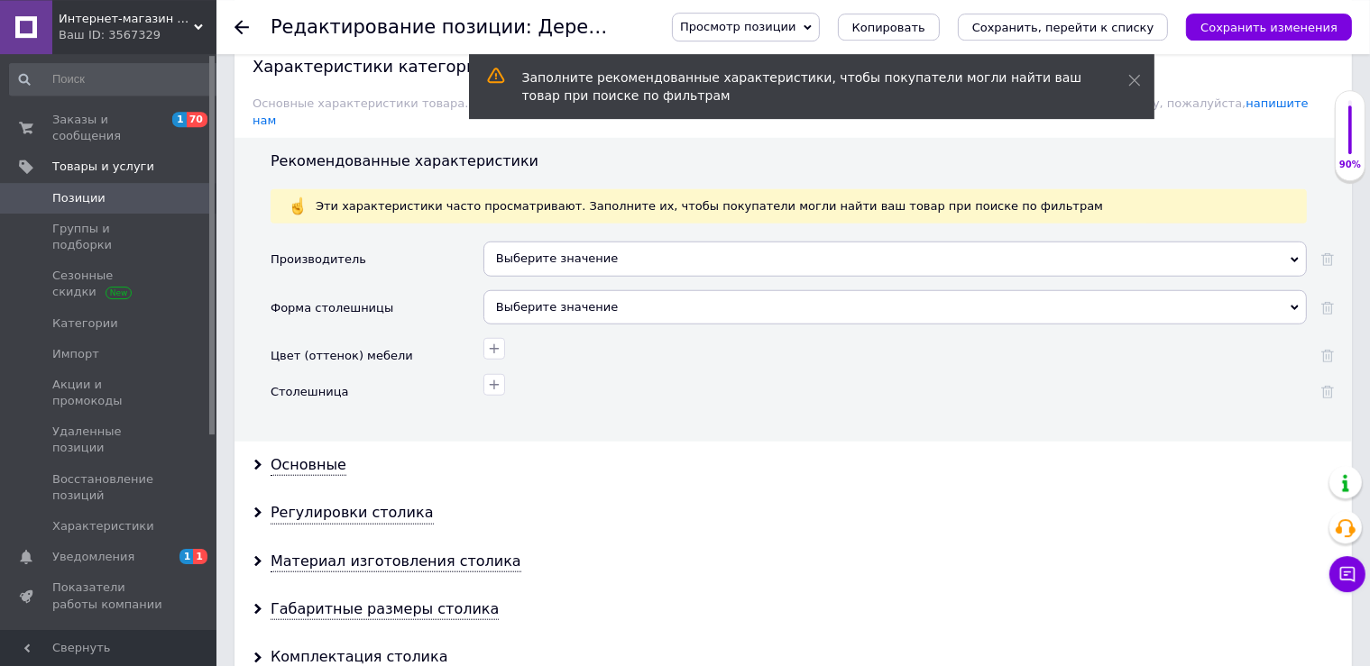
scroll to position [1428, 0]
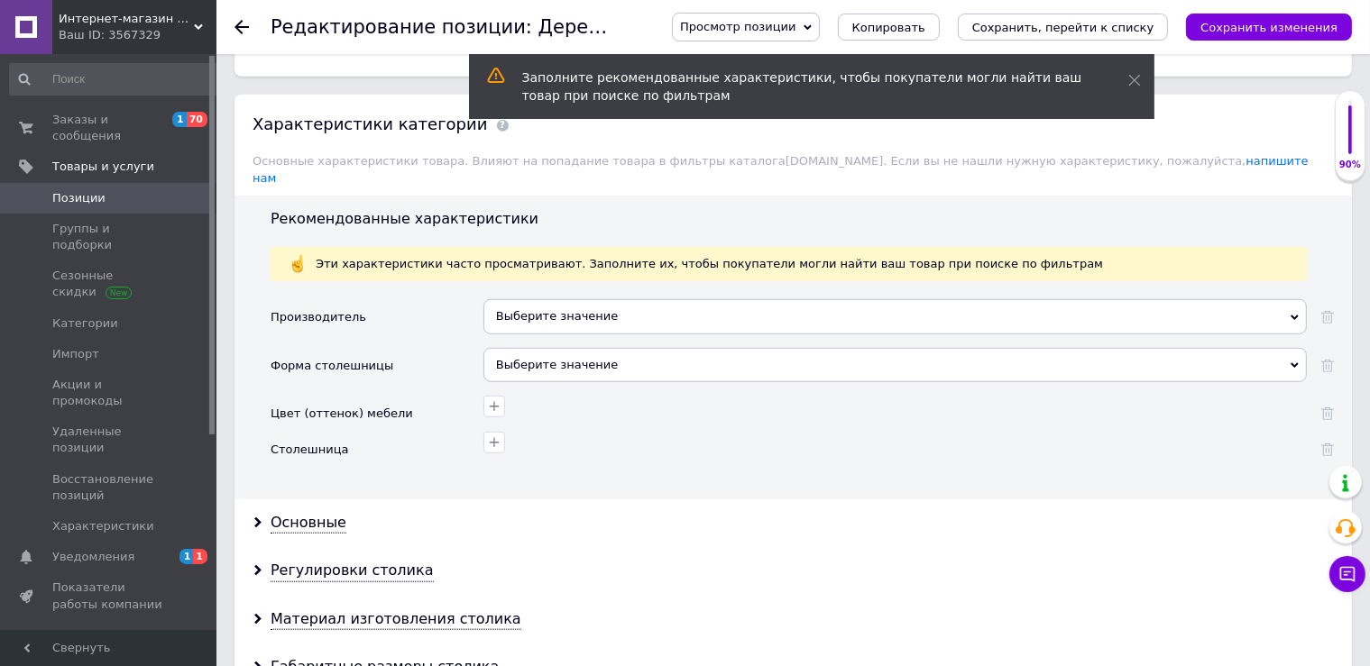
drag, startPoint x: 292, startPoint y: 501, endPoint x: 372, endPoint y: 490, distance: 81.1
click at [293, 513] on div "Основные" at bounding box center [309, 523] width 76 height 21
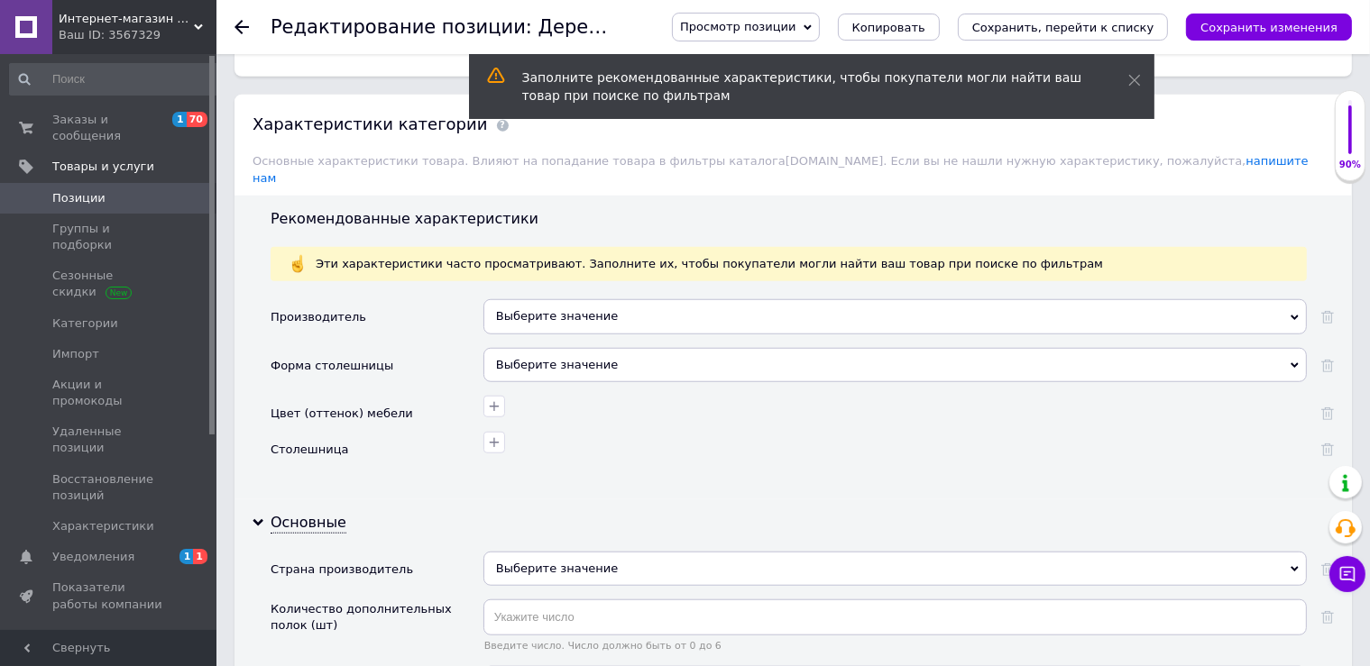
click at [532, 552] on div "Выберите значение" at bounding box center [894, 569] width 823 height 34
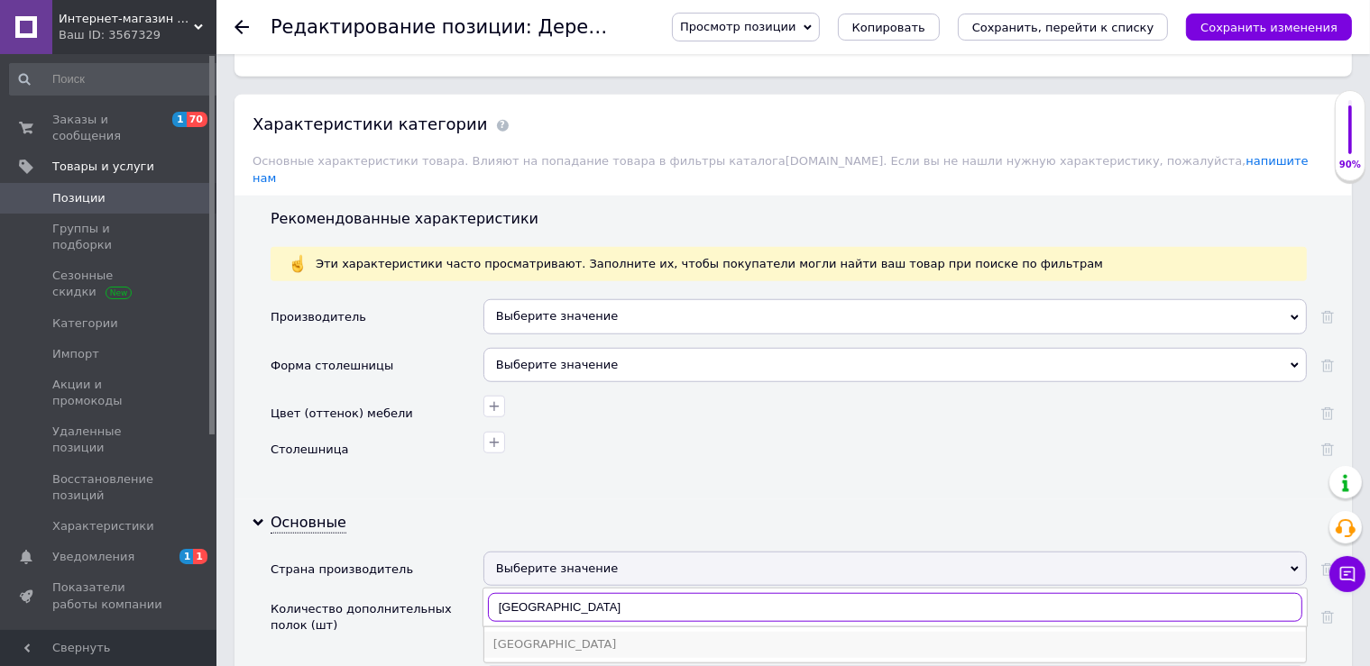
type input "Индия"
click at [526, 637] on div "Индия" at bounding box center [895, 645] width 804 height 16
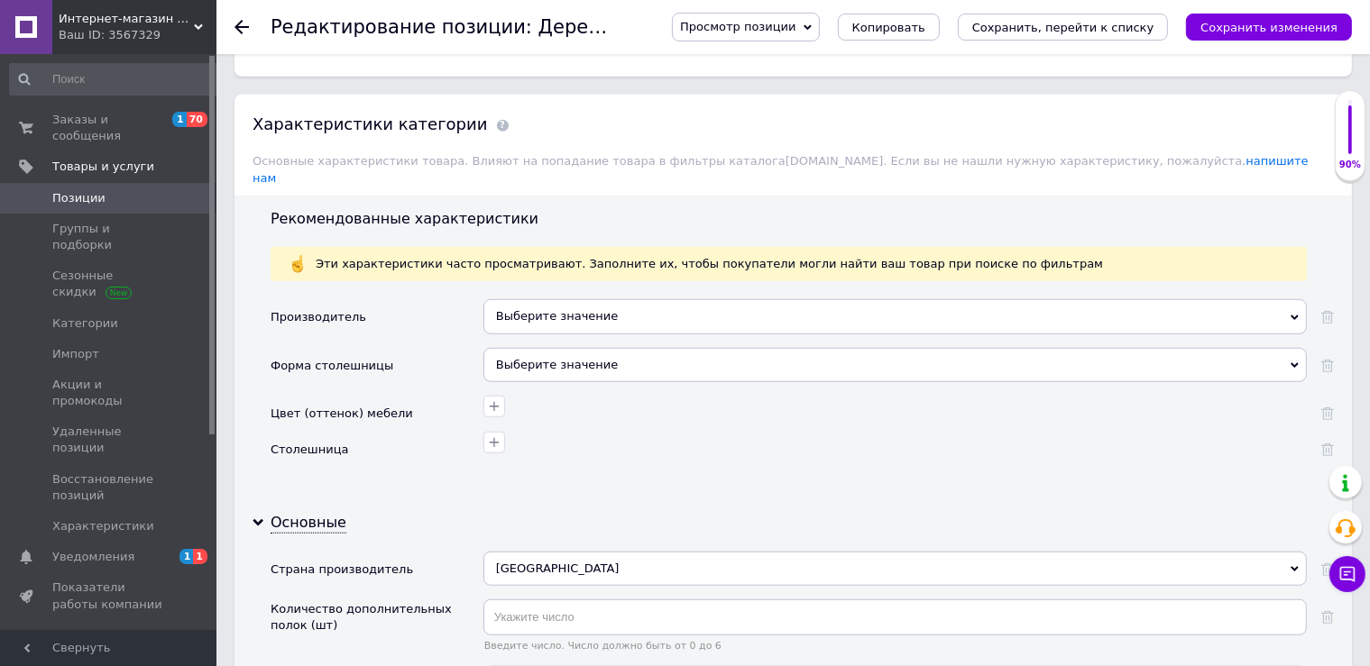
drag, startPoint x: 550, startPoint y: 352, endPoint x: 558, endPoint y: 361, distance: 12.1
click at [550, 353] on div "Выберите значение" at bounding box center [894, 365] width 823 height 34
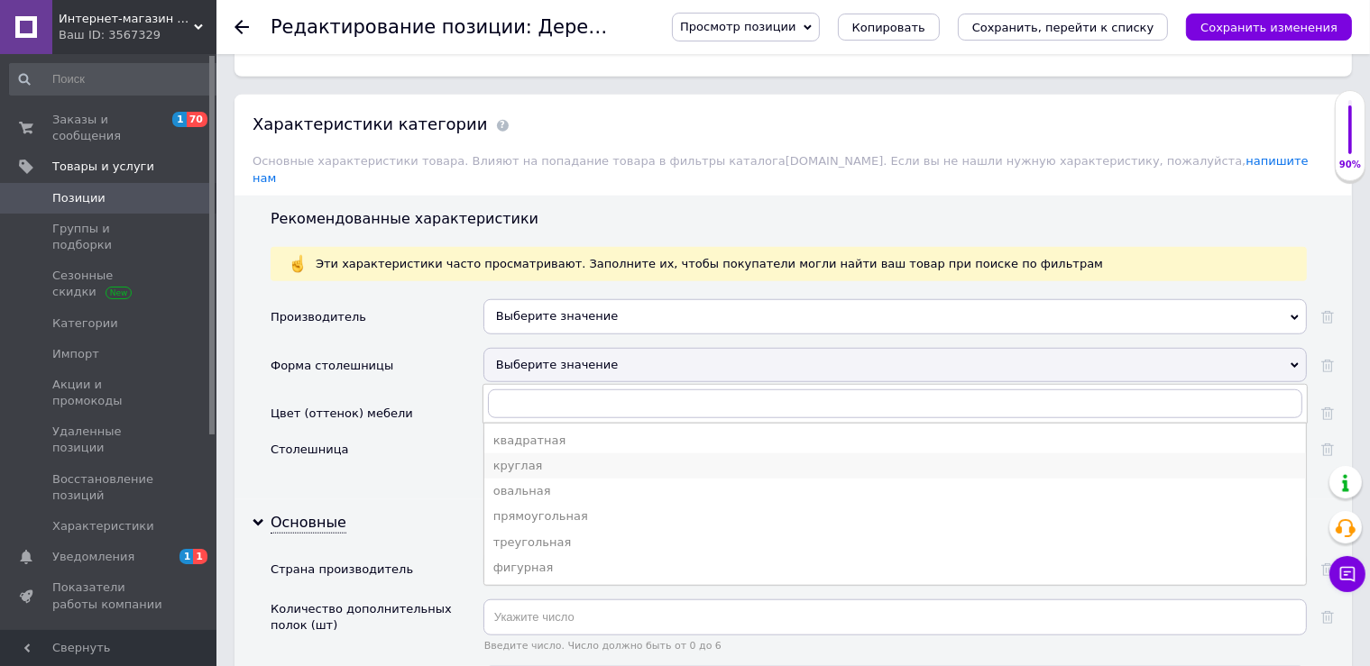
click at [529, 458] on div "круглая" at bounding box center [895, 466] width 804 height 16
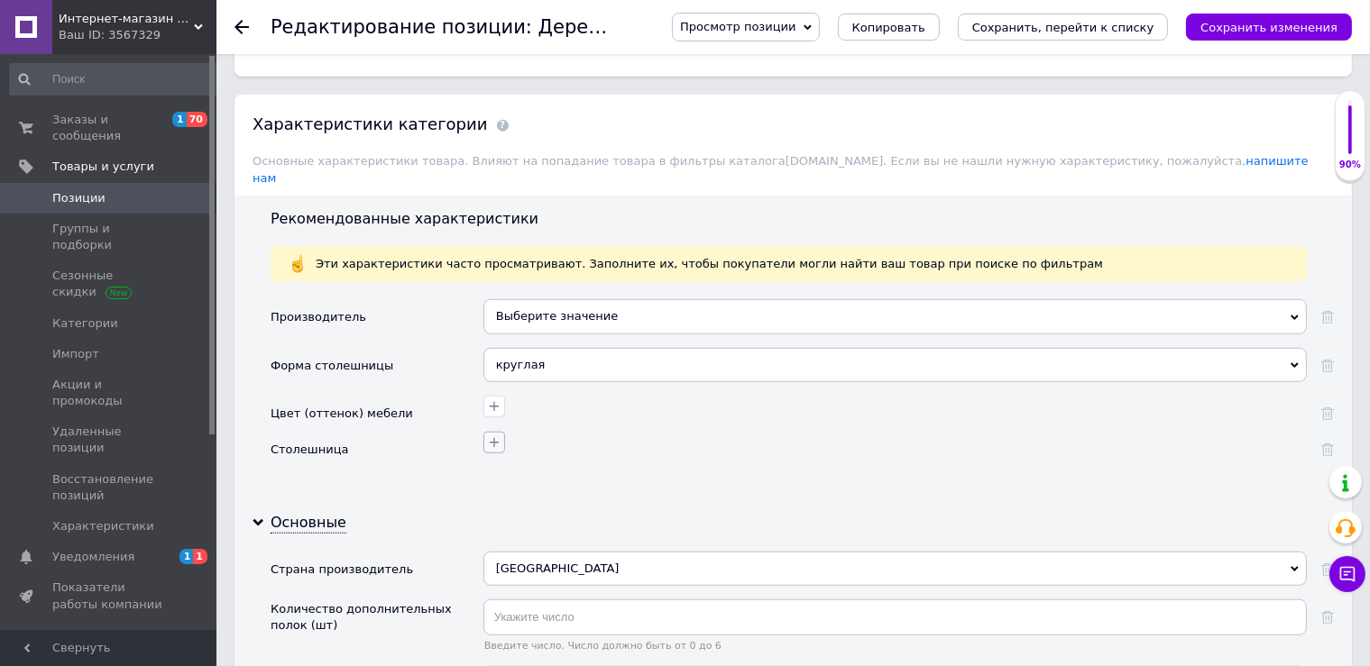
click at [495, 436] on icon "button" at bounding box center [494, 443] width 14 height 14
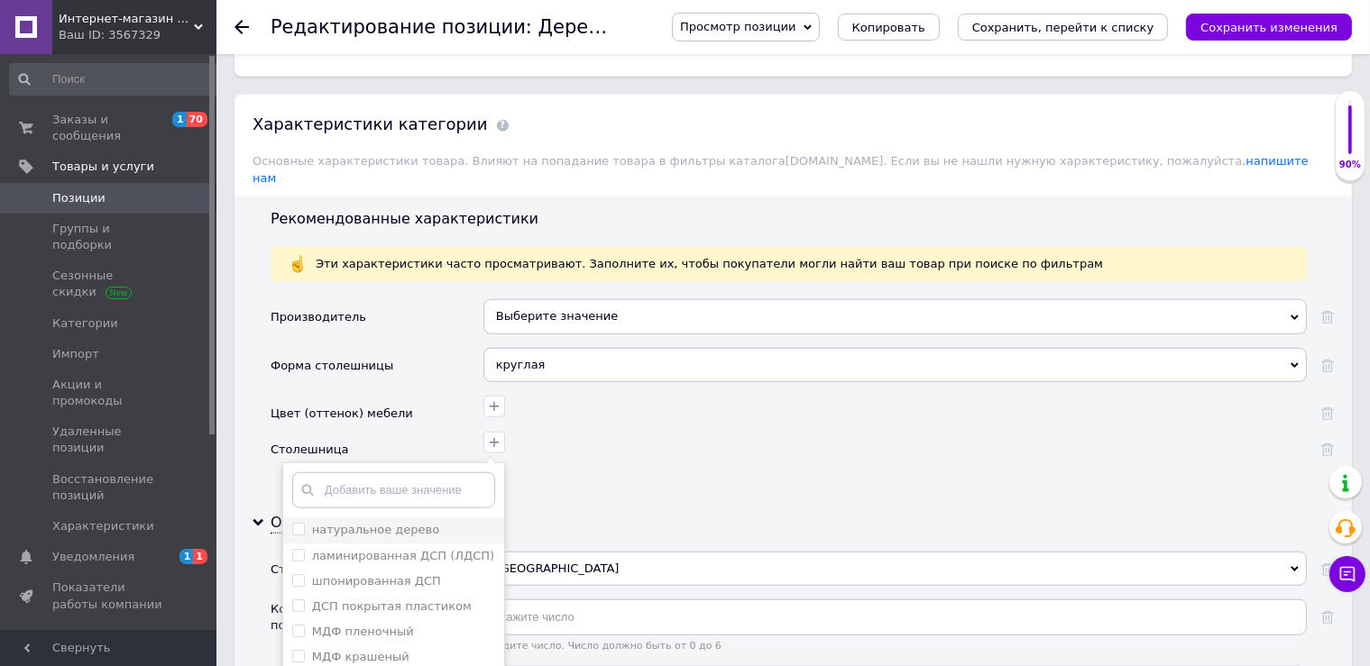
click at [373, 523] on label "натуральное дерево" at bounding box center [375, 530] width 127 height 14
checkbox дерево "true"
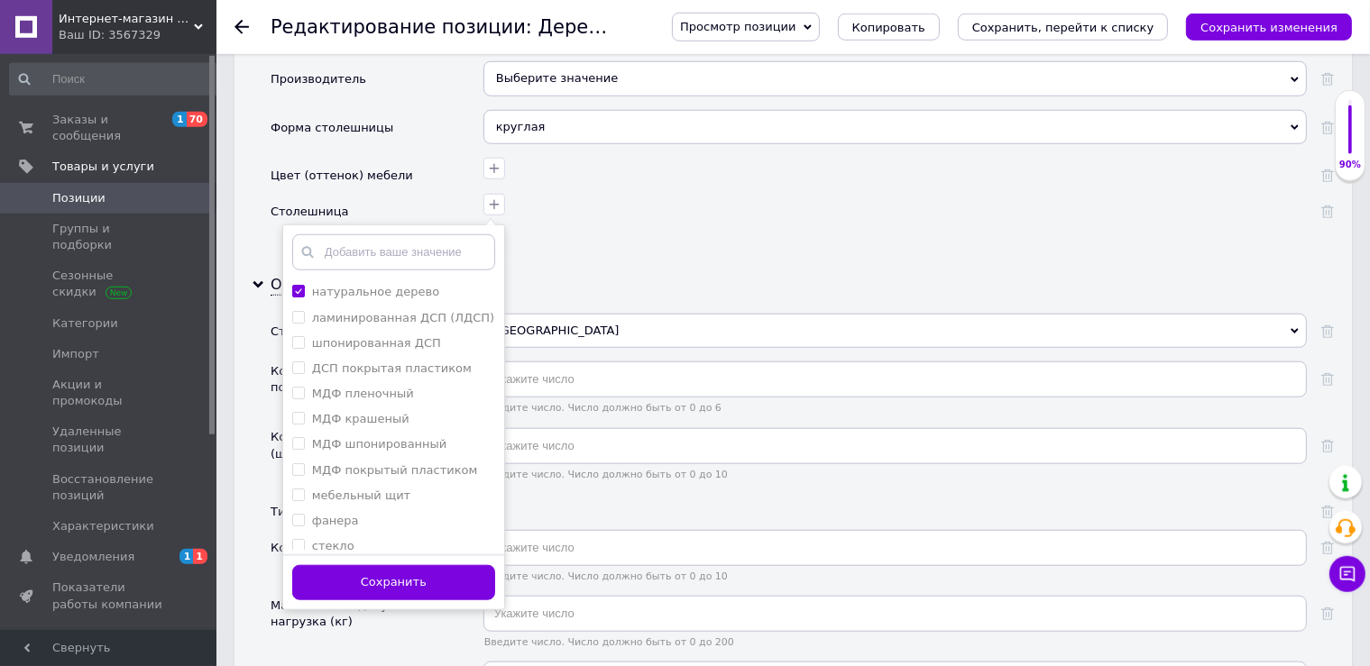
scroll to position [1905, 0]
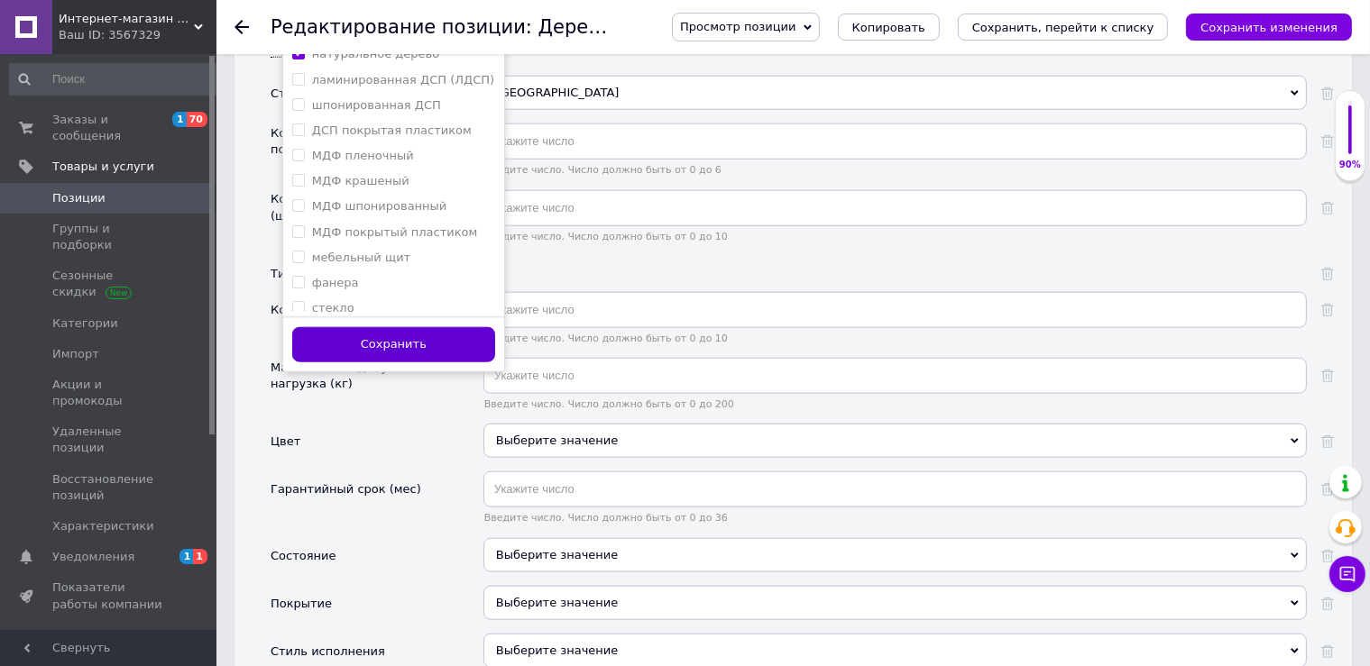
click at [427, 328] on button "Сохранить" at bounding box center [393, 344] width 203 height 35
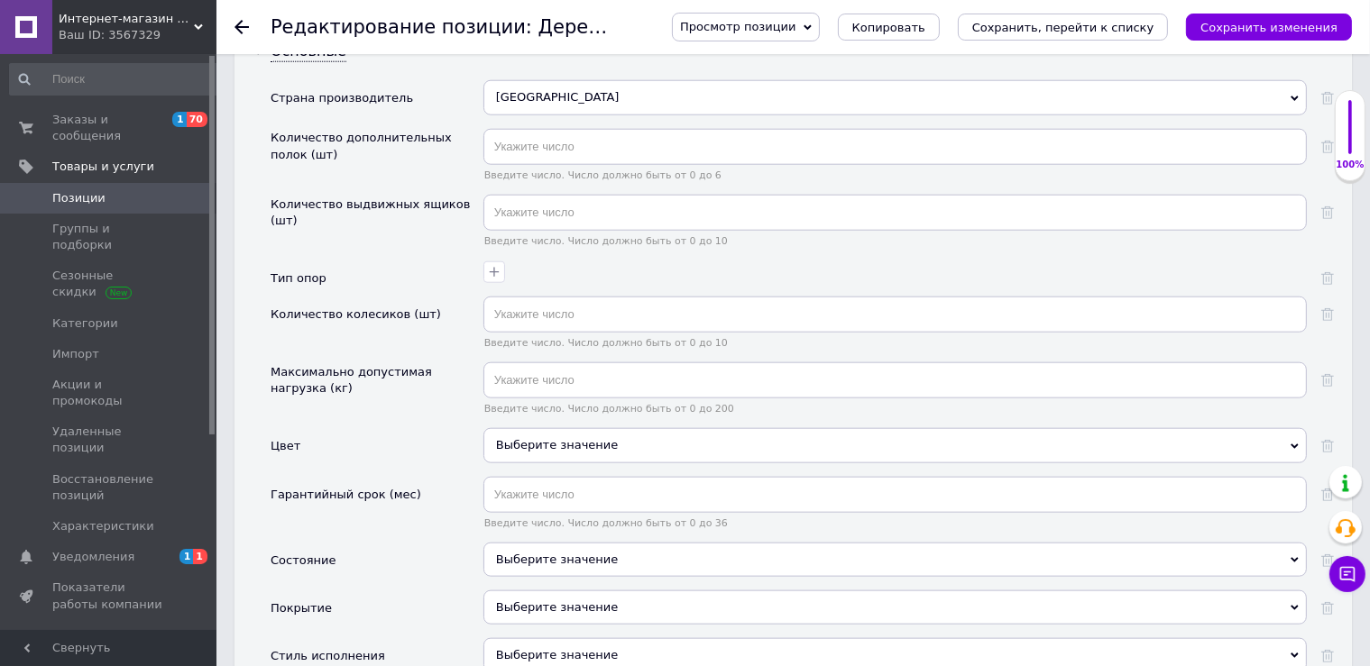
scroll to position [1904, 0]
click at [540, 544] on div "Выберите значение" at bounding box center [894, 561] width 823 height 34
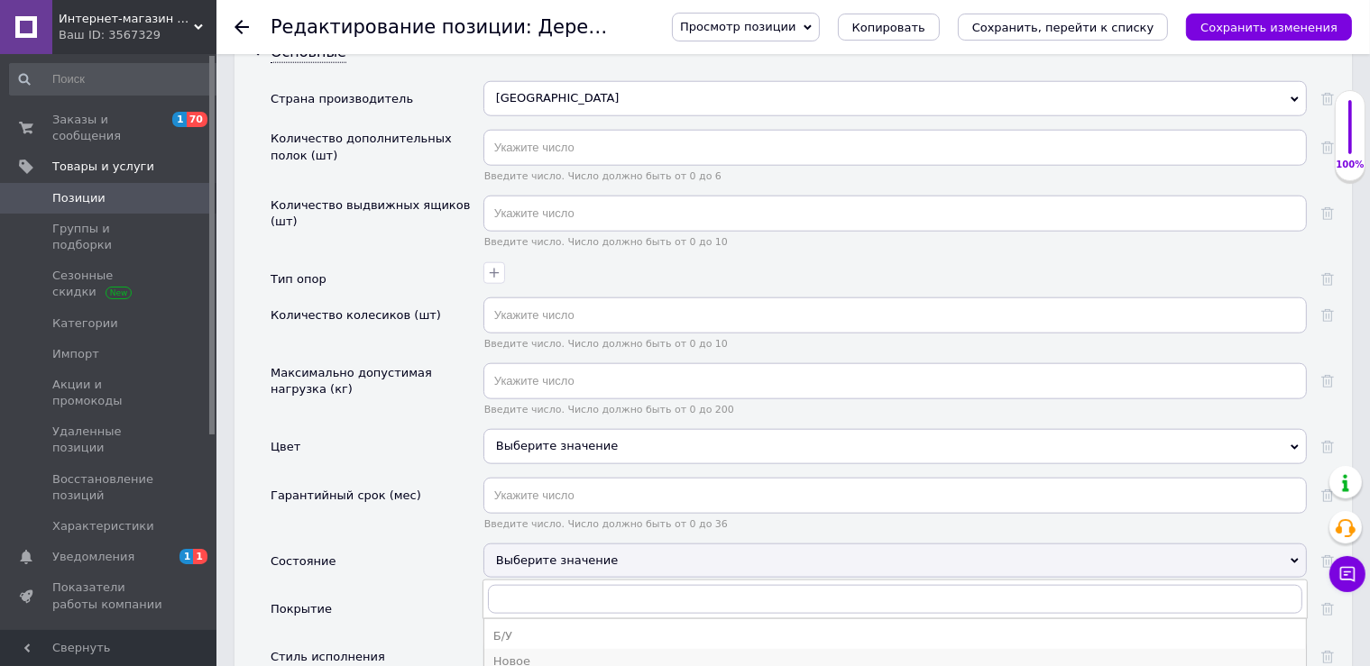
click at [527, 654] on div "Новое" at bounding box center [895, 662] width 804 height 16
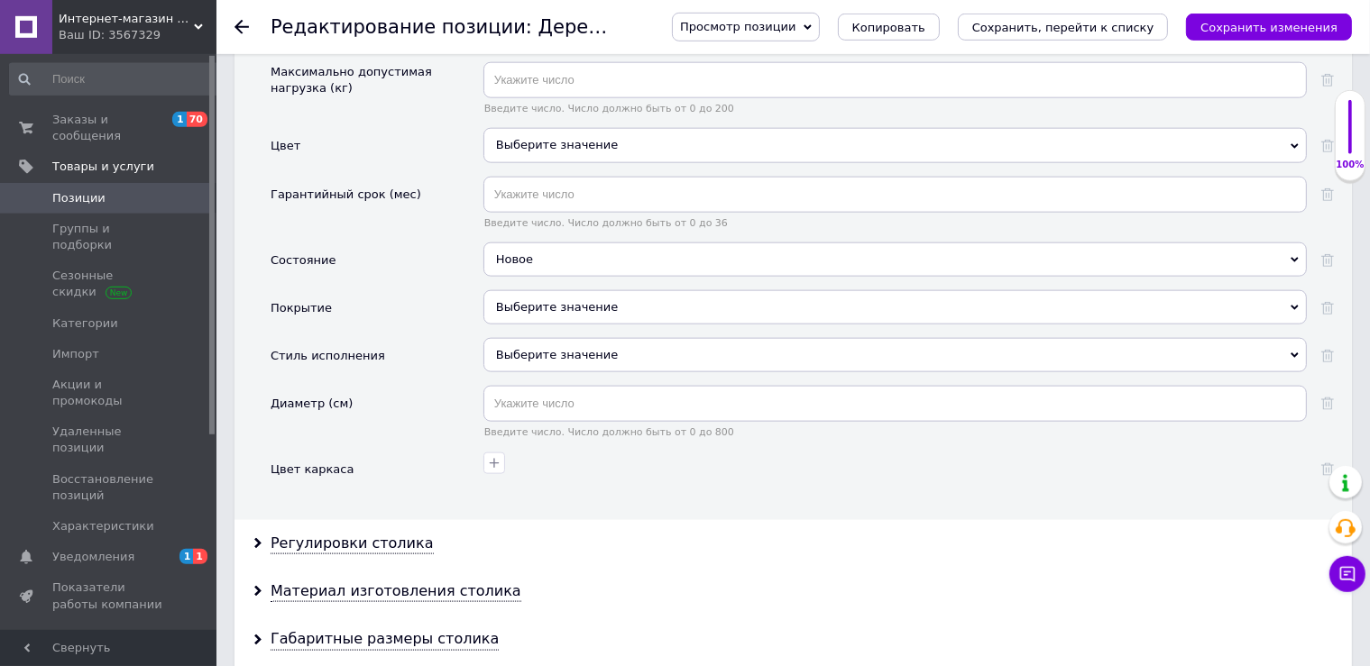
scroll to position [2221, 0]
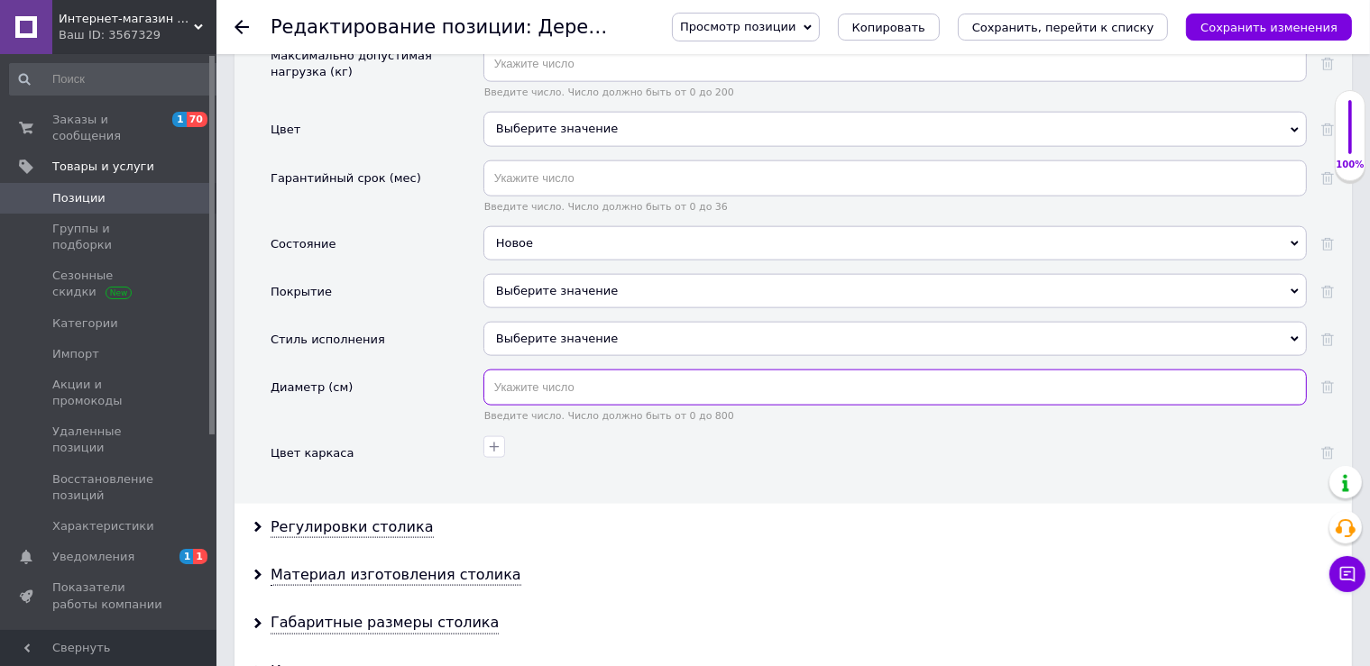
click at [532, 370] on input "text" at bounding box center [894, 388] width 823 height 36
type input "45"
click at [1106, 23] on icon "Сохранить, перейти к списку" at bounding box center [1063, 28] width 182 height 14
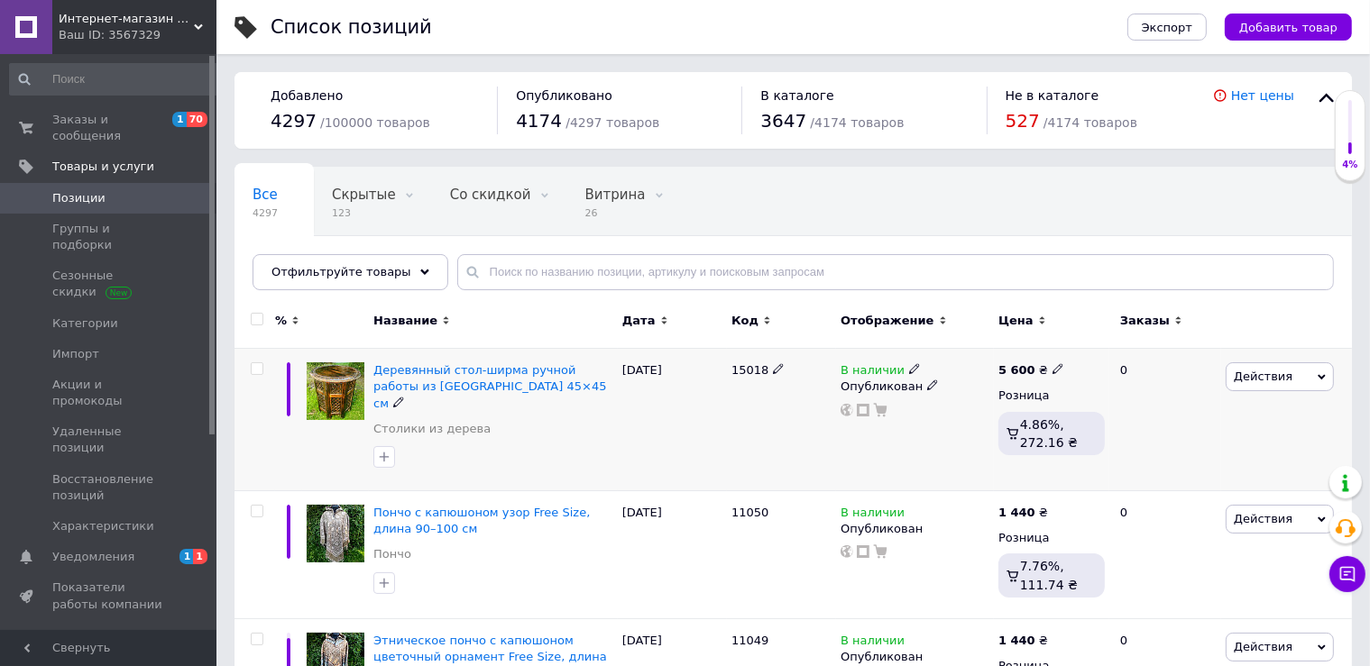
click at [1052, 365] on icon at bounding box center [1057, 368] width 11 height 11
drag, startPoint x: 1088, startPoint y: 350, endPoint x: 1200, endPoint y: 349, distance: 112.7
click at [1200, 349] on input "5600" at bounding box center [1138, 350] width 137 height 36
type input "5980"
click at [377, 378] on div "Деревянный стол-ширма ручной работы из Индии 45×45 см" at bounding box center [493, 388] width 240 height 50
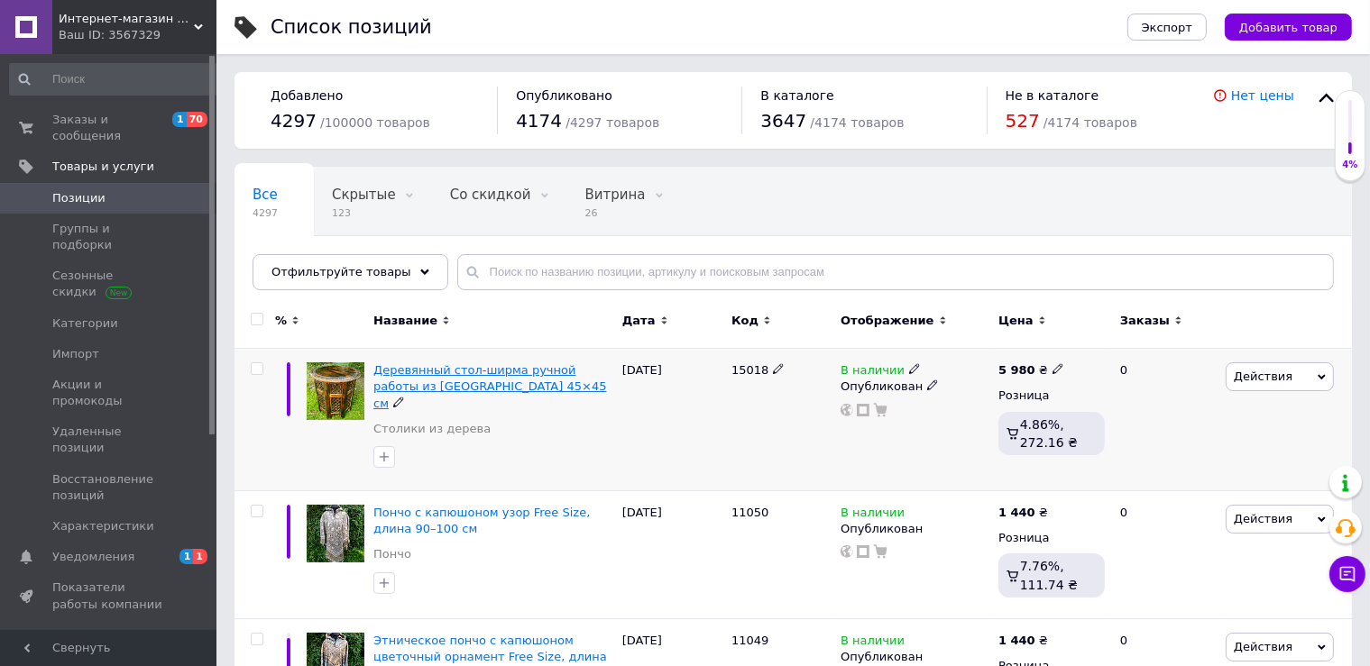
click at [406, 379] on span "Деревянный стол-ширма ручной работы из Индии 45×45 см" at bounding box center [489, 386] width 233 height 46
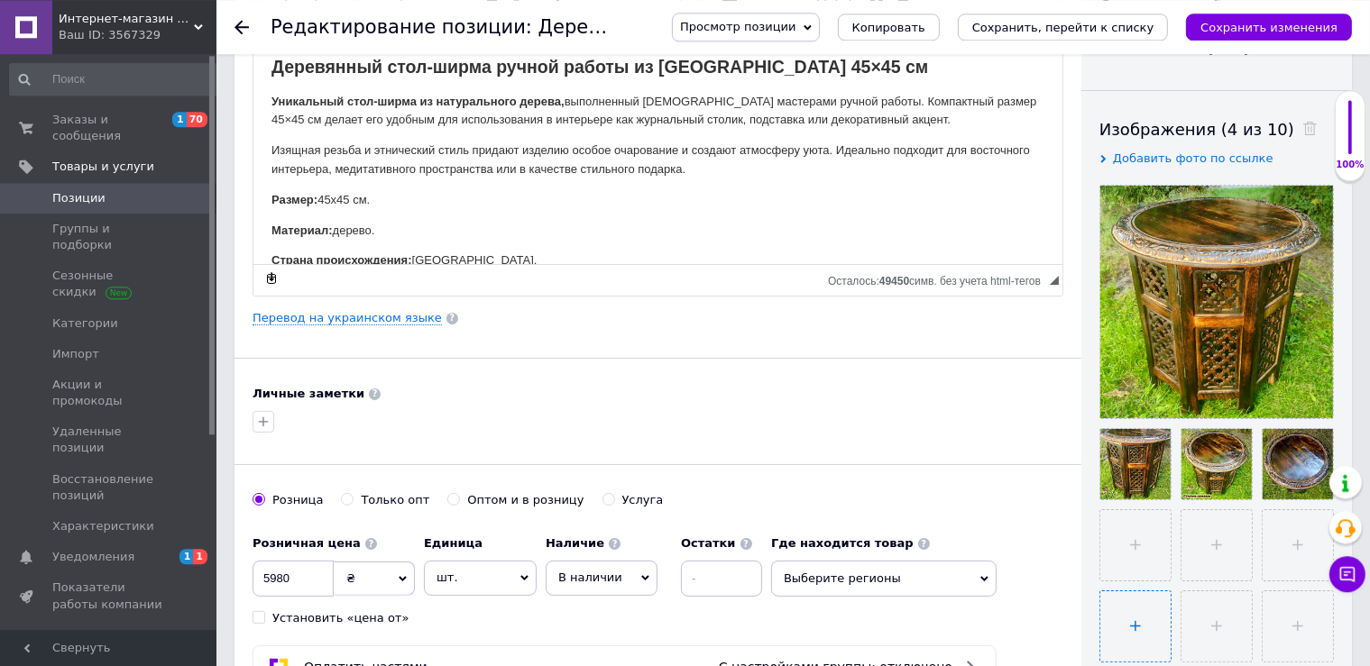
scroll to position [476, 0]
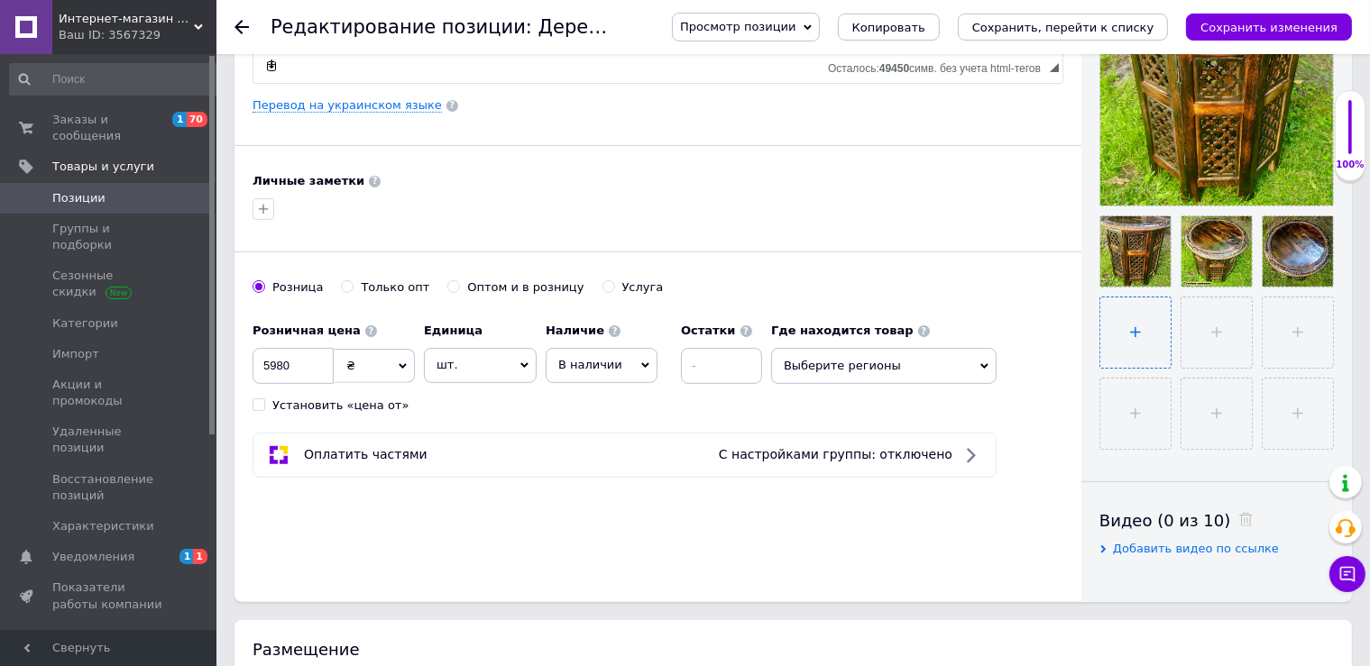
click at [1142, 317] on input "file" at bounding box center [1135, 333] width 70 height 70
type input "C:\fakepath\photo_2025-09-12_14-28-31.jpg"
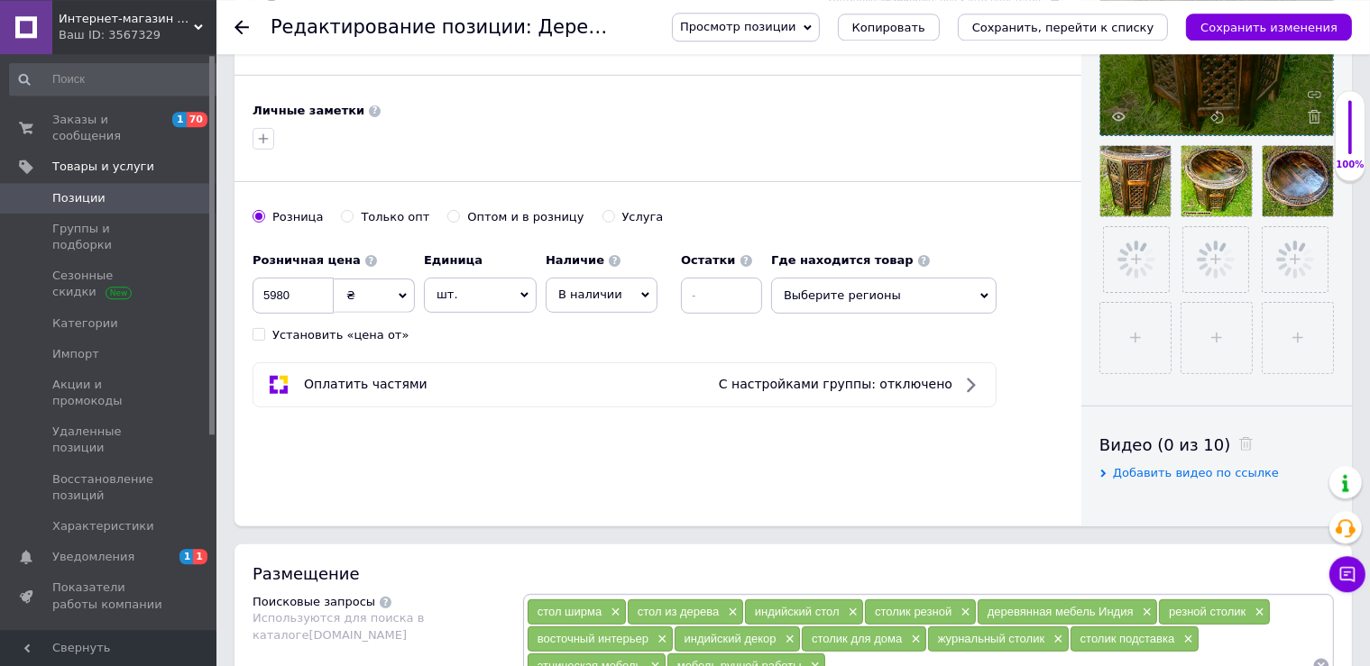
scroll to position [635, 0]
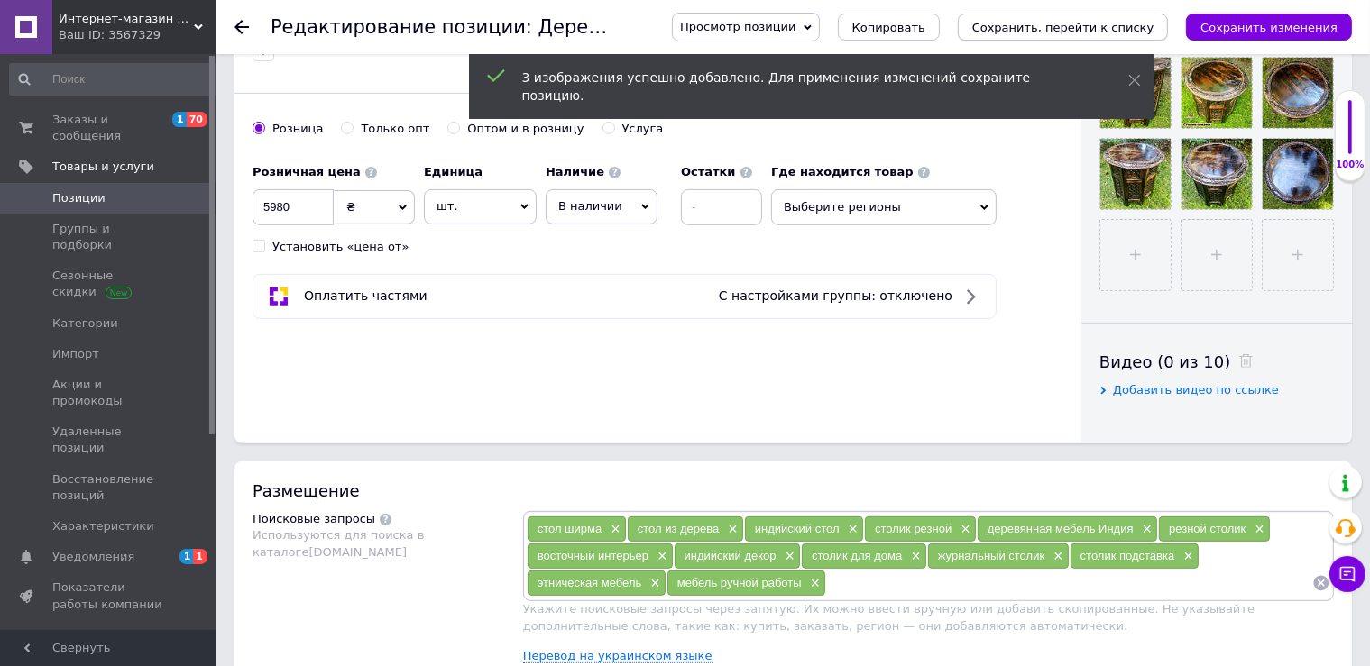
click at [1070, 27] on icon "Сохранить, перейти к списку" at bounding box center [1063, 28] width 182 height 14
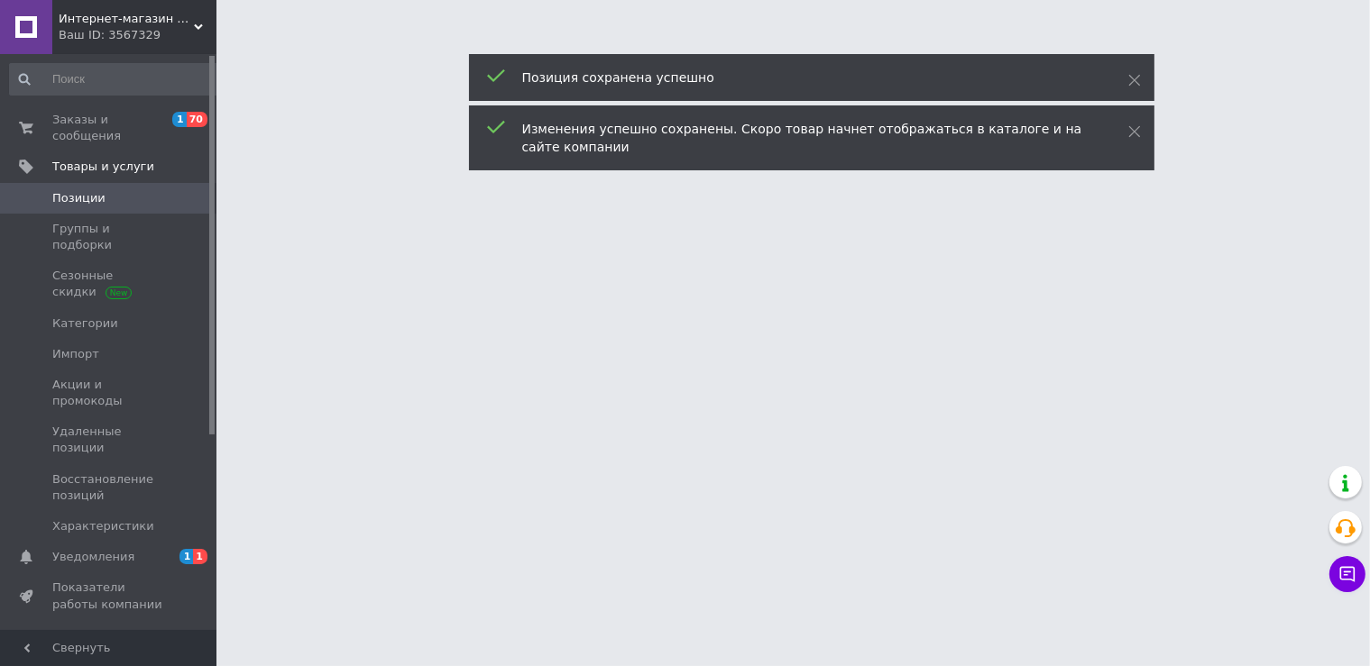
scroll to position [0, 0]
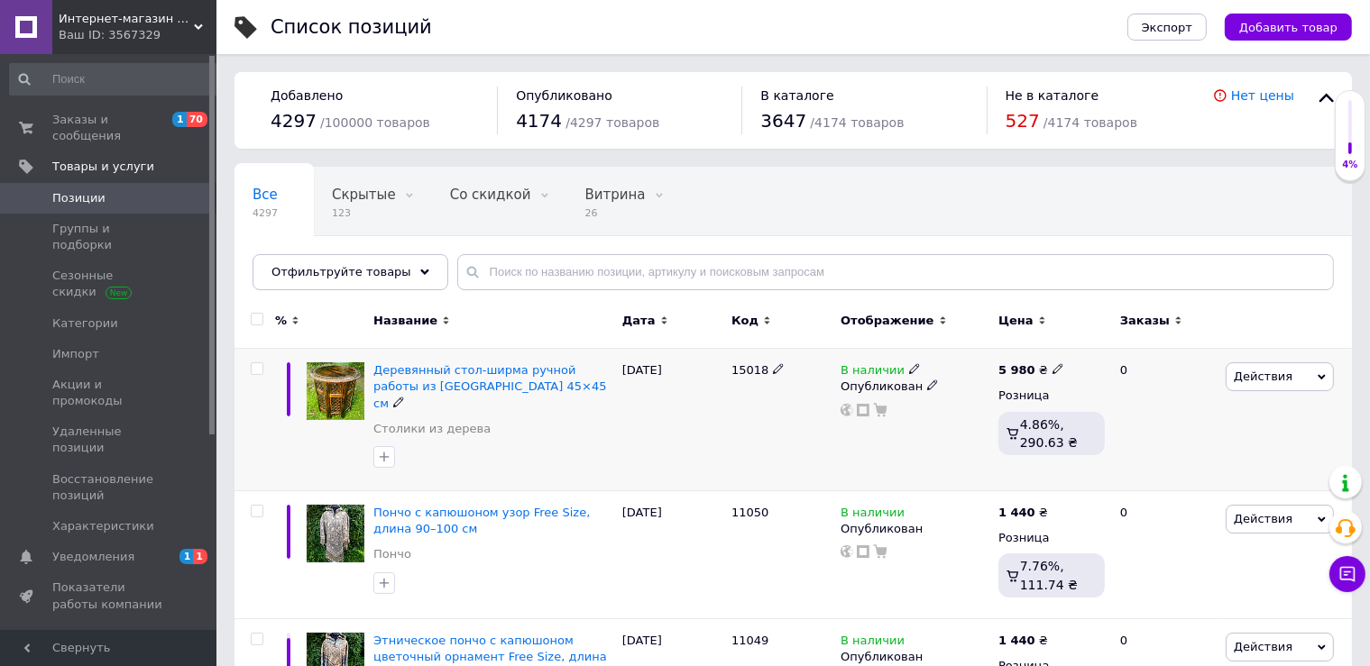
click at [1052, 367] on icon at bounding box center [1057, 368] width 11 height 11
drag, startPoint x: 1048, startPoint y: 367, endPoint x: 1009, endPoint y: 355, distance: 40.5
click at [1070, 355] on input "5980" at bounding box center [1138, 350] width 137 height 36
type input "6800"
click at [929, 449] on div "В наличии Опубликован" at bounding box center [915, 420] width 158 height 142
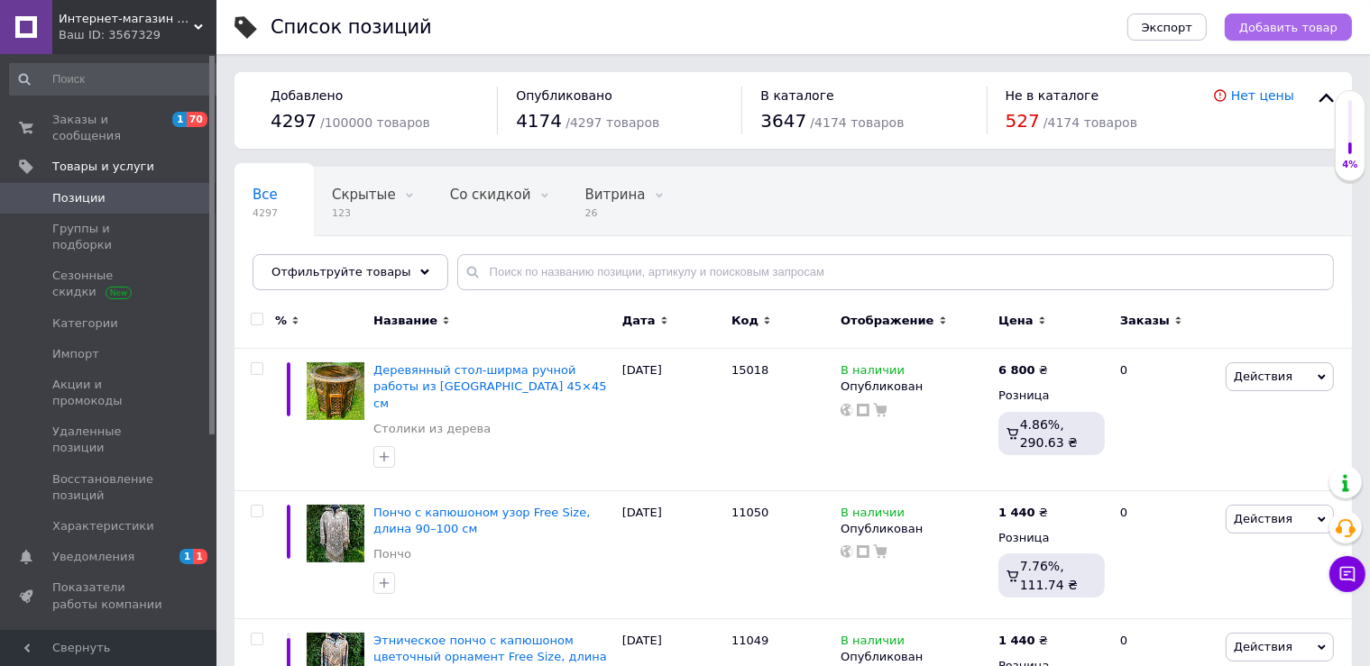
click at [1266, 30] on span "Добавить товар" at bounding box center [1288, 28] width 98 height 14
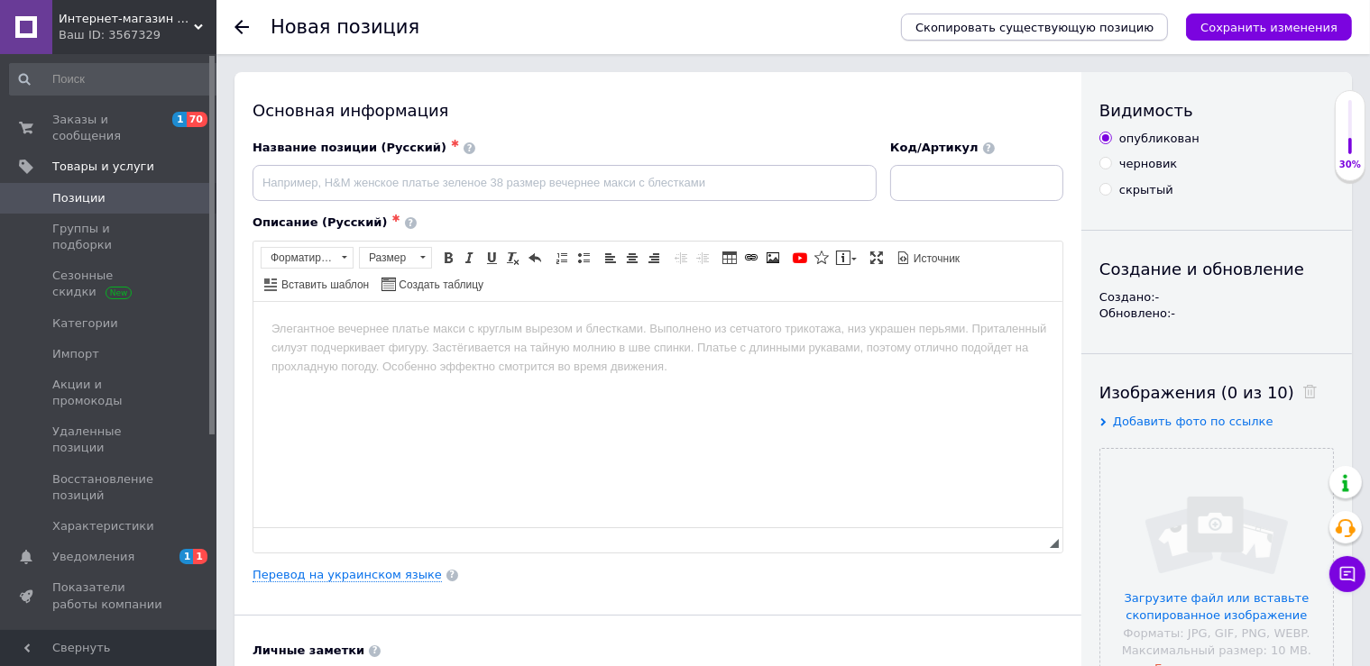
click at [1001, 21] on span "Скопировать существующую позицию" at bounding box center [1034, 28] width 238 height 14
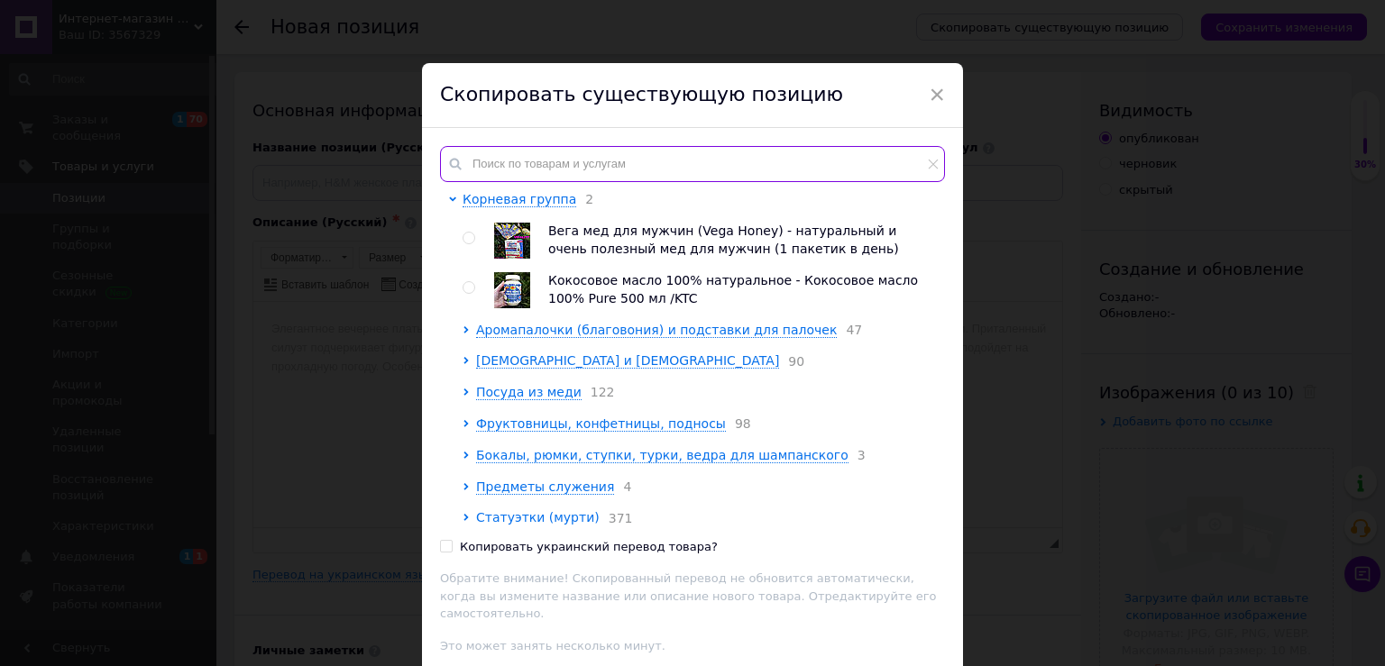
click at [495, 171] on input "text" at bounding box center [692, 164] width 505 height 36
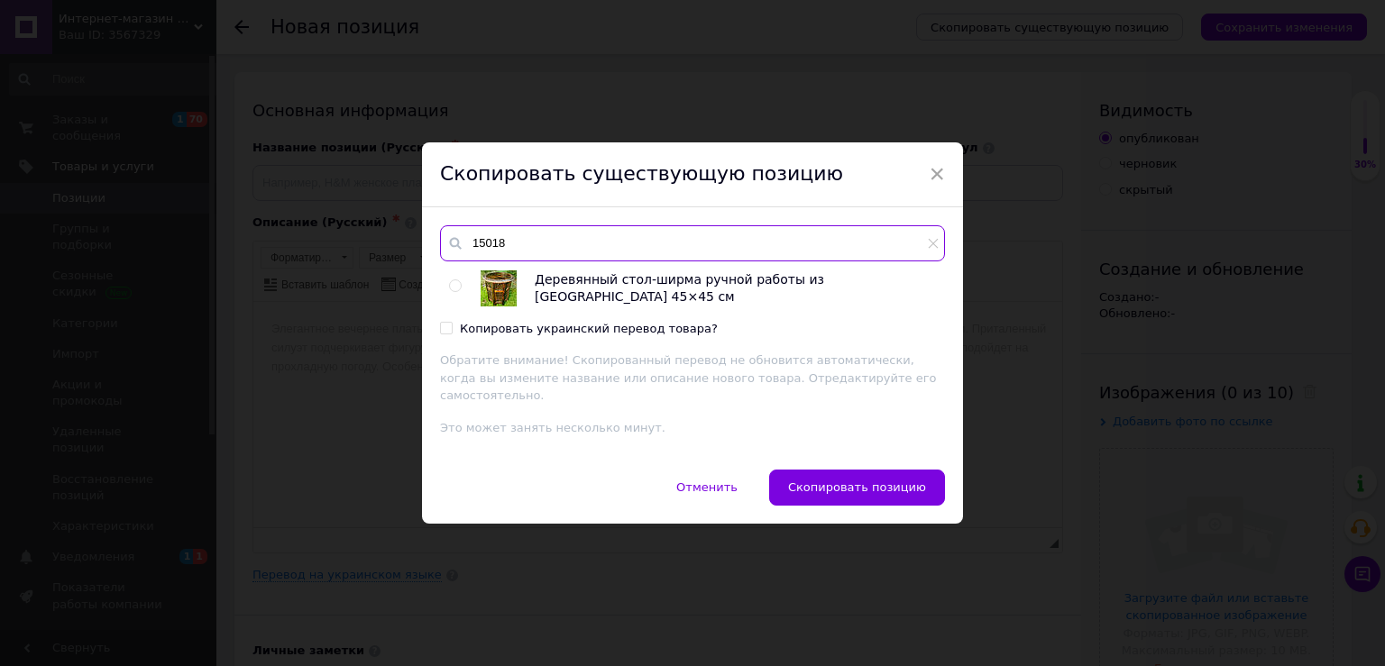
type input "15018"
click at [449, 292] on input "radio" at bounding box center [455, 286] width 12 height 12
radio input "true"
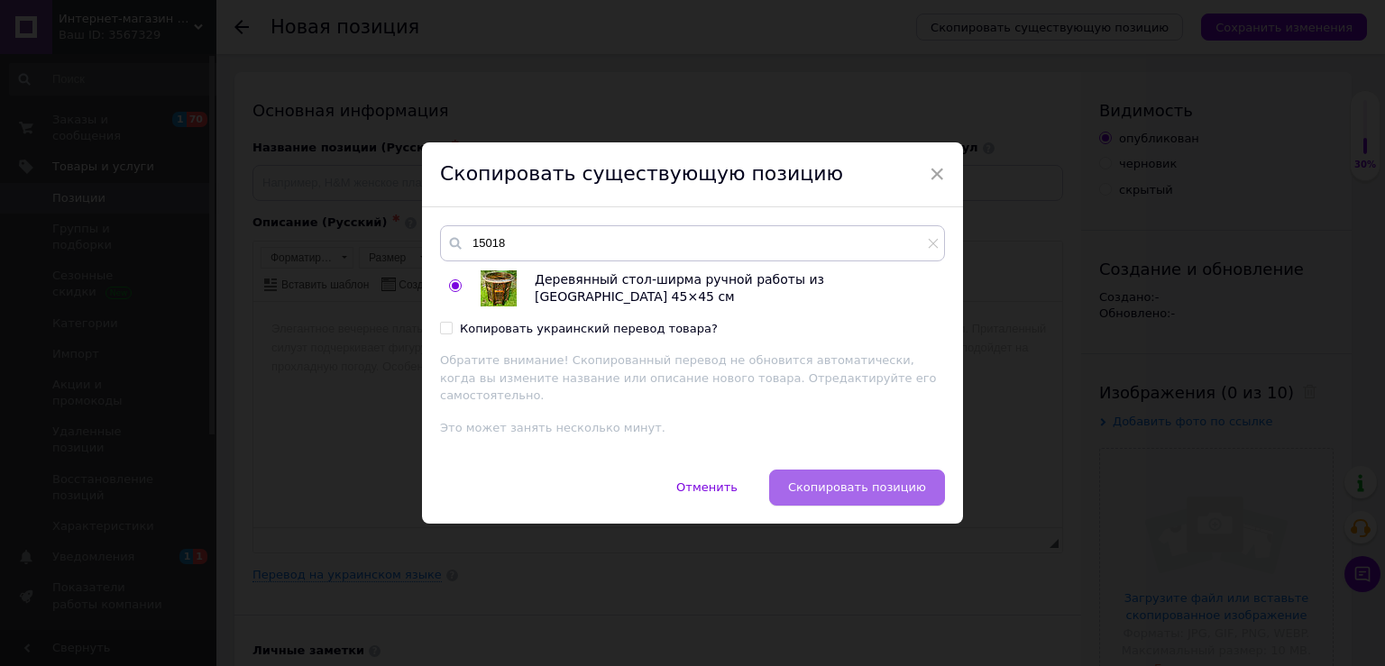
click at [873, 481] on span "Скопировать позицию" at bounding box center [857, 488] width 138 height 14
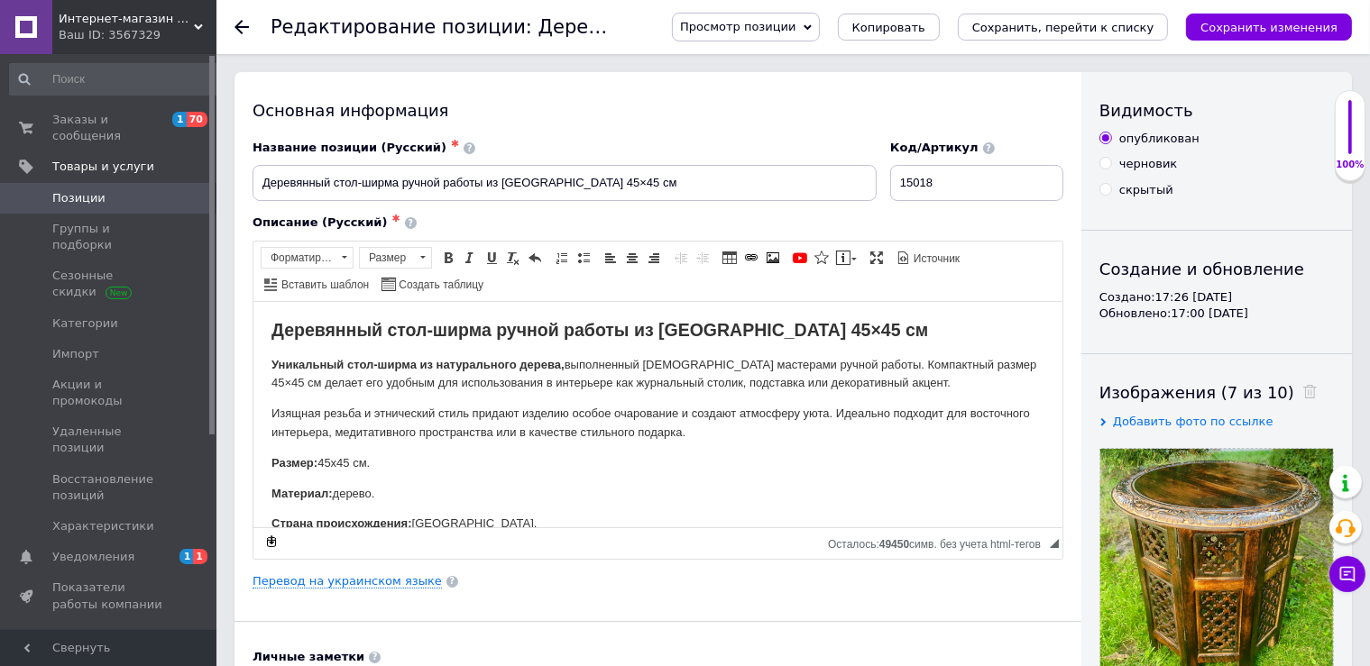
scroll to position [6, 0]
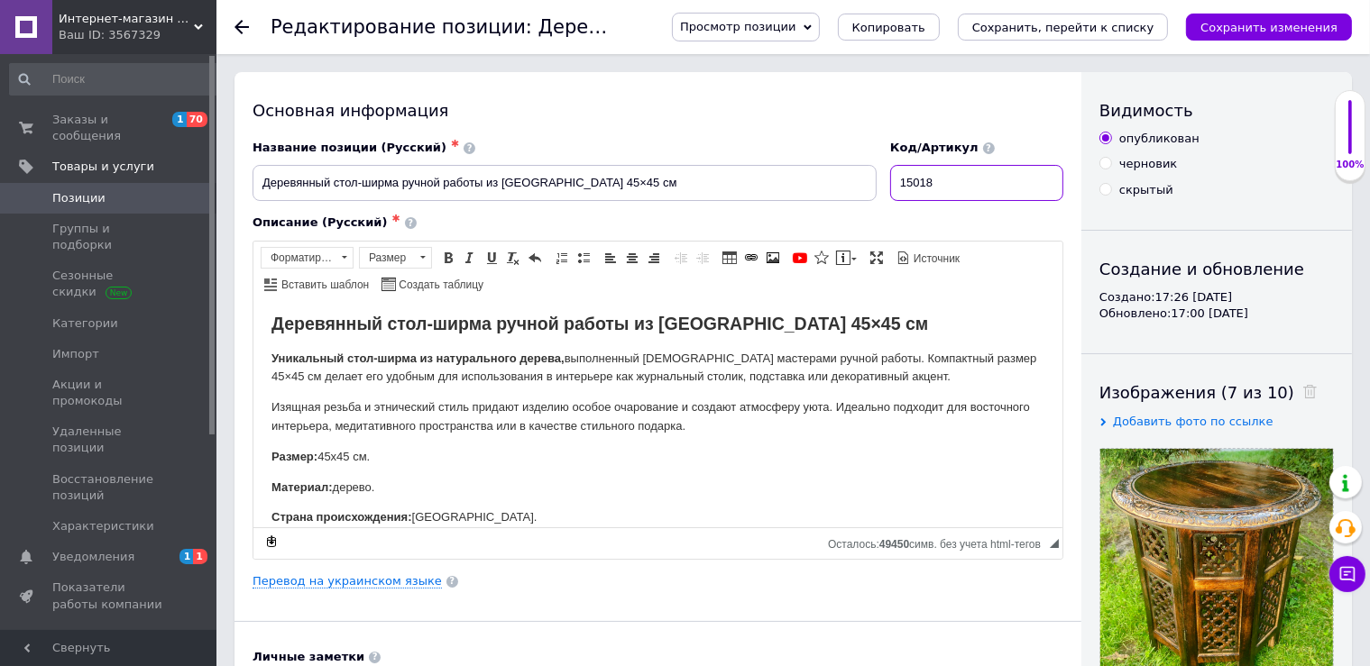
click at [966, 187] on input "15018" at bounding box center [976, 183] width 173 height 36
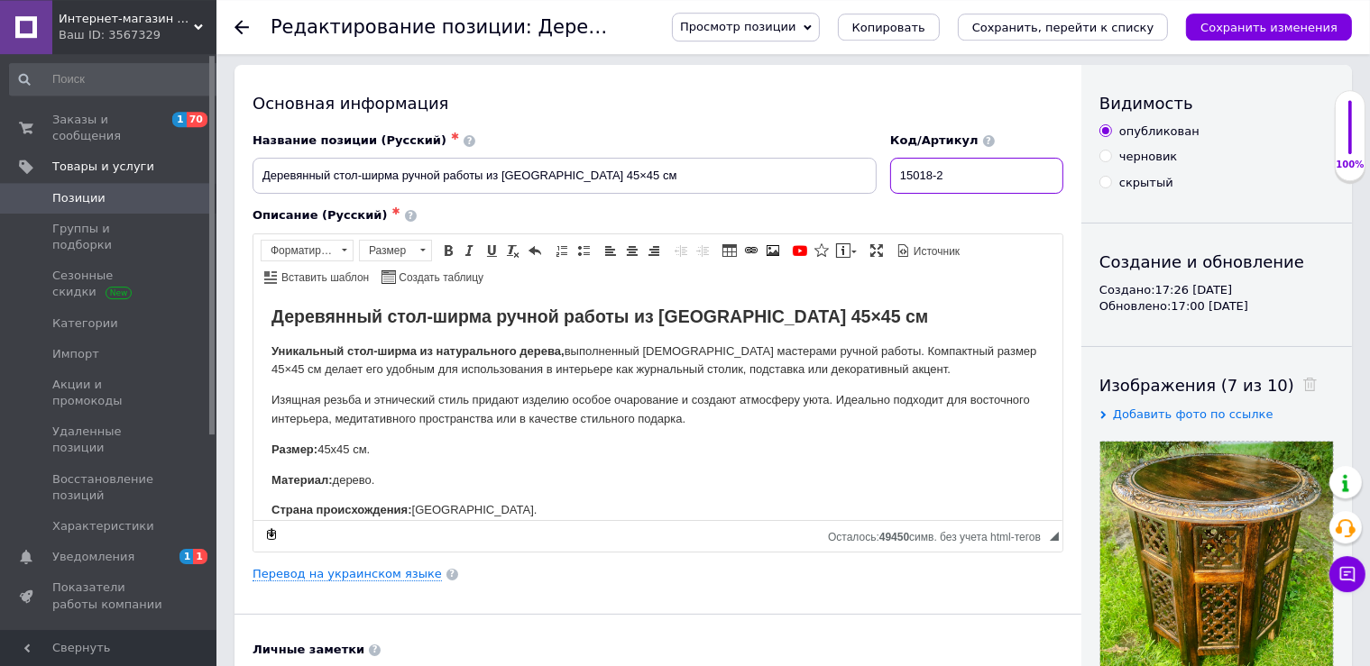
scroll to position [317, 0]
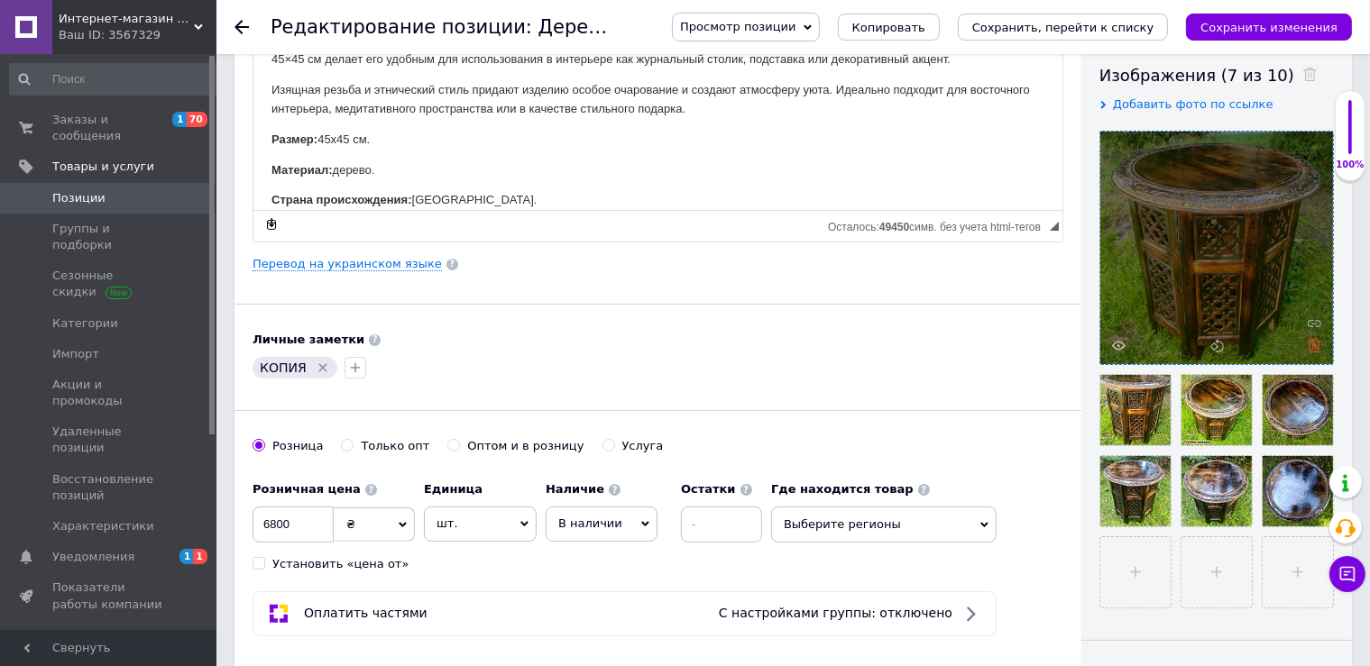
type input "15018-2"
click at [1317, 344] on icon at bounding box center [1315, 346] width 14 height 14
click at [1317, 344] on div at bounding box center [1216, 248] width 233 height 233
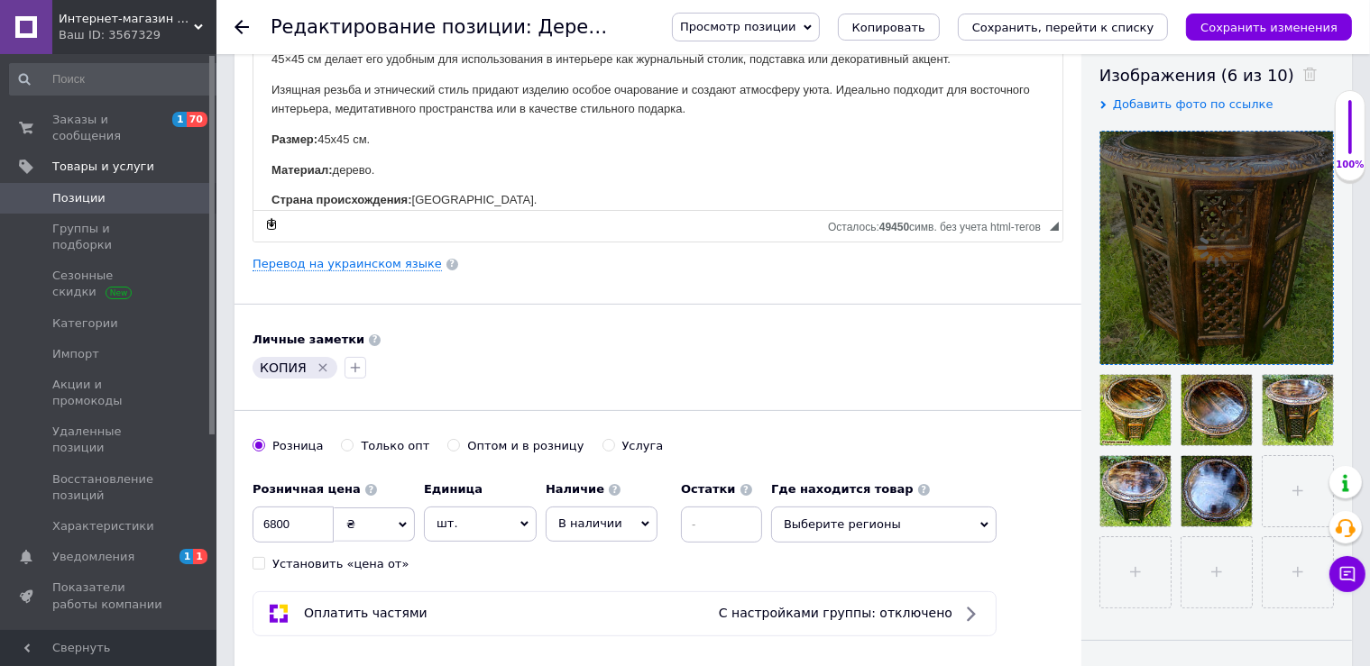
click at [1317, 344] on div at bounding box center [1216, 248] width 233 height 233
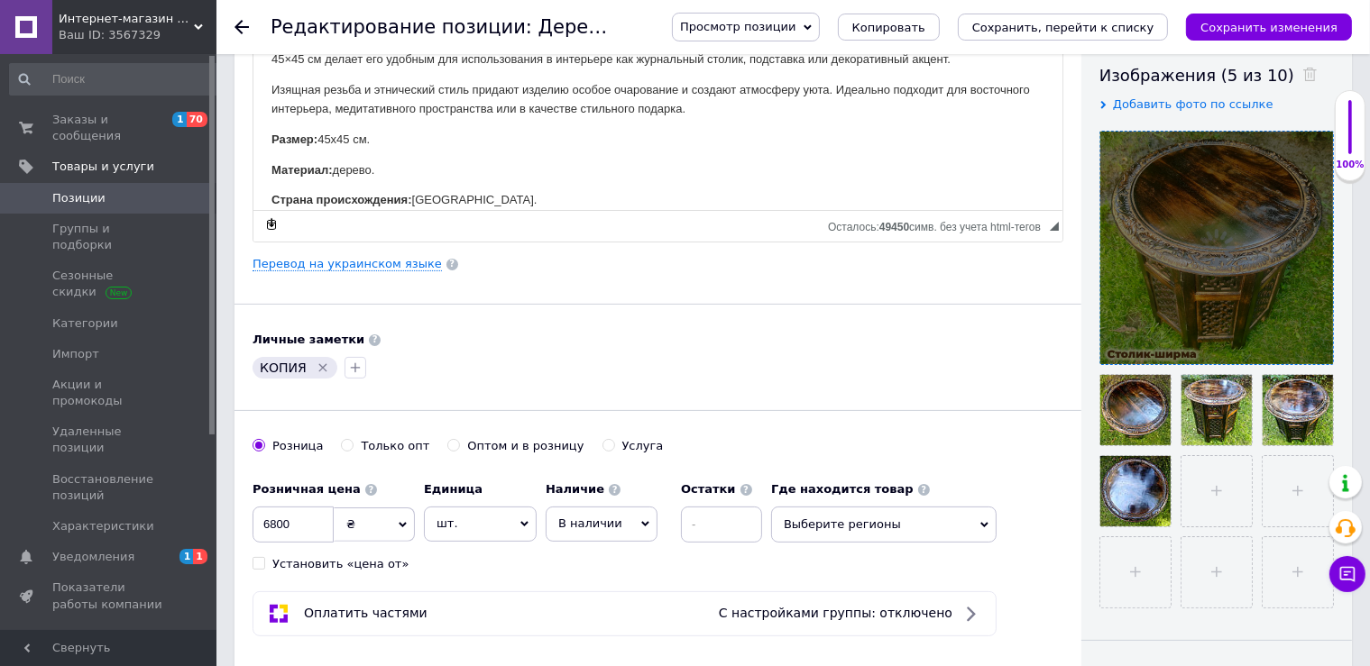
click at [1315, 345] on div at bounding box center [1216, 248] width 233 height 233
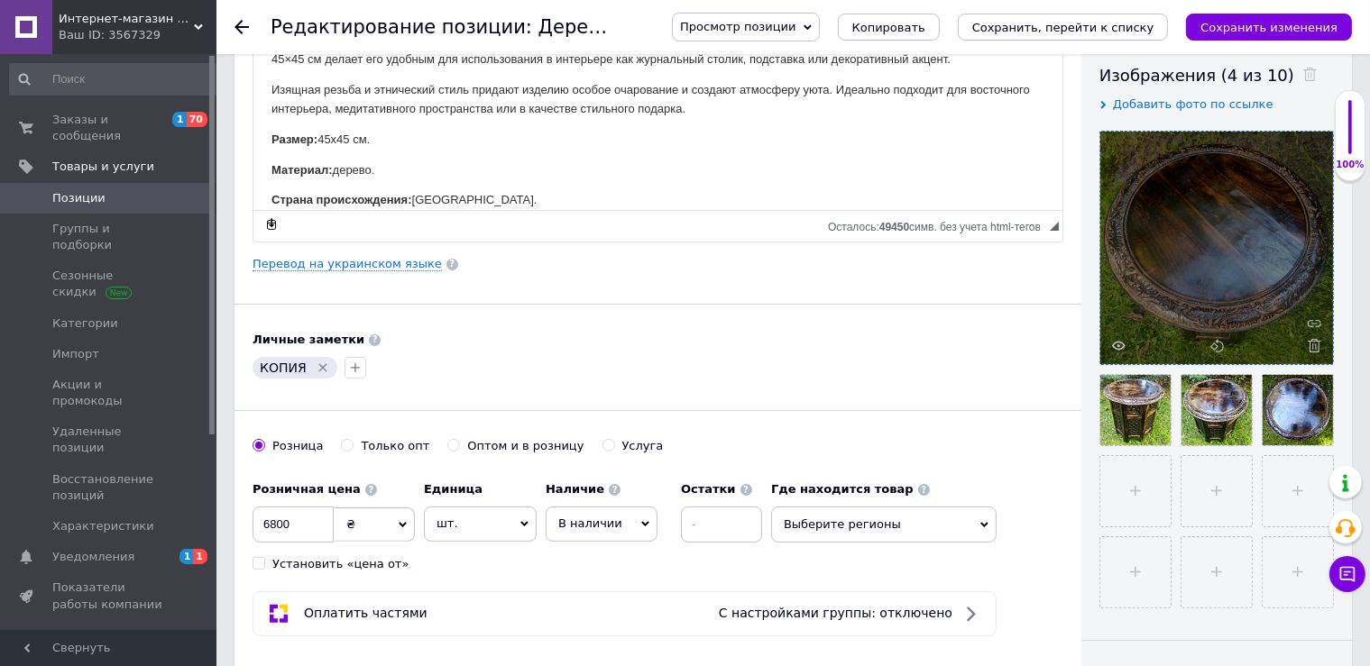
click at [1315, 345] on div at bounding box center [1216, 248] width 233 height 233
click at [1315, 345] on icon at bounding box center [1315, 346] width 14 height 14
click at [1315, 345] on div at bounding box center [1216, 248] width 233 height 233
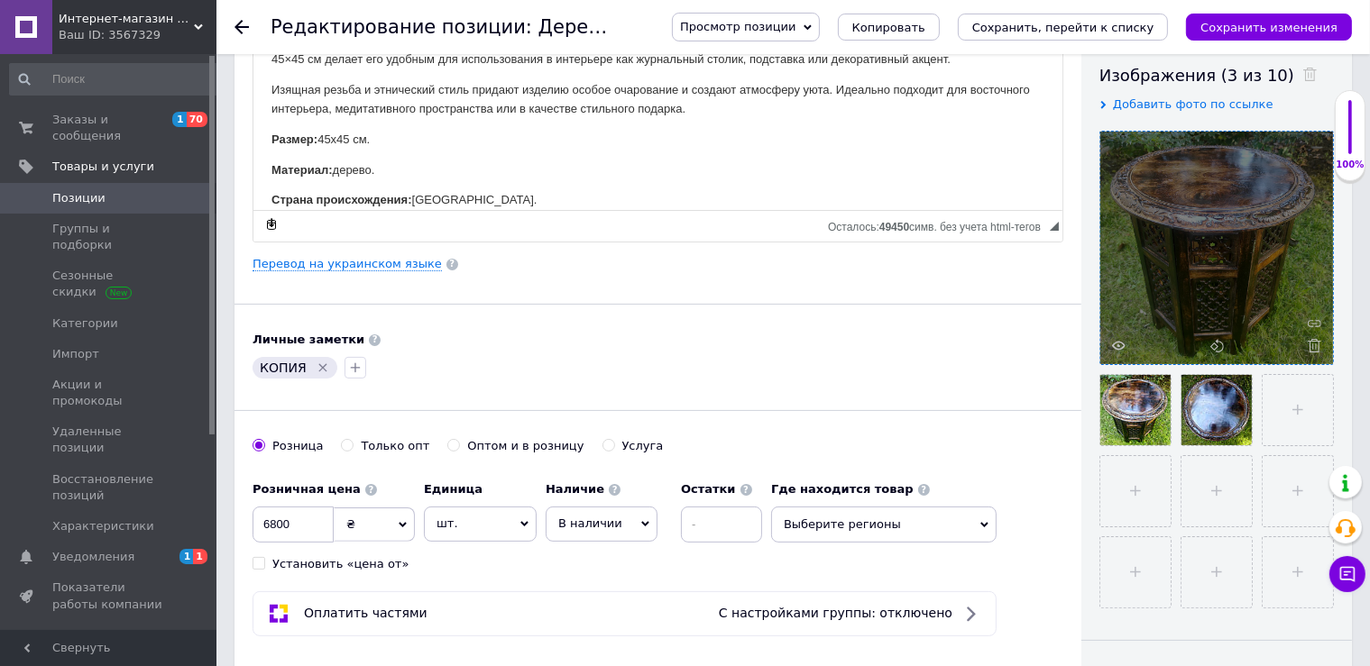
click at [1315, 345] on icon at bounding box center [1315, 346] width 14 height 14
click at [1315, 344] on div at bounding box center [1216, 248] width 233 height 233
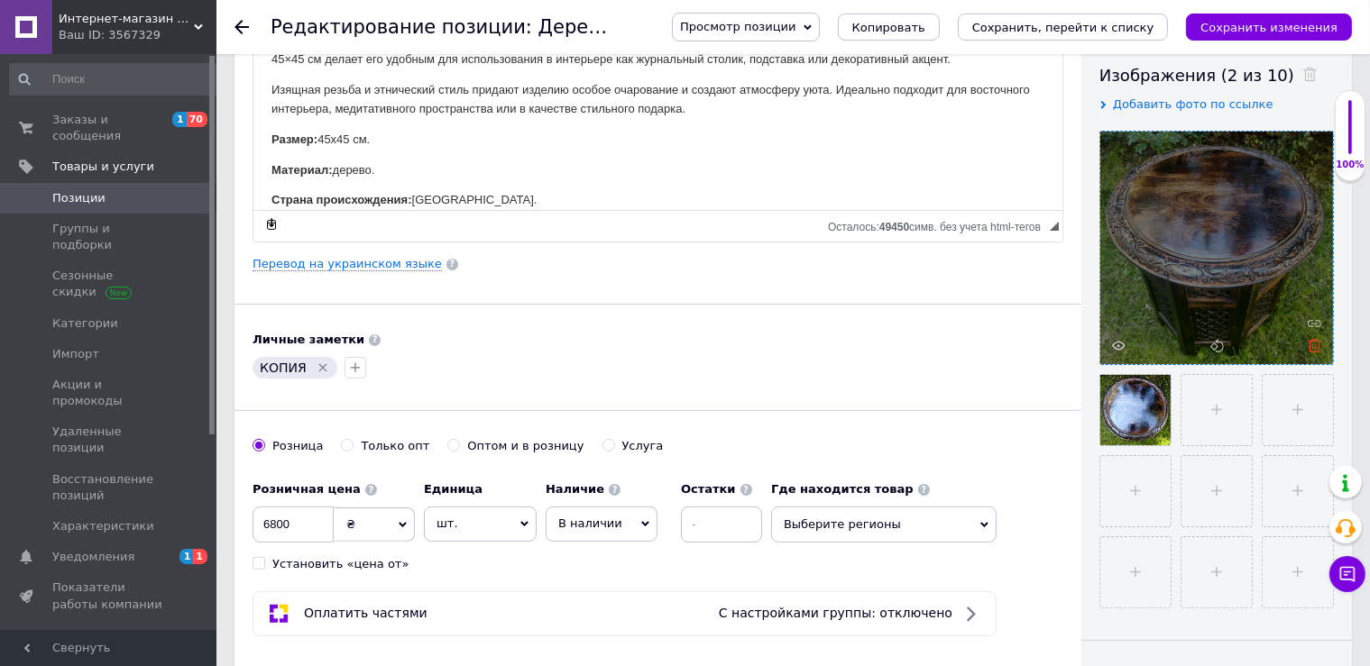
click at [1309, 344] on icon at bounding box center [1315, 346] width 14 height 14
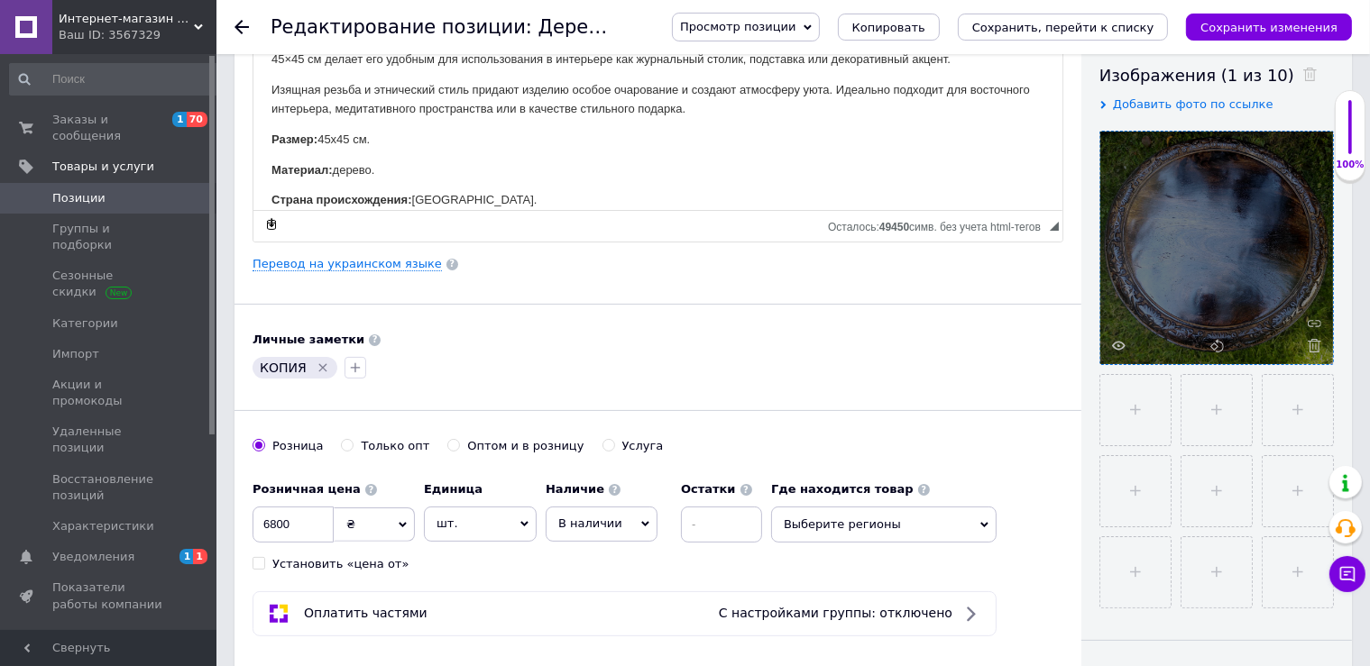
click at [1309, 344] on icon at bounding box center [1315, 346] width 14 height 14
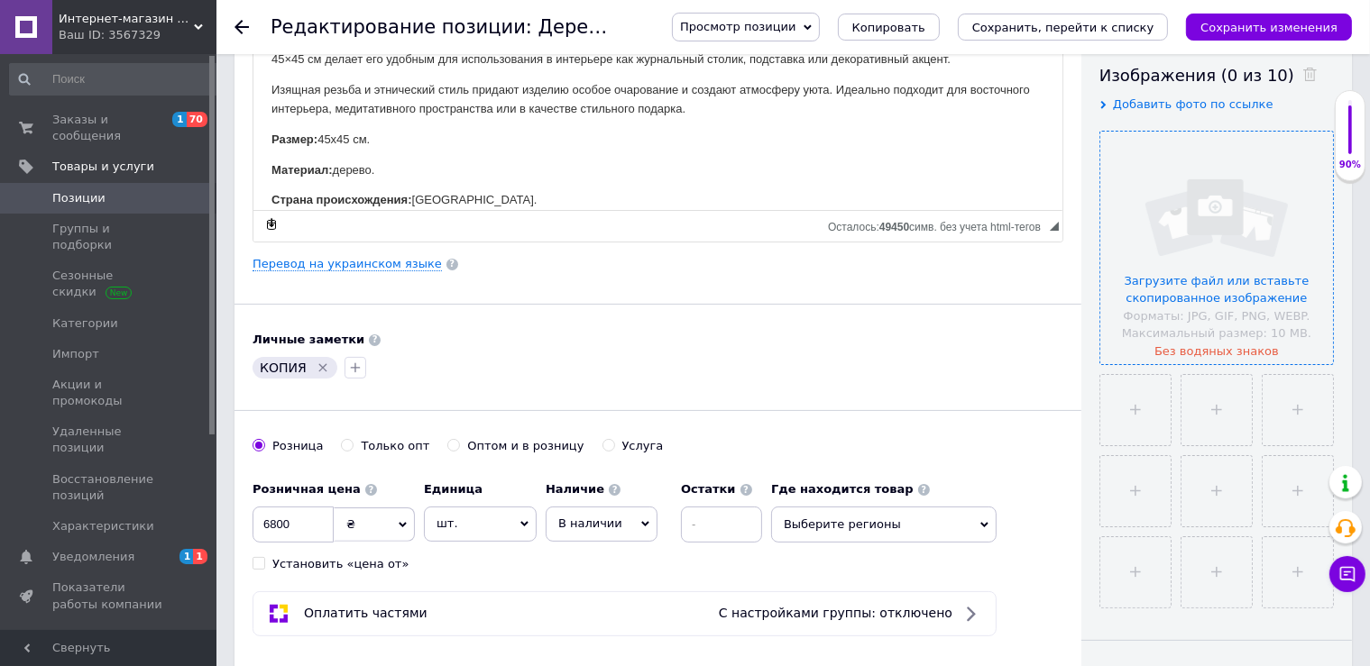
click at [1181, 241] on input "file" at bounding box center [1216, 248] width 233 height 233
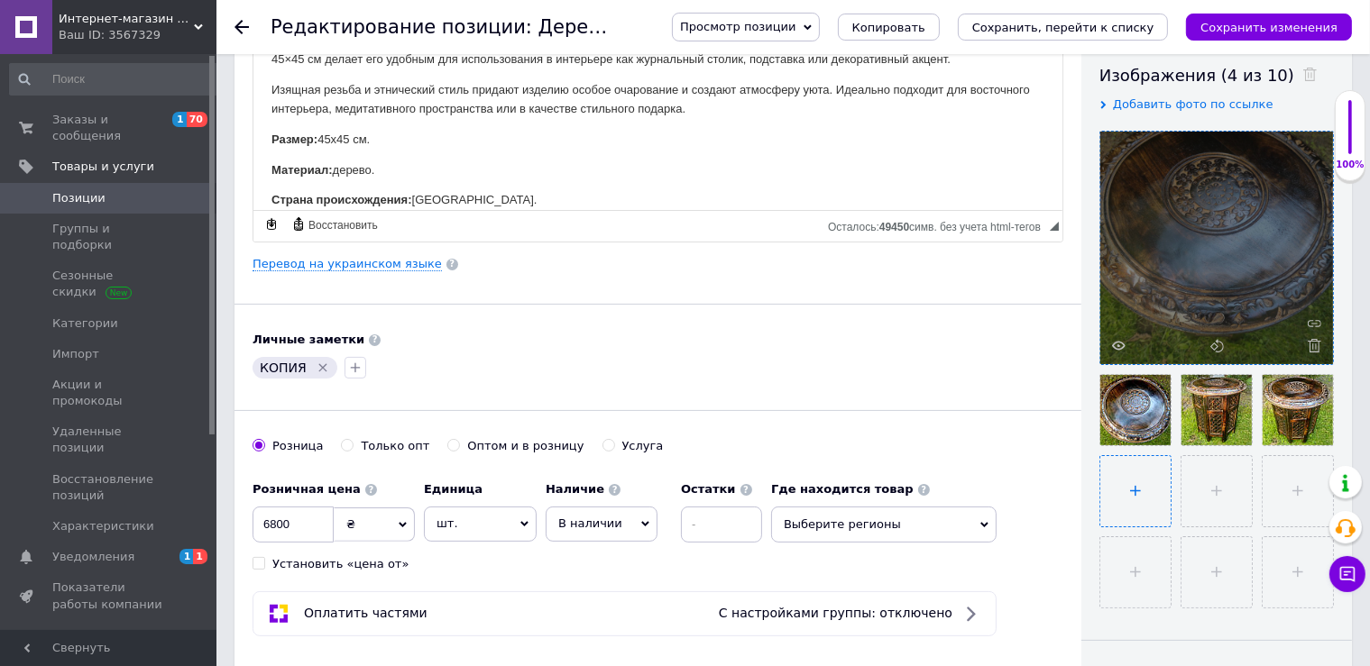
click at [1138, 482] on input "file" at bounding box center [1135, 491] width 70 height 70
type input "C:\fakepath\photo_2025-09-12_14-28-34 (3).jpg"
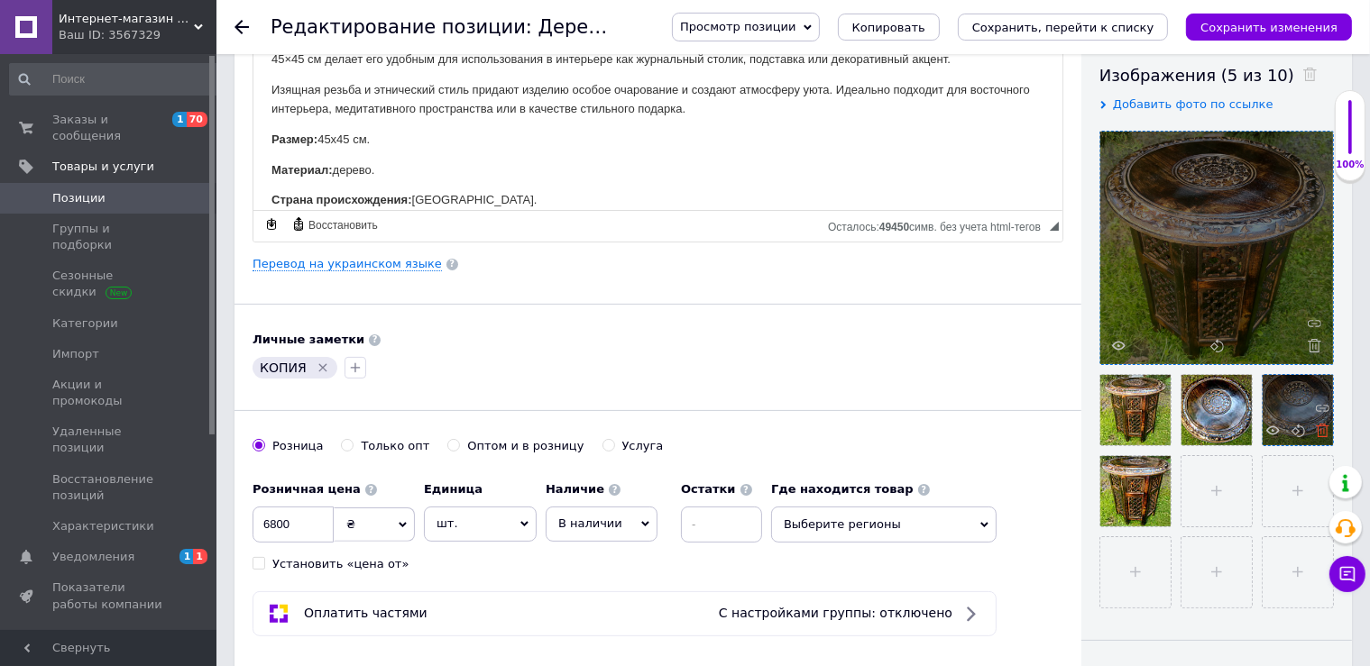
click at [1327, 433] on use at bounding box center [1323, 431] width 14 height 14
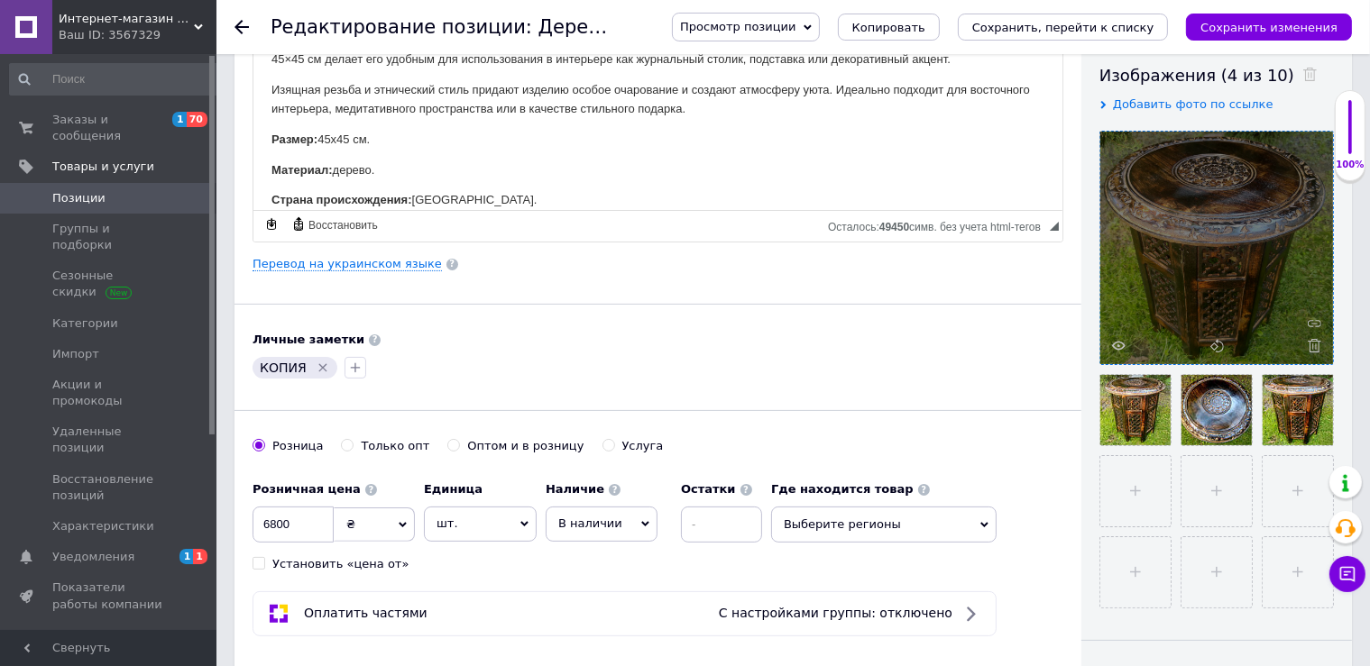
click at [322, 361] on icon "Удалить метку" at bounding box center [323, 368] width 14 height 14
click at [1058, 31] on icon "Сохранить, перейти к списку" at bounding box center [1063, 28] width 182 height 14
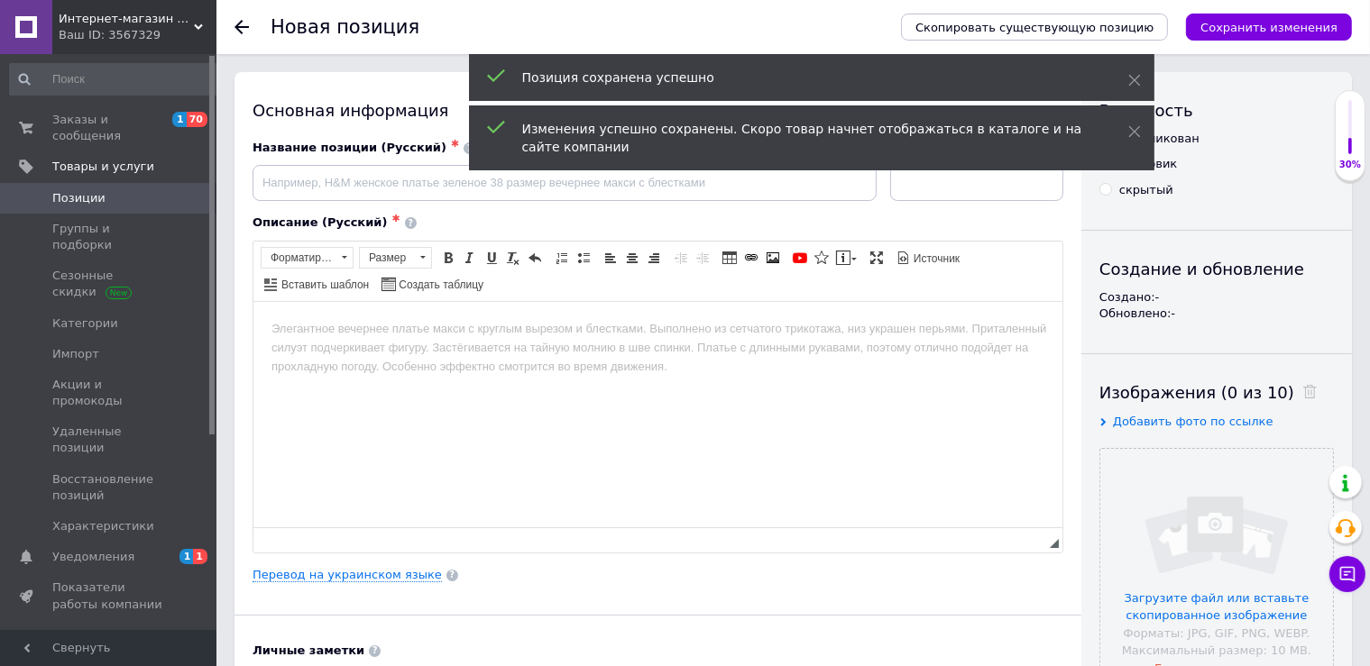
click at [72, 190] on span "Позиции" at bounding box center [78, 198] width 53 height 16
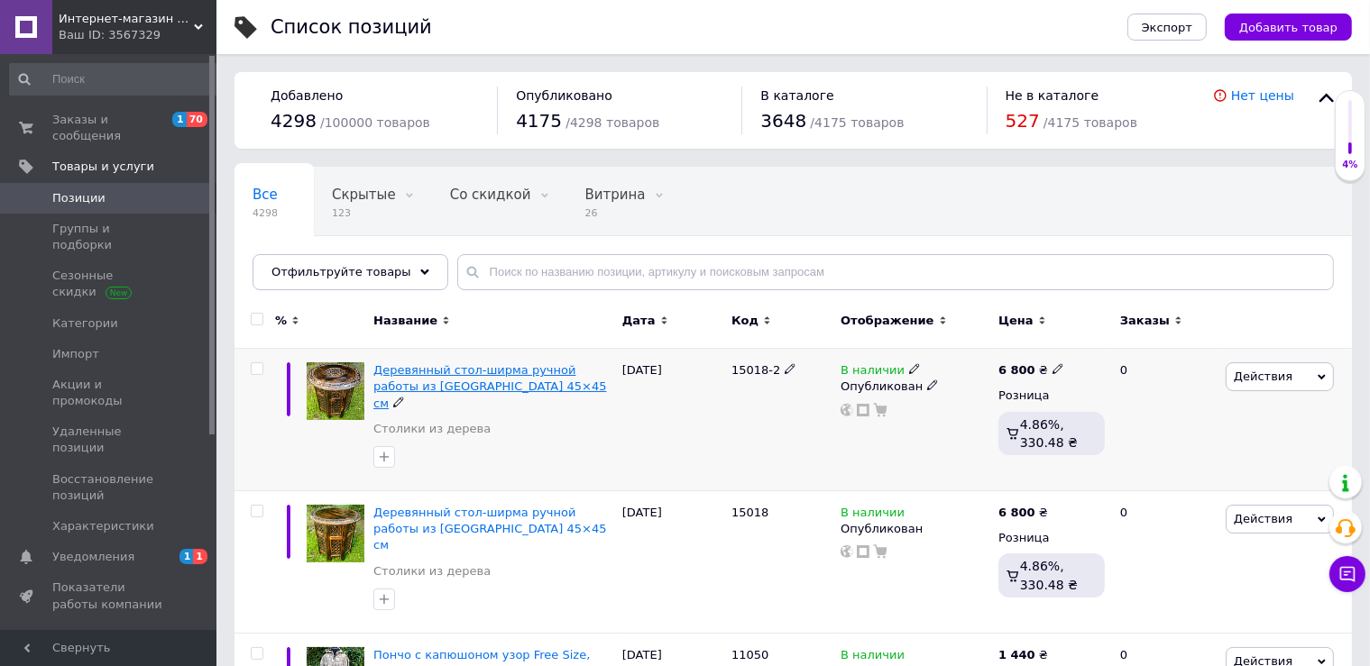
click at [442, 376] on span "Деревянный стол-ширма ручной работы из Индии 45×45 см" at bounding box center [489, 386] width 233 height 46
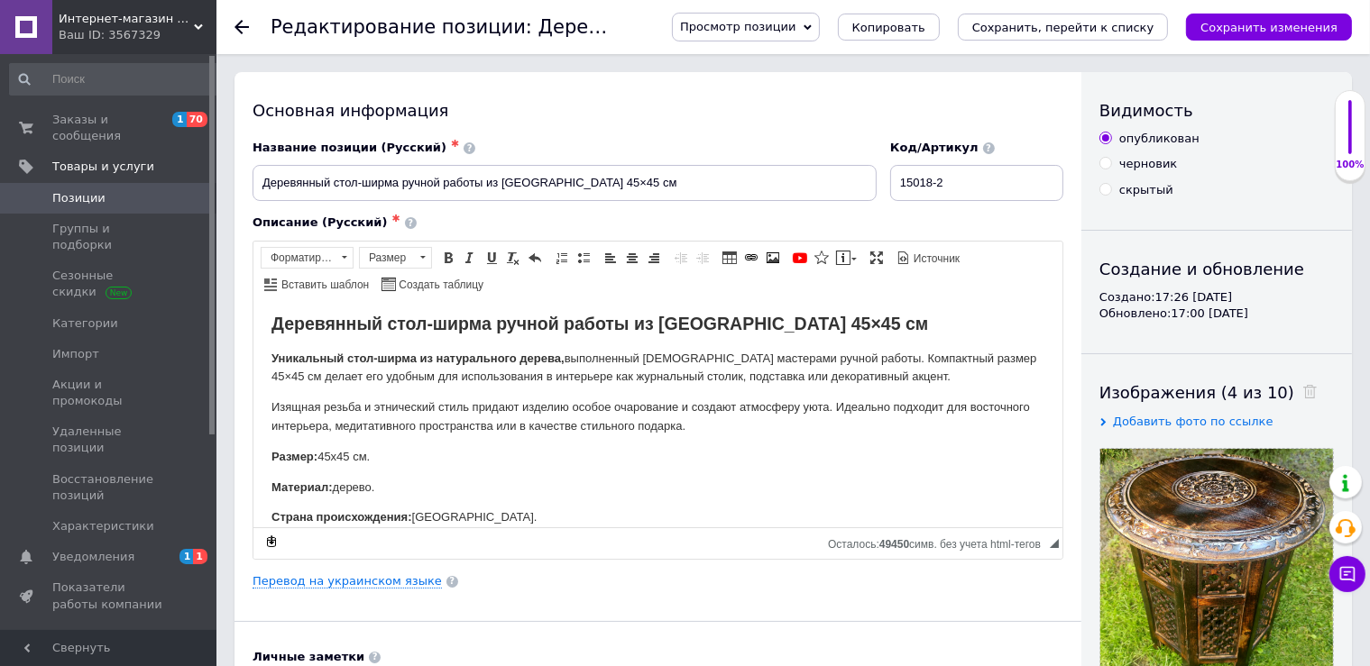
scroll to position [476, 0]
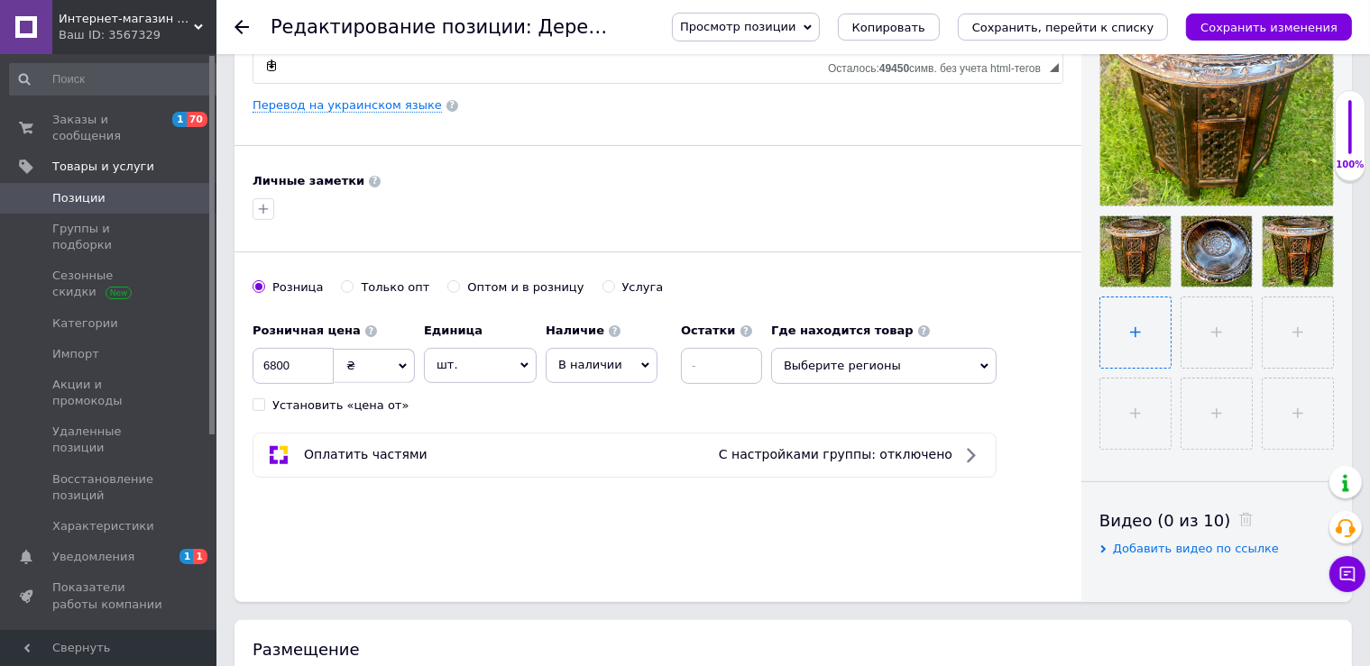
click at [1143, 336] on input "file" at bounding box center [1135, 333] width 70 height 70
type input "C:\fakepath\photo_2025-09-12_14-28-34 (4).jpg"
click at [1099, 23] on icon "Сохранить, перейти к списку" at bounding box center [1063, 28] width 182 height 14
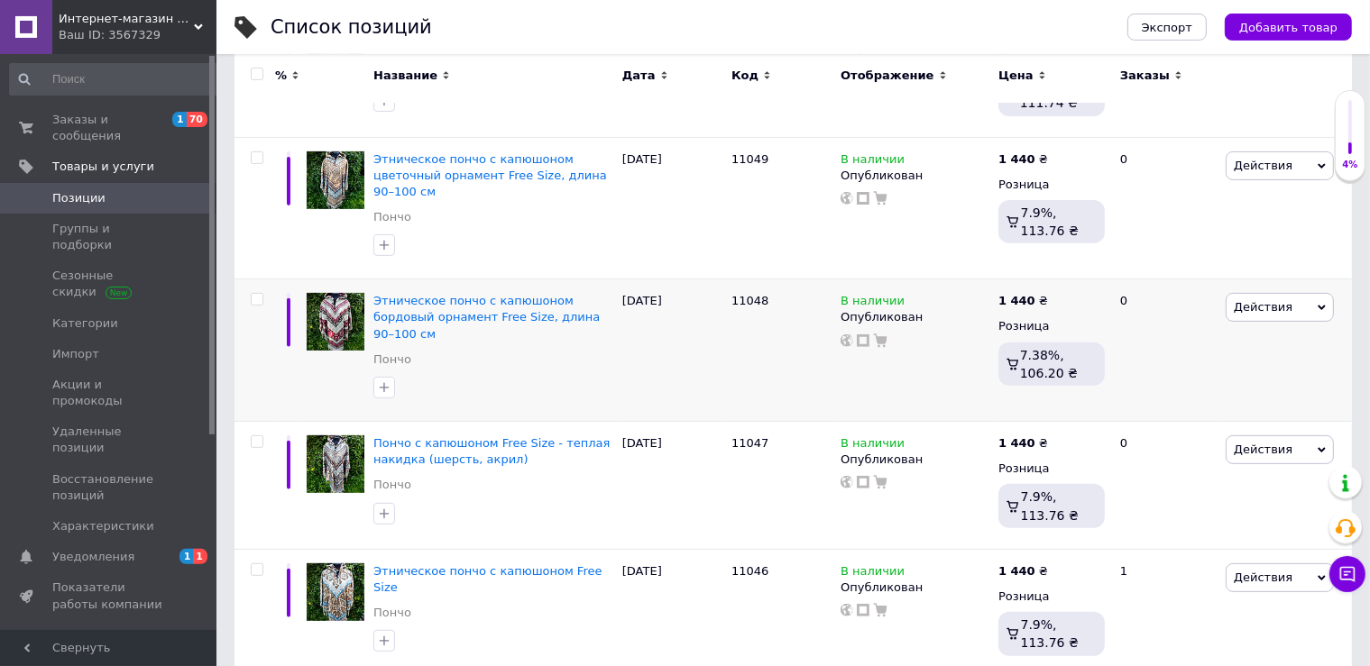
scroll to position [635, 0]
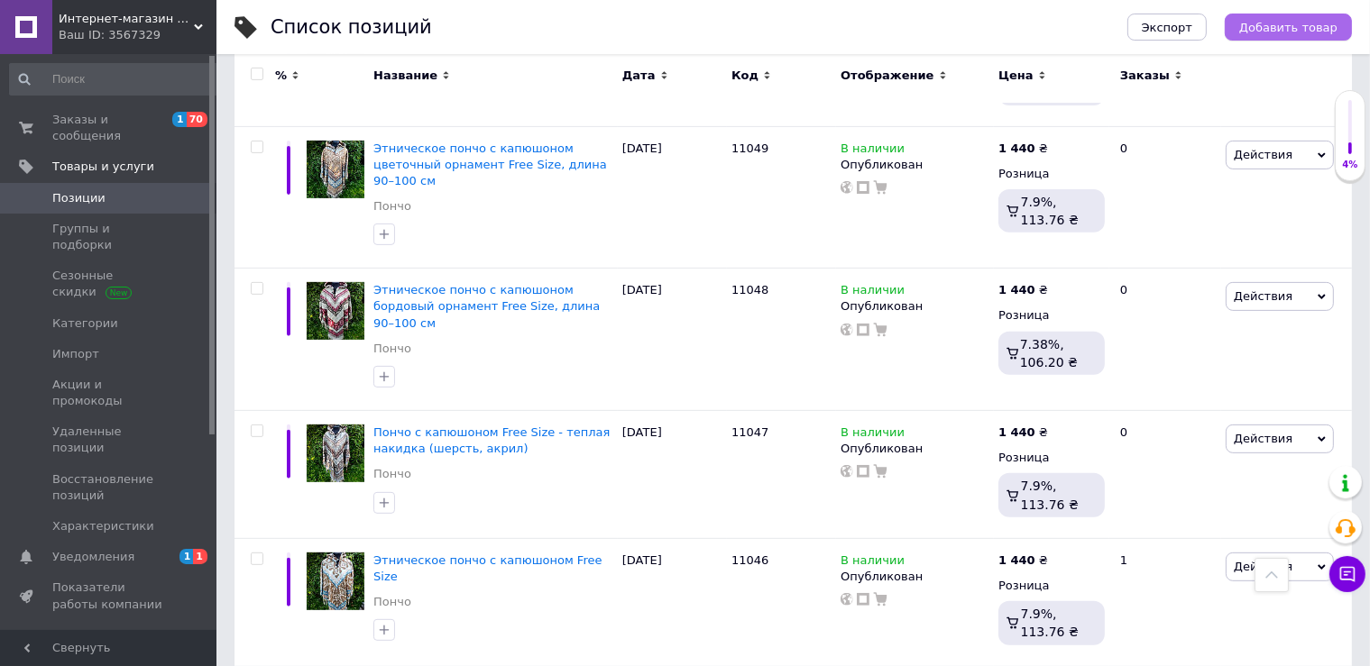
click at [1261, 21] on span "Добавить товар" at bounding box center [1288, 28] width 98 height 14
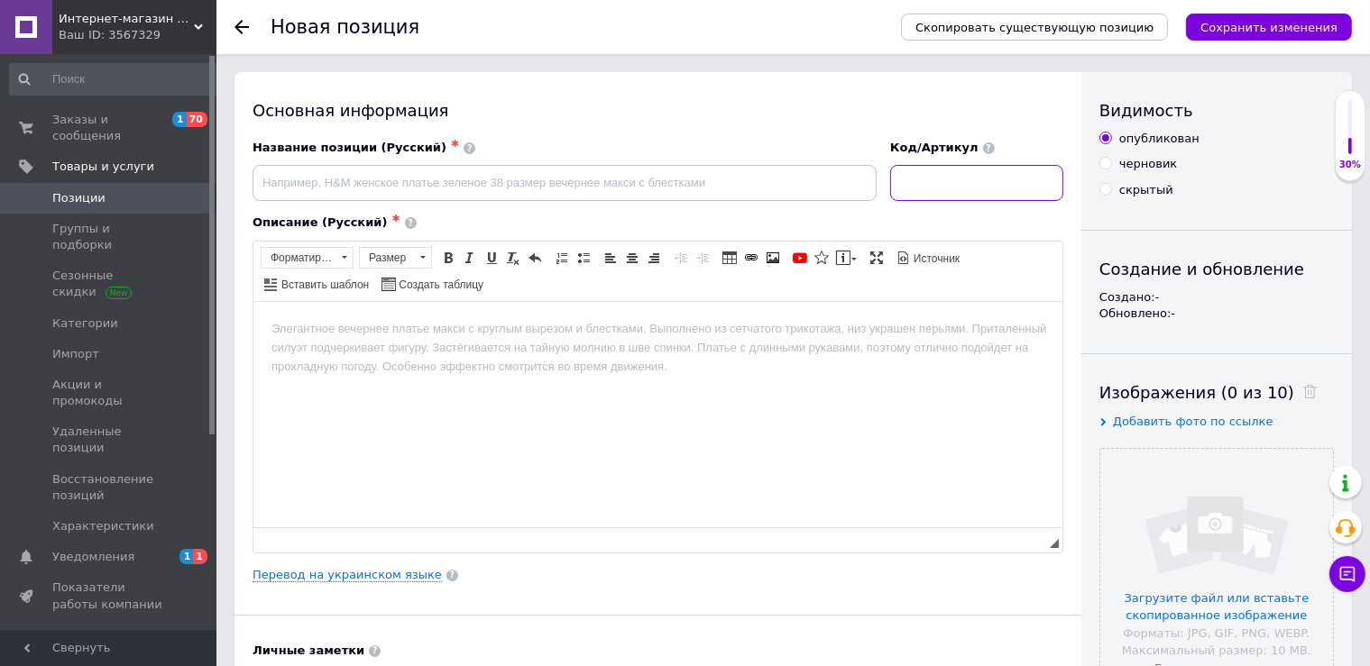
click at [969, 182] on input at bounding box center [976, 183] width 173 height 36
type input "30159"
click at [1202, 506] on input "file" at bounding box center [1216, 565] width 233 height 233
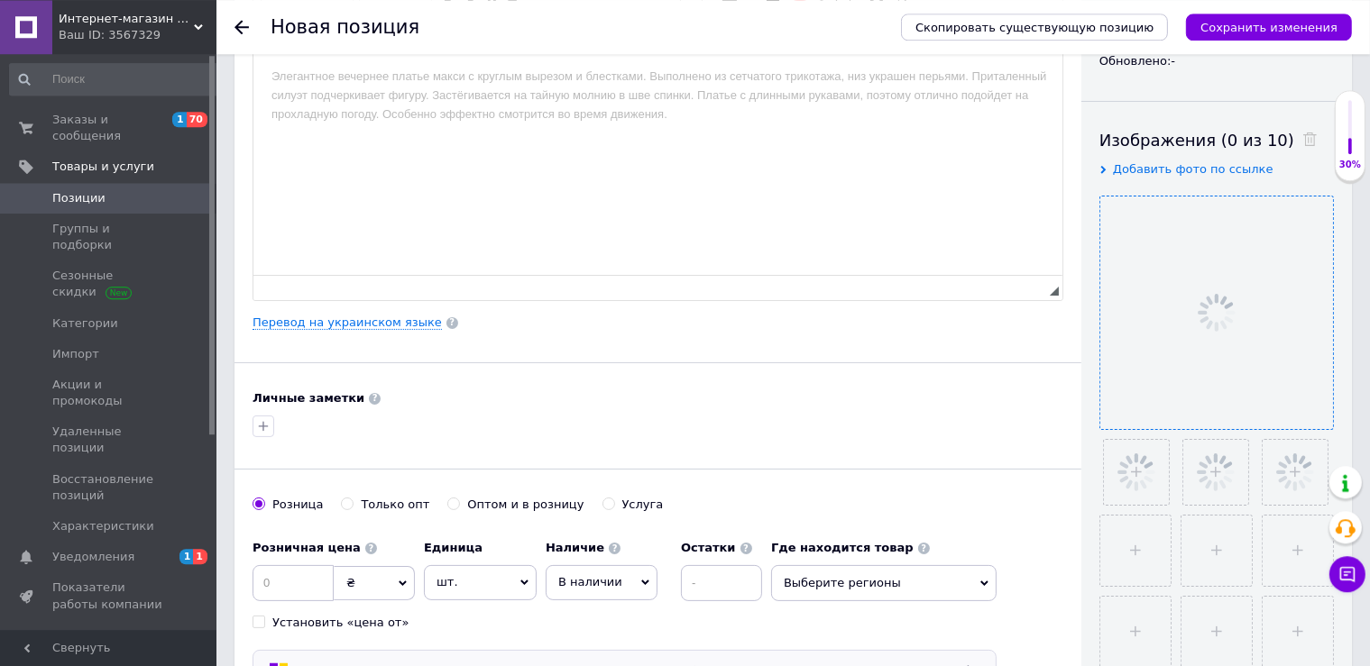
scroll to position [476, 0]
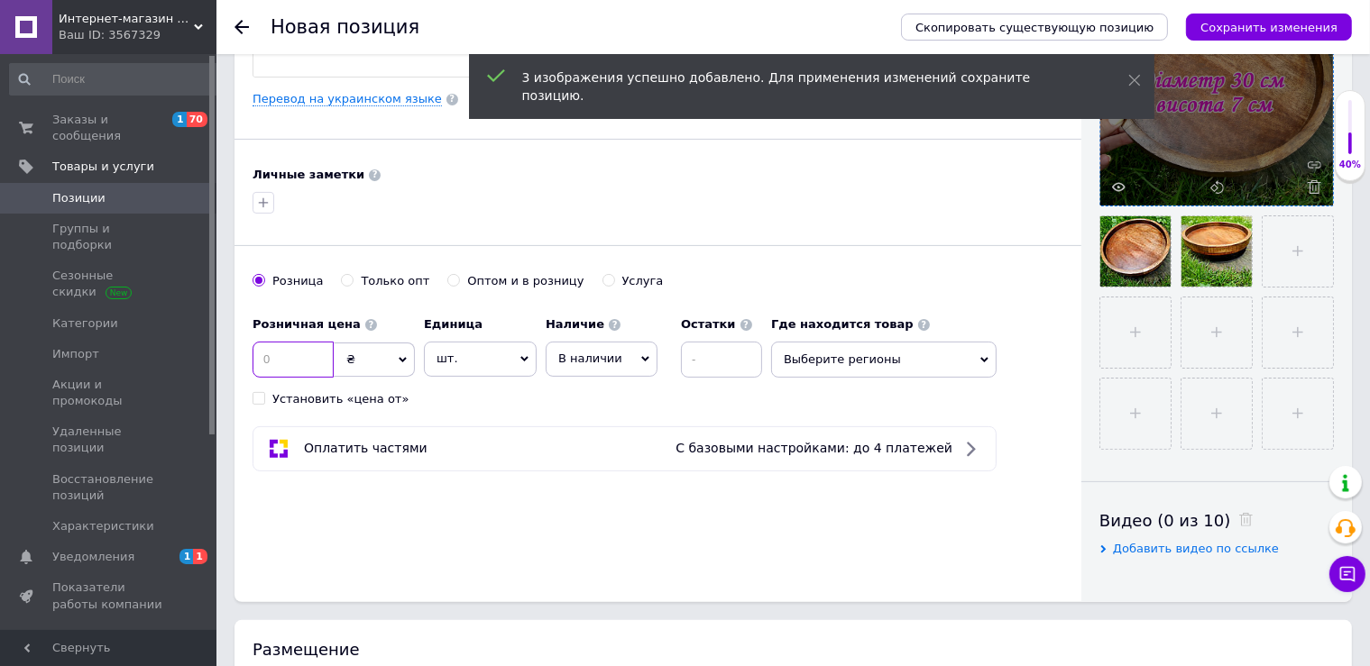
click at [269, 354] on input at bounding box center [293, 360] width 81 height 36
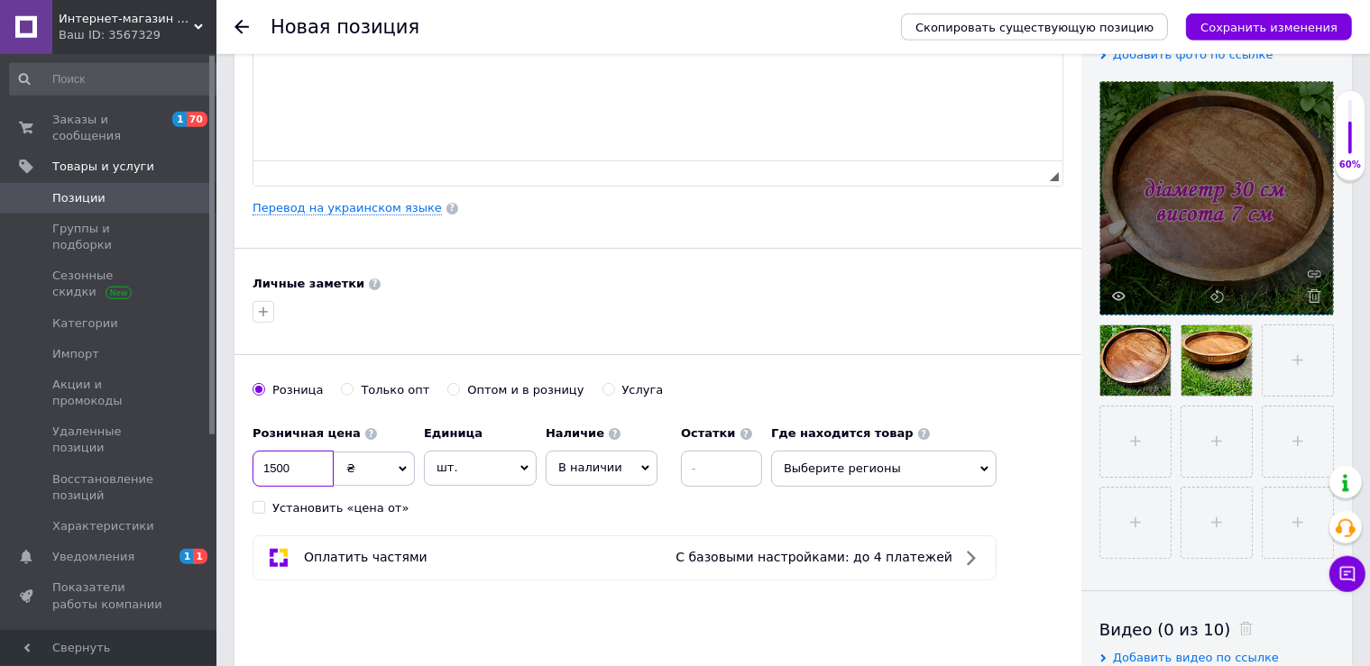
scroll to position [317, 0]
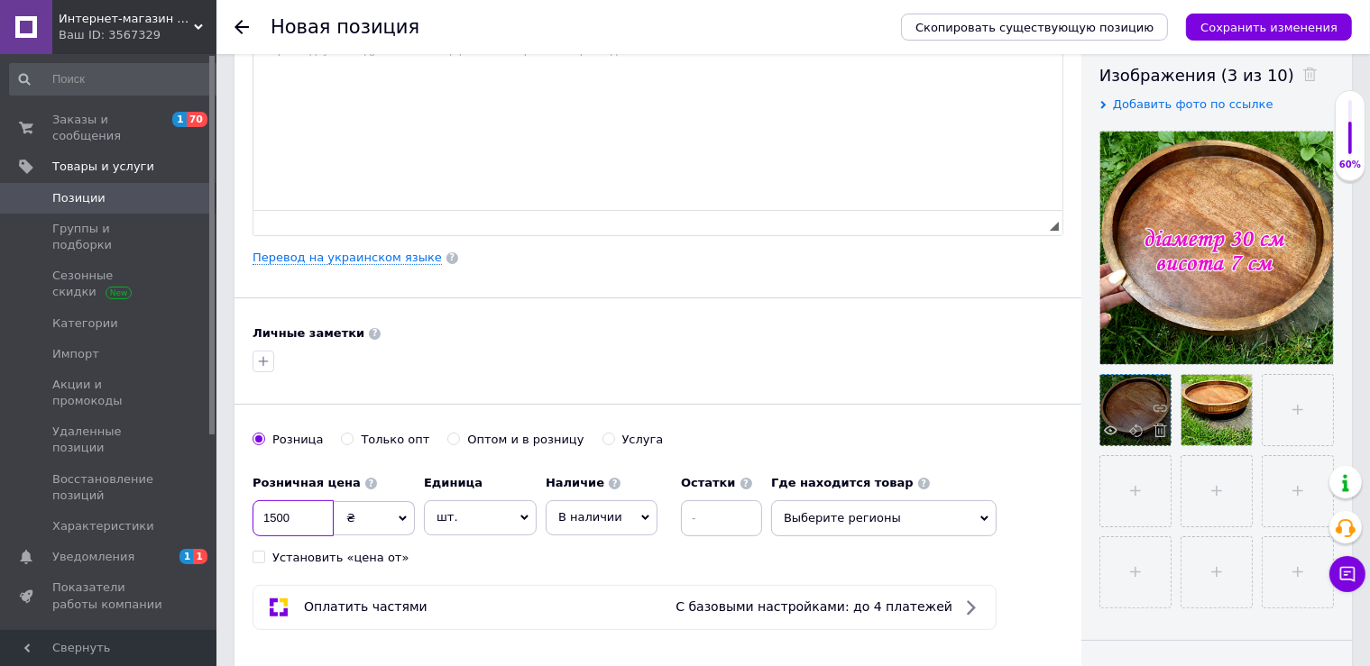
type input "1500"
click at [1307, 407] on input "file" at bounding box center [1298, 410] width 70 height 70
type input "C:\fakepath\photo_2025-09-12_14-30-52 (3).jpg"
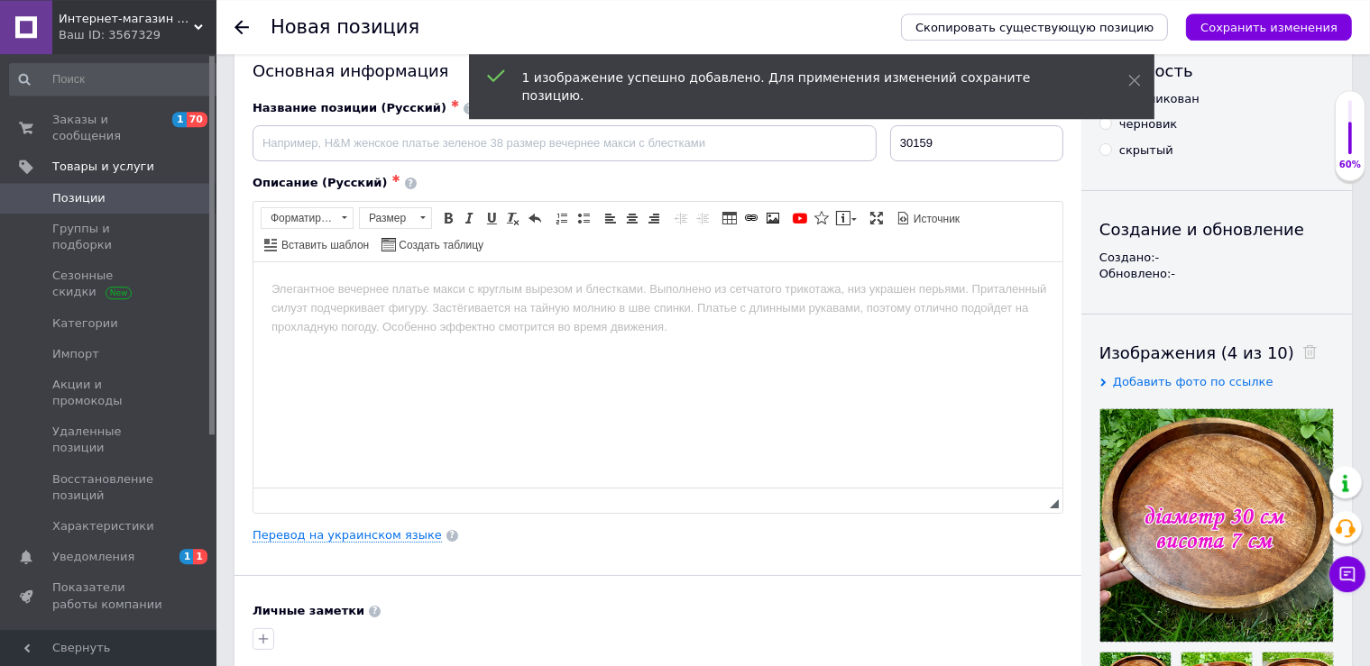
scroll to position [0, 0]
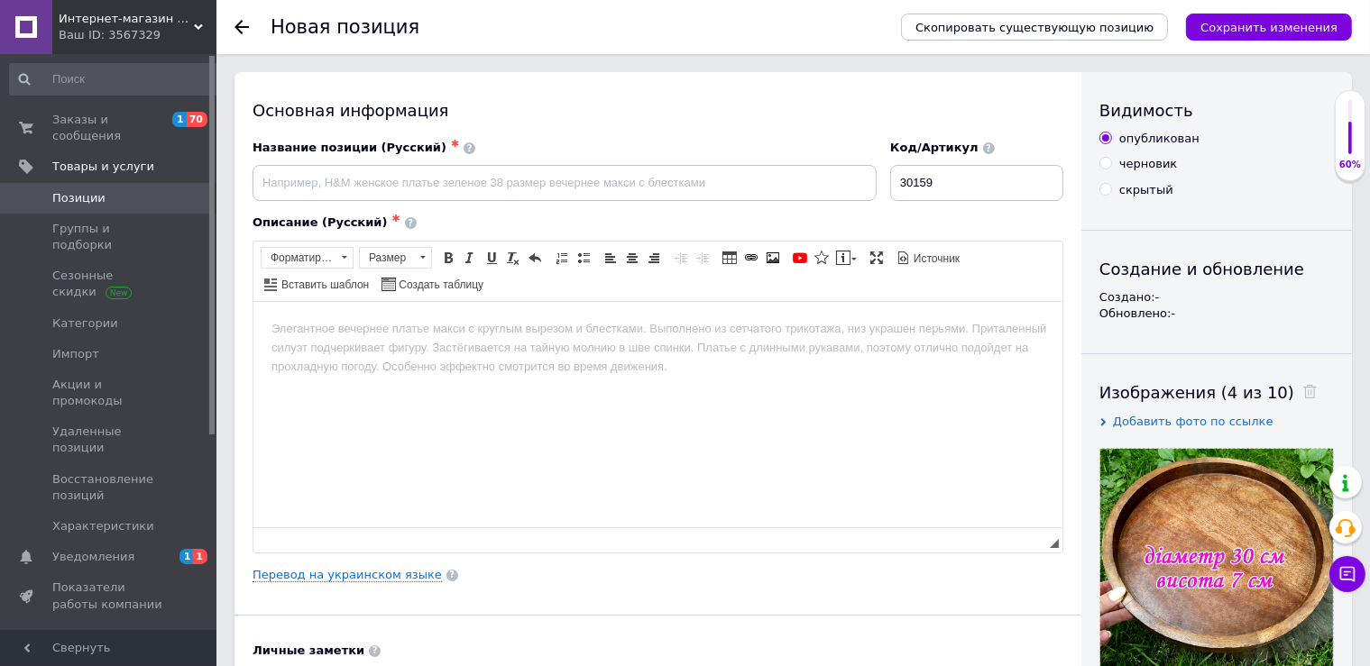
click at [400, 408] on html at bounding box center [657, 413] width 809 height 225
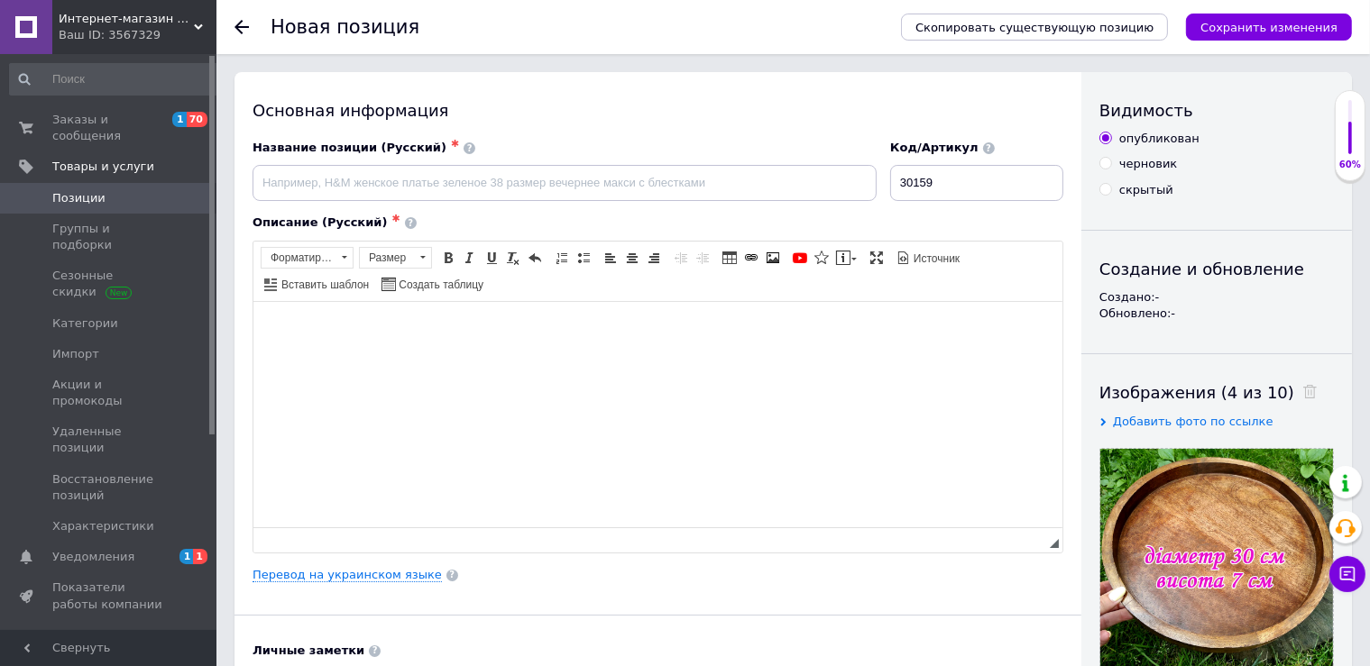
click at [568, 176] on input at bounding box center [565, 183] width 624 height 36
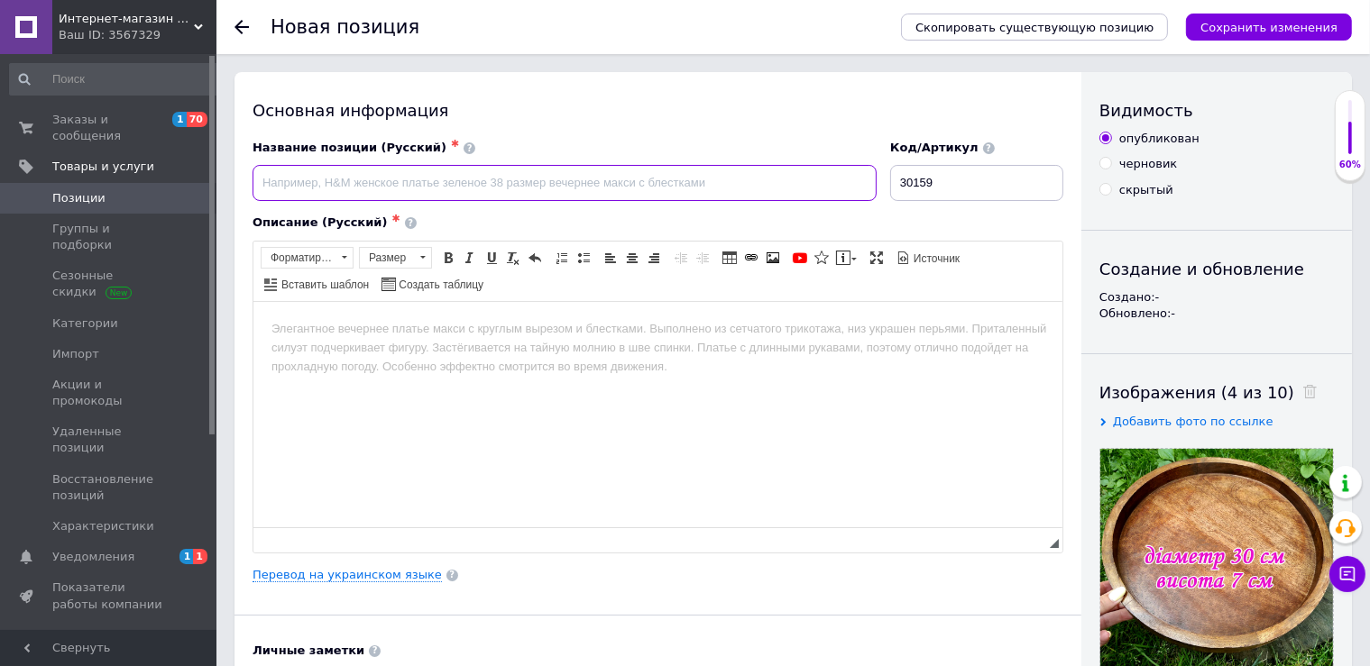
click at [415, 186] on input at bounding box center [565, 183] width 624 height 36
click at [354, 171] on input "Поднос дерев" at bounding box center [565, 183] width 624 height 36
paste input "руглый деревянный поднос ручной работы из Индии, диаметр 30 см, высота 7 см"
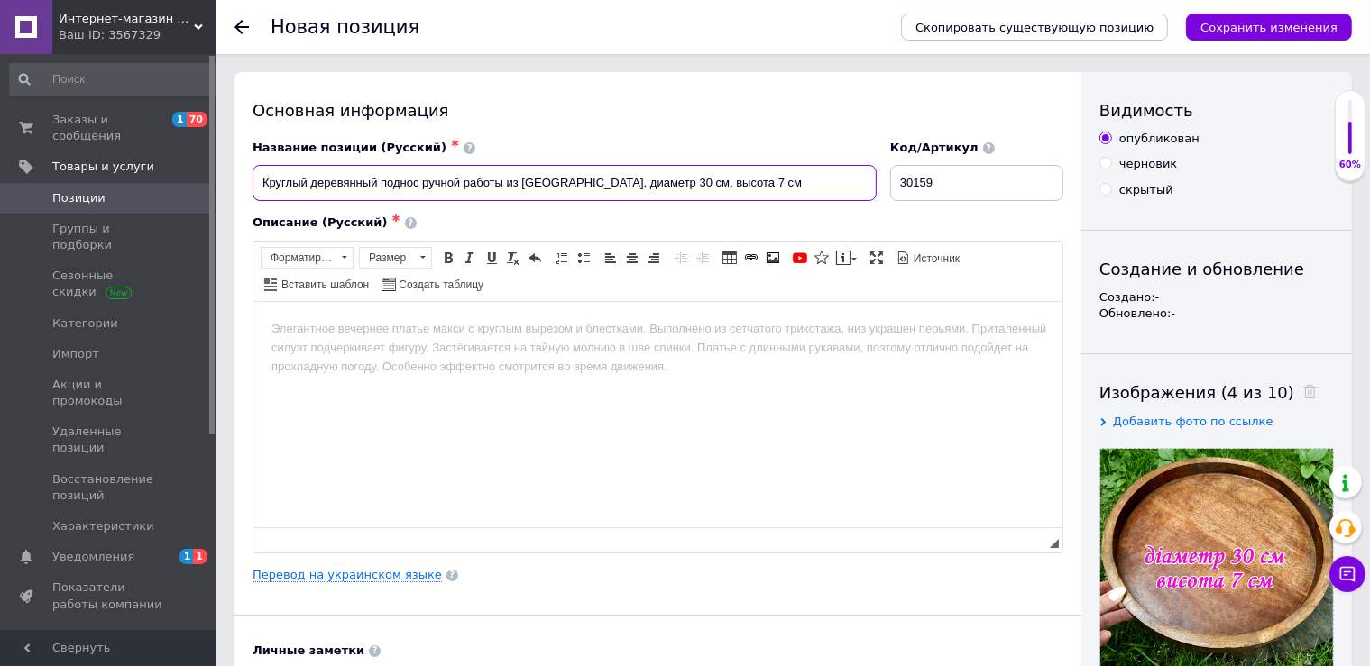
type input "Круглый деревянный поднос ручной работы из Индии, диаметр 30 см, высота 7 см"
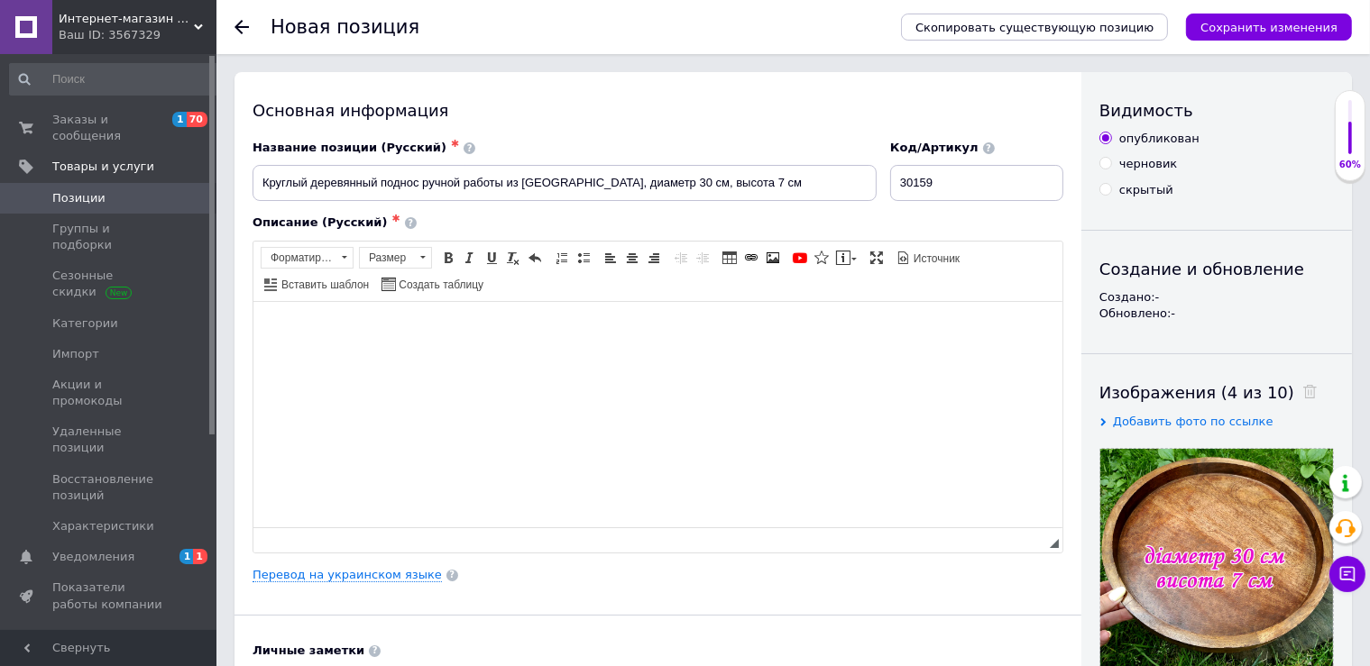
click at [287, 341] on html at bounding box center [657, 413] width 809 height 225
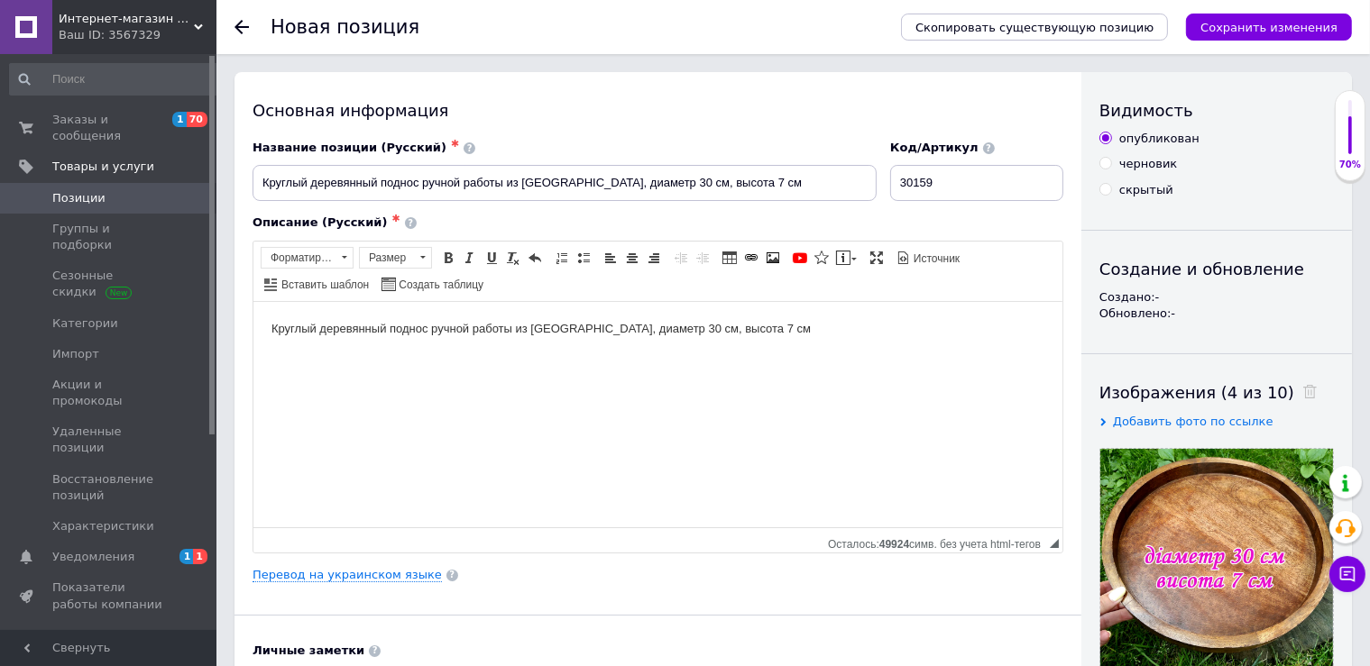
click at [317, 335] on body "Круглый деревянный поднос ручной работы из Индии, диаметр 30 см, высота 7 см" at bounding box center [657, 328] width 773 height 19
click at [319, 335] on body "Круглый деревянный поднос ручной работы из Индии, диаметр 30 см, высота 7 см" at bounding box center [657, 328] width 773 height 19
click at [442, 257] on span at bounding box center [448, 258] width 14 height 14
click at [348, 258] on span at bounding box center [343, 258] width 17 height 20
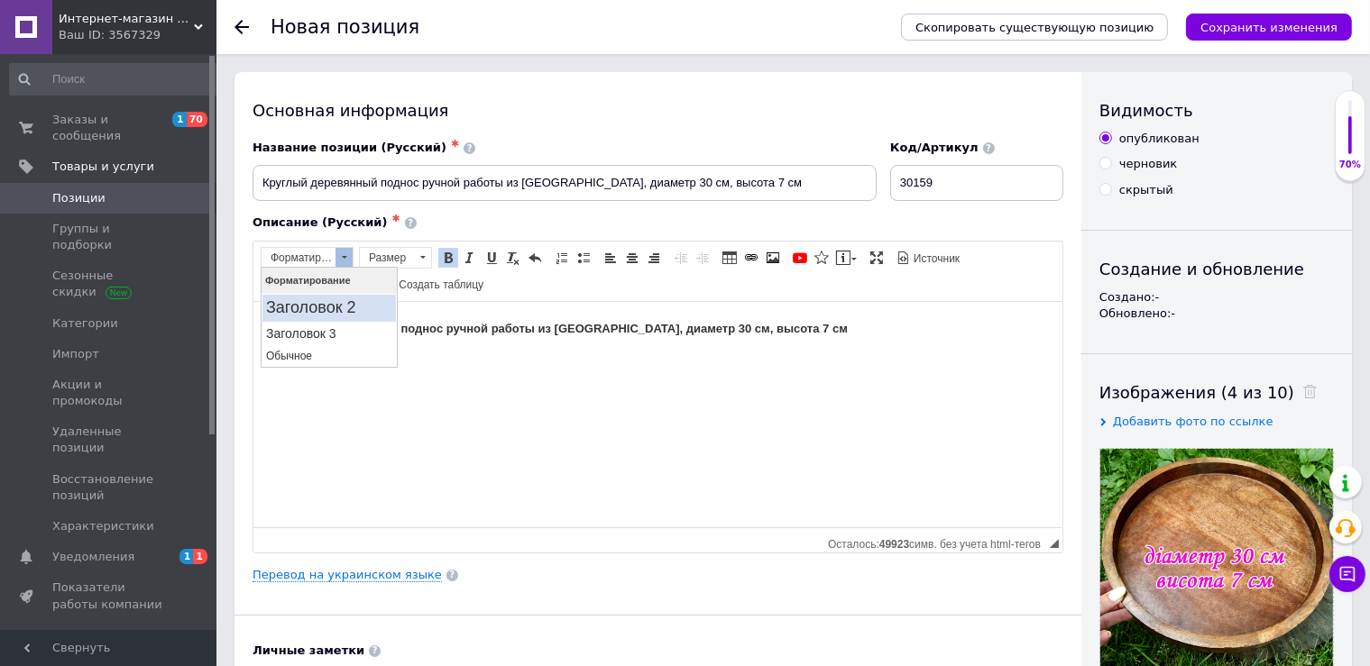
click at [359, 297] on link "Заголовок 2" at bounding box center [328, 307] width 133 height 27
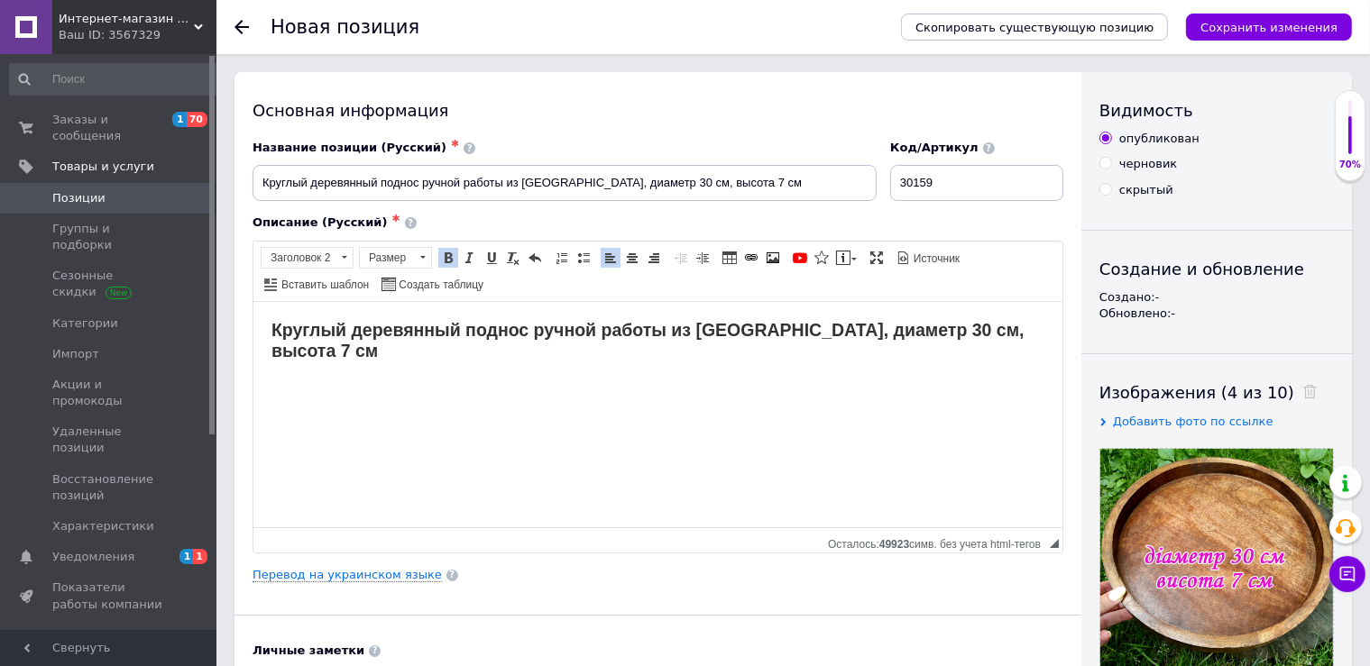
click at [1024, 341] on html "Круглый деревянный поднос ручной работы из Индии, диаметр 30 см, высота 7 см" at bounding box center [657, 413] width 809 height 225
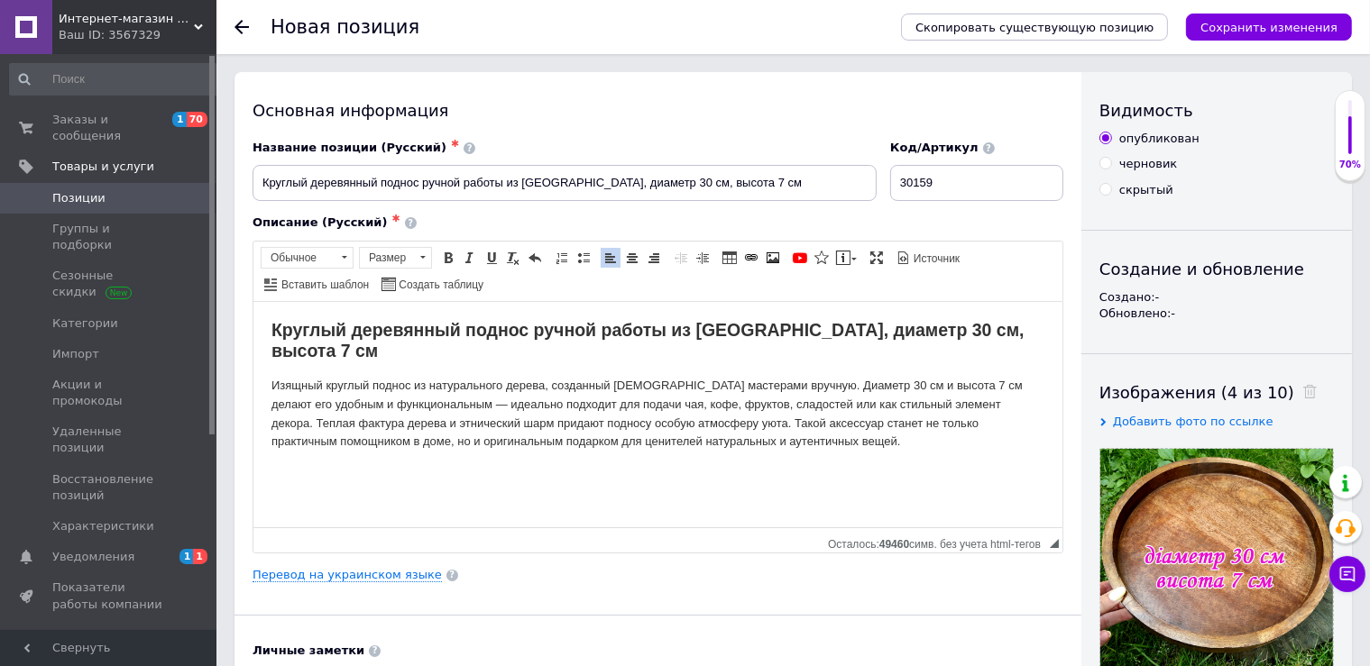
click at [709, 401] on p "Изящный круглый поднос из натурального дерева, созданный индийскими мастерами в…" at bounding box center [657, 413] width 773 height 75
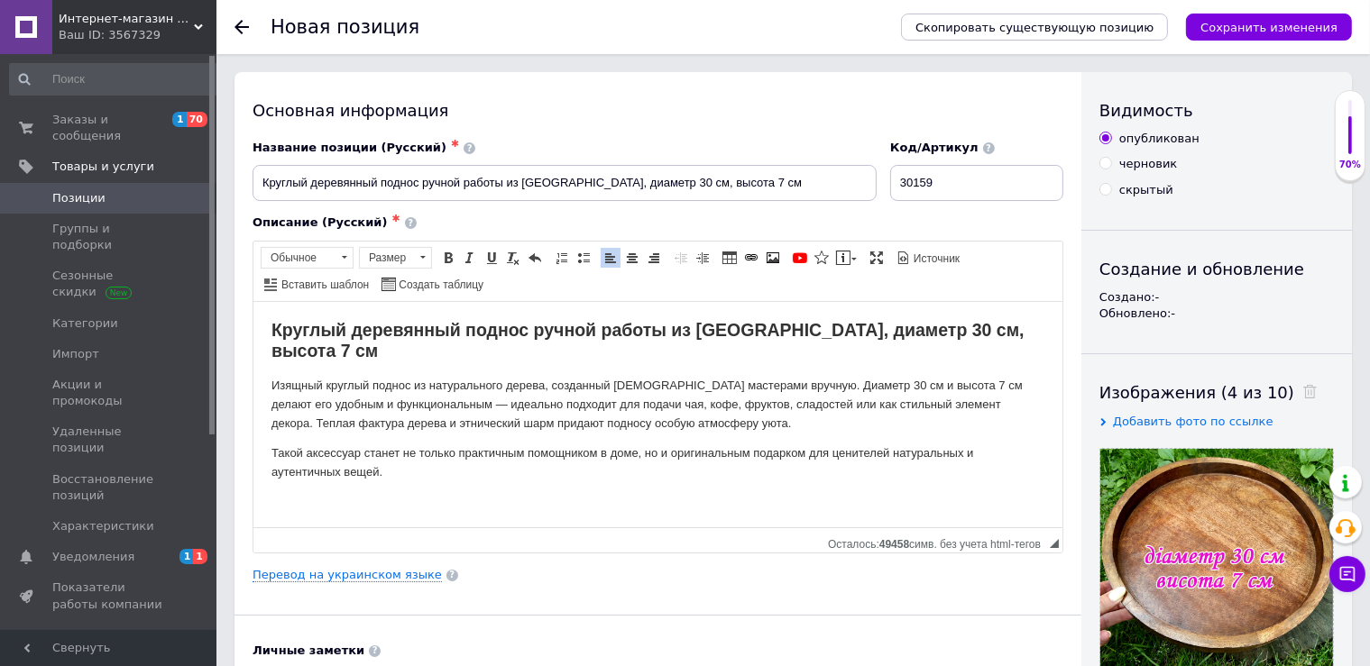
click at [408, 457] on p "Такой аксессуар станет не только практичным помощником в доме, но и оригинальны…" at bounding box center [657, 463] width 773 height 38
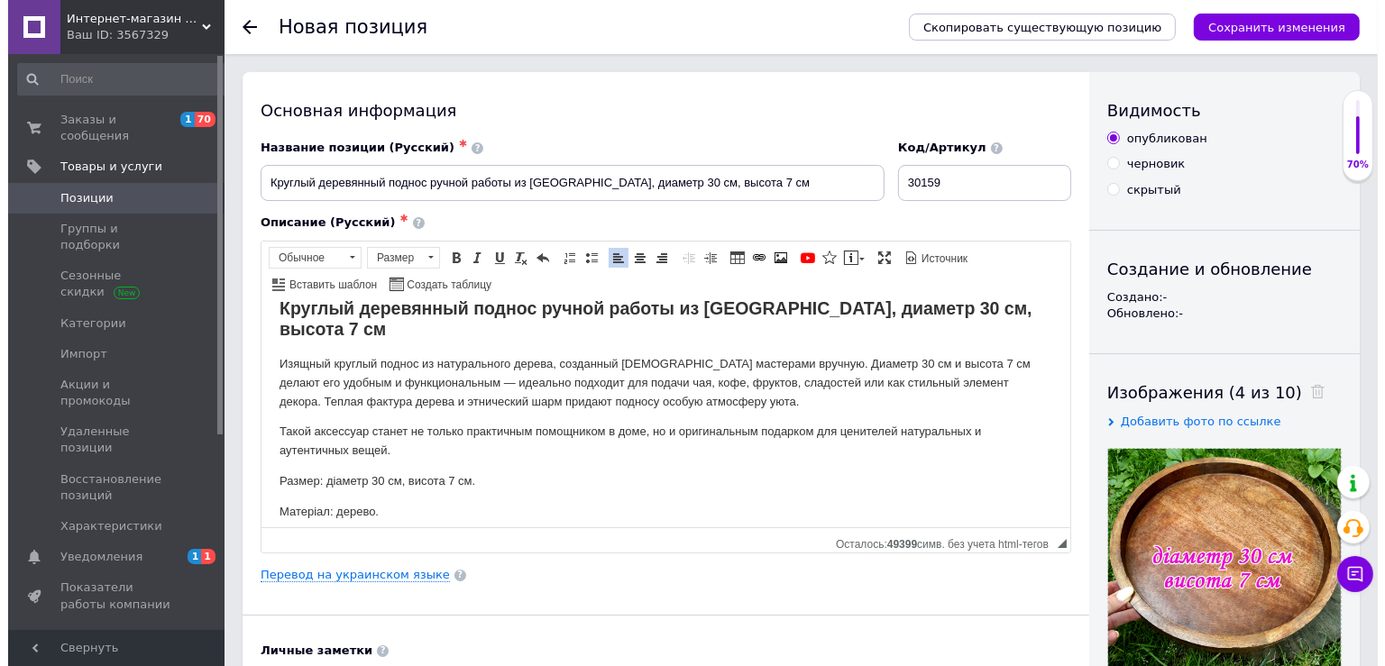
scroll to position [25, 0]
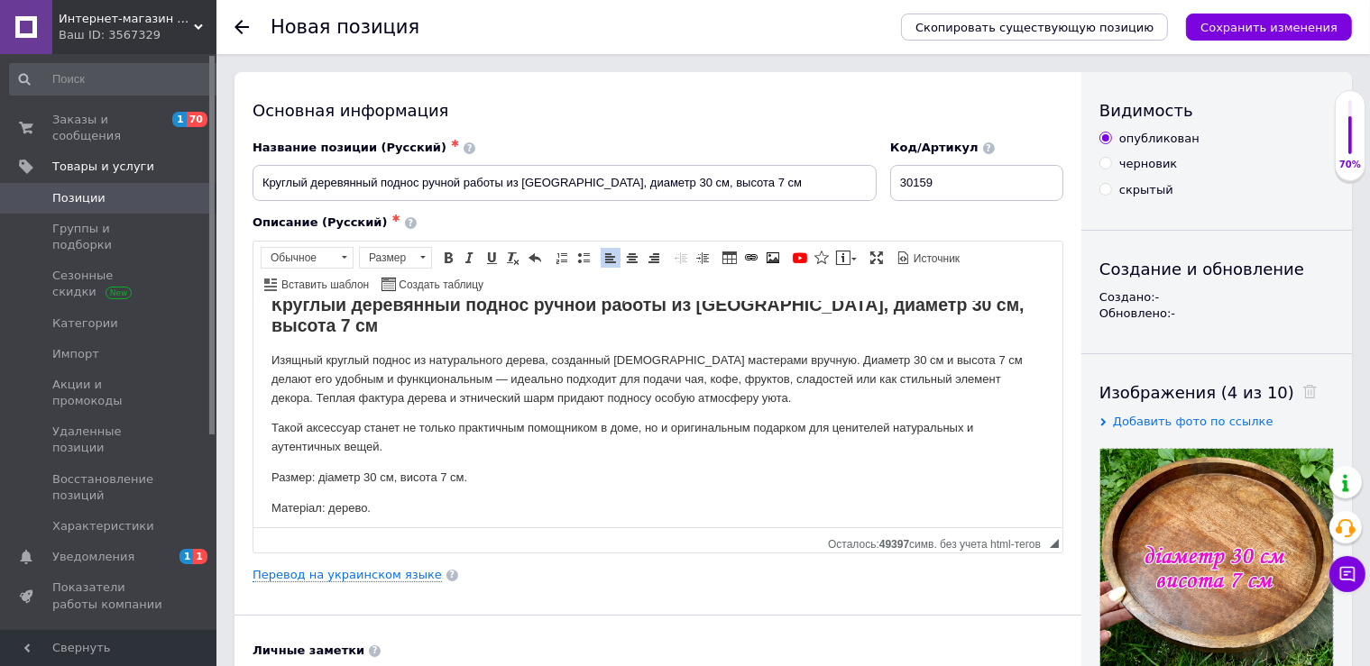
drag, startPoint x: 307, startPoint y: 489, endPoint x: 316, endPoint y: 491, distance: 9.2
click at [307, 499] on p "Матеріал: дерево." at bounding box center [657, 508] width 773 height 19
drag, startPoint x: 326, startPoint y: 488, endPoint x: 485, endPoint y: 785, distance: 337.3
click at [253, 485] on html "Круглый деревянный поднос ручной работы из Индии, диаметр 30 см, высота 7 см Из…" at bounding box center [657, 388] width 809 height 225
click at [448, 252] on span at bounding box center [448, 258] width 14 height 14
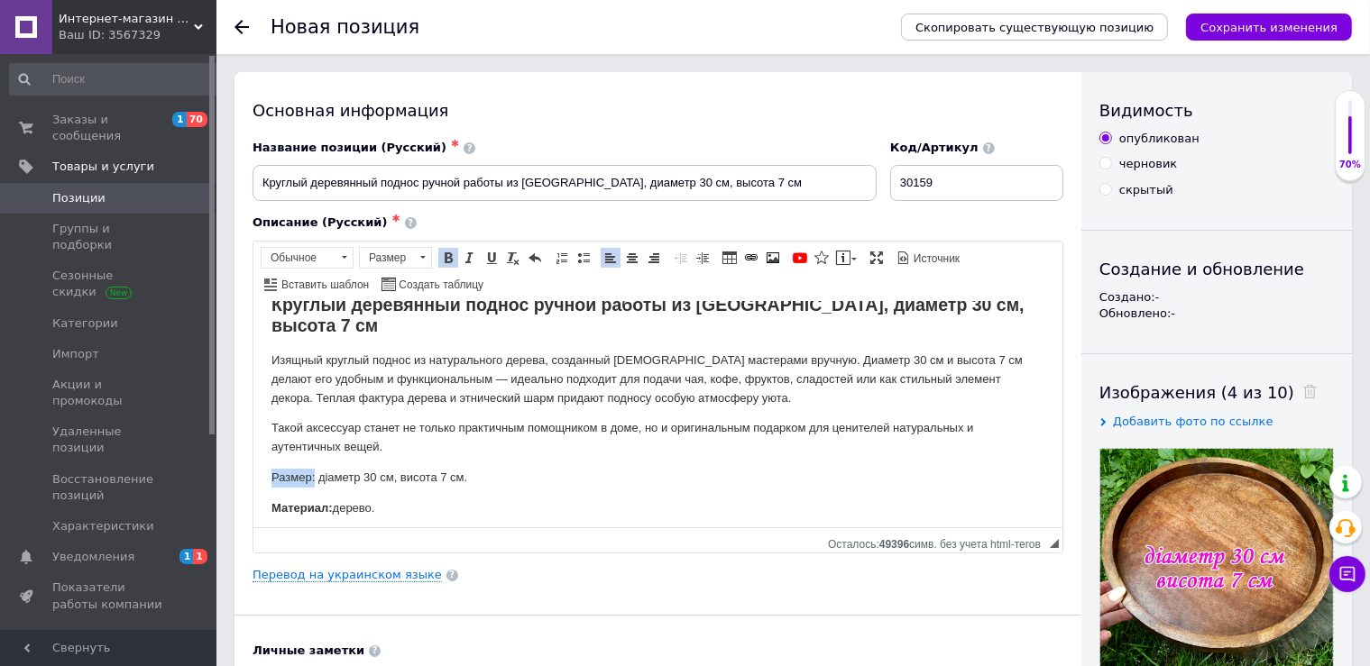
drag, startPoint x: 314, startPoint y: 455, endPoint x: 197, endPoint y: 455, distance: 117.2
click at [253, 455] on html "Круглый деревянный поднос ручной работы из Индии, диаметр 30 см, высота 7 см Из…" at bounding box center [657, 388] width 809 height 225
click at [450, 257] on span at bounding box center [448, 258] width 14 height 14
click at [390, 468] on p "Размер: діаметр 30 см, висота 7 см." at bounding box center [657, 477] width 773 height 19
click at [329, 468] on p "Размер: діаметр 30 см, висота 7 см." at bounding box center [657, 477] width 773 height 19
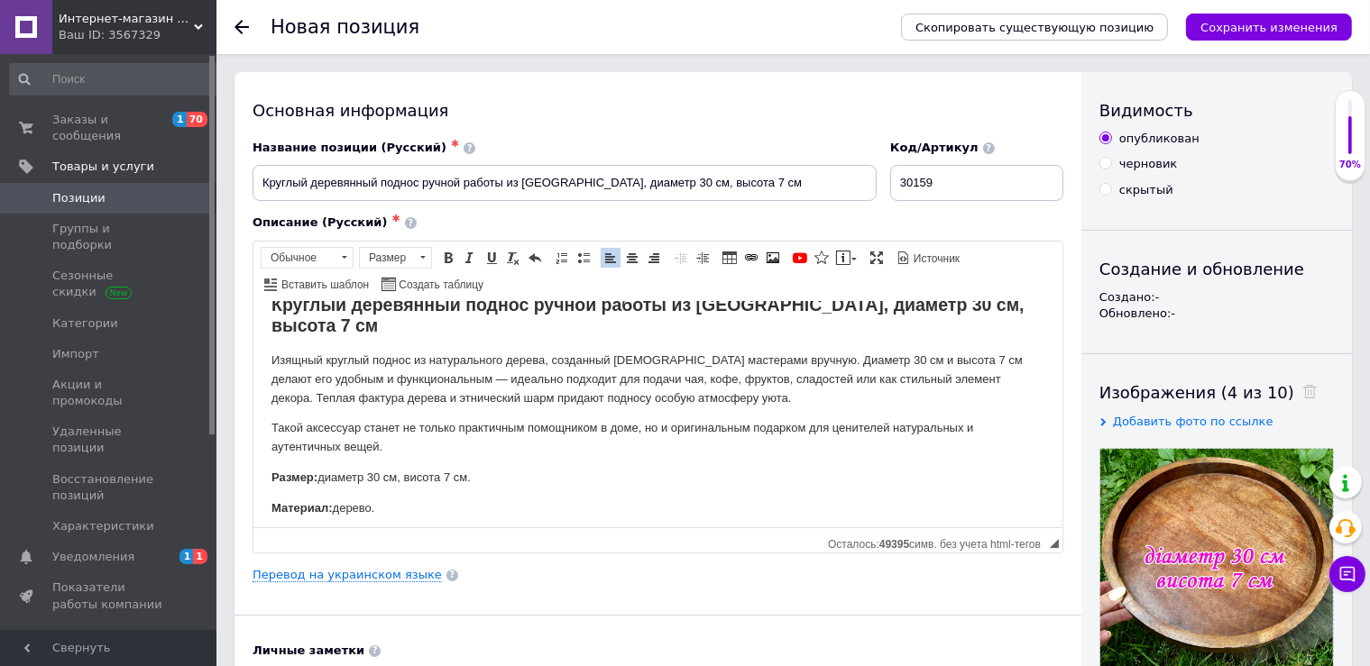
click at [413, 468] on p "Размер: диаметр 30 см, висота 7 см." at bounding box center [657, 477] width 773 height 19
click at [418, 468] on p "Размер: диаметр 30 см, висота 7 см." at bounding box center [657, 477] width 773 height 19
click at [302, 529] on p "Ста" at bounding box center [657, 538] width 773 height 19
drag, startPoint x: 298, startPoint y: 518, endPoint x: 253, endPoint y: 518, distance: 46.0
click at [253, 501] on html "Круглый деревянный поднос ручной работы из Индии, диаметр 30 см, высота 7 см Из…" at bounding box center [657, 388] width 809 height 225
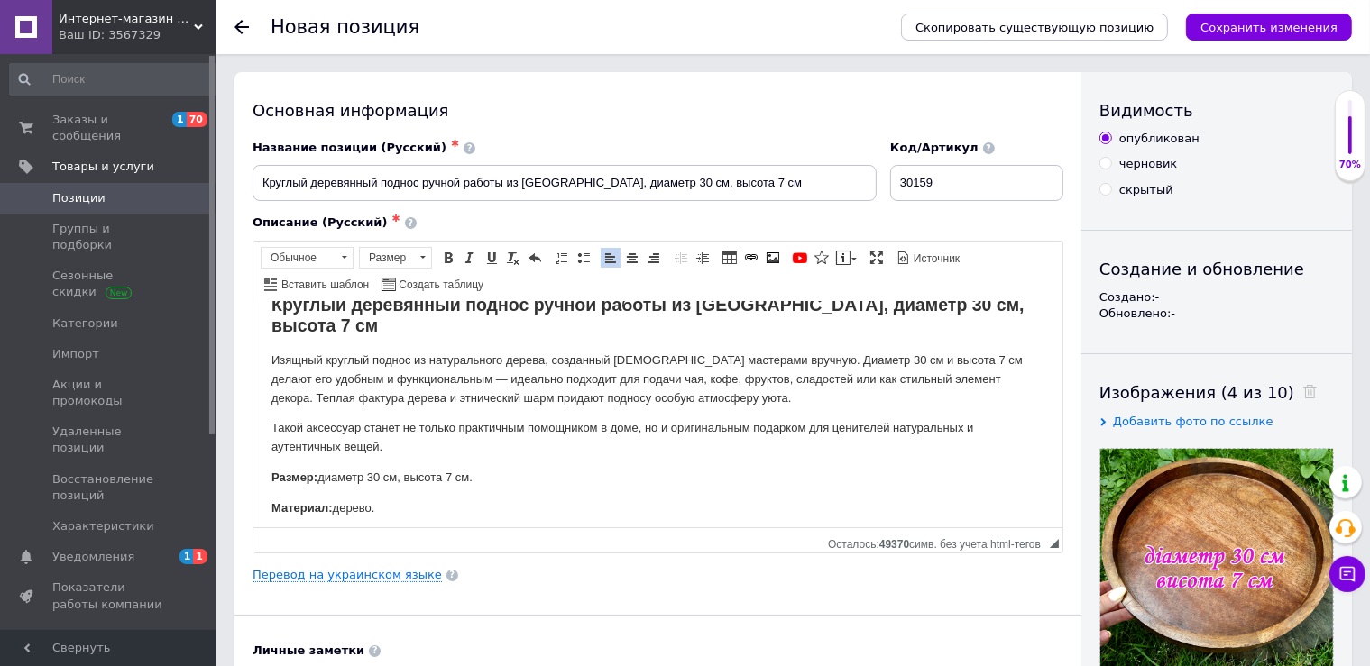
drag, startPoint x: 404, startPoint y: 519, endPoint x: 279, endPoint y: 519, distance: 125.4
click at [279, 529] on p "Страна происхождения: Индия." at bounding box center [657, 538] width 773 height 19
drag, startPoint x: 277, startPoint y: 519, endPoint x: 264, endPoint y: 518, distance: 12.7
click at [264, 501] on html "Круглый деревянный поднос ручной работы из Индии, диаметр 30 см, высота 7 см Из…" at bounding box center [657, 388] width 809 height 225
drag, startPoint x: 403, startPoint y: 518, endPoint x: 252, endPoint y: 512, distance: 151.6
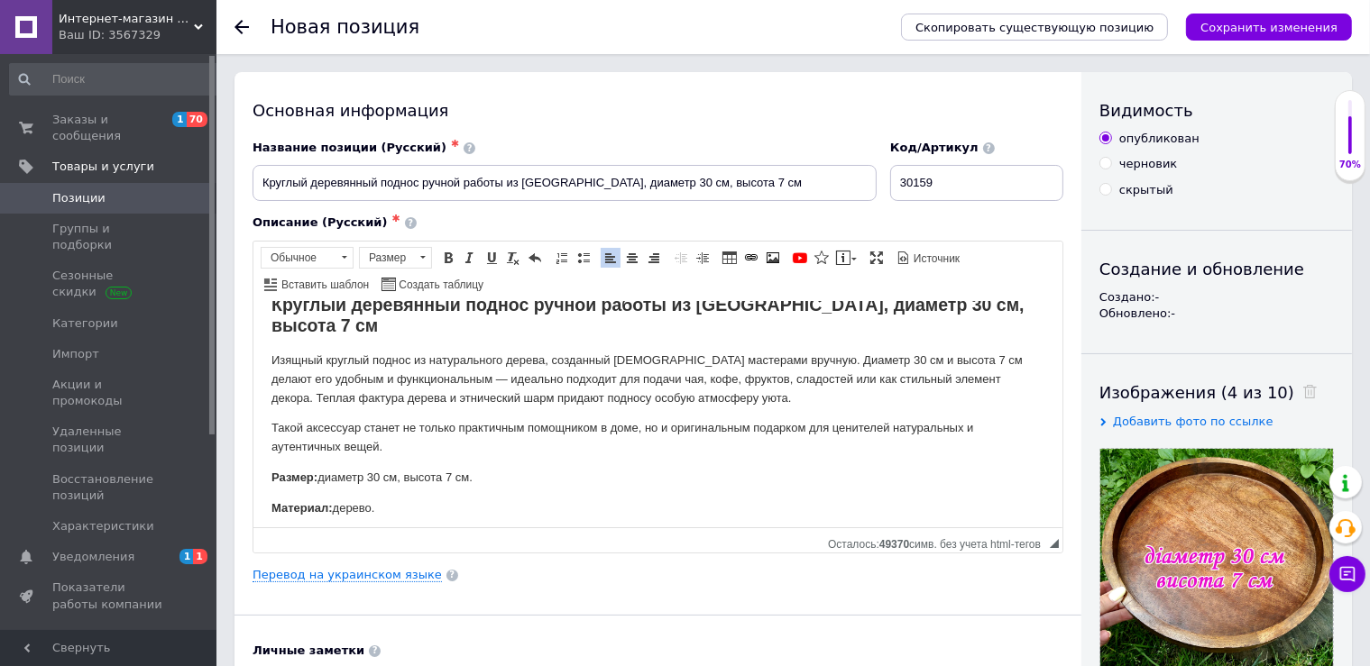
click at [253, 501] on html "Круглый деревянный поднос ручной работы из Индии, диаметр 30 см, высота 7 см Из…" at bounding box center [657, 388] width 809 height 225
click at [445, 256] on span at bounding box center [448, 258] width 14 height 14
click at [319, 572] on link "Перевод на украинском языке" at bounding box center [347, 575] width 189 height 14
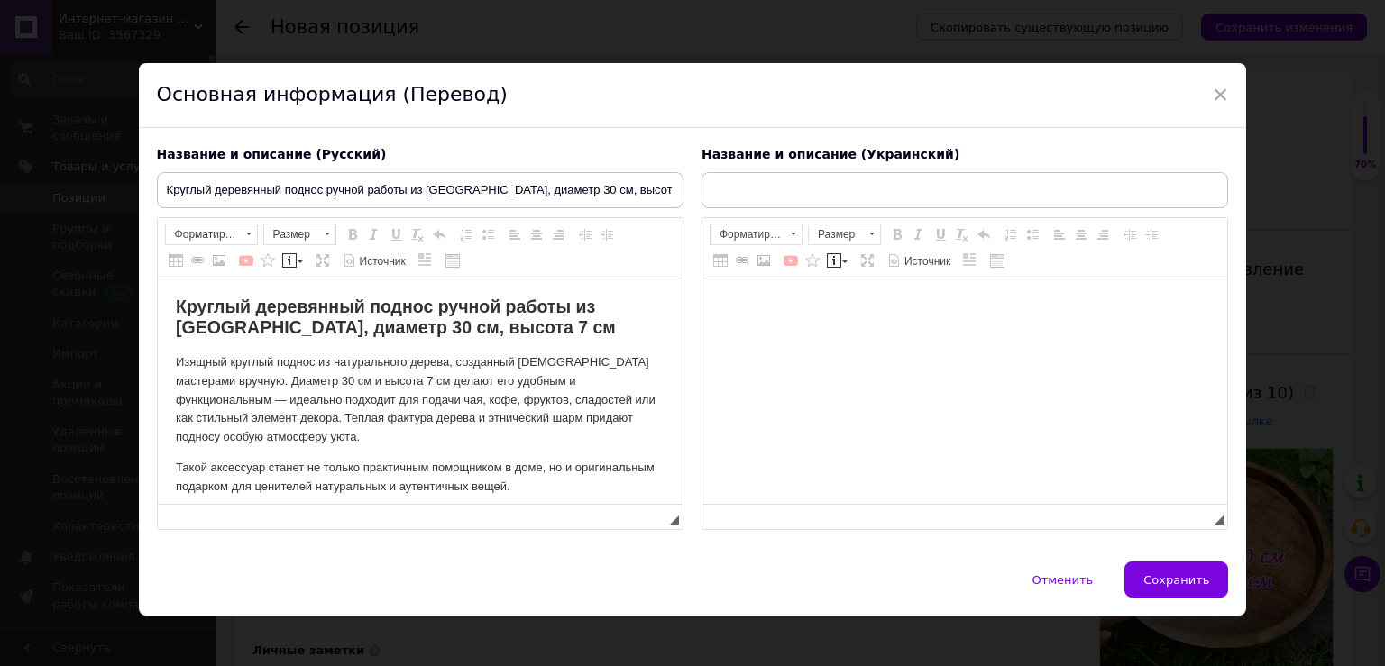
scroll to position [0, 0]
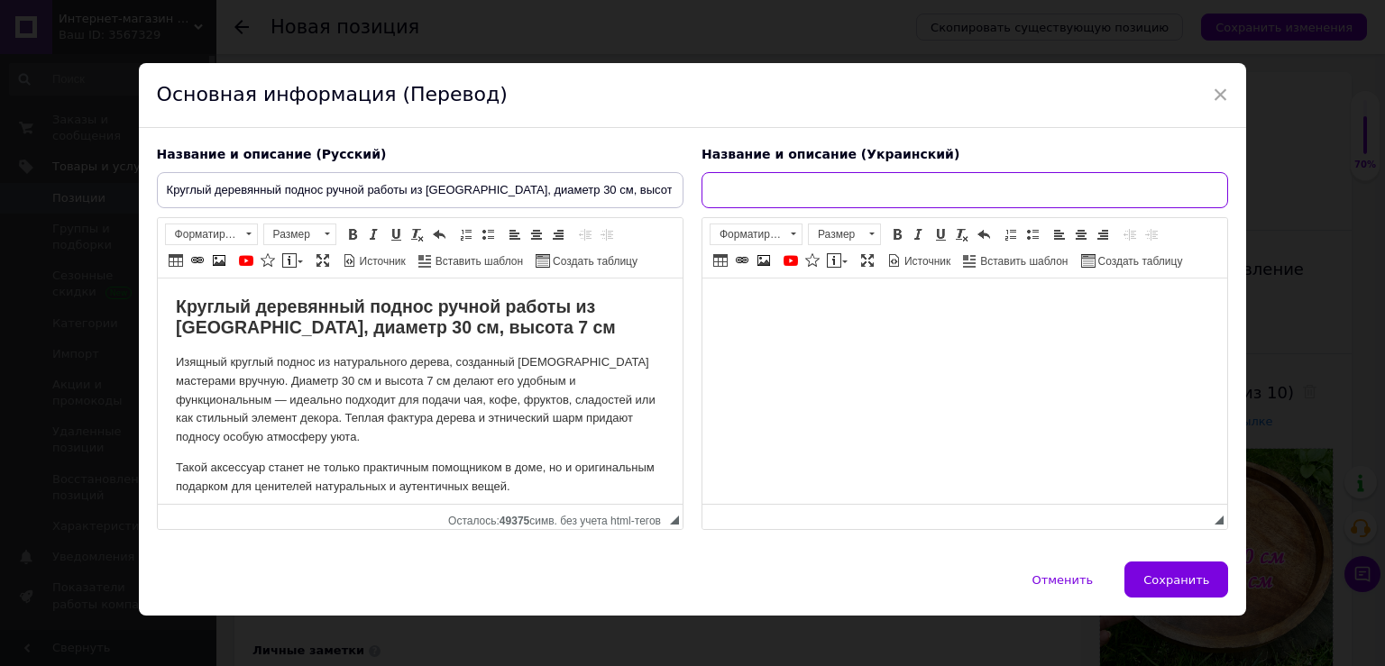
click at [788, 204] on input "text" at bounding box center [965, 190] width 527 height 36
paste input "Круглий дерев’яний піднос ручної роботи з Індії, діаметр 30 см, висота 7 см"
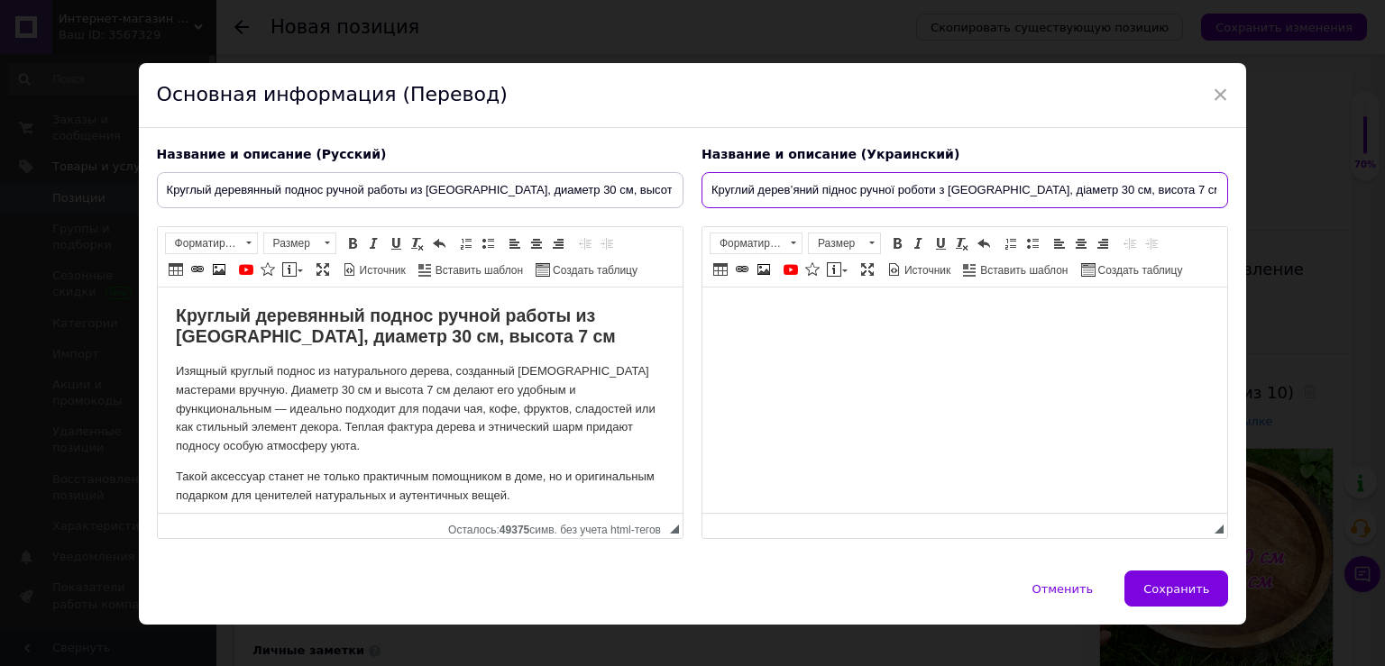
type input "Круглий дерев’яний піднос ручної роботи з Індії, діаметр 30 см, висота 7 см"
click at [749, 306] on body "Визуальный текстовый редактор, 76B0D1D6-8032-46DA-9FCC-0ADA6F4C28F5" at bounding box center [964, 315] width 489 height 19
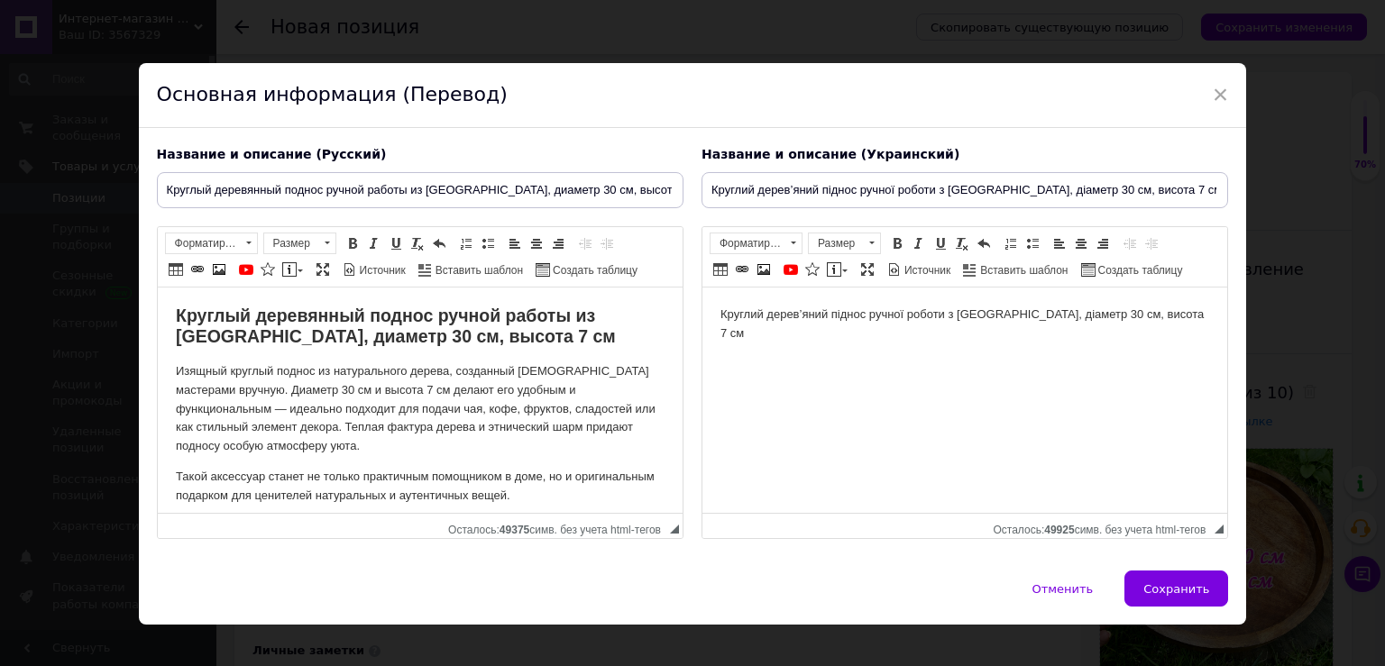
click at [761, 305] on html "Круглий дерев’яний піднос ручної роботи з Індії, діаметр 30 см, висота 7 см" at bounding box center [964, 400] width 525 height 225
click at [762, 305] on html "Круглий дерев’яний піднос ручної роботи з Індії, діаметр 30 см, висота 7 см" at bounding box center [964, 400] width 525 height 225
click at [795, 243] on span "Форматирование Форматирование" at bounding box center [759, 246] width 98 height 26
click at [791, 242] on span at bounding box center [793, 243] width 5 height 3
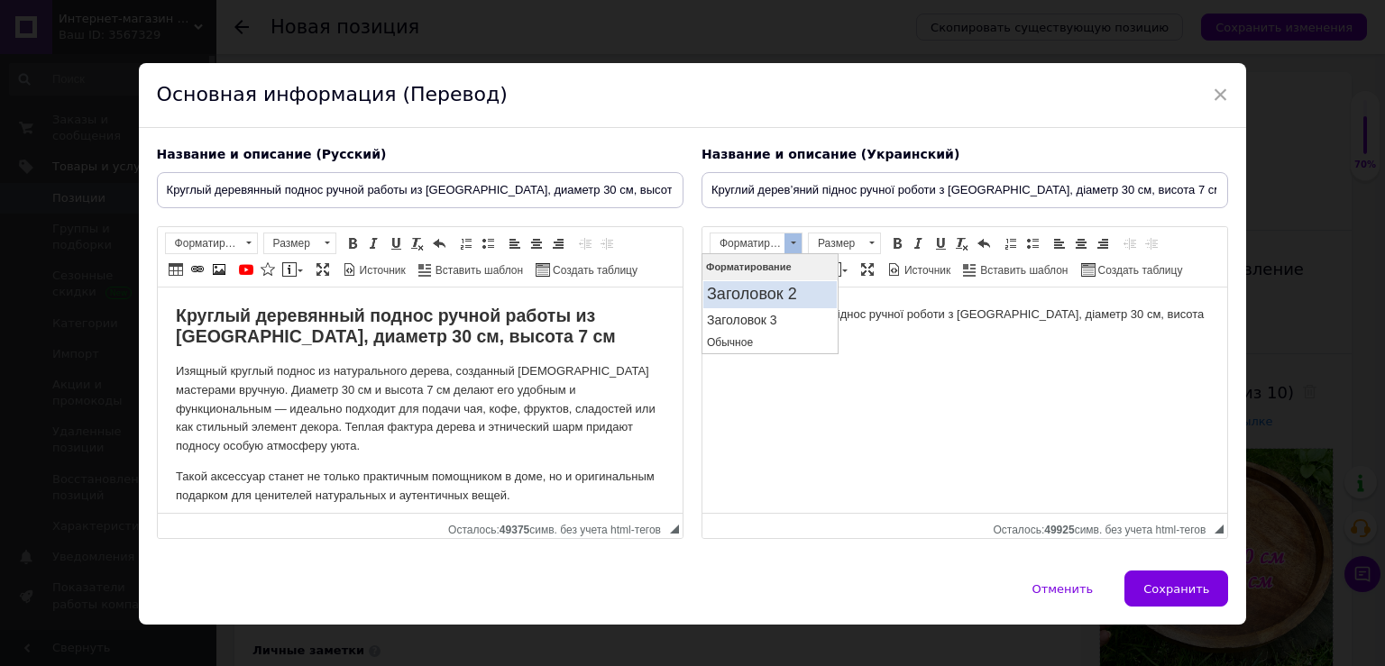
click at [794, 292] on h2 "Заголовок 2" at bounding box center [770, 294] width 126 height 20
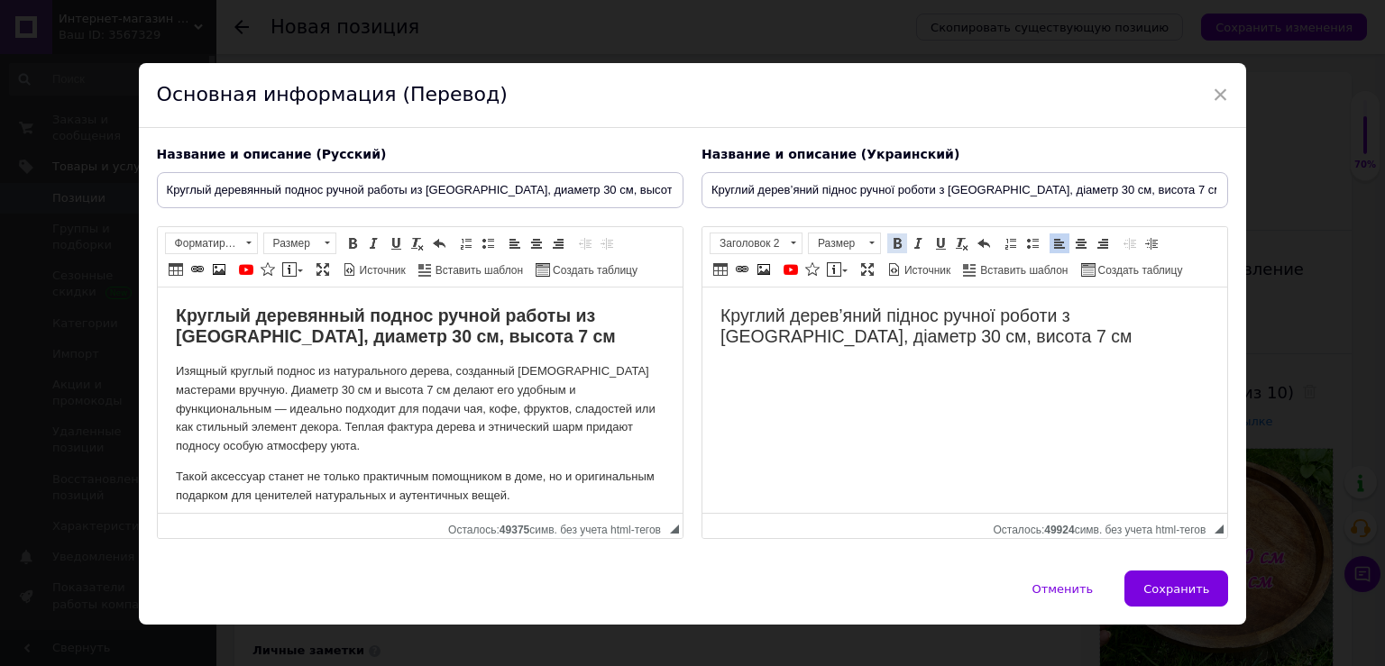
click at [890, 245] on span at bounding box center [897, 243] width 14 height 14
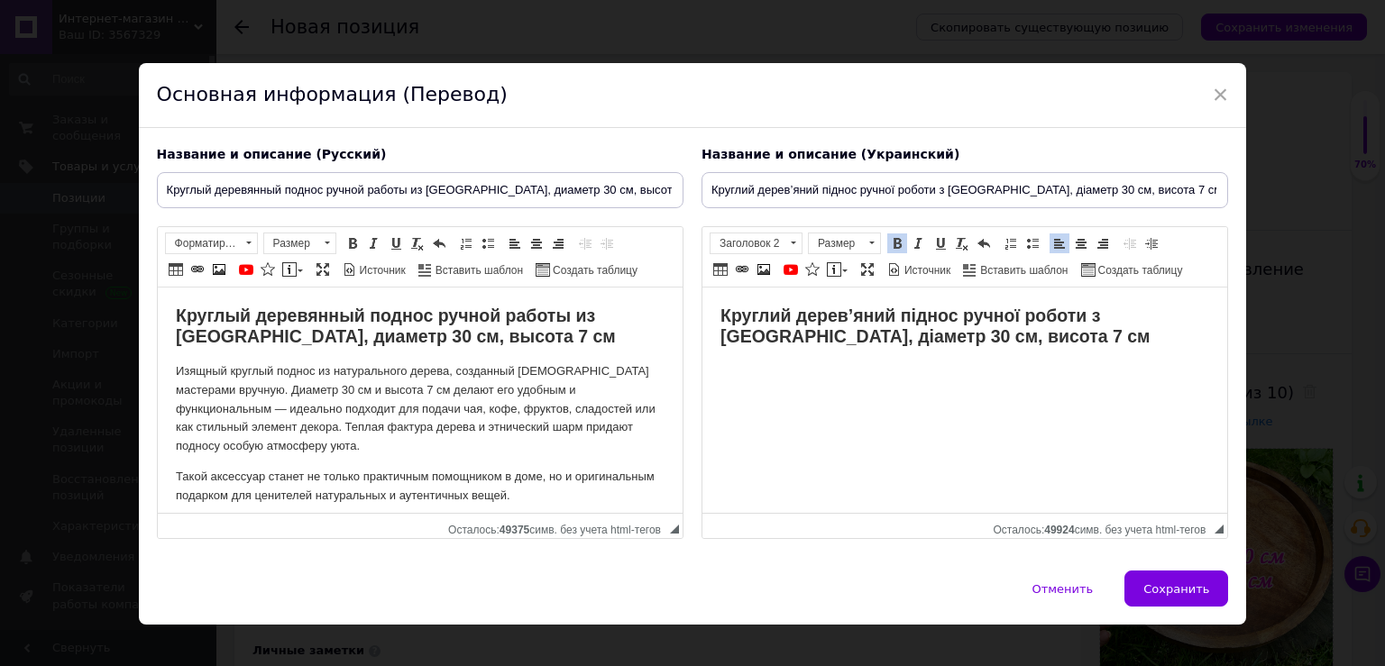
click at [765, 406] on html "Круглий дерев’яний піднос ручної роботи з Індії, діаметр 30 см, висота 7 см" at bounding box center [964, 400] width 525 height 225
click at [1006, 342] on h2 "Круглий дерев’яний піднос ручної роботи з Індії, діаметр 30 см, висота 7 см" at bounding box center [964, 327] width 489 height 42
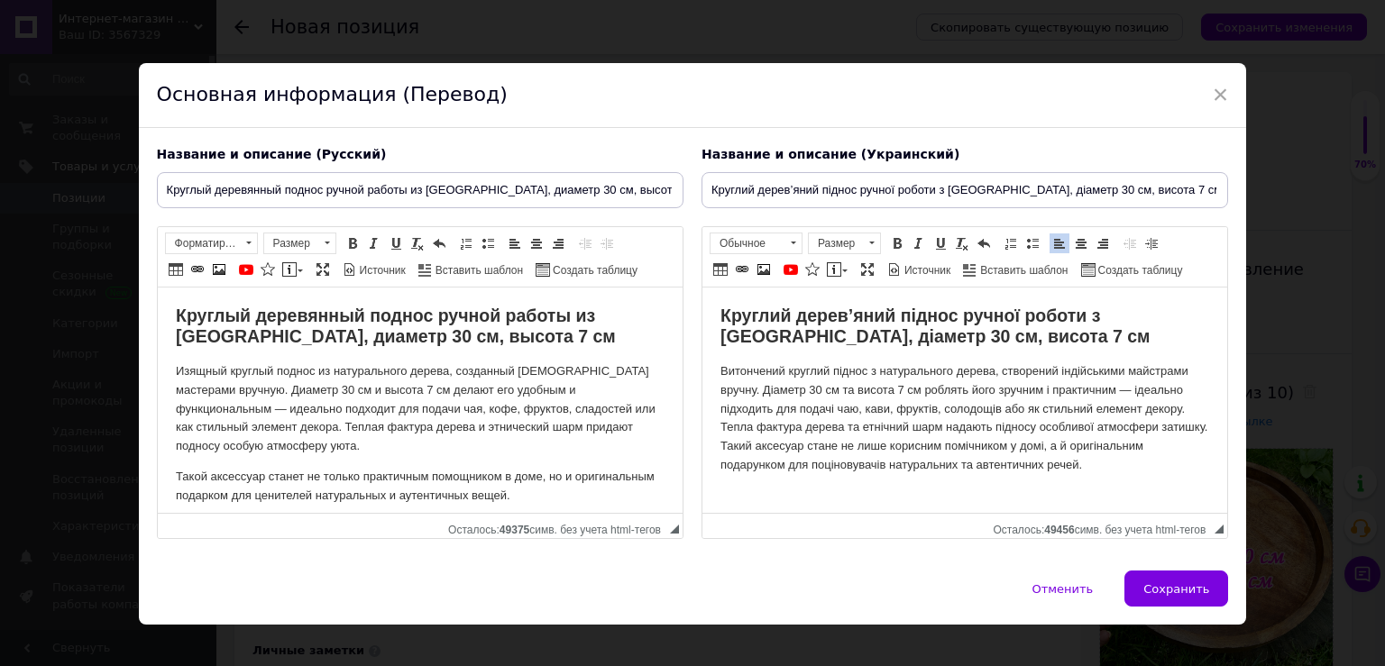
click at [715, 421] on html "Круглий дерев’яний піднос ручної роботи з Індії, діаметр 30 см, висота 7 см Вит…" at bounding box center [964, 400] width 525 height 225
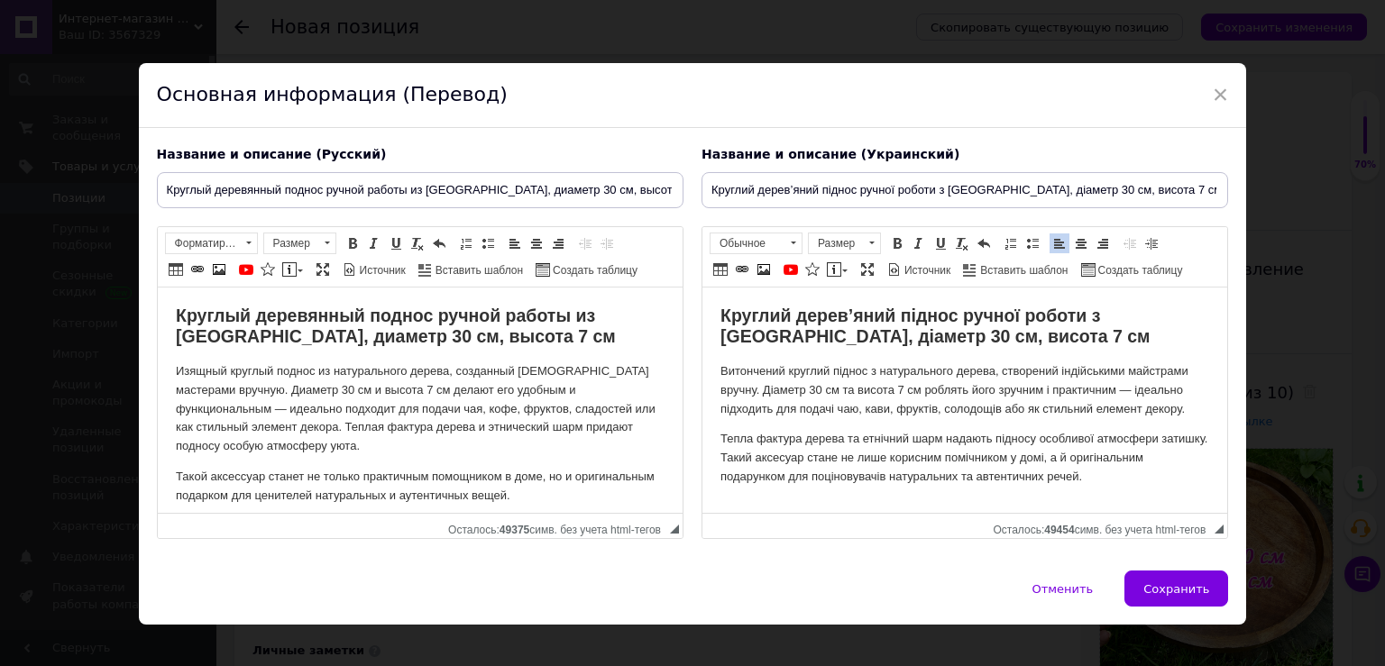
click at [1116, 491] on html "Круглий дерев’яний піднос ручної роботи з Індії, діаметр 30 см, висота 7 см Вит…" at bounding box center [964, 400] width 525 height 225
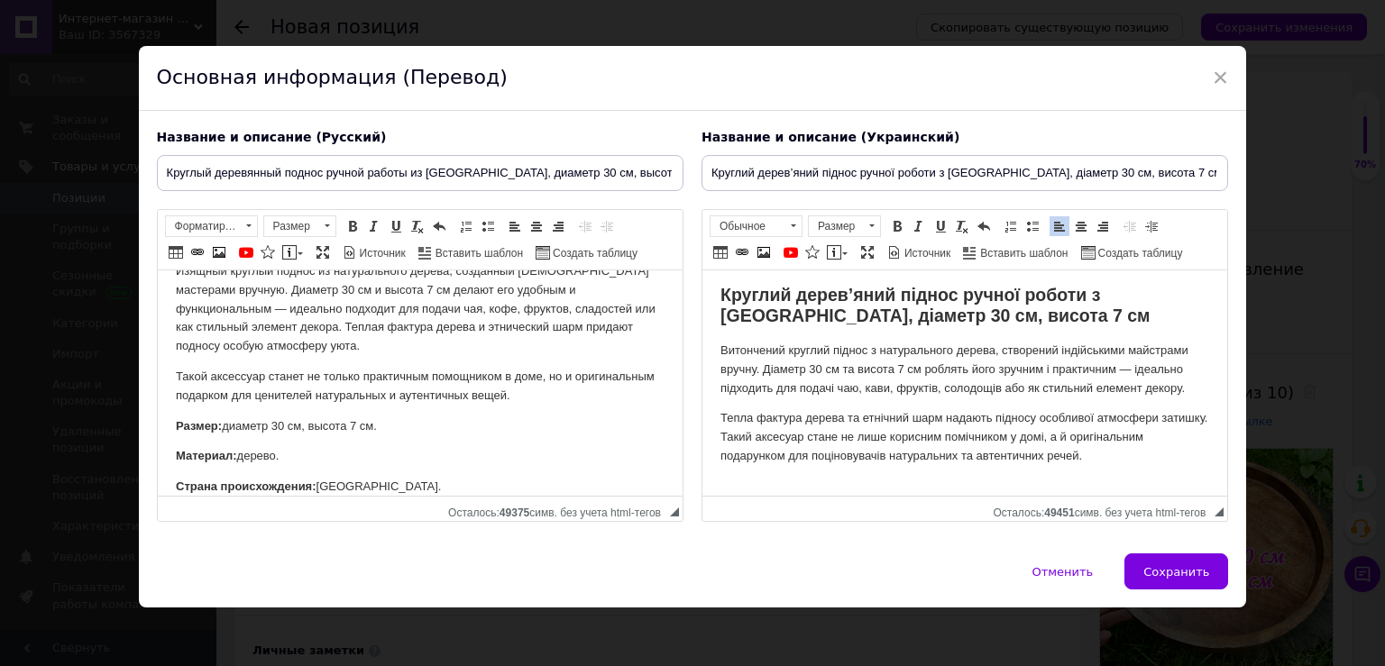
scroll to position [20, 0]
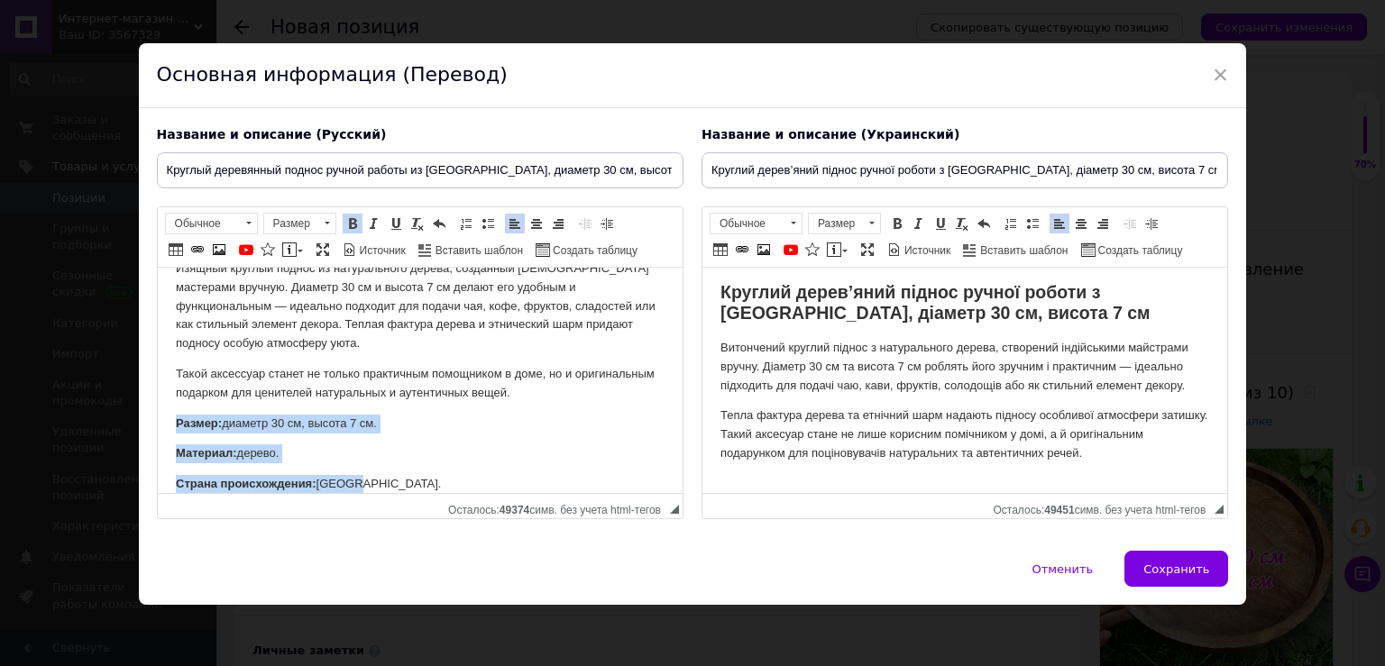
drag, startPoint x: 173, startPoint y: 421, endPoint x: 422, endPoint y: 484, distance: 256.8
click at [422, 410] on html "Круглый деревянный поднос ручной работы из Индии, диаметр 30 см, высота 7 см Из…" at bounding box center [419, 297] width 525 height 225
copy body "Размер: диаметр 30 см, высота 7 см. Материал: дерево. Страна происхождения: Инд…"
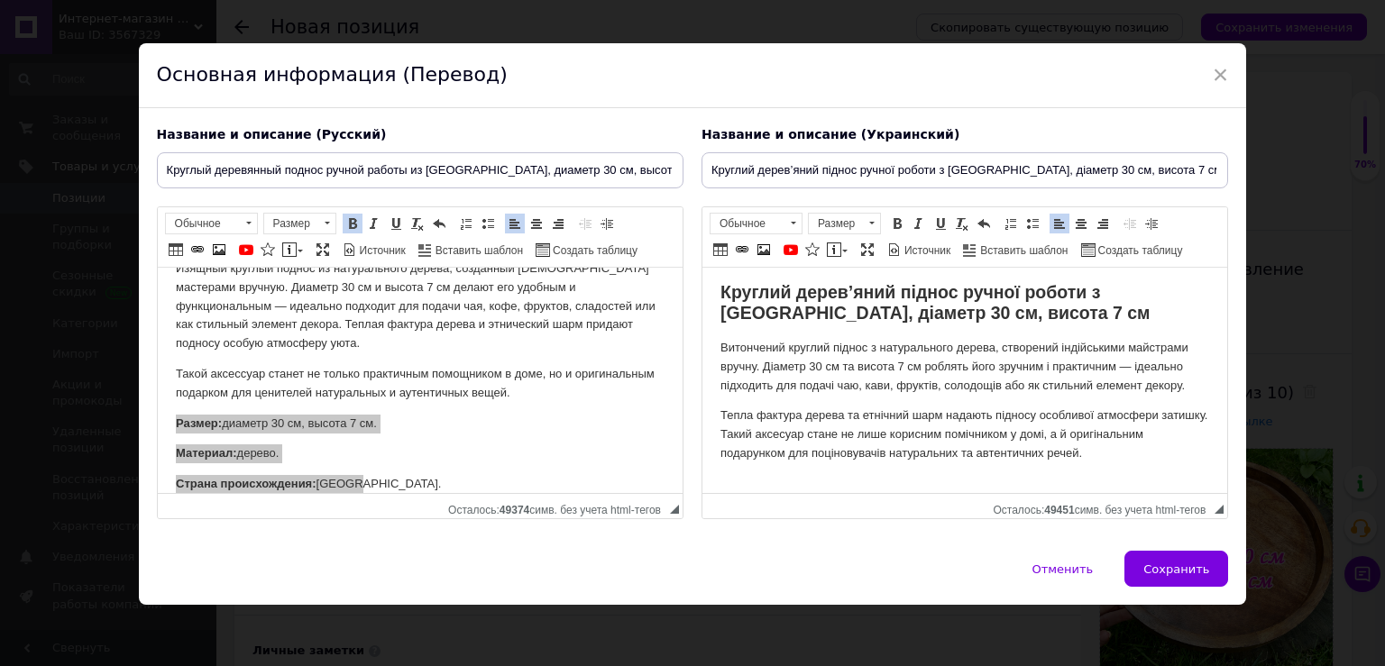
click at [772, 477] on p "Визуальный текстовый редактор, 76B0D1D6-8032-46DA-9FCC-0ADA6F4C28F5" at bounding box center [964, 484] width 489 height 19
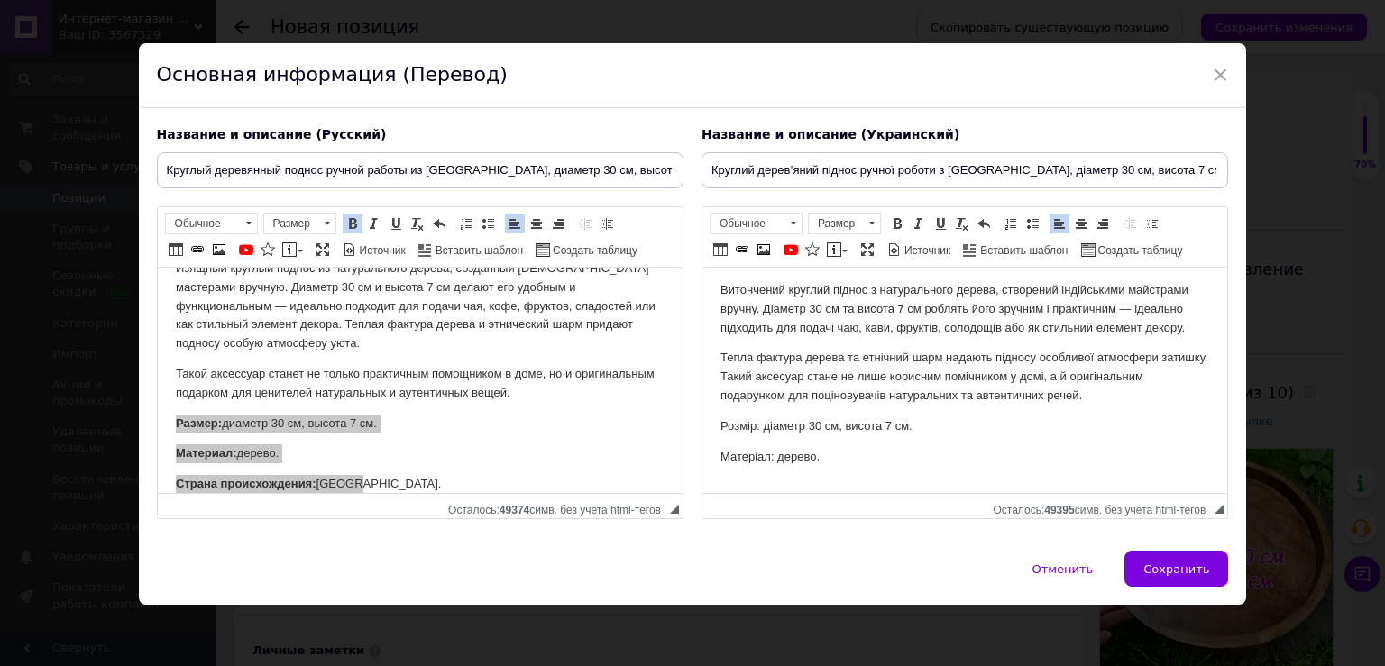
scroll to position [61, 0]
drag, startPoint x: 761, startPoint y: 427, endPoint x: 681, endPoint y: 418, distance: 80.8
click at [702, 418] on html "Круглий дерев’яний піднос ручної роботи з Індії, діаметр 30 см, висота 7 см Вит…" at bounding box center [964, 319] width 525 height 225
click at [890, 223] on span at bounding box center [897, 223] width 14 height 14
drag, startPoint x: 777, startPoint y: 460, endPoint x: 699, endPoint y: 467, distance: 78.8
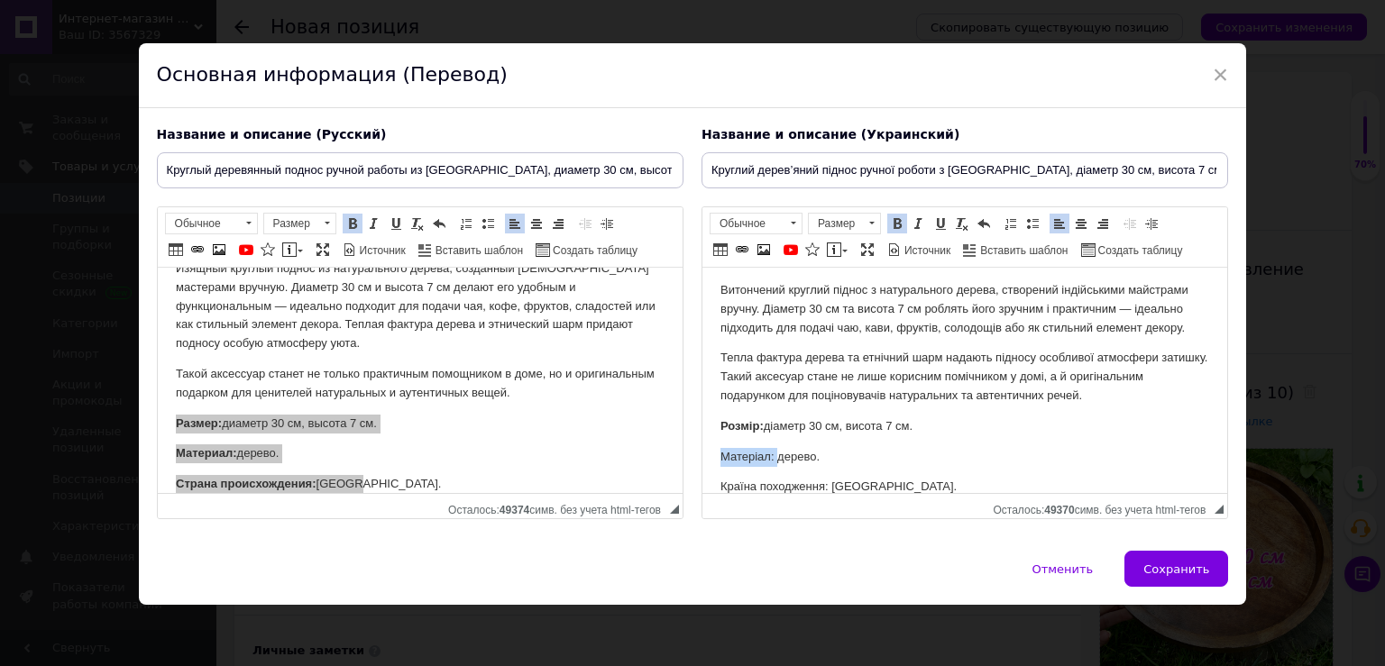
click at [702, 432] on html "Круглий дерев’яний піднос ручної роботи з Індії, діаметр 30 см, висота 7 см Вит…" at bounding box center [964, 319] width 525 height 225
click at [890, 226] on span at bounding box center [897, 223] width 14 height 14
drag, startPoint x: 827, startPoint y: 490, endPoint x: 1572, endPoint y: 493, distance: 744.9
click at [718, 428] on html "Круглий дерев’яний піднос ручної роботи з Індії, діаметр 30 см, висота 7 см Вит…" at bounding box center [964, 315] width 525 height 225
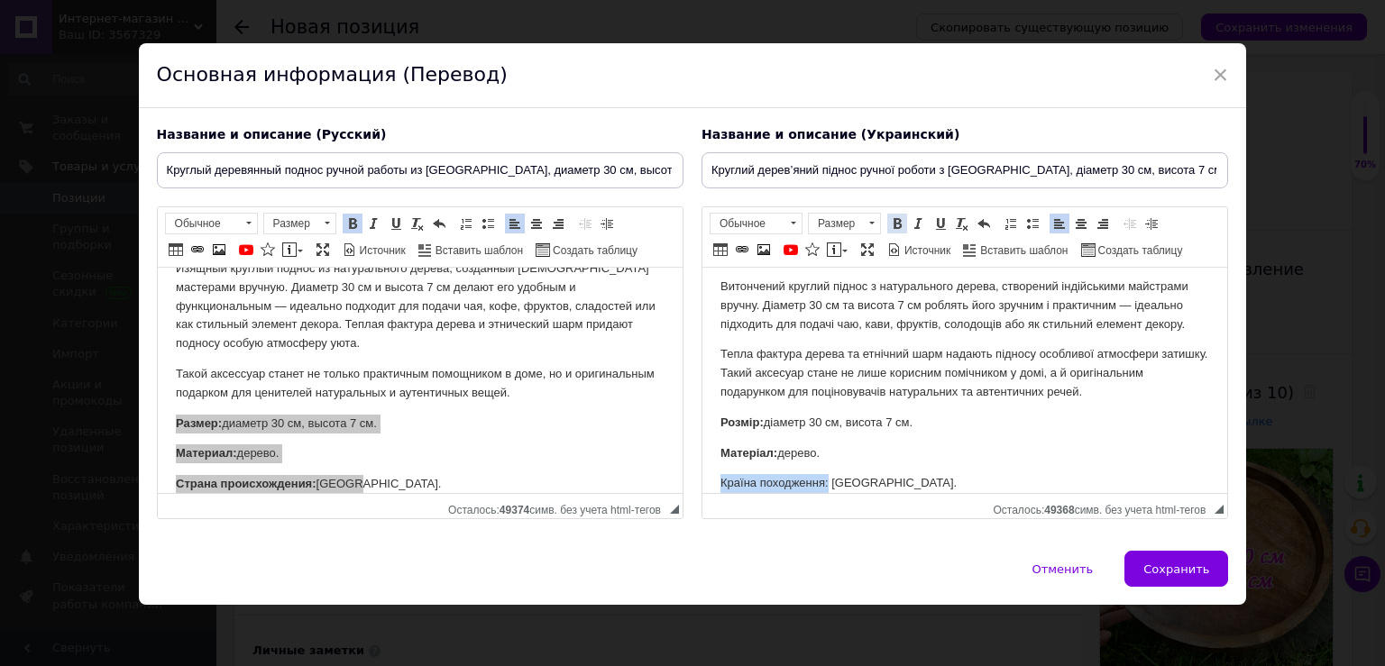
click at [890, 225] on span at bounding box center [897, 223] width 14 height 14
click at [868, 332] on p "Витончений круглий піднос з натурального дерева, створений індійськими майстрам…" at bounding box center [964, 306] width 489 height 56
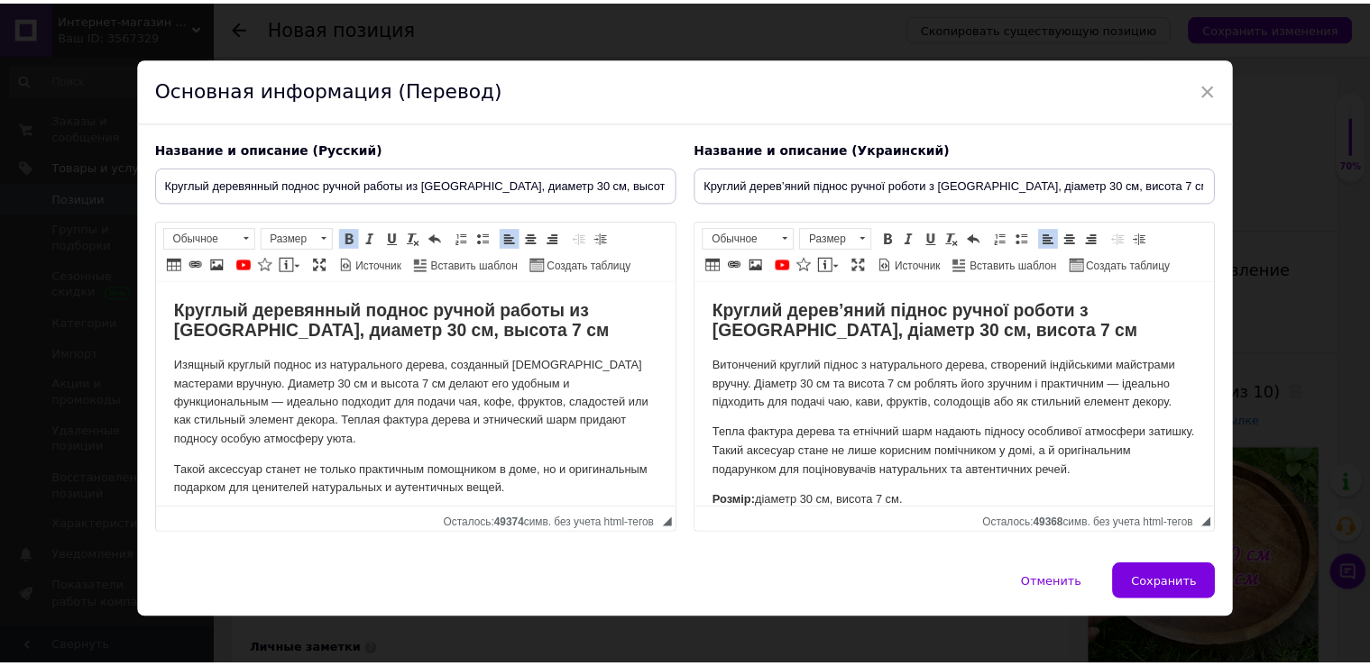
scroll to position [0, 0]
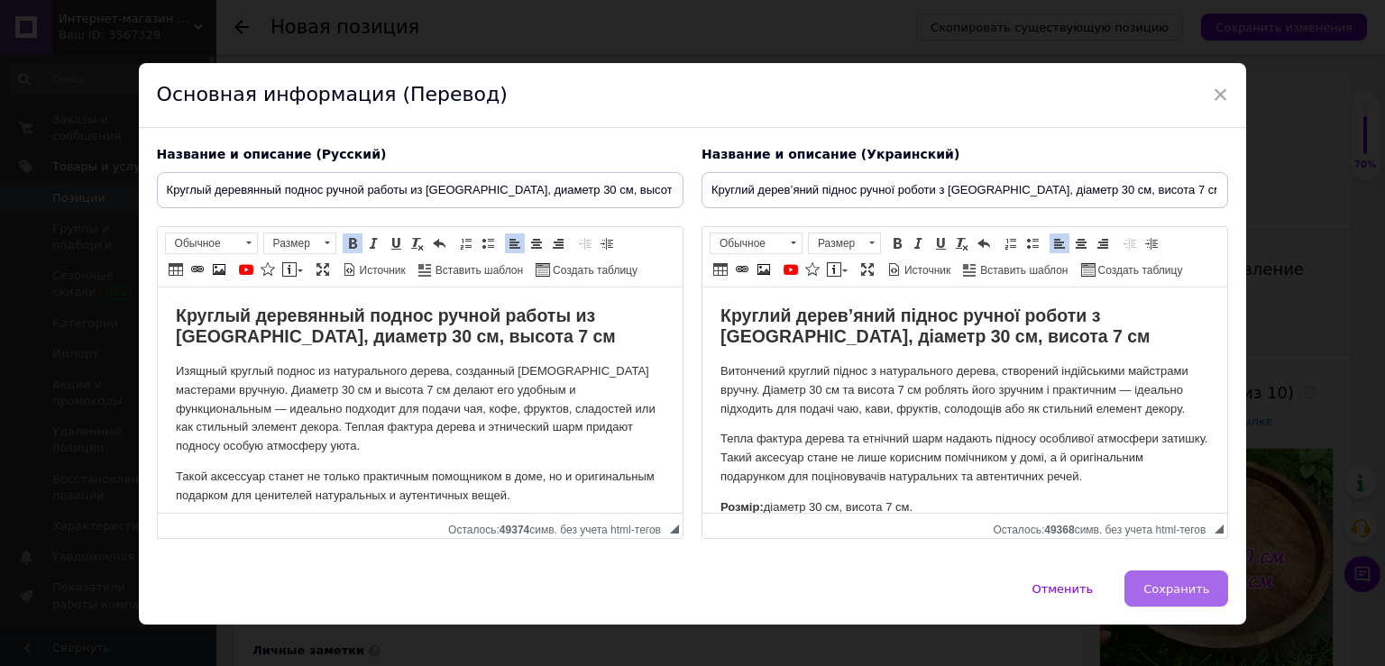
click at [1190, 583] on span "Сохранить" at bounding box center [1176, 590] width 66 height 14
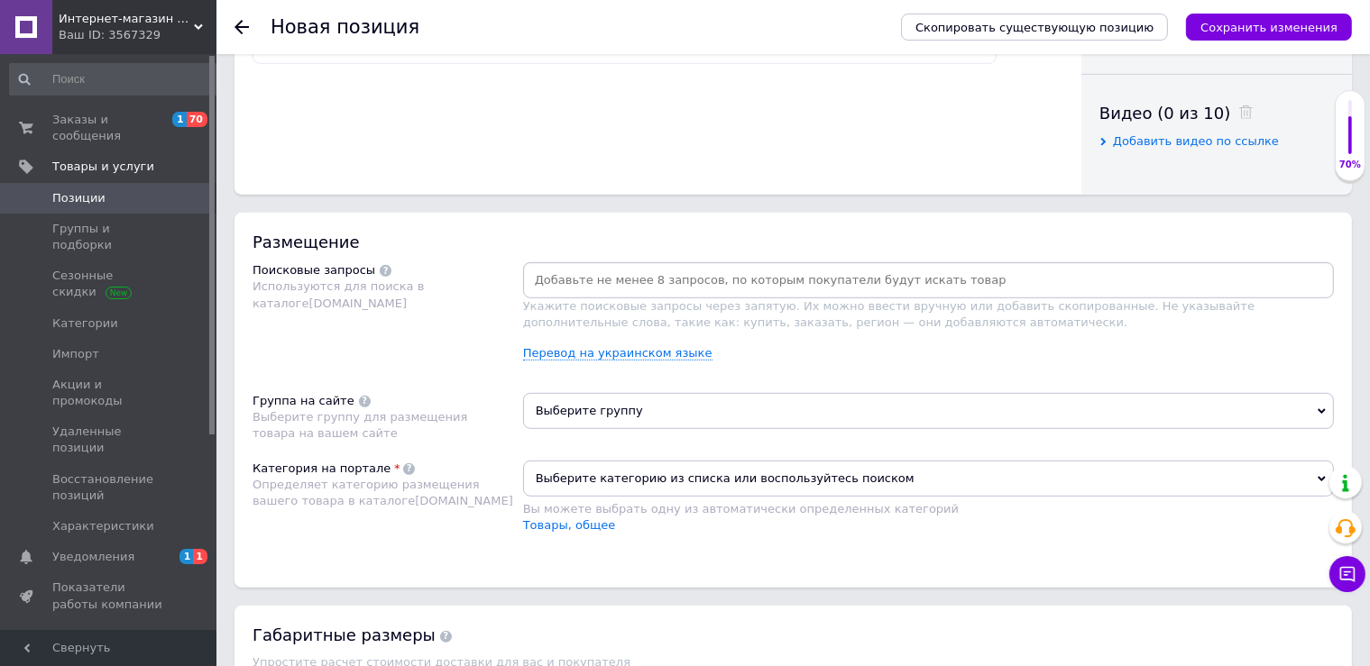
scroll to position [952, 0]
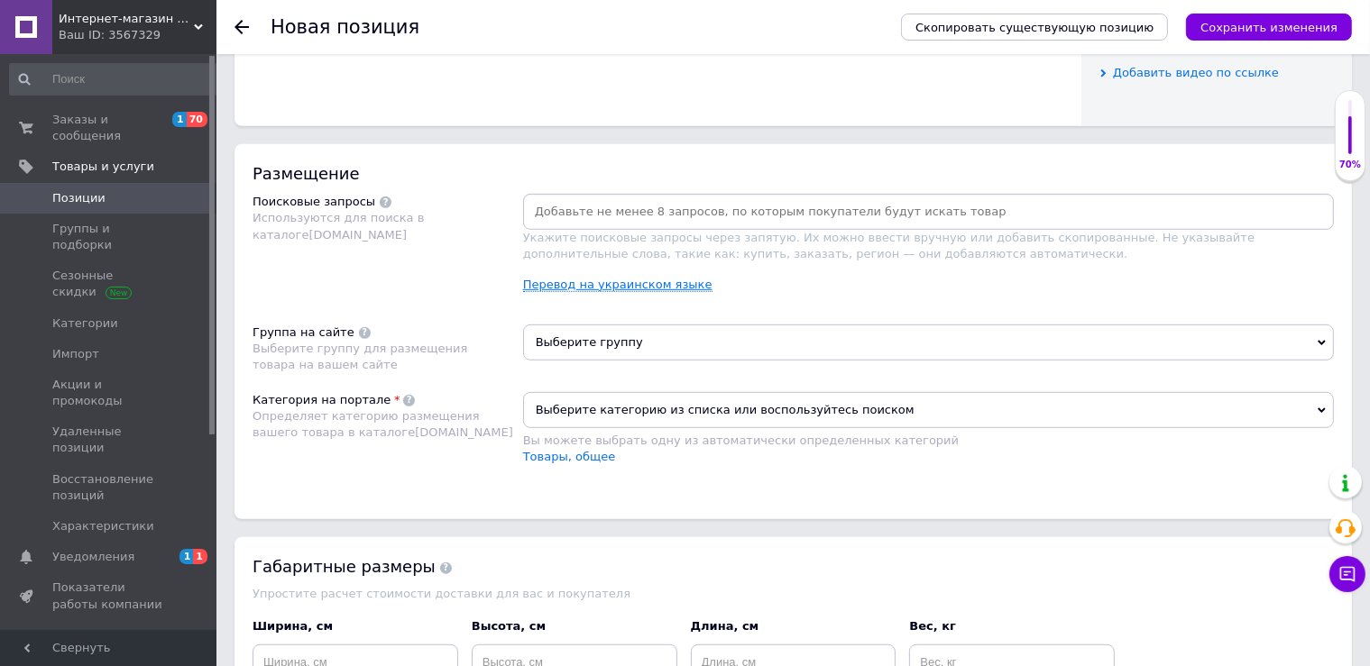
click at [611, 283] on link "Перевод на украинском языке" at bounding box center [617, 285] width 189 height 14
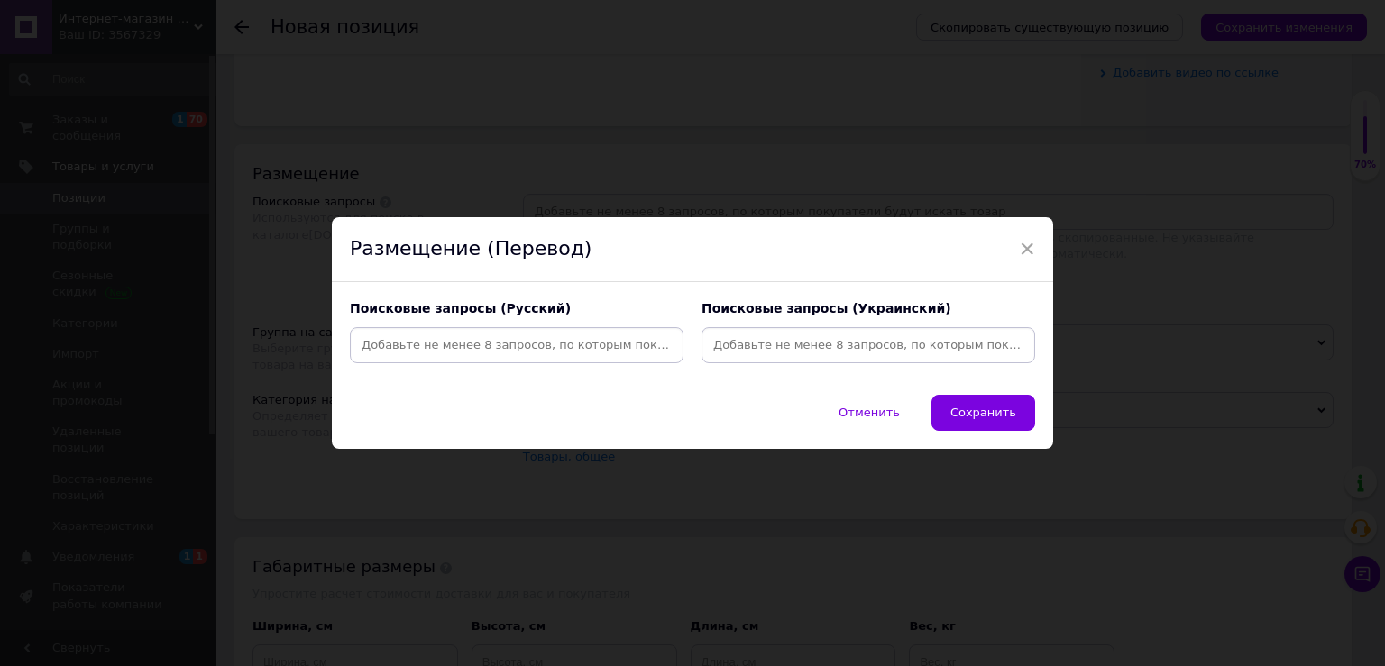
click at [806, 344] on input at bounding box center [868, 345] width 326 height 27
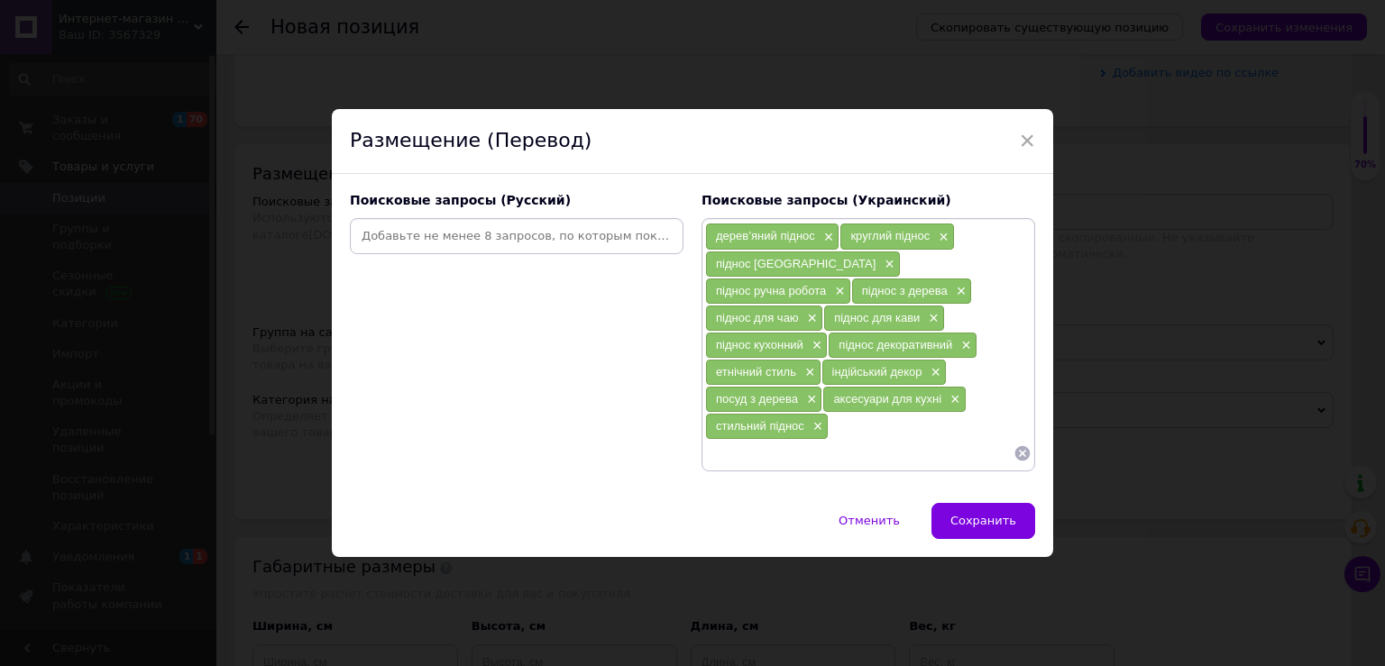
click at [516, 234] on div at bounding box center [517, 236] width 334 height 36
click at [535, 247] on input at bounding box center [517, 236] width 326 height 27
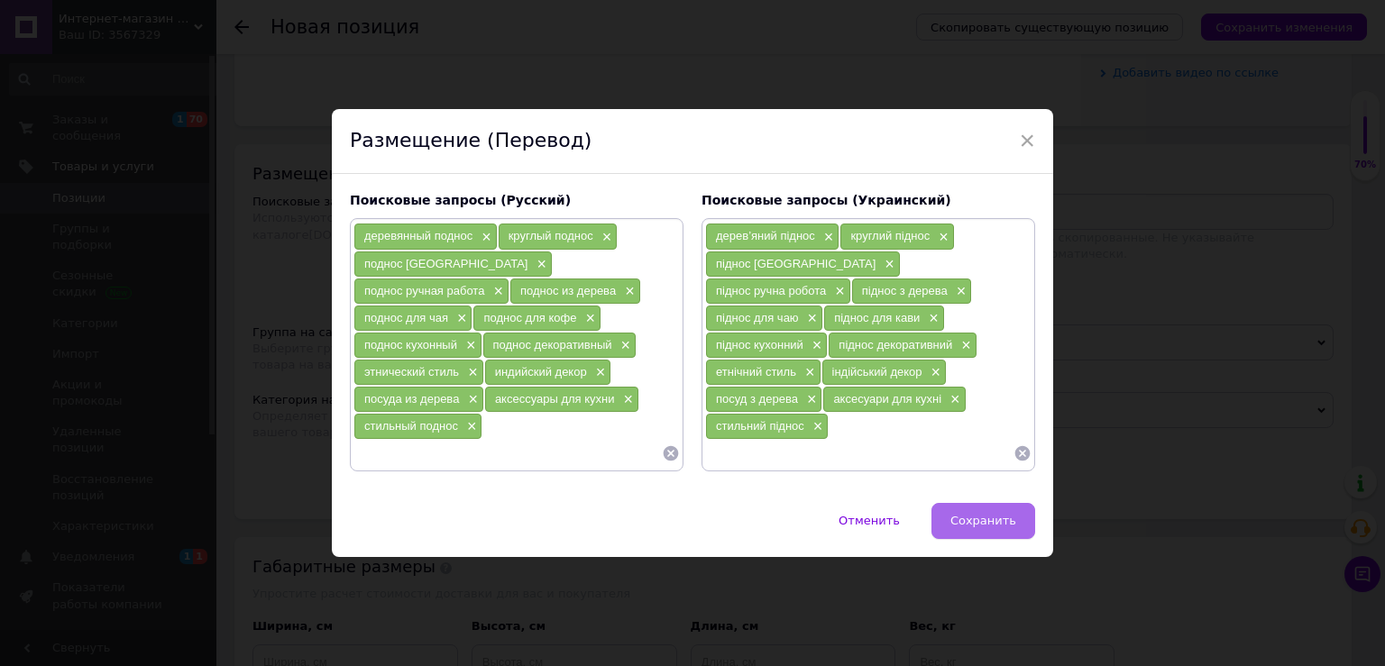
click at [970, 514] on span "Сохранить" at bounding box center [983, 521] width 66 height 14
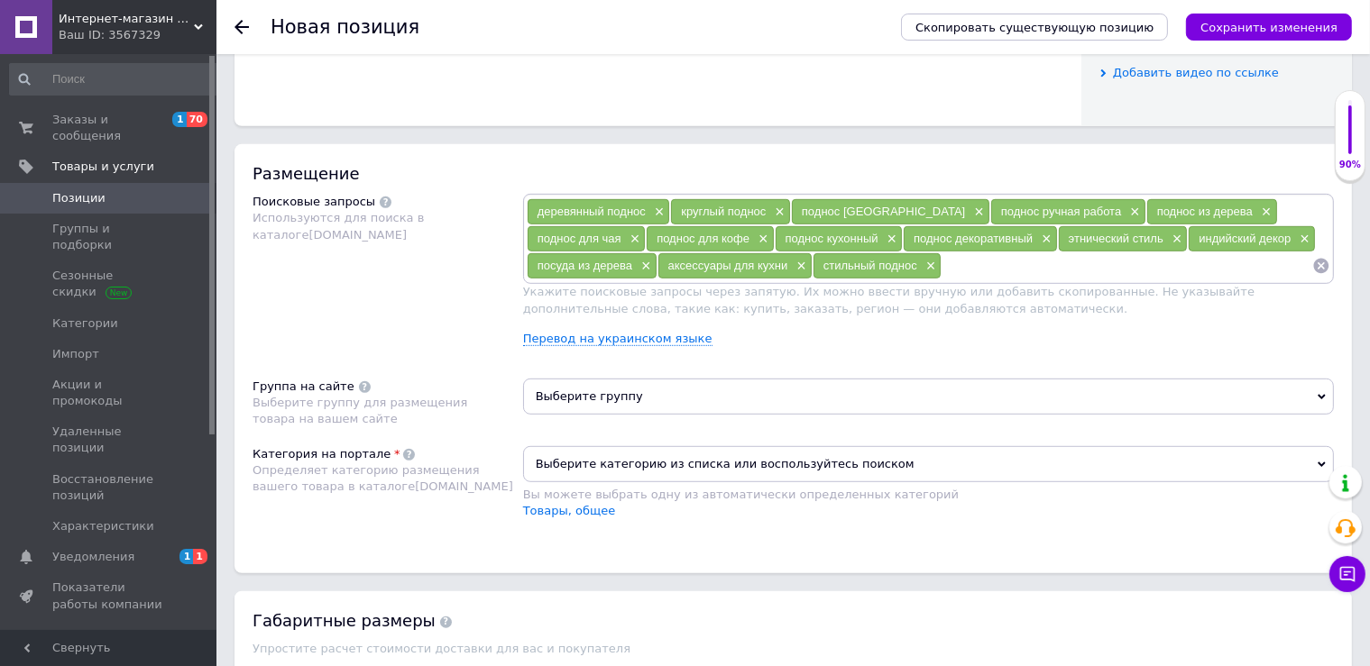
click at [617, 393] on span "Выберите группу" at bounding box center [928, 397] width 811 height 36
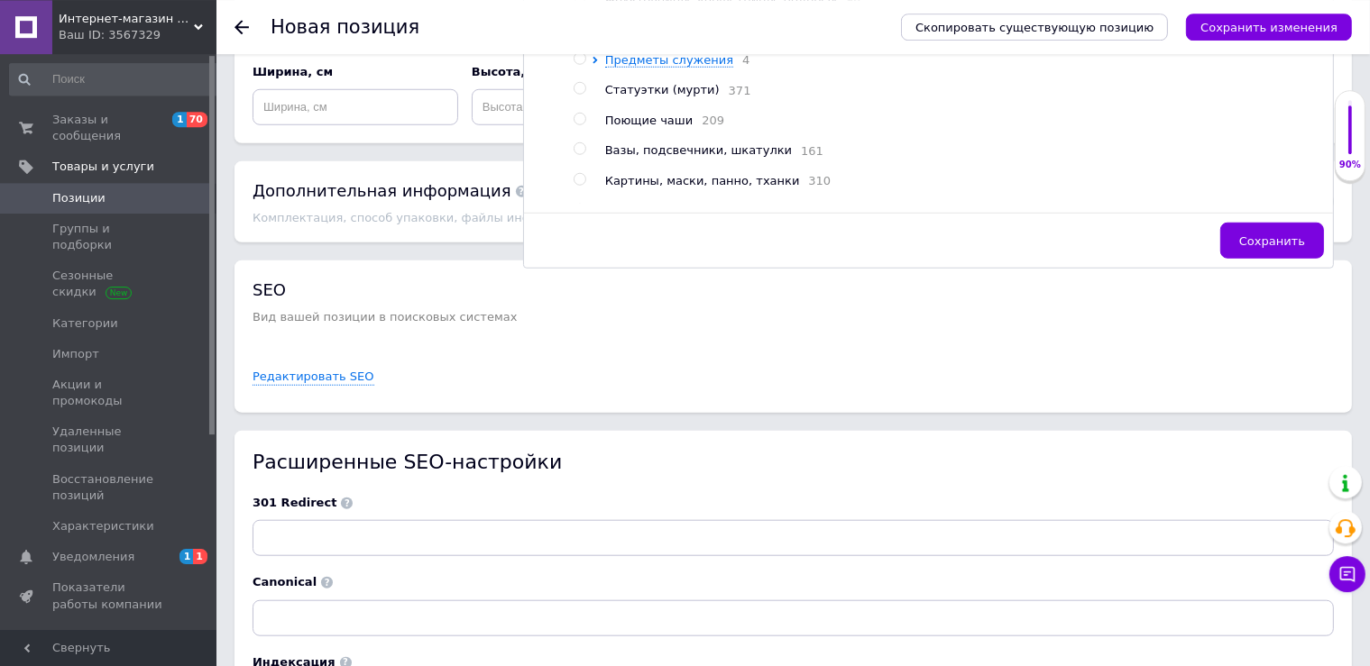
scroll to position [1428, 0]
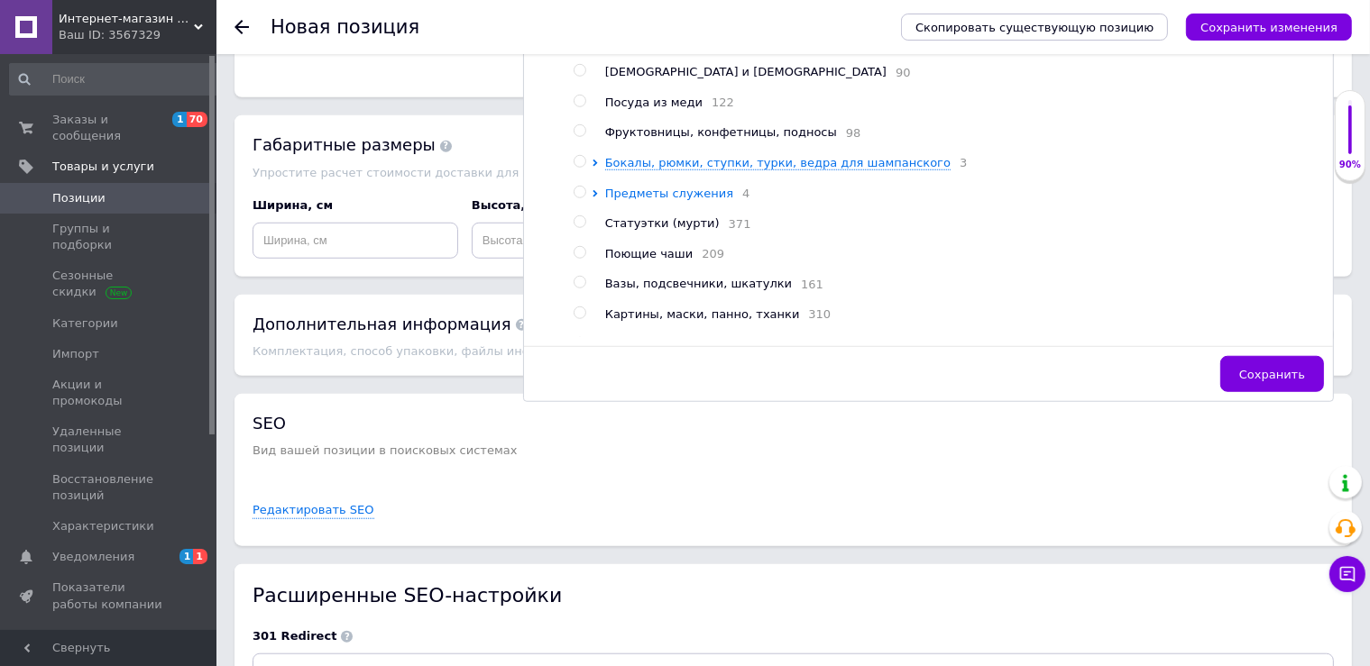
click at [663, 200] on span "Предметы служения" at bounding box center [669, 194] width 128 height 14
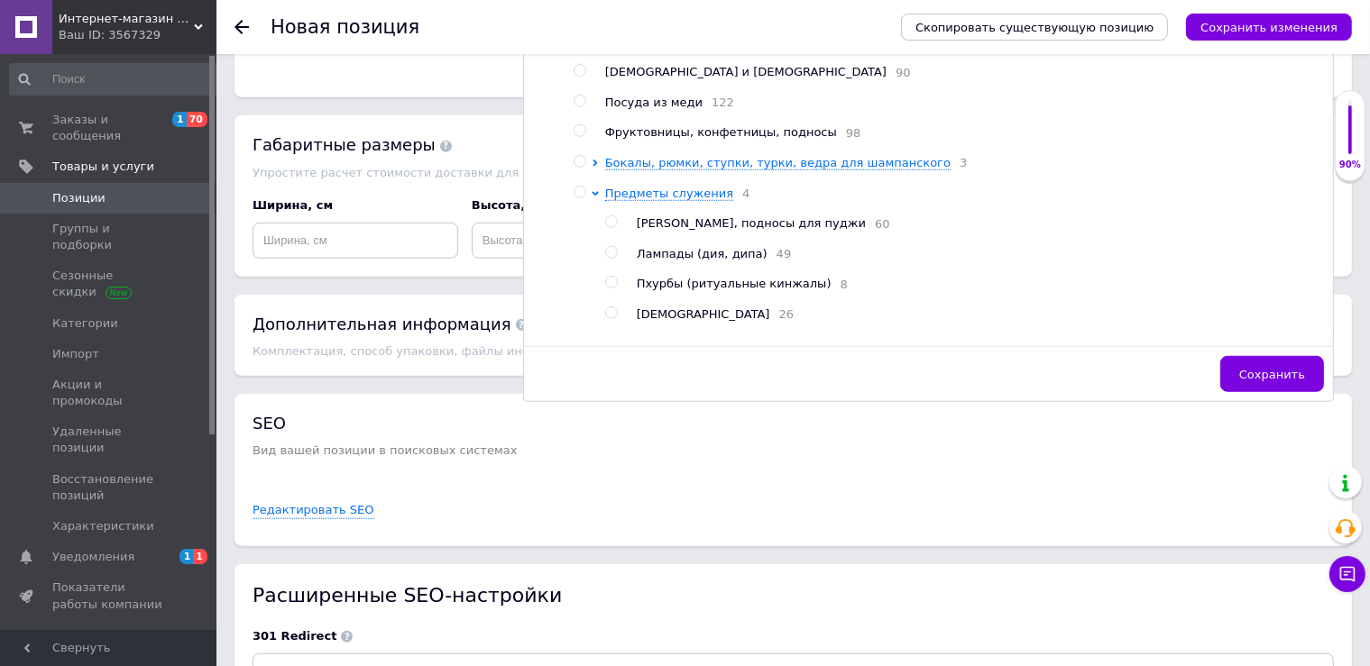
click at [703, 230] on span "Тарелки, подносы для пуджи" at bounding box center [751, 223] width 229 height 14
radio input "true"
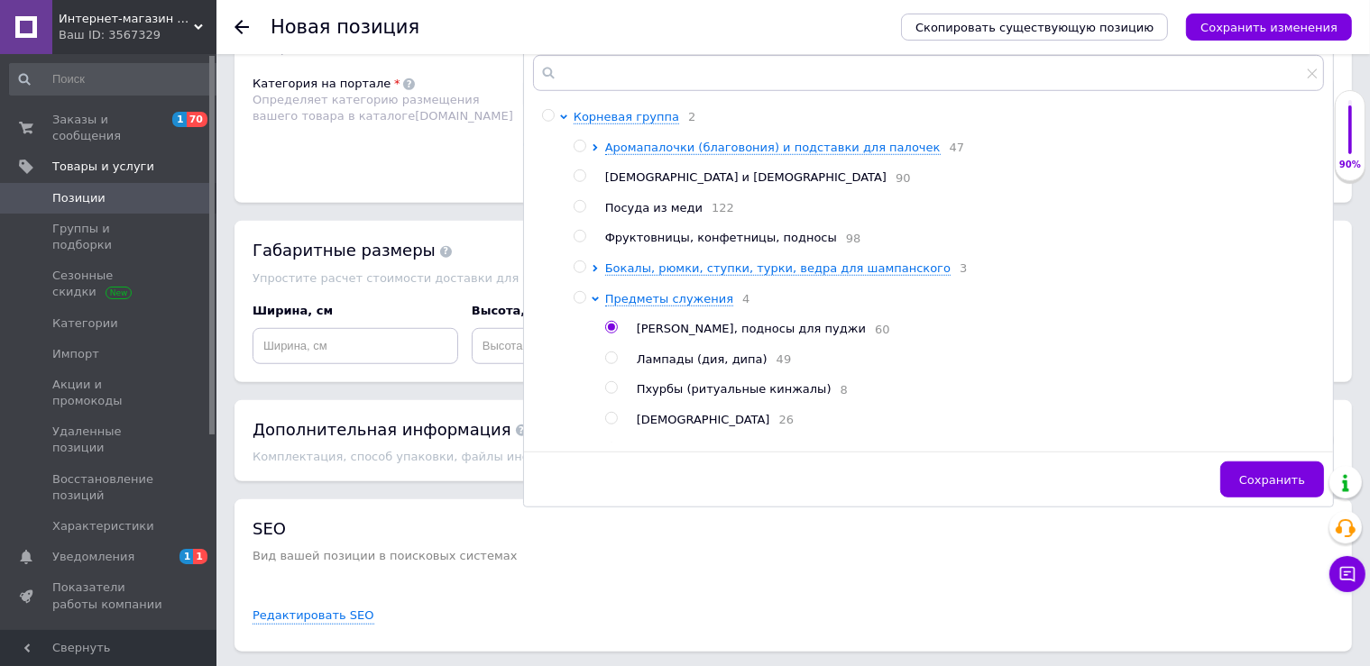
scroll to position [1270, 0]
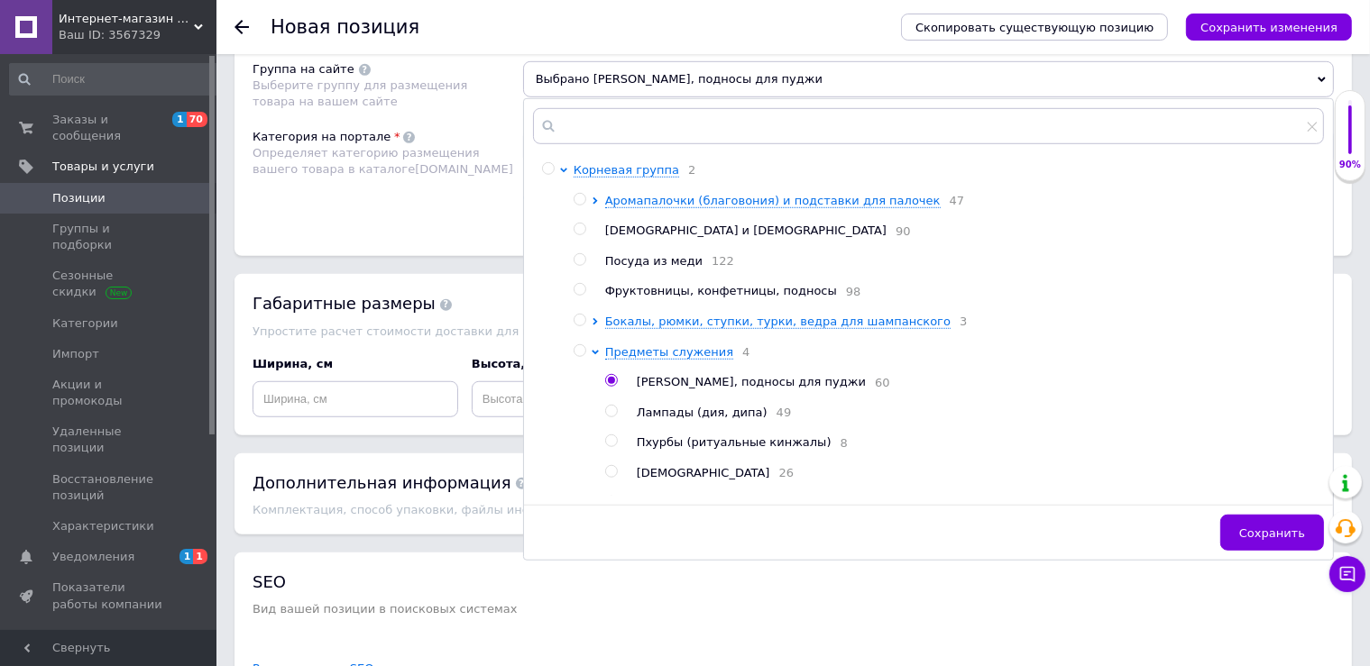
click at [727, 295] on span "Фруктовницы, конфетницы, подносы" at bounding box center [721, 291] width 232 height 14
radio input "true"
radio input "false"
click at [1272, 531] on span "Сохранить" at bounding box center [1272, 534] width 66 height 14
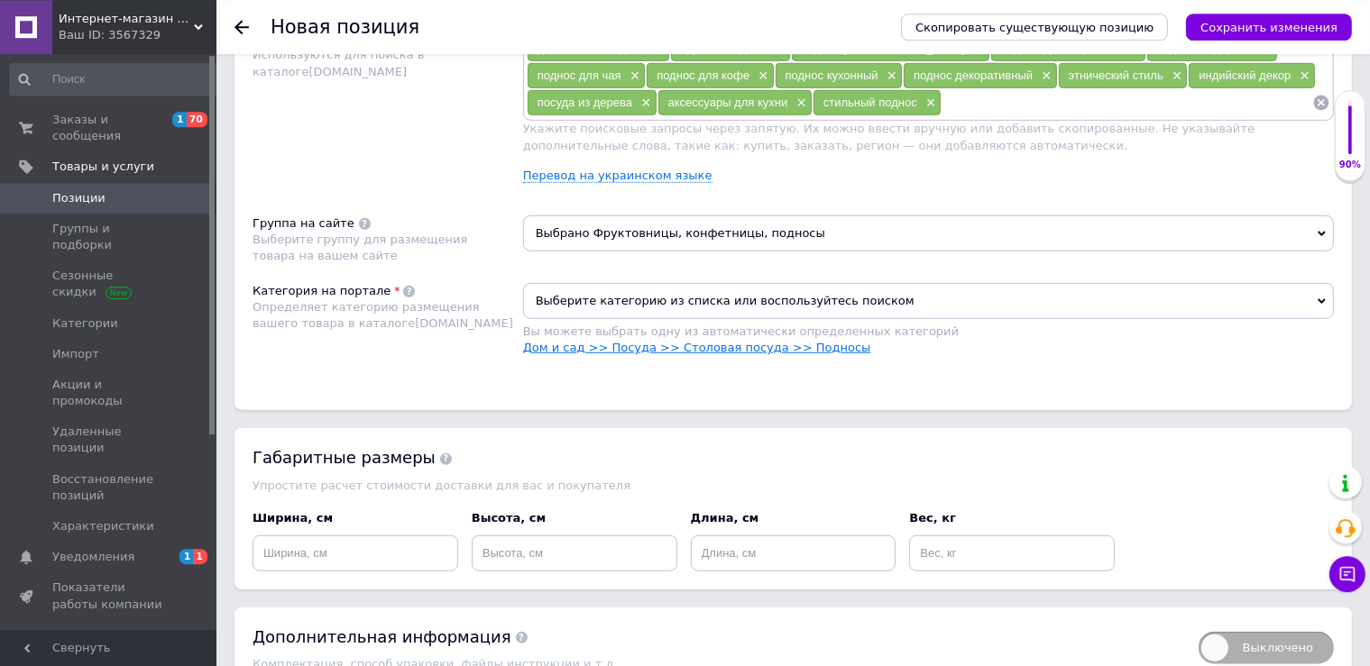
scroll to position [952, 0]
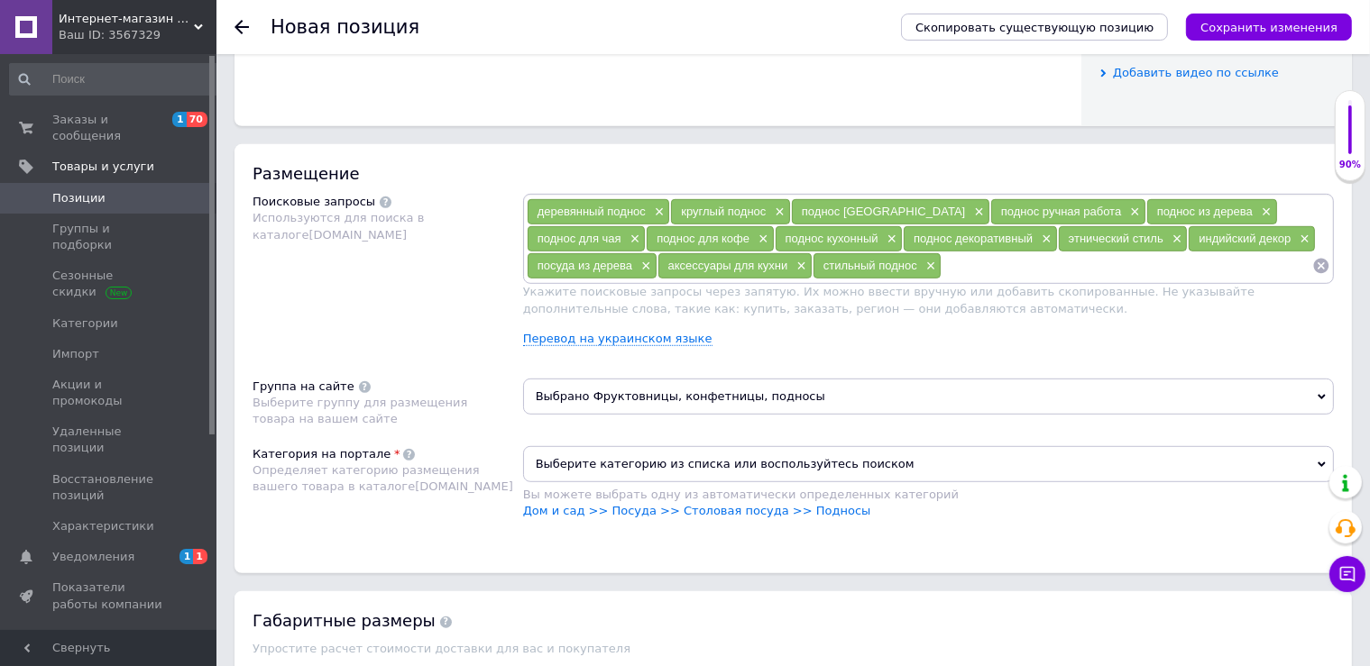
click at [597, 518] on li "Дом и сад >> Посуда >> Столовая посуда >> Подносы" at bounding box center [928, 511] width 811 height 16
click at [599, 512] on link "Дом и сад >> Посуда >> Столовая посуда >> Подносы" at bounding box center [697, 511] width 348 height 14
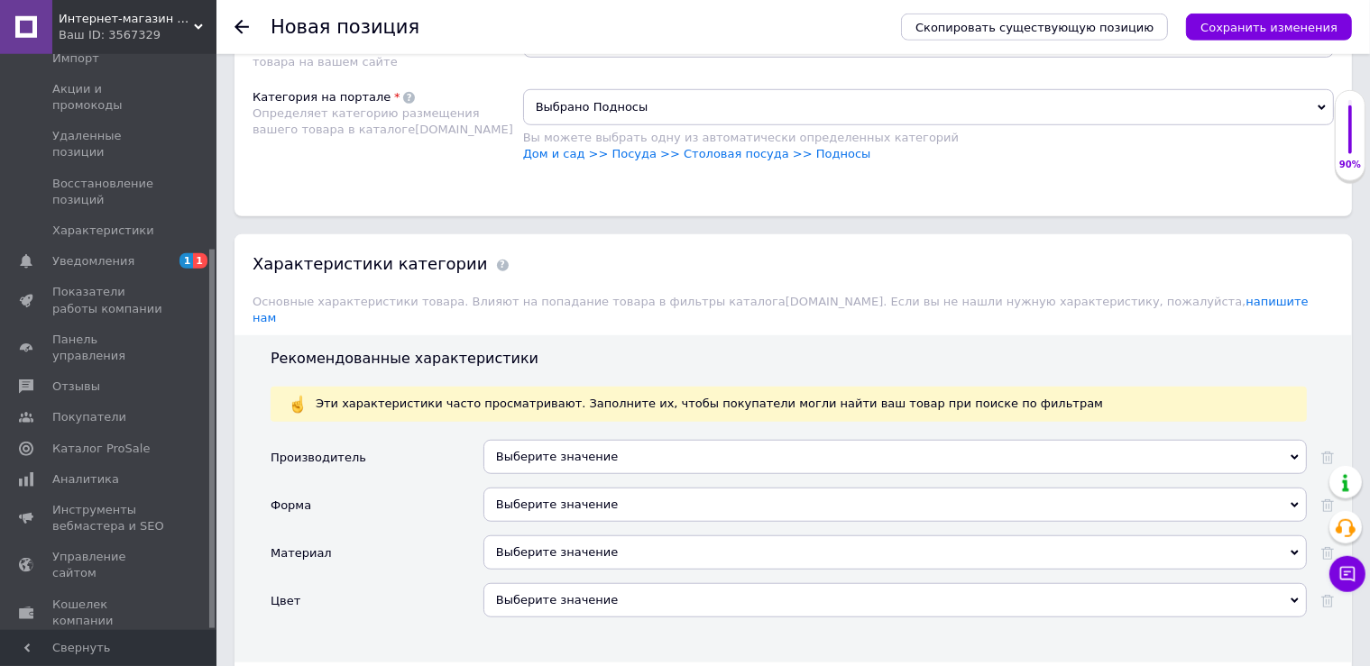
scroll to position [1428, 0]
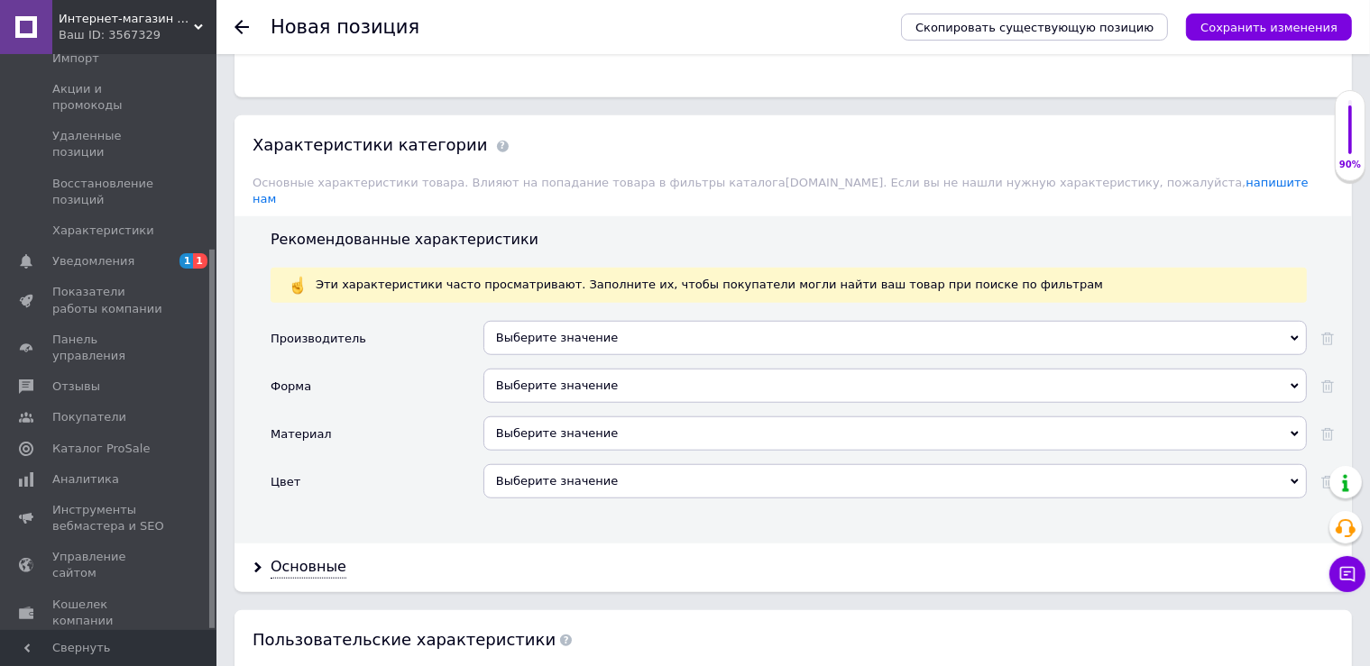
click at [571, 417] on div "Выберите значение" at bounding box center [894, 434] width 823 height 34
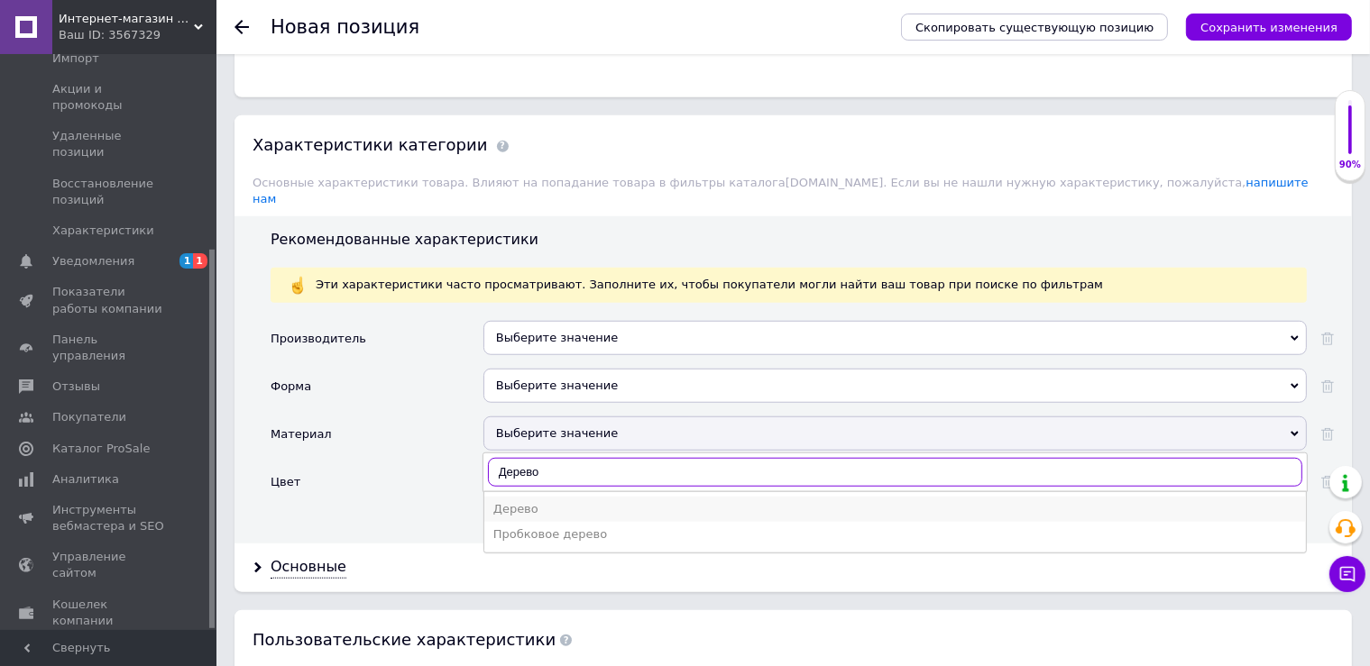
type input "Дерево"
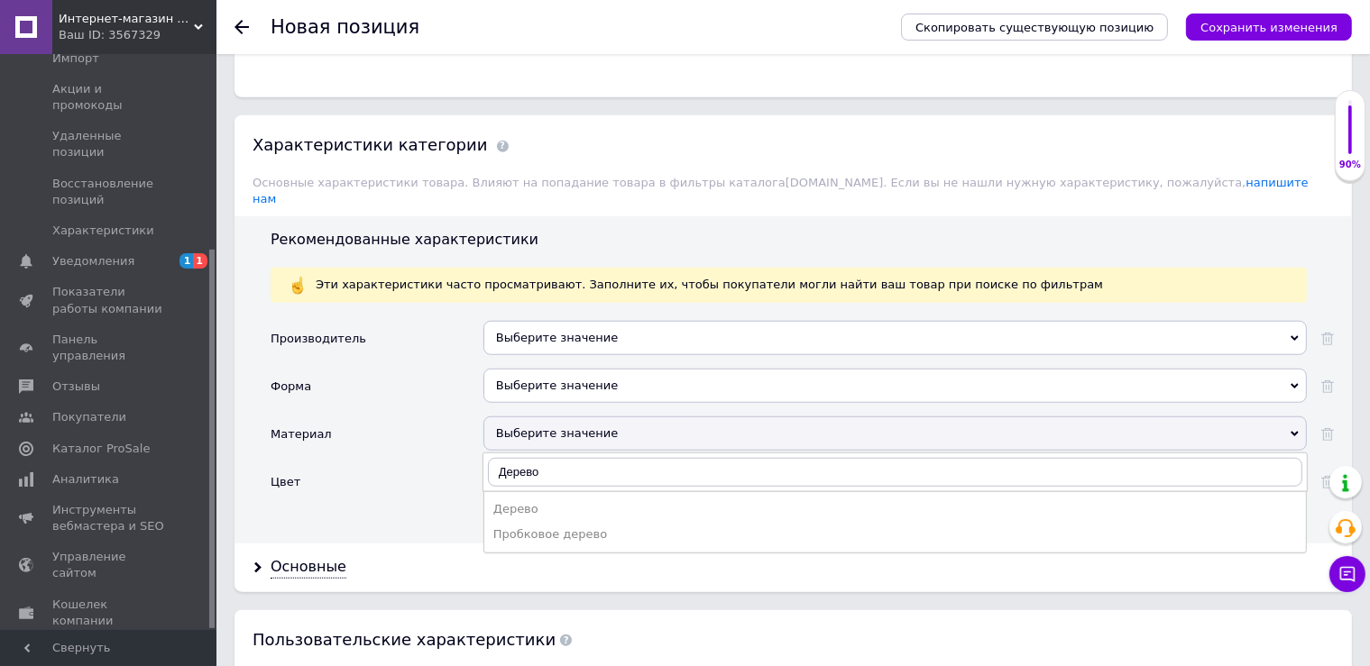
click at [516, 501] on div "Дерево" at bounding box center [895, 509] width 804 height 16
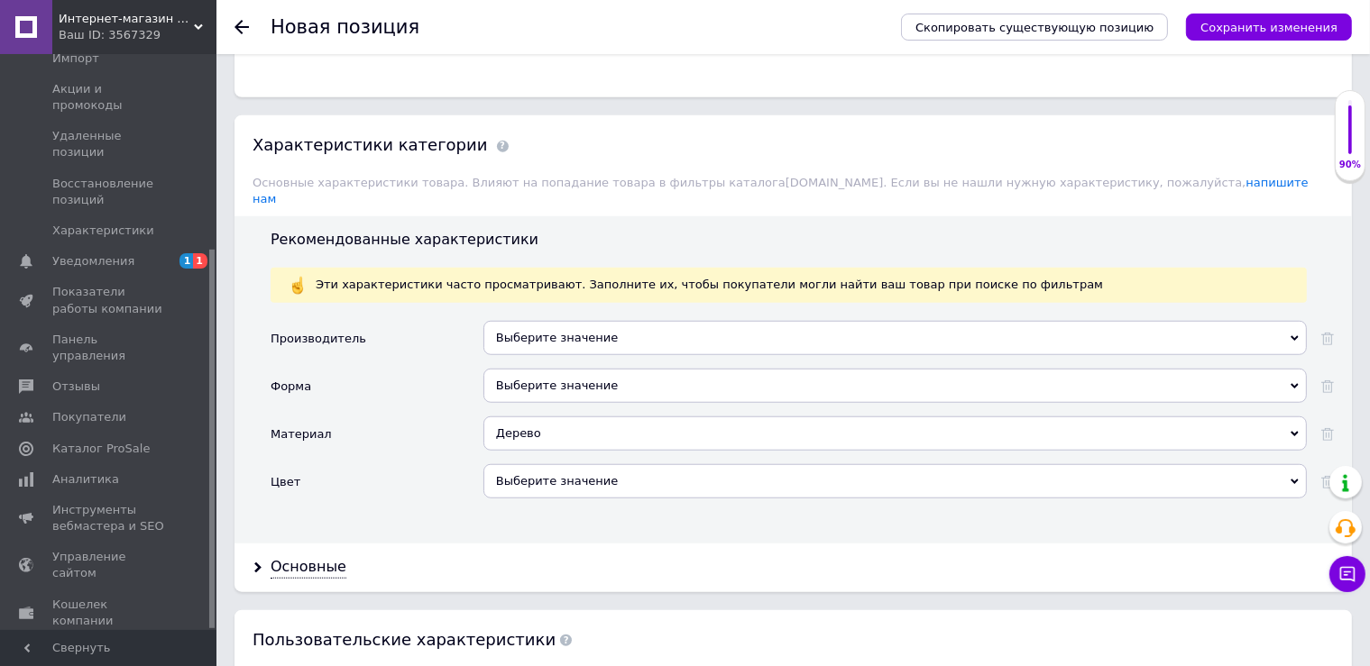
click at [304, 561] on div "Основные" at bounding box center [792, 568] width 1117 height 48
click at [302, 557] on div "Основные" at bounding box center [309, 567] width 76 height 21
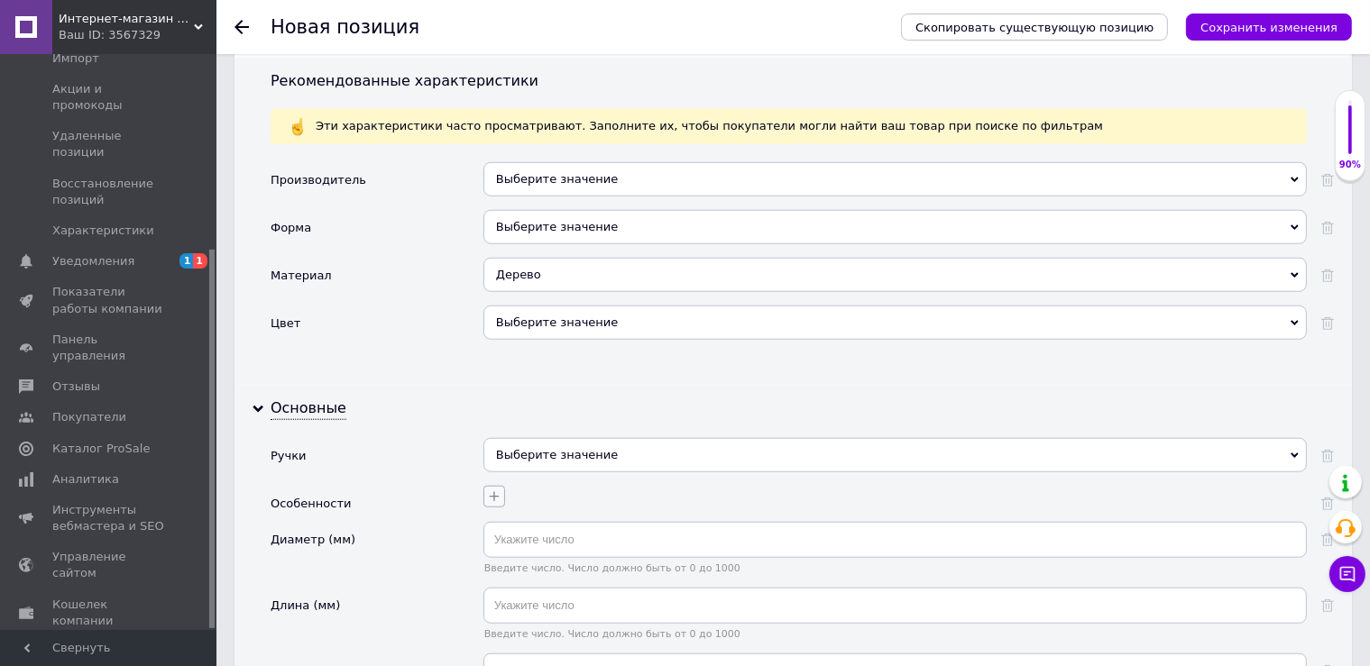
scroll to position [1746, 0]
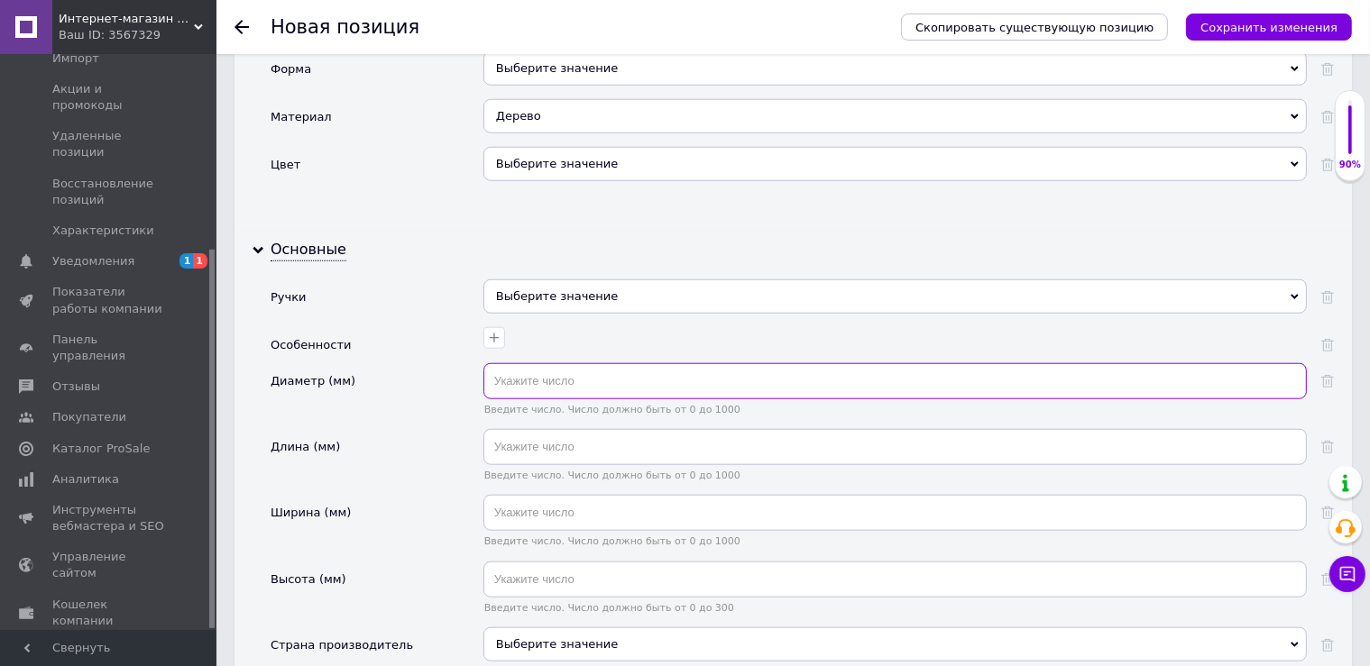
click at [521, 366] on input "text" at bounding box center [894, 381] width 823 height 36
type input "300"
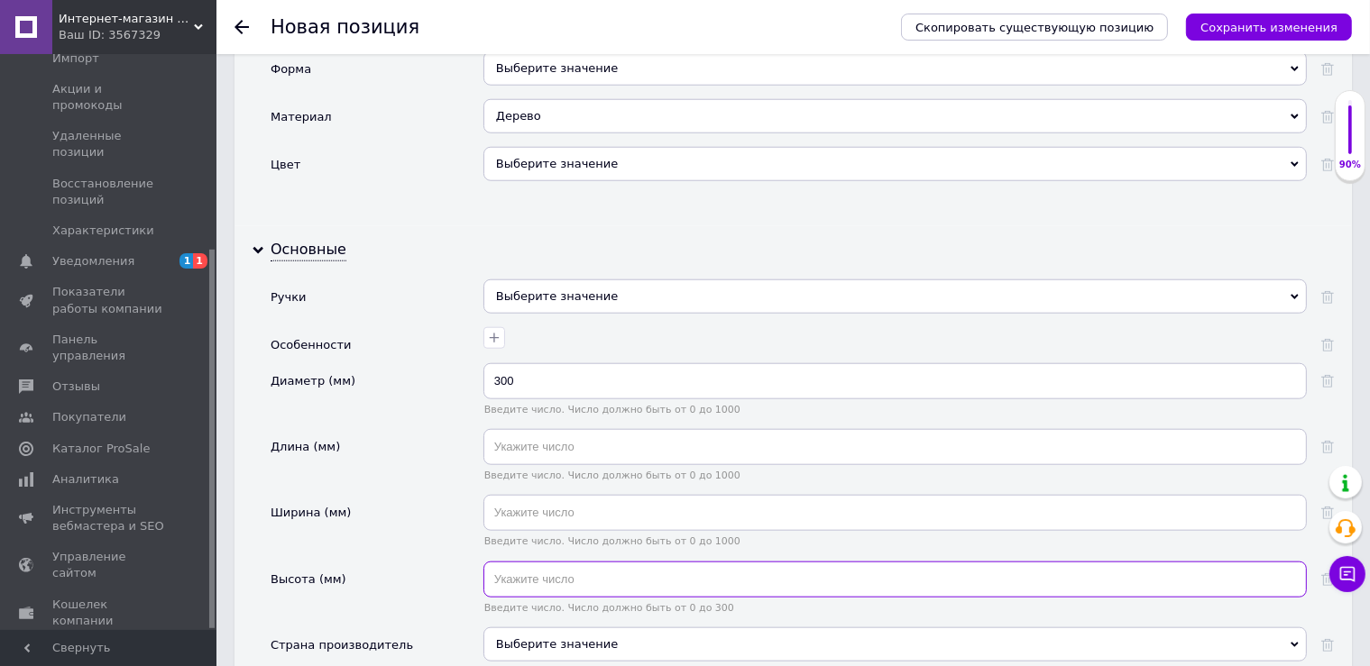
click at [554, 562] on input "text" at bounding box center [894, 580] width 823 height 36
type input "700"
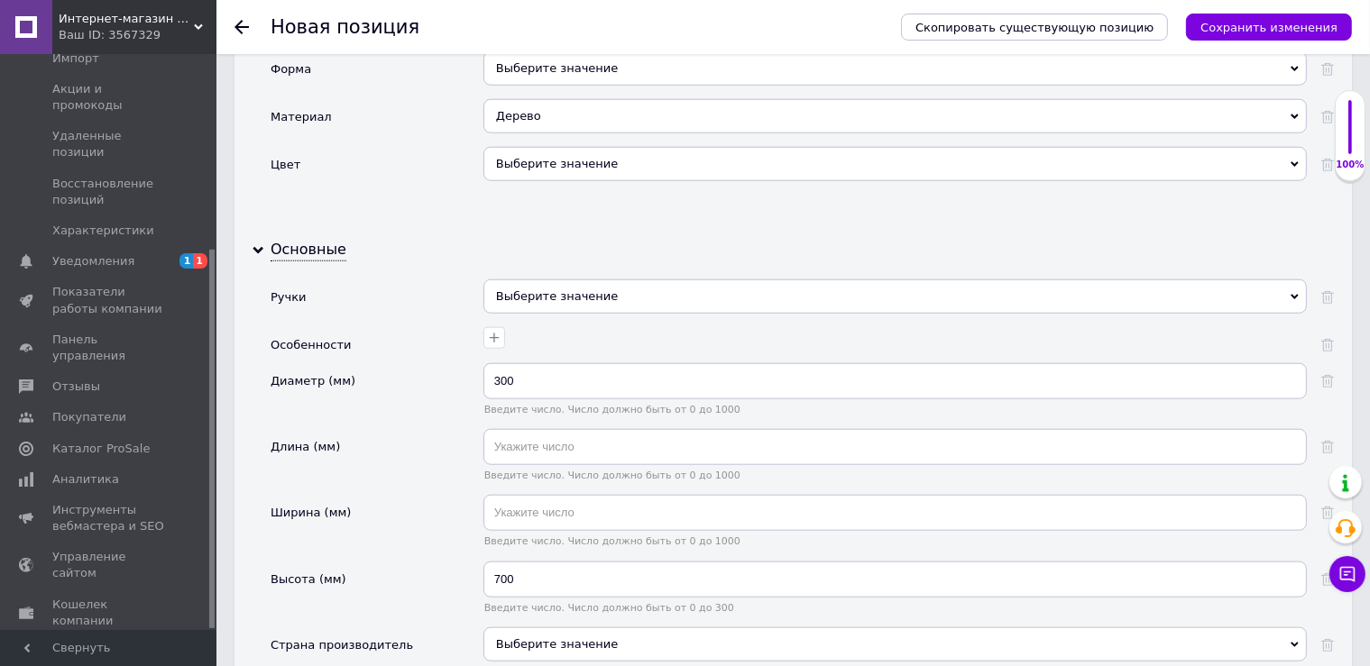
click at [590, 635] on div "Выберите значение" at bounding box center [894, 645] width 823 height 34
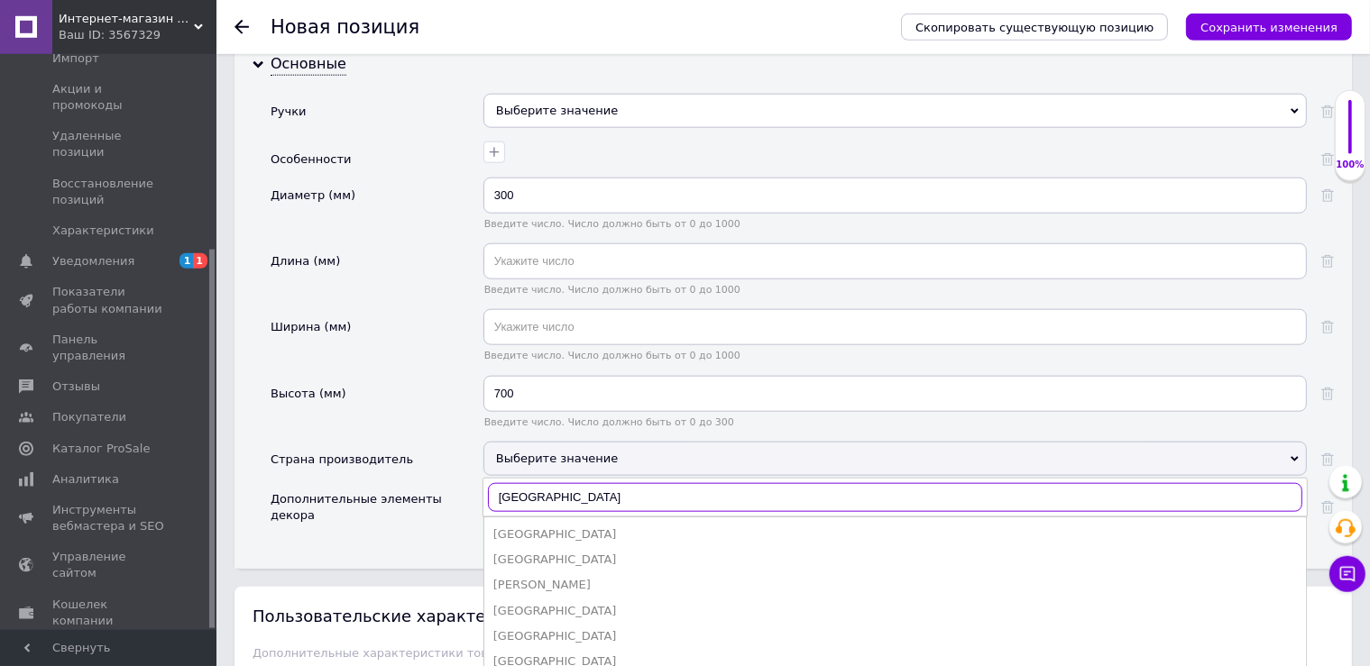
scroll to position [2064, 0]
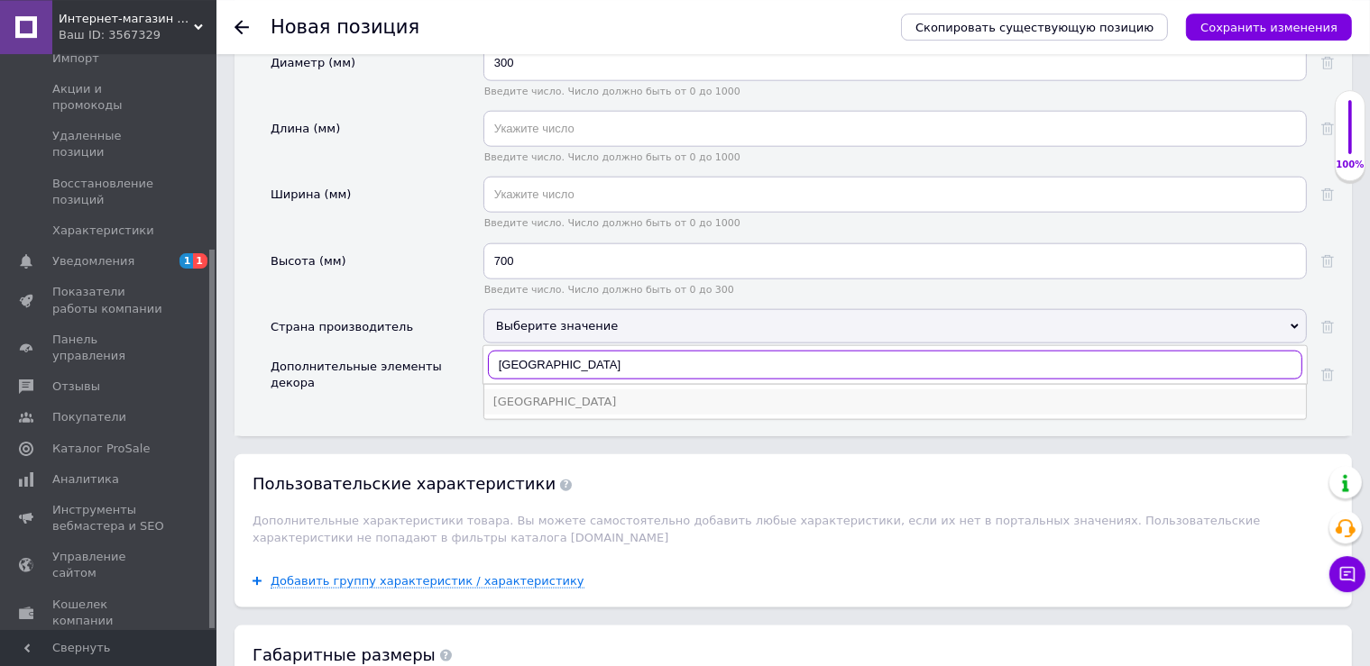
type input "Индия"
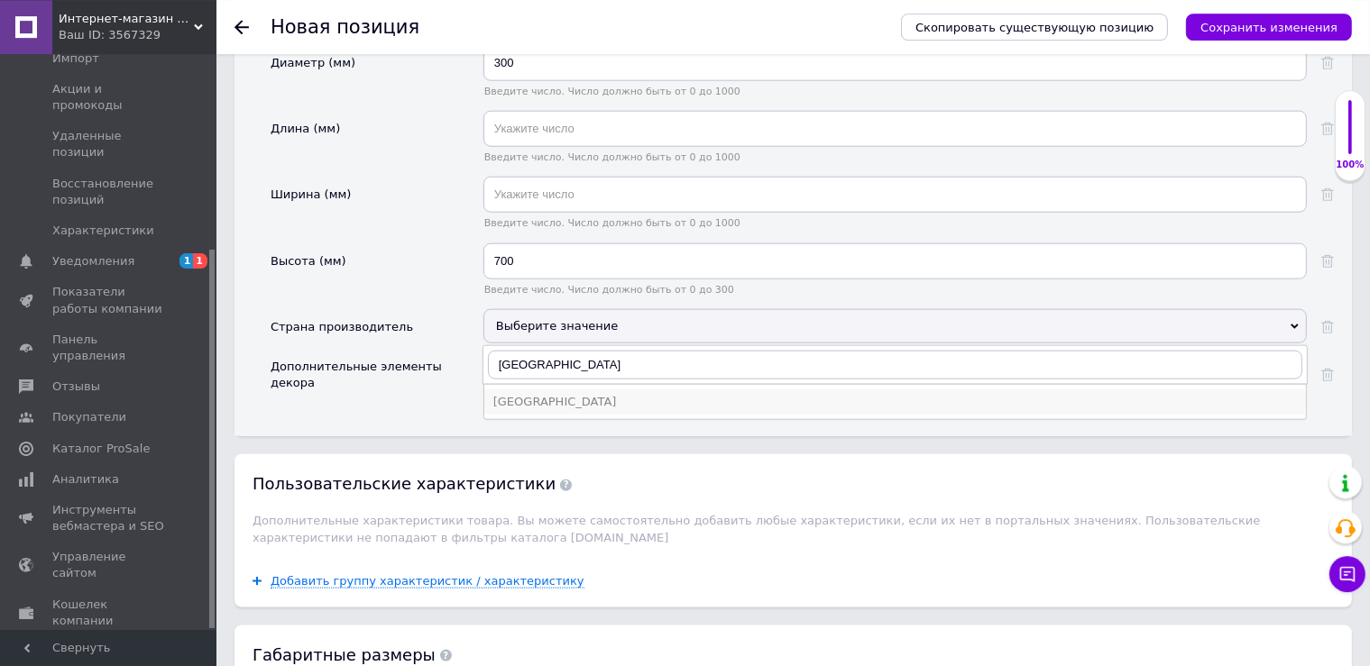
click at [512, 394] on div "Индия" at bounding box center [895, 402] width 804 height 16
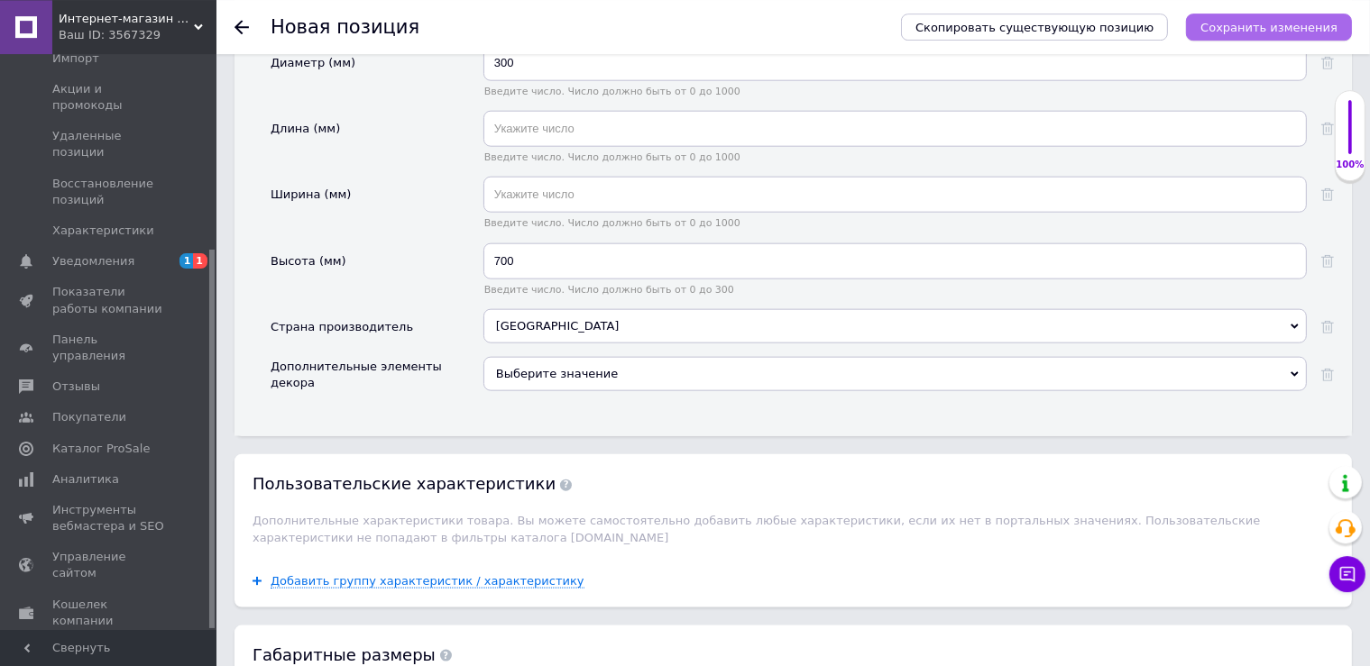
click at [1290, 28] on icon "Сохранить изменения" at bounding box center [1268, 28] width 137 height 14
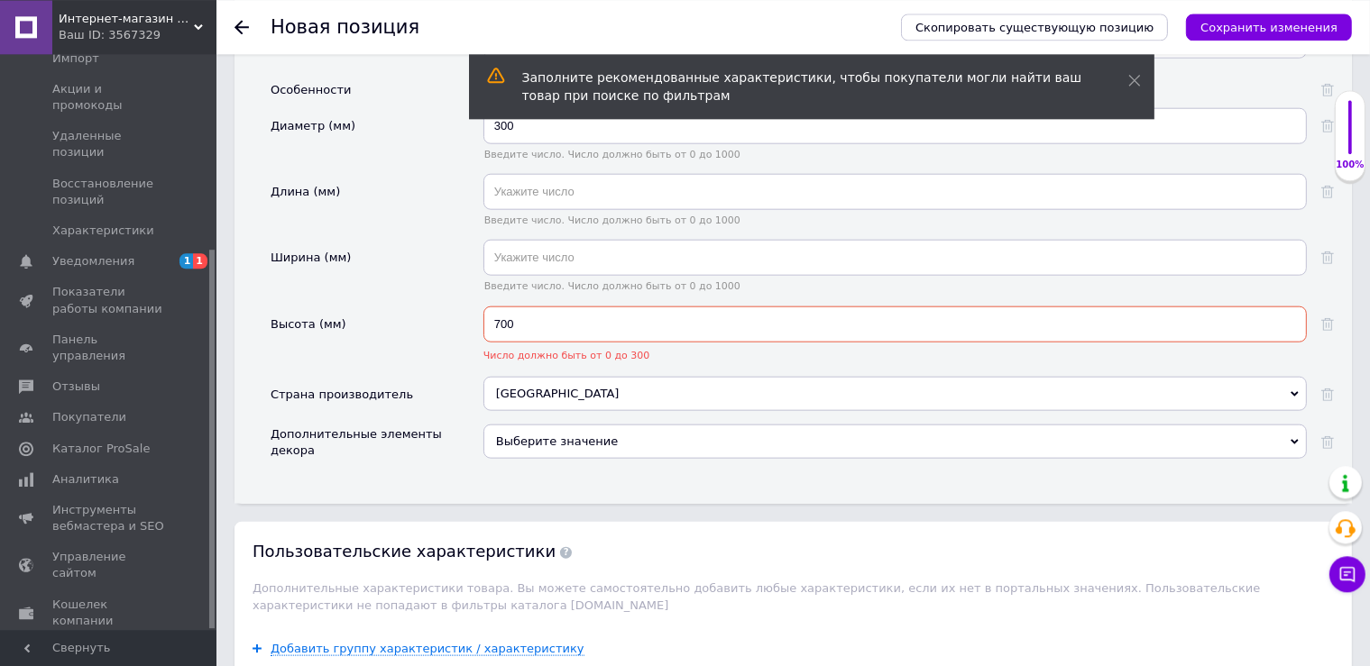
scroll to position [2001, 0]
click at [537, 307] on input "700" at bounding box center [894, 325] width 823 height 36
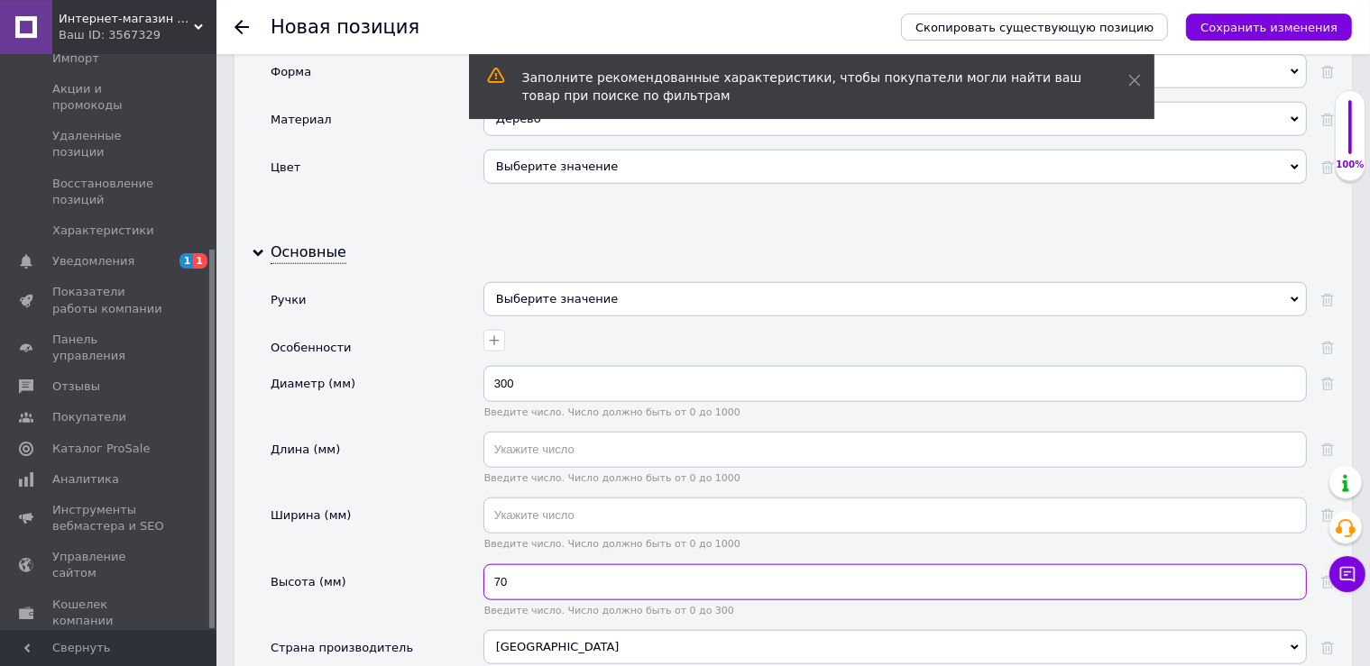
scroll to position [1684, 0]
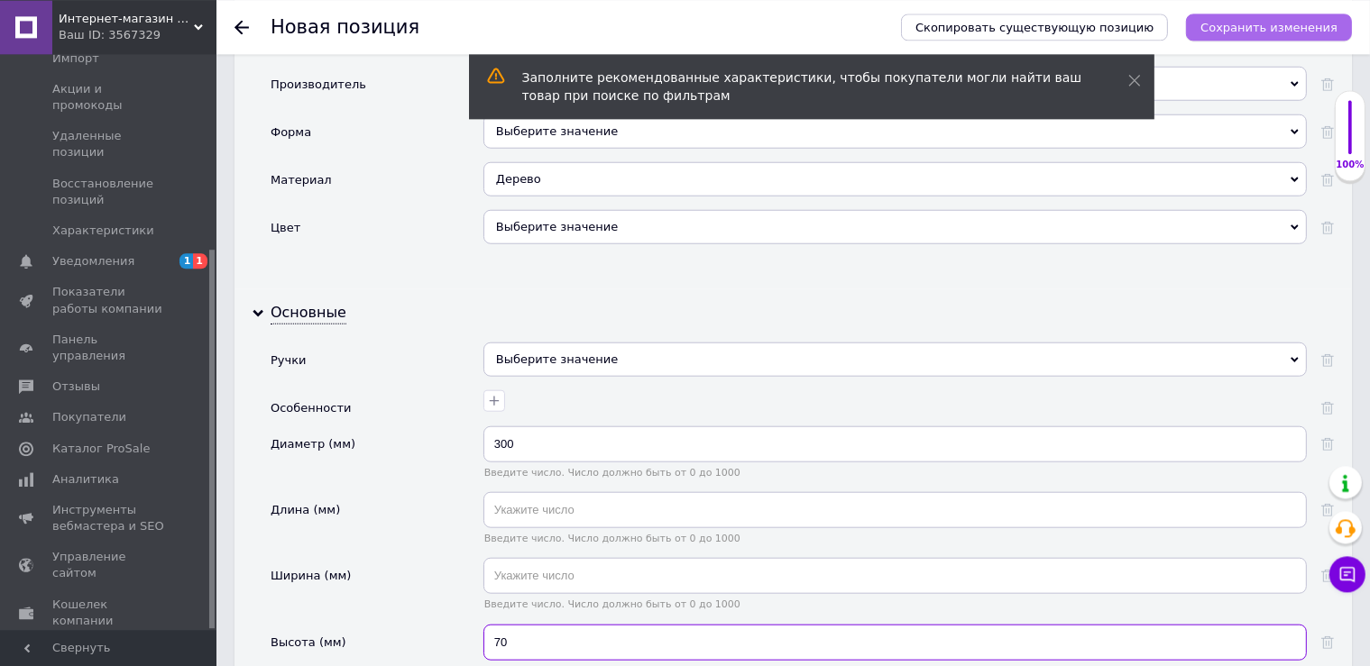
type input "70"
click at [1236, 32] on icon "Сохранить изменения" at bounding box center [1268, 28] width 137 height 14
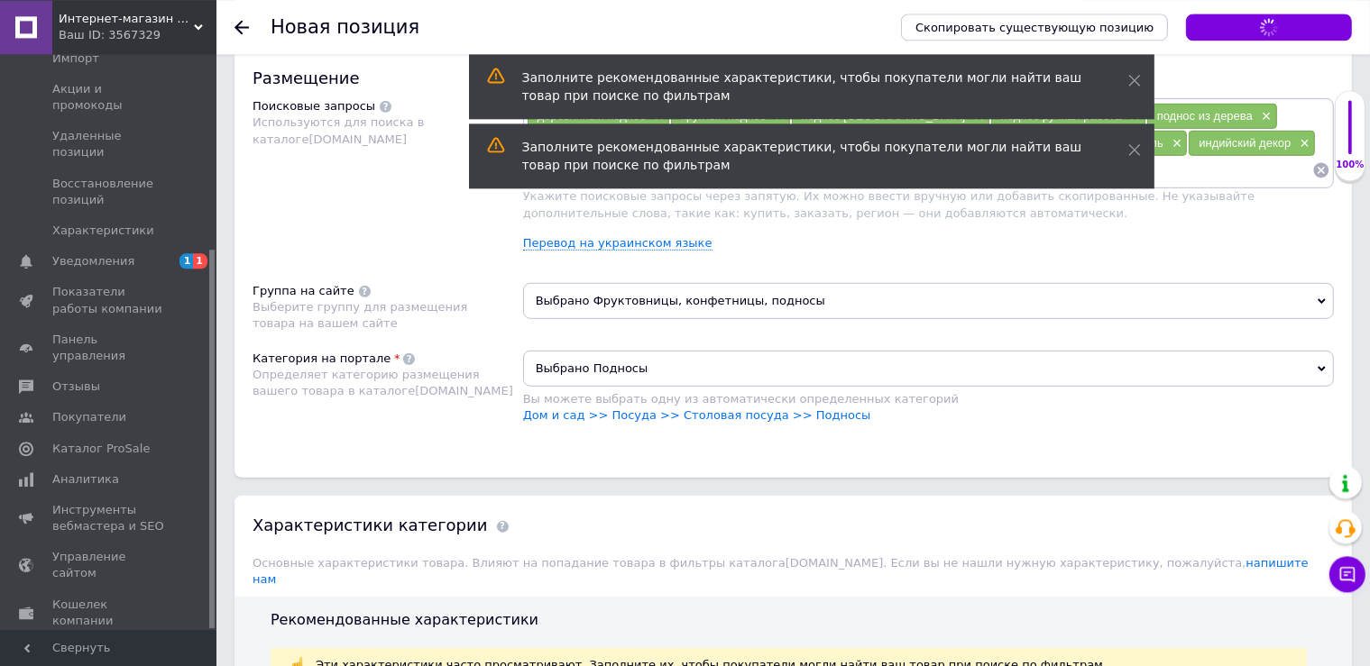
scroll to position [414, 0]
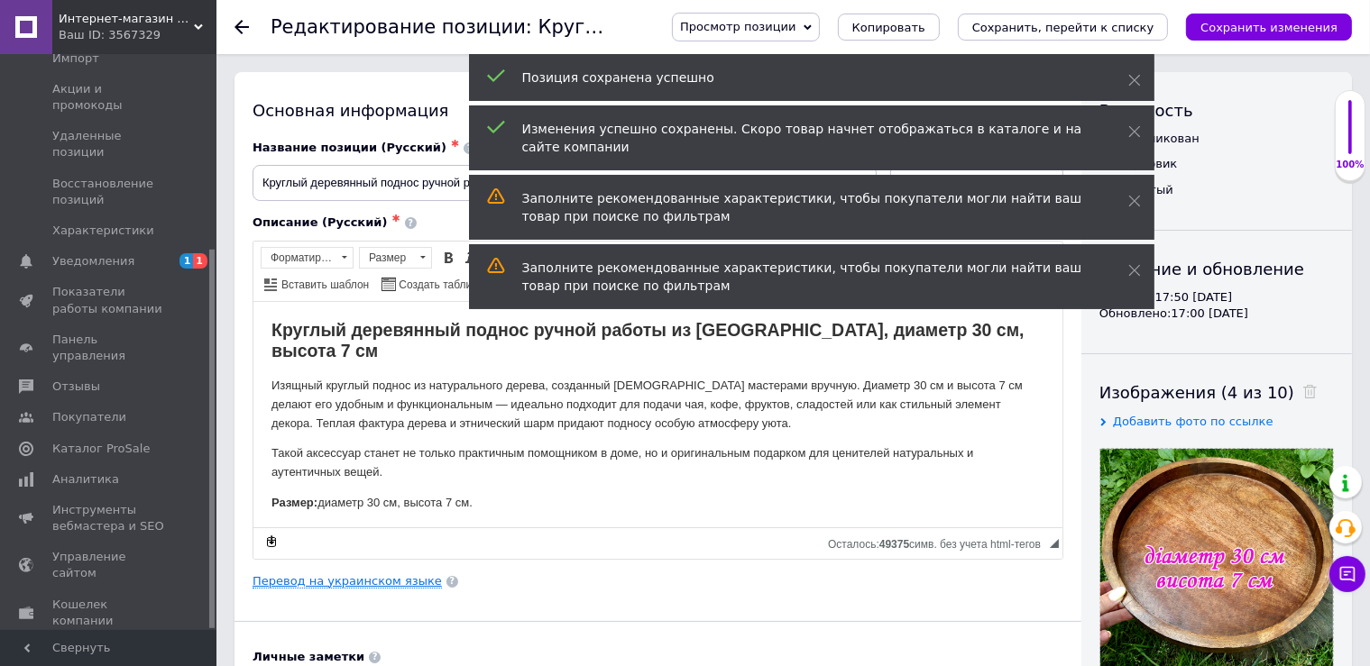
click at [344, 579] on link "Перевод на украинском языке" at bounding box center [347, 581] width 189 height 14
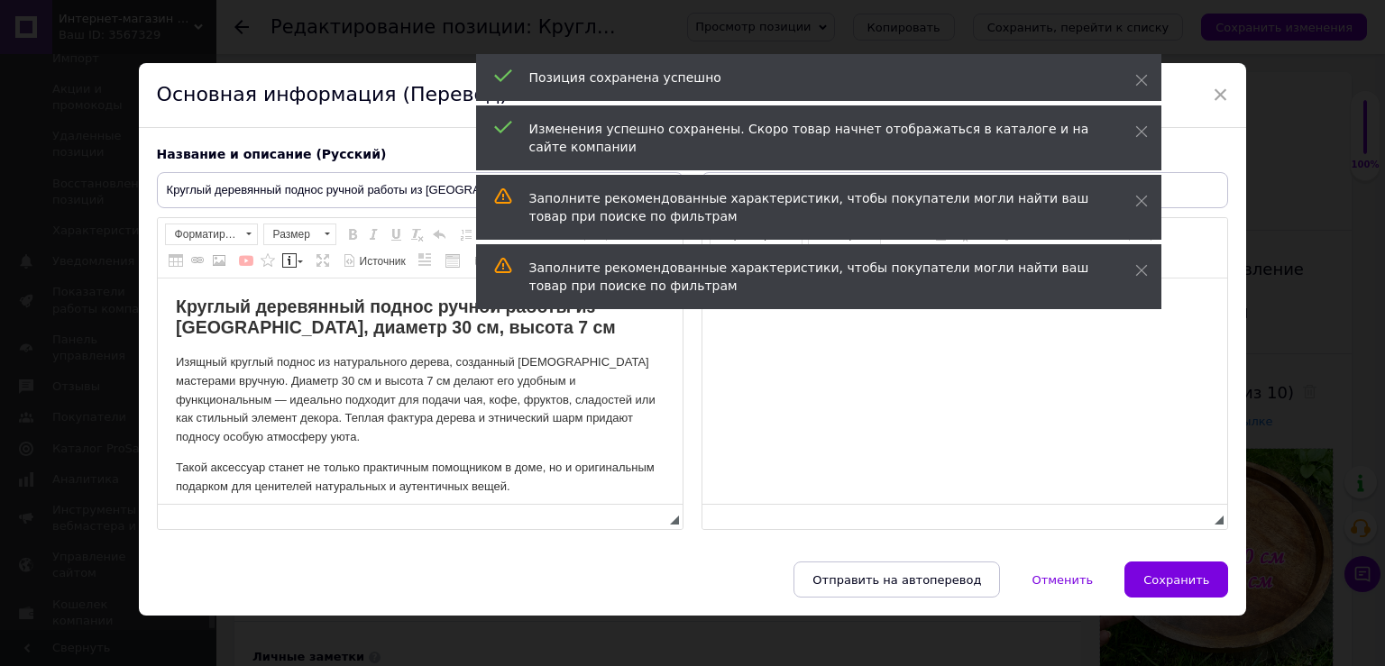
type input "Круглий дерев’яний піднос ручної роботи з Індії, діаметр 30 см, висота 7 см"
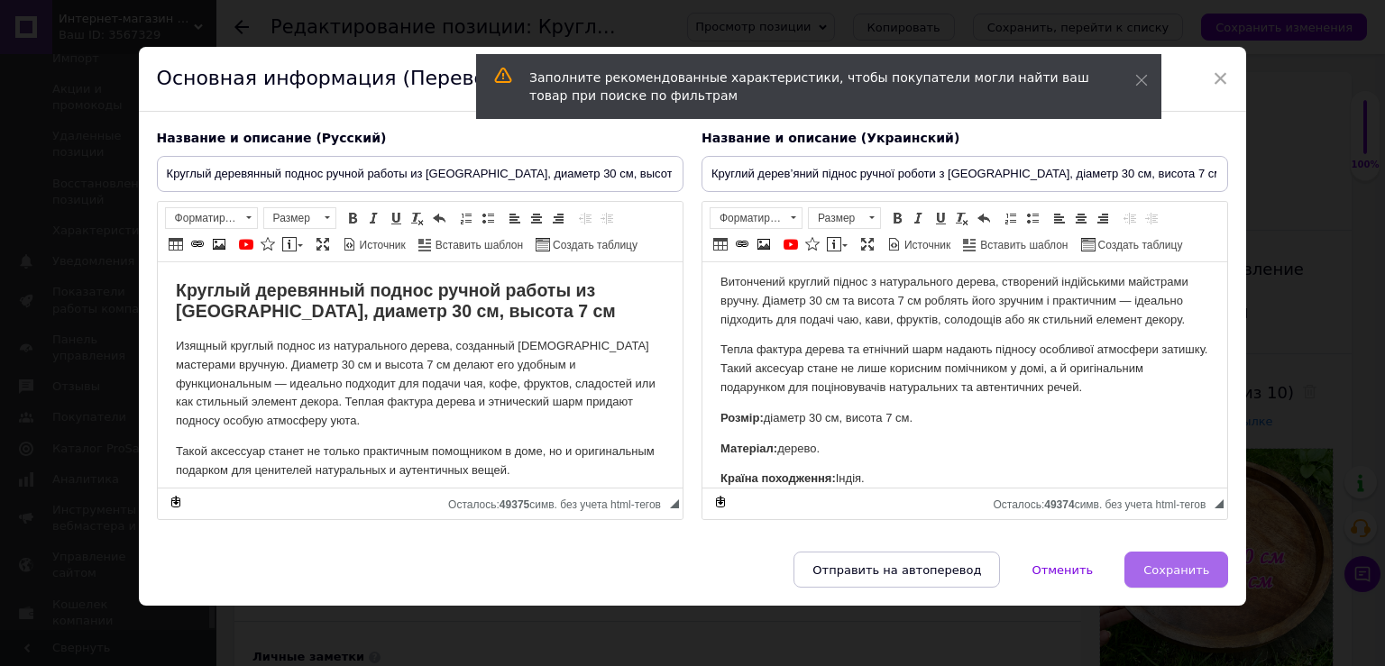
click at [1179, 559] on button "Сохранить" at bounding box center [1177, 570] width 104 height 36
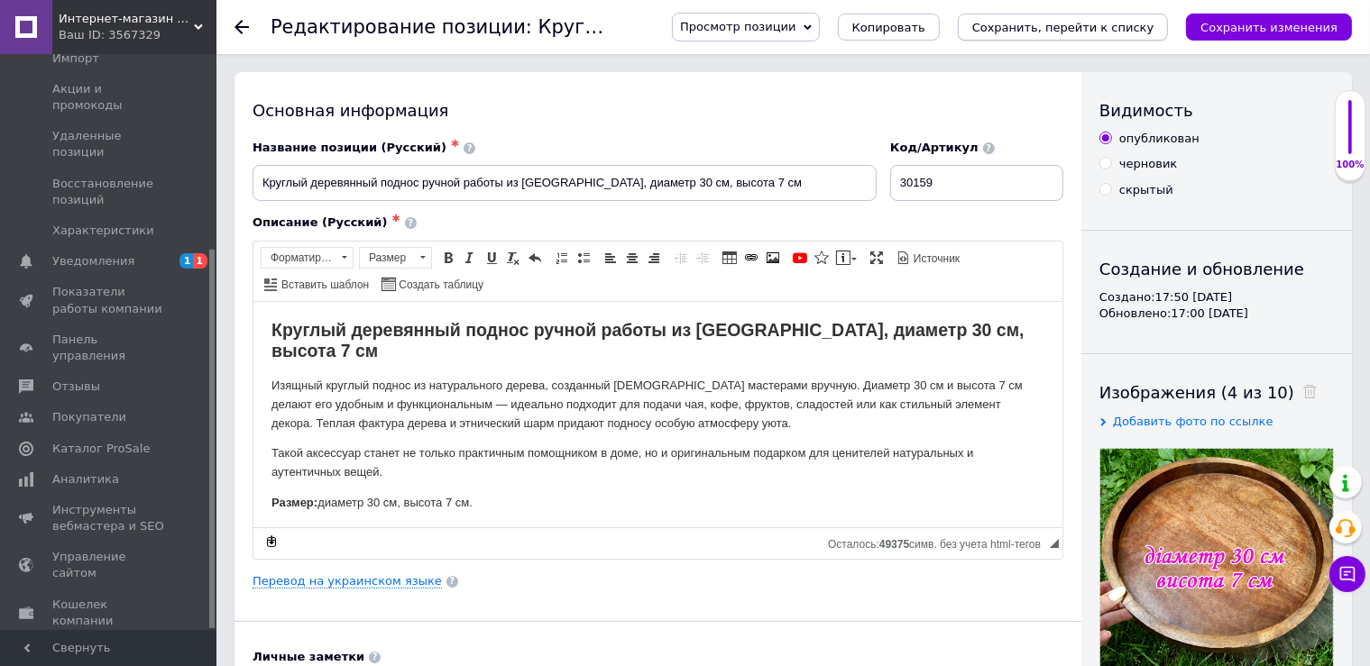
click at [1074, 21] on icon "Сохранить, перейти к списку" at bounding box center [1063, 28] width 182 height 14
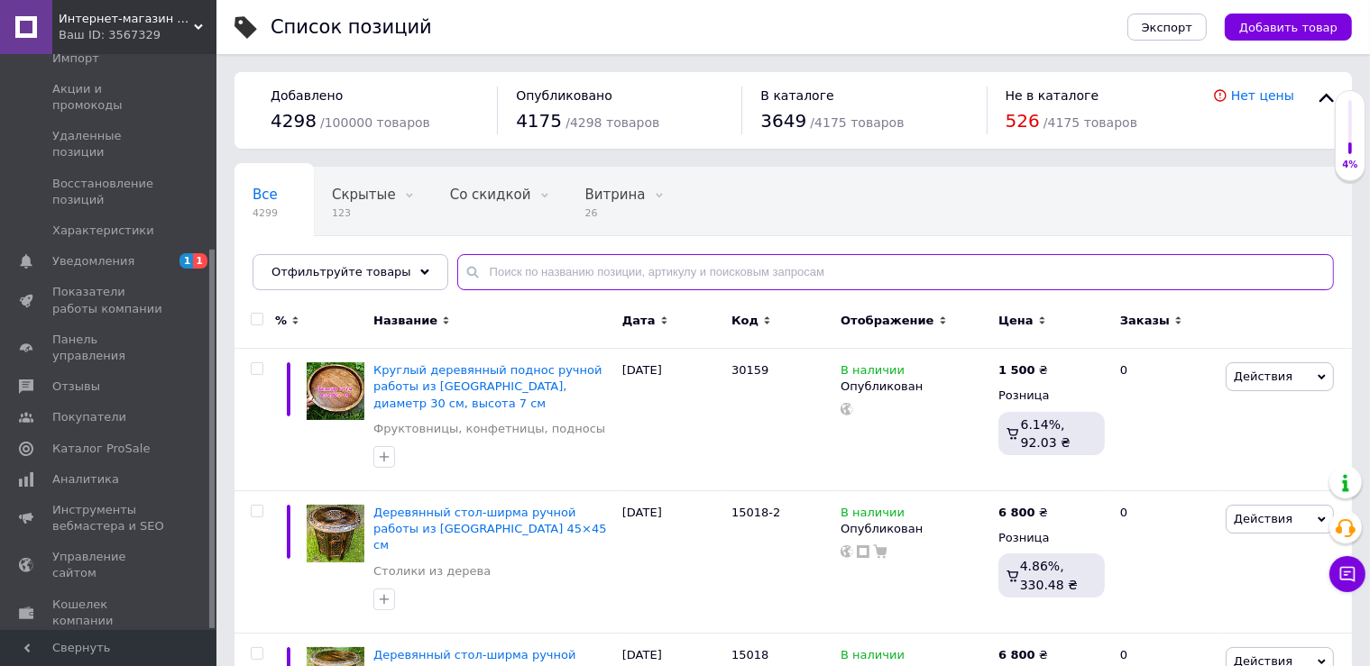
click at [545, 271] on input "text" at bounding box center [895, 272] width 877 height 36
type input "лампадка"
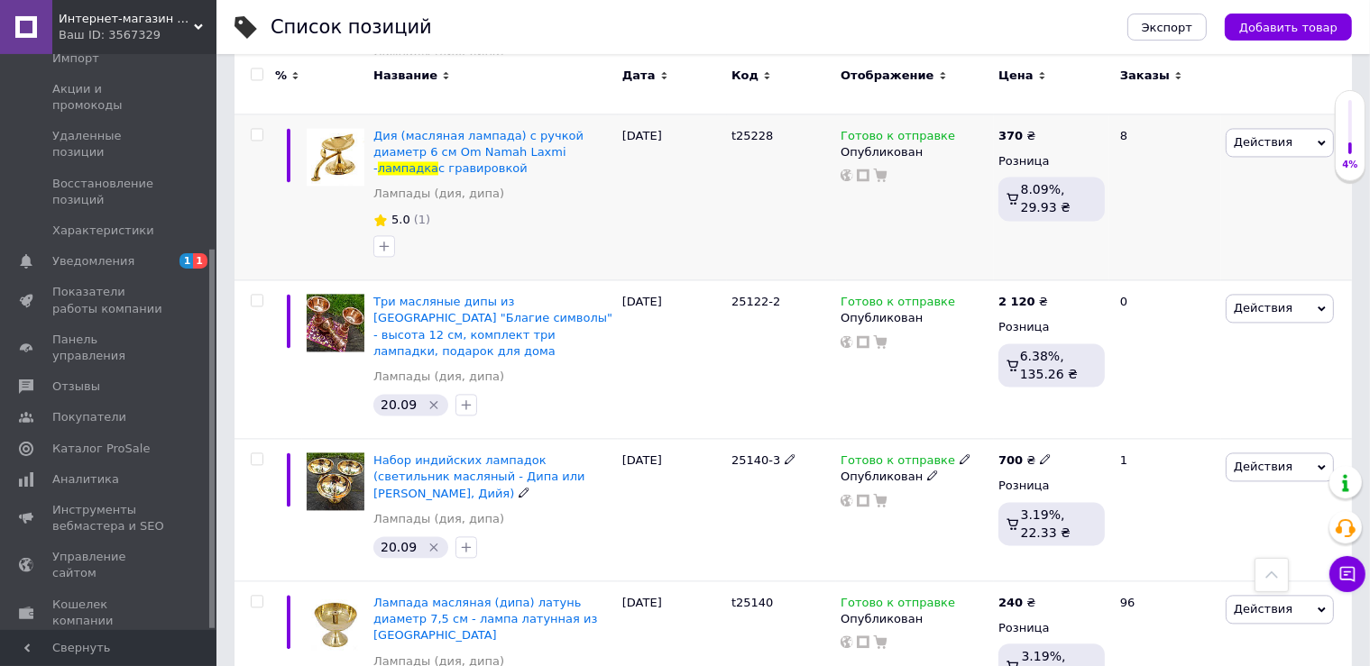
scroll to position [3809, 0]
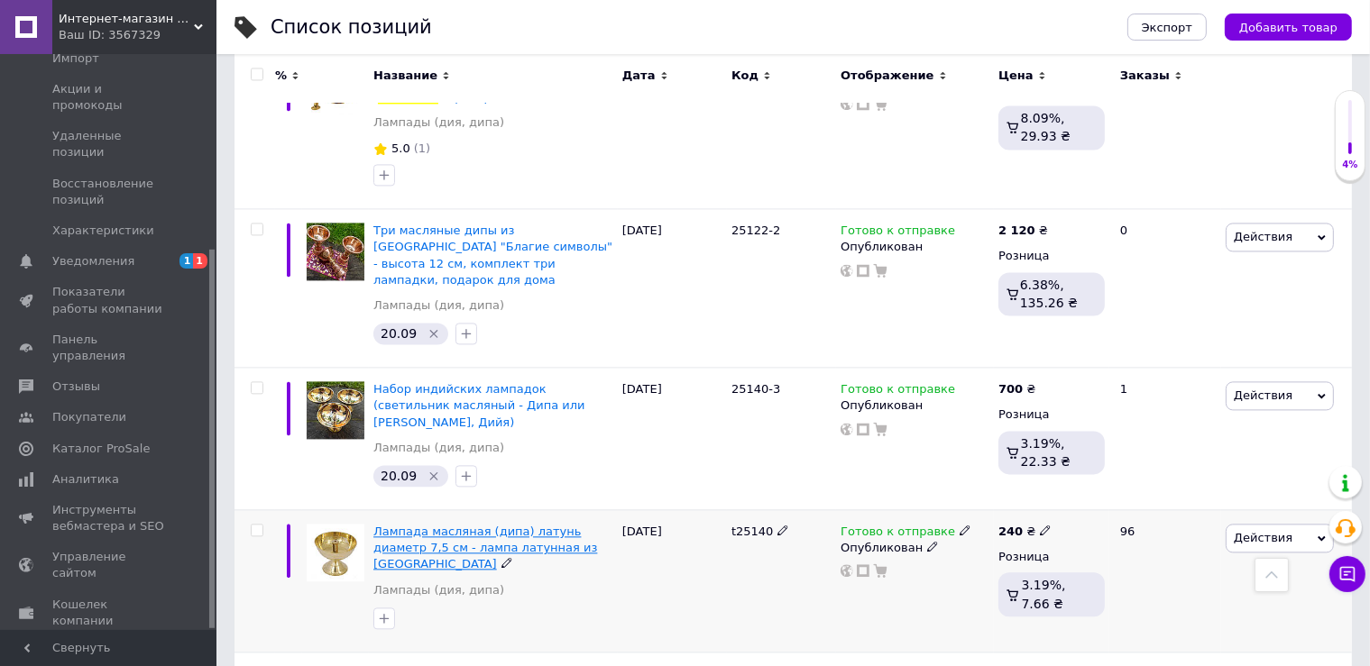
click at [442, 525] on span "Лампада масляная (дипа) латунь диаметр 7,5 см - лампа латунная из [GEOGRAPHIC_D…" at bounding box center [485, 548] width 224 height 46
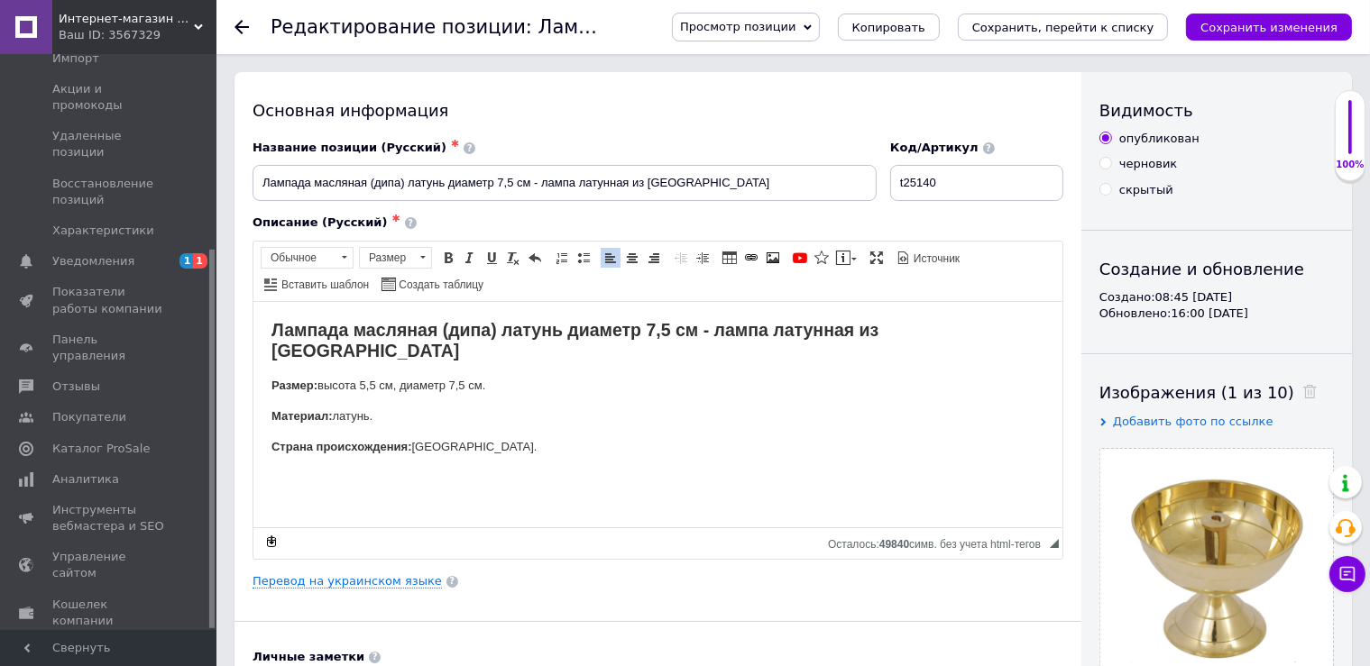
click at [341, 407] on p "Материал: латунь." at bounding box center [657, 416] width 773 height 19
click at [335, 407] on p "Материал: латунь." at bounding box center [657, 416] width 773 height 19
click at [510, 407] on p "Материал: металл (ориентировочно латунь." at bounding box center [657, 416] width 773 height 19
click at [351, 581] on link "Перевод на украинском языке" at bounding box center [347, 581] width 189 height 14
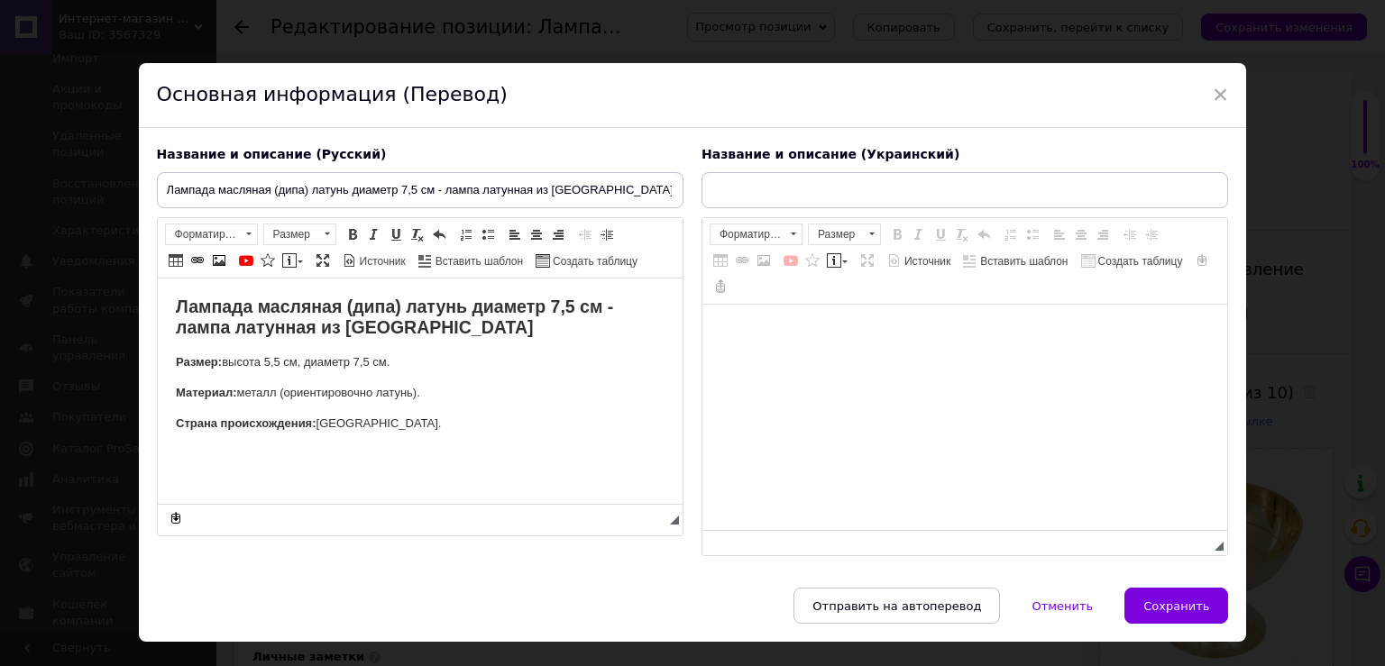
type input "Лампада олійна (дипа) латунь діаметр 7,5 см — лампа латунна з Індії"
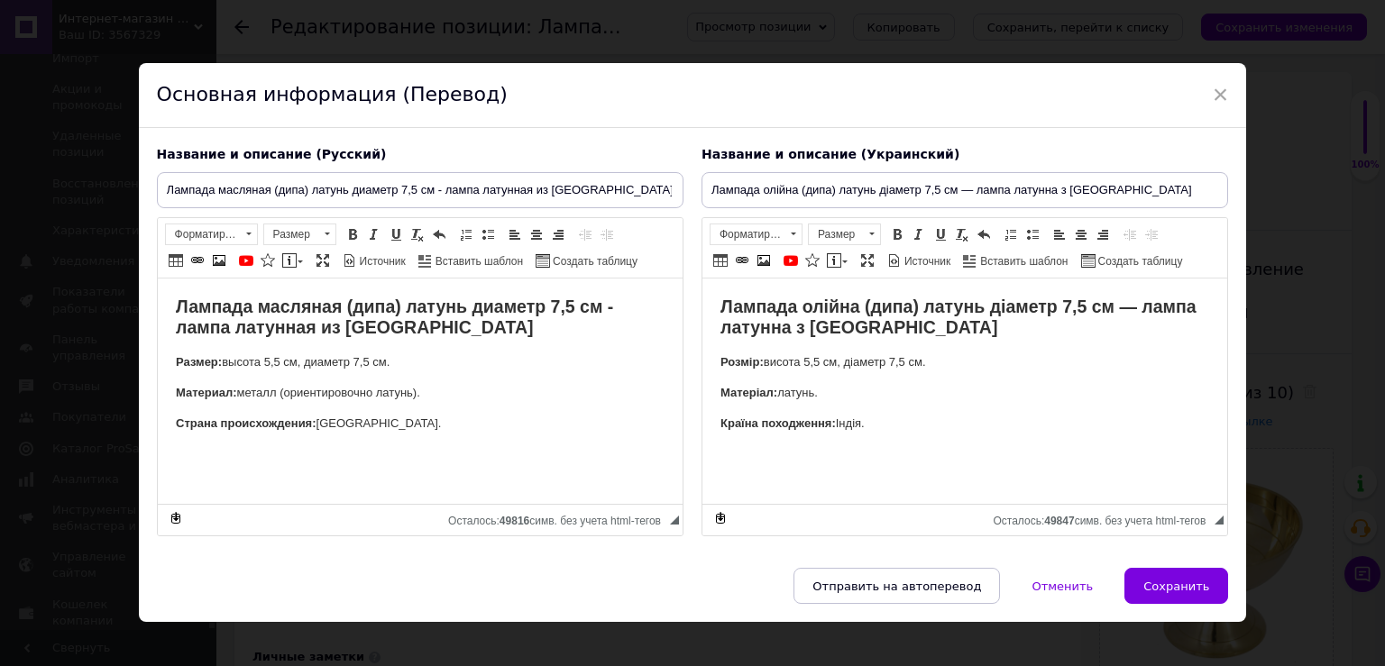
click at [782, 393] on p "Матеріал: латунь." at bounding box center [964, 393] width 489 height 19
click at [920, 392] on p "Матеріал: метал (орієнтовно латунь." at bounding box center [964, 393] width 489 height 19
click at [1162, 580] on span "Сохранить" at bounding box center [1176, 587] width 66 height 14
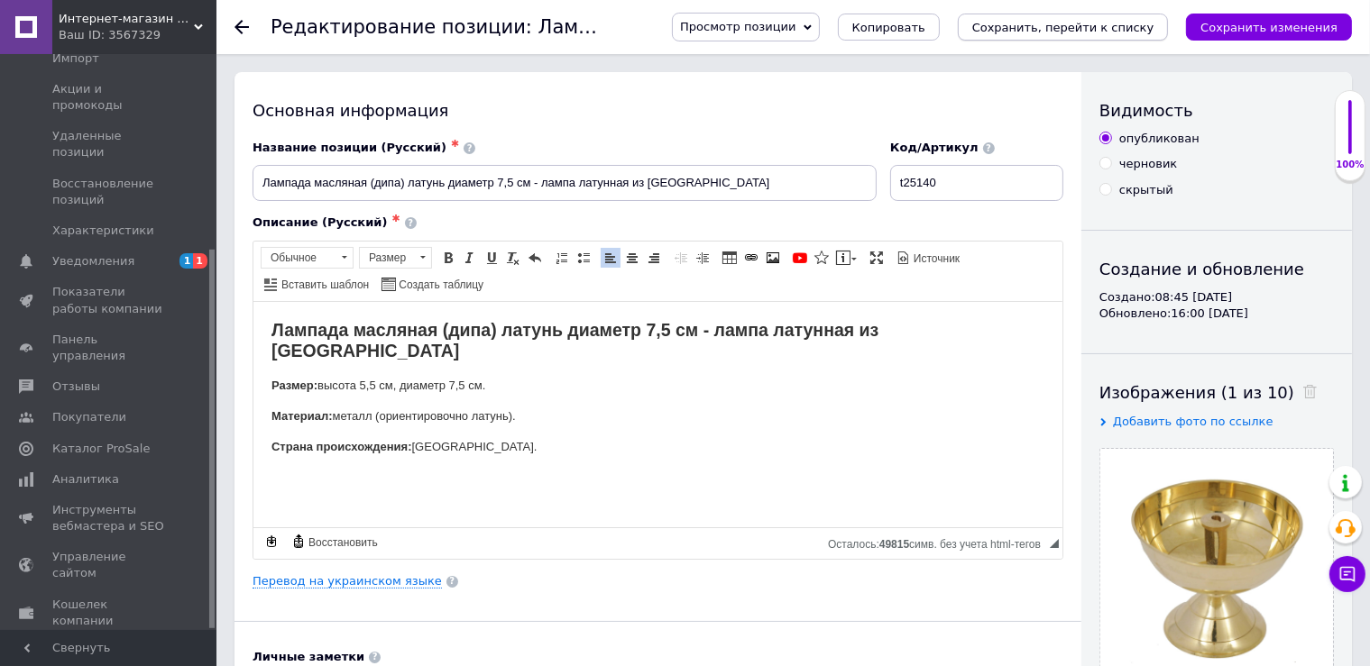
click at [1134, 28] on icon "Сохранить, перейти к списку" at bounding box center [1063, 28] width 182 height 14
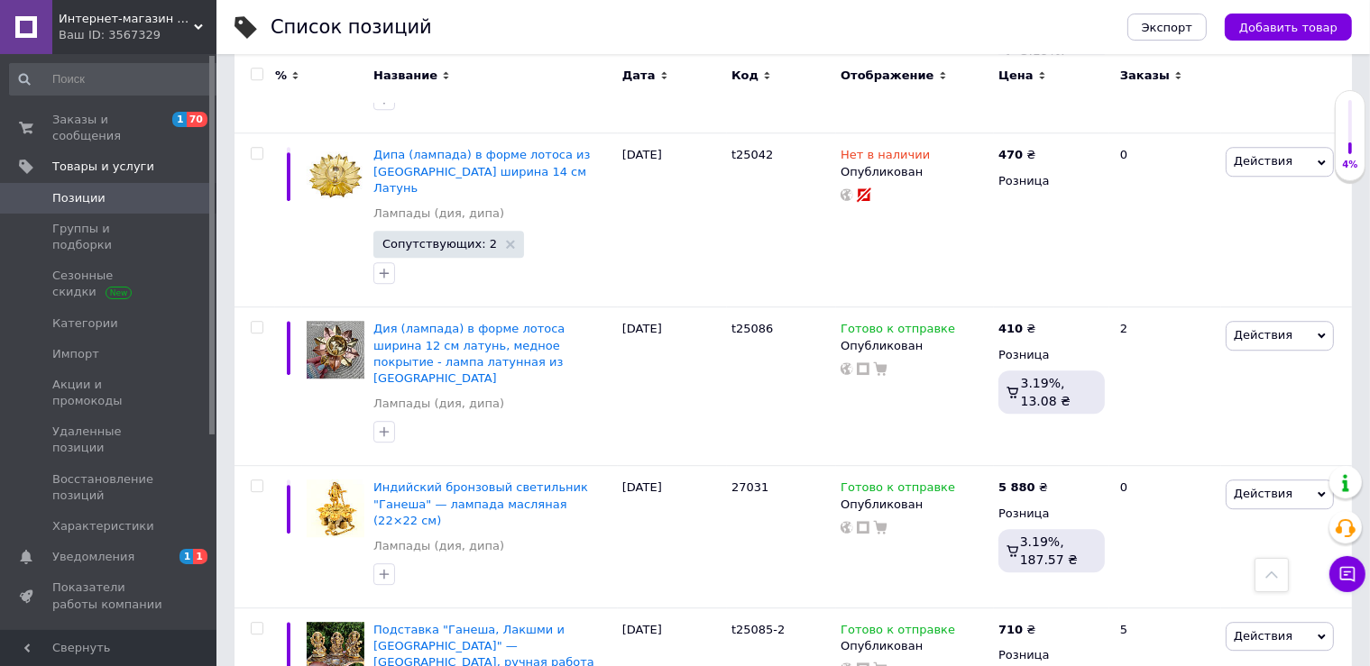
click at [81, 183] on link "Позиции" at bounding box center [116, 198] width 232 height 31
click at [108, 114] on span "Заказы и сообщения" at bounding box center [109, 128] width 115 height 32
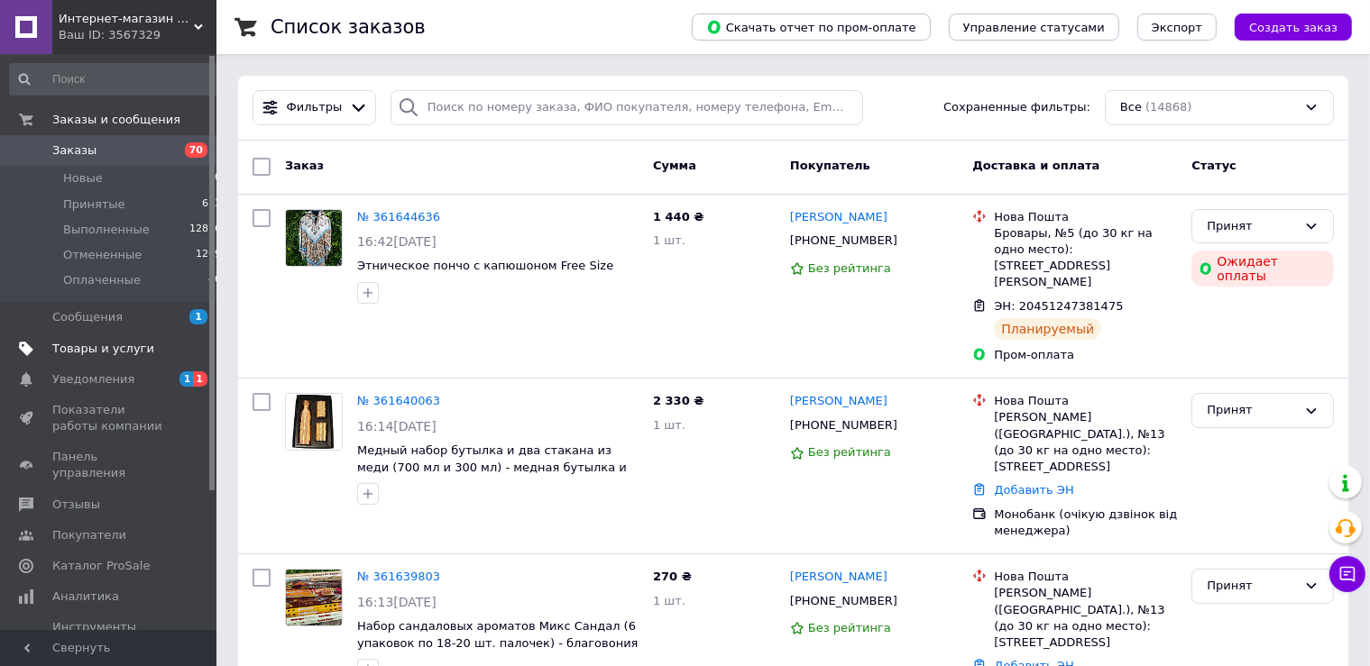
click at [130, 350] on span "Товары и услуги" at bounding box center [103, 349] width 102 height 16
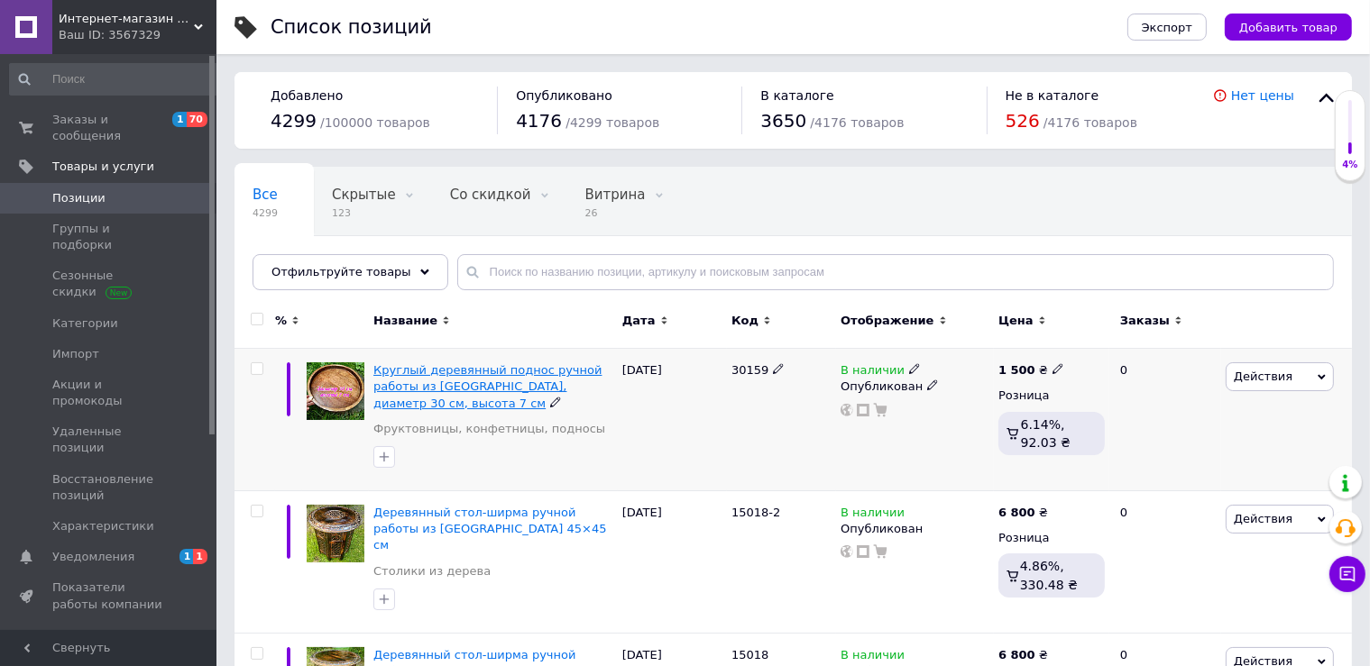
click at [489, 380] on span "Круглый деревянный поднос ручной работы из Индии, диаметр 30 см, высота 7 см" at bounding box center [487, 386] width 228 height 46
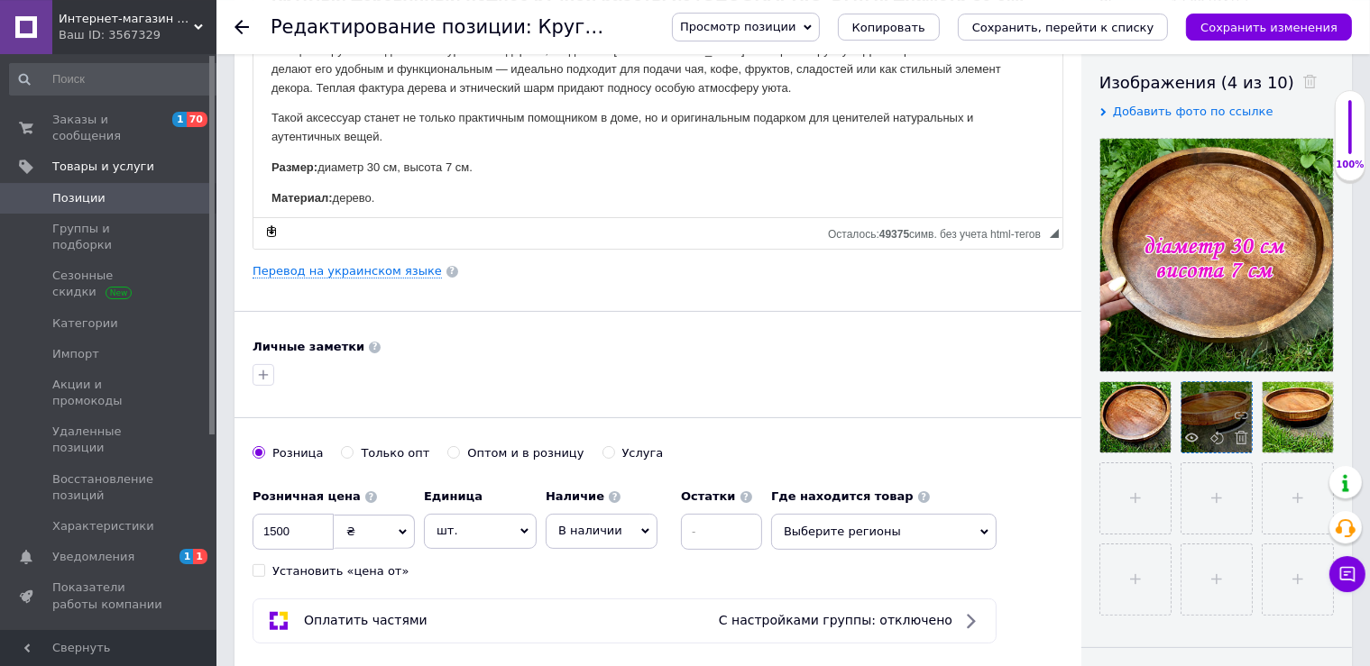
scroll to position [317, 0]
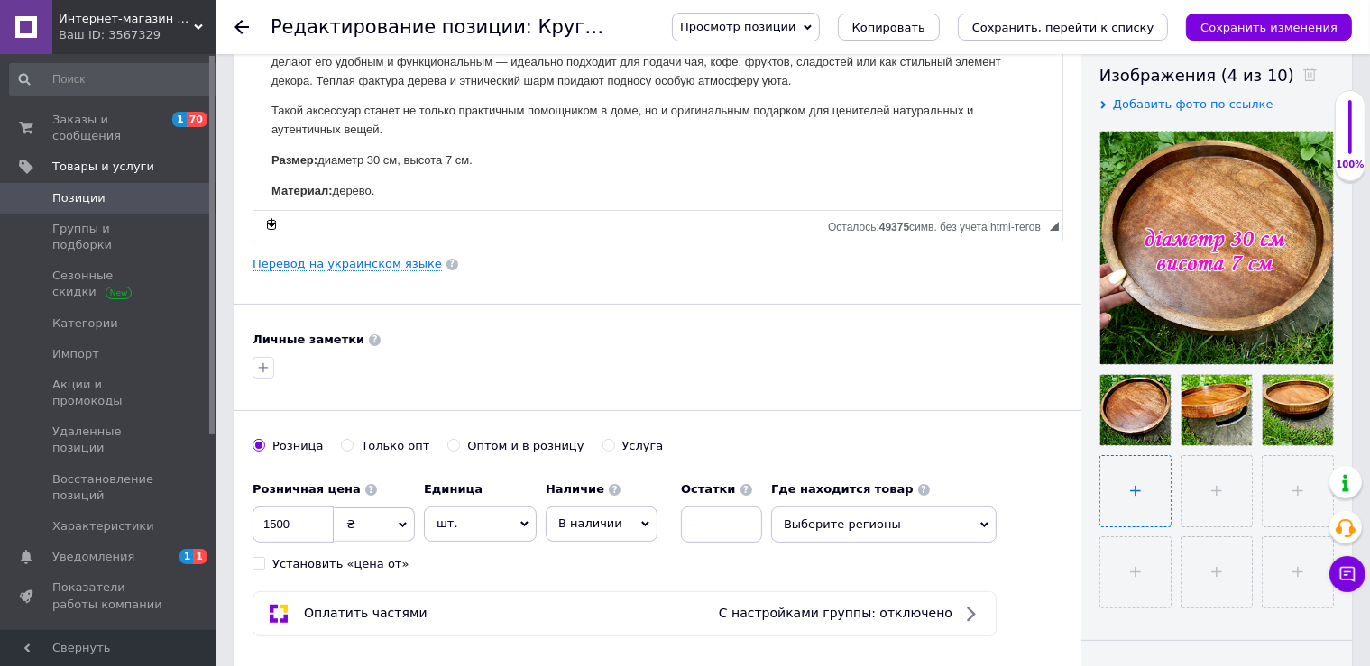
click at [1144, 484] on input "file" at bounding box center [1135, 491] width 70 height 70
type input "C:\fakepath\photo_2025-09-12_14-30-51.jpg"
click at [1070, 26] on icon "Сохранить, перейти к списку" at bounding box center [1063, 28] width 182 height 14
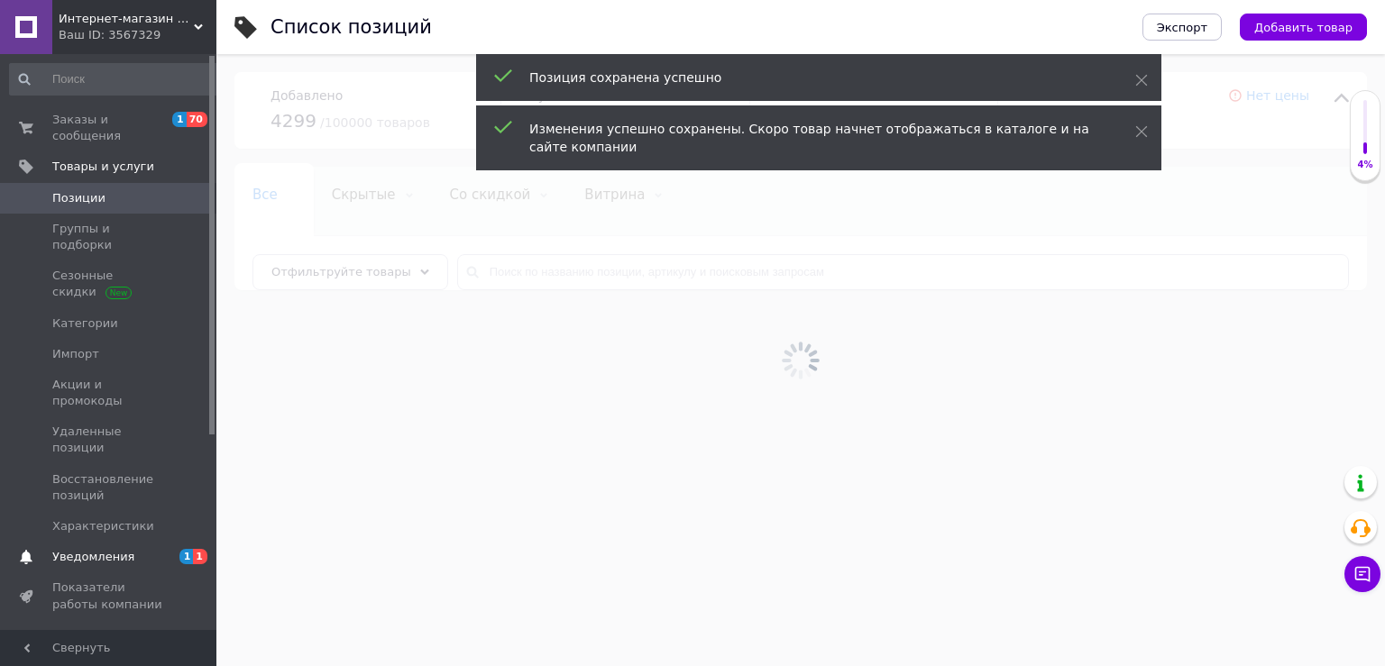
click at [128, 549] on span "Уведомления" at bounding box center [109, 557] width 115 height 16
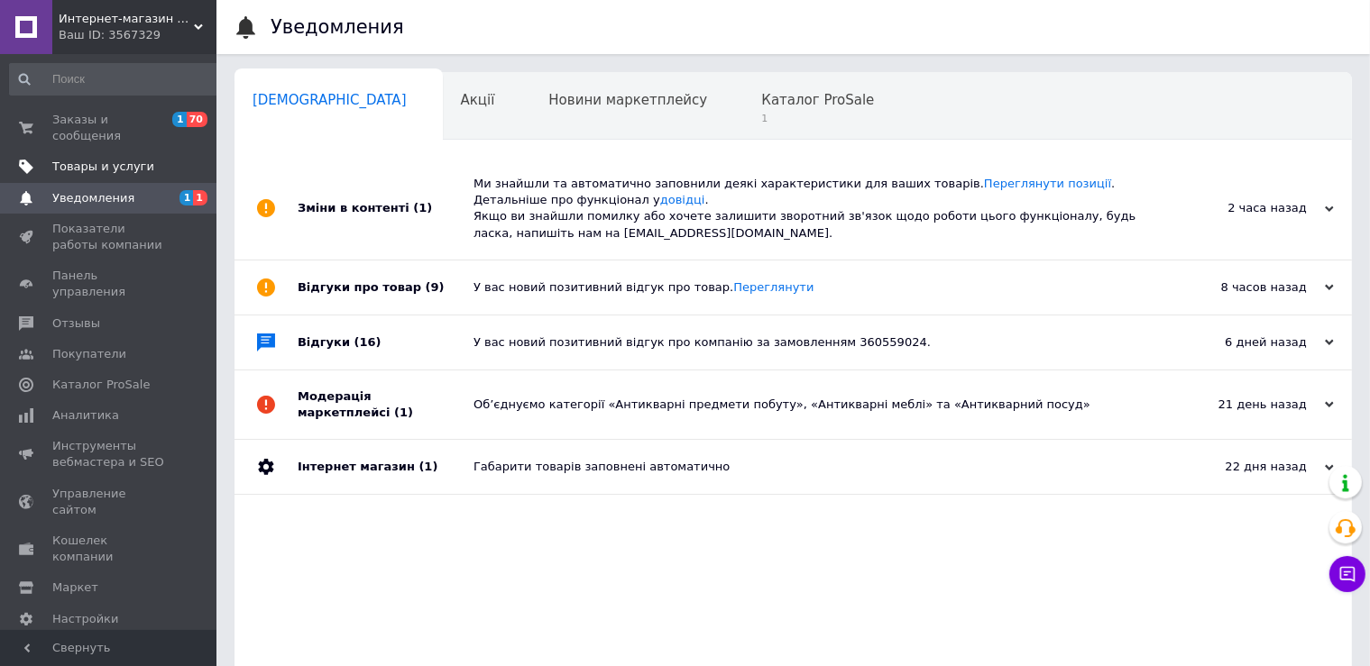
drag, startPoint x: 56, startPoint y: 153, endPoint x: 60, endPoint y: 166, distance: 13.4
click at [56, 159] on span "Товары и услуги" at bounding box center [103, 167] width 102 height 16
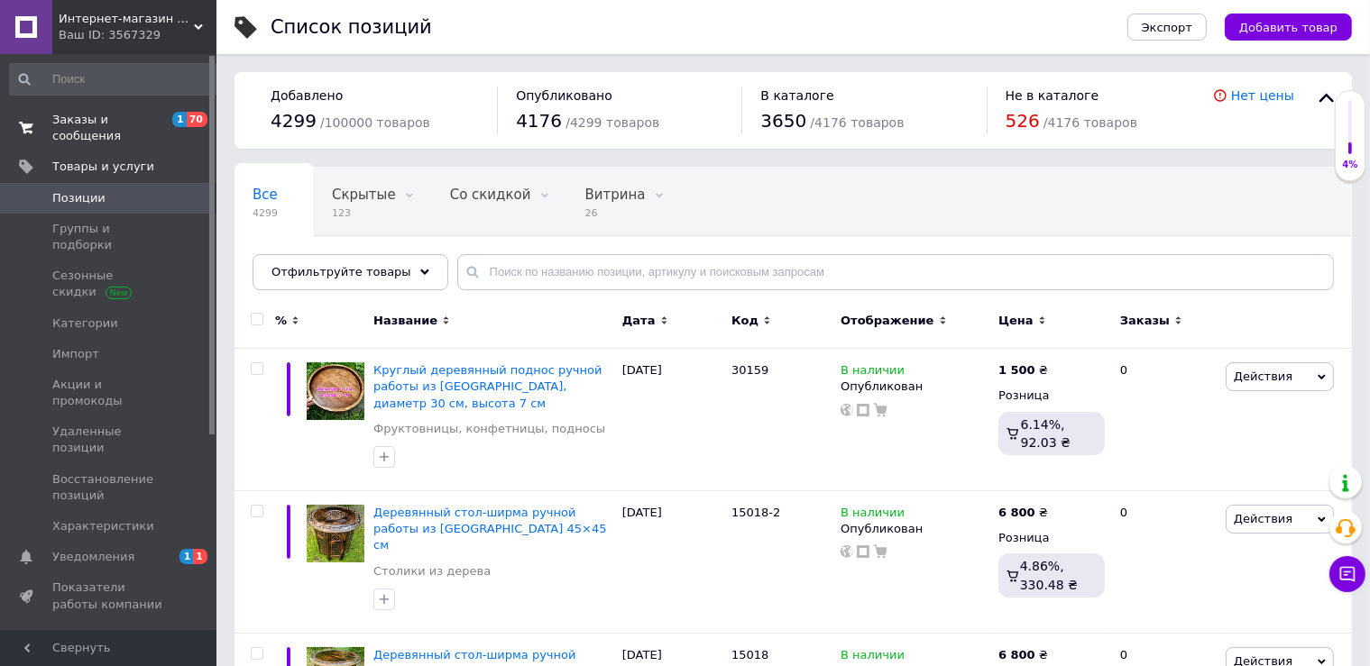
click at [77, 118] on span "Заказы и сообщения" at bounding box center [109, 128] width 115 height 32
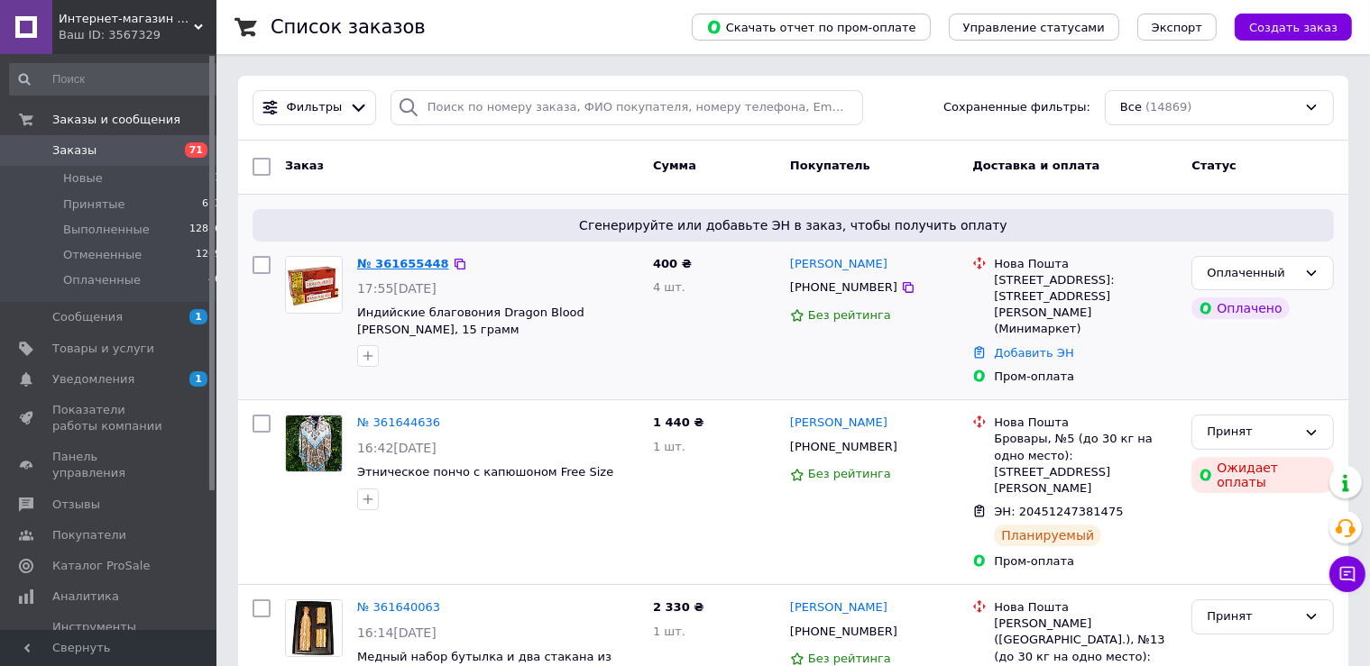
click at [408, 259] on link "№ 361655448" at bounding box center [403, 264] width 92 height 14
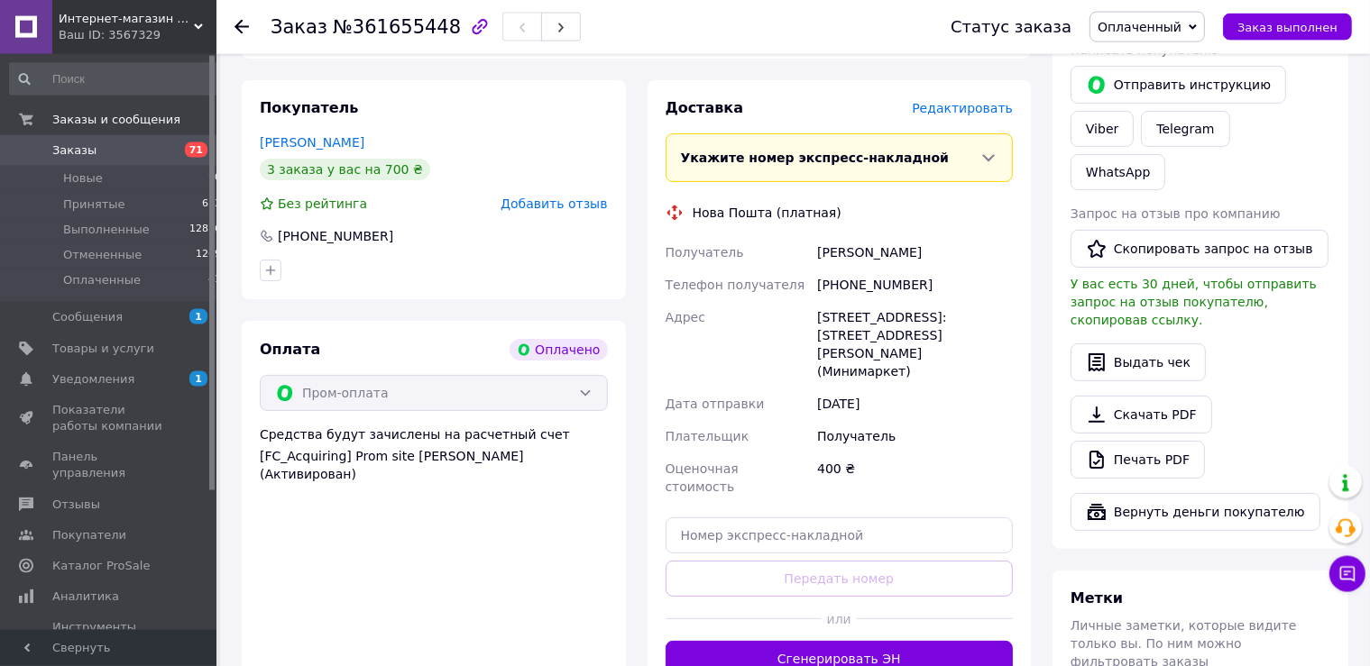
scroll to position [476, 0]
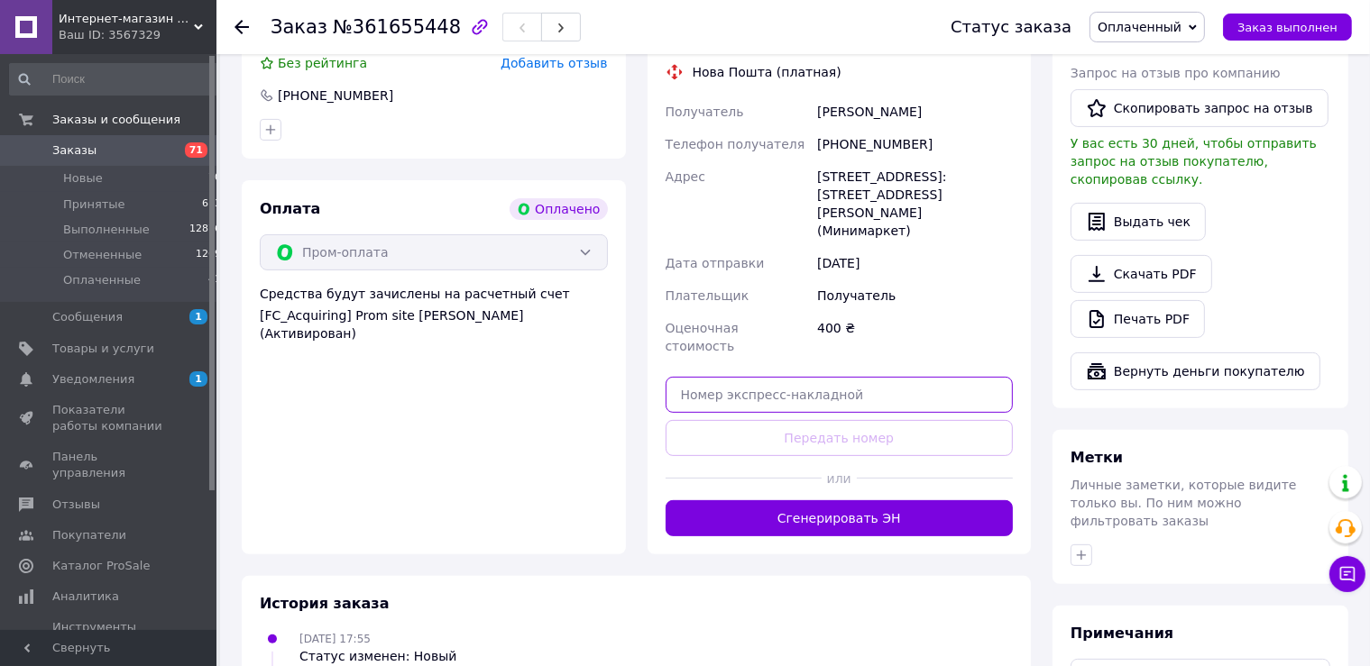
click at [737, 377] on input "text" at bounding box center [840, 395] width 348 height 36
paste input "20451247434400"
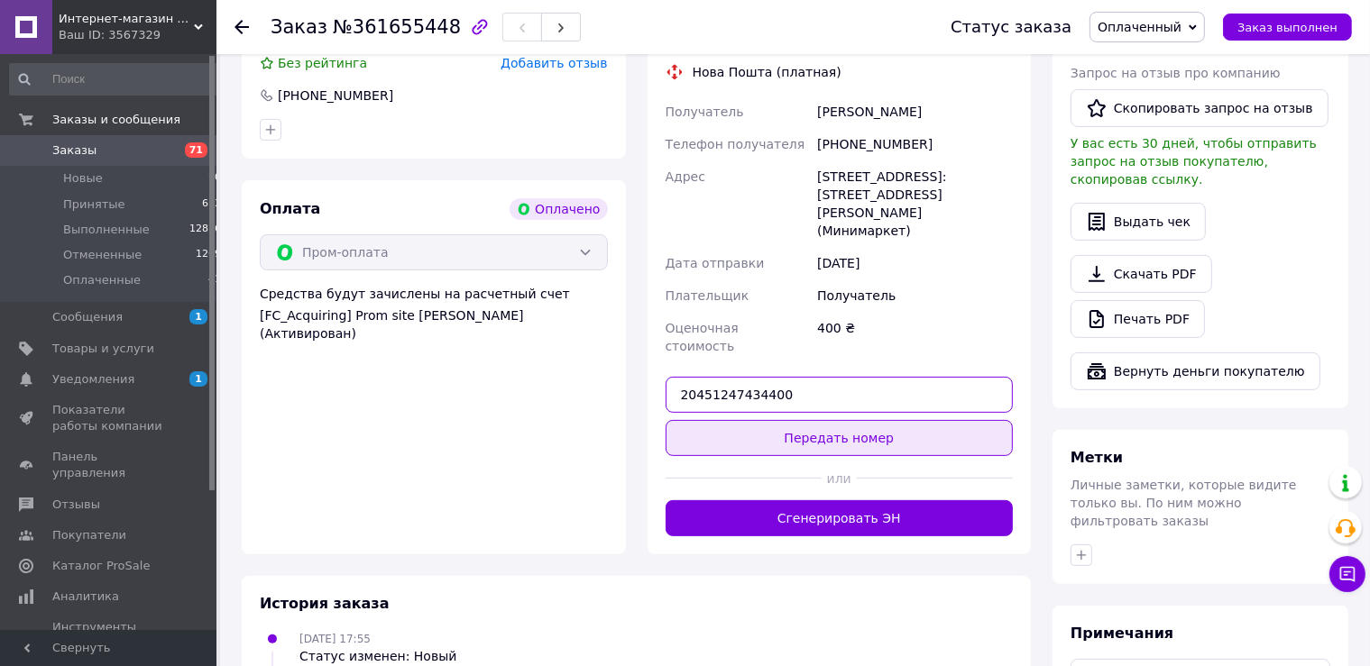
type input "20451247434400"
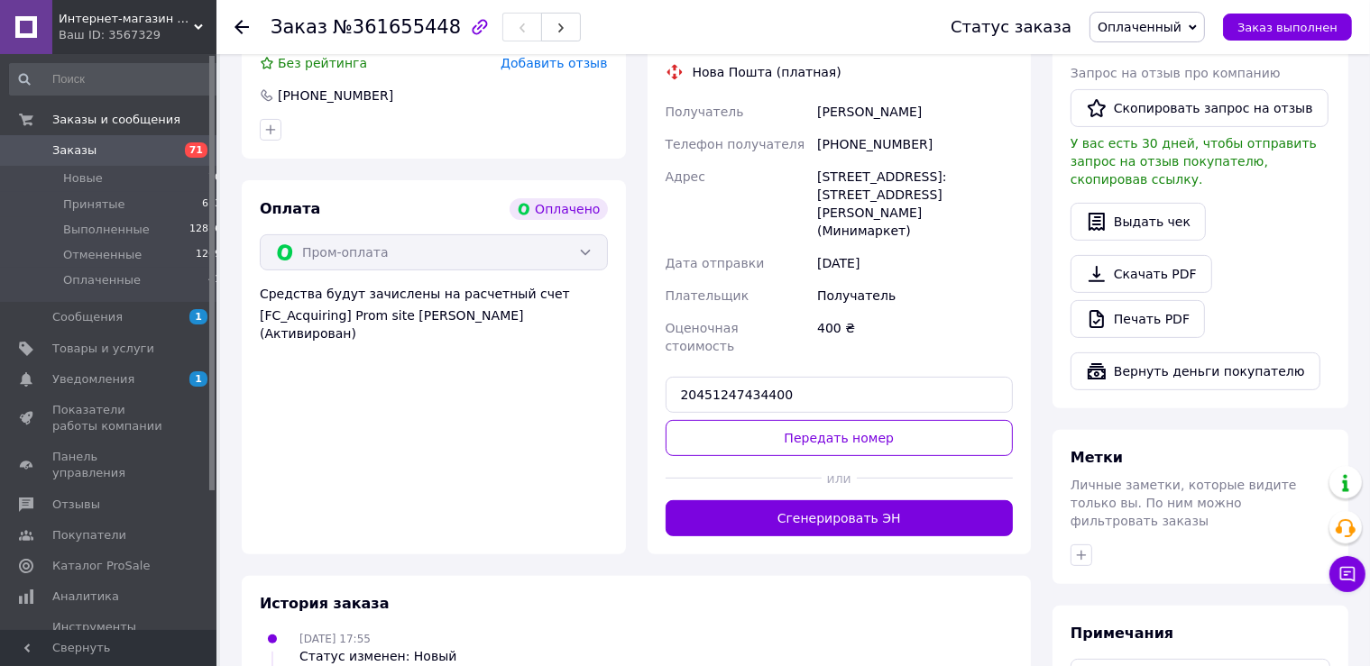
drag, startPoint x: 766, startPoint y: 388, endPoint x: 788, endPoint y: 423, distance: 41.8
click at [765, 420] on button "Передать номер" at bounding box center [840, 438] width 348 height 36
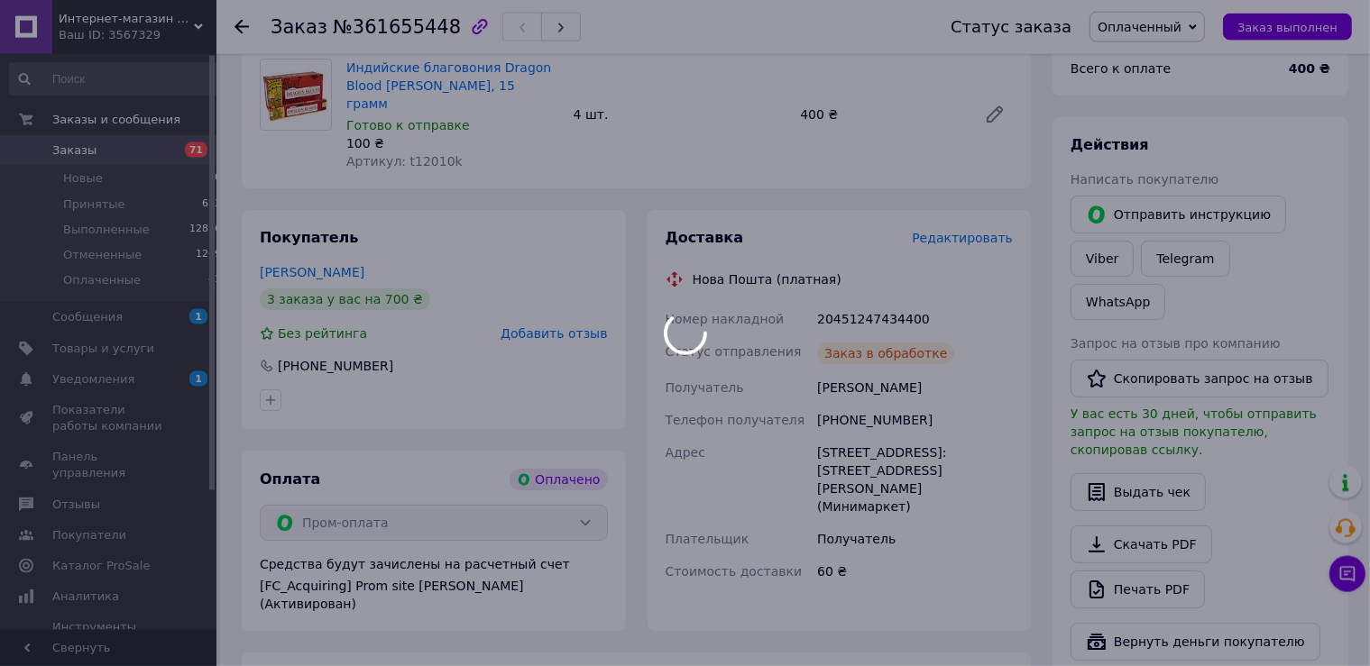
scroll to position [0, 0]
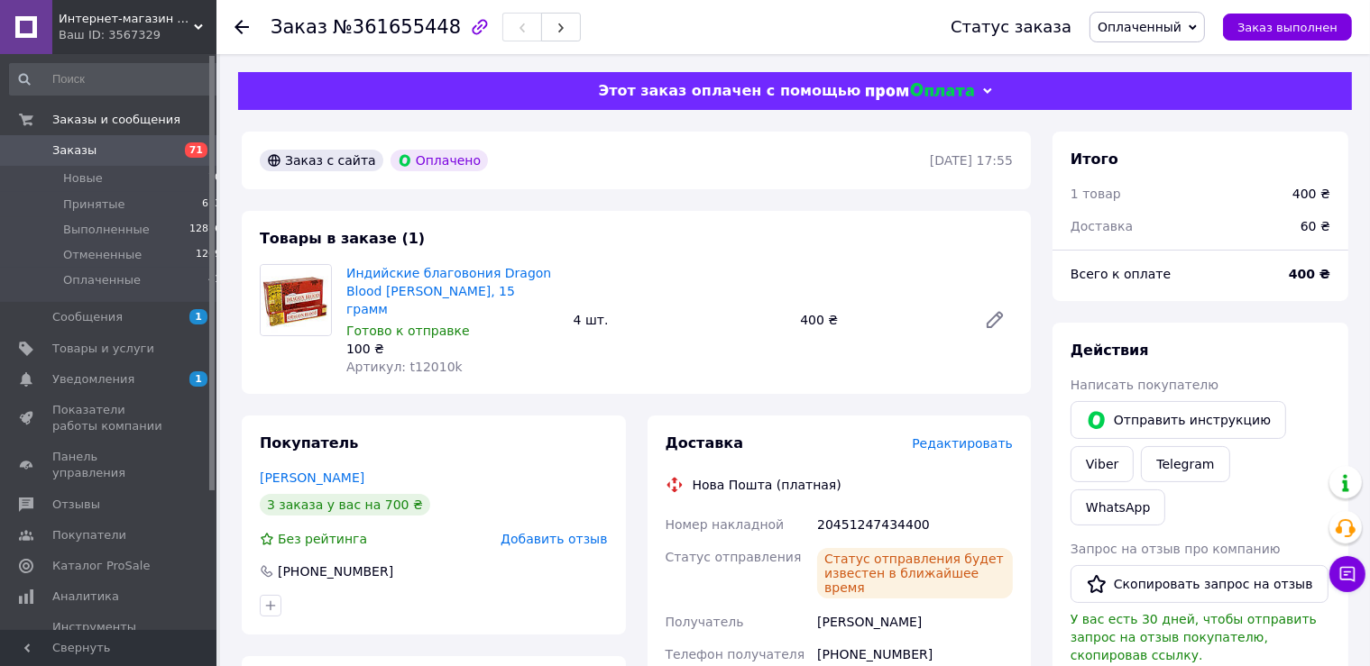
drag, startPoint x: 120, startPoint y: 144, endPoint x: 370, endPoint y: 10, distance: 283.6
click at [124, 138] on link "Заказы 71" at bounding box center [116, 150] width 232 height 31
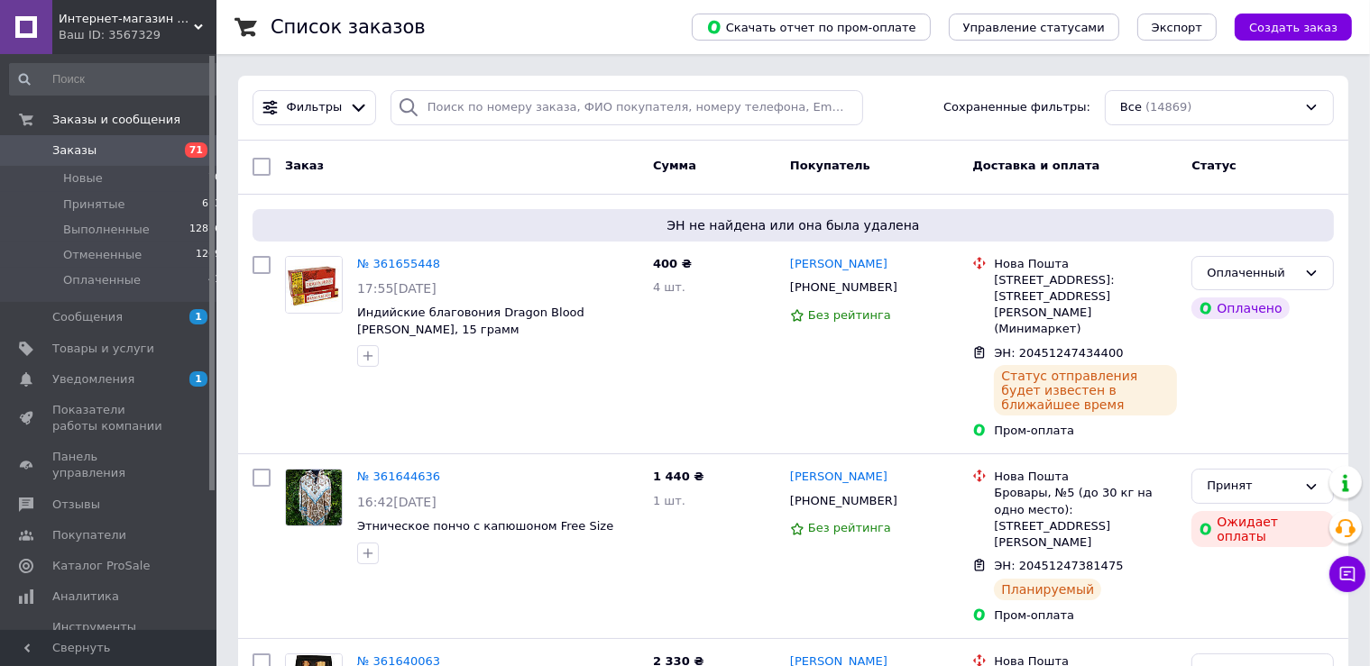
click at [131, 151] on span "Заказы" at bounding box center [109, 150] width 115 height 16
click at [167, 152] on span "Заказы" at bounding box center [109, 150] width 115 height 16
